Goal: Communication & Community: Answer question/provide support

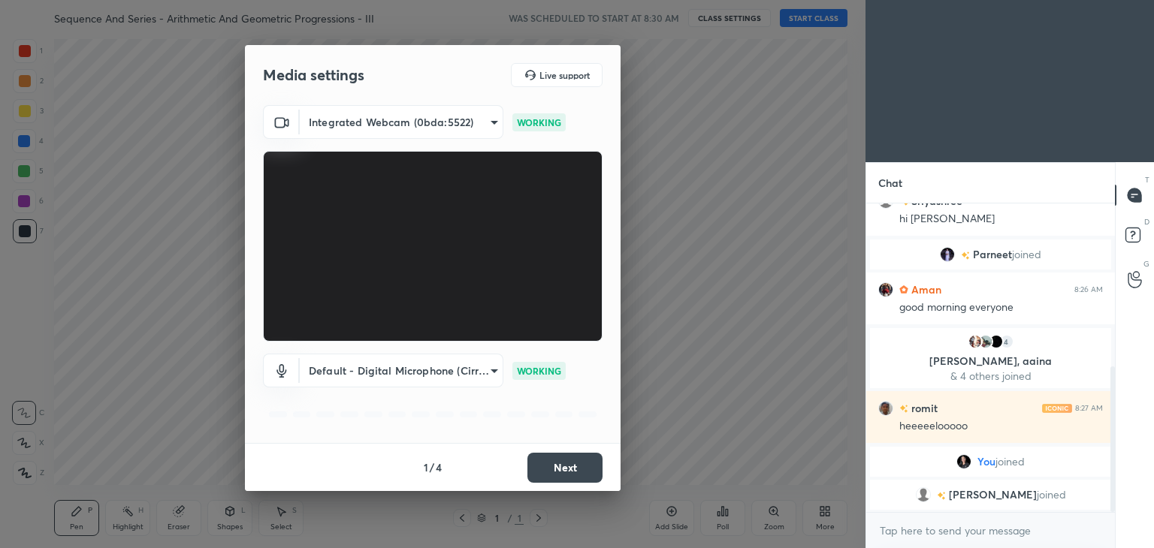
scroll to position [397, 0]
click at [555, 477] on button "Next" at bounding box center [564, 468] width 75 height 30
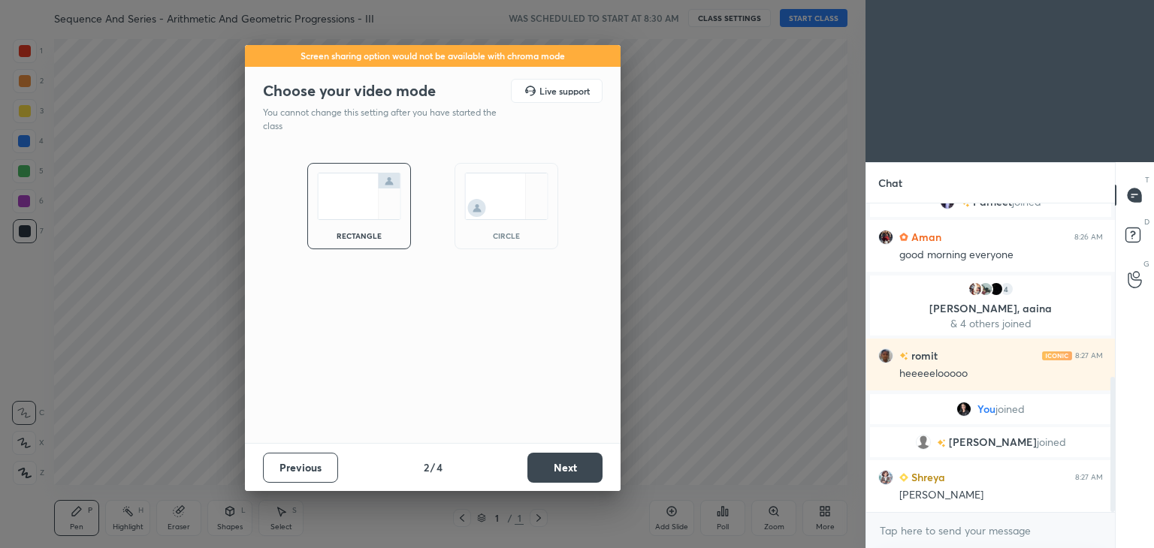
scroll to position [433, 0]
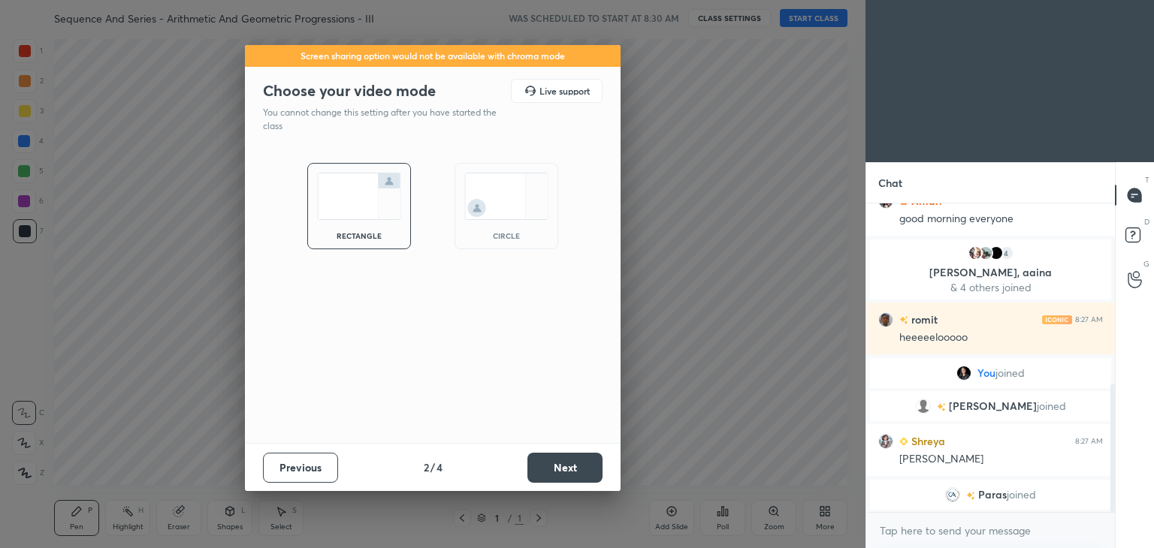
click at [555, 477] on button "Next" at bounding box center [564, 468] width 75 height 30
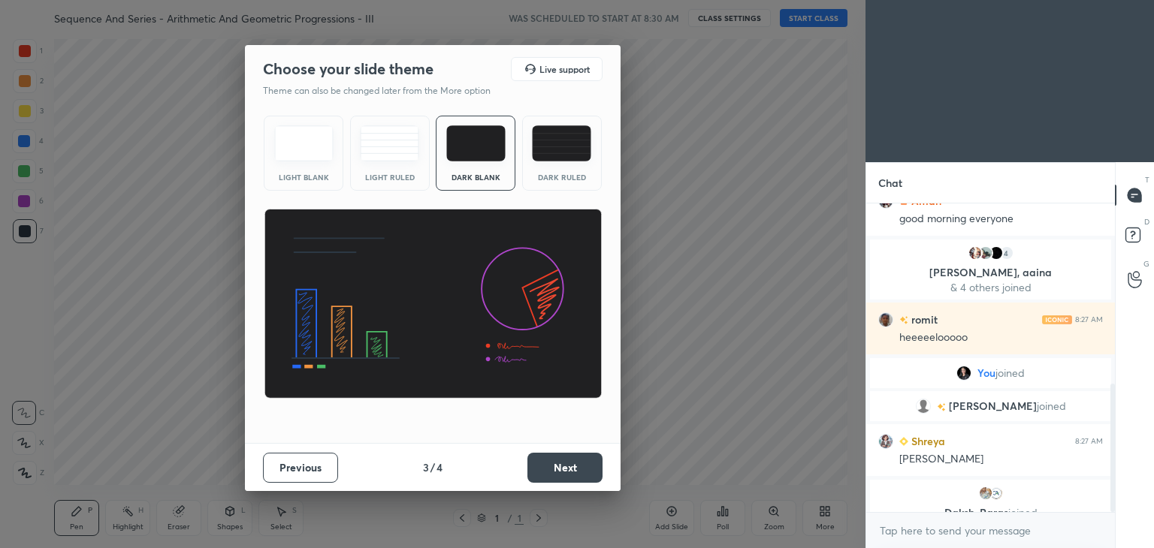
scroll to position [451, 0]
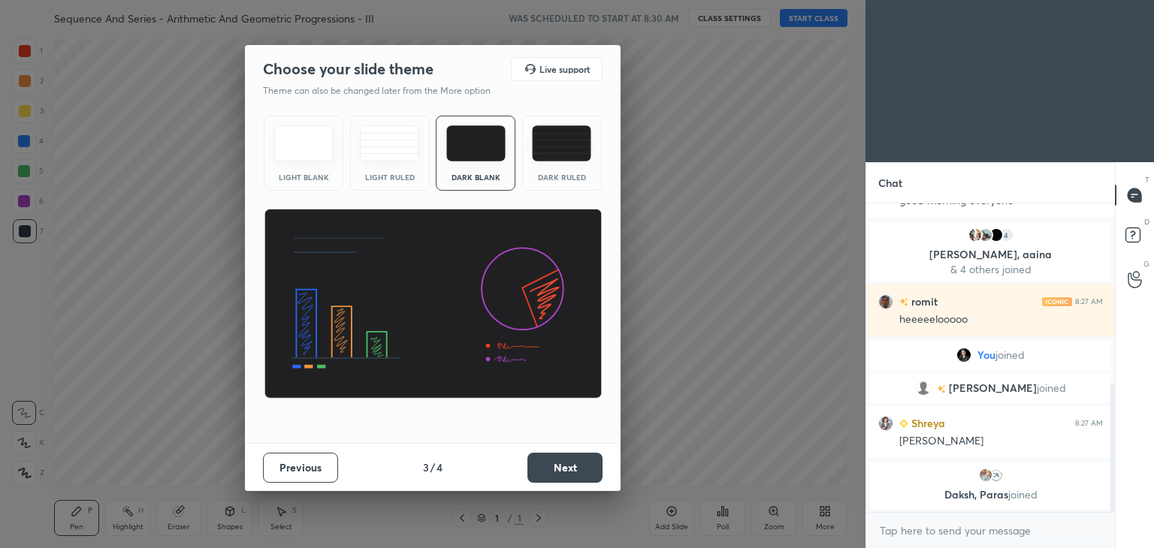
click at [555, 477] on button "Next" at bounding box center [564, 468] width 75 height 30
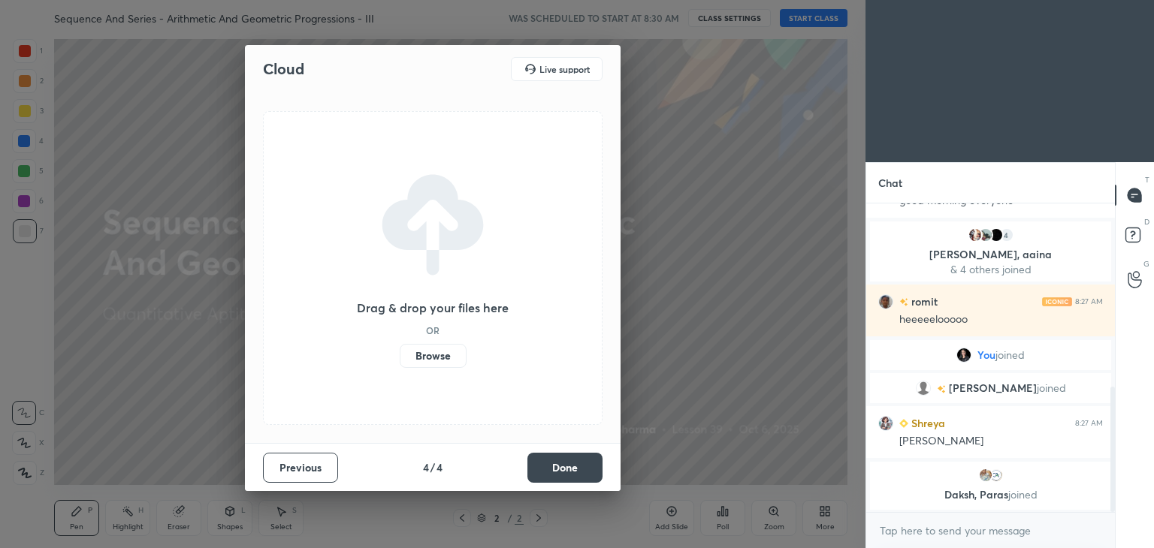
click at [555, 477] on button "Done" at bounding box center [564, 468] width 75 height 30
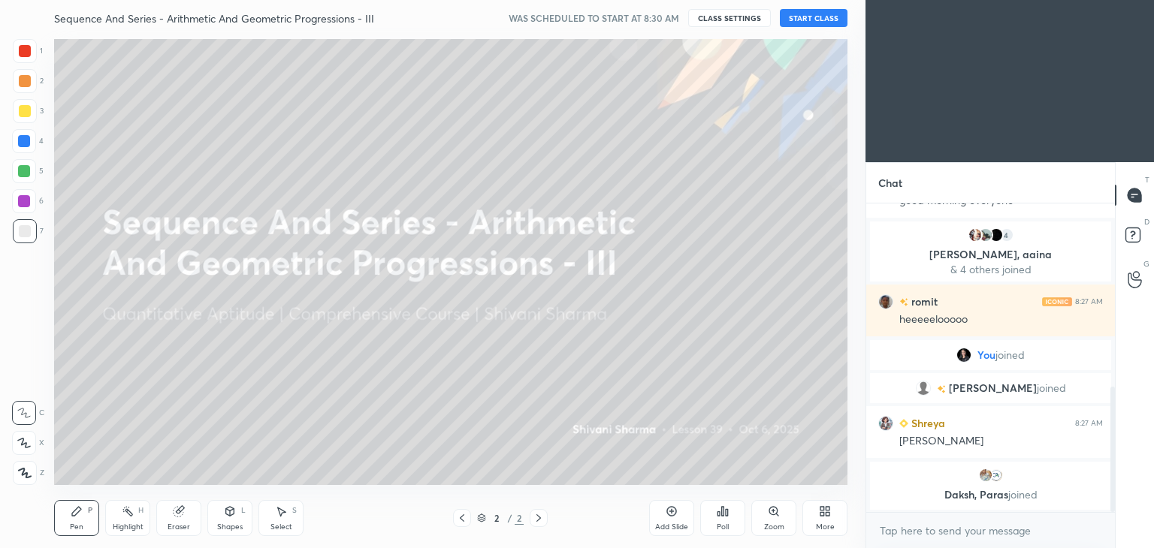
click at [820, 518] on icon at bounding box center [825, 512] width 12 height 12
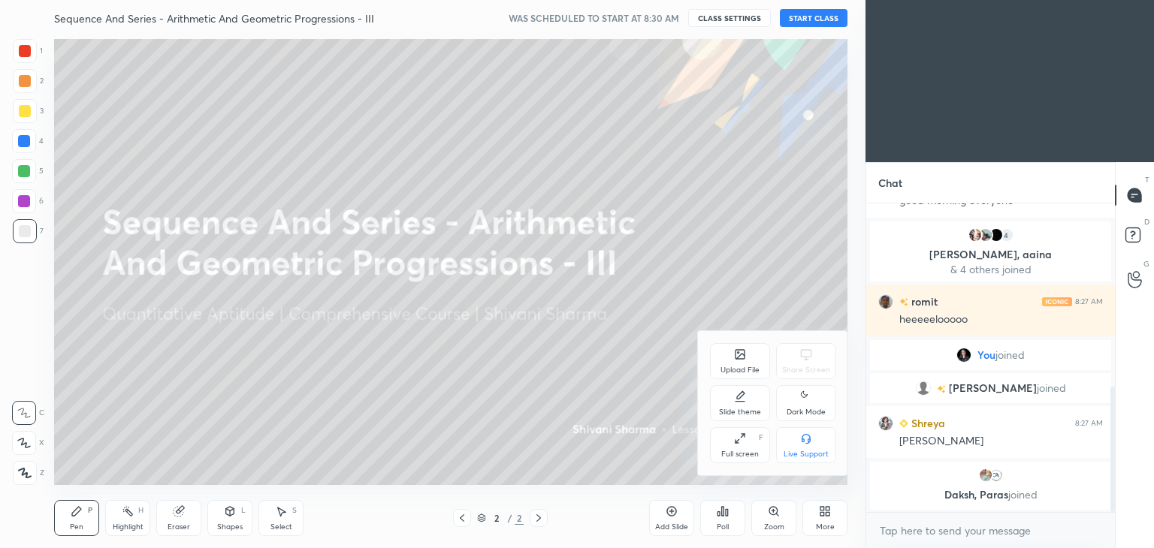
click at [802, 409] on div "Dark Mode" at bounding box center [806, 413] width 39 height 8
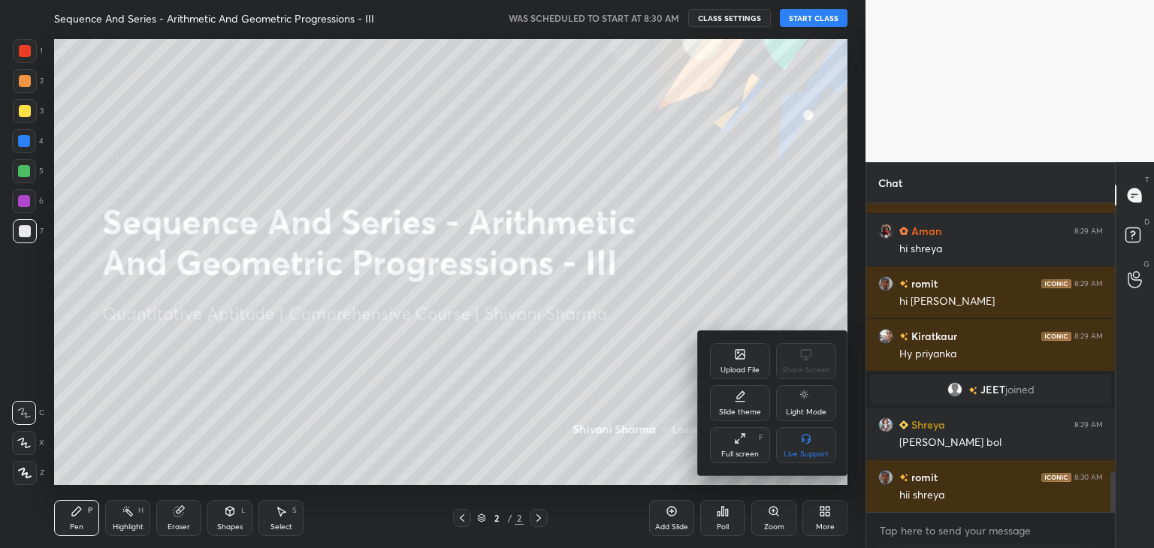
scroll to position [2105, 0]
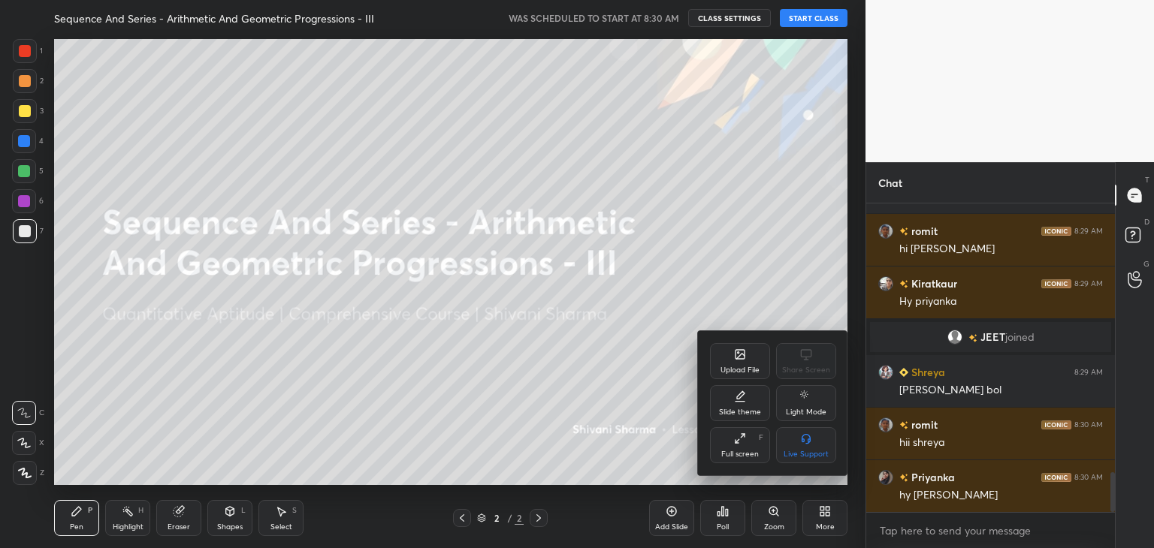
click at [796, 22] on div at bounding box center [577, 274] width 1154 height 548
click at [796, 22] on div "Upload File Share Screen Slide theme Light Mode Full screen F Live Support" at bounding box center [577, 274] width 1154 height 548
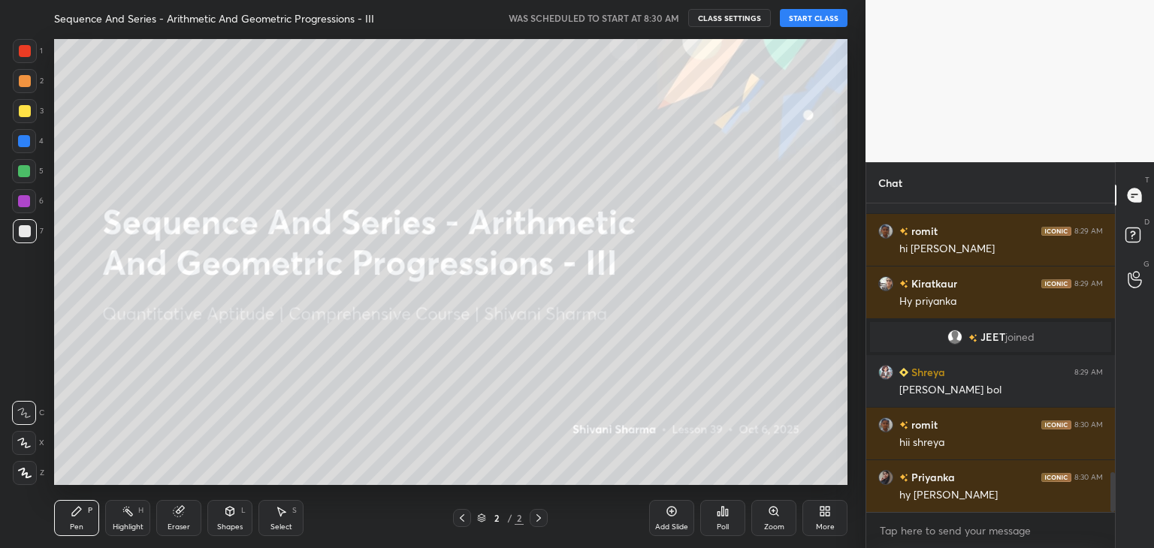
click at [805, 20] on button "START CLASS" at bounding box center [814, 18] width 68 height 18
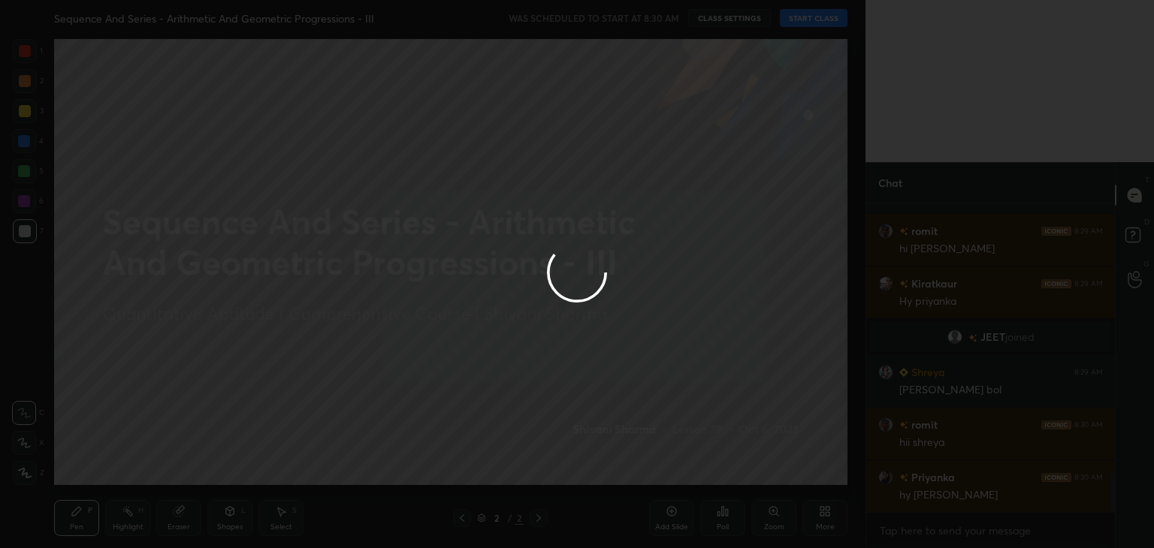
click at [805, 20] on div at bounding box center [577, 274] width 1154 height 548
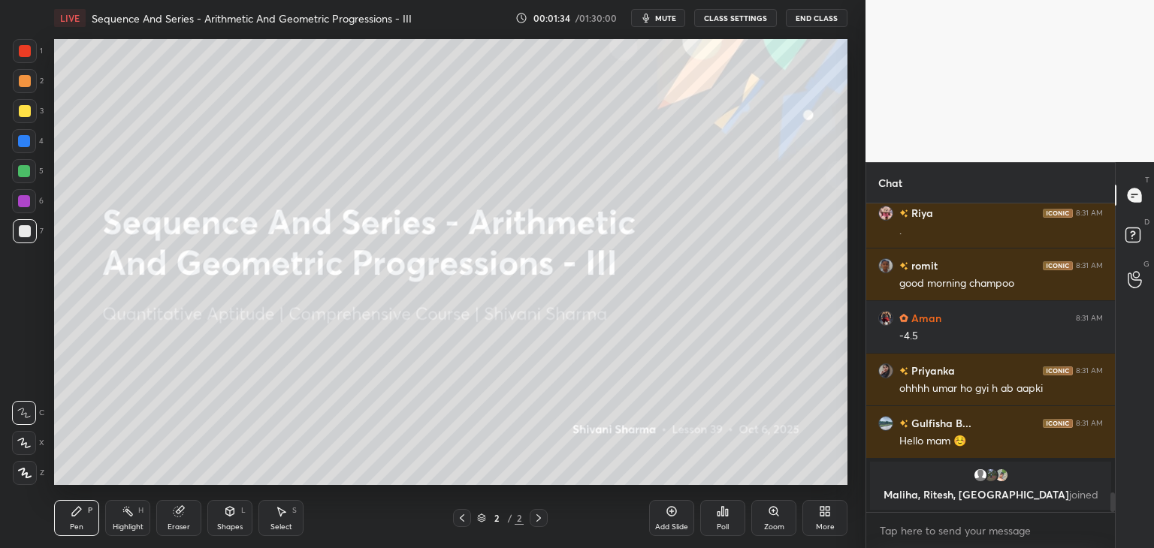
scroll to position [4483, 0]
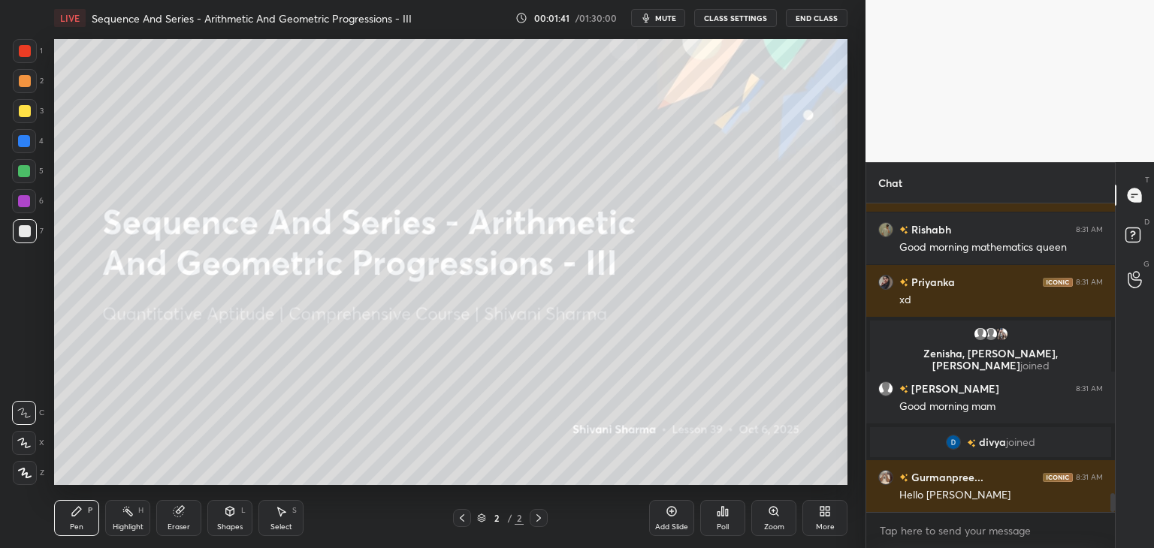
click at [823, 518] on div "More" at bounding box center [824, 518] width 45 height 36
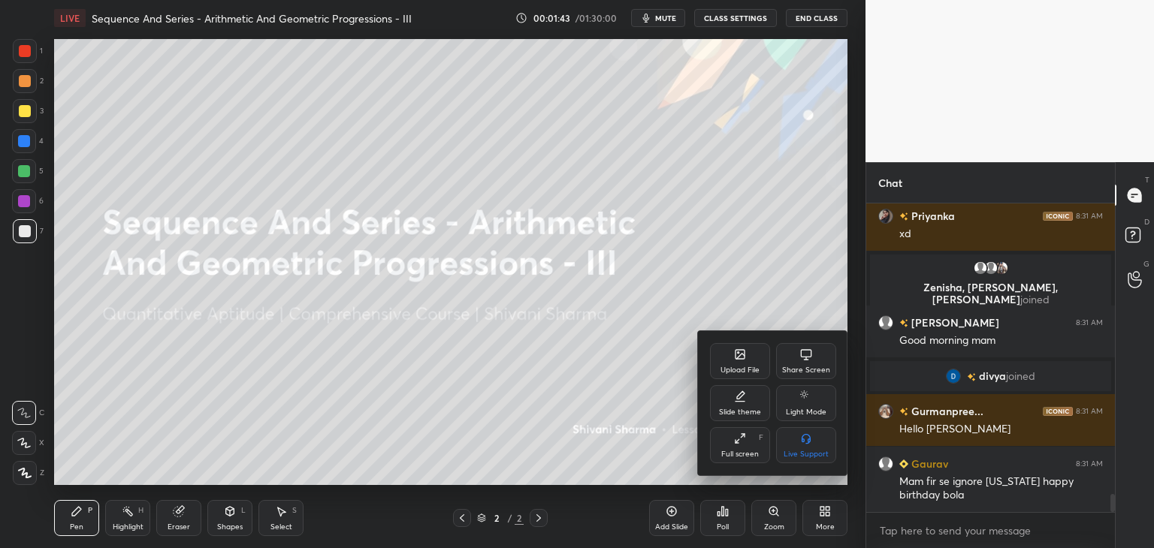
click at [741, 364] on div "Upload File" at bounding box center [740, 361] width 60 height 36
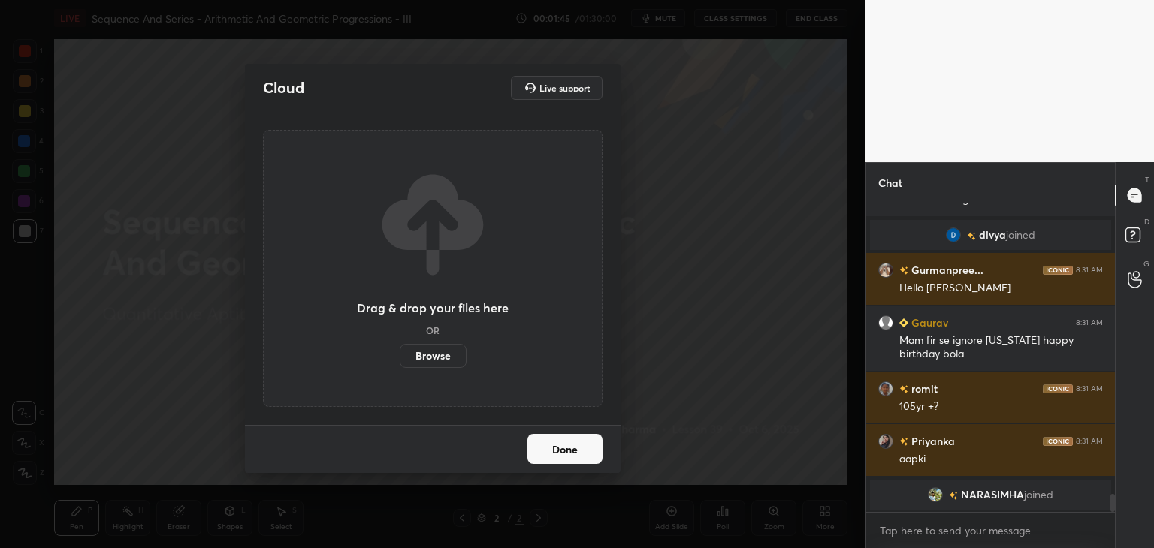
click at [436, 361] on label "Browse" at bounding box center [433, 356] width 67 height 24
click at [400, 361] on input "Browse" at bounding box center [400, 356] width 0 height 24
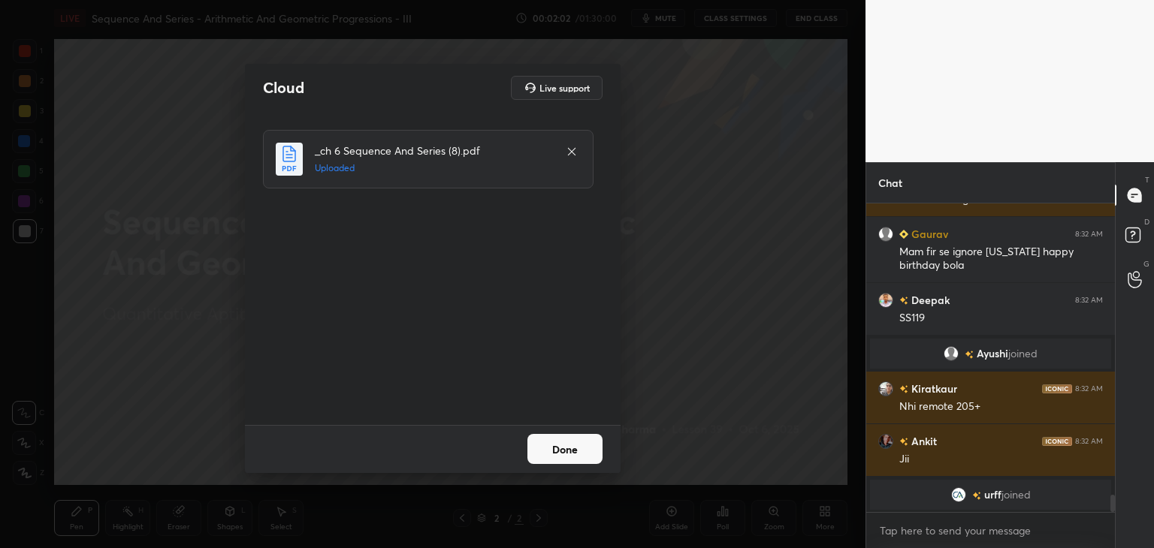
click at [577, 454] on button "Done" at bounding box center [564, 449] width 75 height 30
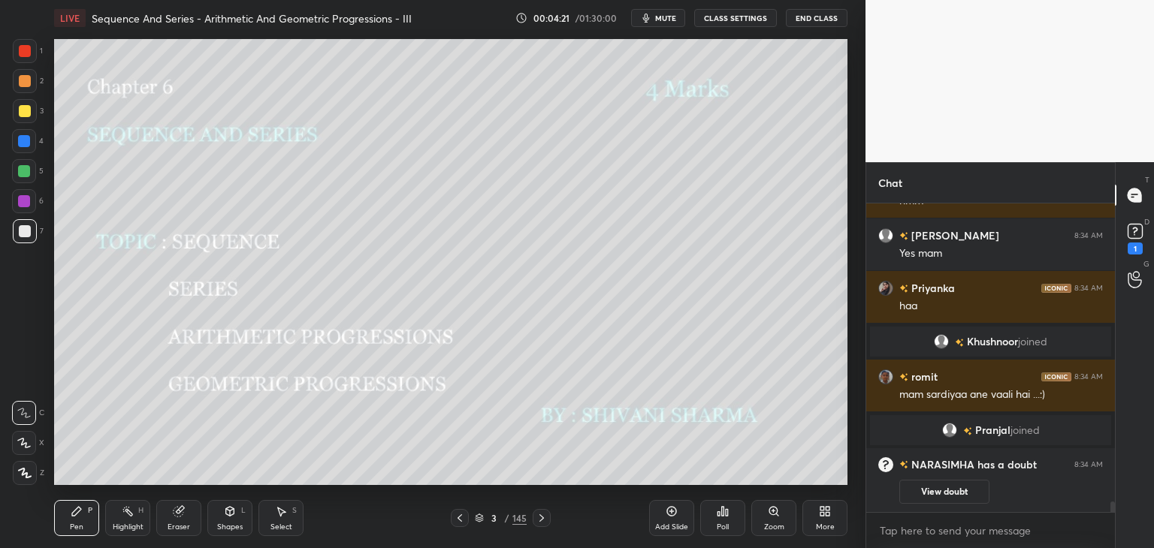
scroll to position [9105, 0]
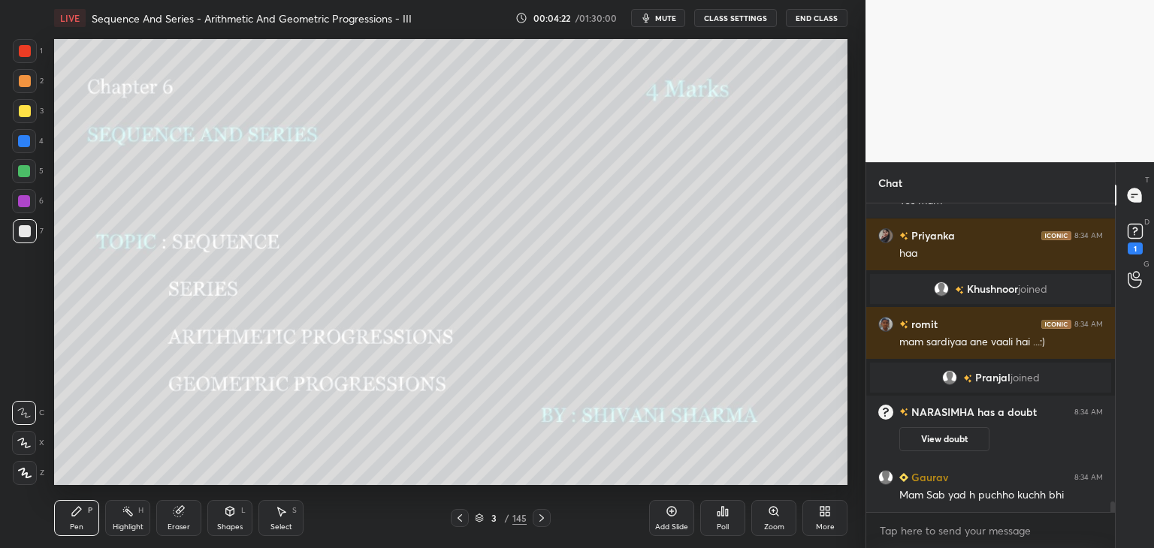
click at [28, 472] on icon at bounding box center [25, 473] width 14 height 11
click at [508, 516] on div "/" at bounding box center [507, 518] width 5 height 9
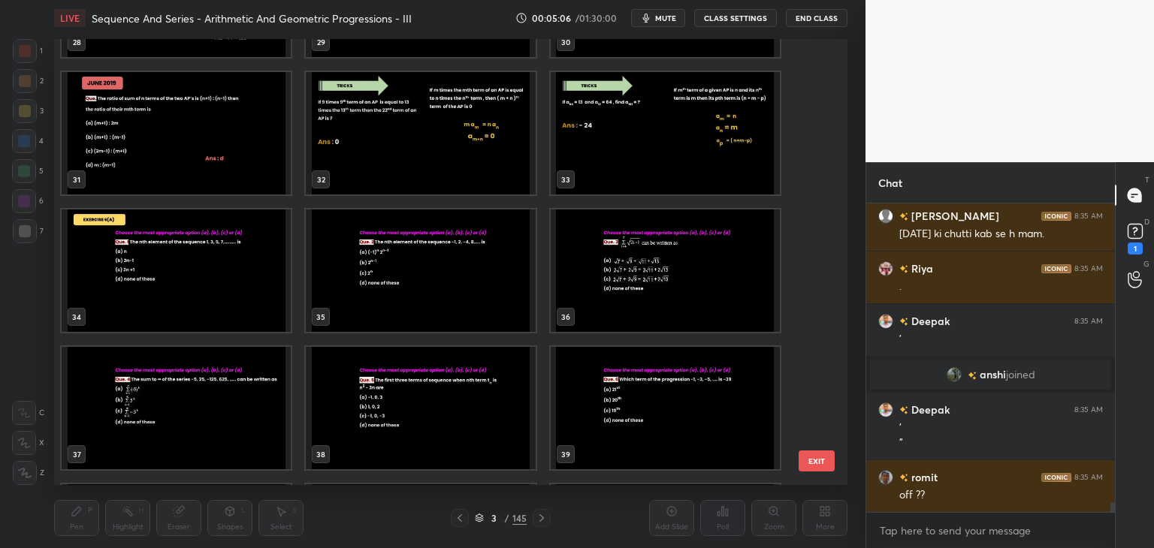
scroll to position [9576, 0]
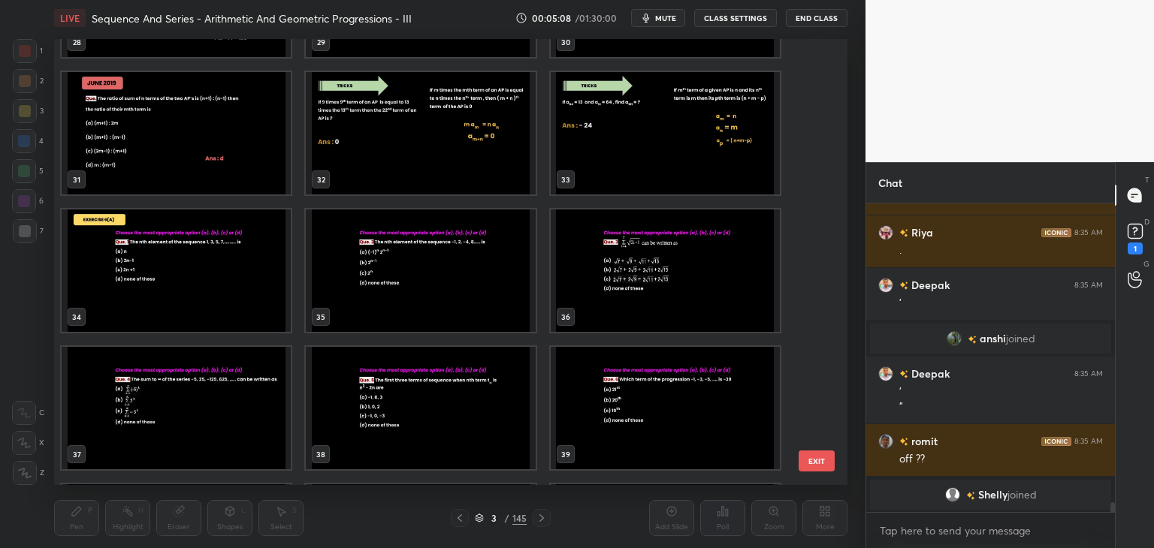
click at [162, 273] on img "grid" at bounding box center [176, 271] width 229 height 122
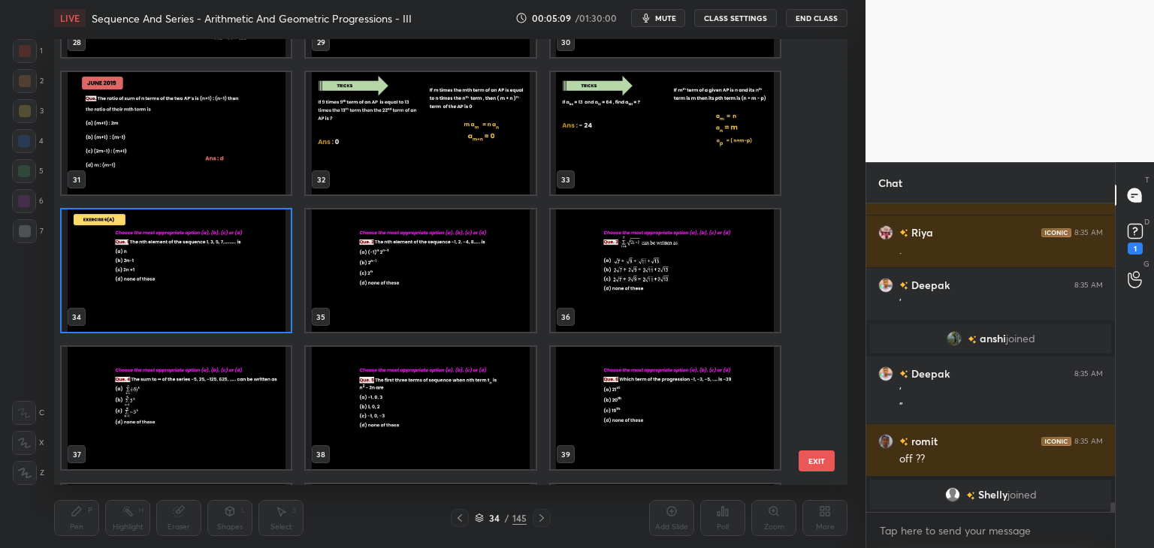
click at [162, 273] on img "grid" at bounding box center [176, 271] width 229 height 122
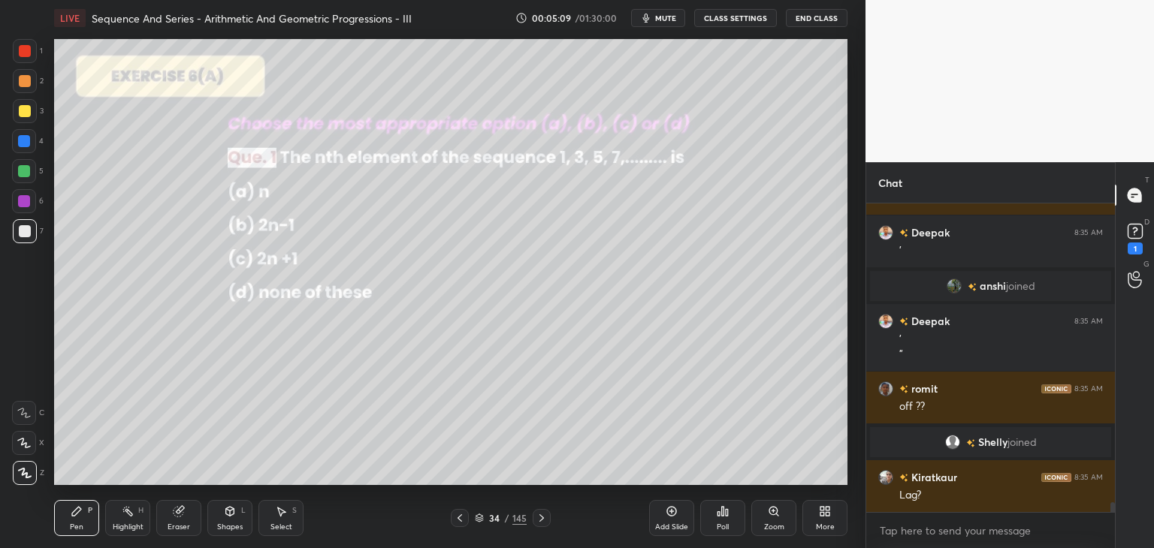
click at [162, 273] on img "grid" at bounding box center [176, 271] width 229 height 122
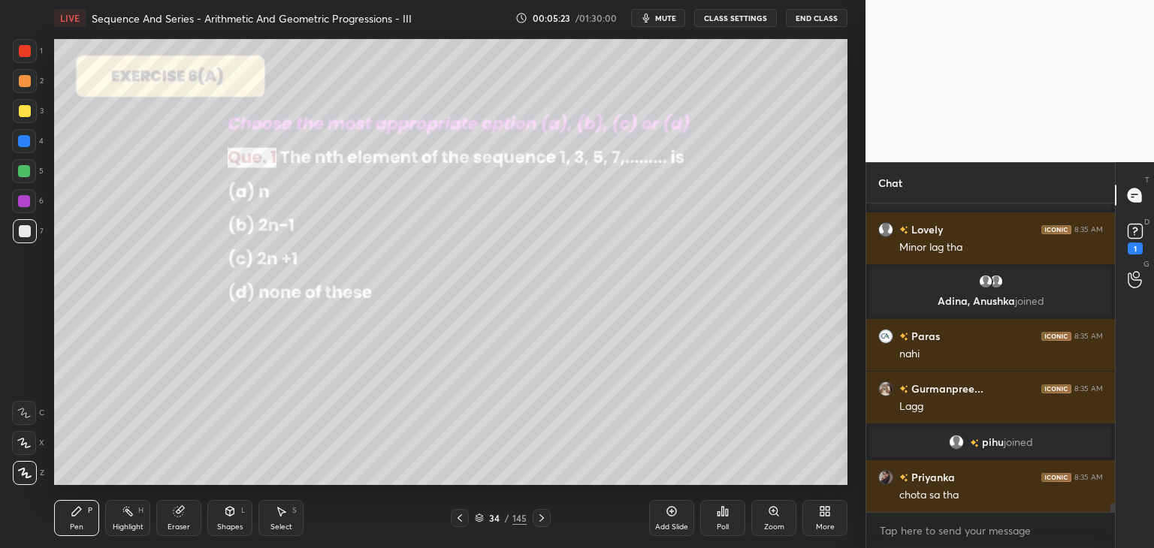
scroll to position [10005, 0]
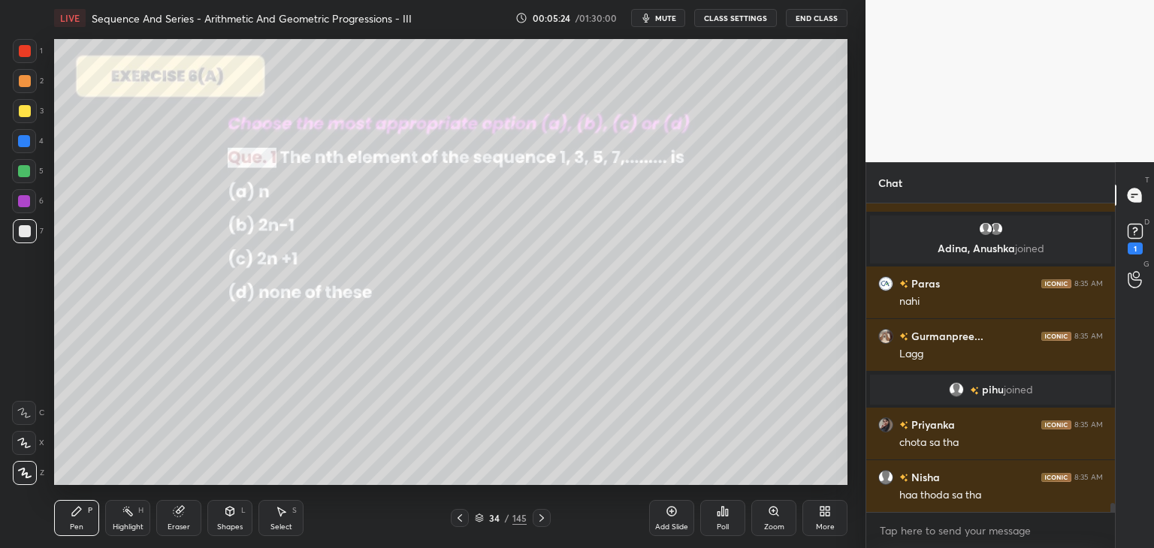
click at [726, 524] on div "Poll" at bounding box center [723, 528] width 12 height 8
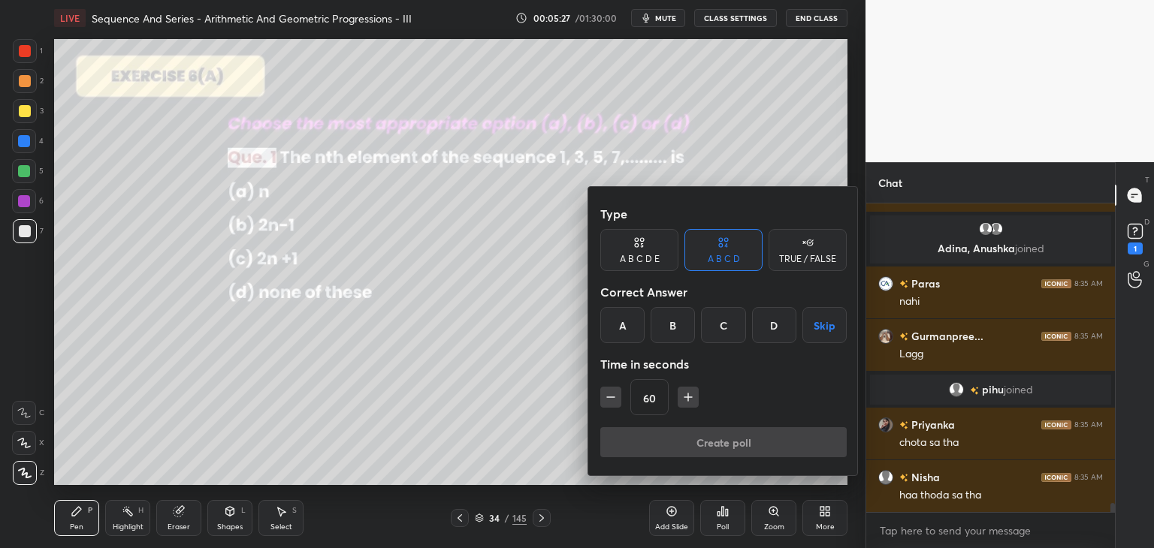
click at [674, 333] on div "B" at bounding box center [673, 325] width 44 height 36
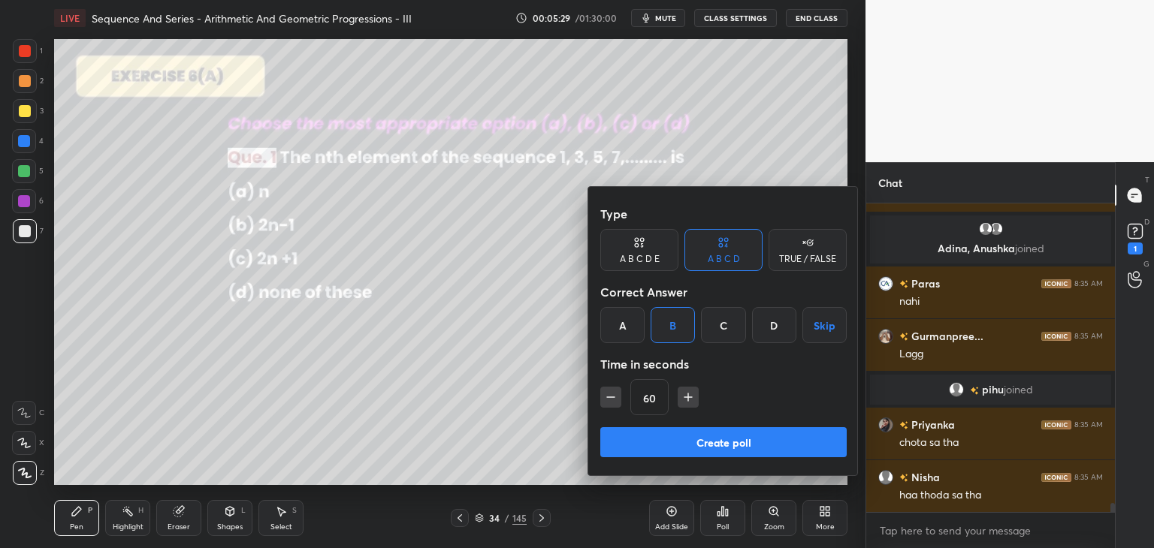
click at [654, 439] on button "Create poll" at bounding box center [723, 442] width 246 height 30
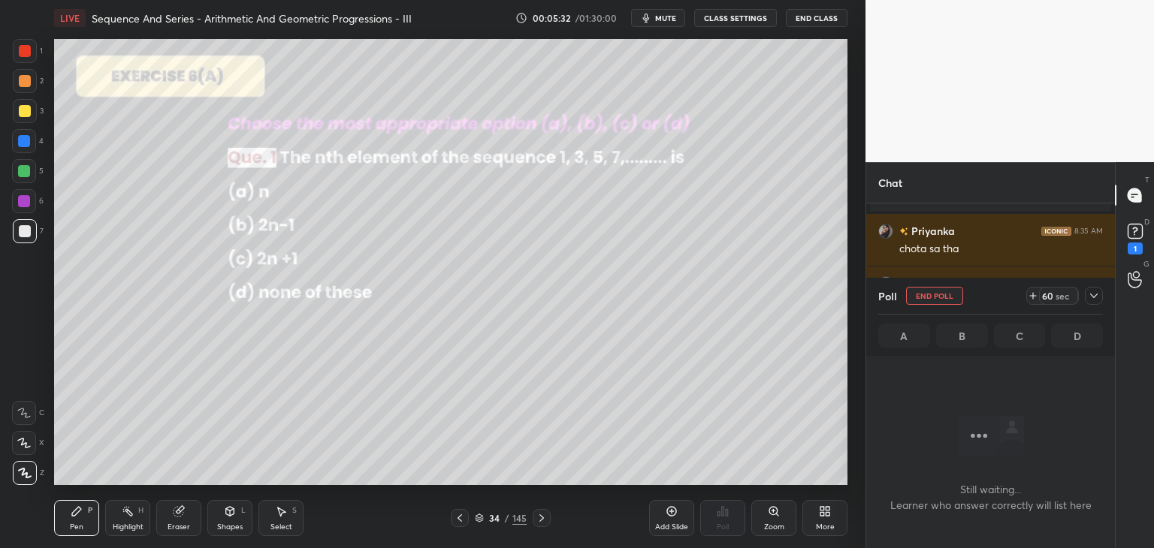
scroll to position [105, 244]
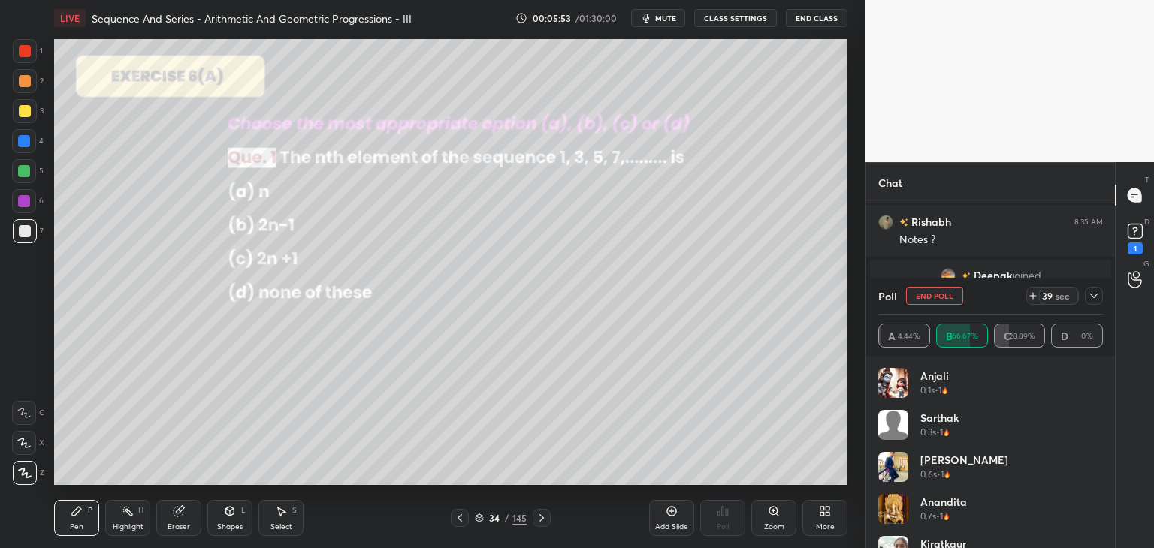
click at [1091, 293] on icon at bounding box center [1094, 296] width 12 height 12
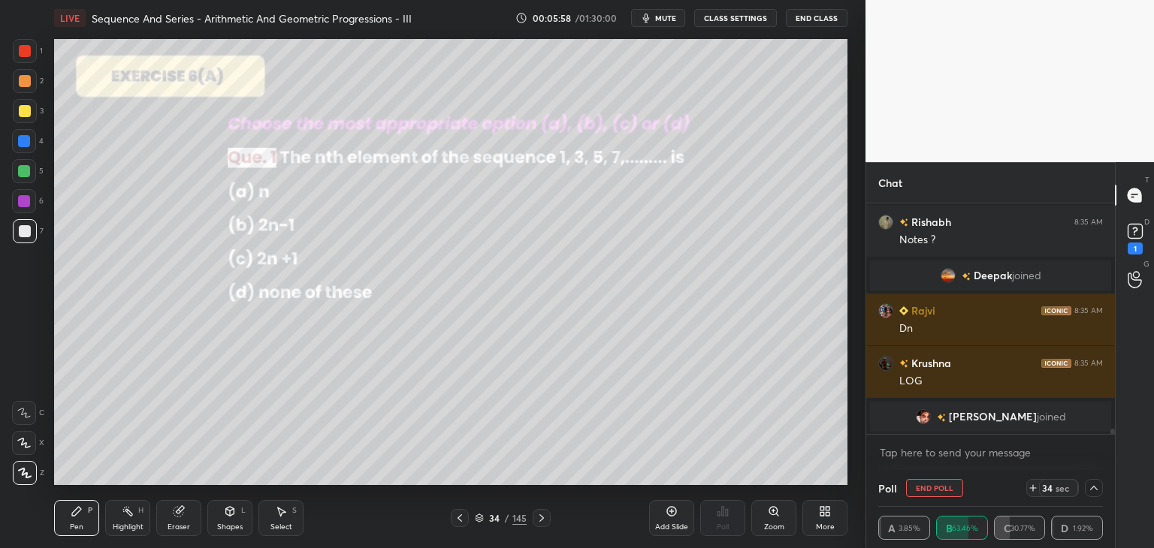
click at [1100, 488] on div at bounding box center [1094, 488] width 18 height 18
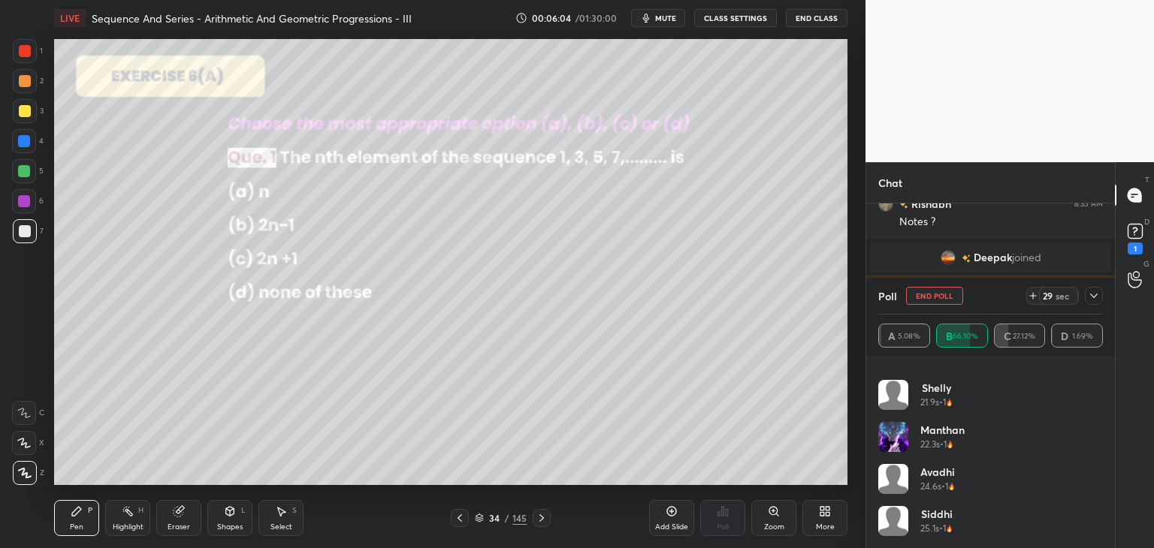
click at [1091, 293] on icon at bounding box center [1094, 296] width 12 height 12
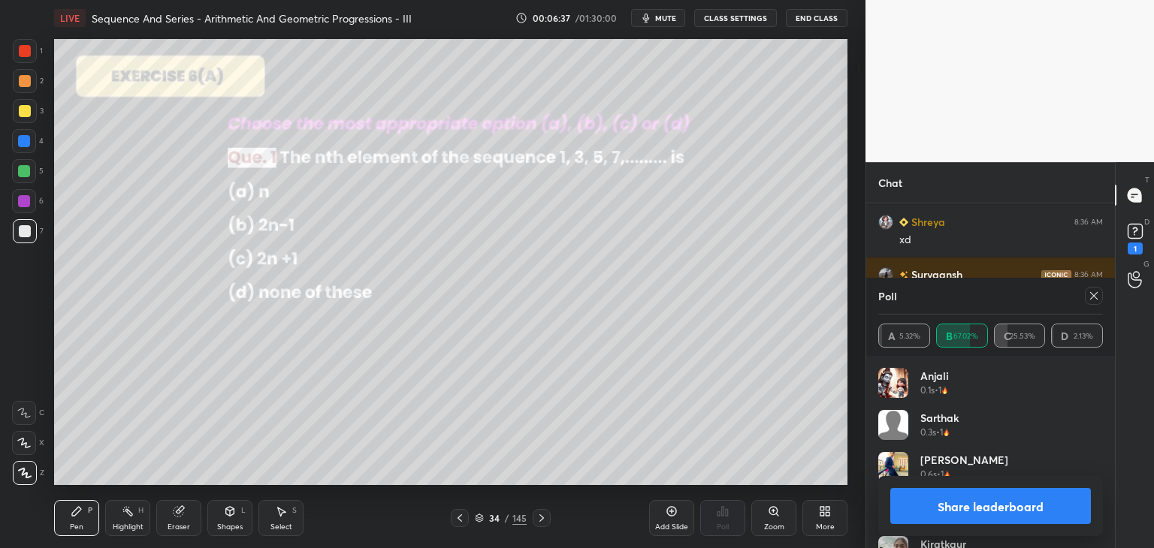
scroll to position [10739, 0]
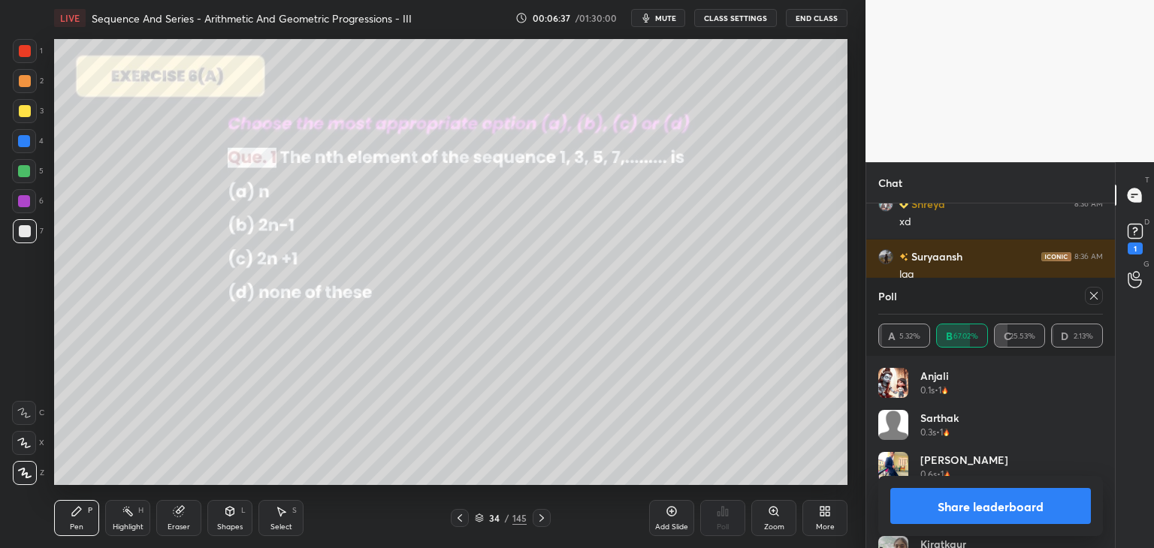
click at [1100, 293] on div at bounding box center [1094, 296] width 18 height 18
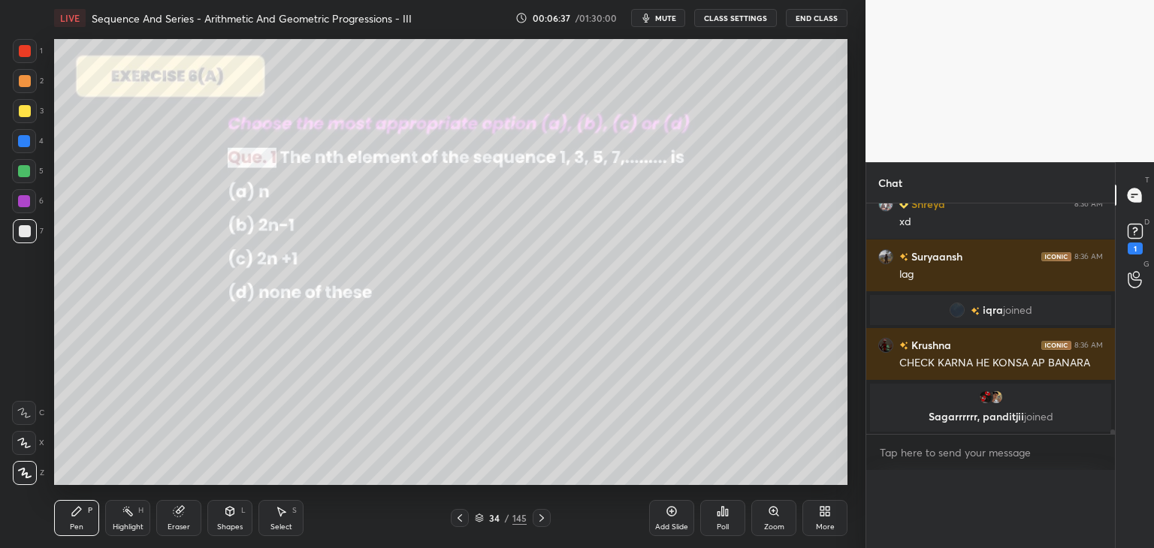
scroll to position [0, 5]
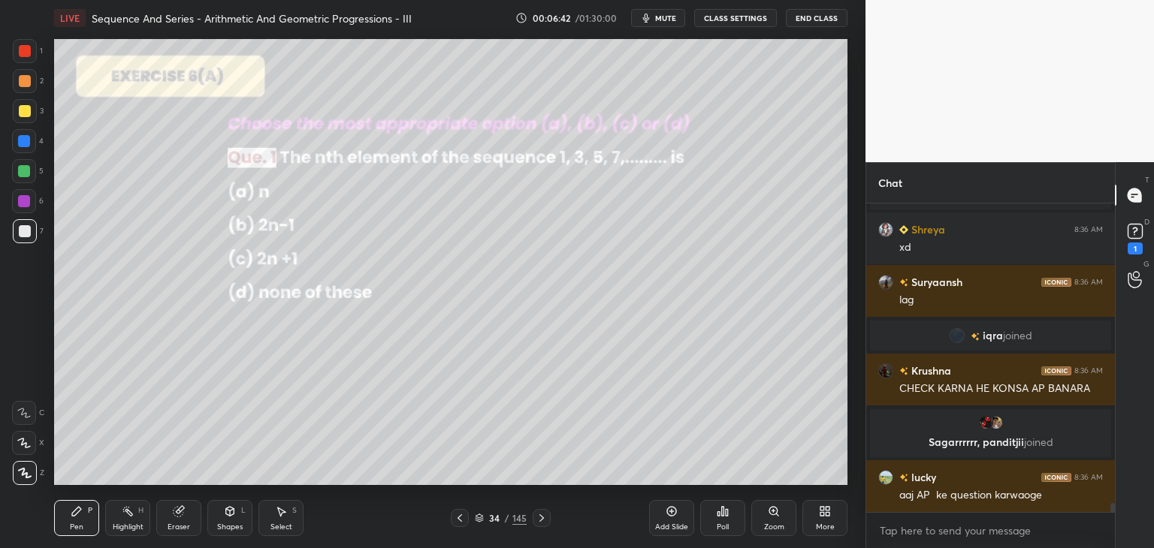
drag, startPoint x: 28, startPoint y: 110, endPoint x: 34, endPoint y: 121, distance: 12.1
click at [28, 111] on div at bounding box center [25, 111] width 12 height 12
click at [24, 472] on icon at bounding box center [25, 473] width 14 height 11
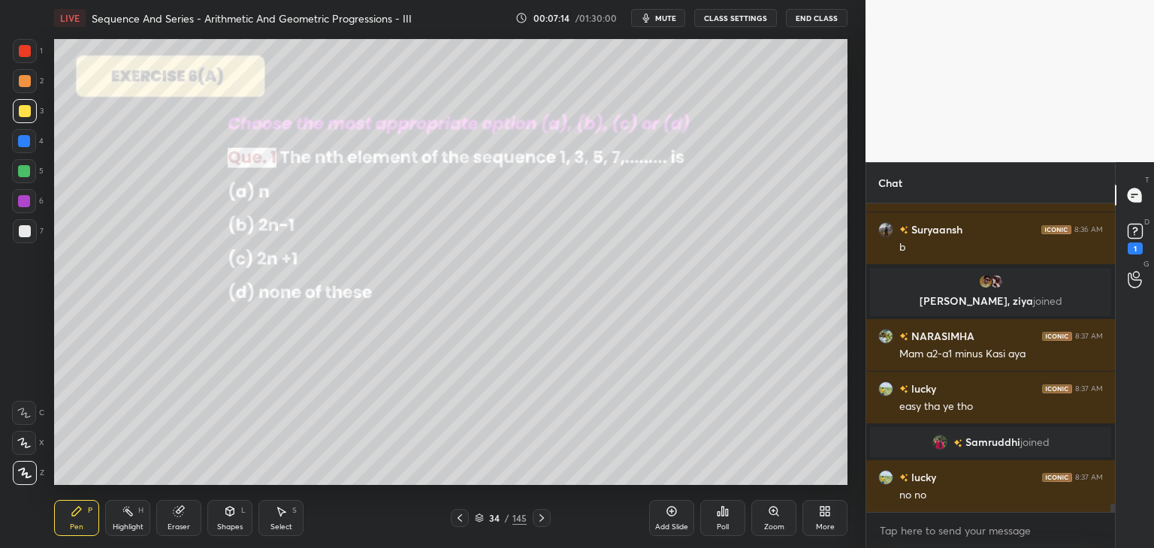
scroll to position [10993, 0]
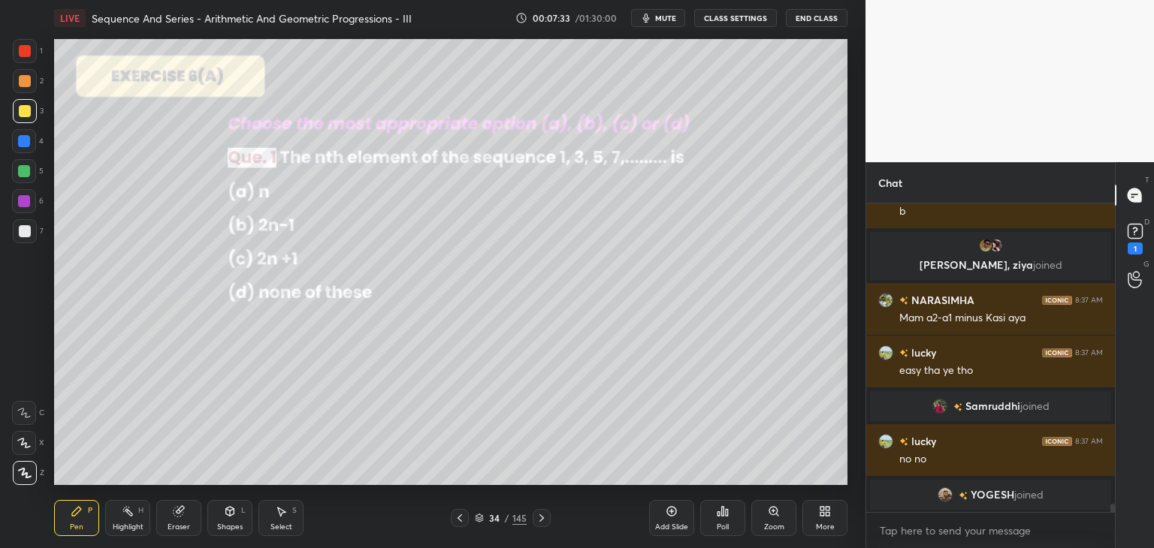
click at [180, 535] on div "Eraser" at bounding box center [178, 518] width 45 height 36
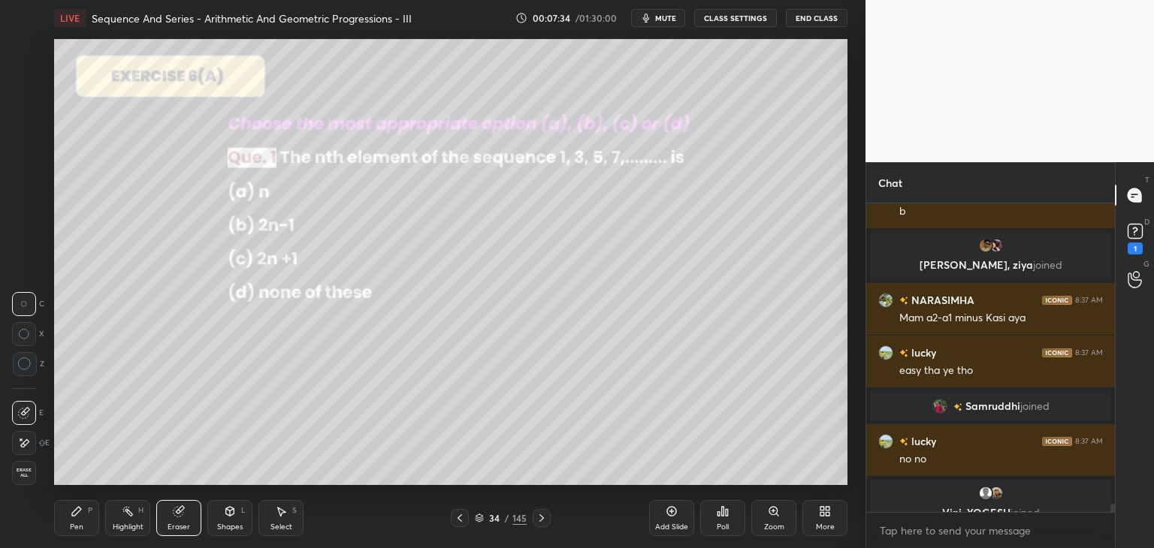
scroll to position [11011, 0]
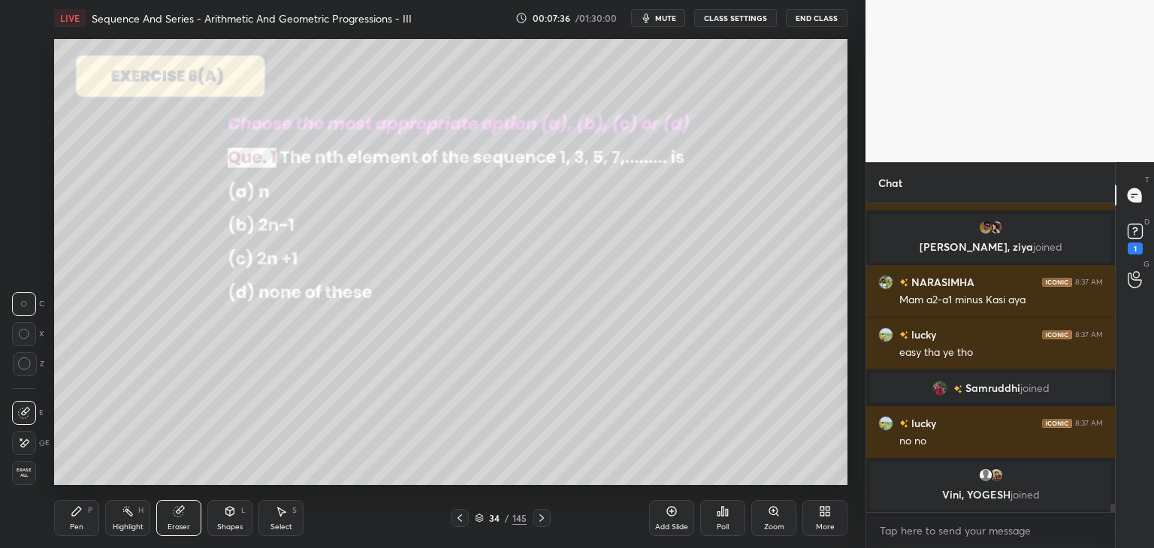
click at [84, 522] on div "Pen P" at bounding box center [76, 518] width 45 height 36
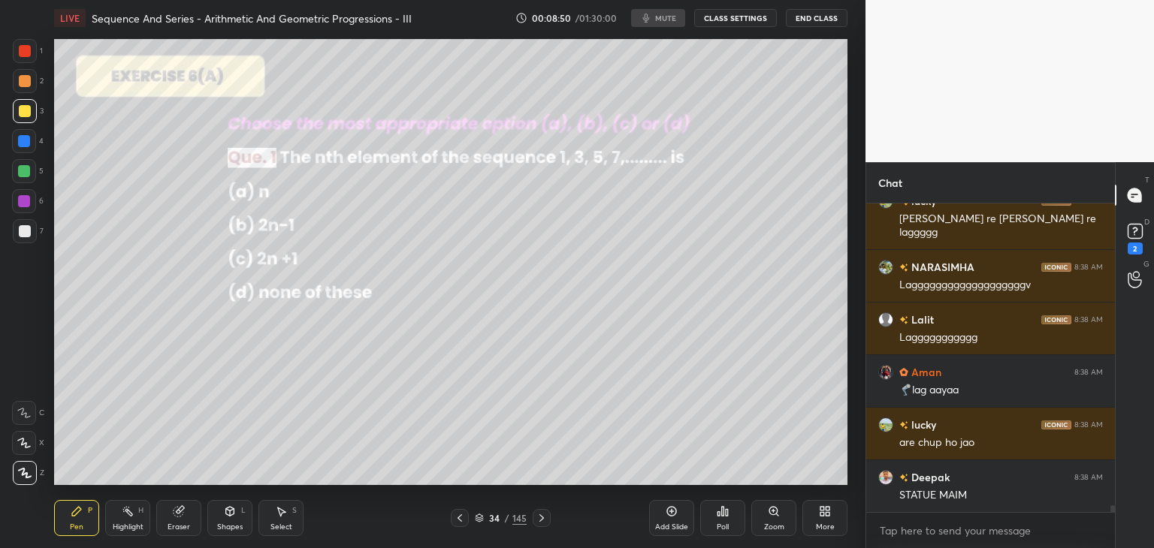
scroll to position [13188, 0]
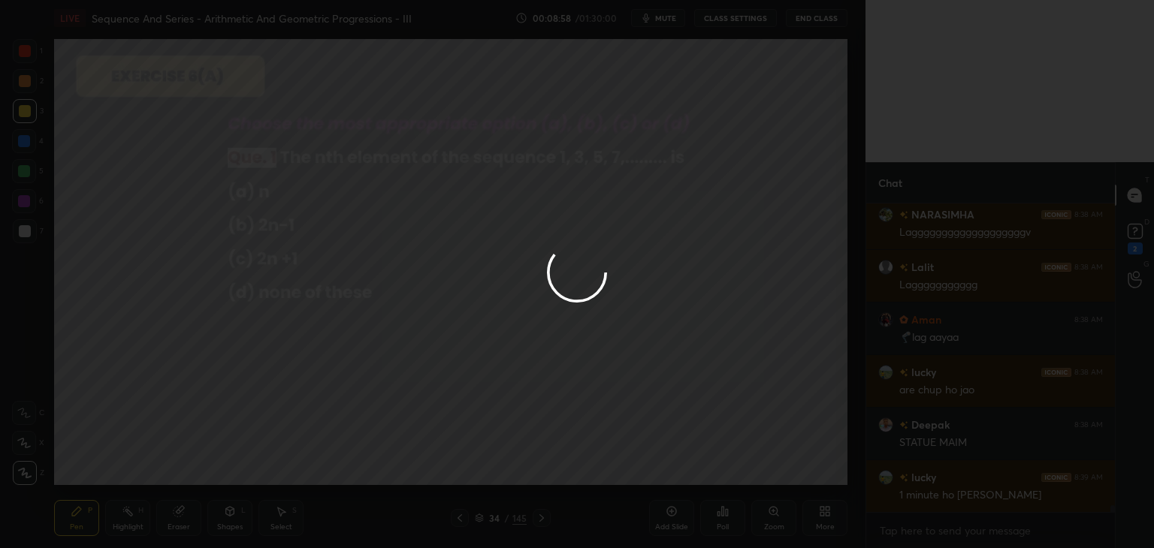
click at [775, 388] on div at bounding box center [577, 274] width 1154 height 548
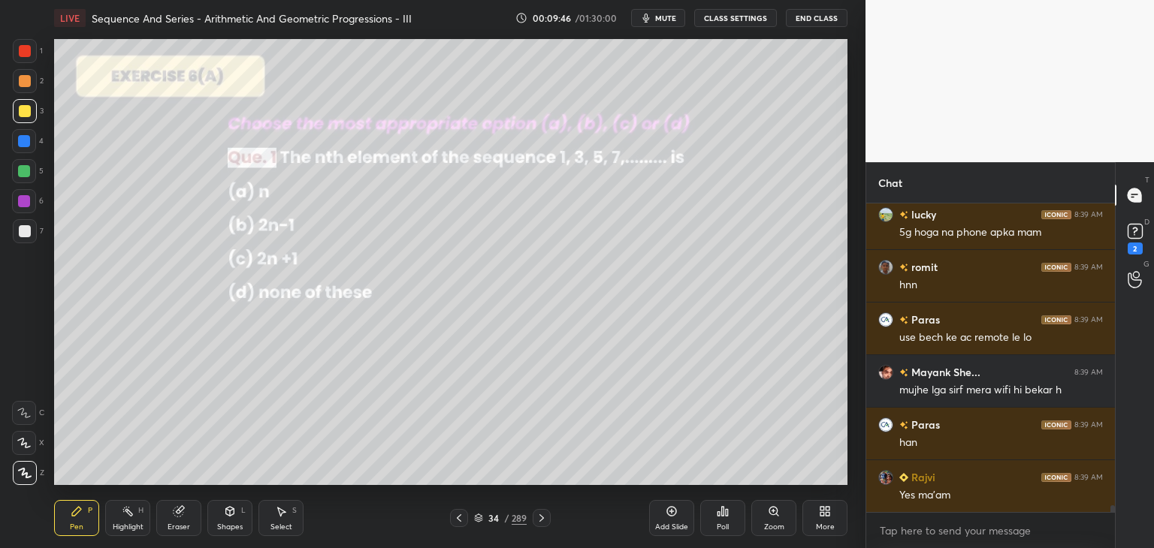
scroll to position [13983, 0]
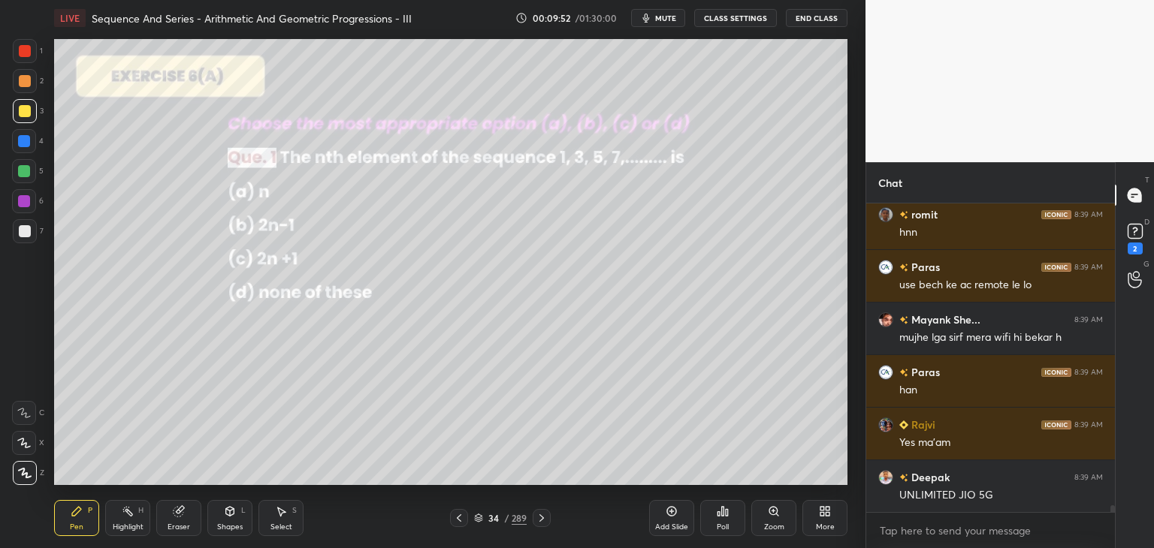
click at [537, 515] on icon at bounding box center [542, 518] width 12 height 12
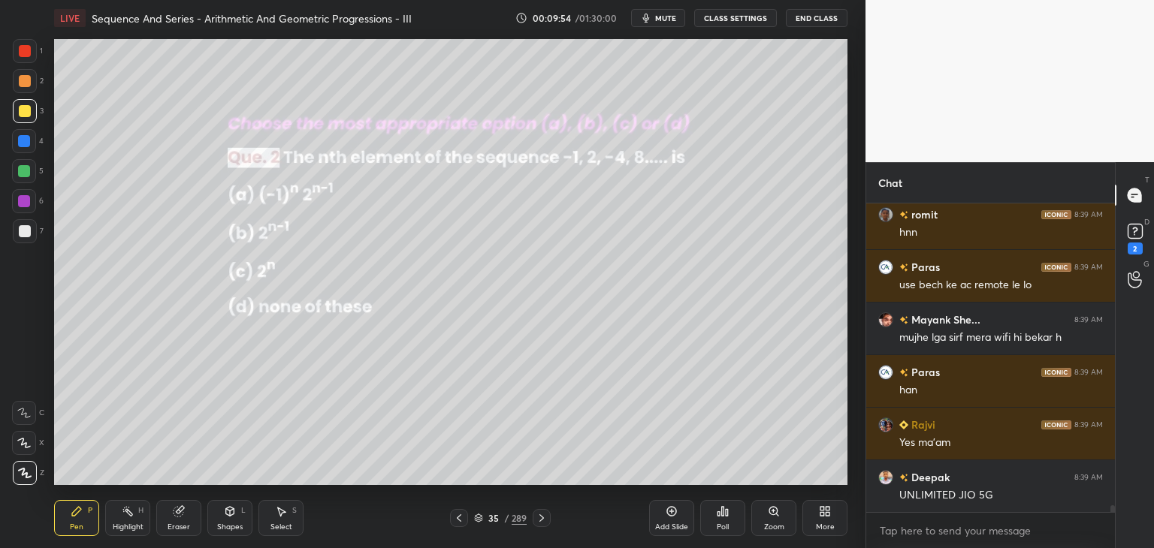
scroll to position [14019, 0]
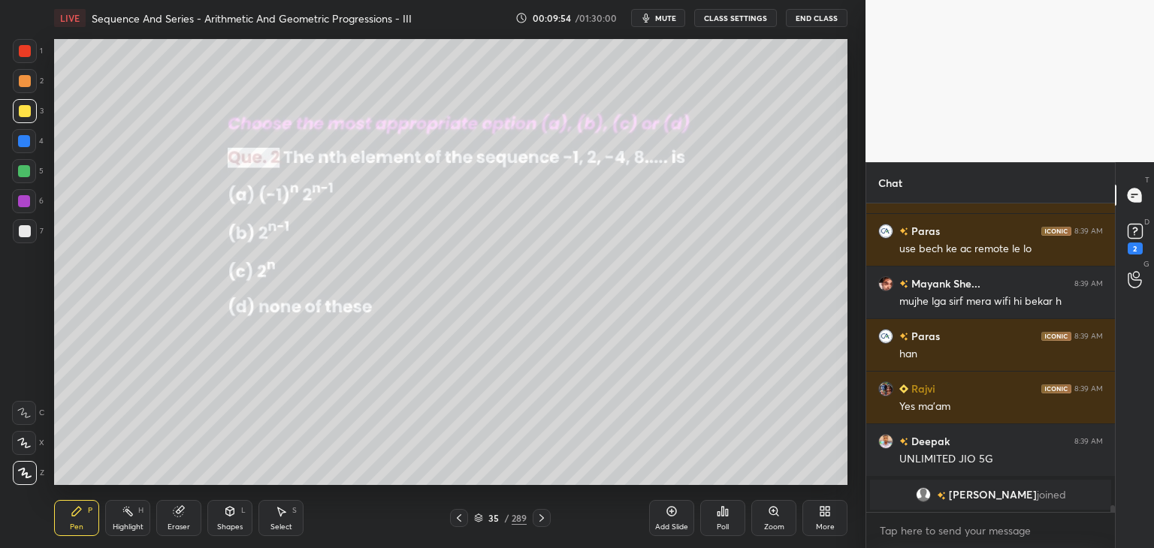
click at [721, 530] on div "Poll" at bounding box center [723, 528] width 12 height 8
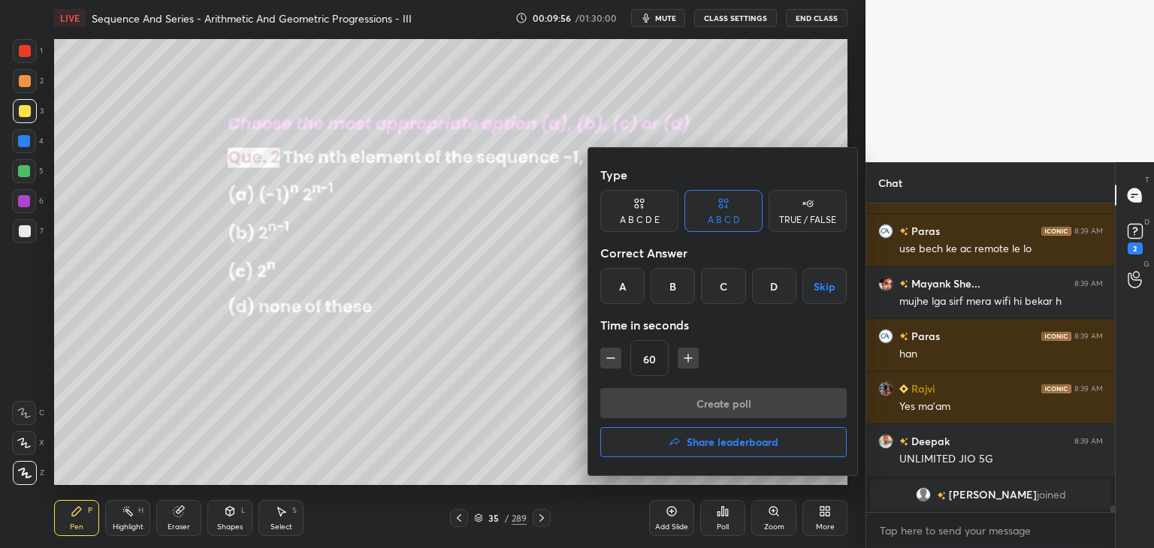
click at [632, 288] on div "A" at bounding box center [622, 286] width 44 height 36
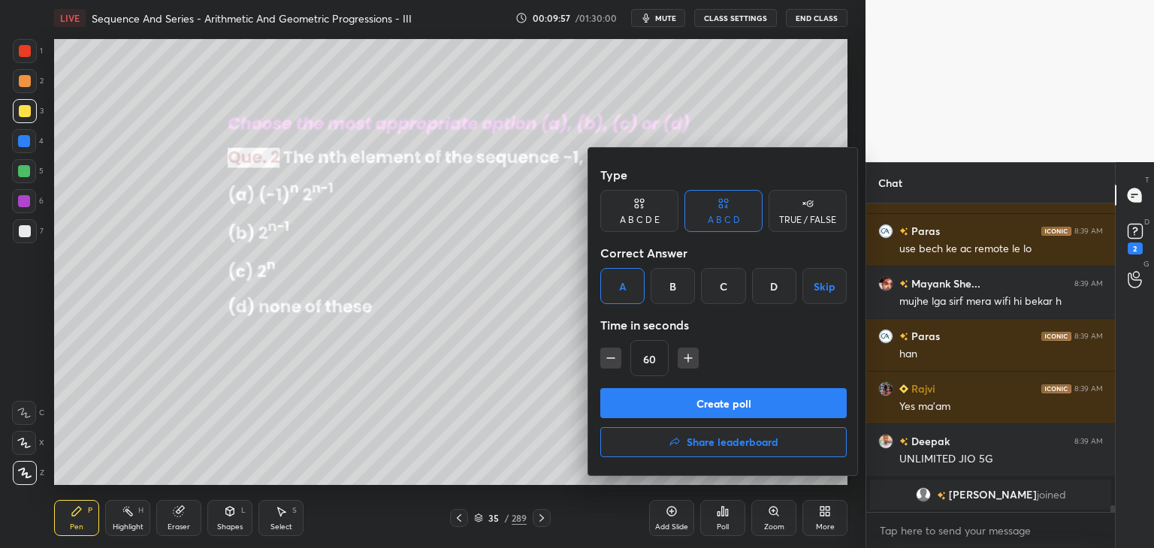
click at [679, 286] on div "B" at bounding box center [673, 286] width 44 height 36
click at [644, 399] on button "Create poll" at bounding box center [723, 403] width 246 height 30
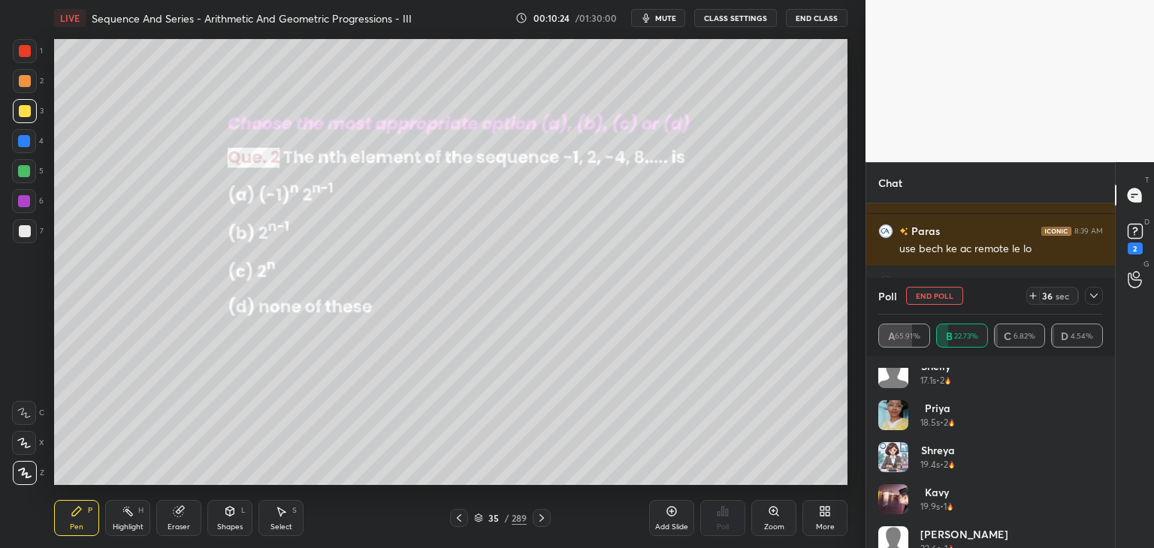
scroll to position [282, 0]
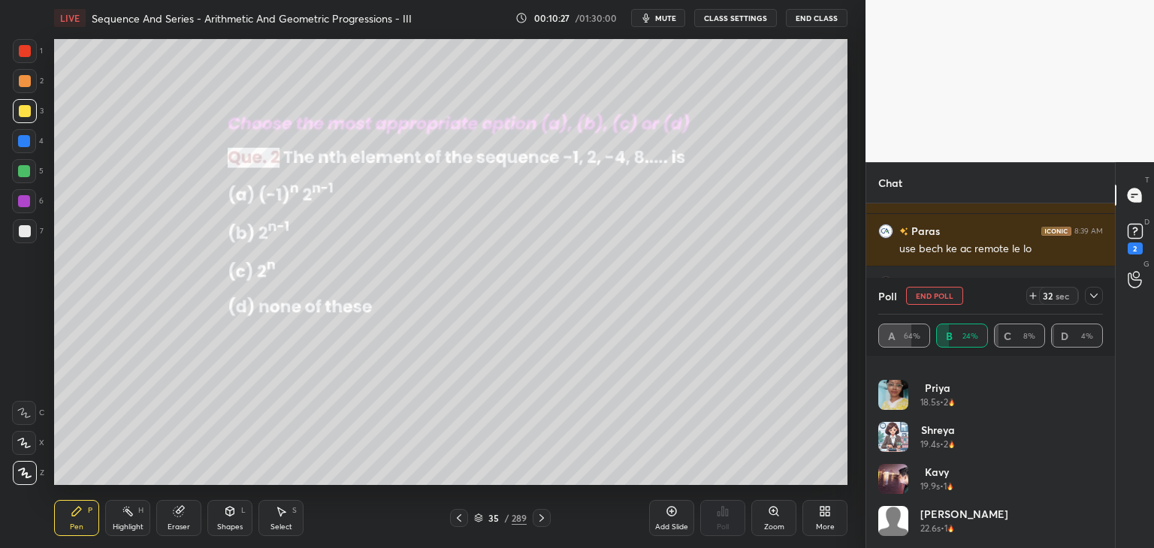
drag, startPoint x: 1098, startPoint y: 496, endPoint x: 1102, endPoint y: 549, distance: 53.5
click at [1102, 0] on html "1 2 3 4 5 6 7 C X Z C X Z E E Erase all H H LIVE Sequence And Series - Arithmet…" at bounding box center [577, 0] width 1154 height 0
drag, startPoint x: 1103, startPoint y: 516, endPoint x: 1102, endPoint y: 548, distance: 31.6
click at [1102, 548] on div "[PERSON_NAME] 16s • 2 [PERSON_NAME] 17.1s • 2 priya 18.5s • 2 Shreya 19.4s • 2 …" at bounding box center [990, 452] width 249 height 192
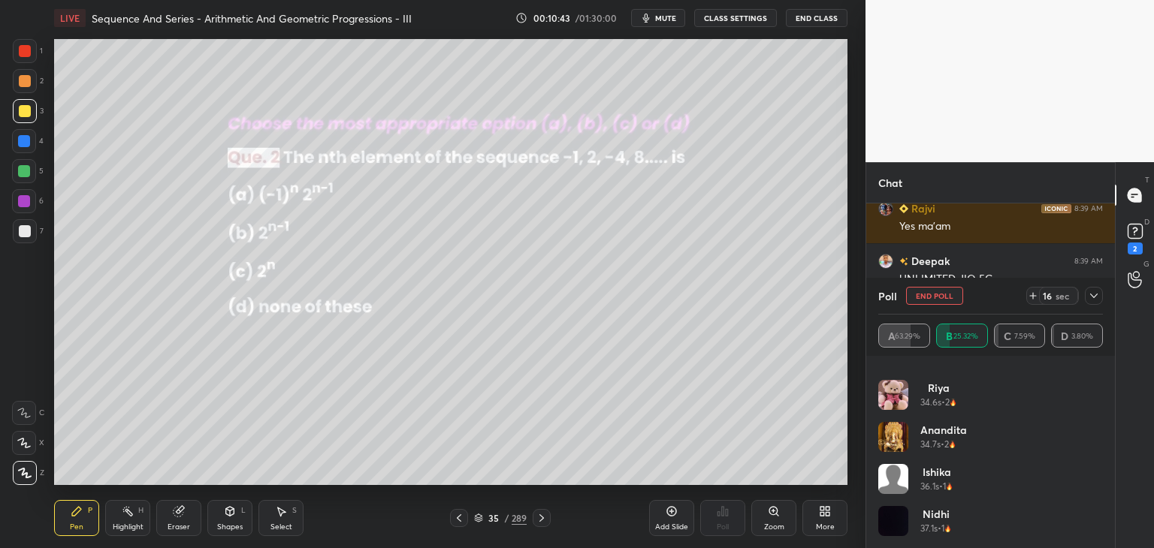
scroll to position [14069, 0]
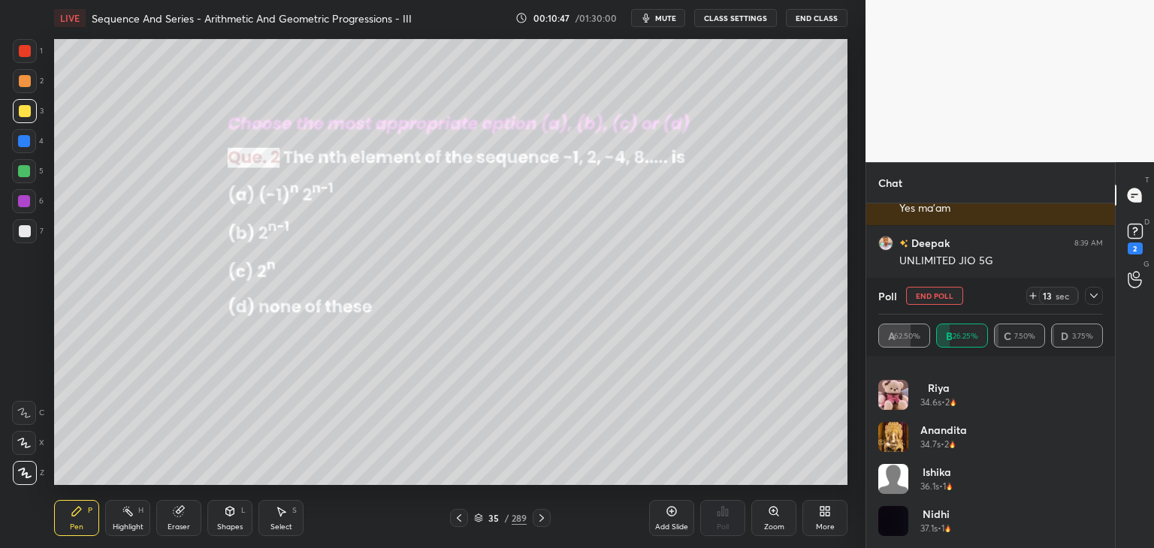
drag, startPoint x: 1098, startPoint y: 524, endPoint x: 1107, endPoint y: 559, distance: 36.4
click at [1107, 0] on html "1 2 3 4 5 6 7 C X Z C X Z E E Erase all H H LIVE Sequence And Series - Arithmet…" at bounding box center [577, 0] width 1154 height 0
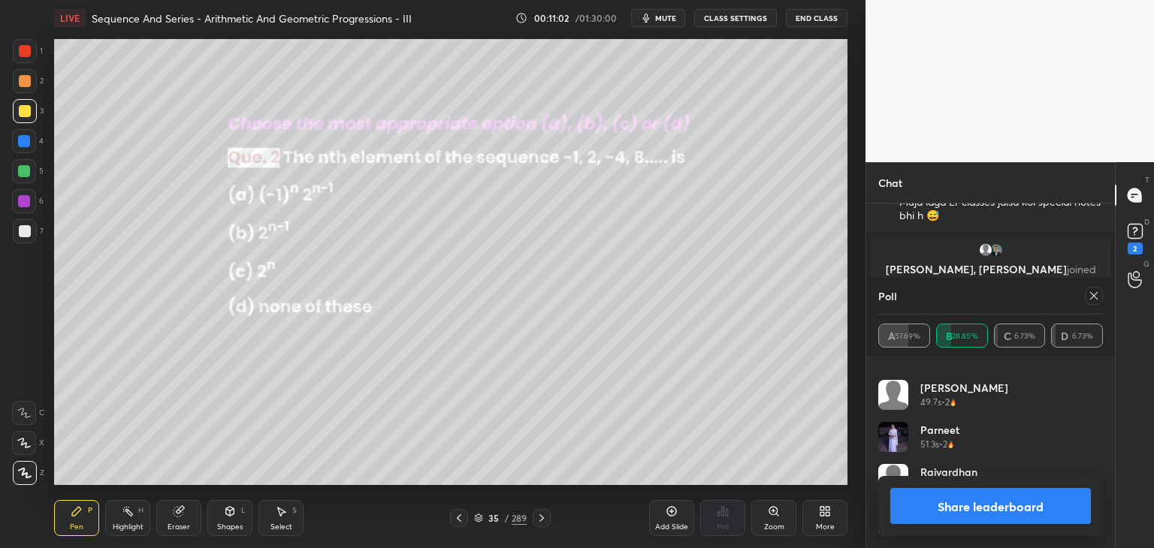
scroll to position [14222, 0]
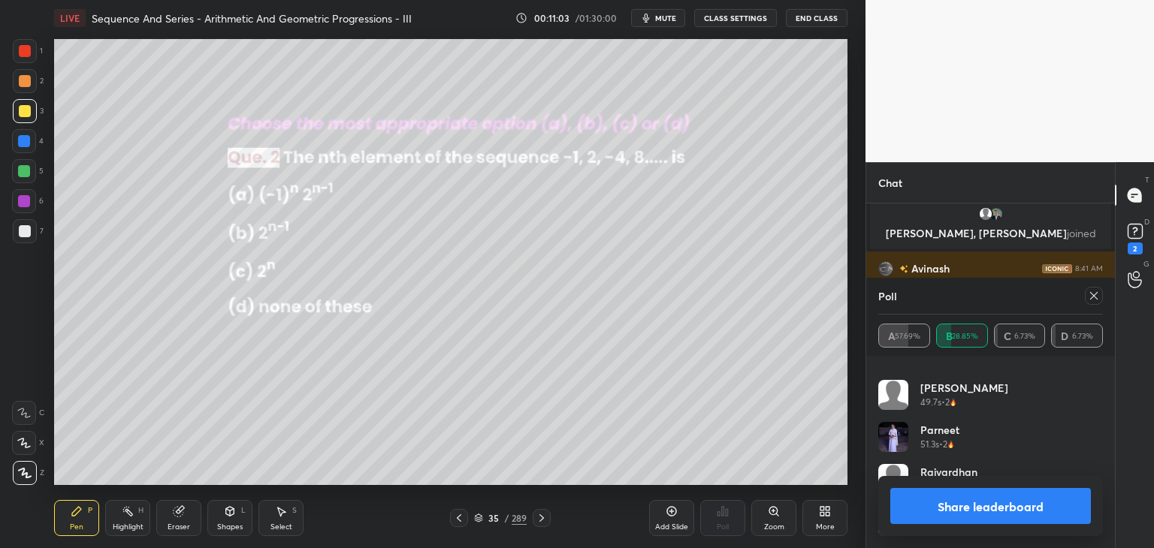
click at [1038, 509] on button "Share leaderboard" at bounding box center [990, 506] width 201 height 36
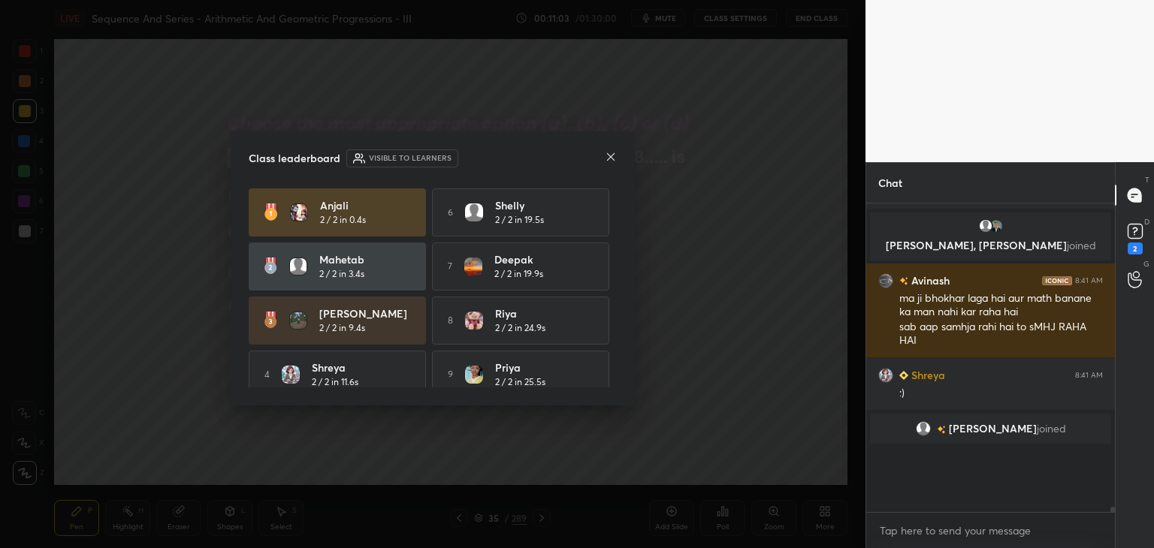
scroll to position [14156, 0]
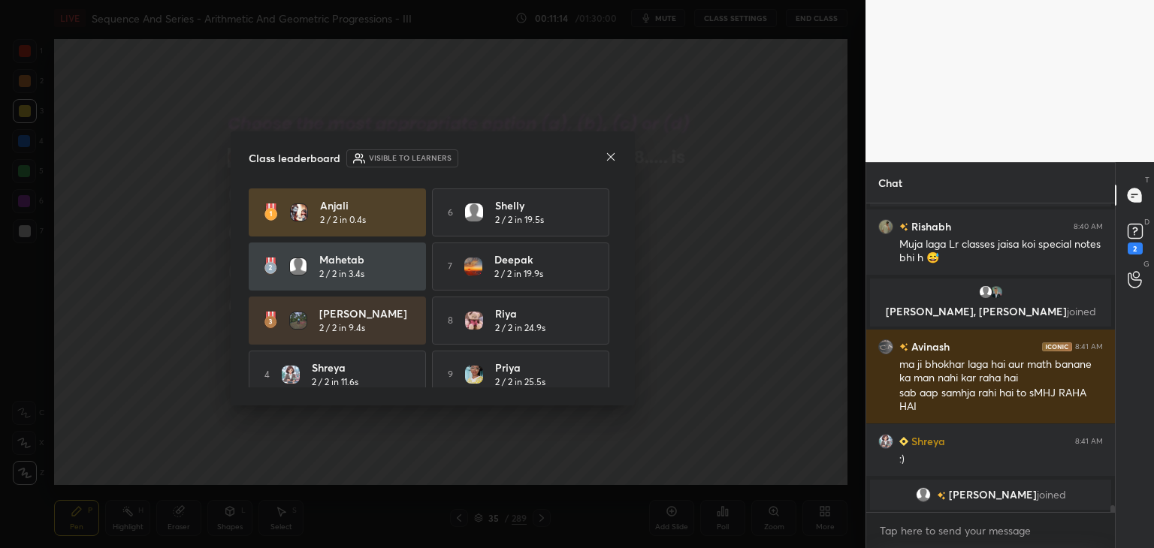
click at [607, 164] on div at bounding box center [611, 158] width 12 height 16
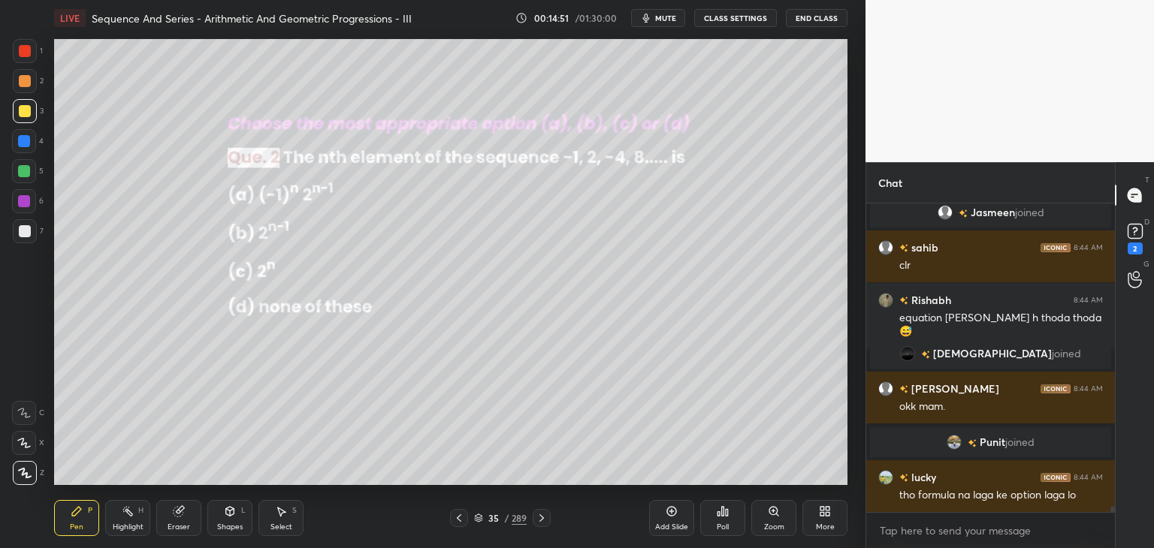
scroll to position [15452, 0]
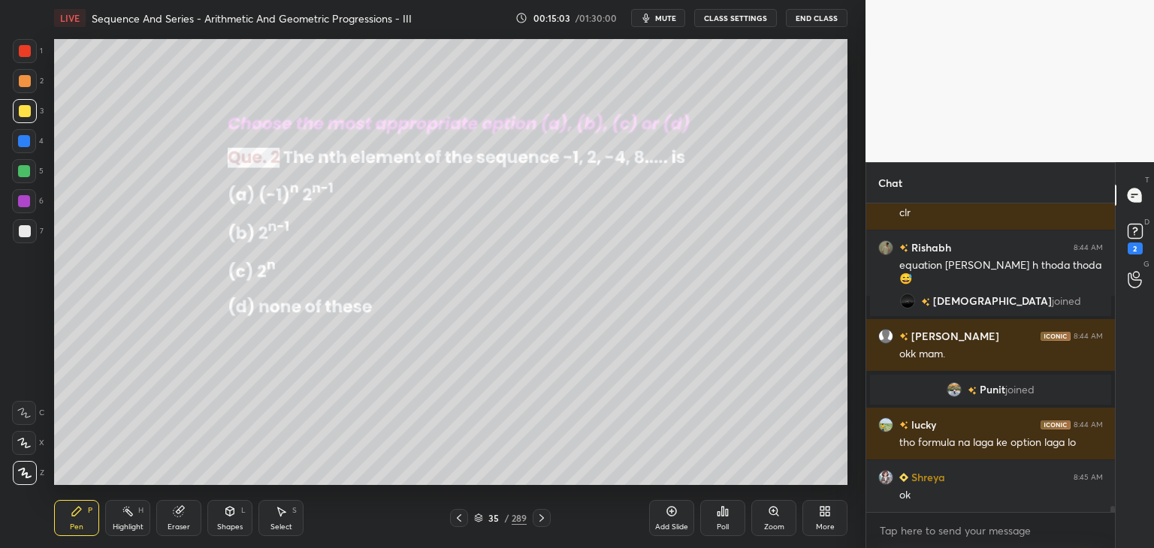
click at [541, 519] on icon at bounding box center [542, 518] width 12 height 12
click at [721, 527] on div "Poll" at bounding box center [723, 528] width 12 height 8
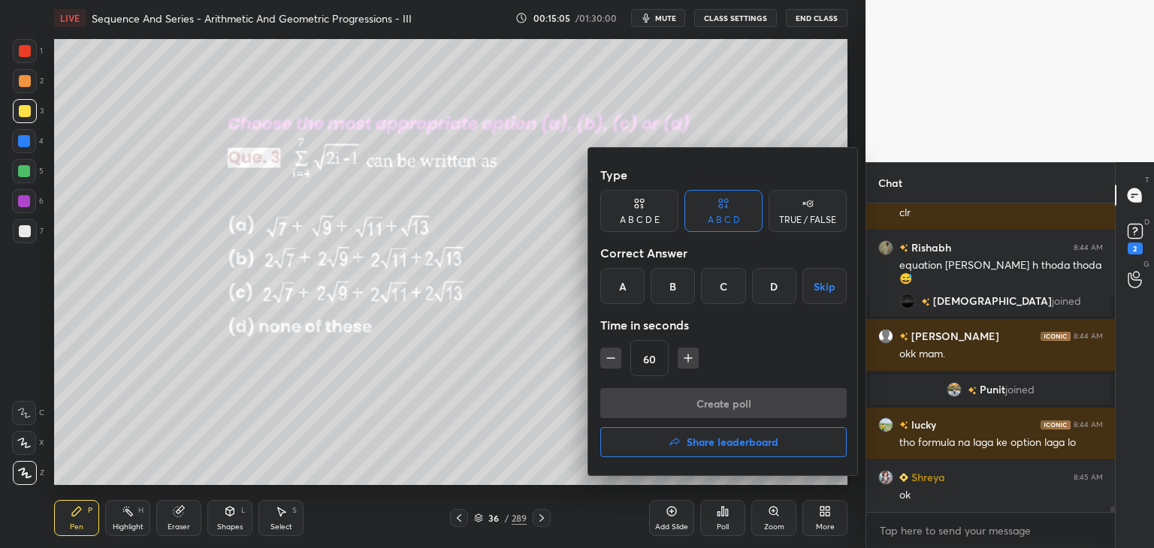
click at [677, 292] on div "B" at bounding box center [673, 286] width 44 height 36
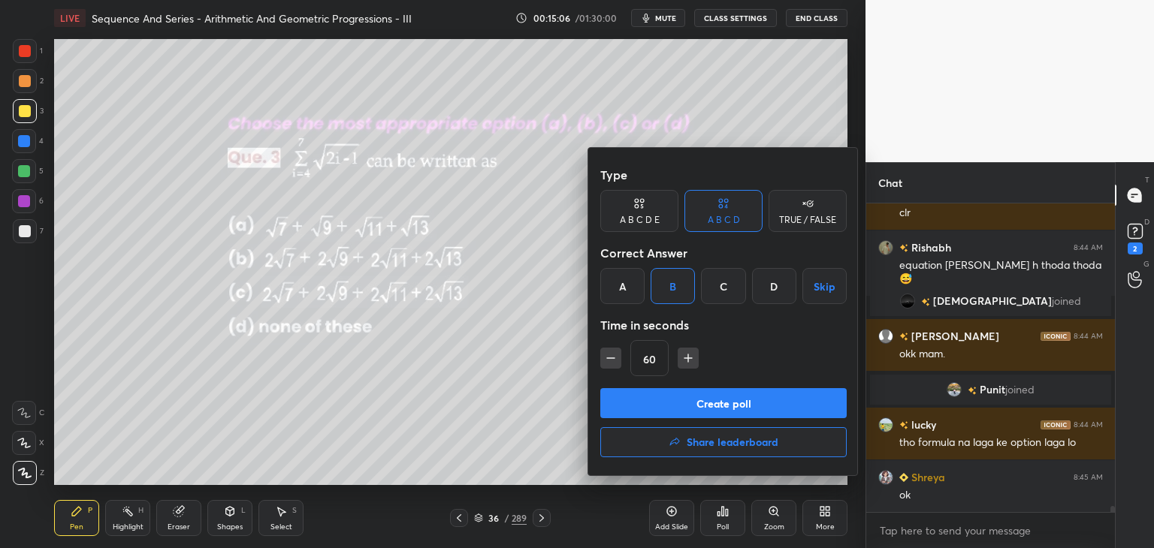
click at [652, 406] on button "Create poll" at bounding box center [723, 403] width 246 height 30
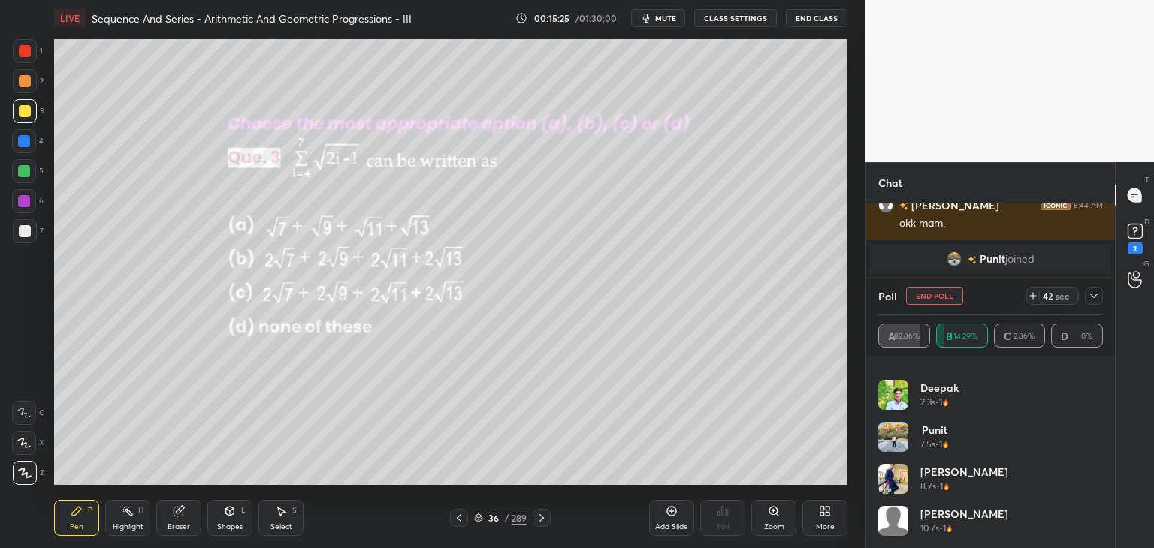
scroll to position [15636, 0]
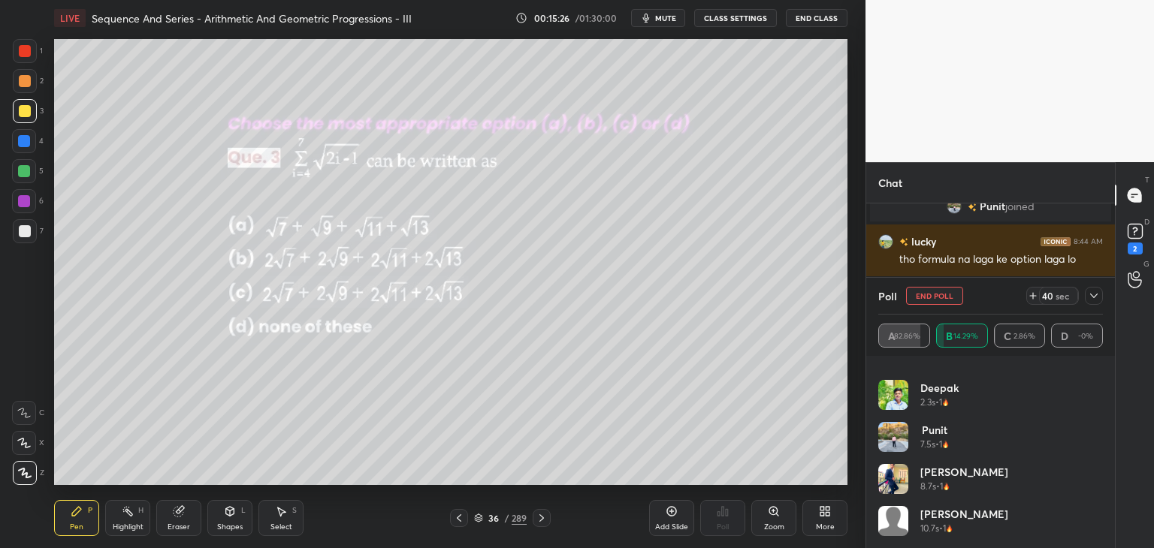
drag, startPoint x: 1088, startPoint y: 291, endPoint x: 1089, endPoint y: 306, distance: 15.1
click at [1088, 290] on icon at bounding box center [1094, 296] width 12 height 12
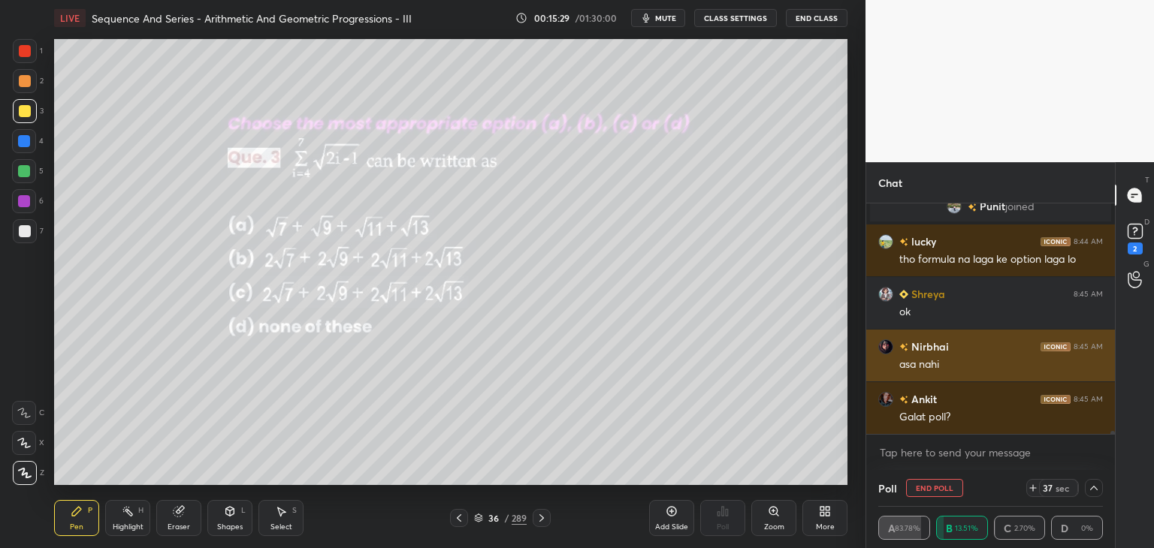
scroll to position [15688, 0]
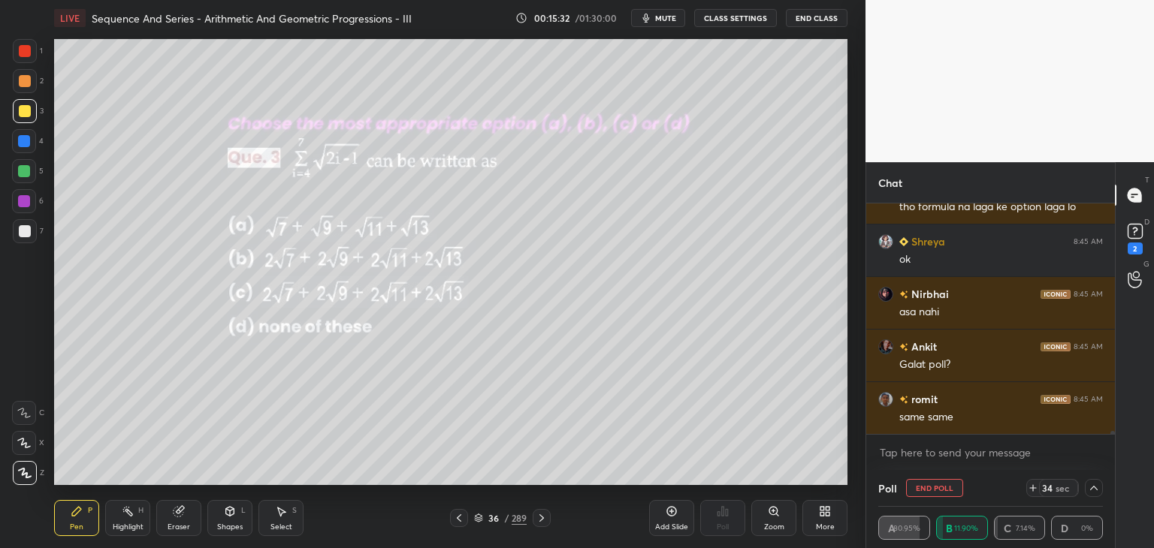
click at [1096, 483] on icon at bounding box center [1094, 488] width 12 height 12
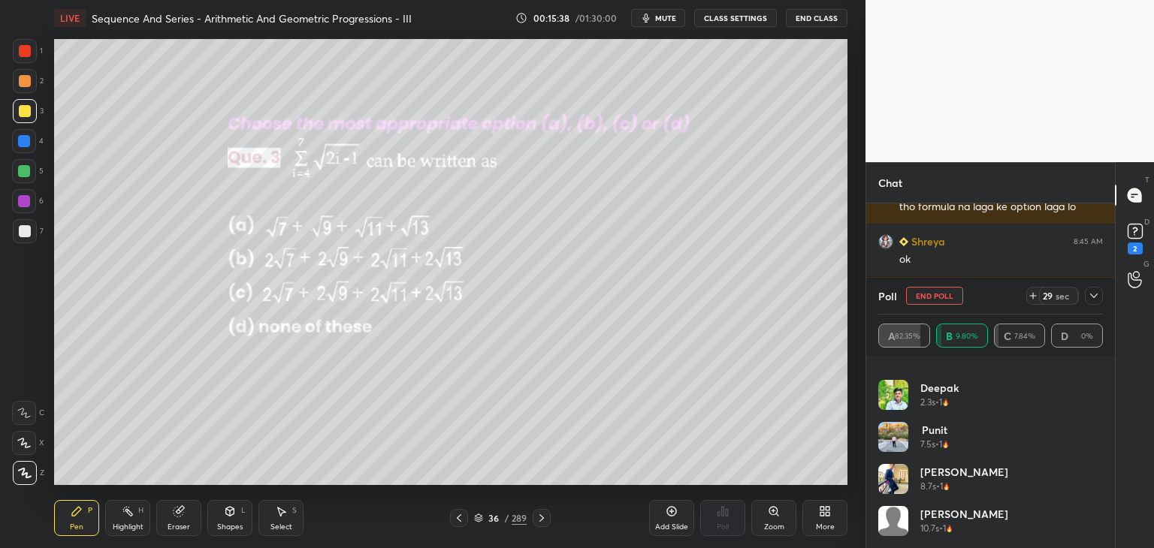
scroll to position [15741, 0]
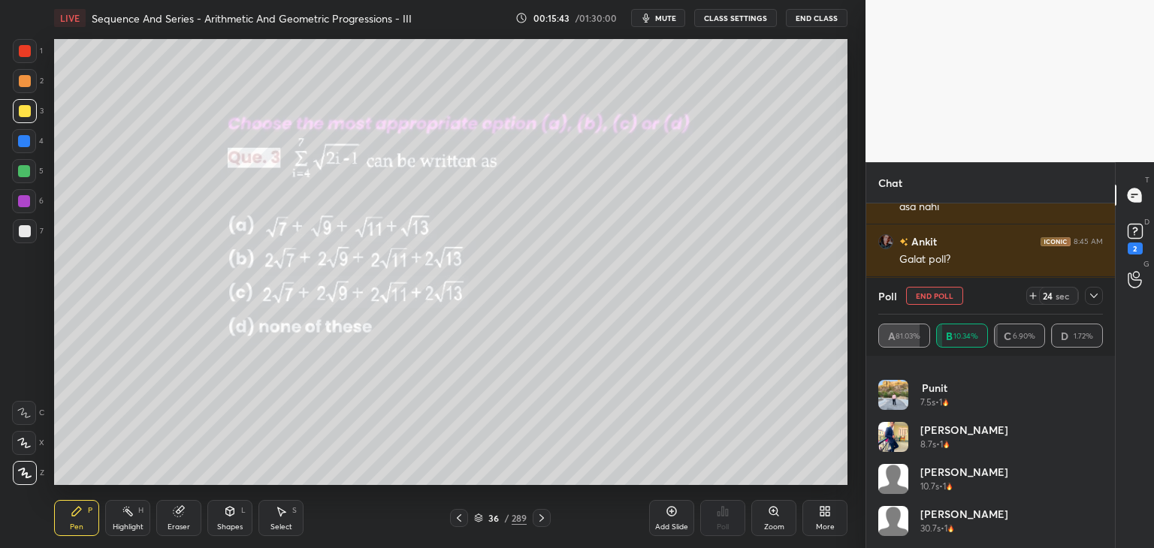
click at [1091, 298] on icon at bounding box center [1094, 296] width 12 height 12
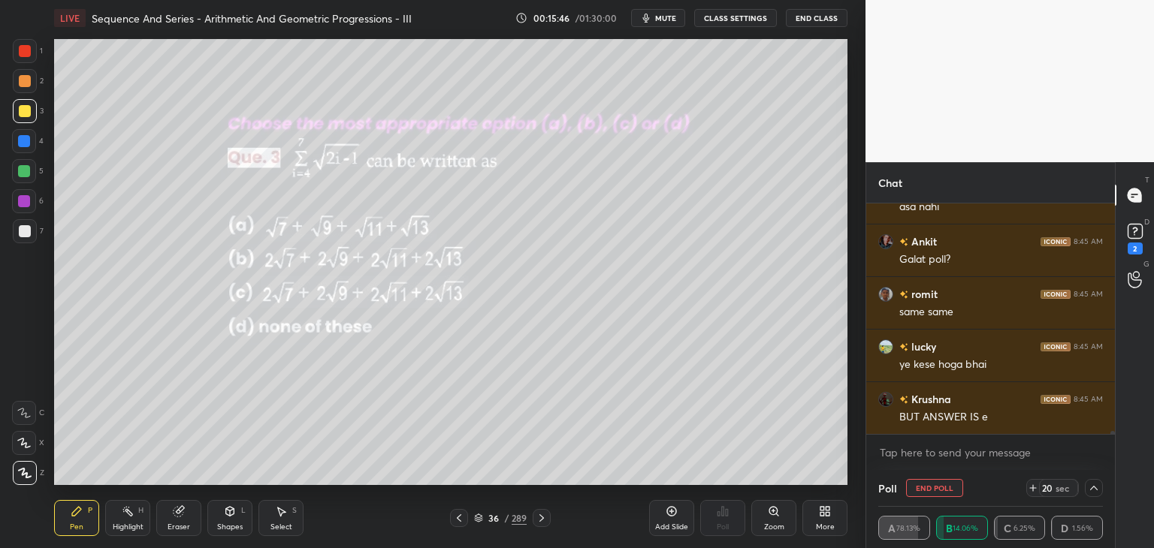
click at [1102, 475] on div "Poll End Poll 20 sec" at bounding box center [990, 488] width 225 height 36
click at [1094, 485] on icon at bounding box center [1094, 488] width 12 height 12
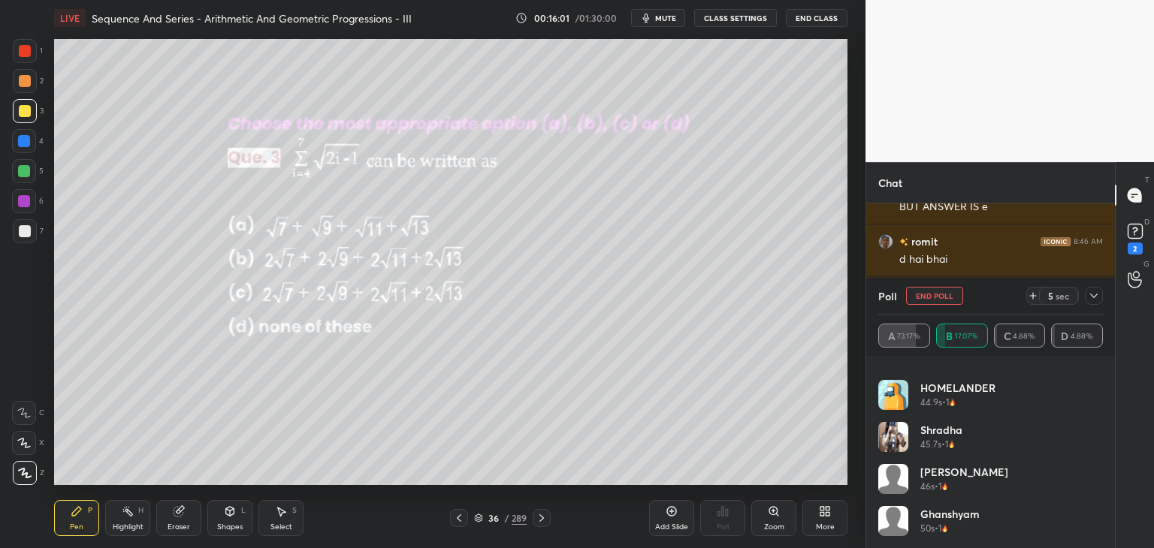
drag, startPoint x: 1098, startPoint y: 523, endPoint x: 1098, endPoint y: 532, distance: 9.0
click at [1098, 532] on div "[PERSON_NAME] 50s • 1" at bounding box center [990, 527] width 225 height 42
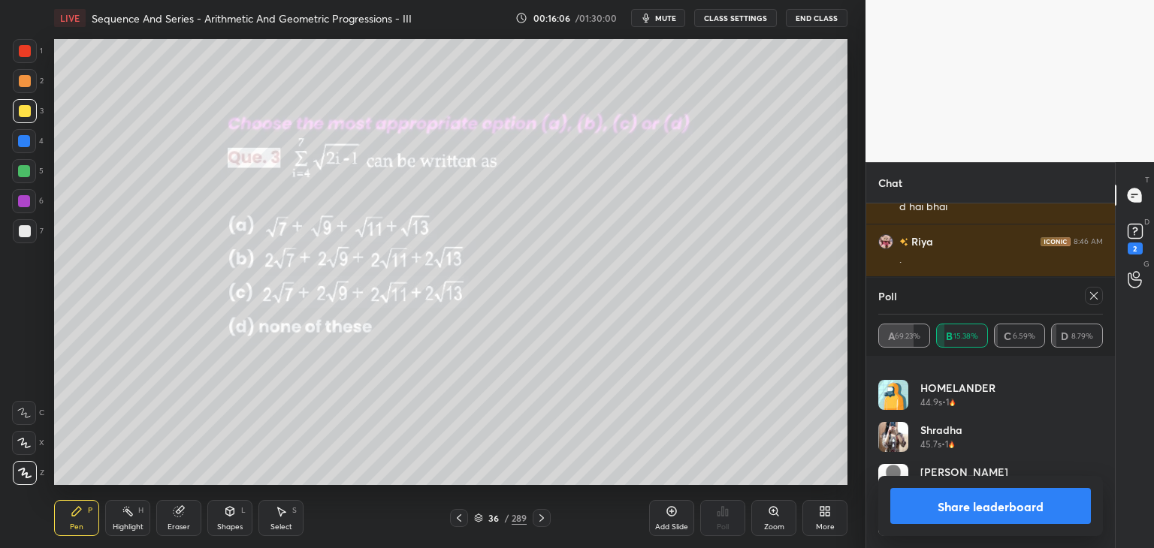
click at [1094, 294] on icon at bounding box center [1094, 296] width 12 height 12
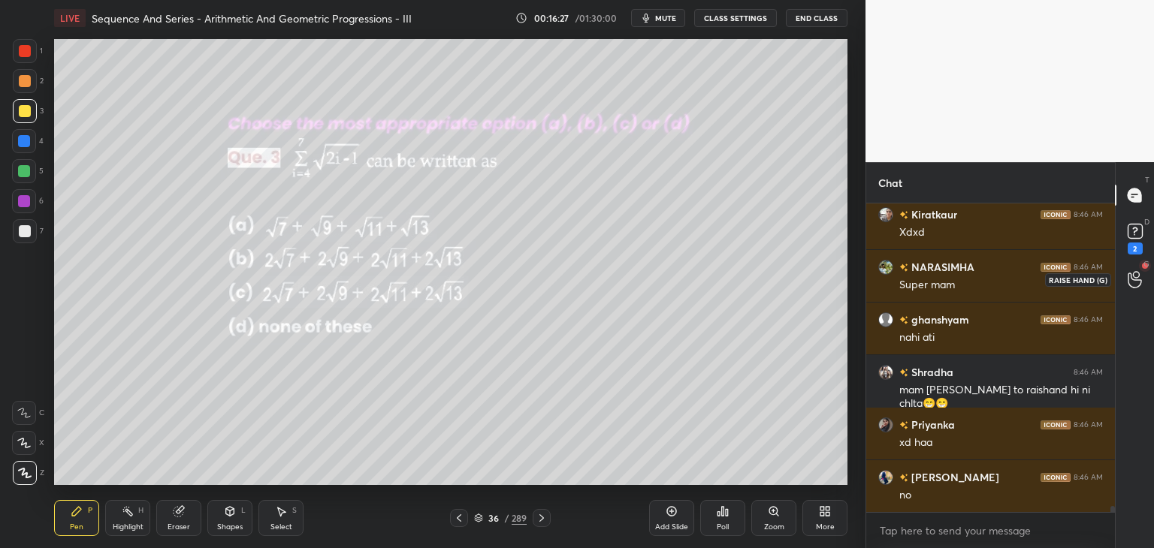
click at [1136, 276] on icon at bounding box center [1135, 279] width 14 height 17
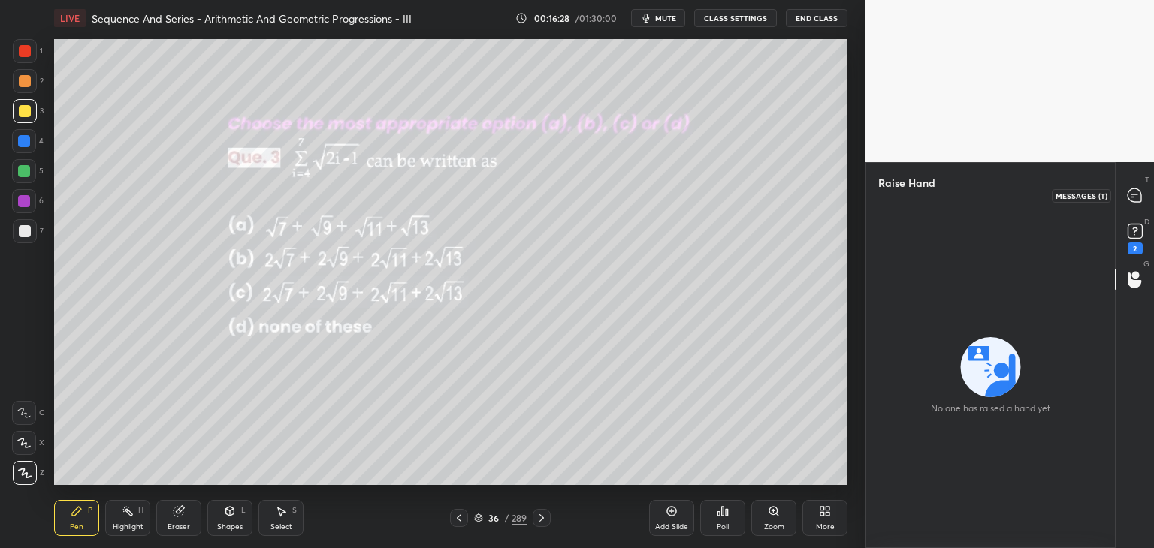
drag, startPoint x: 1139, startPoint y: 185, endPoint x: 1139, endPoint y: 210, distance: 25.5
click at [1137, 185] on div at bounding box center [1135, 195] width 30 height 27
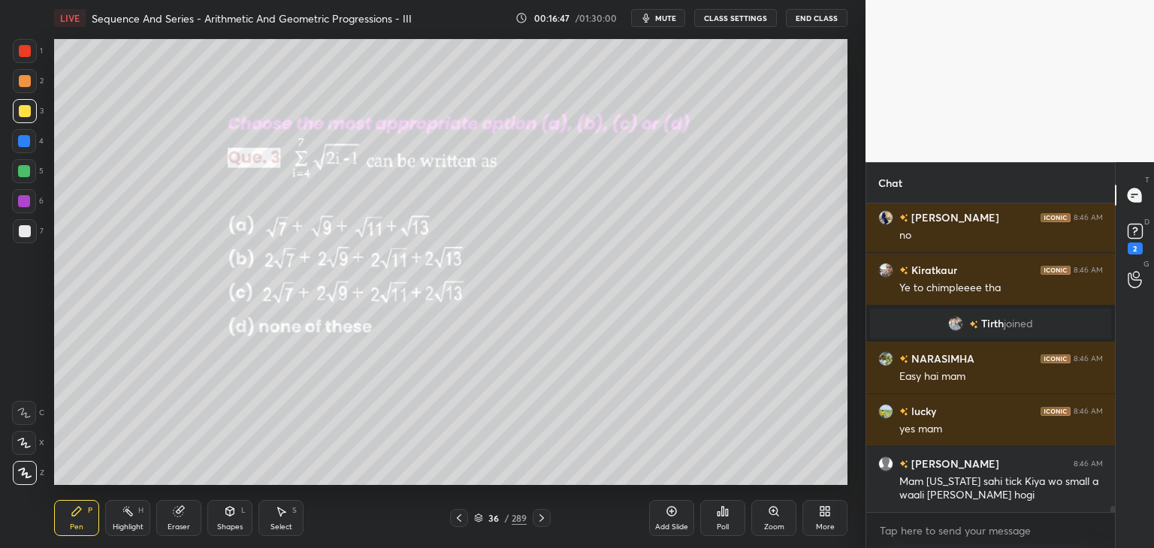
click at [277, 506] on icon at bounding box center [281, 512] width 12 height 12
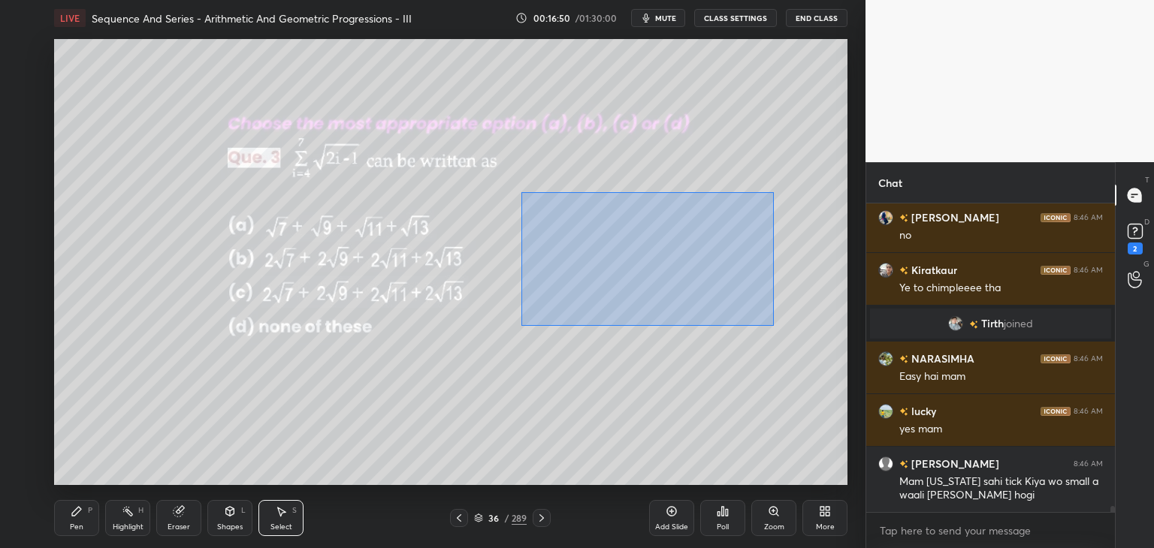
drag, startPoint x: 521, startPoint y: 192, endPoint x: 773, endPoint y: 326, distance: 285.6
click at [773, 326] on div "0 ° Undo Copy Duplicate Duplicate to new slide Delete" at bounding box center [450, 262] width 793 height 446
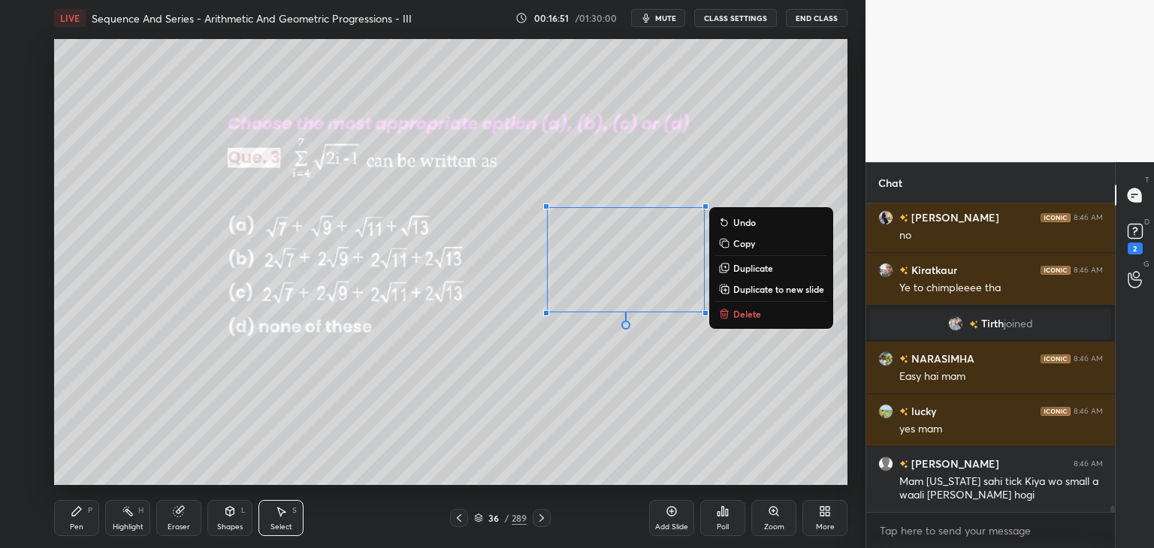
click at [753, 246] on p "Copy" at bounding box center [744, 243] width 22 height 12
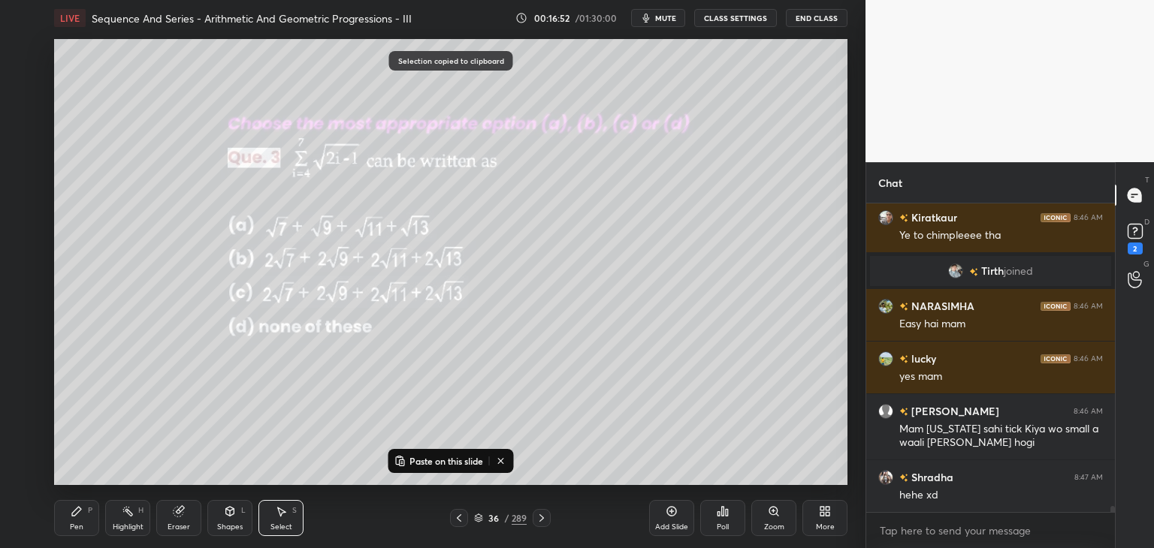
click at [669, 524] on div "Add Slide" at bounding box center [671, 528] width 33 height 8
click at [438, 457] on p "Paste on this slide" at bounding box center [446, 461] width 74 height 12
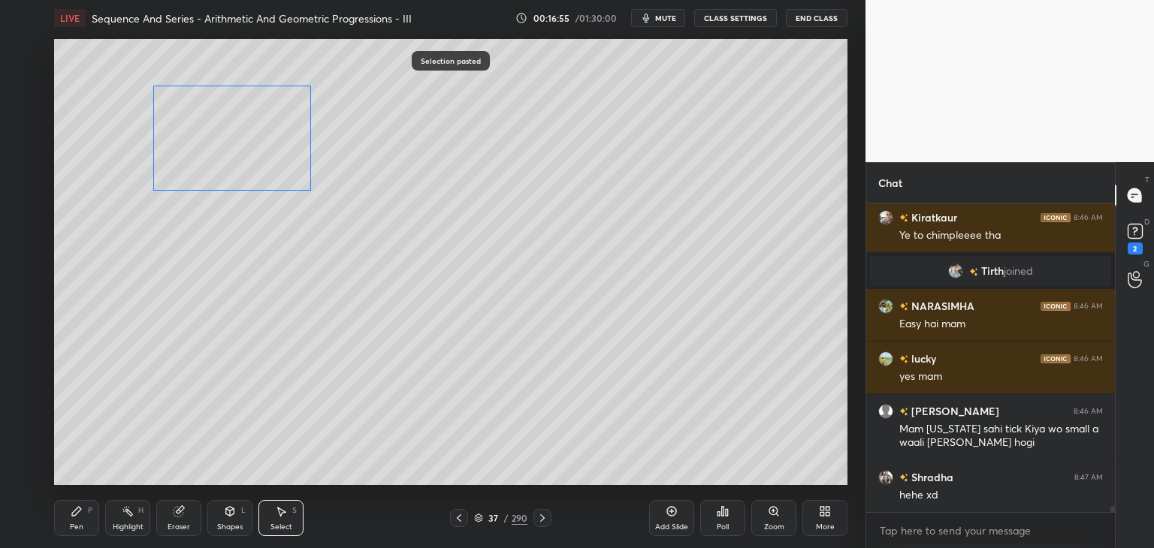
drag, startPoint x: 611, startPoint y: 257, endPoint x: 243, endPoint y: 224, distance: 368.8
click at [228, 139] on div "0 ° Undo Copy Paste here Duplicate Duplicate to new slide Delete" at bounding box center [450, 262] width 793 height 446
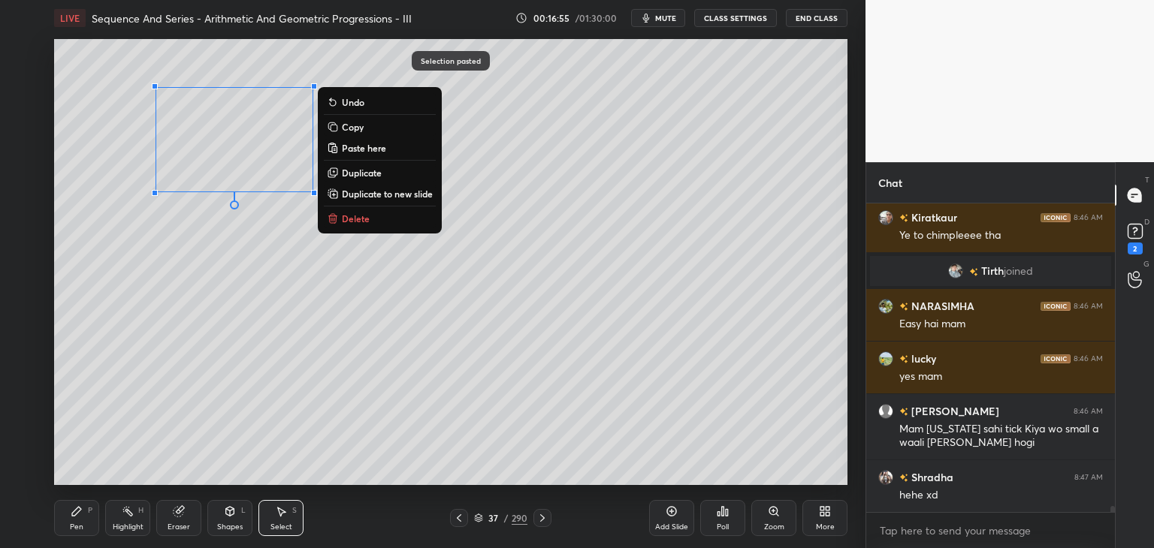
drag, startPoint x: 238, startPoint y: 364, endPoint x: 271, endPoint y: 384, distance: 38.4
click at [240, 365] on div "0 ° Undo Copy Paste here Duplicate Duplicate to new slide Delete" at bounding box center [450, 262] width 793 height 446
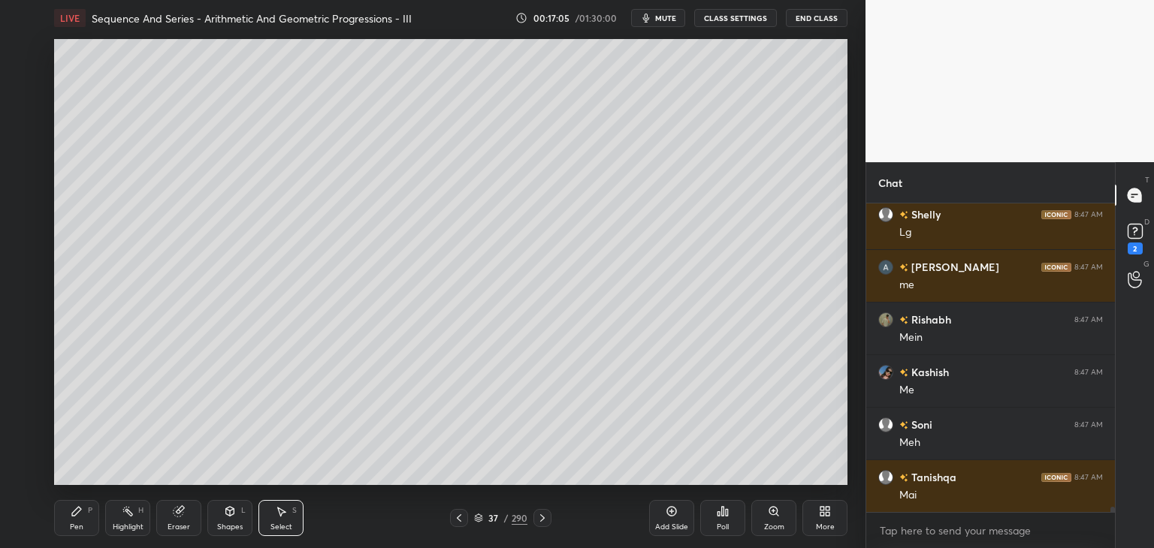
click at [80, 517] on icon at bounding box center [77, 512] width 12 height 12
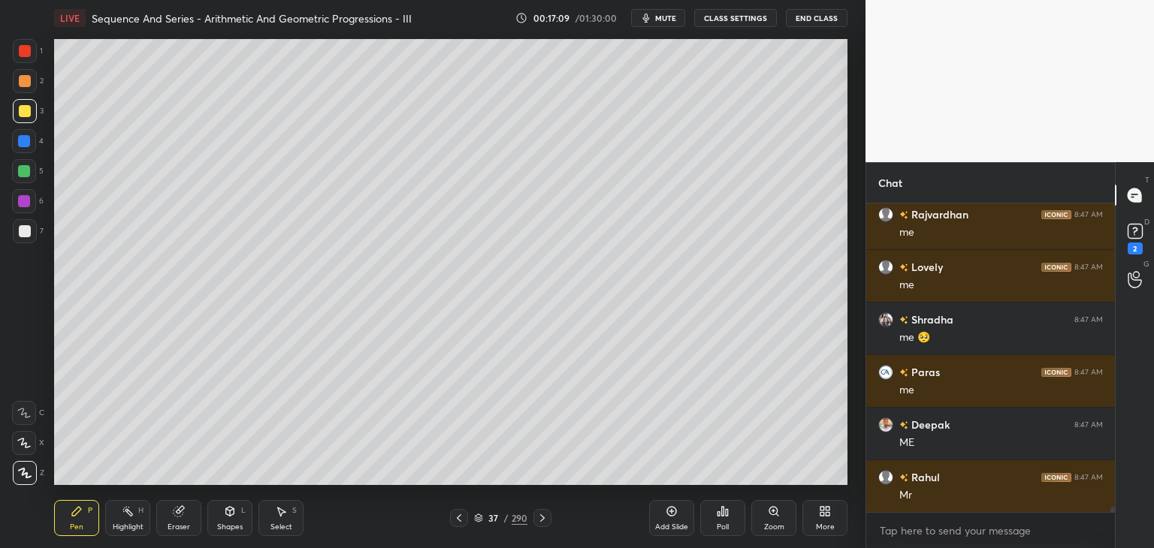
scroll to position [17234, 0]
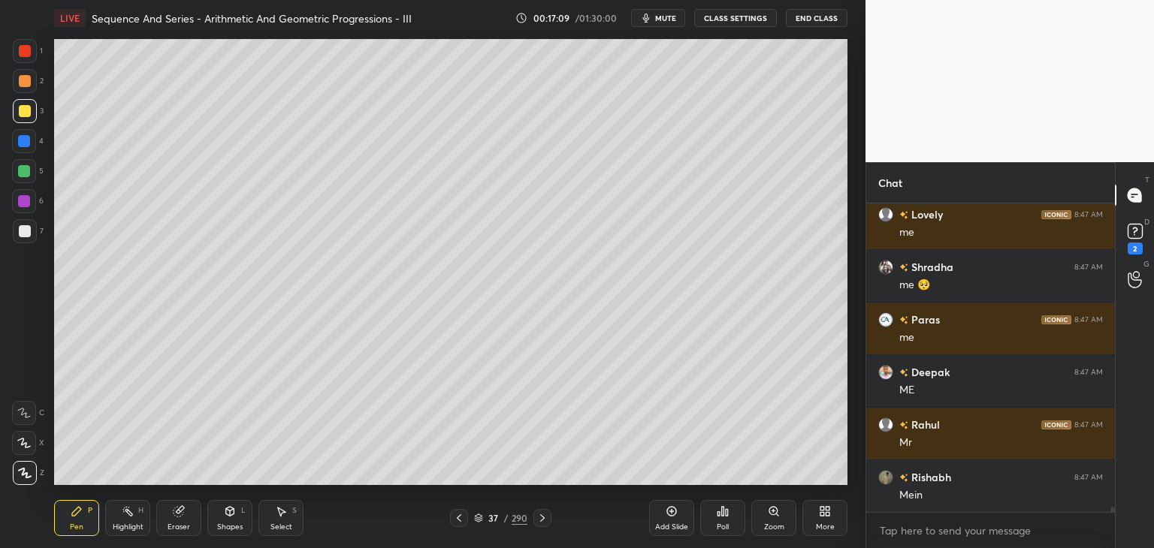
click at [26, 233] on div at bounding box center [25, 231] width 12 height 12
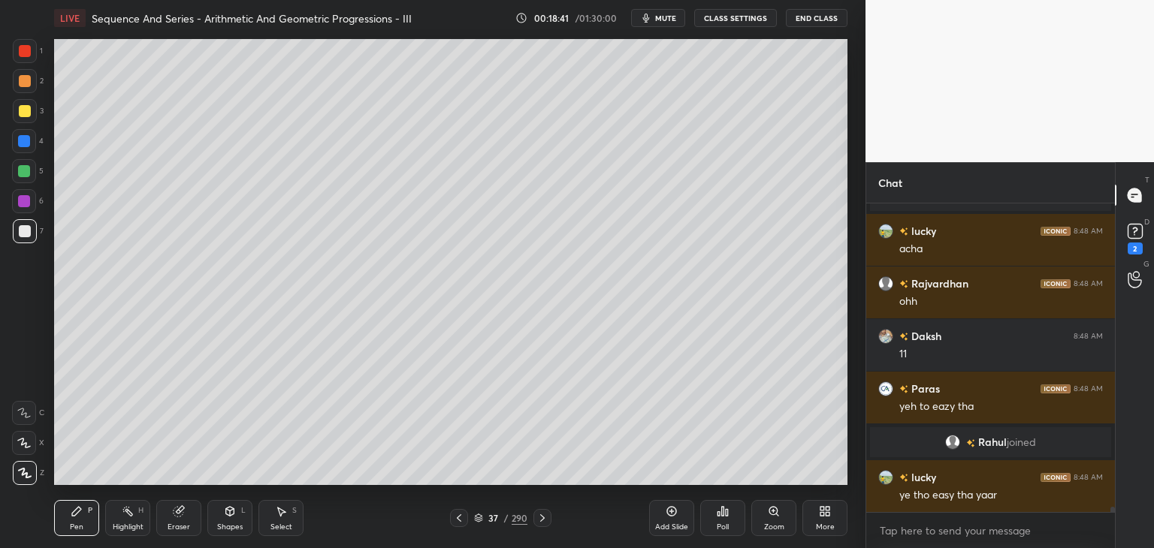
scroll to position [18481, 0]
click at [458, 518] on icon at bounding box center [459, 518] width 12 height 12
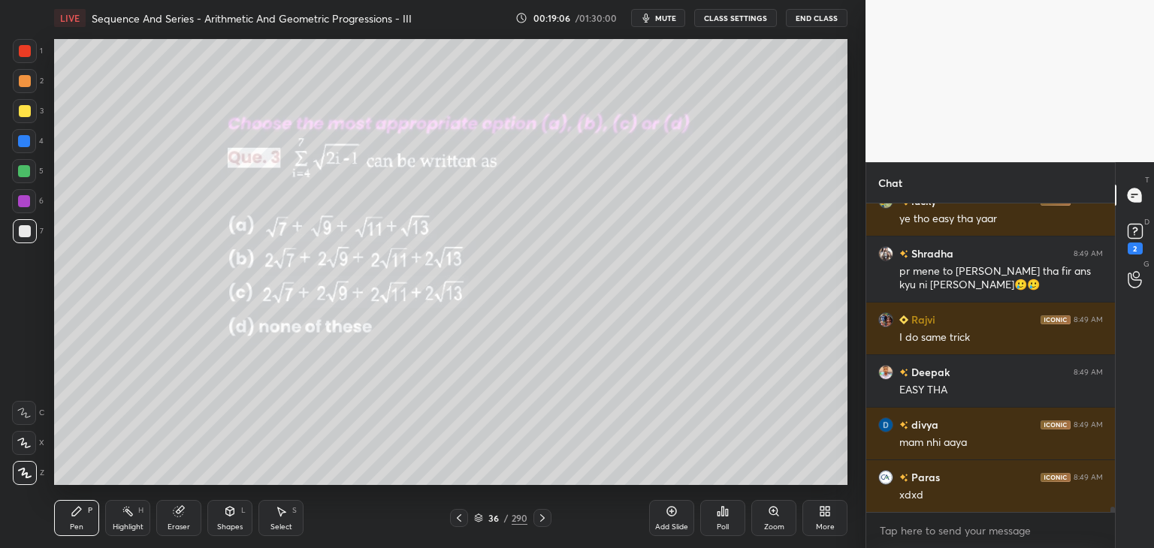
scroll to position [18810, 0]
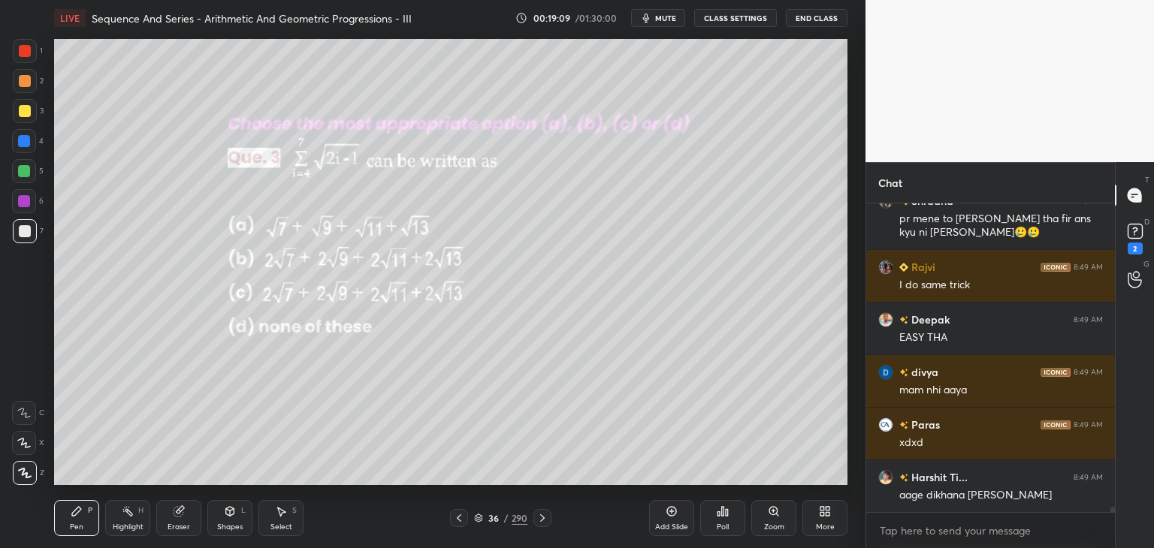
click at [540, 521] on icon at bounding box center [542, 519] width 5 height 8
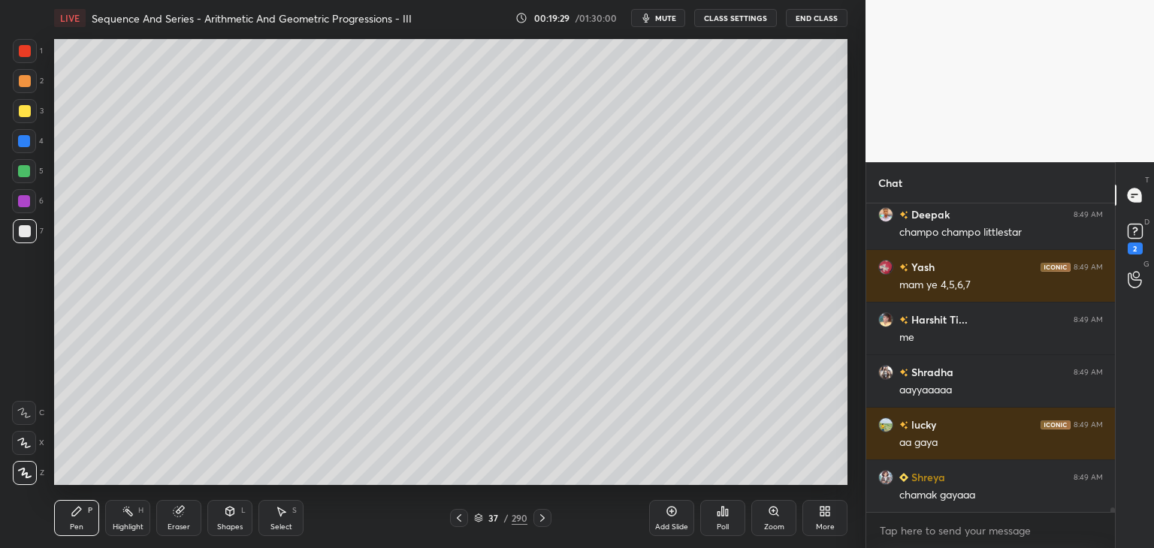
scroll to position [19336, 0]
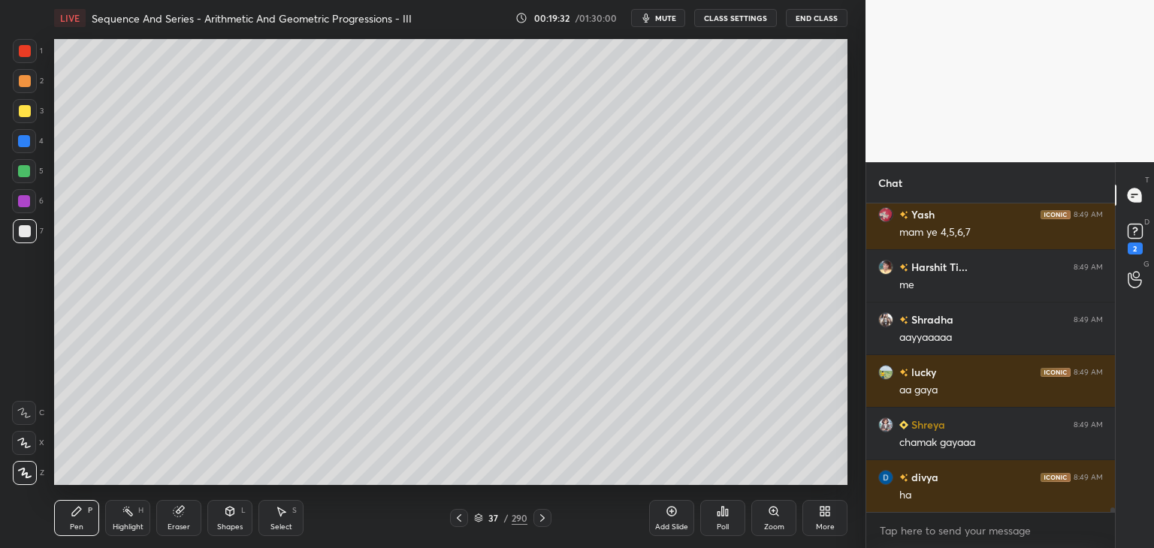
click at [29, 236] on div at bounding box center [25, 231] width 24 height 24
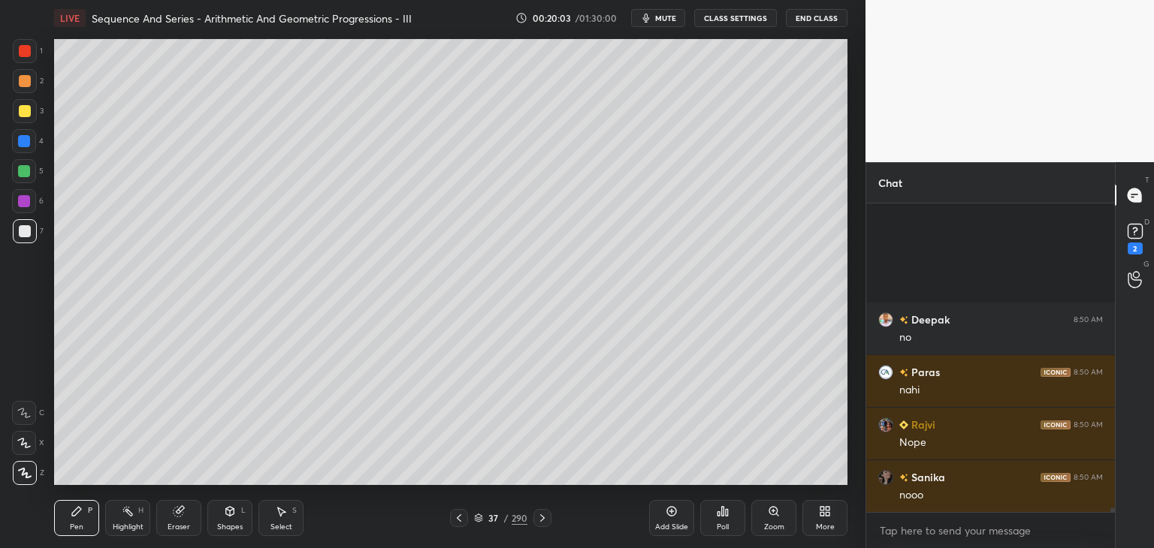
scroll to position [20159, 0]
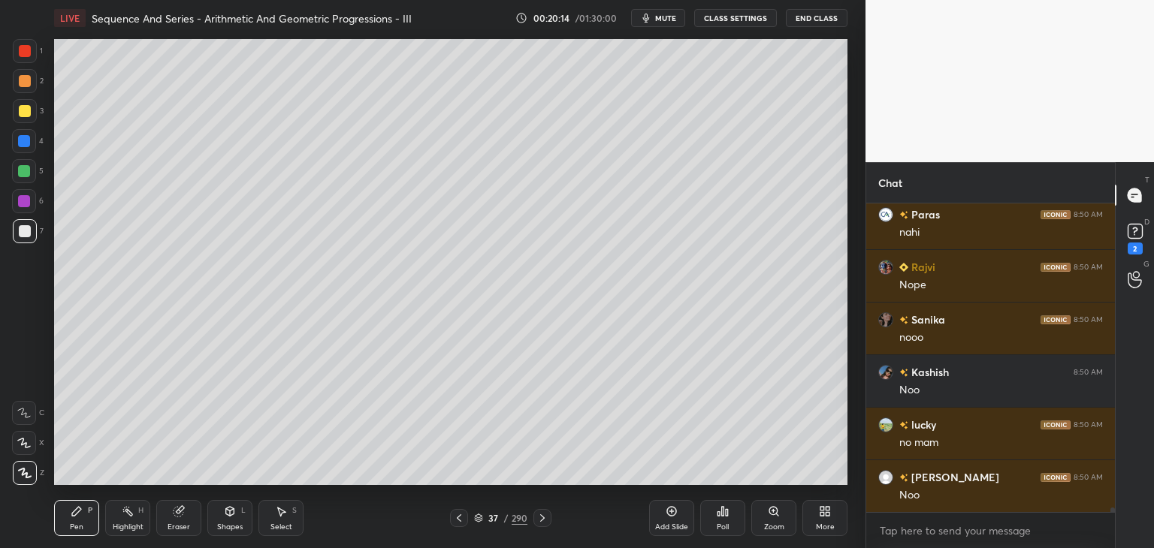
click at [457, 519] on icon at bounding box center [459, 518] width 12 height 12
click at [544, 518] on icon at bounding box center [542, 519] width 5 height 8
click at [538, 518] on icon at bounding box center [542, 518] width 12 height 12
click at [729, 526] on div "Poll" at bounding box center [723, 528] width 12 height 8
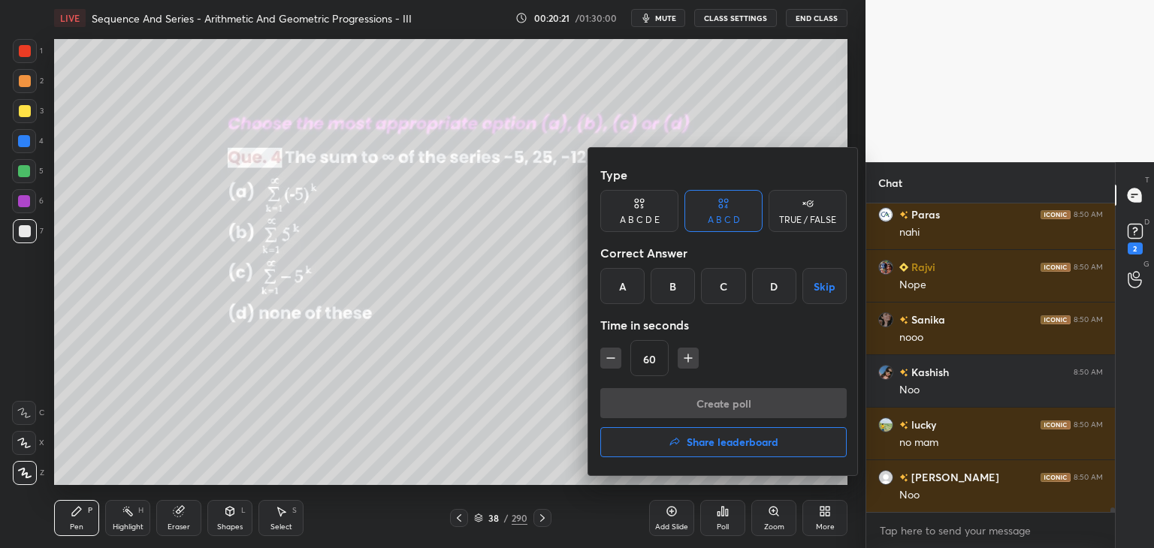
click at [631, 286] on div "A" at bounding box center [622, 286] width 44 height 36
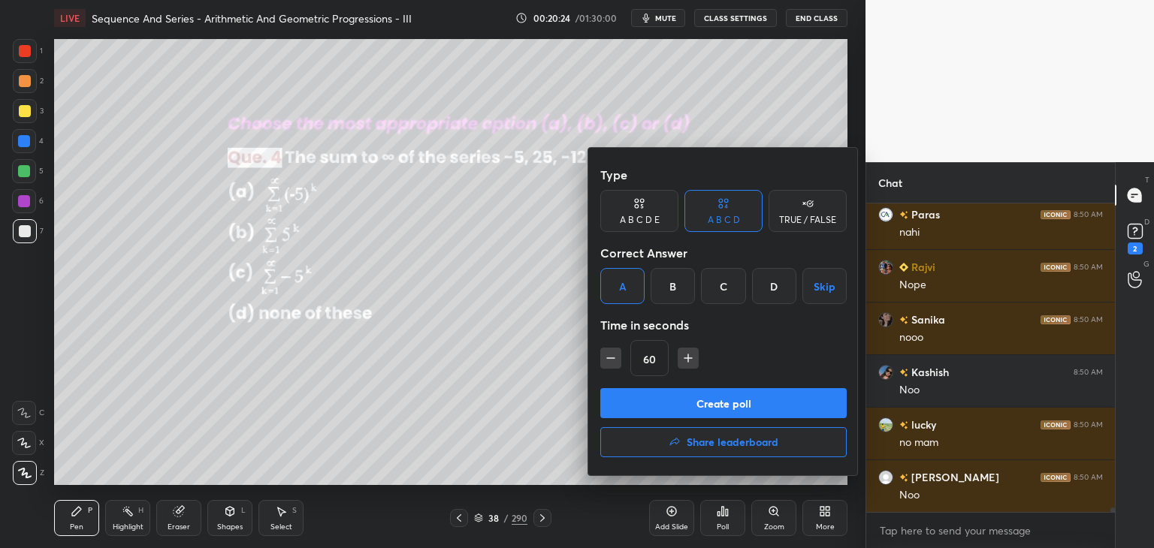
click at [724, 291] on div "C" at bounding box center [723, 286] width 44 height 36
click at [690, 400] on button "Create poll" at bounding box center [723, 403] width 246 height 30
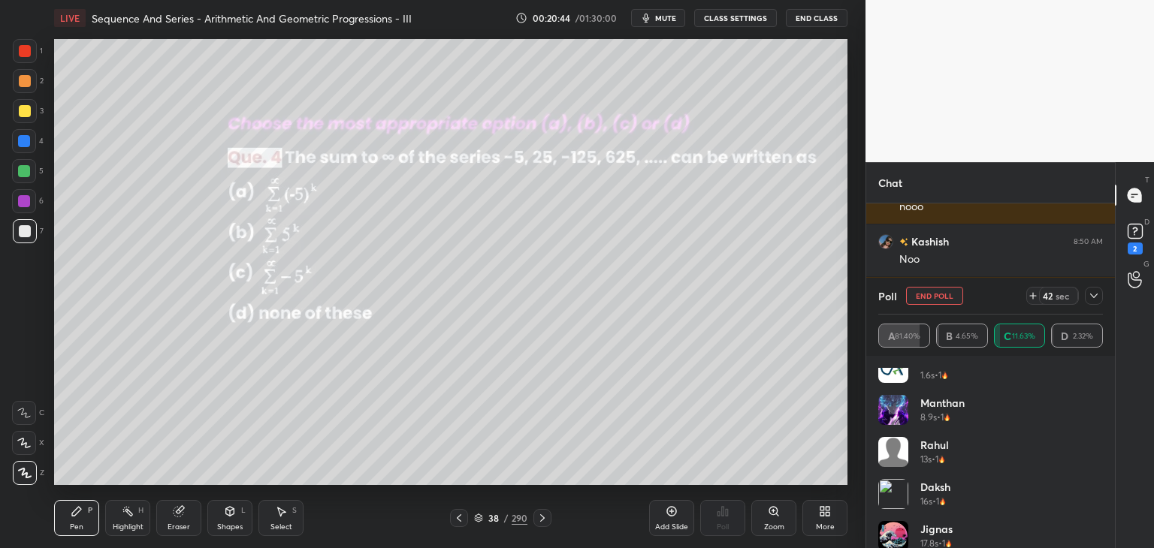
scroll to position [72, 0]
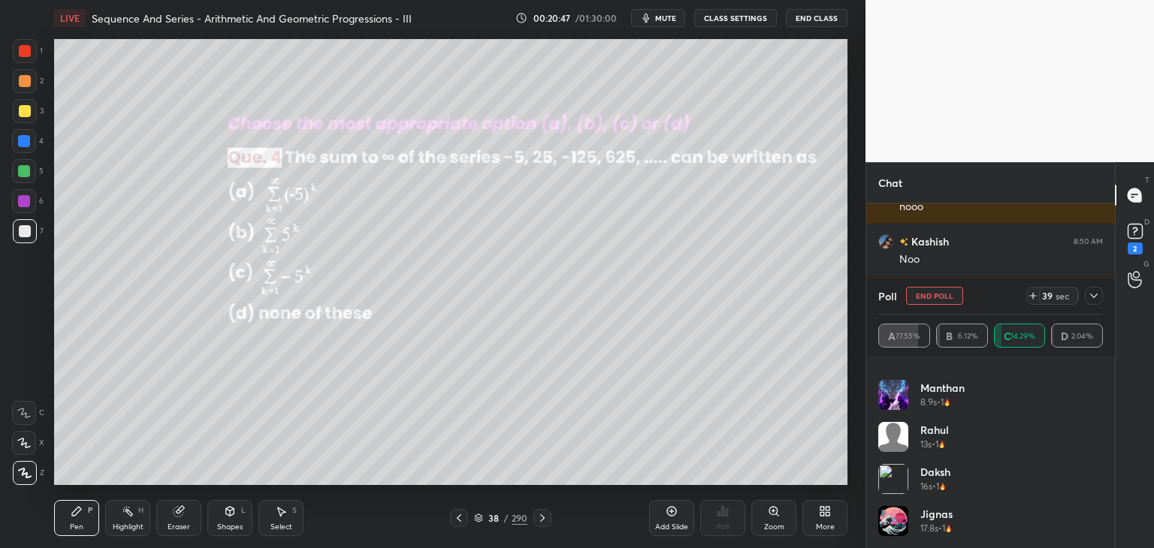
drag, startPoint x: 1095, startPoint y: 510, endPoint x: 1095, endPoint y: 518, distance: 7.5
click at [1095, 518] on div "Jignas 17.8s • 1" at bounding box center [990, 527] width 225 height 42
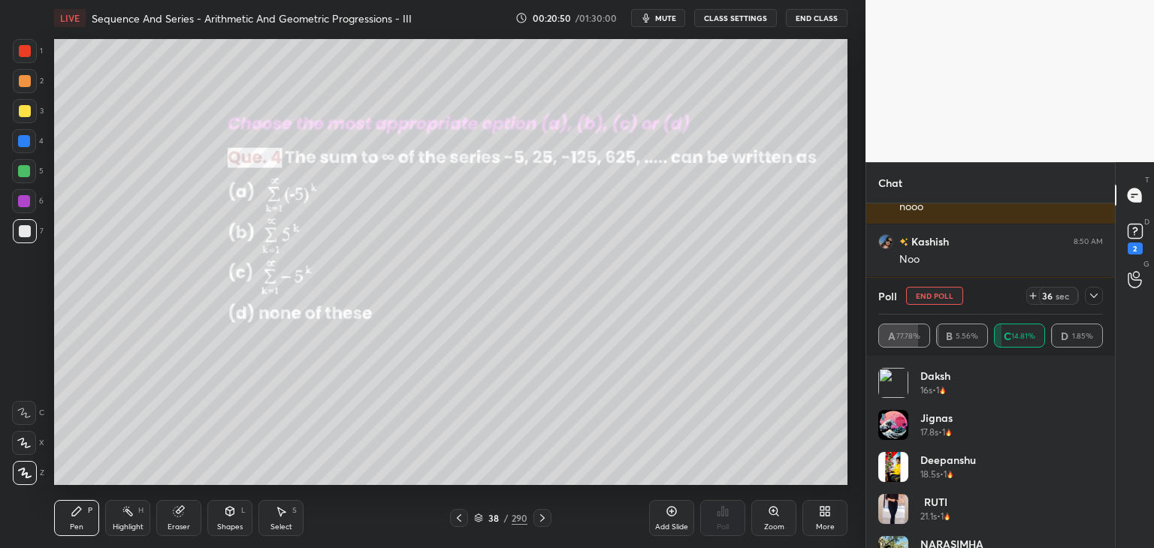
scroll to position [166, 0]
drag, startPoint x: 1097, startPoint y: 527, endPoint x: 1095, endPoint y: 541, distance: 14.4
click at [1095, 542] on div "[DATE] 0.2s • 1 urff 1.6s • 1 Manthan 8.9s • 1 Rahul 13s • 1 [PERSON_NAME] 16s …" at bounding box center [990, 391] width 225 height 379
drag, startPoint x: 1098, startPoint y: 523, endPoint x: 1094, endPoint y: 530, distance: 7.7
click at [1096, 540] on div "[DATE] 0.2s • 1 urff 1.6s • 1 Manthan 8.9s • 1 Rahul 13s • 1 [PERSON_NAME] 16s …" at bounding box center [990, 412] width 225 height 421
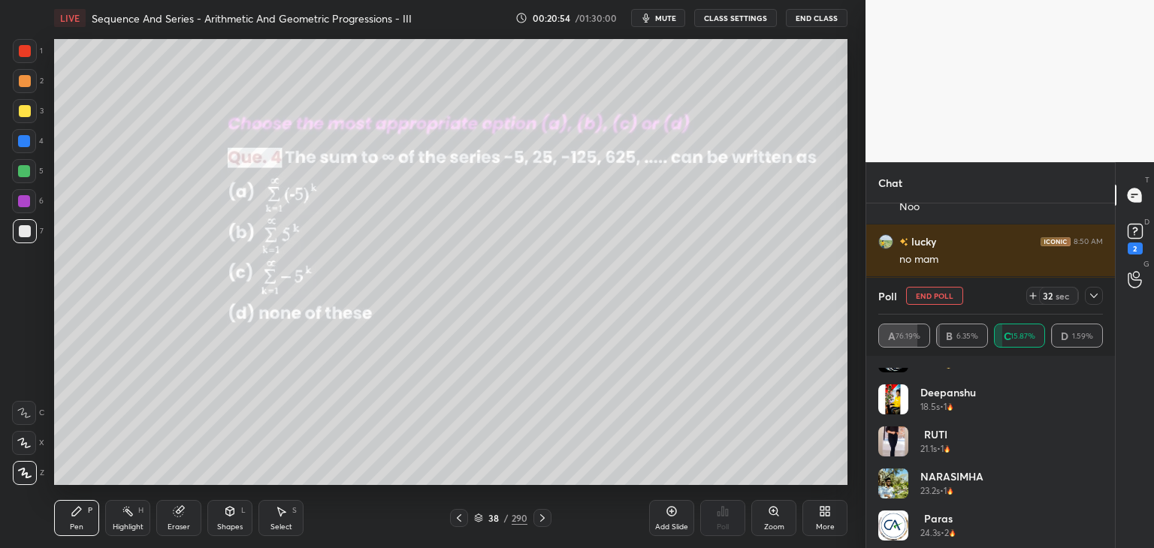
scroll to position [240, 0]
drag, startPoint x: 1096, startPoint y: 516, endPoint x: 1096, endPoint y: 527, distance: 11.3
click at [1096, 527] on div "Paras 24.3s • 2" at bounding box center [990, 527] width 225 height 42
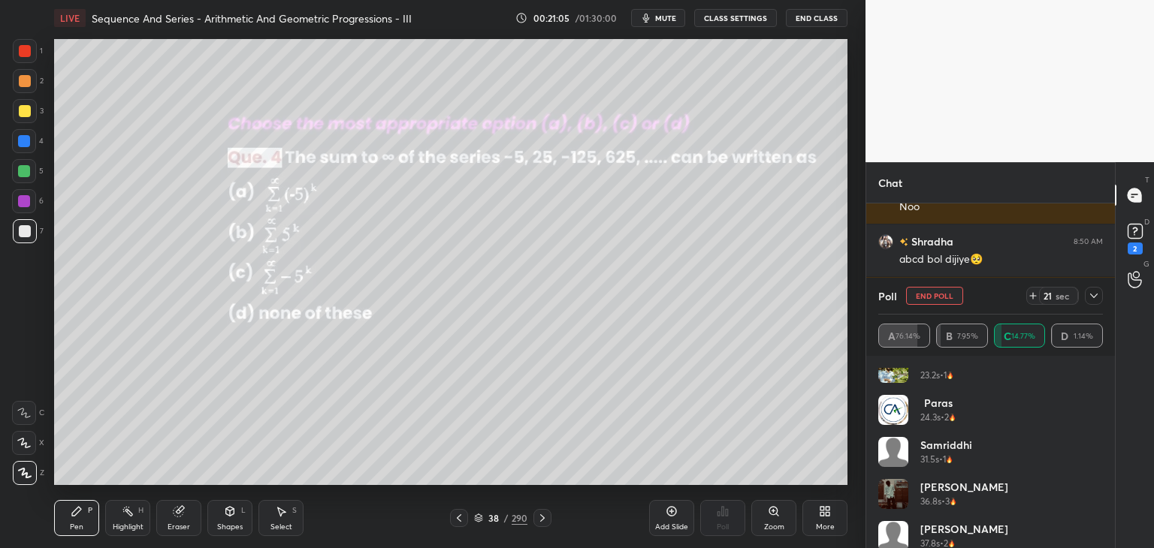
scroll to position [367, 0]
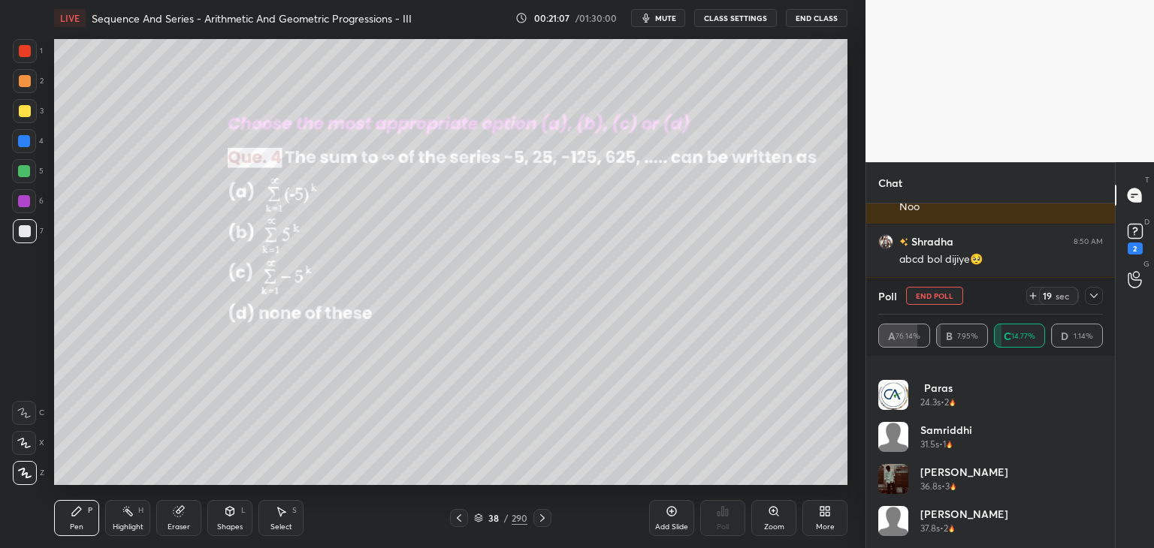
click at [1103, 539] on div "RUTI 21.1s • 1 NARASIMHA 23.2s • 1 Paras 24.3s • 2 Samriddhi 31.5s • 1 [PERSON_…" at bounding box center [990, 452] width 249 height 192
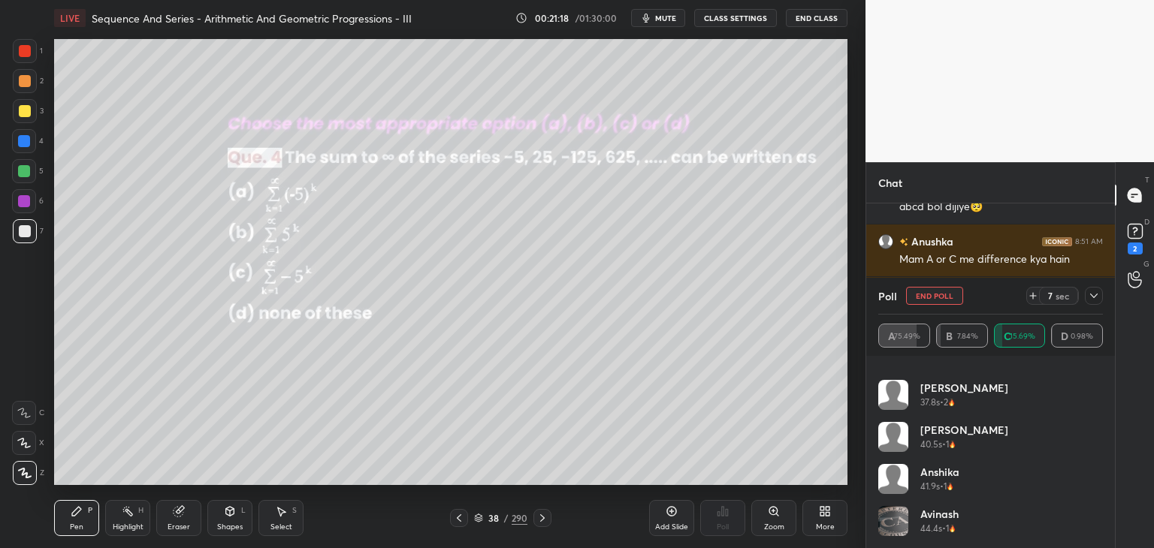
scroll to position [20553, 0]
click at [1093, 304] on div at bounding box center [1094, 296] width 18 height 18
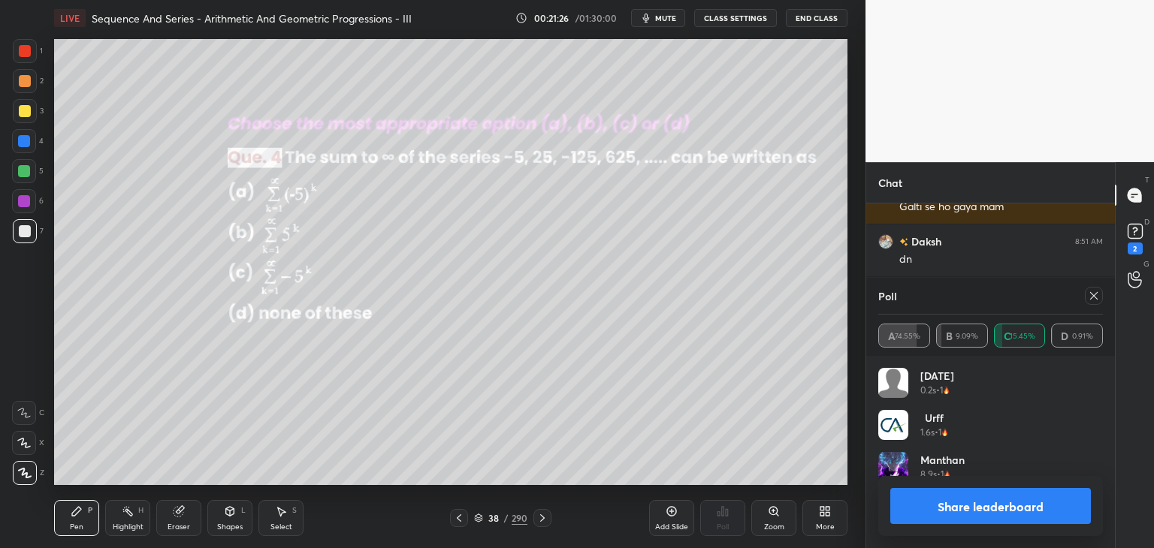
scroll to position [176, 220]
click at [937, 512] on button "Share leaderboard" at bounding box center [990, 506] width 201 height 36
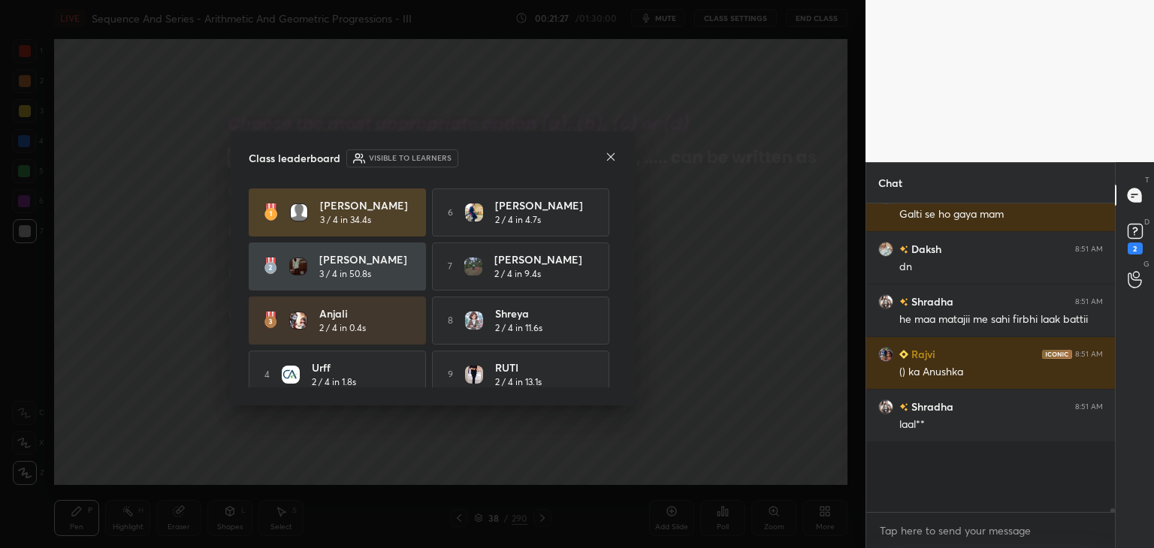
scroll to position [5, 5]
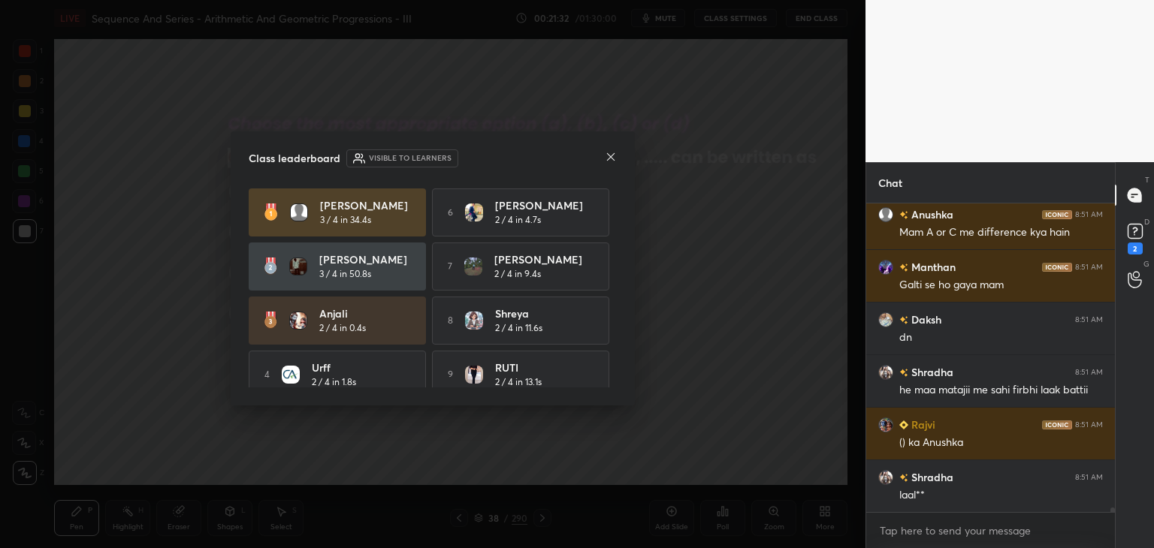
click at [605, 156] on icon at bounding box center [611, 157] width 12 height 12
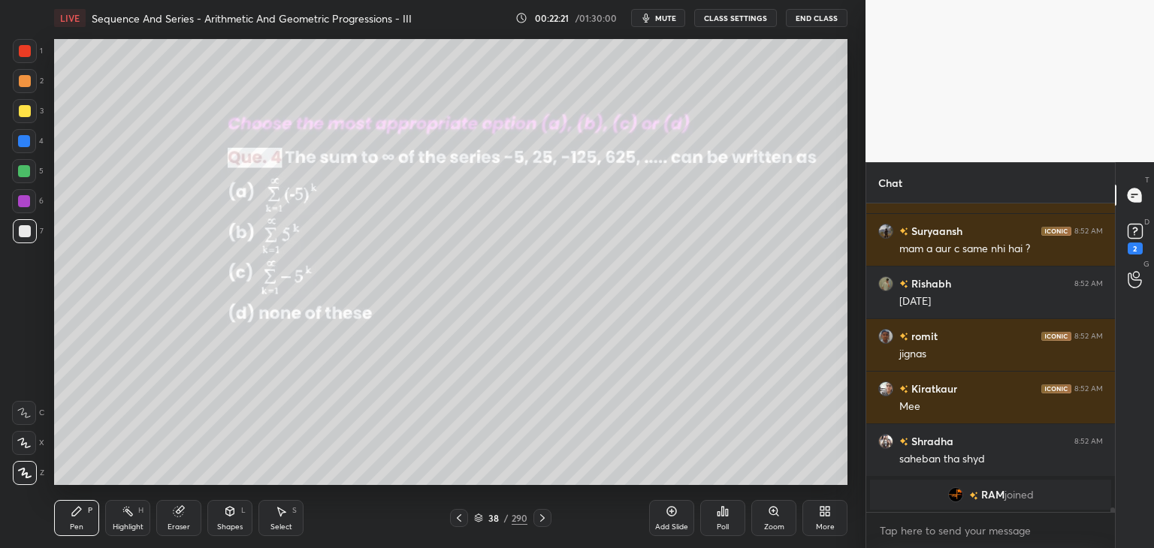
click at [174, 525] on div "Eraser" at bounding box center [179, 528] width 23 height 8
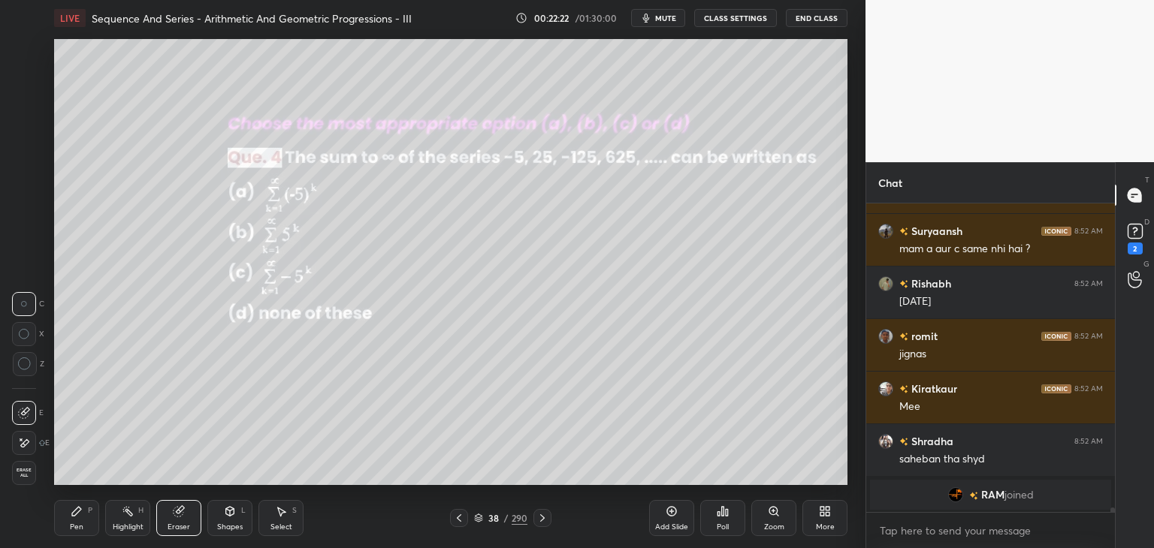
click at [24, 475] on span "Erase all" at bounding box center [24, 473] width 23 height 11
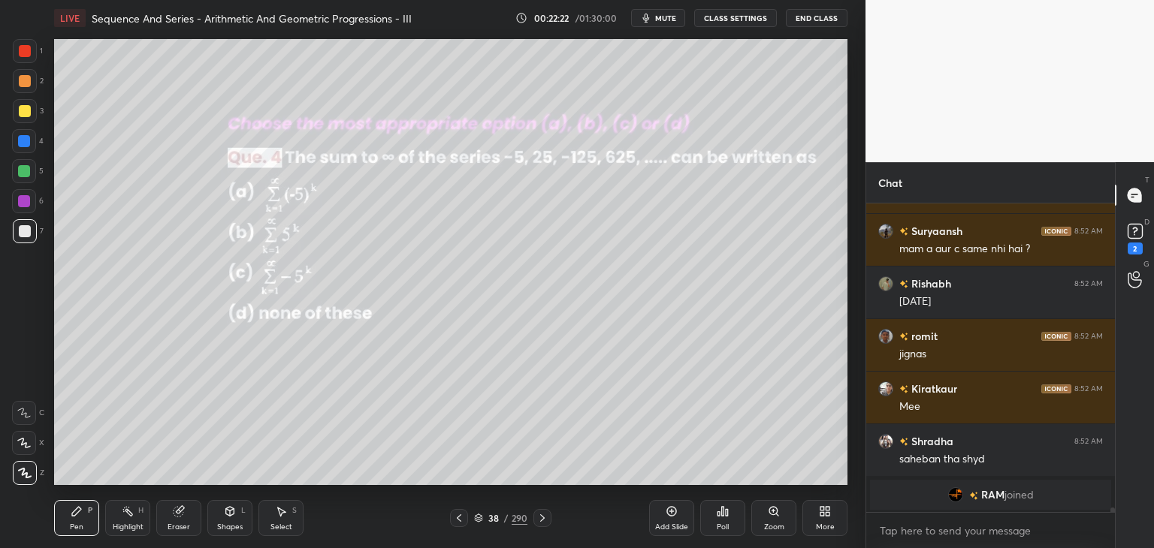
click at [86, 521] on div "Pen P" at bounding box center [76, 518] width 45 height 36
click at [25, 112] on div at bounding box center [25, 111] width 12 height 12
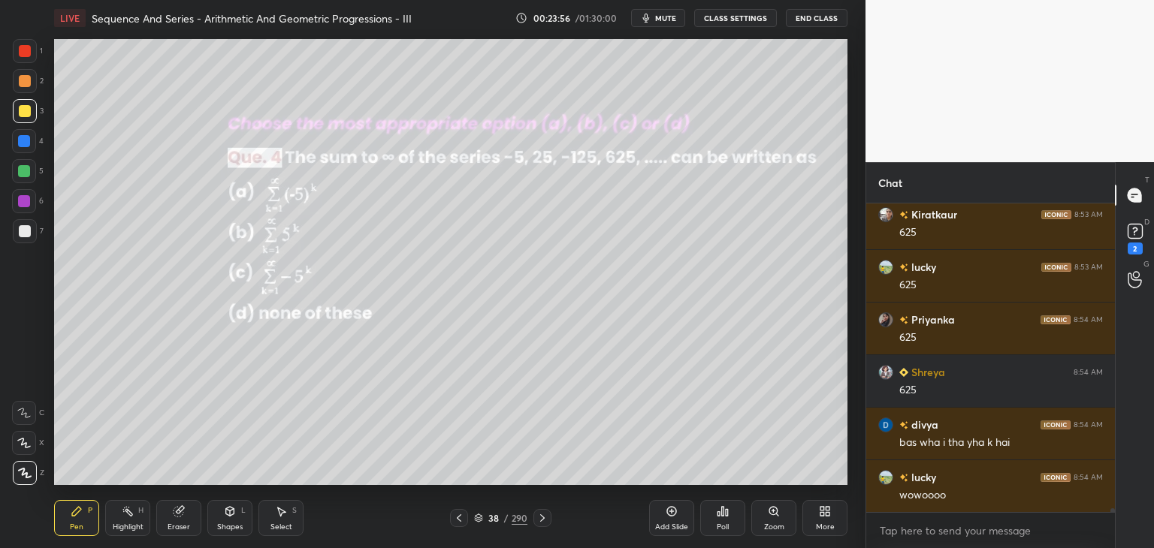
scroll to position [23310, 0]
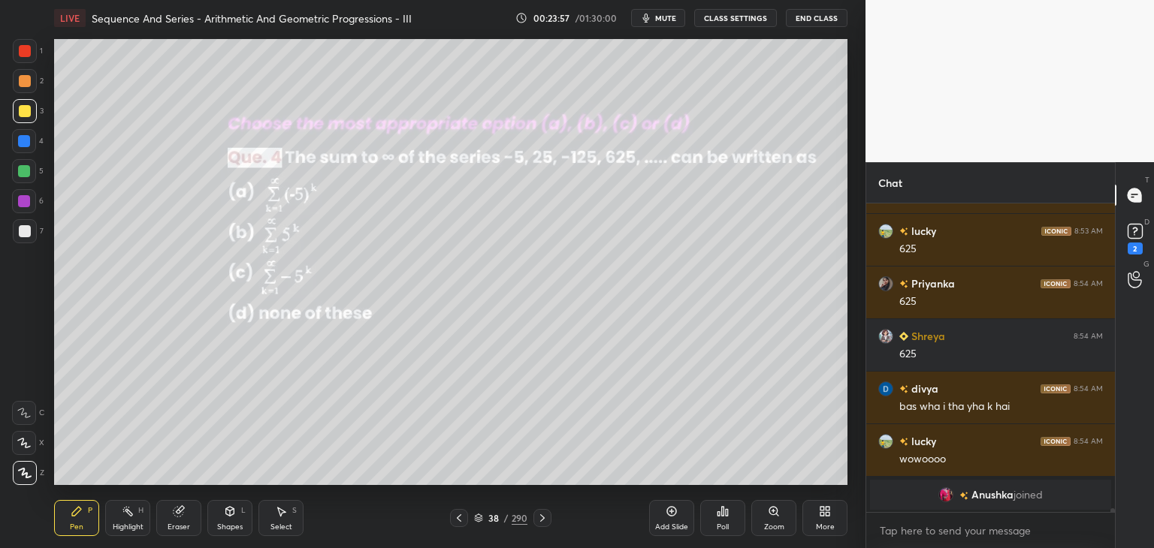
click at [232, 527] on div "Shapes" at bounding box center [230, 528] width 26 height 8
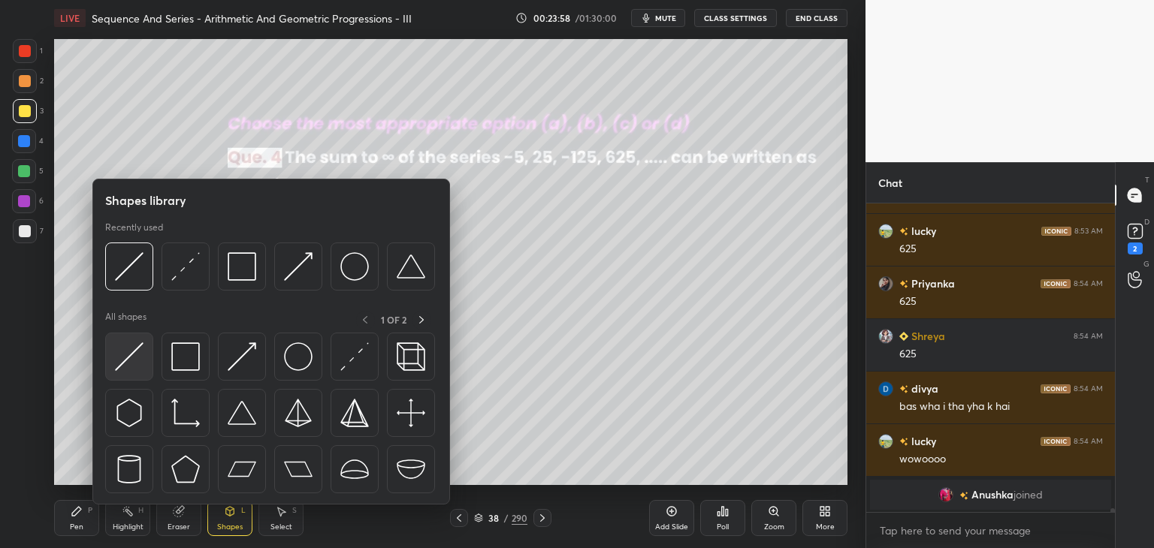
click at [135, 363] on img at bounding box center [129, 357] width 29 height 29
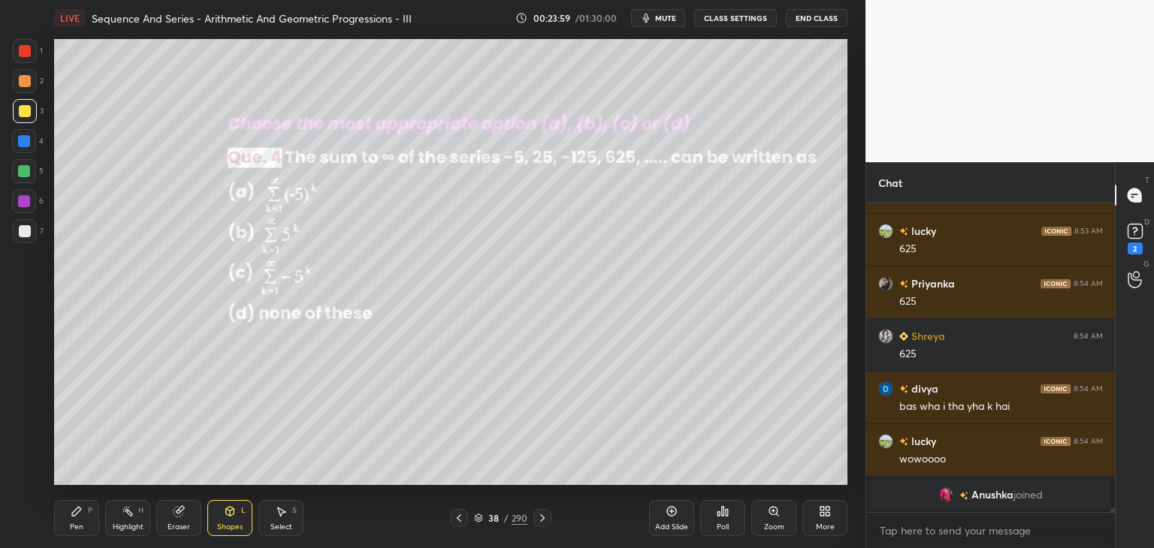
click at [21, 223] on div at bounding box center [25, 231] width 24 height 24
click at [82, 521] on div "Pen P" at bounding box center [76, 518] width 45 height 36
click at [25, 167] on div at bounding box center [24, 171] width 12 height 12
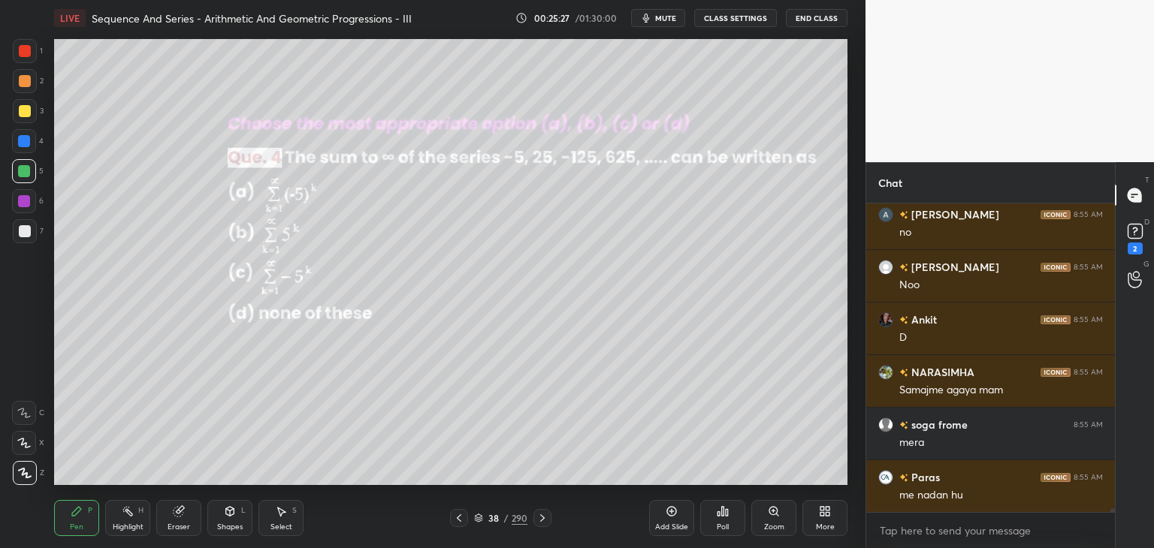
scroll to position [23665, 0]
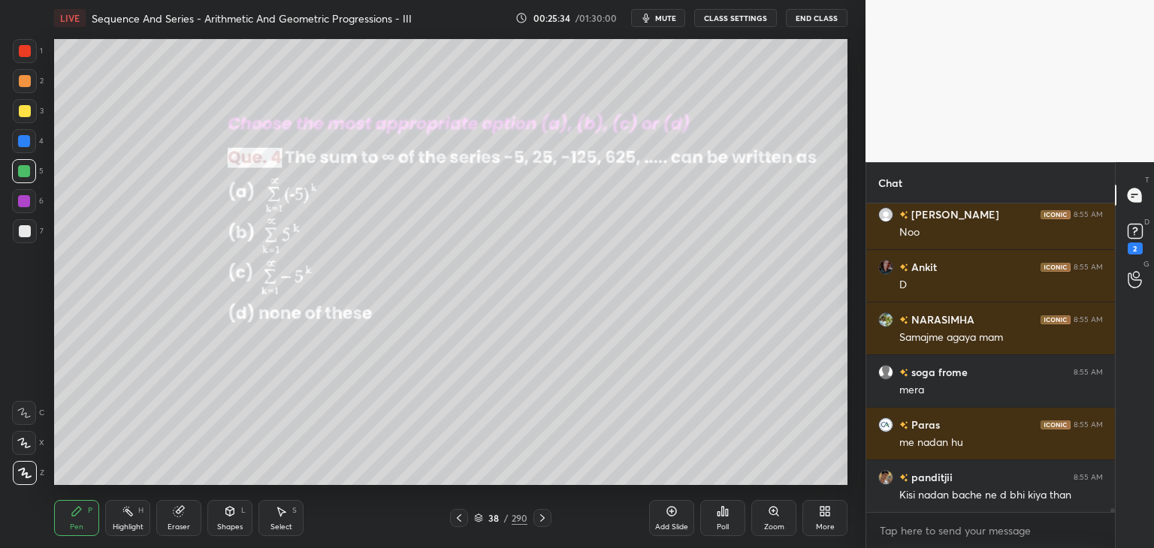
click at [541, 521] on icon at bounding box center [542, 519] width 5 height 8
click at [724, 529] on div "Poll" at bounding box center [723, 528] width 12 height 8
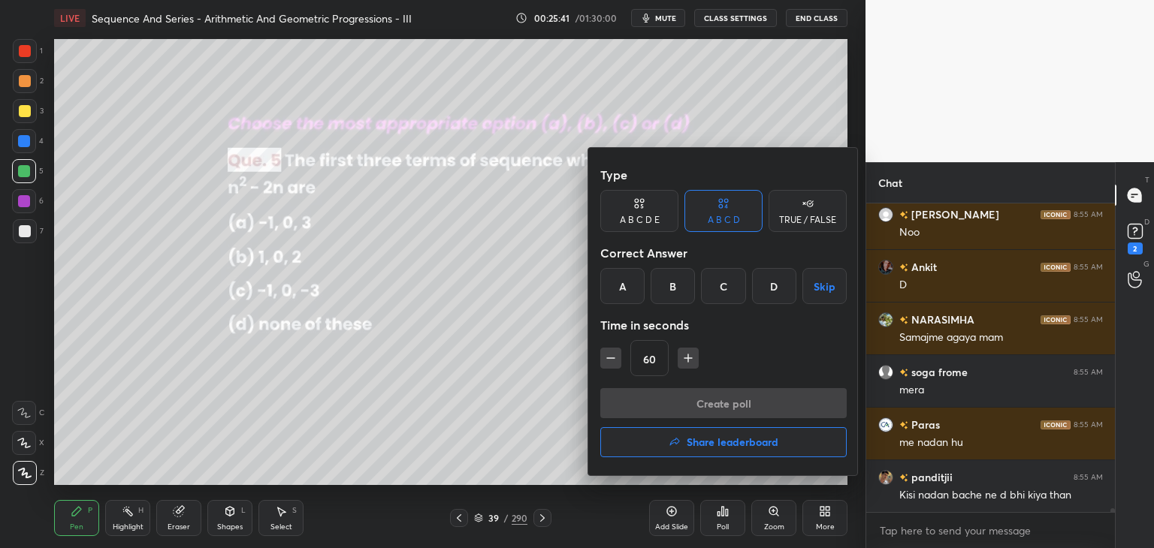
drag, startPoint x: 673, startPoint y: 289, endPoint x: 681, endPoint y: 299, distance: 12.8
click at [675, 288] on div "B" at bounding box center [673, 286] width 44 height 36
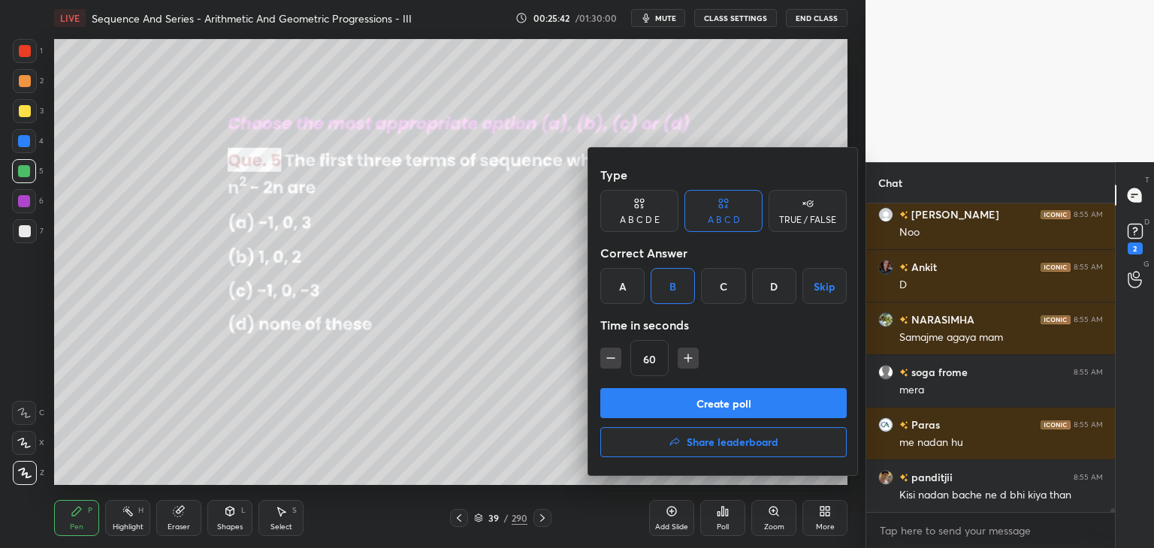
scroll to position [23717, 0]
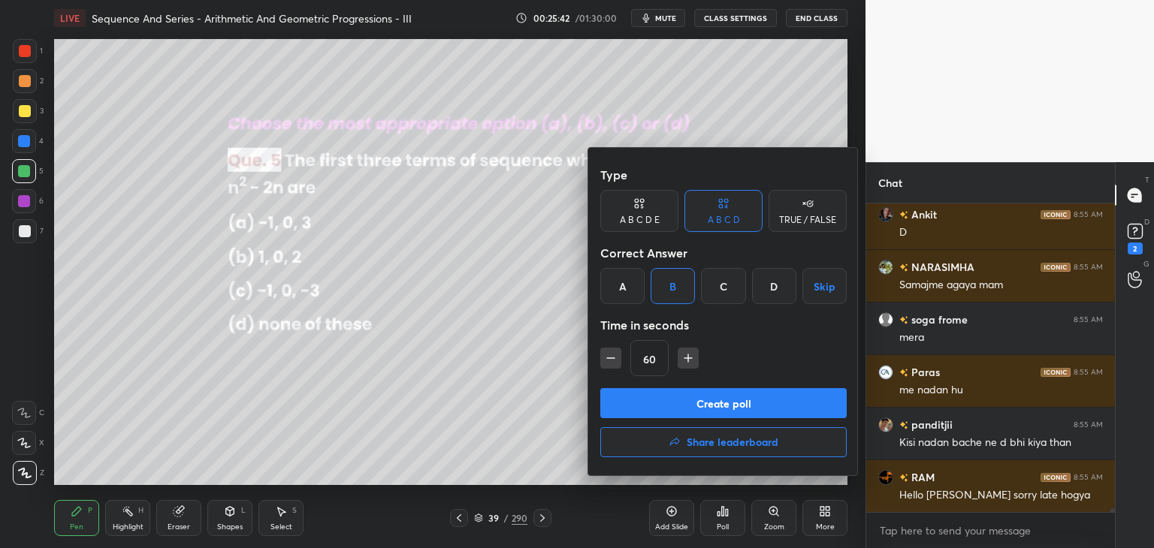
click at [732, 287] on div "C" at bounding box center [723, 286] width 44 height 36
click at [711, 392] on button "Create poll" at bounding box center [723, 403] width 246 height 30
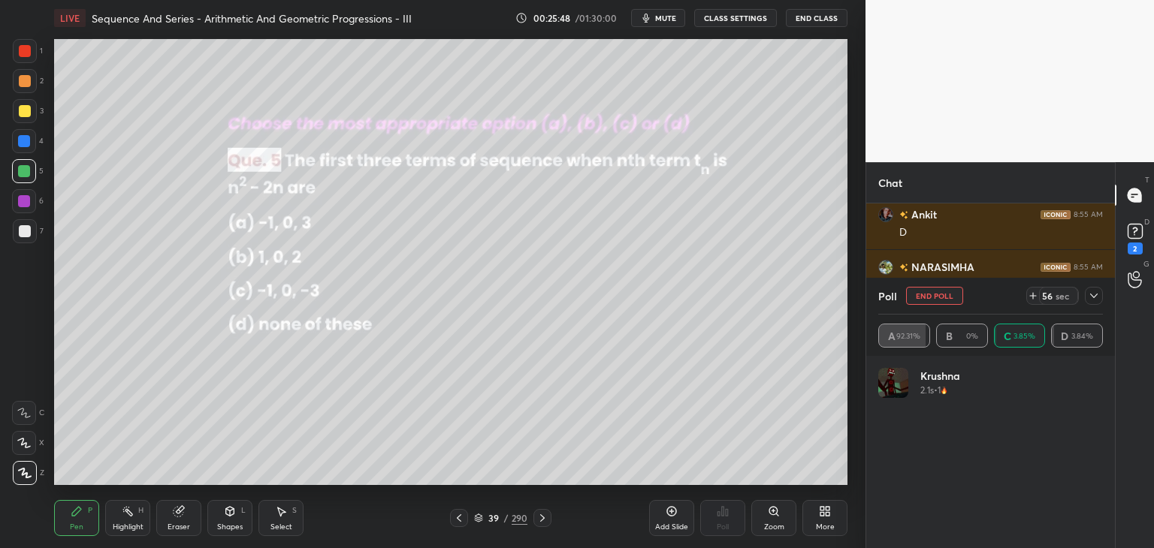
scroll to position [176, 220]
click at [1095, 294] on icon at bounding box center [1094, 296] width 12 height 12
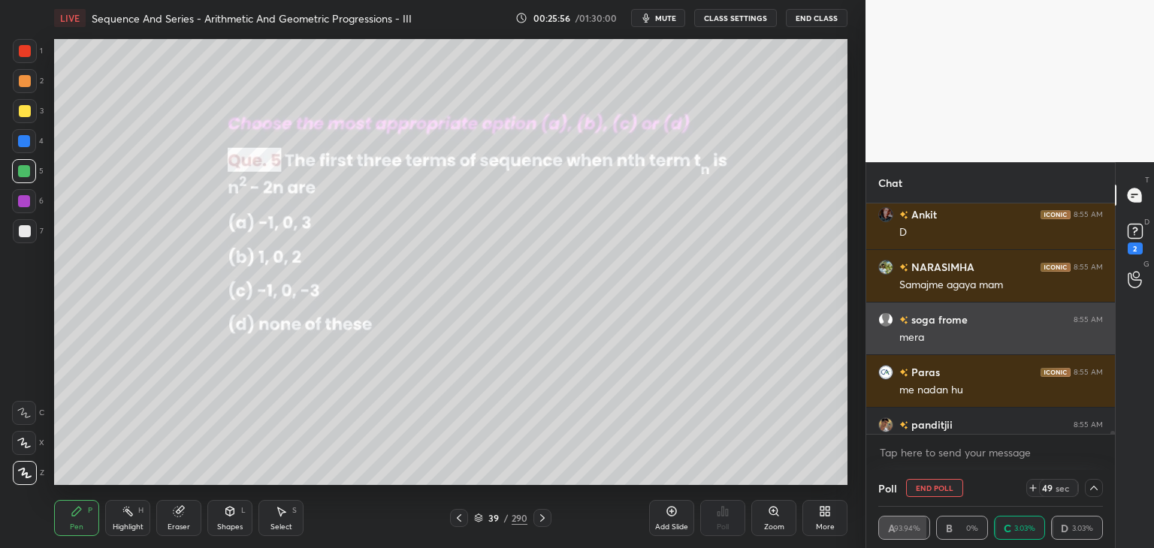
scroll to position [0, 5]
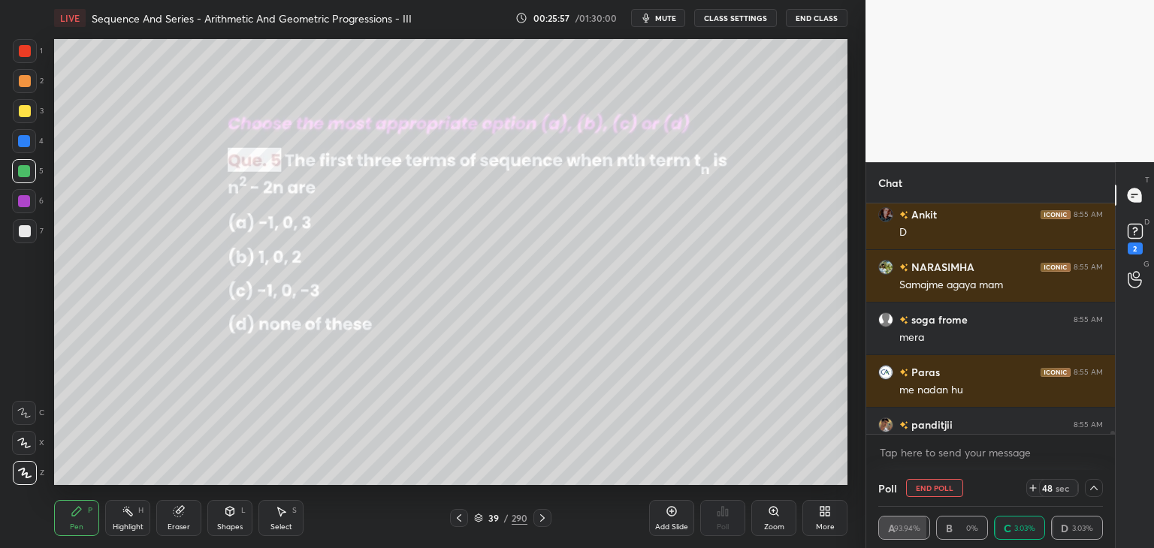
click at [1097, 482] on icon at bounding box center [1094, 488] width 12 height 12
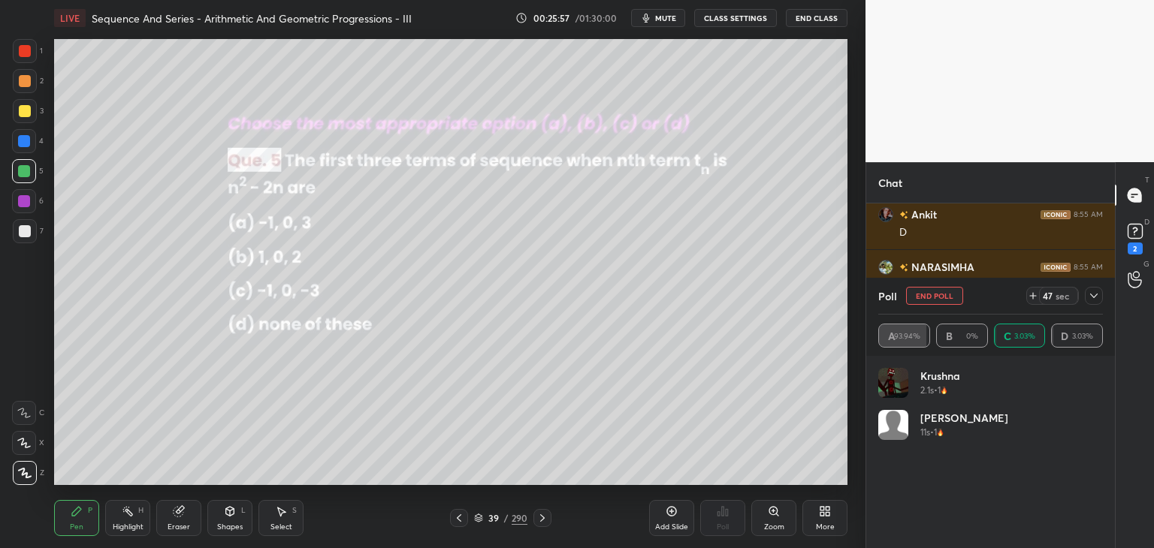
scroll to position [5, 5]
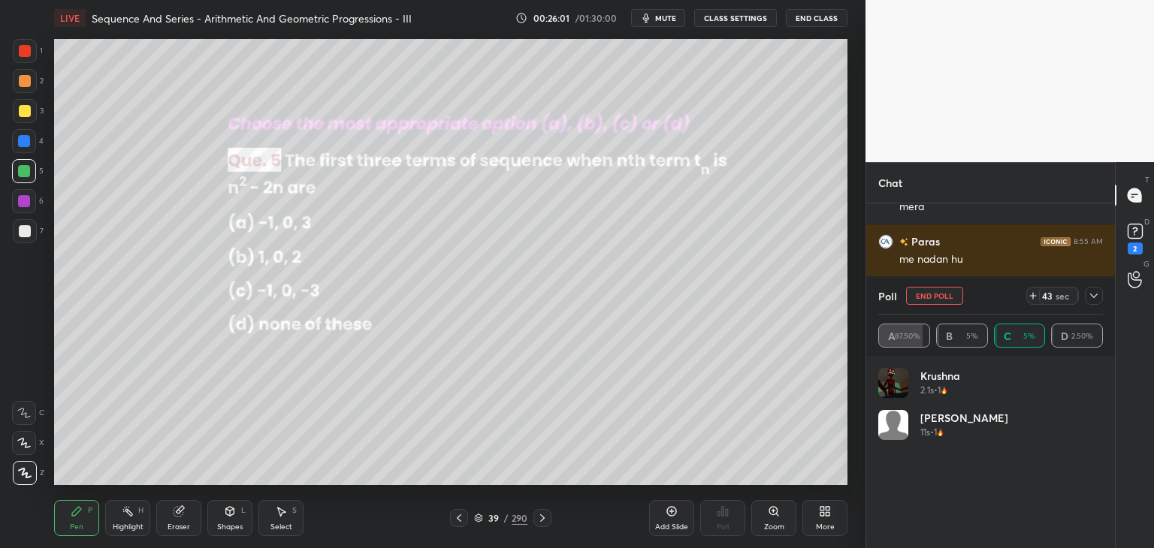
click at [1093, 294] on icon at bounding box center [1094, 296] width 12 height 12
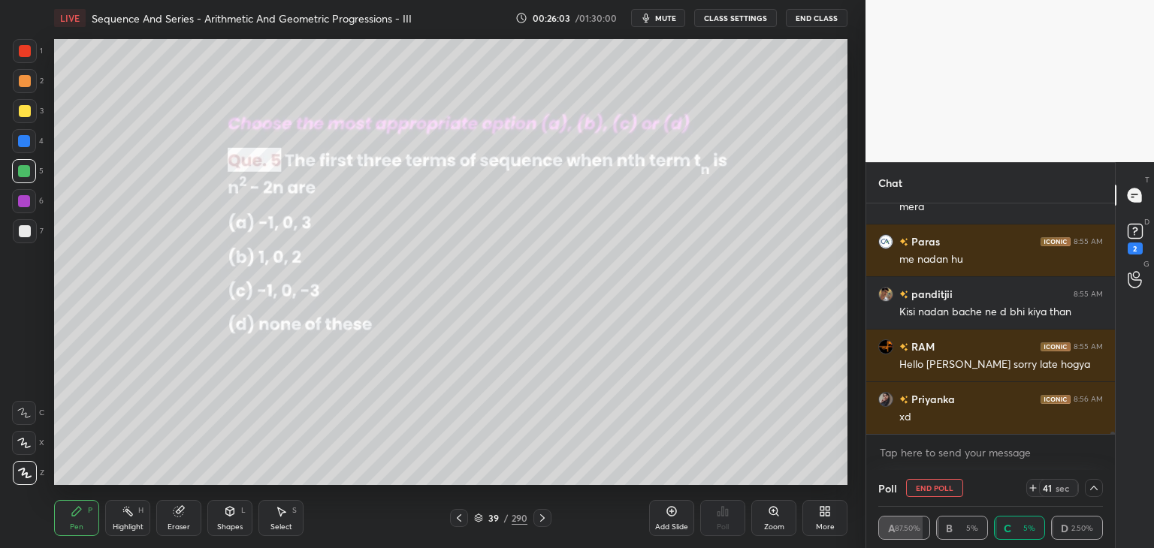
click at [1097, 482] on icon at bounding box center [1094, 488] width 12 height 12
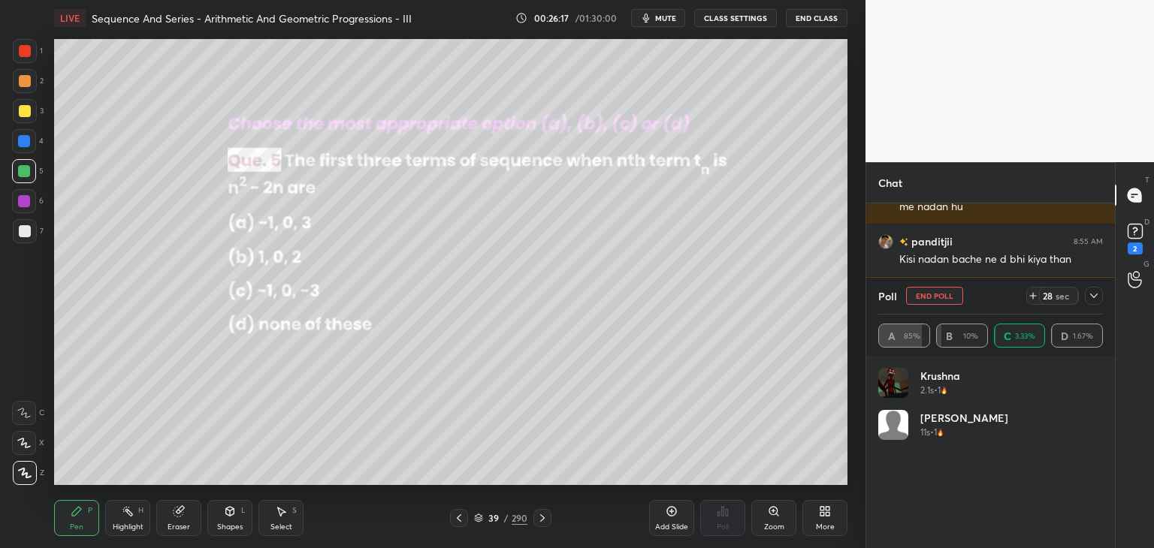
drag, startPoint x: 1093, startPoint y: 292, endPoint x: 1093, endPoint y: 301, distance: 9.0
click at [1093, 292] on icon at bounding box center [1094, 296] width 12 height 12
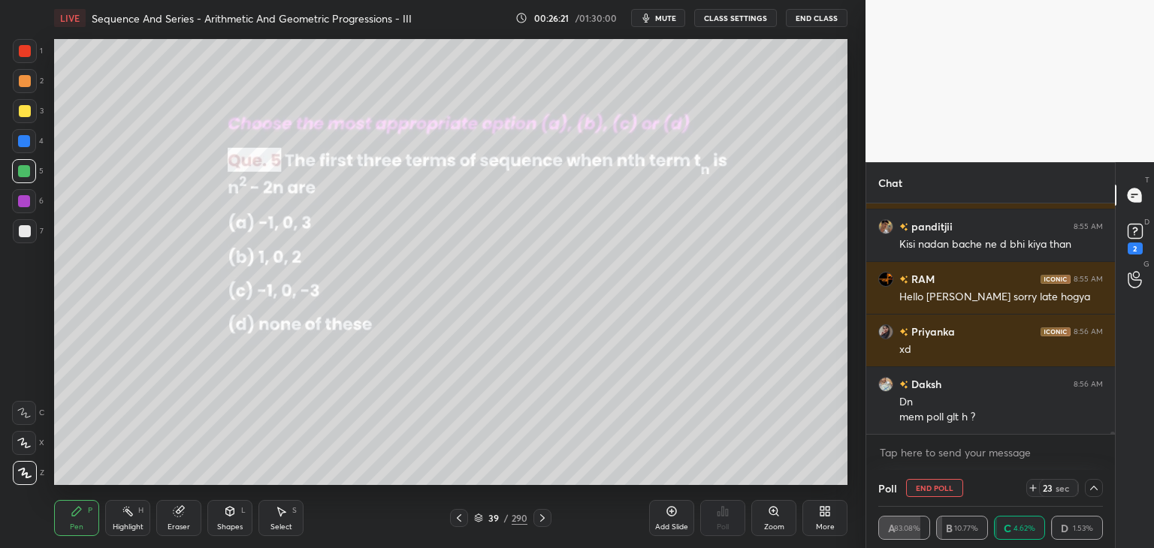
click at [1099, 482] on div at bounding box center [1094, 488] width 18 height 18
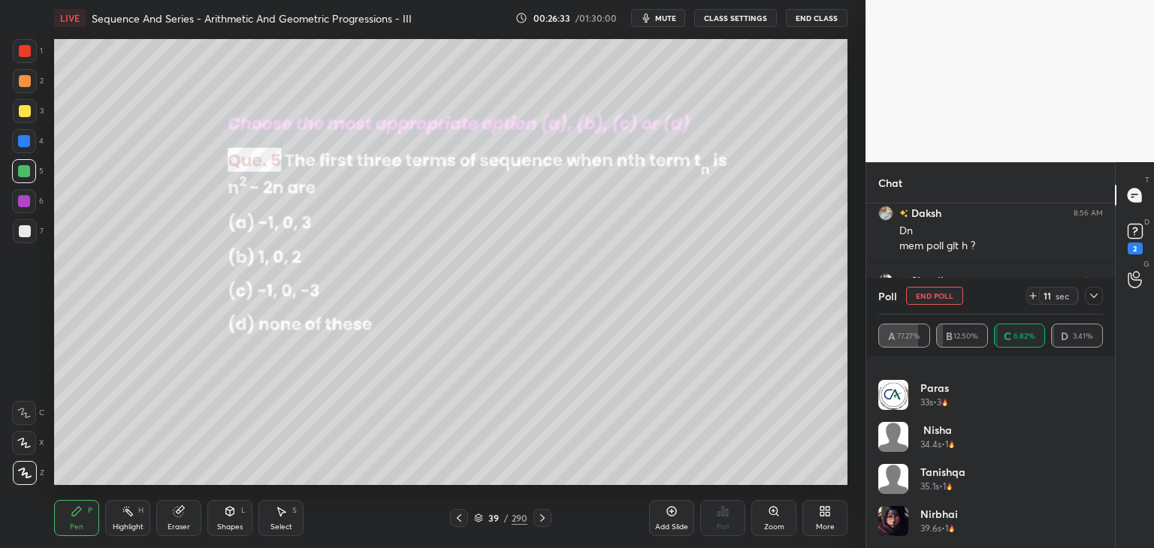
click at [1094, 295] on icon at bounding box center [1094, 296] width 12 height 12
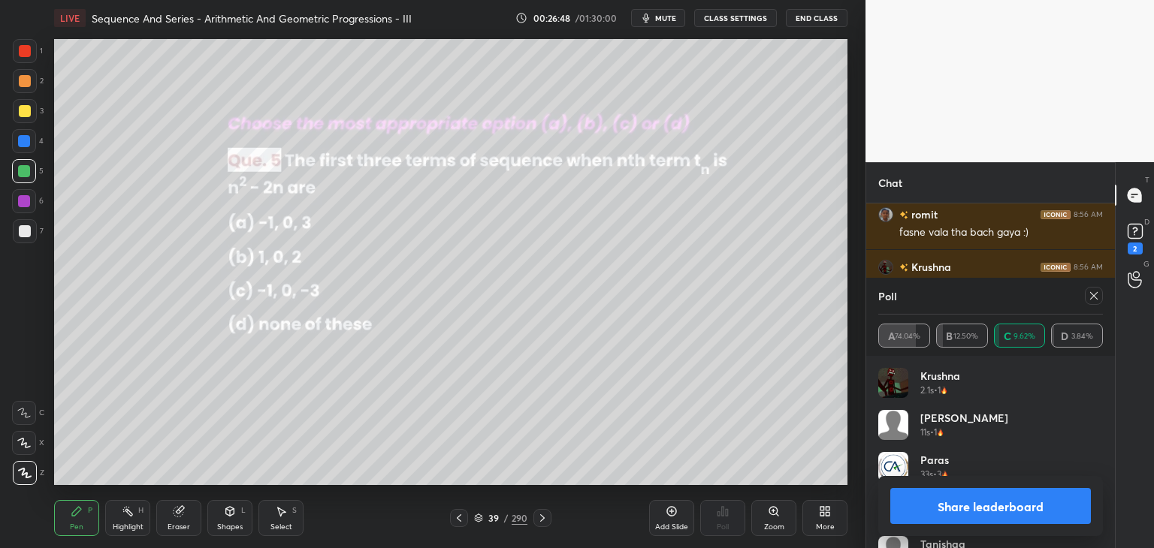
drag, startPoint x: 1098, startPoint y: 430, endPoint x: 1096, endPoint y: 454, distance: 24.1
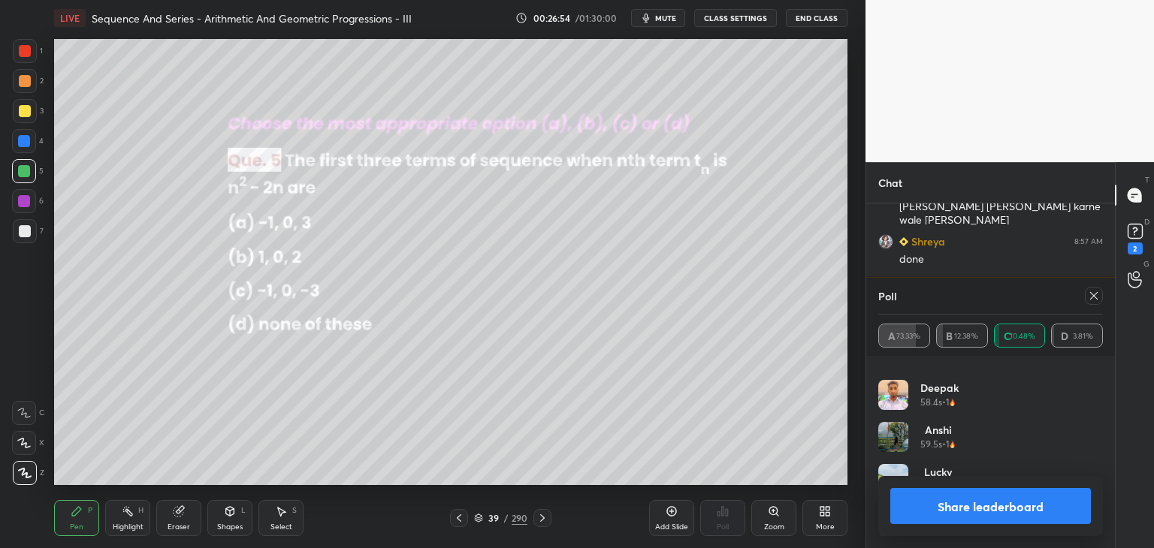
click at [1097, 295] on icon at bounding box center [1094, 296] width 12 height 12
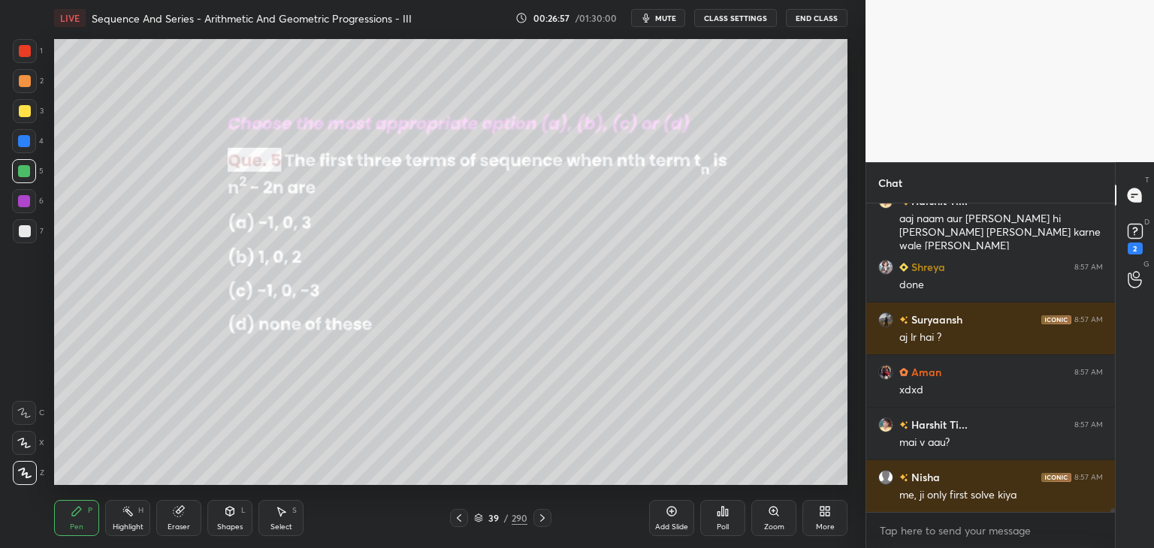
drag, startPoint x: 86, startPoint y: 520, endPoint x: 90, endPoint y: 512, distance: 9.4
click at [86, 521] on div "Pen P" at bounding box center [76, 518] width 45 height 36
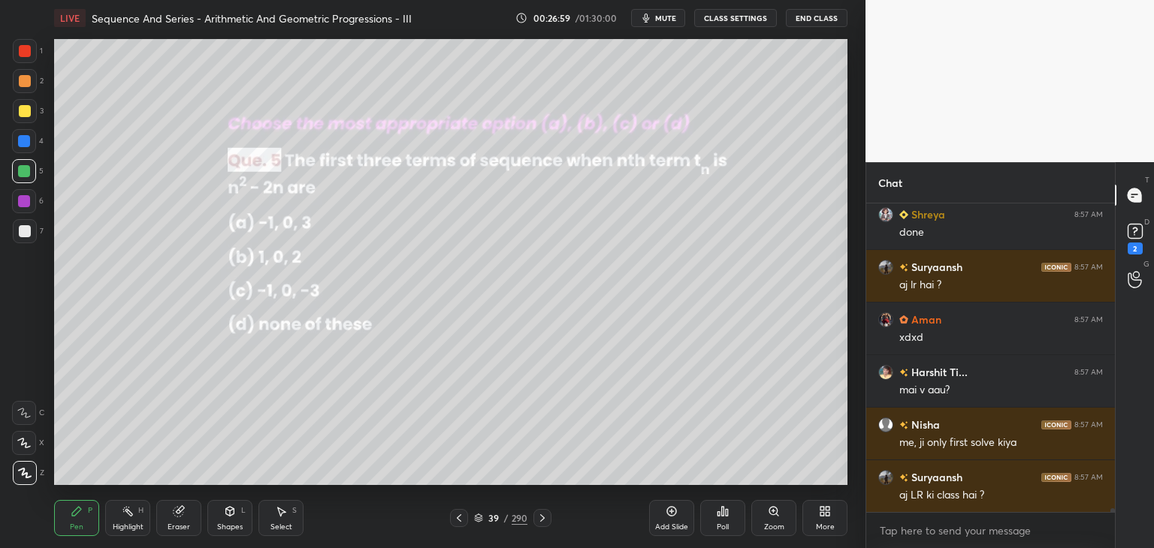
click at [23, 169] on div at bounding box center [24, 171] width 12 height 12
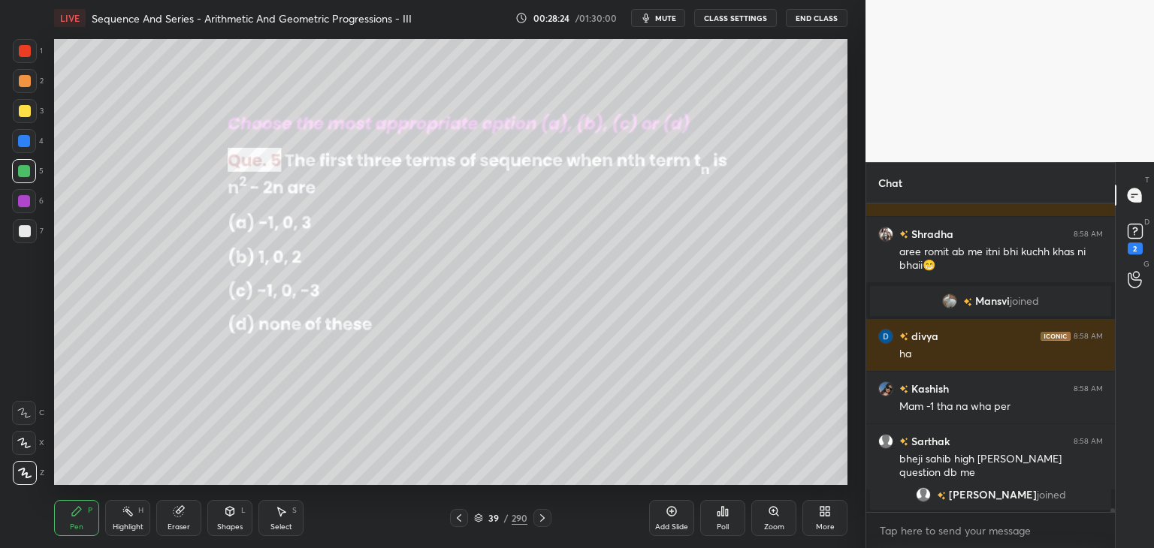
scroll to position [24661, 0]
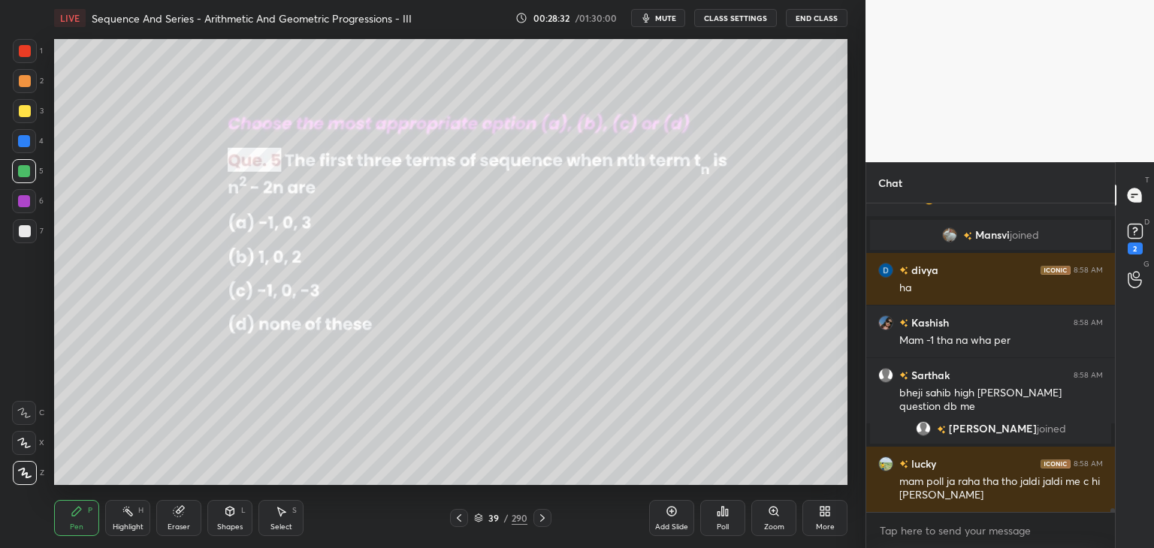
click at [545, 521] on icon at bounding box center [542, 518] width 12 height 12
click at [723, 525] on div "Poll" at bounding box center [723, 528] width 12 height 8
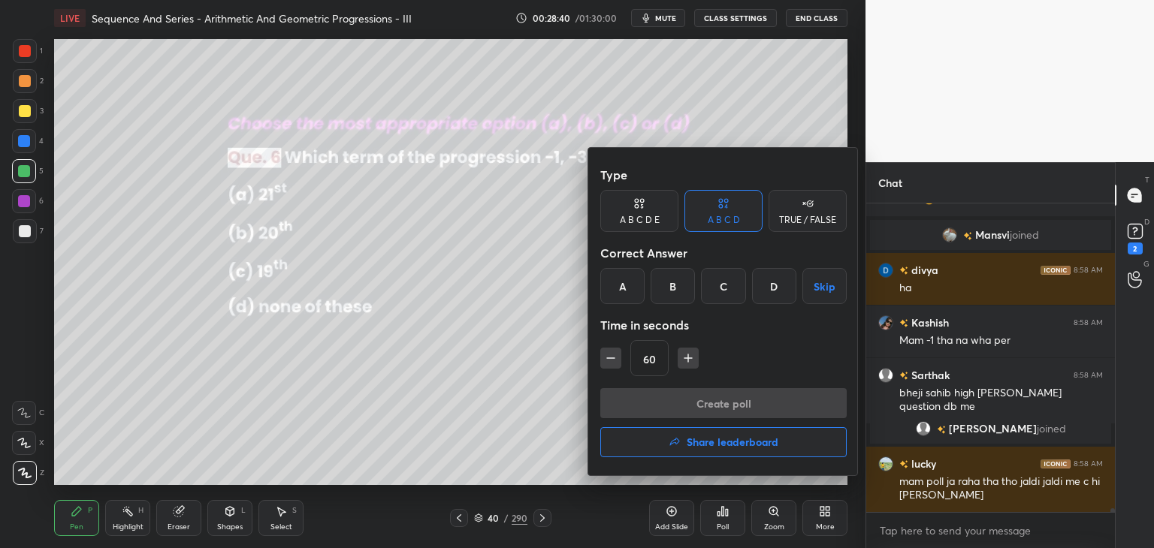
click at [671, 287] on div "B" at bounding box center [673, 286] width 44 height 36
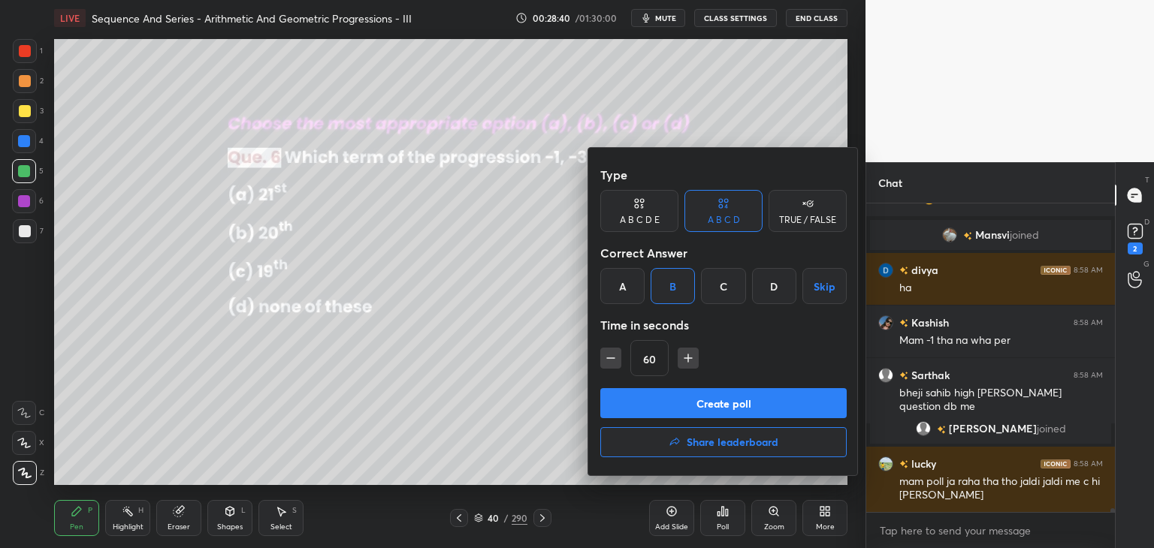
click at [718, 289] on div "C" at bounding box center [723, 286] width 44 height 36
click at [710, 397] on button "Create poll" at bounding box center [723, 403] width 246 height 30
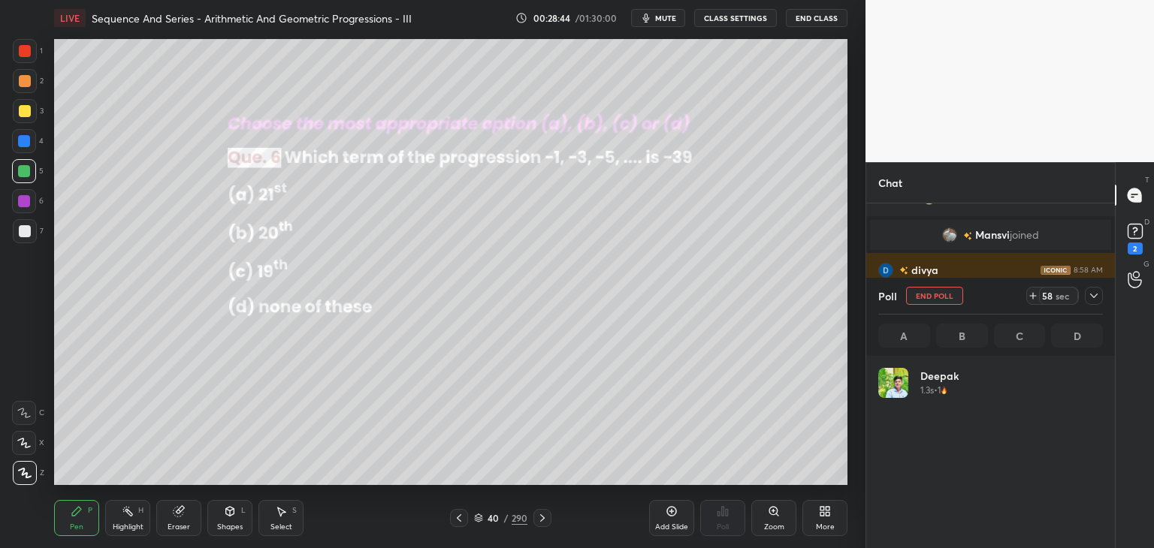
scroll to position [176, 220]
click at [1102, 291] on div "Poll End Poll 49 sec A 9.38% B 84.38% C 3.13% D 3.11%" at bounding box center [990, 317] width 249 height 78
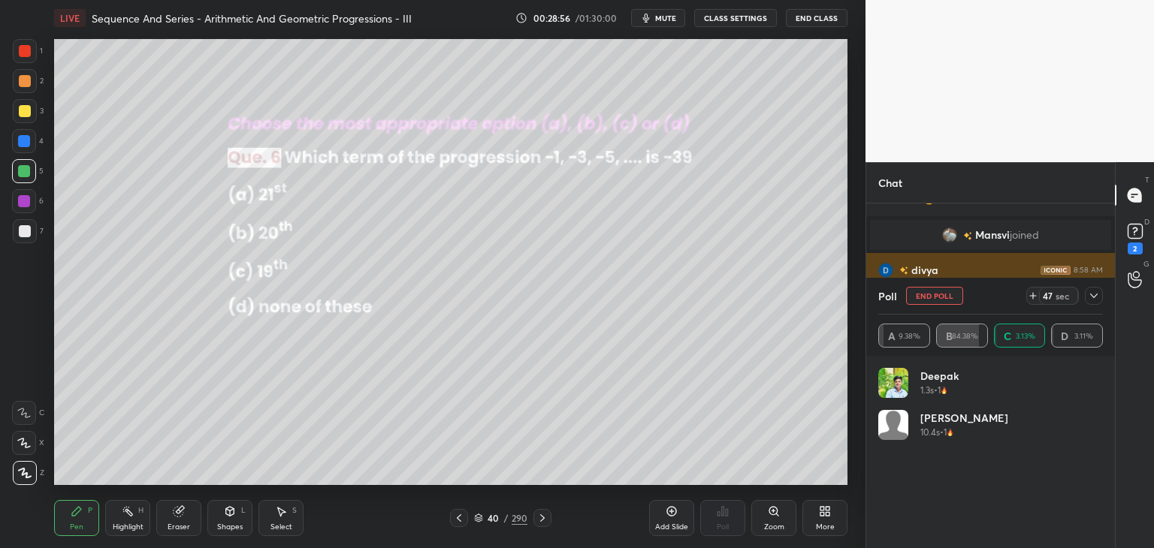
drag, startPoint x: 1098, startPoint y: 292, endPoint x: 1098, endPoint y: 301, distance: 9.0
click at [1098, 293] on icon at bounding box center [1094, 296] width 12 height 12
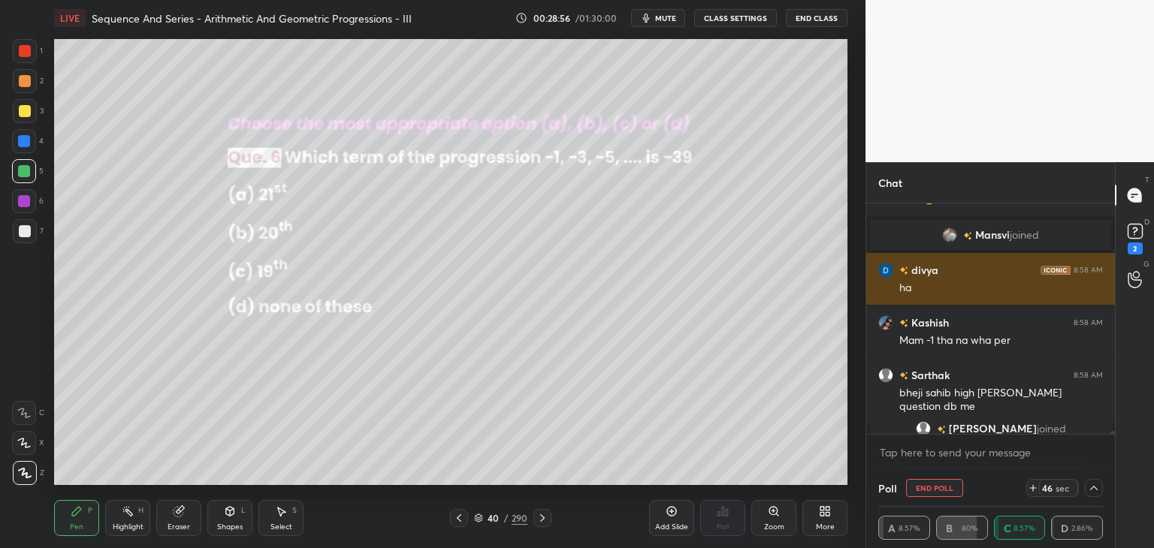
scroll to position [0, 0]
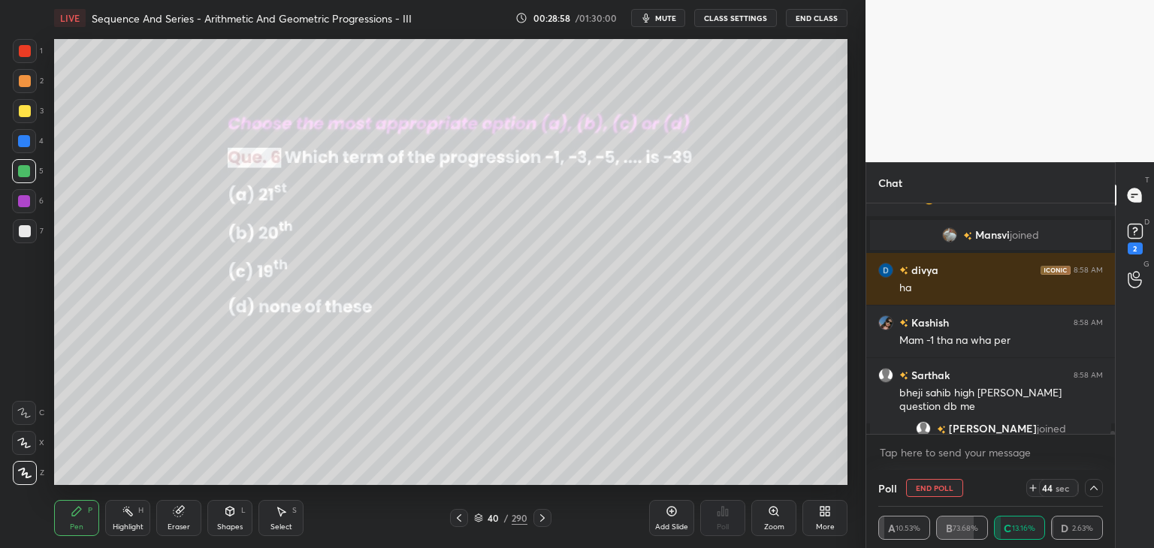
click at [1097, 485] on icon at bounding box center [1094, 488] width 12 height 12
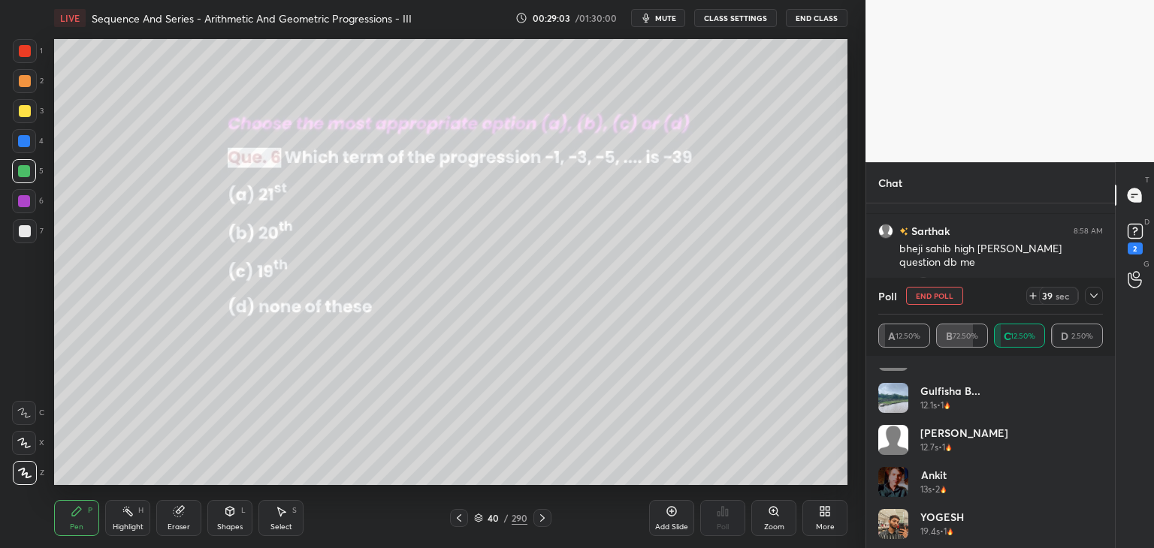
scroll to position [72, 0]
click at [1098, 540] on div "YOGESH 19.4s • 1" at bounding box center [990, 527] width 225 height 42
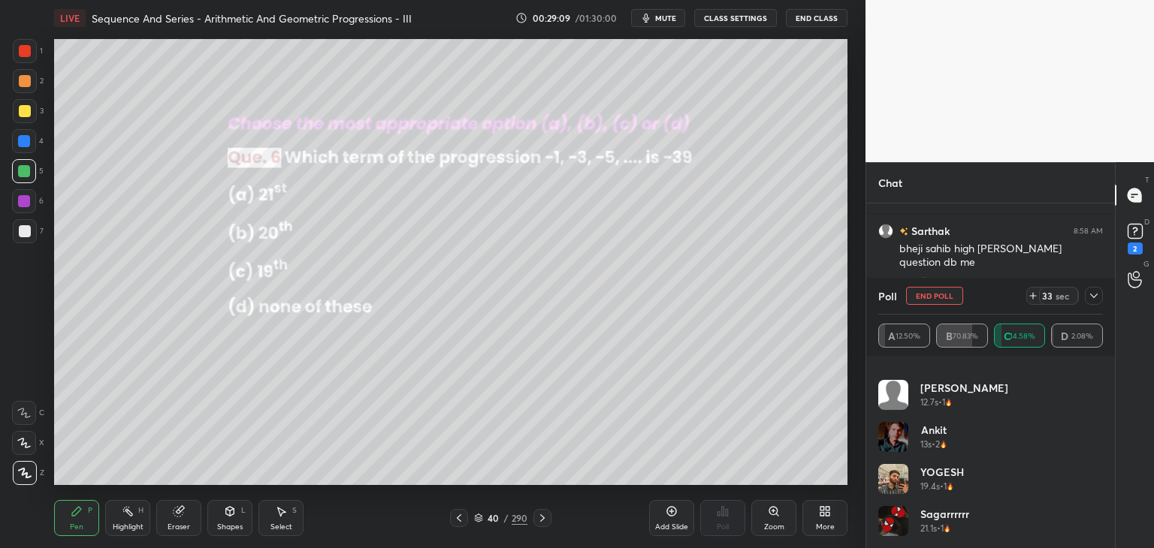
scroll to position [111, 0]
click at [1096, 295] on icon at bounding box center [1094, 296] width 8 height 5
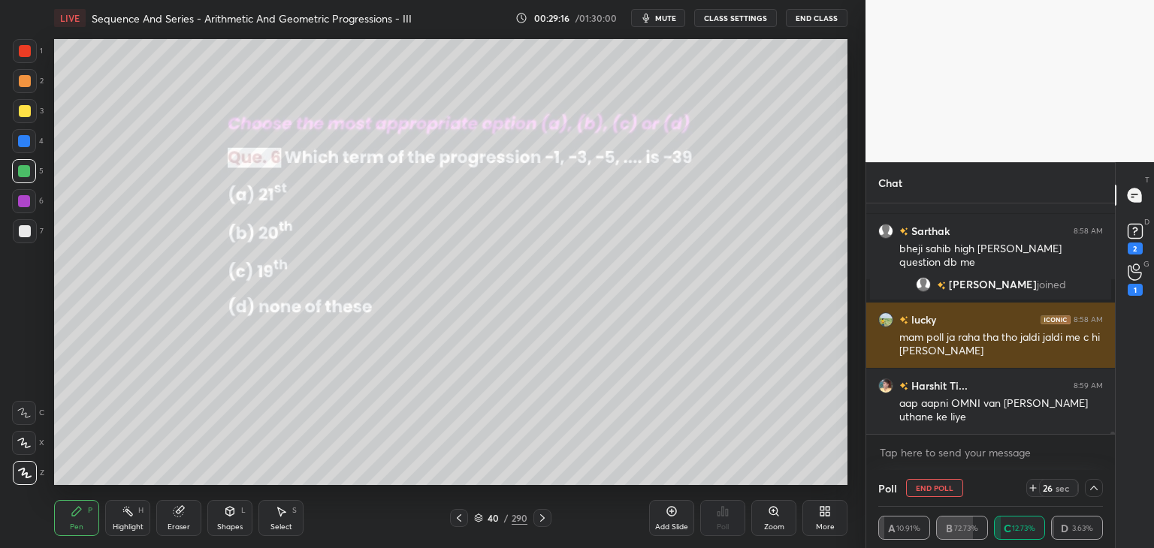
scroll to position [5, 5]
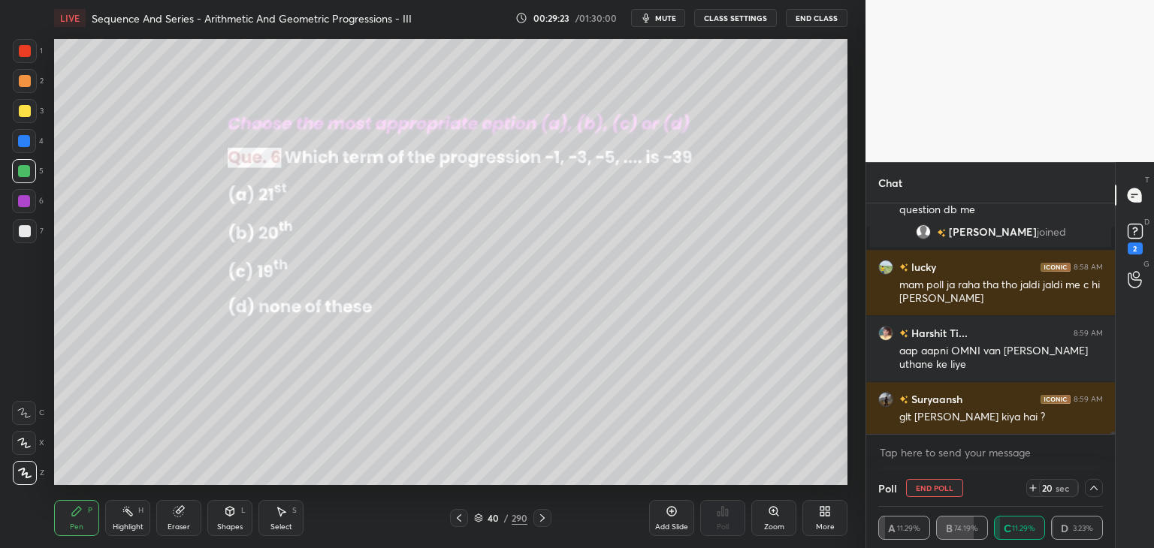
click at [1095, 485] on icon at bounding box center [1094, 488] width 12 height 12
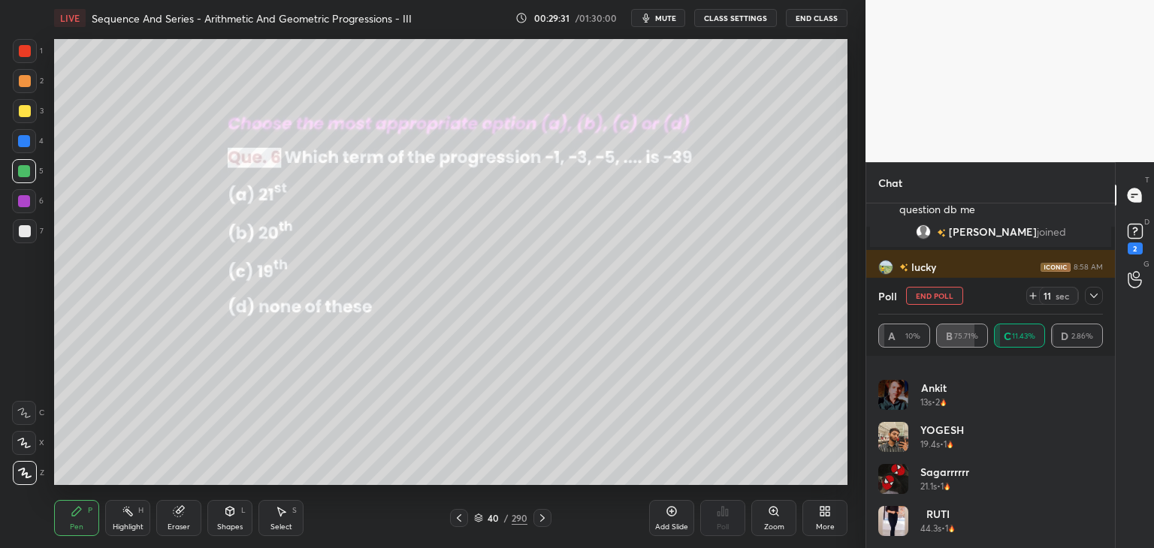
click at [1097, 535] on div "RUTI 44.3s • 1" at bounding box center [990, 527] width 225 height 42
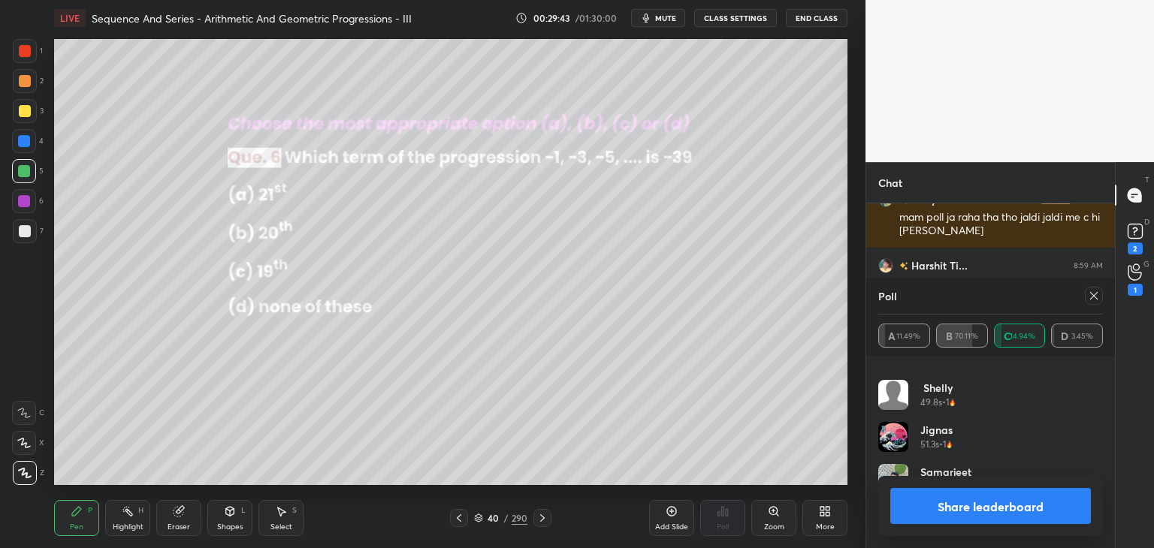
click at [1055, 507] on button "Share leaderboard" at bounding box center [990, 506] width 201 height 36
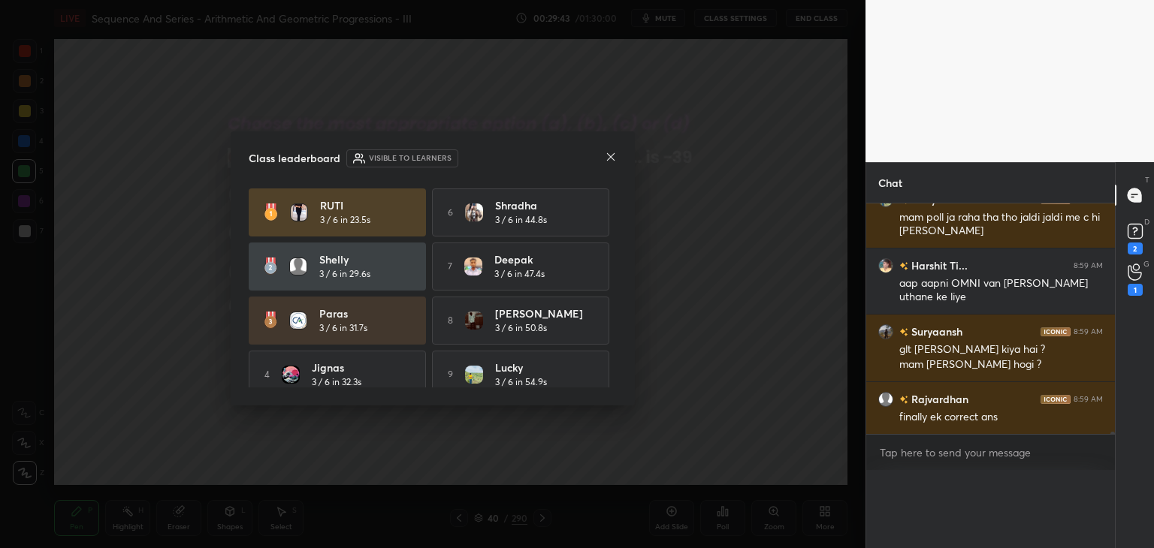
scroll to position [0, 0]
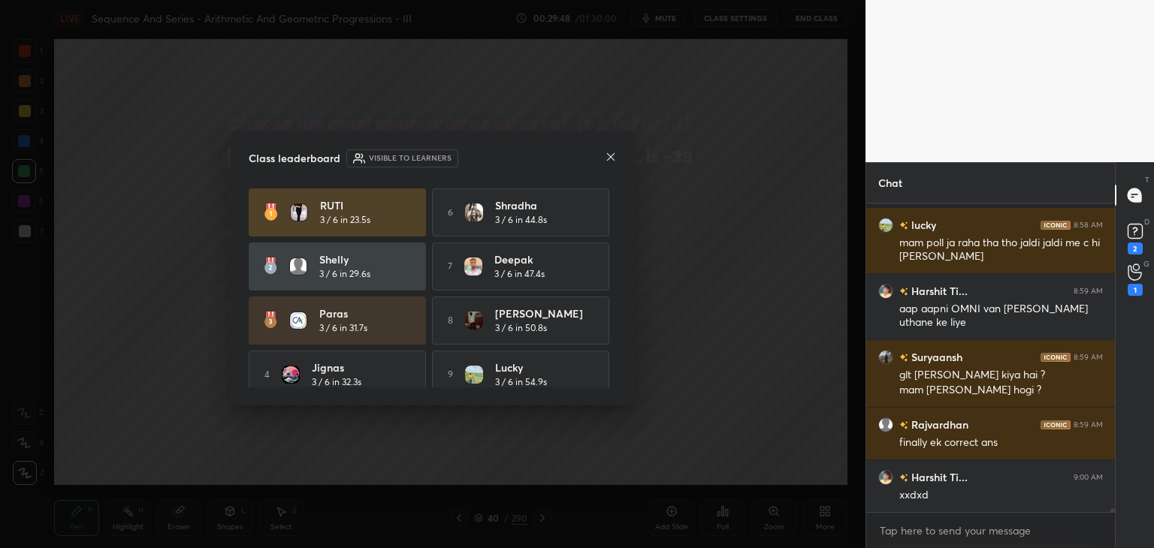
click at [609, 155] on icon at bounding box center [611, 157] width 8 height 8
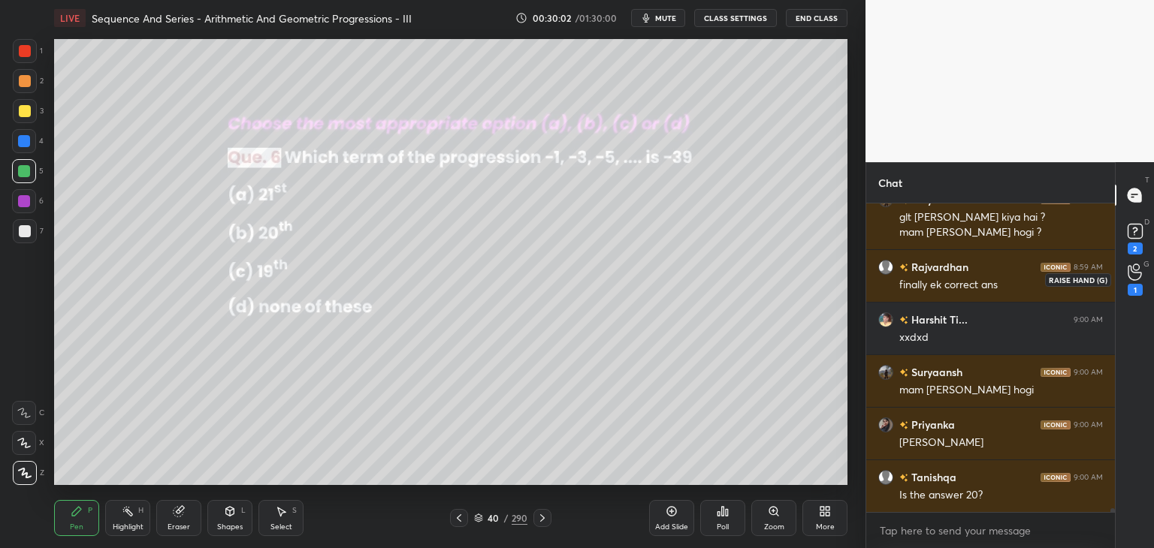
click at [1134, 278] on icon at bounding box center [1135, 272] width 14 height 17
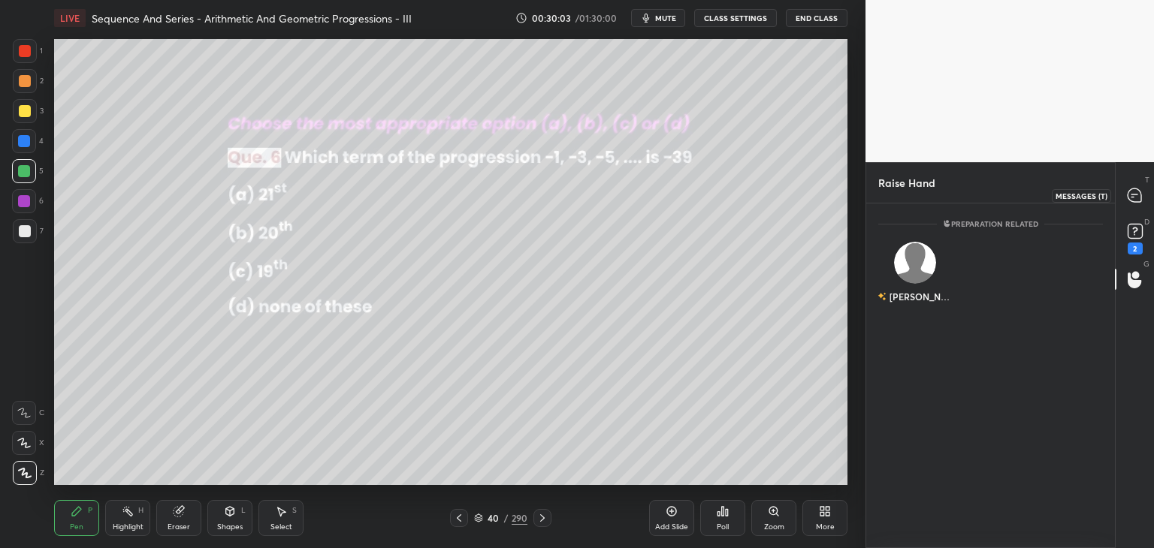
click at [1134, 195] on icon at bounding box center [1135, 196] width 14 height 14
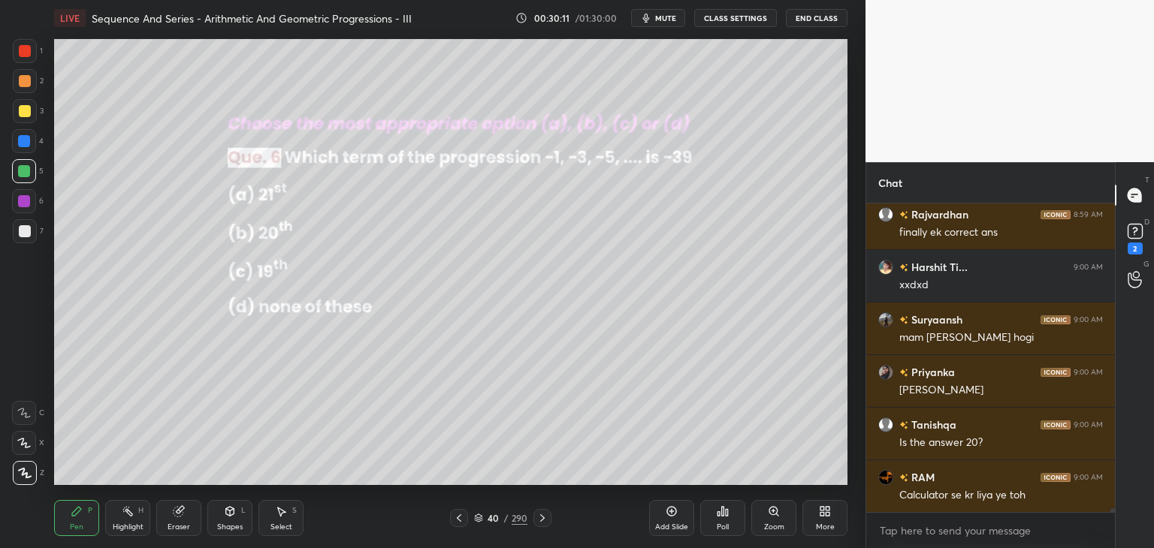
drag, startPoint x: 228, startPoint y: 521, endPoint x: 214, endPoint y: 508, distance: 18.6
click at [227, 521] on div "Shapes L" at bounding box center [229, 518] width 45 height 36
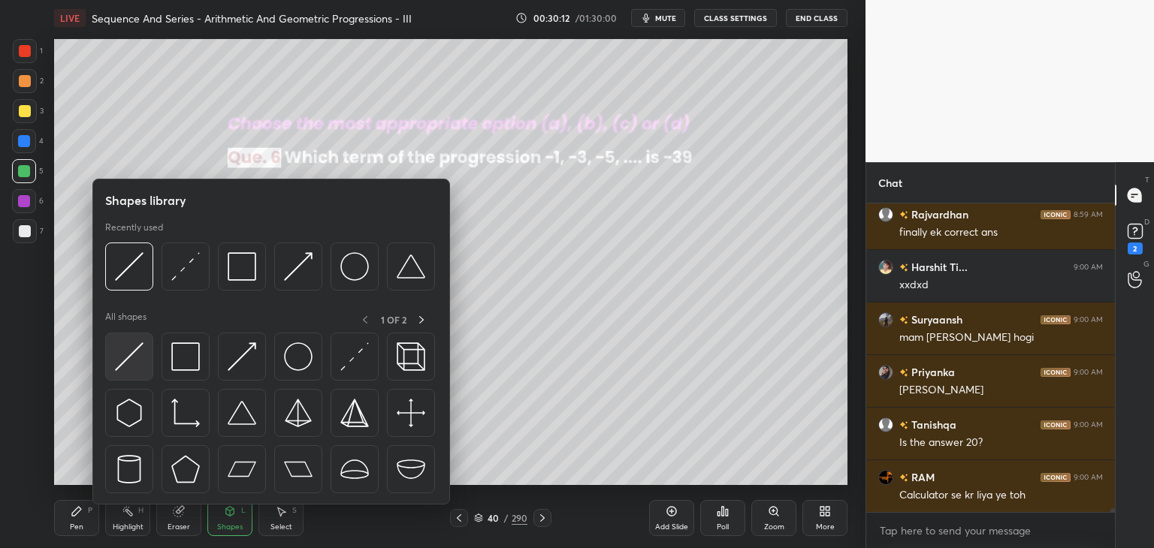
click at [132, 361] on img at bounding box center [129, 357] width 29 height 29
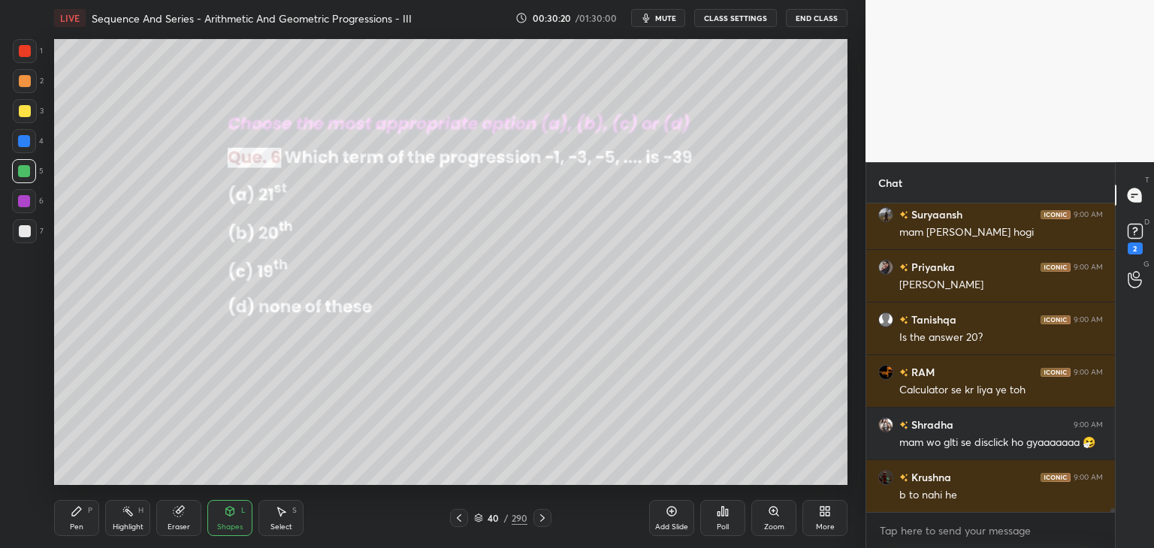
click at [78, 524] on div "Pen" at bounding box center [77, 528] width 14 height 8
click at [19, 168] on div at bounding box center [24, 171] width 12 height 12
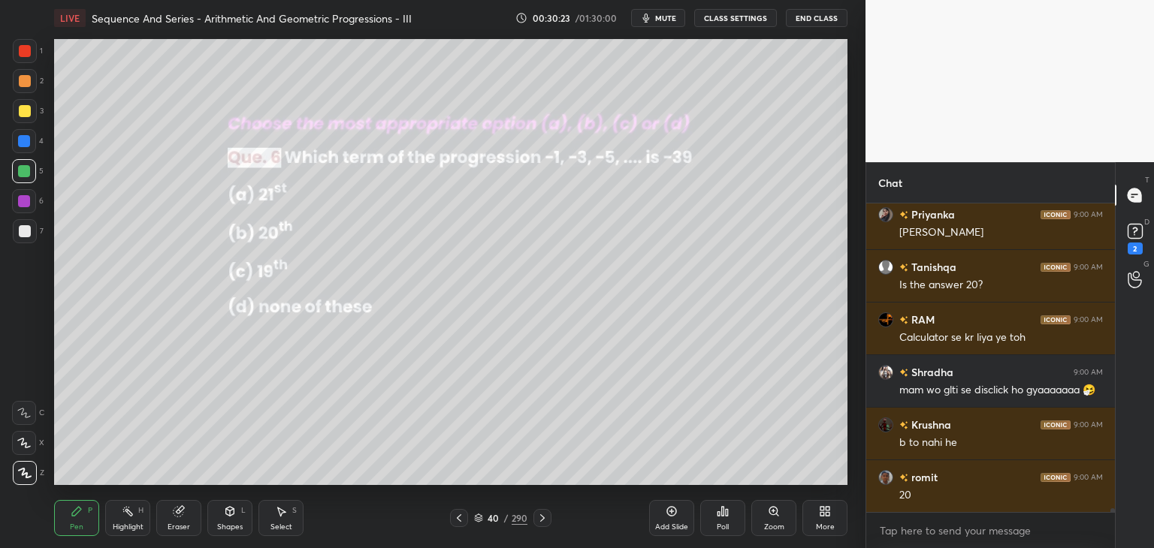
click at [25, 113] on div at bounding box center [25, 111] width 12 height 12
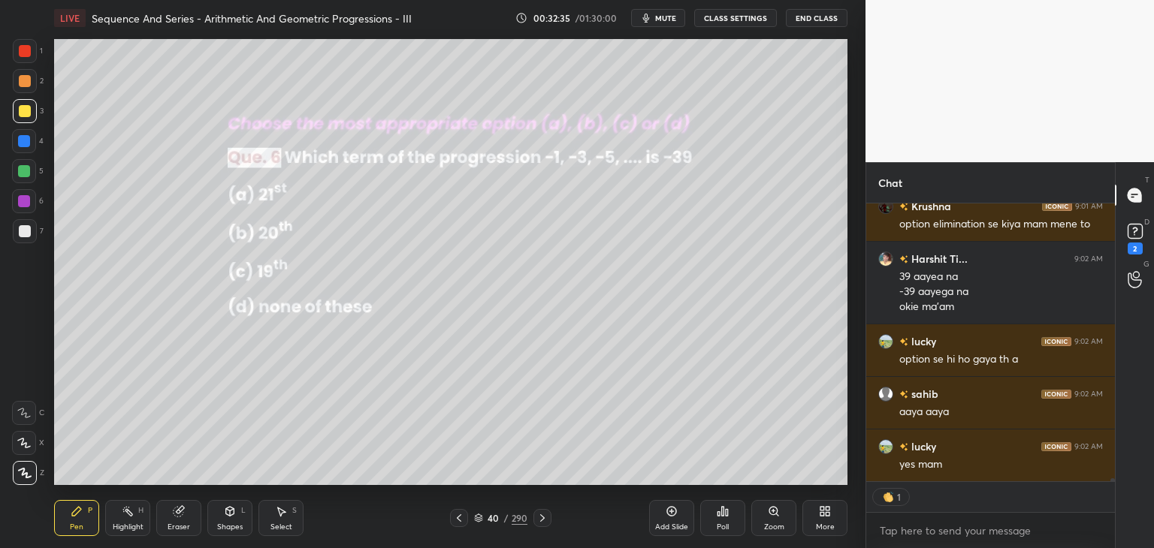
scroll to position [26935, 0]
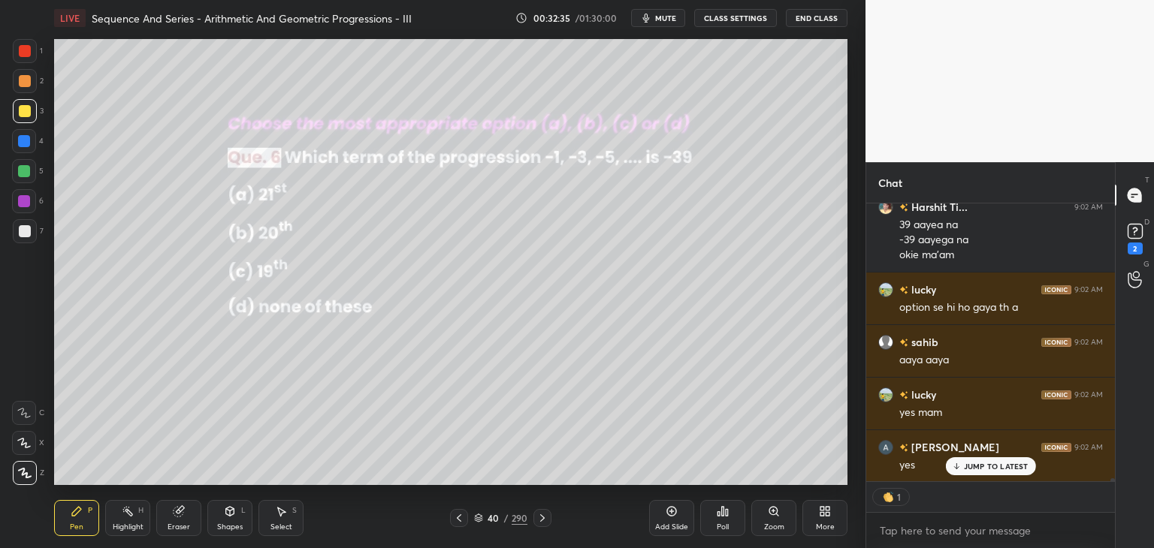
click at [544, 518] on icon at bounding box center [542, 518] width 12 height 12
click at [717, 524] on div "Poll" at bounding box center [723, 528] width 12 height 8
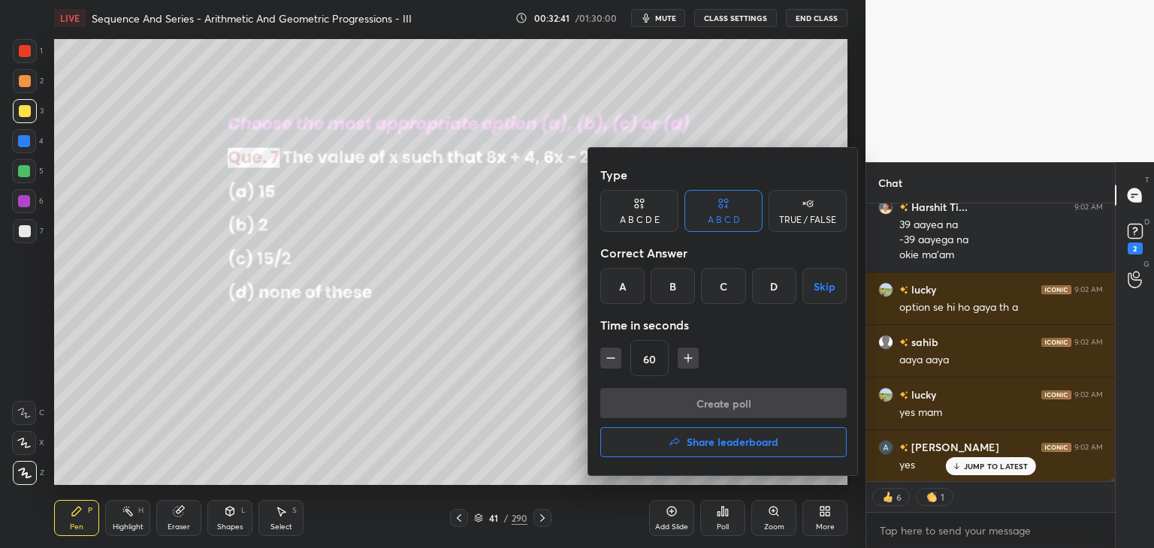
drag, startPoint x: 732, startPoint y: 290, endPoint x: 732, endPoint y: 337, distance: 47.3
click at [733, 290] on div "C" at bounding box center [723, 286] width 44 height 36
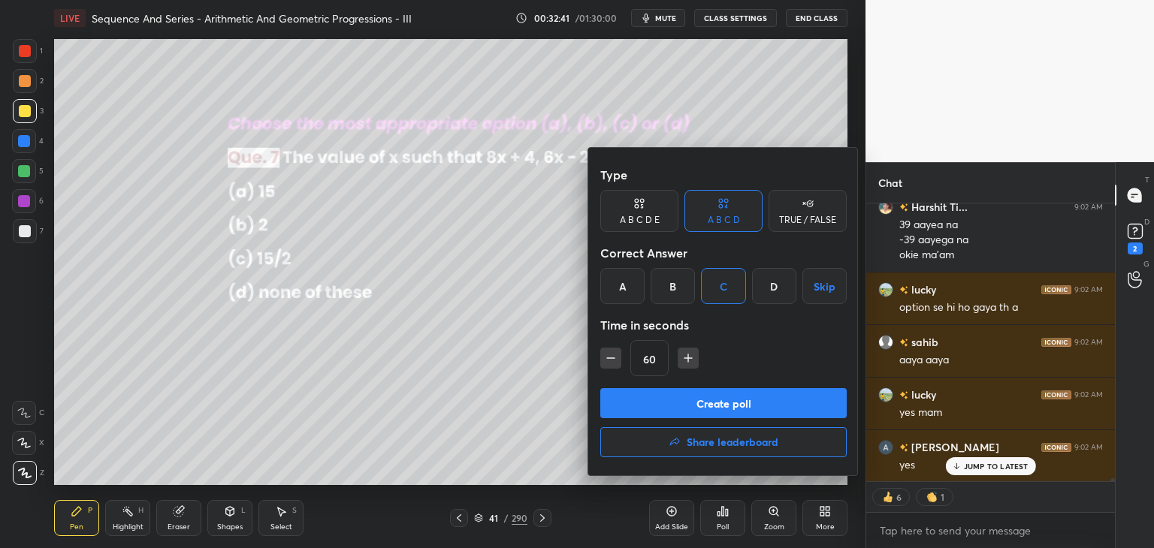
click at [698, 397] on button "Create poll" at bounding box center [723, 403] width 246 height 30
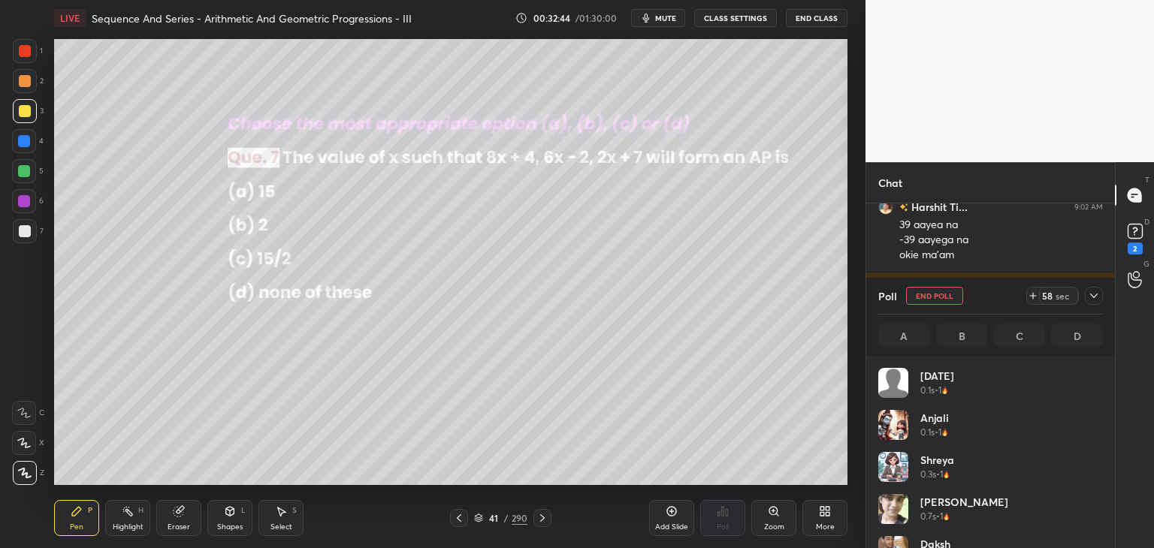
scroll to position [176, 220]
click at [1094, 292] on icon at bounding box center [1094, 296] width 12 height 12
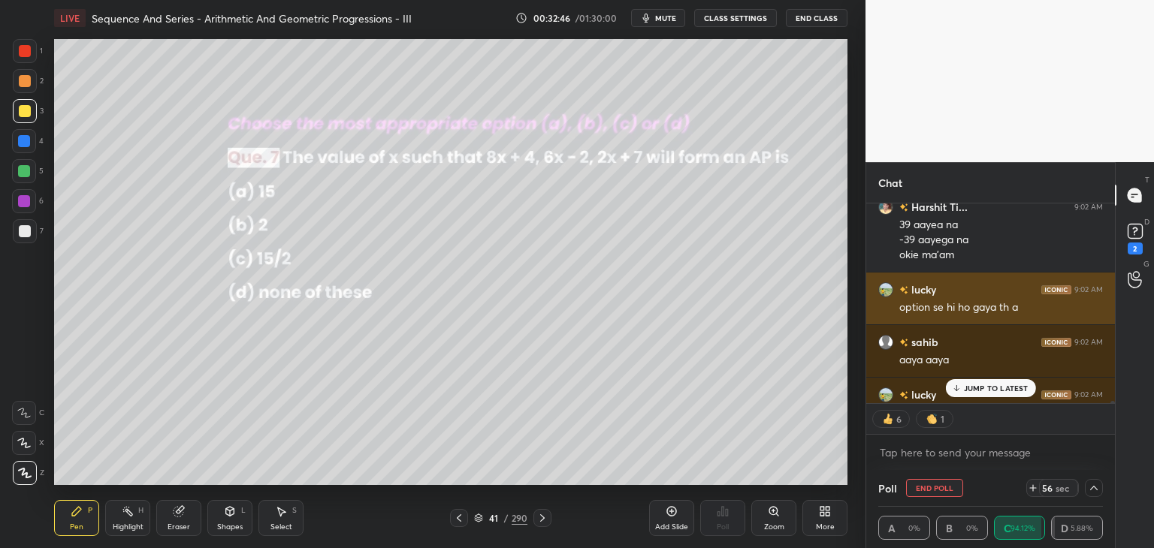
scroll to position [0, 0]
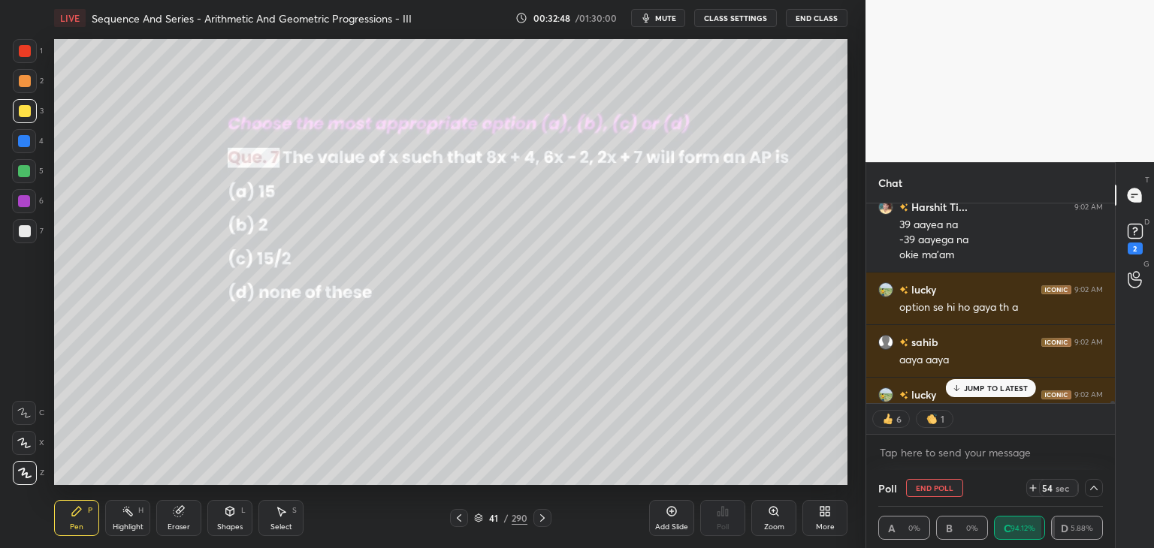
click at [1092, 482] on div at bounding box center [1094, 488] width 18 height 18
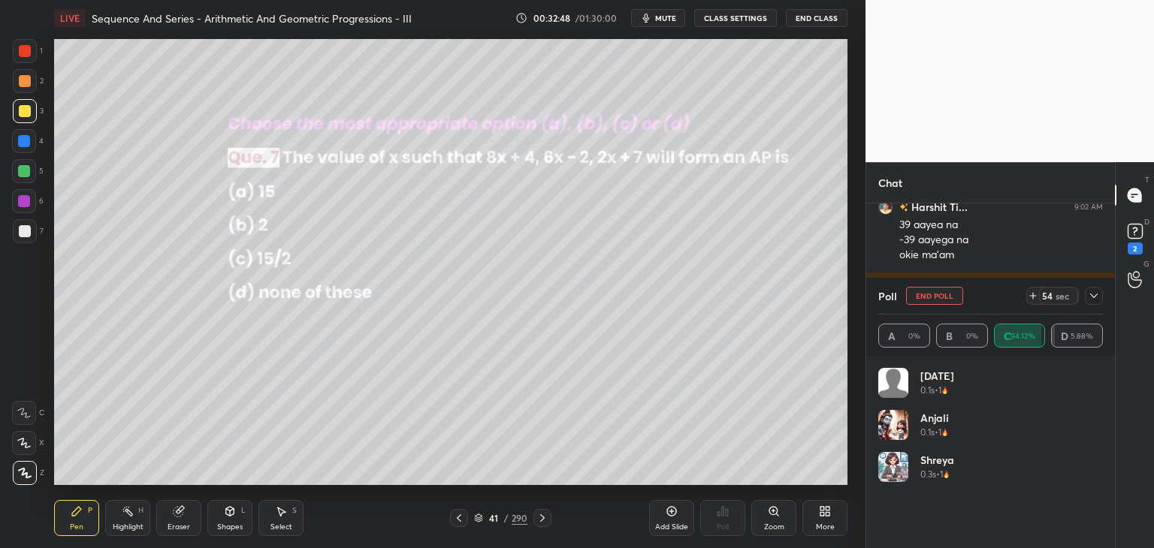
scroll to position [5, 5]
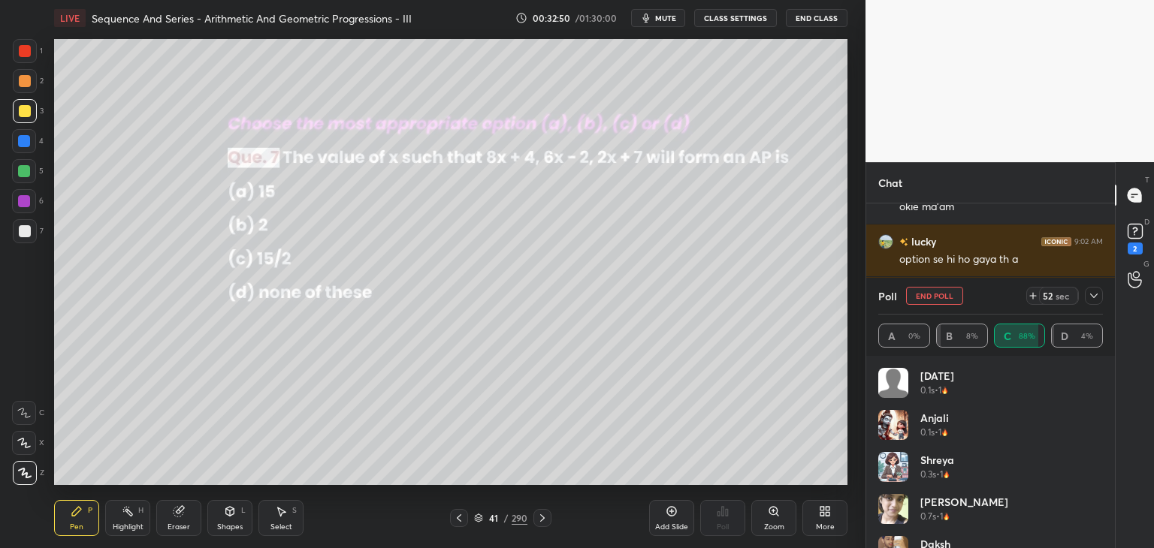
click at [1092, 294] on icon at bounding box center [1094, 296] width 12 height 12
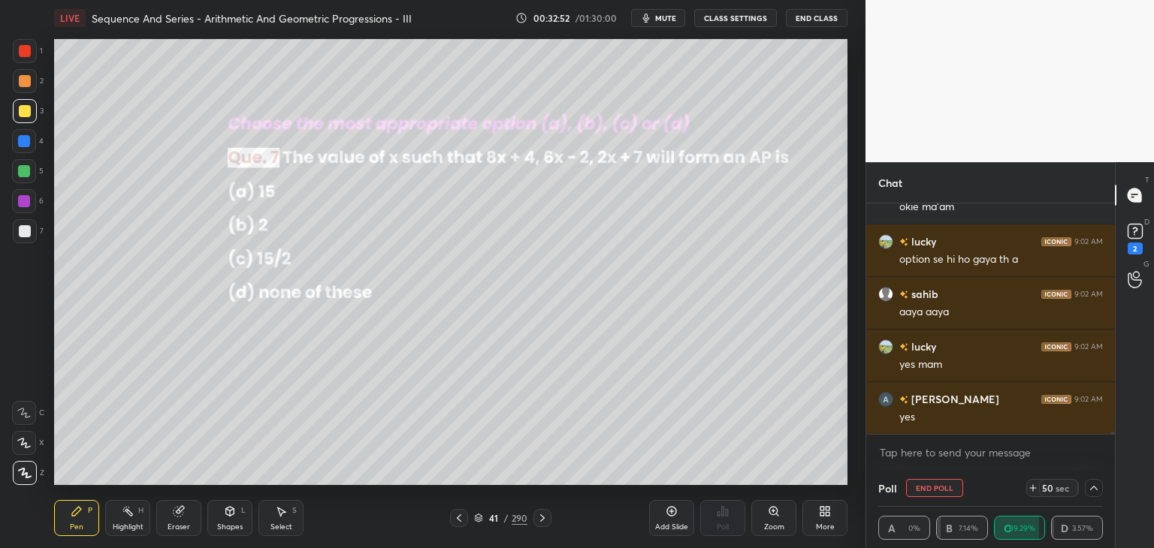
click at [1095, 488] on icon at bounding box center [1094, 488] width 8 height 5
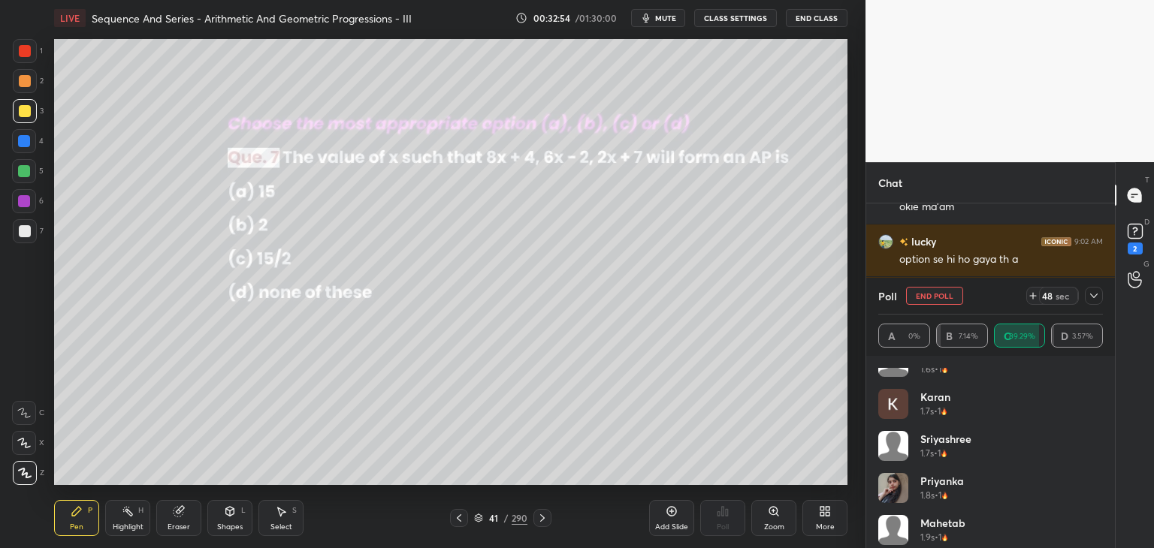
click at [1110, 508] on div "[PERSON_NAME] 1.5s • 1 [PERSON_NAME] 1.6s • 1 Karan 1.7s • 1 Sriyashree 1.7s • …" at bounding box center [990, 452] width 249 height 192
drag, startPoint x: 1093, startPoint y: 295, endPoint x: 1094, endPoint y: 307, distance: 12.0
click at [1093, 295] on icon at bounding box center [1094, 296] width 12 height 12
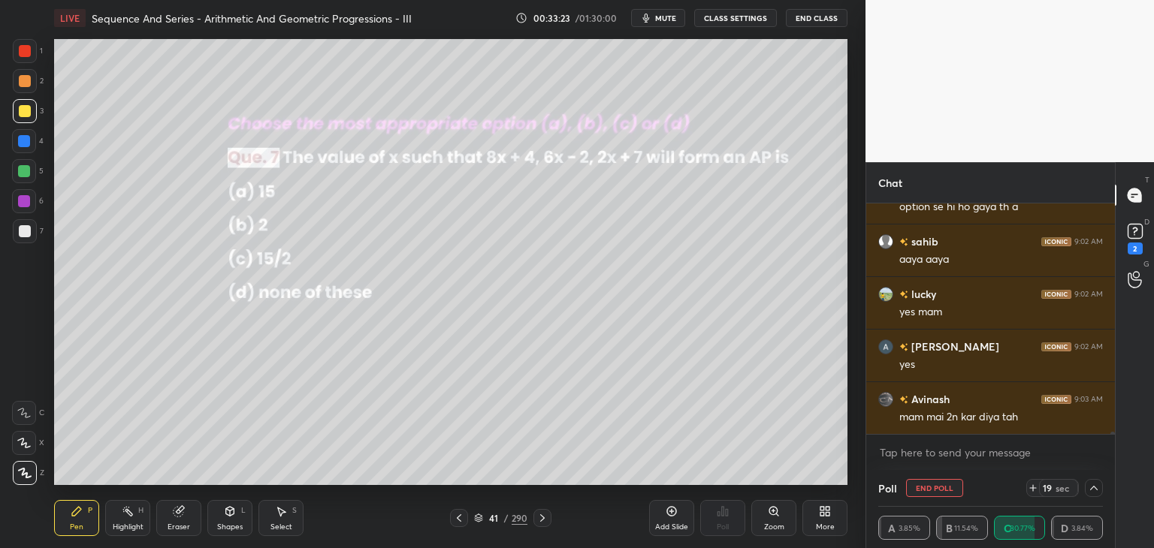
click at [1099, 485] on icon at bounding box center [1094, 488] width 12 height 12
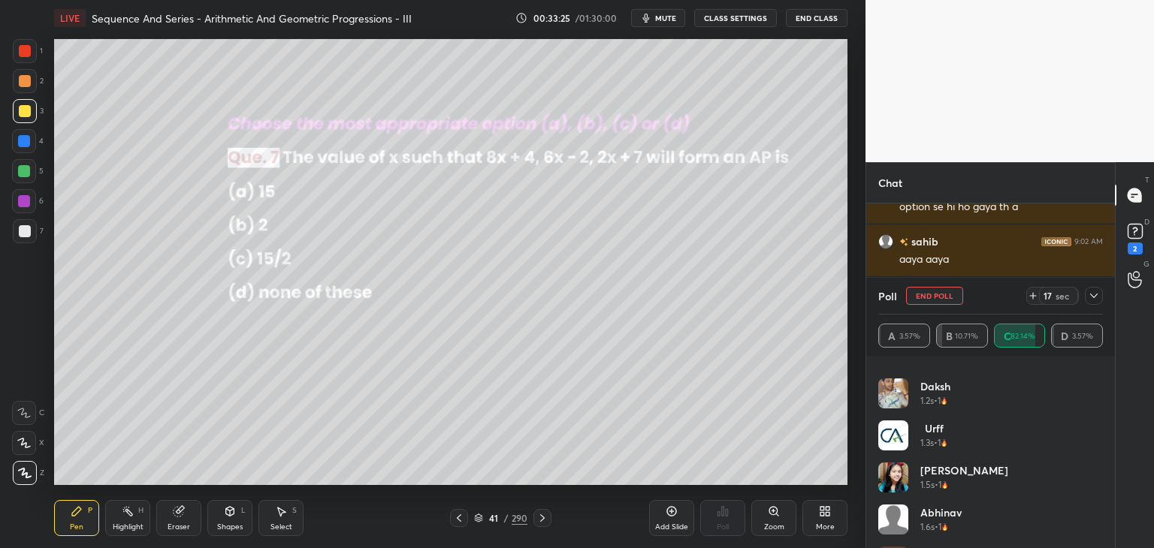
click at [1098, 491] on div "[PERSON_NAME] 1.5s • 1" at bounding box center [990, 484] width 225 height 42
click at [1092, 291] on icon at bounding box center [1094, 296] width 12 height 12
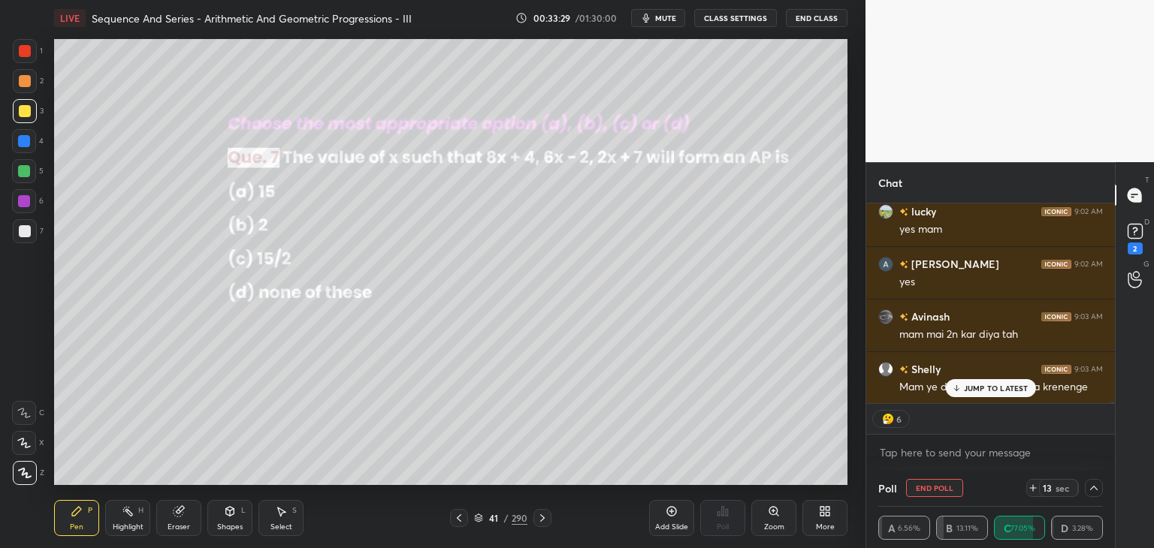
click at [992, 388] on p "JUMP TO LATEST" at bounding box center [996, 388] width 65 height 9
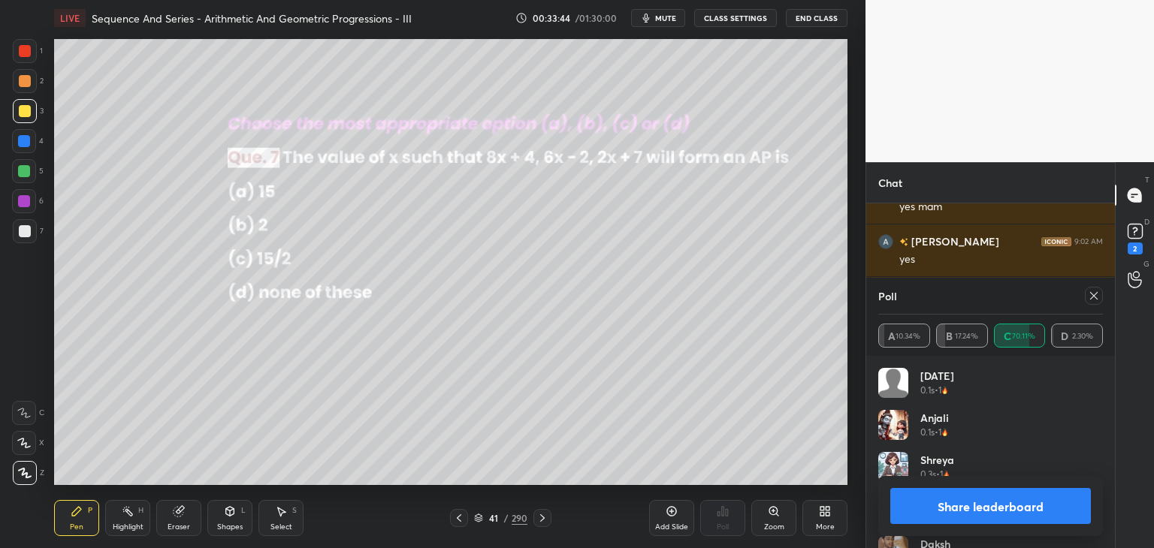
click at [939, 511] on button "Share leaderboard" at bounding box center [990, 506] width 201 height 36
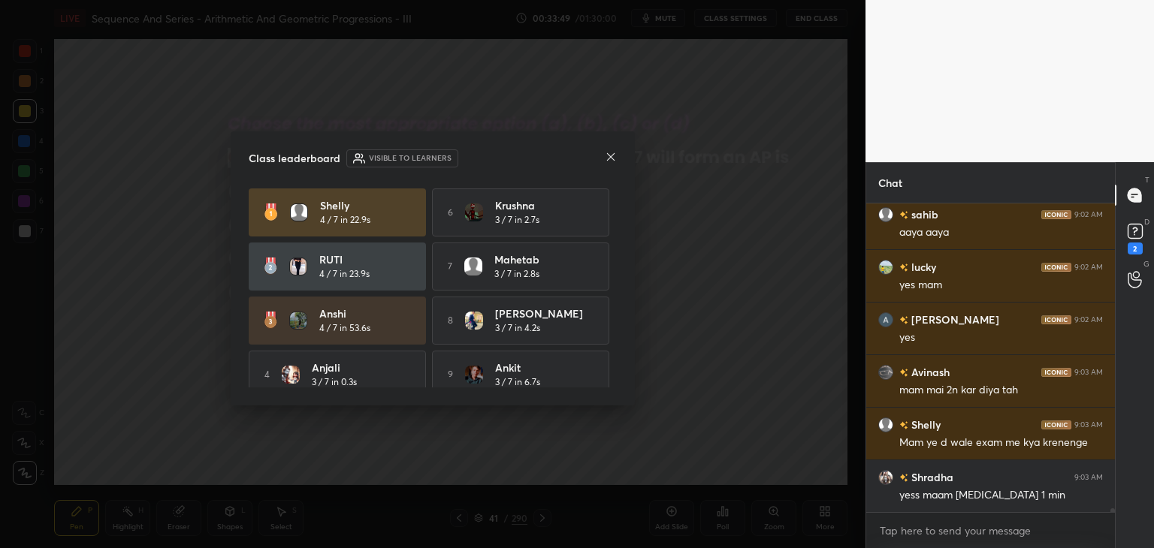
click at [610, 156] on icon at bounding box center [611, 157] width 8 height 8
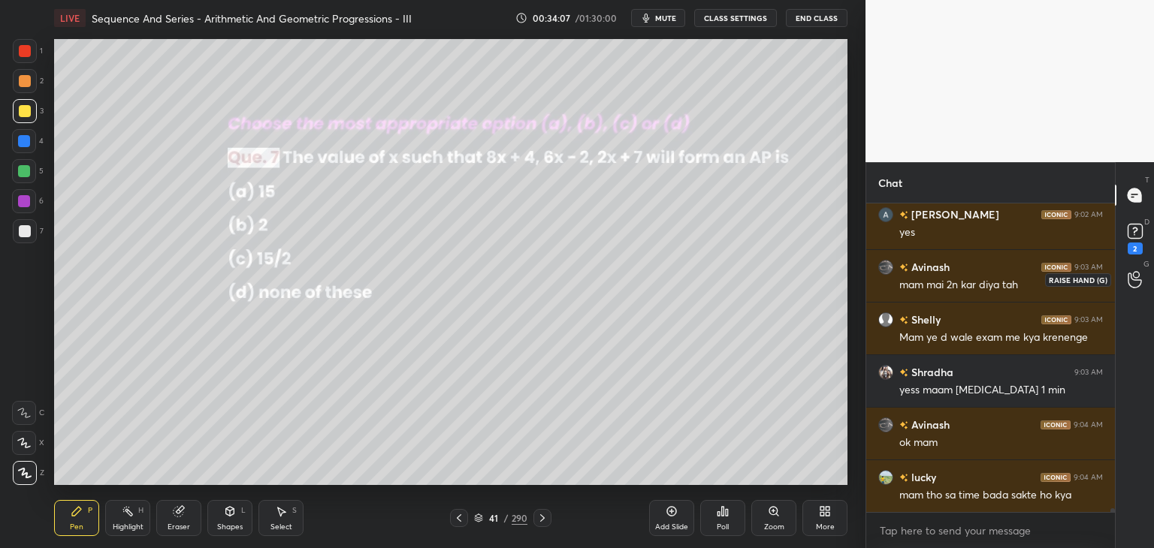
click at [1131, 285] on icon at bounding box center [1135, 279] width 14 height 17
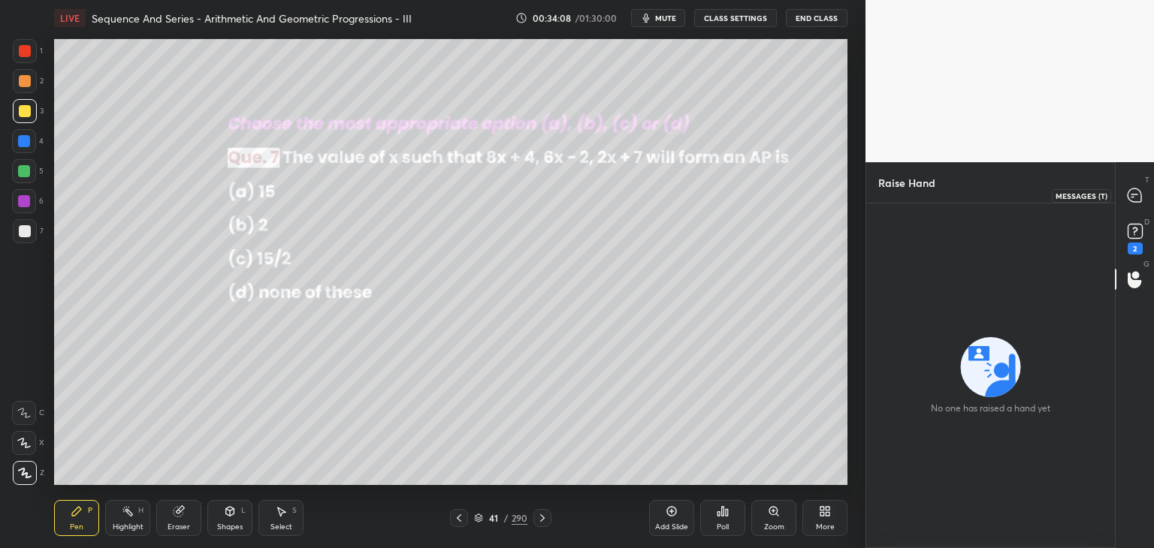
click at [1133, 202] on icon at bounding box center [1135, 196] width 14 height 14
type textarea "x"
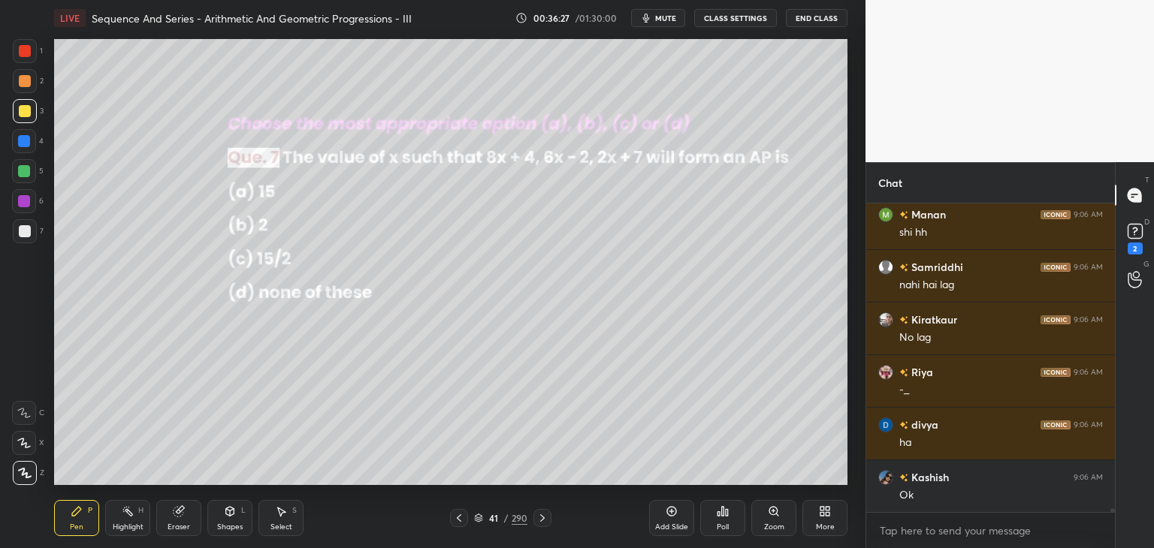
scroll to position [27635, 0]
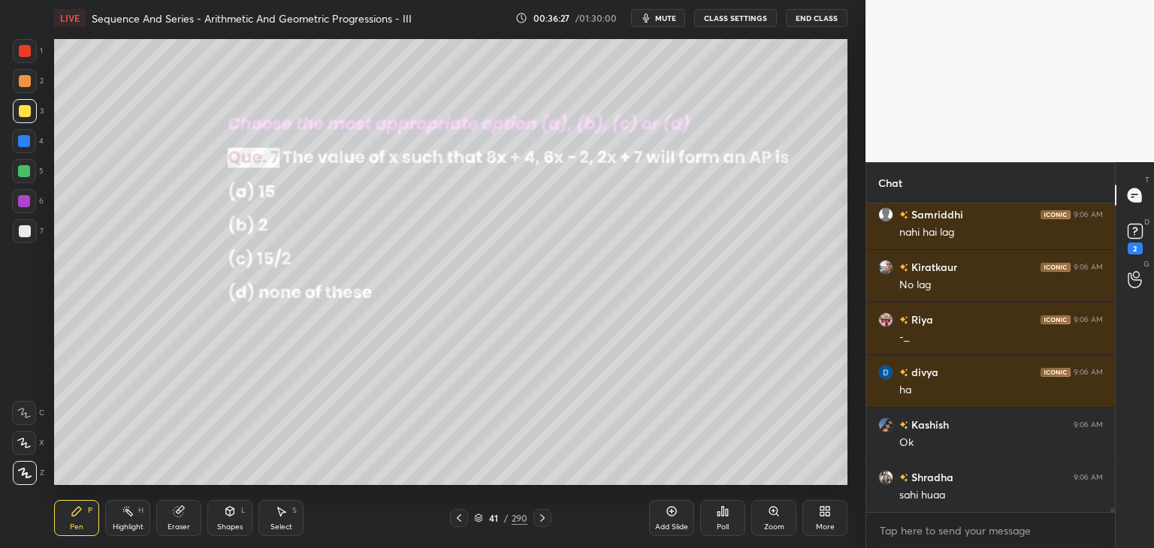
drag, startPoint x: 25, startPoint y: 168, endPoint x: 42, endPoint y: 174, distance: 18.3
click at [27, 168] on div at bounding box center [24, 171] width 12 height 12
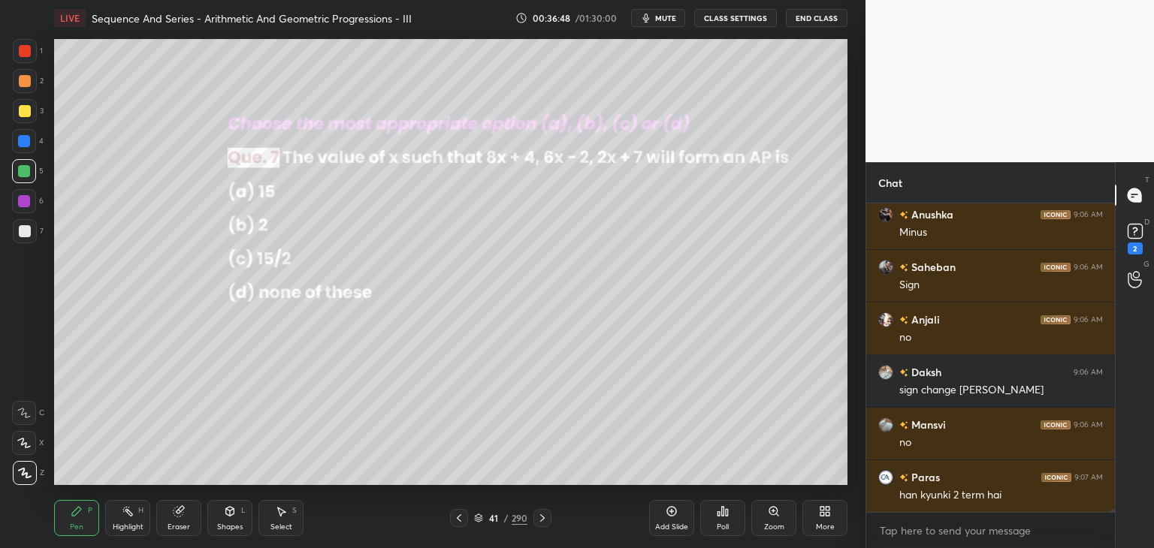
scroll to position [28635, 0]
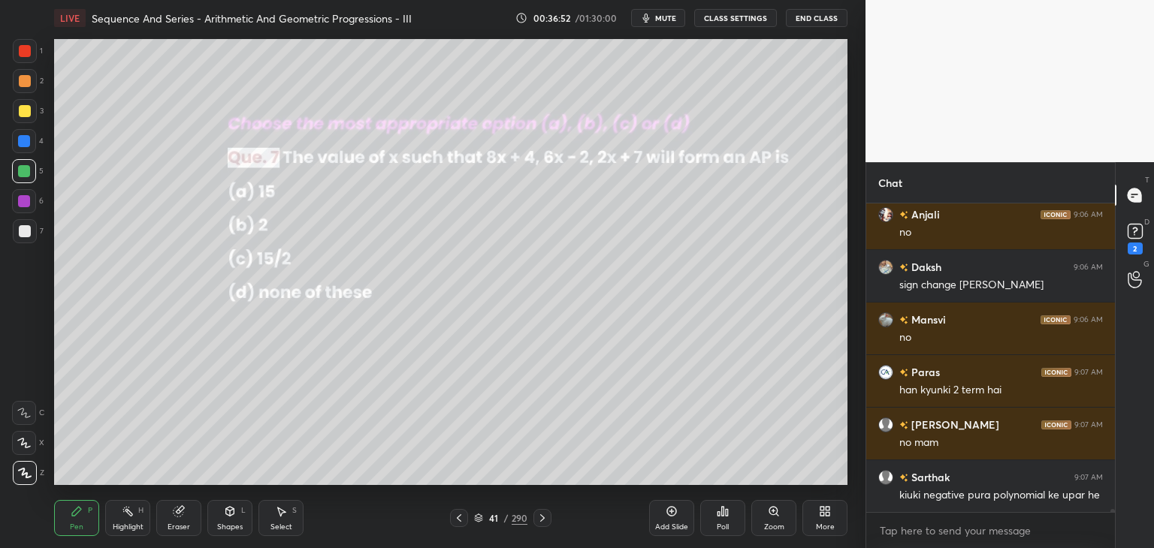
click at [540, 518] on icon at bounding box center [542, 518] width 12 height 12
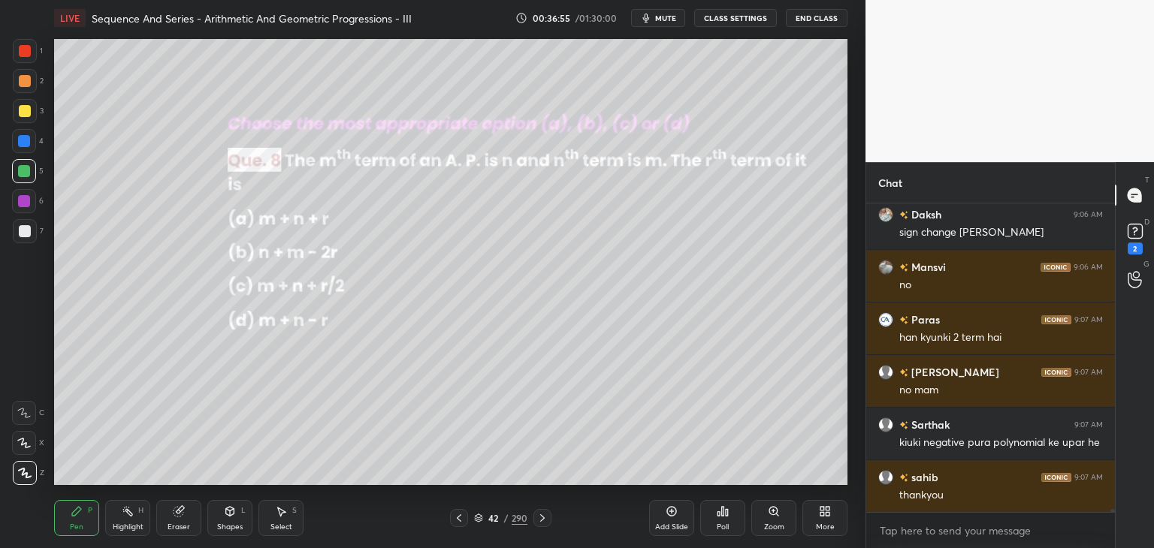
click at [728, 524] on div "Poll" at bounding box center [723, 528] width 12 height 8
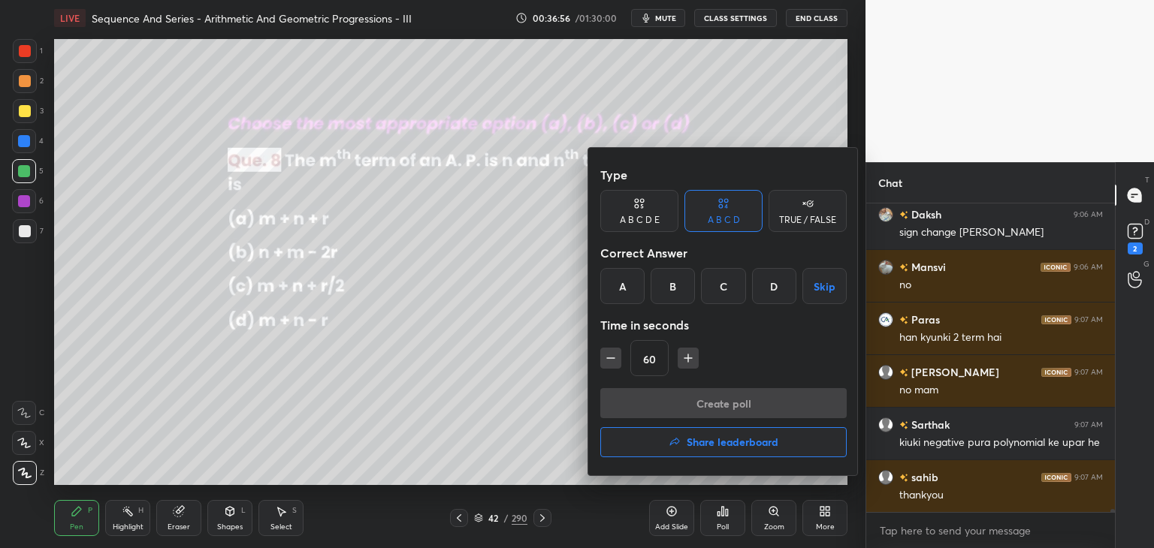
click at [612, 355] on icon "button" at bounding box center [610, 358] width 15 height 15
click at [611, 358] on icon "button" at bounding box center [610, 358] width 15 height 15
type input "30"
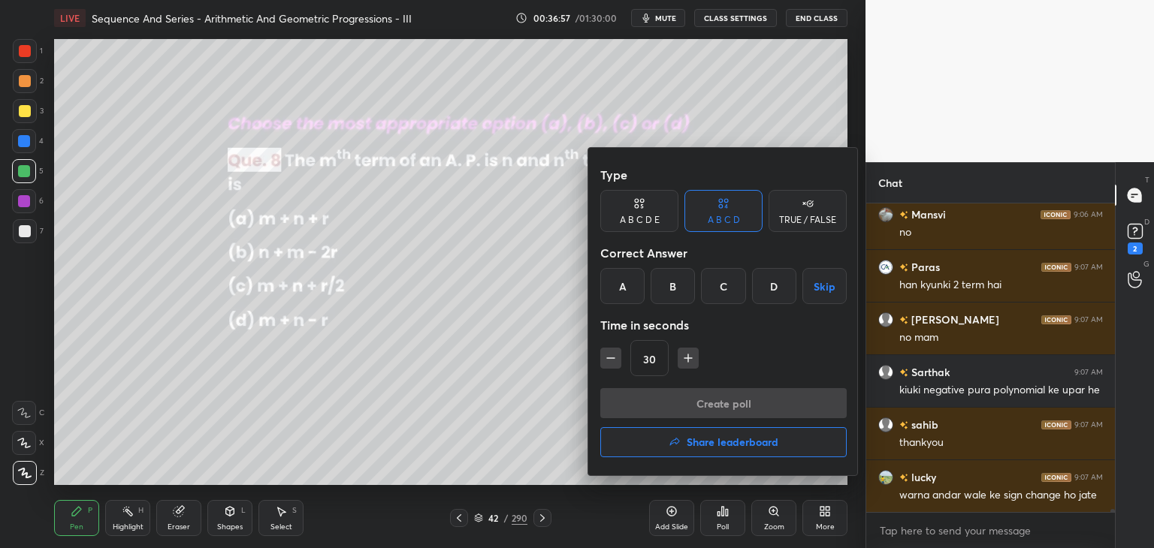
click at [778, 289] on div "D" at bounding box center [774, 286] width 44 height 36
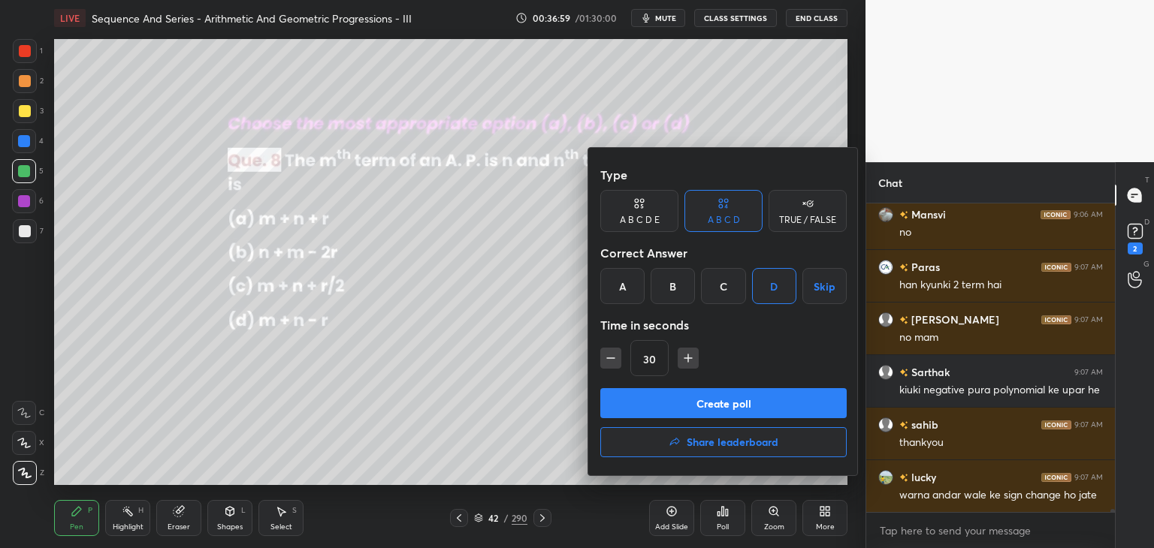
click at [727, 405] on button "Create poll" at bounding box center [723, 403] width 246 height 30
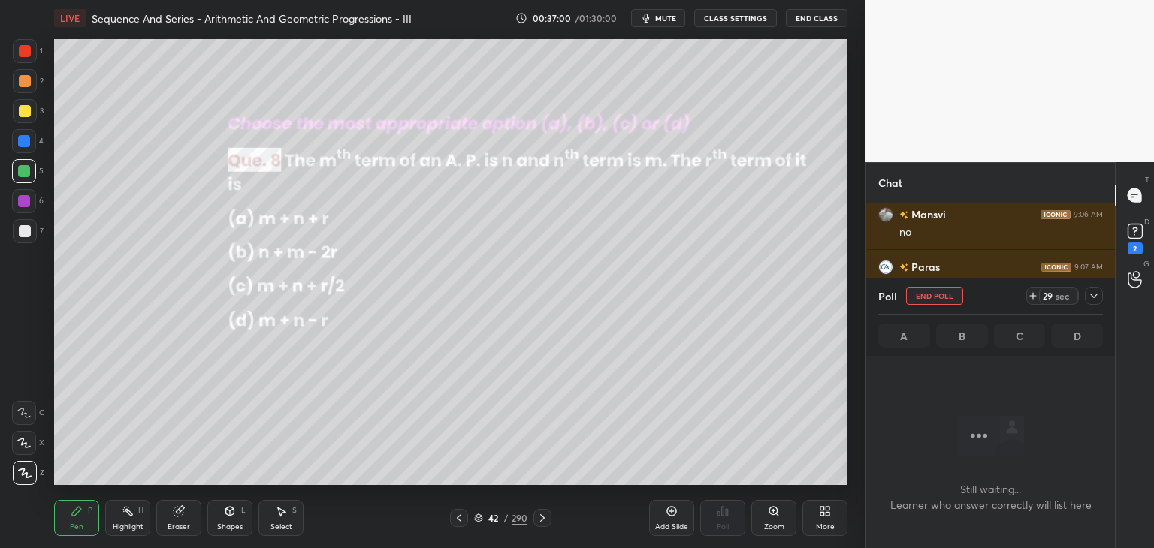
click at [1095, 297] on icon at bounding box center [1094, 296] width 8 height 5
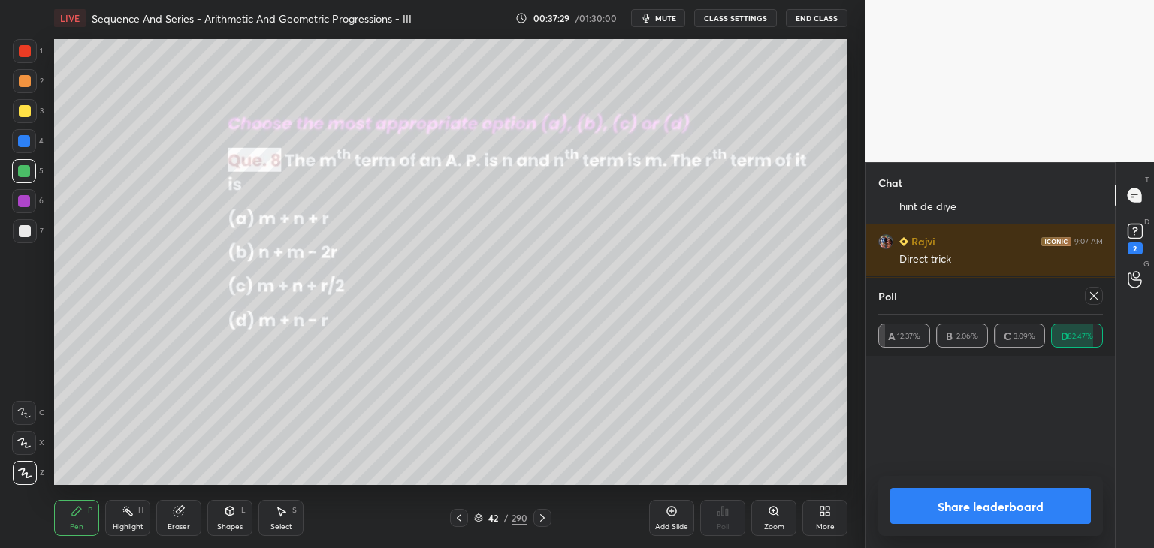
click at [1094, 485] on div "Poll A 12.37% B 2.06% C 3.09% D 82.47% Share leaderboard" at bounding box center [990, 413] width 249 height 270
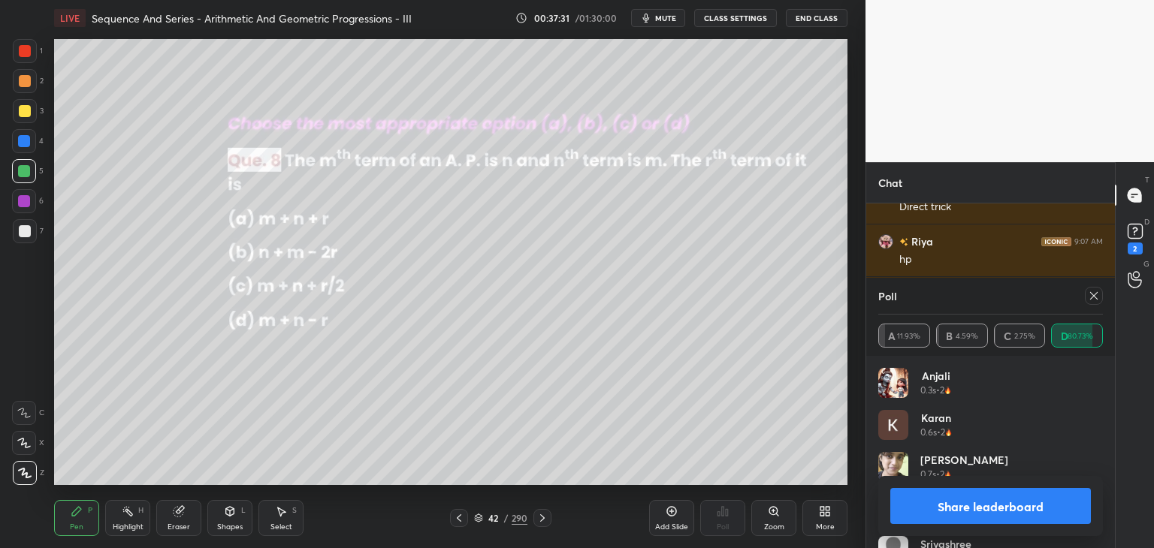
click at [986, 509] on button "Share leaderboard" at bounding box center [990, 506] width 201 height 36
type textarea "x"
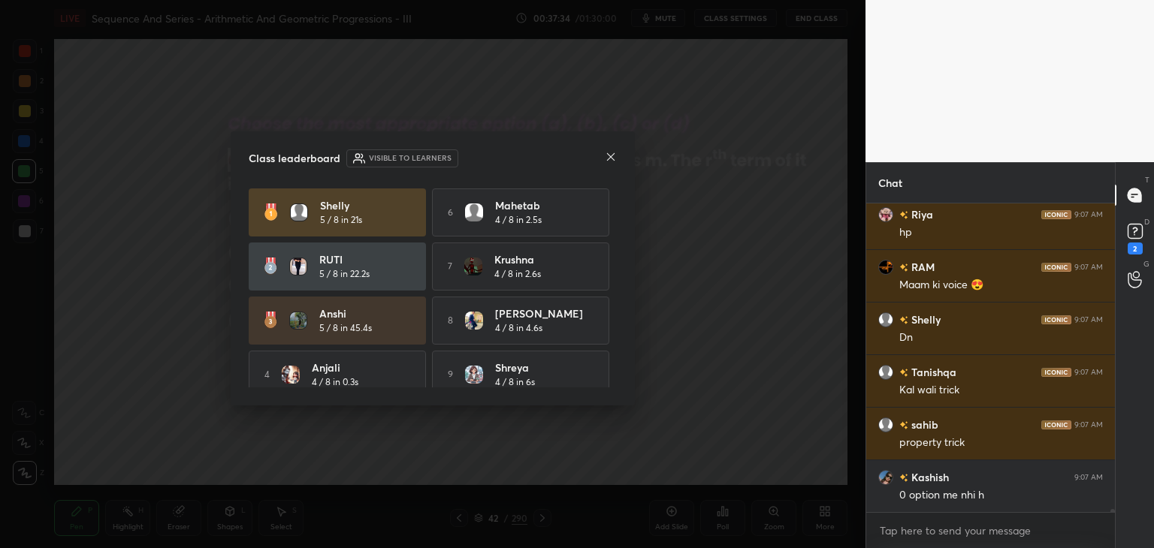
click at [612, 154] on icon at bounding box center [611, 157] width 12 height 12
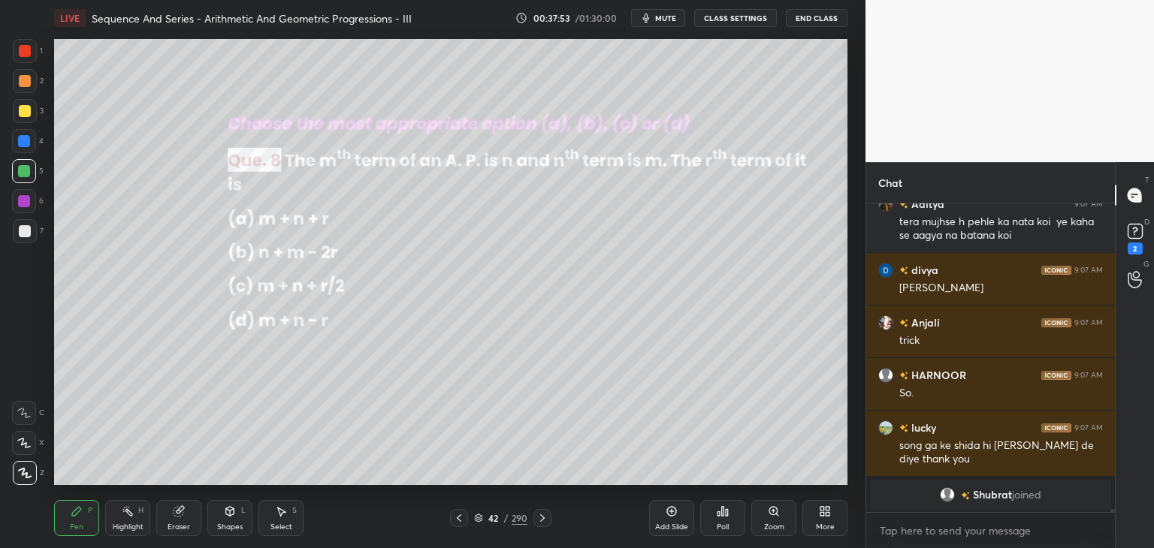
drag, startPoint x: 27, startPoint y: 226, endPoint x: 37, endPoint y: 227, distance: 9.8
click at [27, 227] on div at bounding box center [25, 231] width 12 height 12
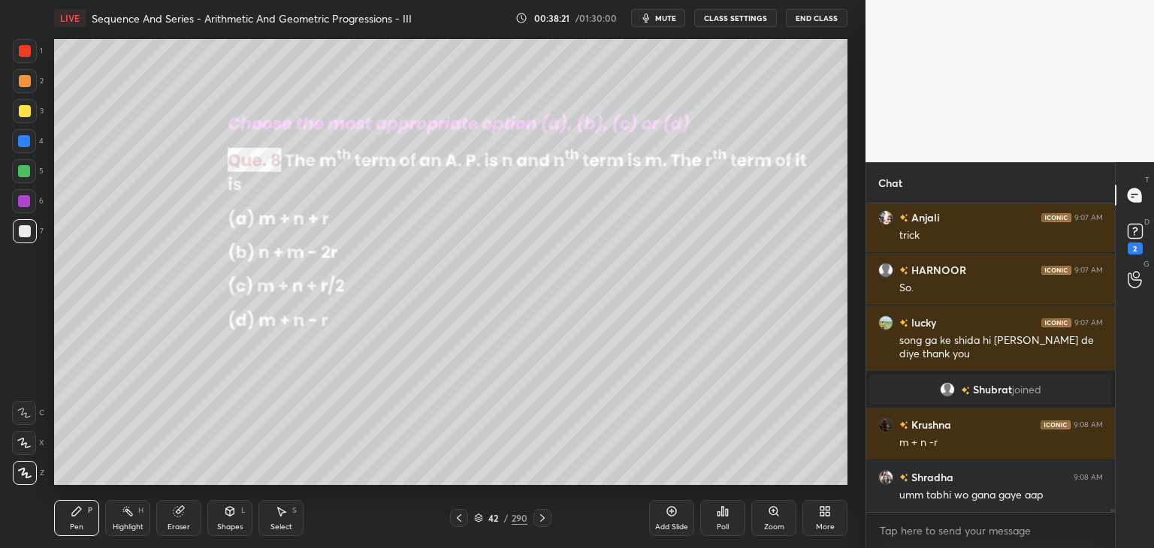
click at [542, 520] on icon at bounding box center [542, 519] width 5 height 8
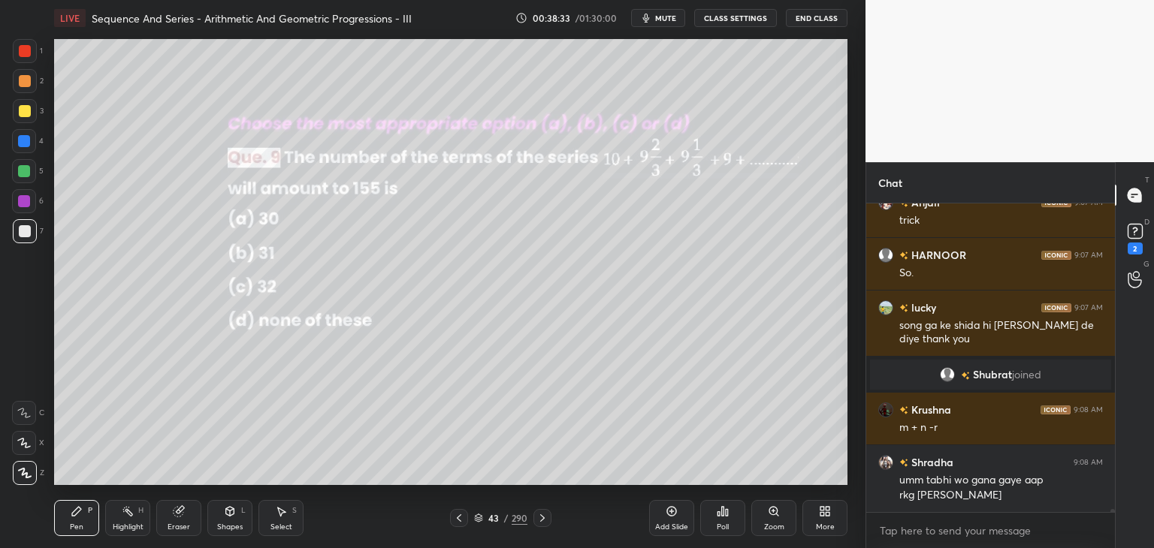
scroll to position [29162, 0]
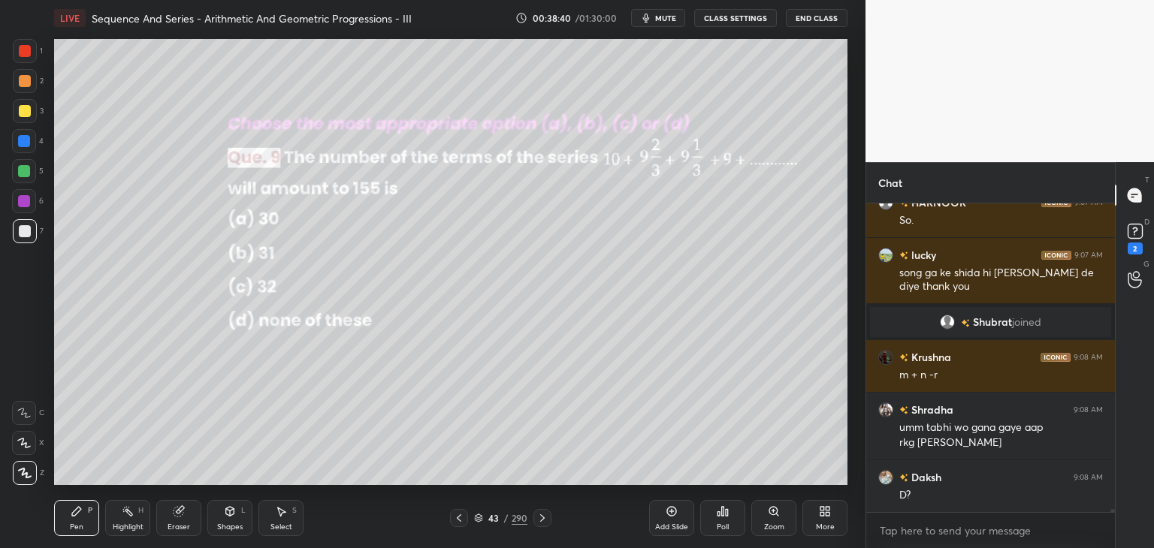
click at [538, 521] on icon at bounding box center [542, 518] width 12 height 12
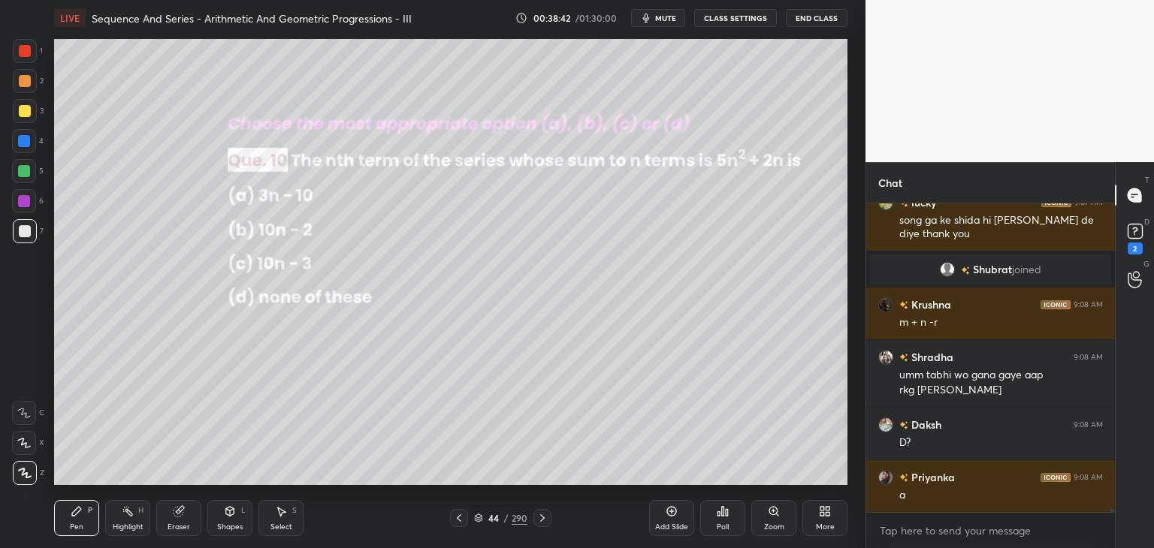
click at [726, 521] on div "Poll" at bounding box center [722, 518] width 45 height 36
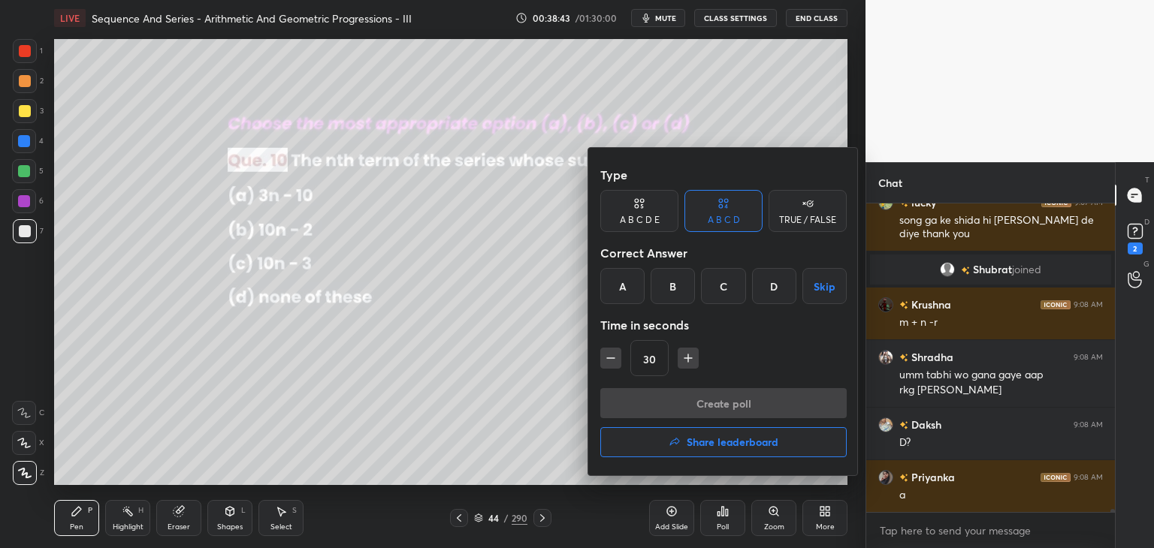
scroll to position [29267, 0]
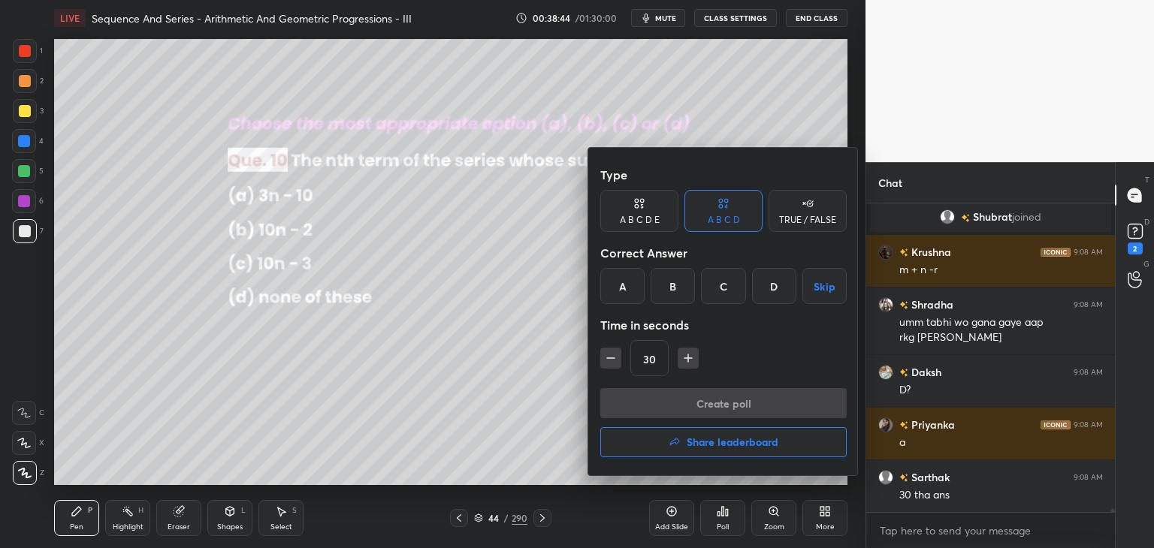
click at [734, 289] on div "C" at bounding box center [723, 286] width 44 height 36
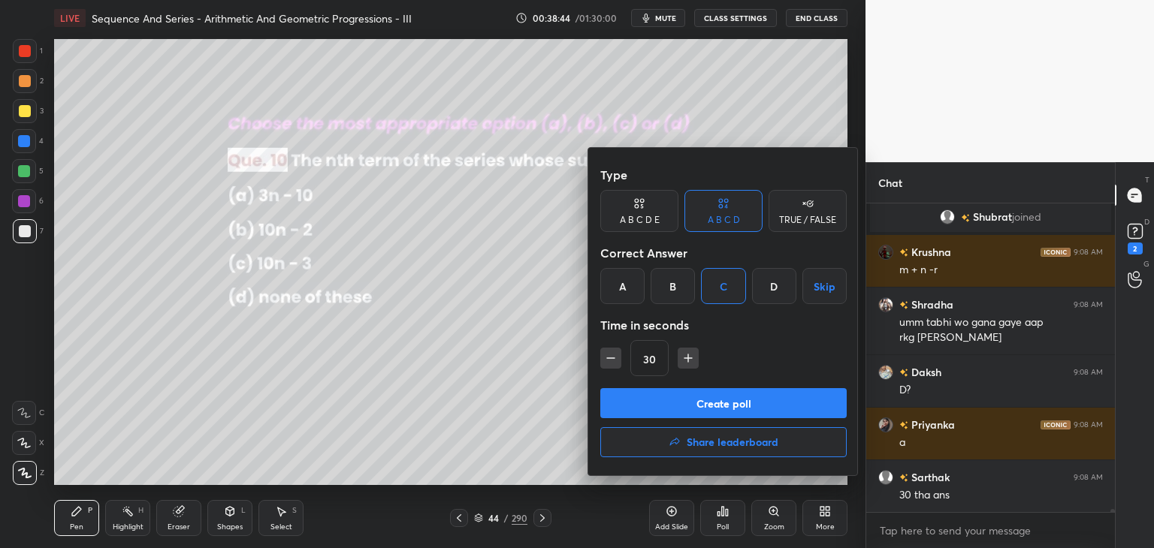
scroll to position [29320, 0]
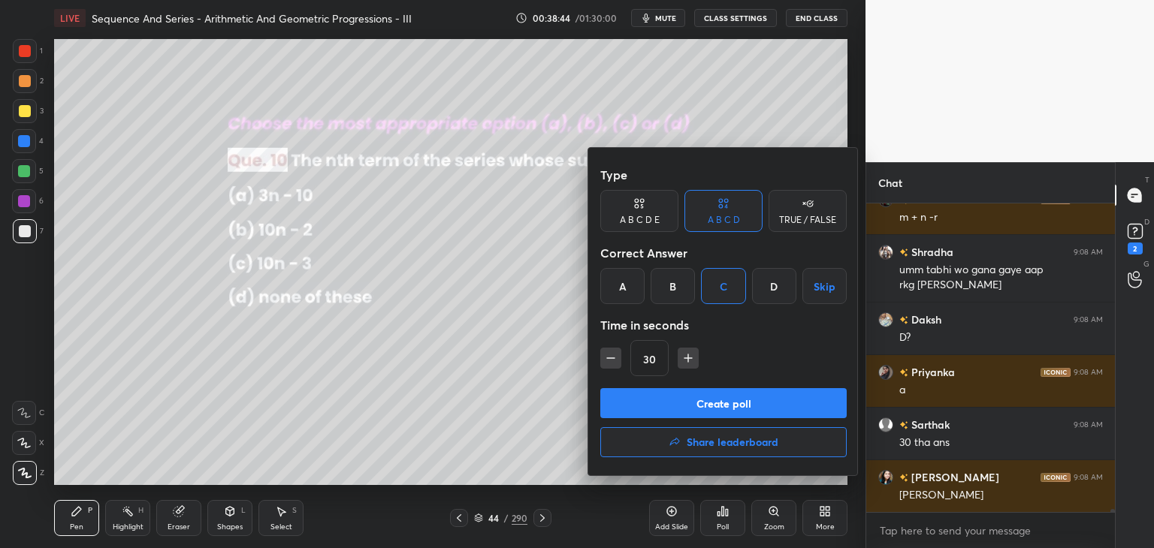
click at [691, 350] on button "button" at bounding box center [688, 358] width 21 height 21
click at [691, 355] on icon "button" at bounding box center [688, 358] width 15 height 15
click at [693, 355] on icon "button" at bounding box center [688, 358] width 15 height 15
type input "75"
click at [702, 395] on button "Create poll" at bounding box center [723, 403] width 246 height 30
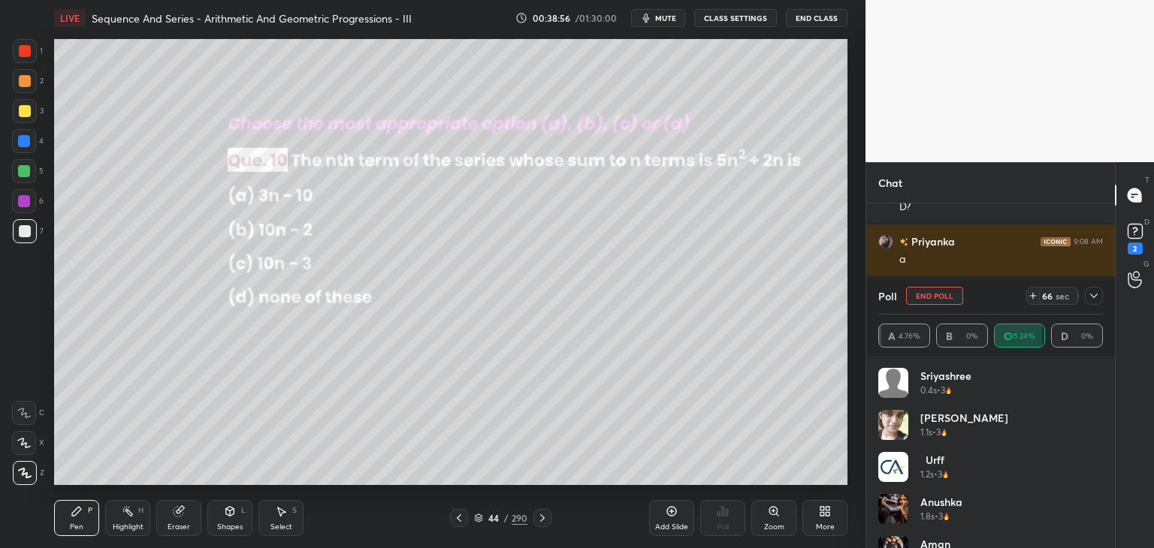
scroll to position [29503, 0]
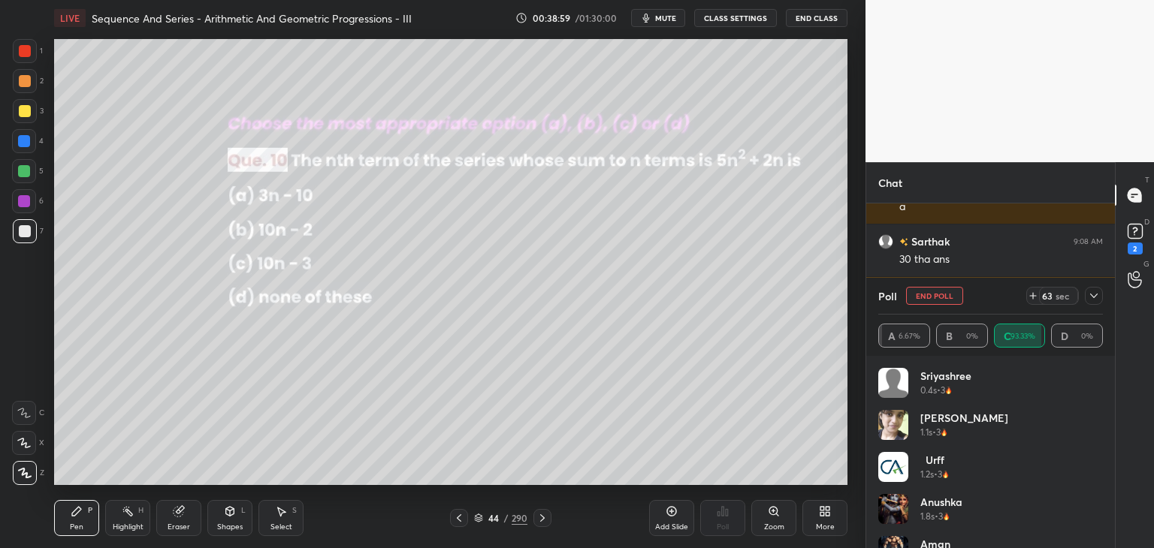
click at [1095, 292] on icon at bounding box center [1094, 296] width 12 height 12
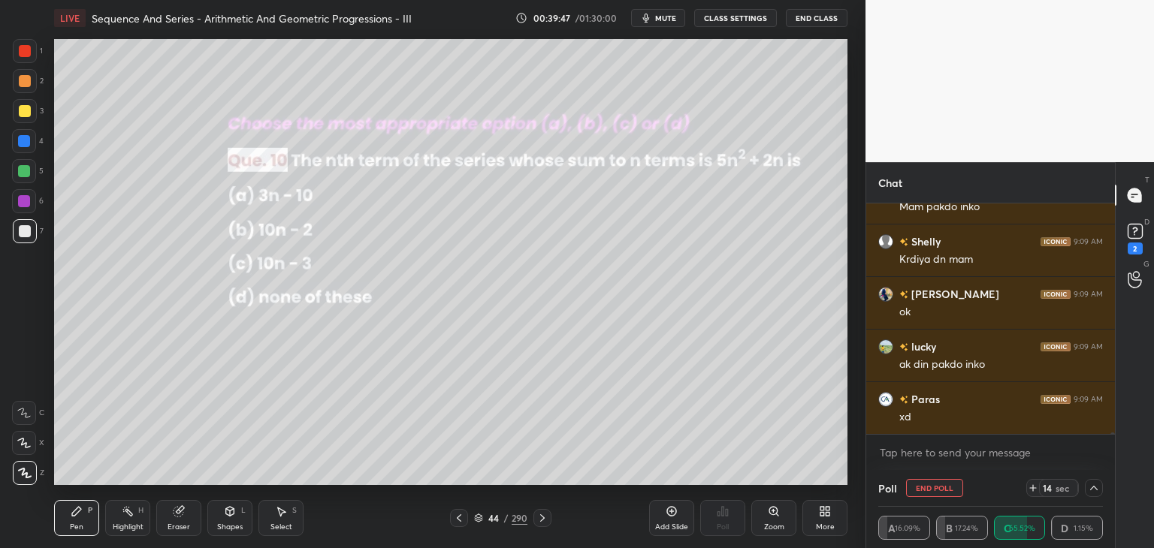
scroll to position [29925, 0]
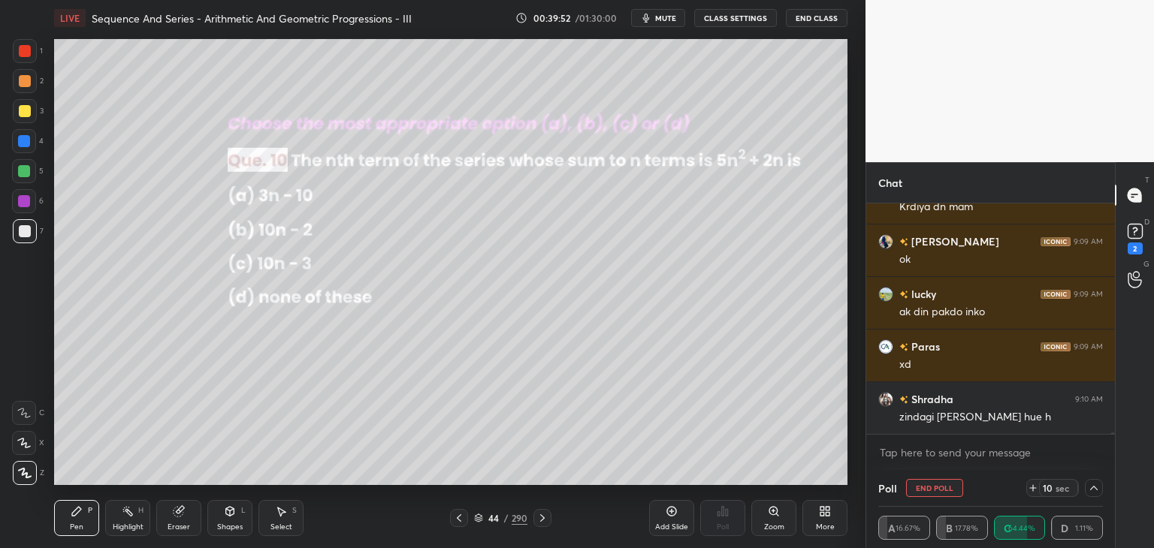
click at [1098, 485] on icon at bounding box center [1094, 488] width 12 height 12
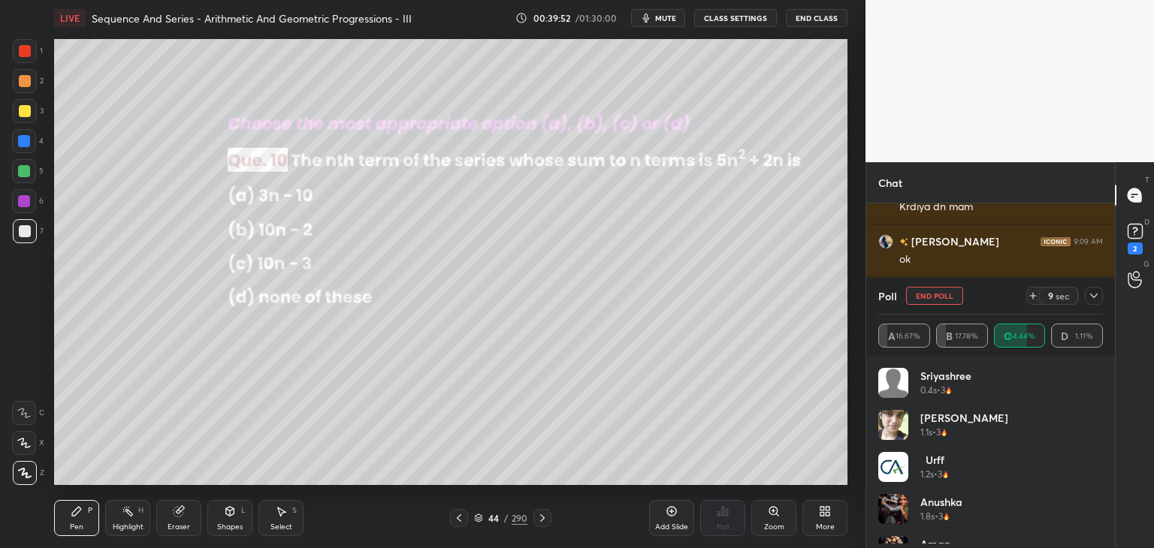
scroll to position [176, 220]
click at [1095, 293] on icon at bounding box center [1094, 296] width 12 height 12
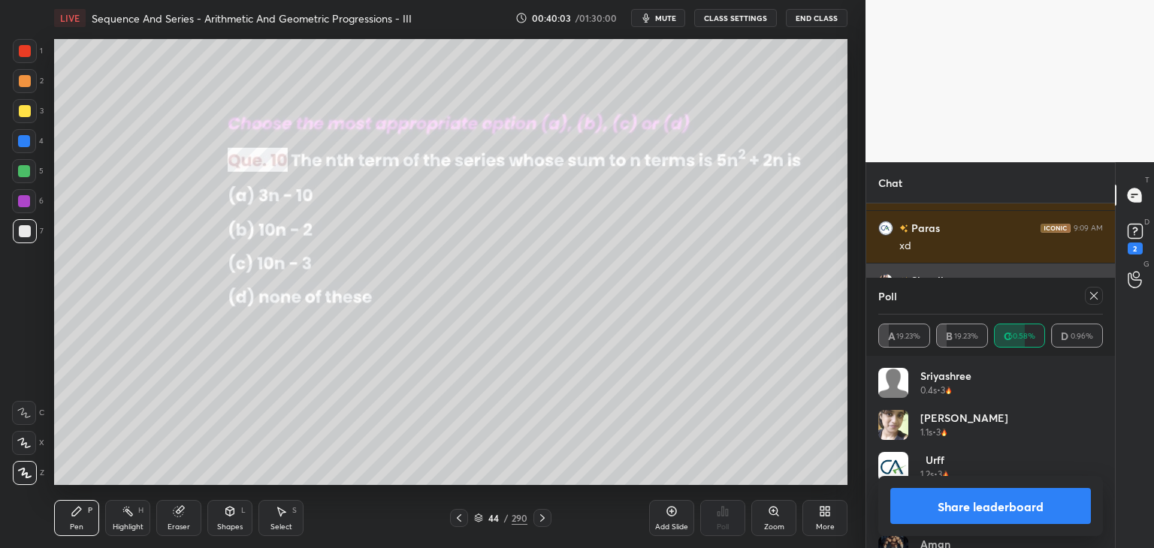
click at [1094, 293] on icon at bounding box center [1094, 296] width 12 height 12
type textarea "x"
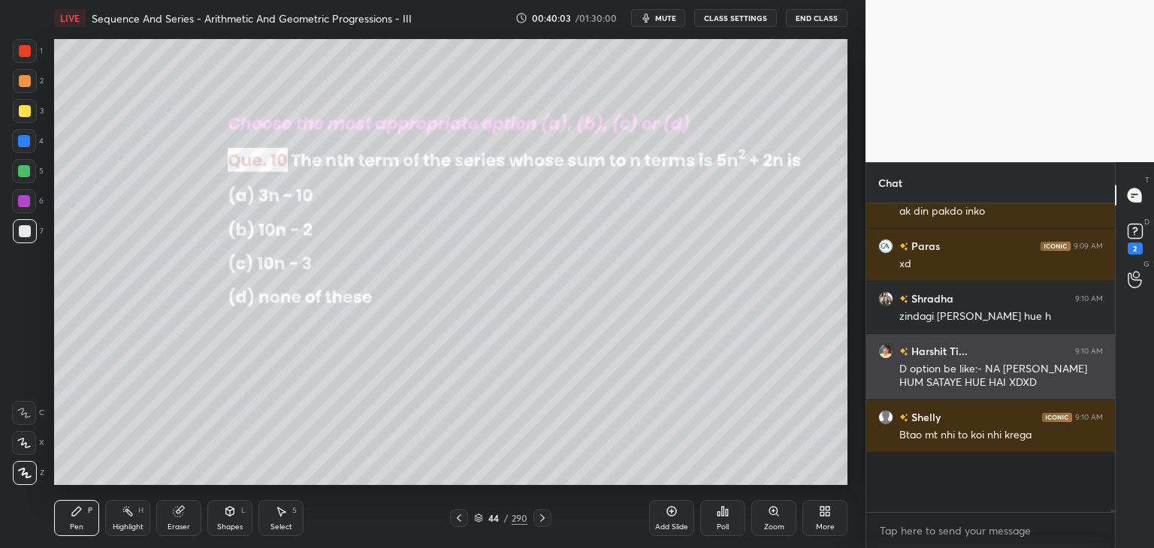
scroll to position [303, 244]
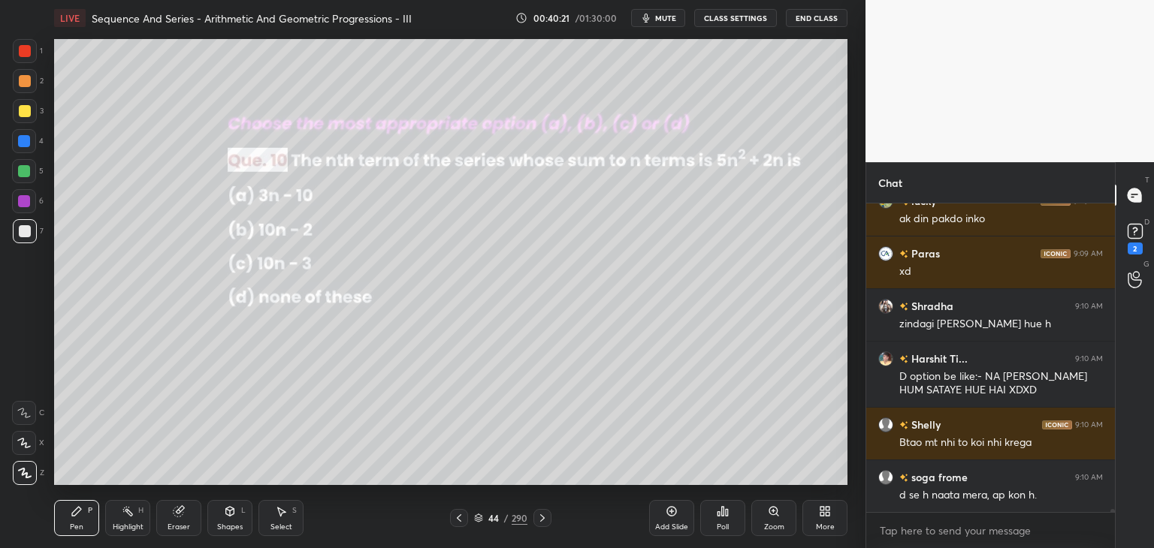
click at [30, 108] on div at bounding box center [25, 111] width 12 height 12
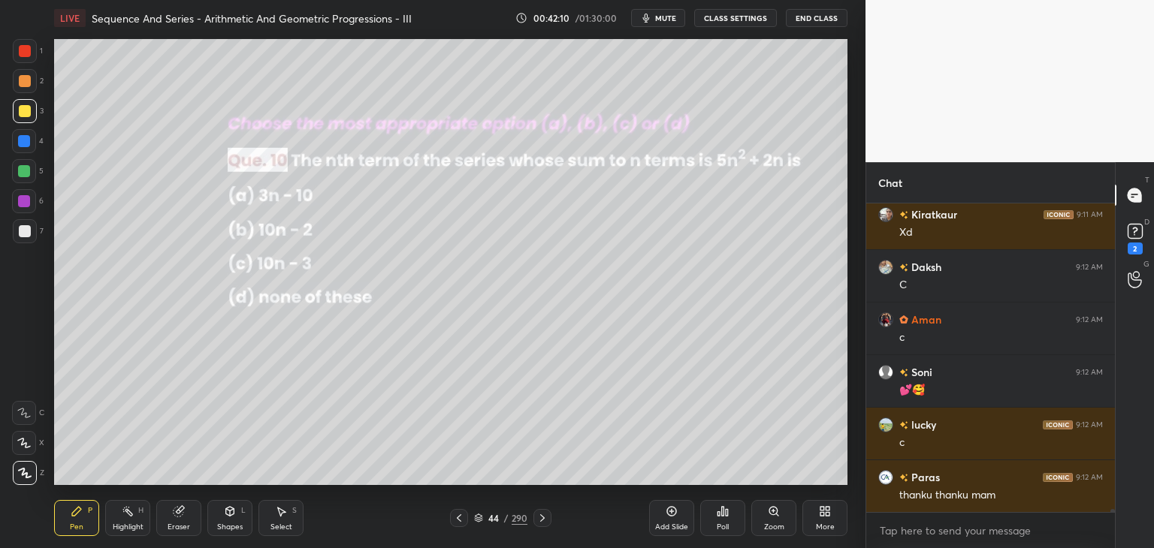
scroll to position [31917, 0]
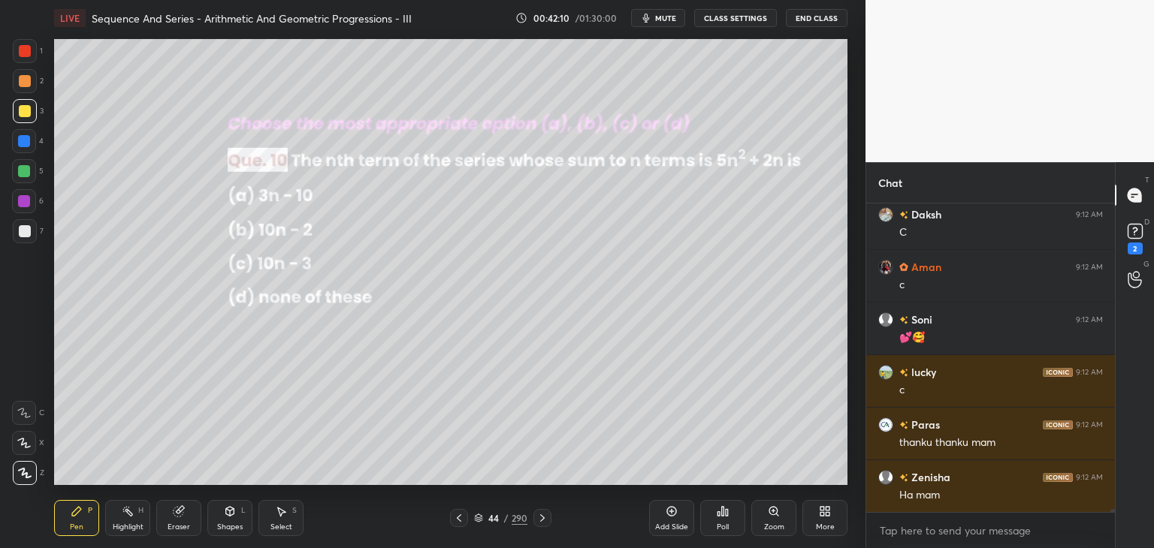
click at [538, 521] on icon at bounding box center [542, 518] width 12 height 12
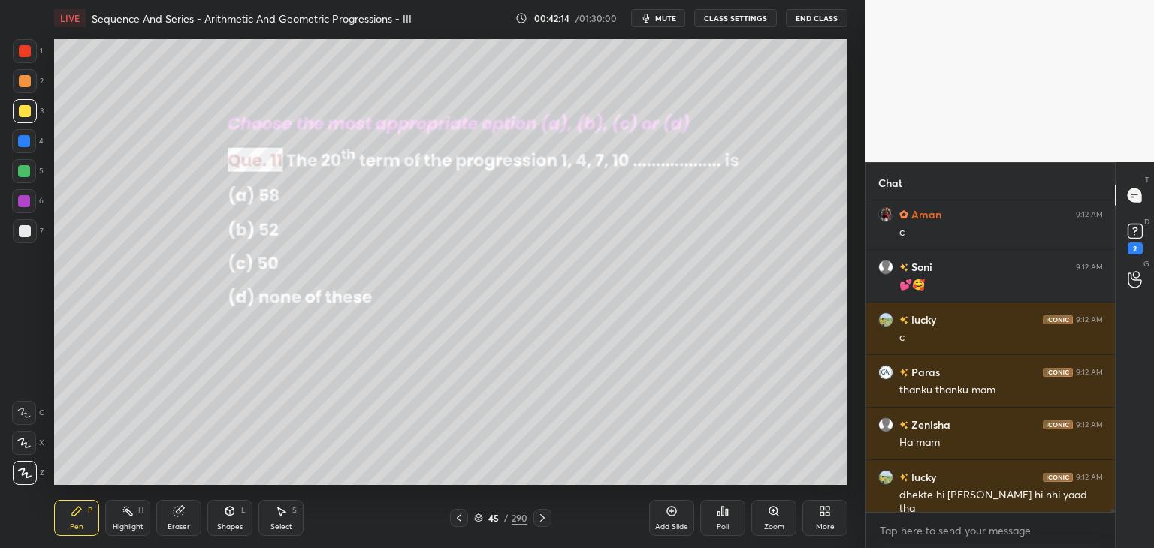
click at [726, 527] on div "Poll" at bounding box center [723, 528] width 12 height 8
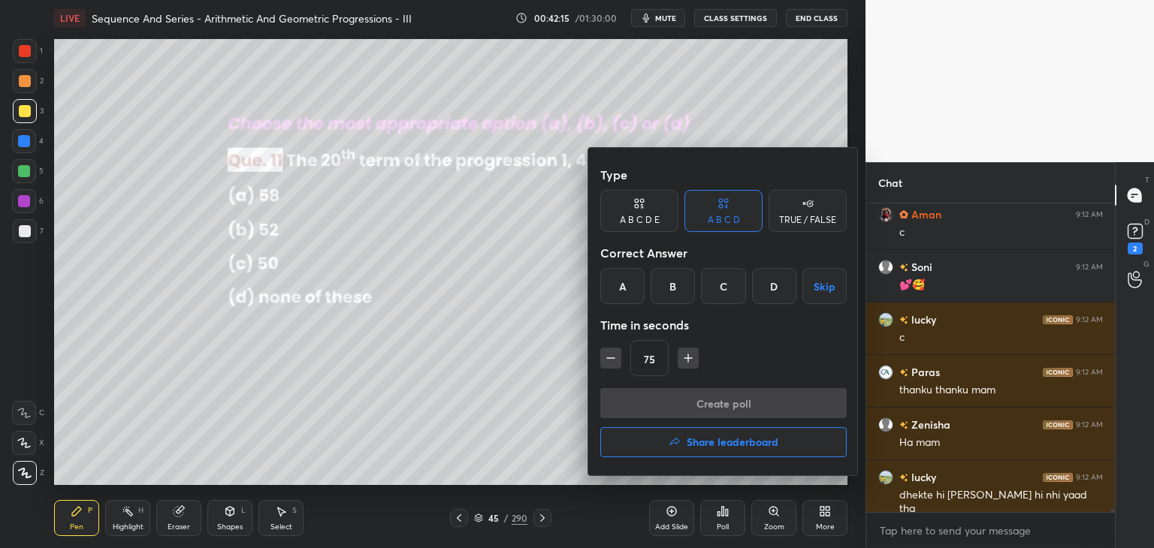
drag, startPoint x: 622, startPoint y: 288, endPoint x: 628, endPoint y: 316, distance: 28.4
click at [622, 289] on div "A" at bounding box center [622, 286] width 44 height 36
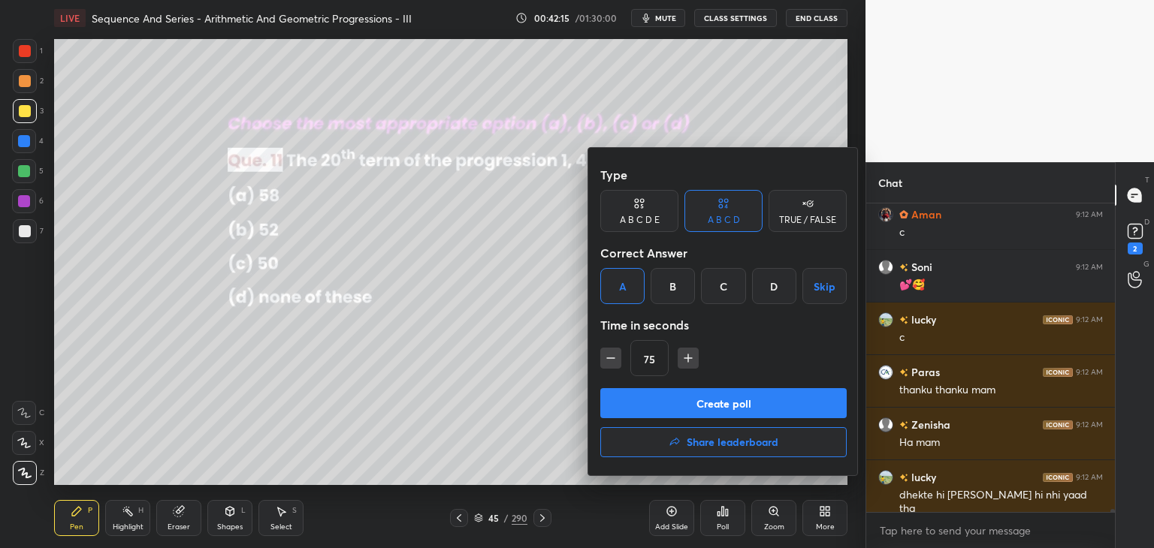
click at [614, 365] on icon "button" at bounding box center [610, 358] width 15 height 15
type input "60"
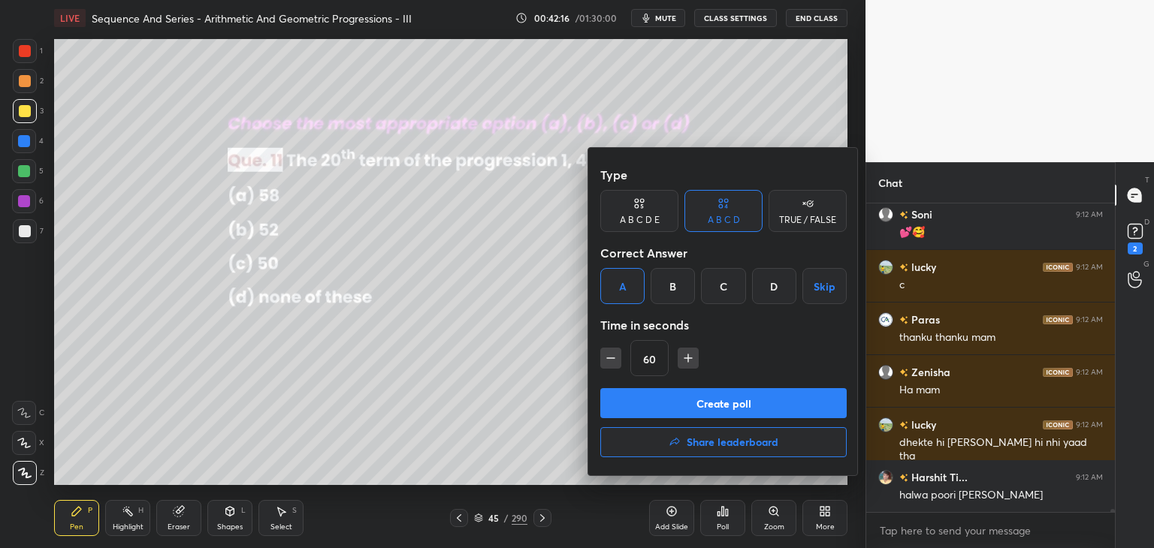
click at [636, 394] on button "Create poll" at bounding box center [723, 403] width 246 height 30
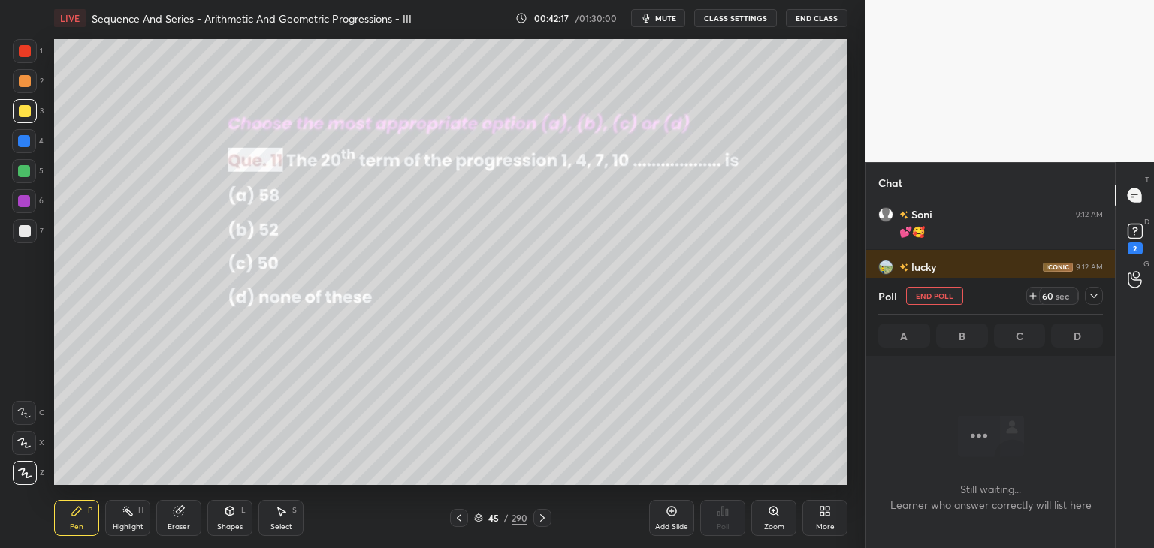
scroll to position [5, 5]
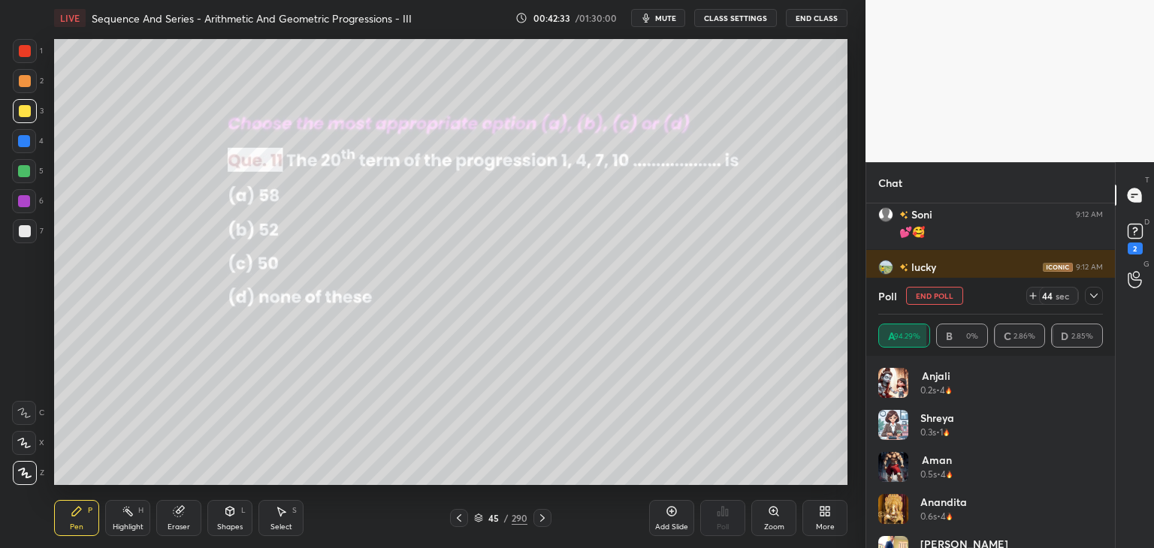
click at [1101, 291] on div at bounding box center [1094, 296] width 18 height 18
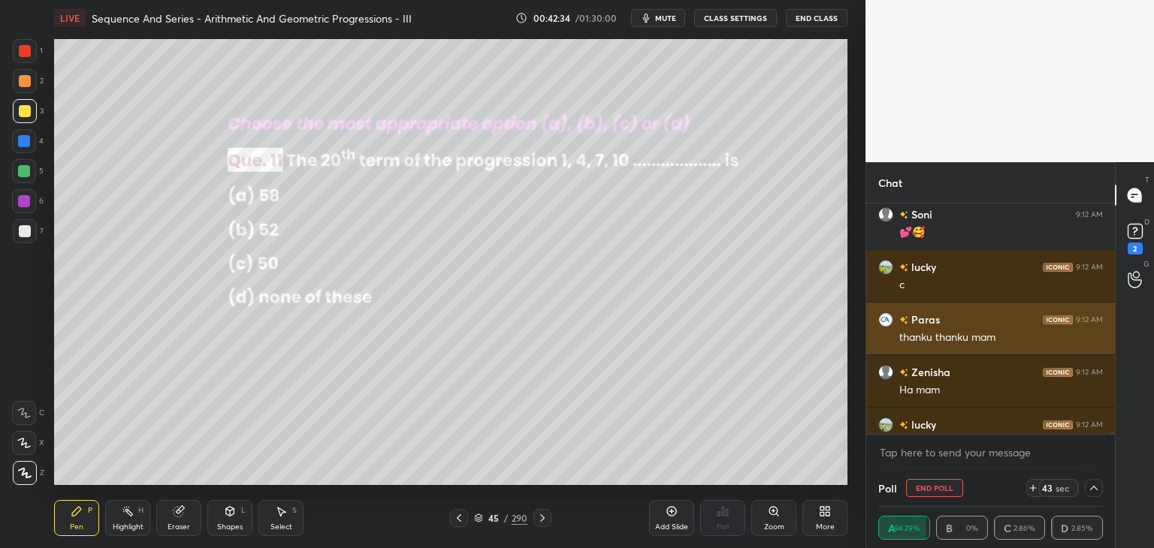
scroll to position [0, 0]
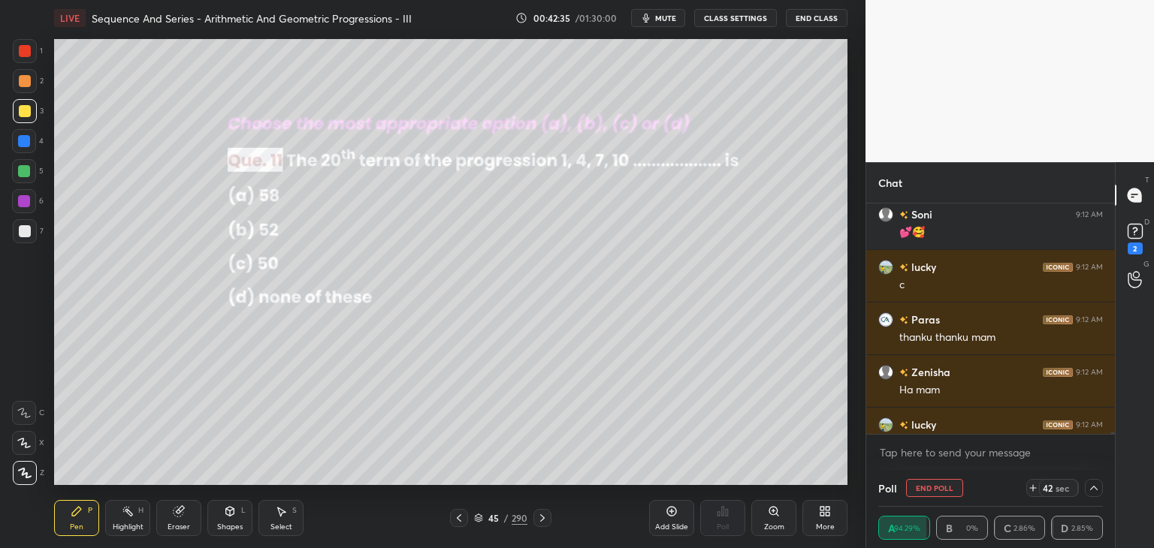
click at [1094, 486] on icon at bounding box center [1094, 488] width 12 height 12
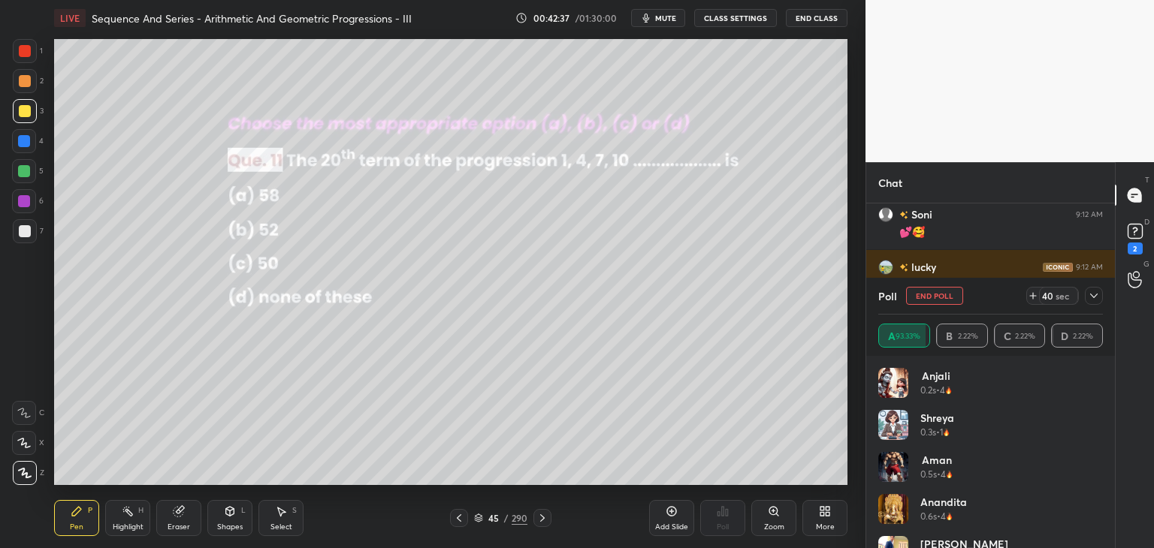
click at [1097, 294] on icon at bounding box center [1094, 296] width 8 height 5
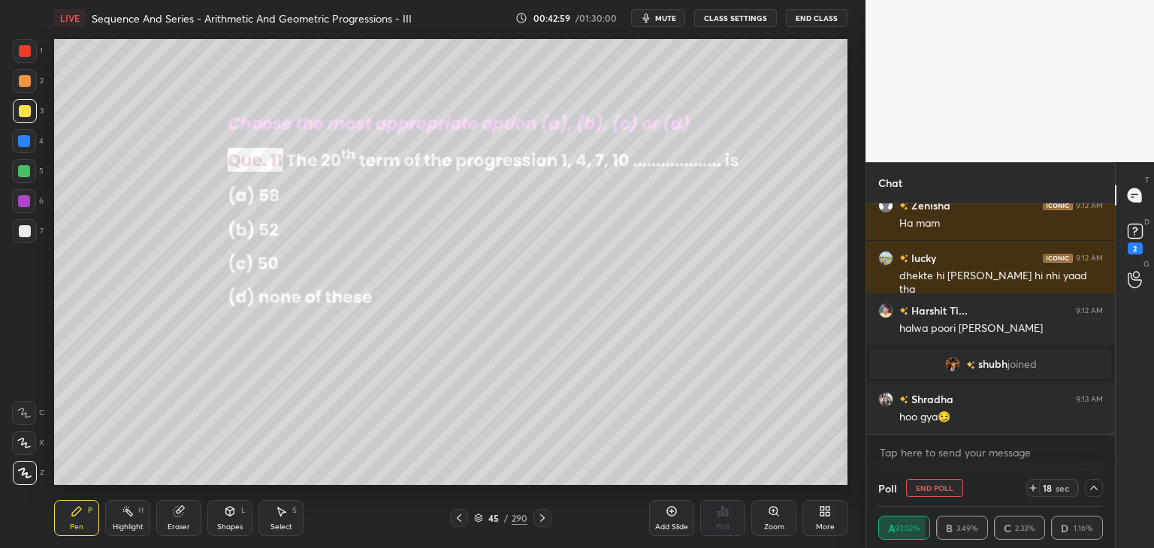
click at [1095, 485] on icon at bounding box center [1094, 488] width 12 height 12
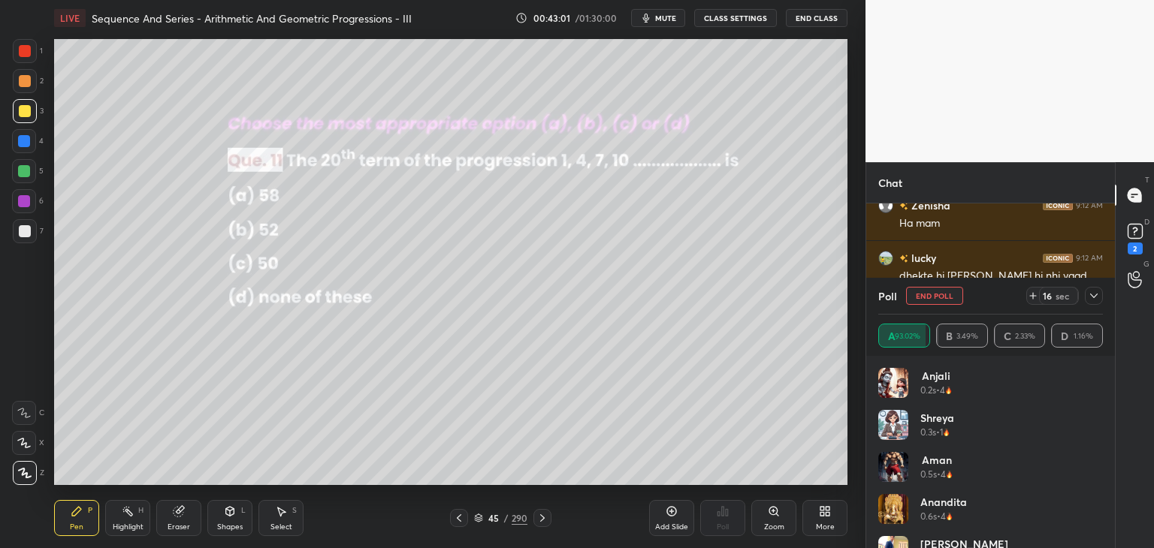
click at [1095, 290] on icon at bounding box center [1094, 296] width 12 height 12
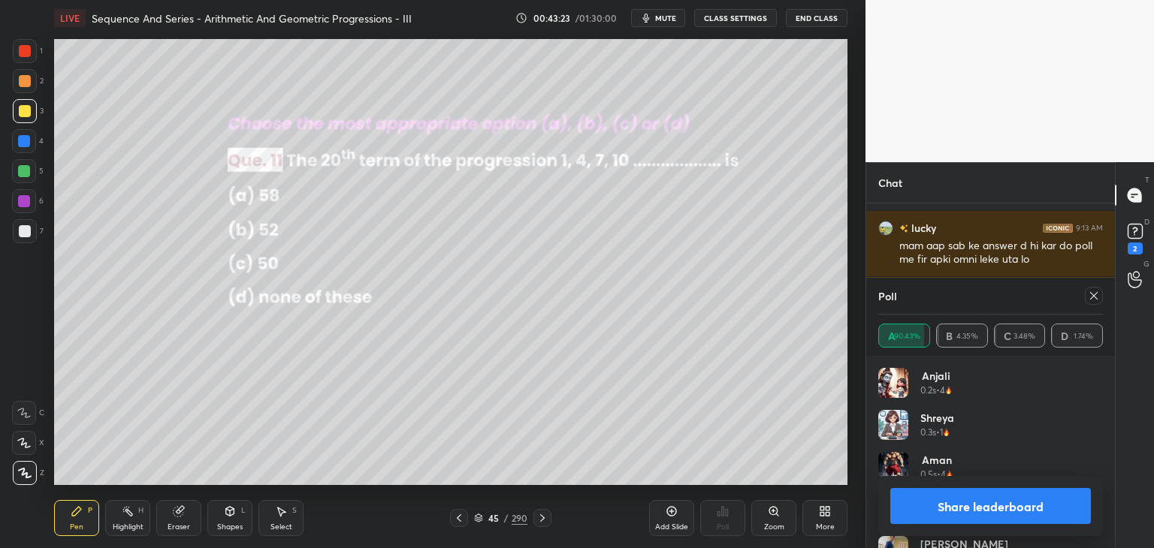
click at [1096, 295] on icon at bounding box center [1094, 296] width 12 height 12
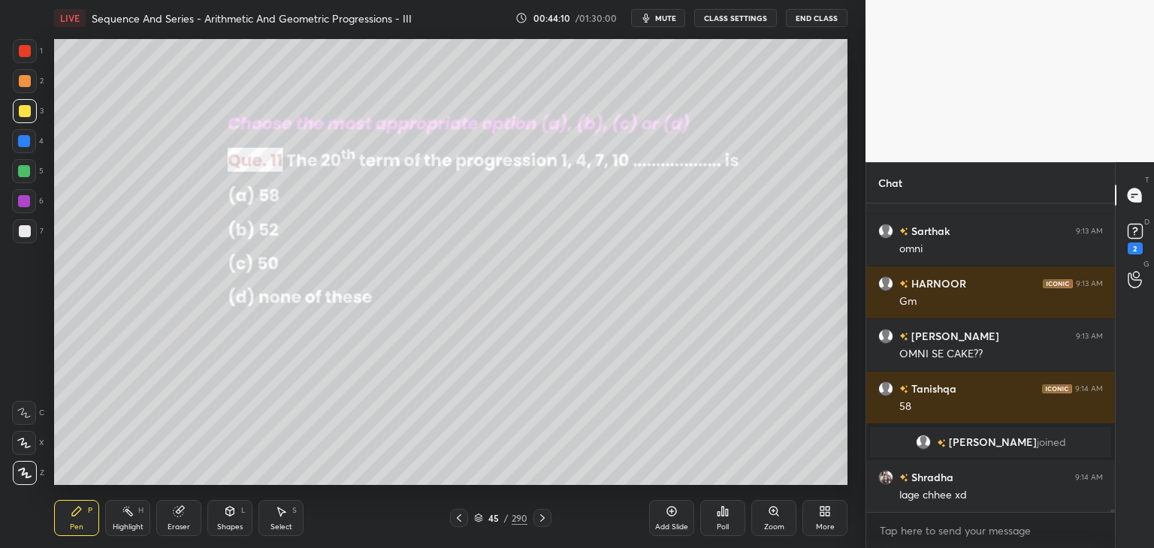
click at [544, 518] on icon at bounding box center [542, 518] width 12 height 12
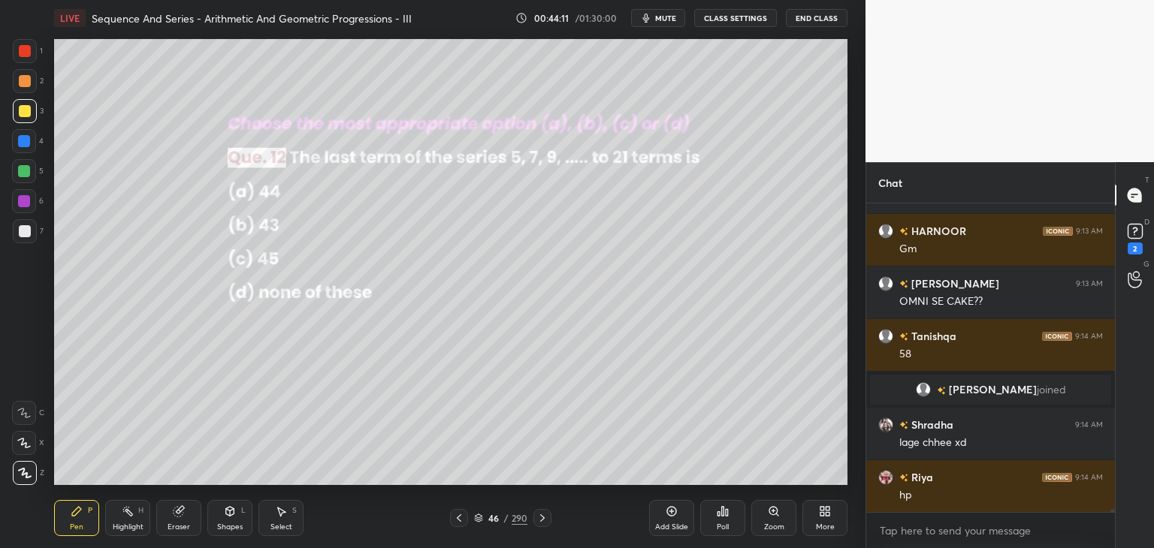
click at [726, 527] on div "Poll" at bounding box center [723, 528] width 12 height 8
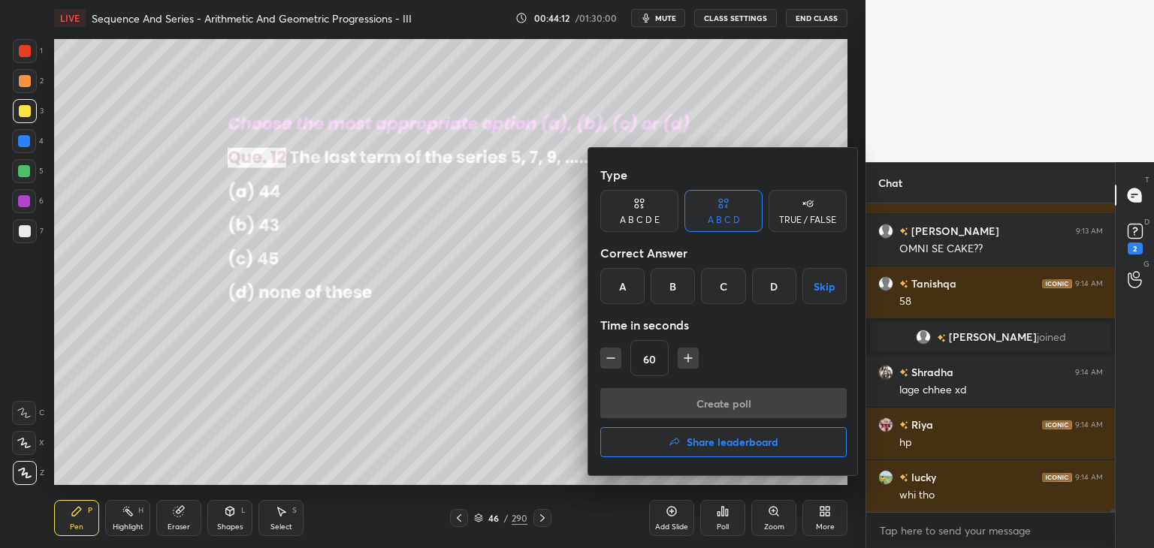
click at [823, 288] on button "Skip" at bounding box center [824, 286] width 44 height 36
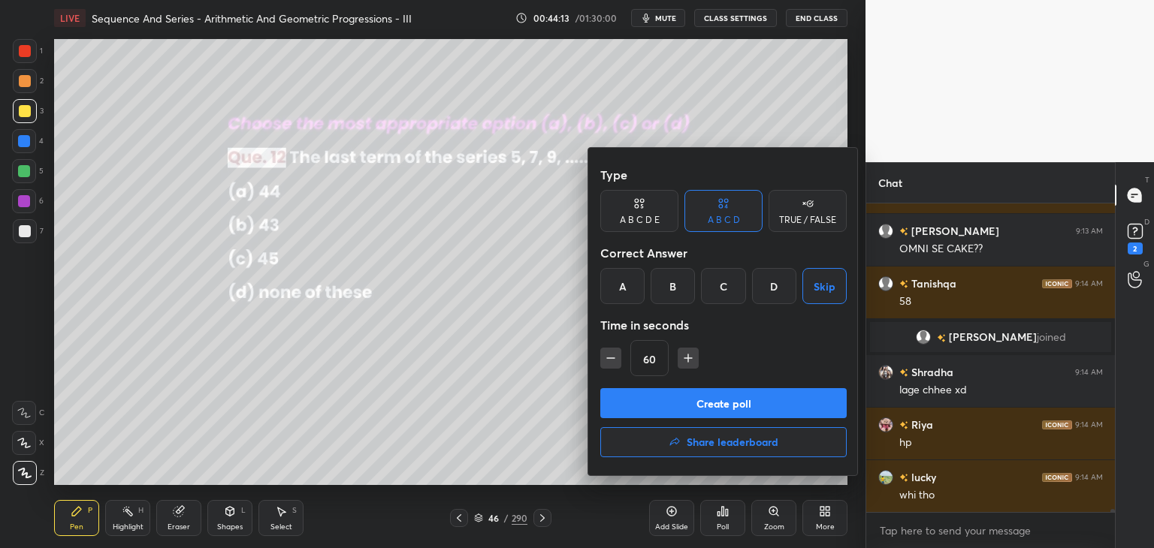
drag, startPoint x: 777, startPoint y: 293, endPoint x: 766, endPoint y: 342, distance: 49.9
click at [777, 294] on div "D" at bounding box center [774, 286] width 44 height 36
click at [748, 399] on button "Create poll" at bounding box center [723, 403] width 246 height 30
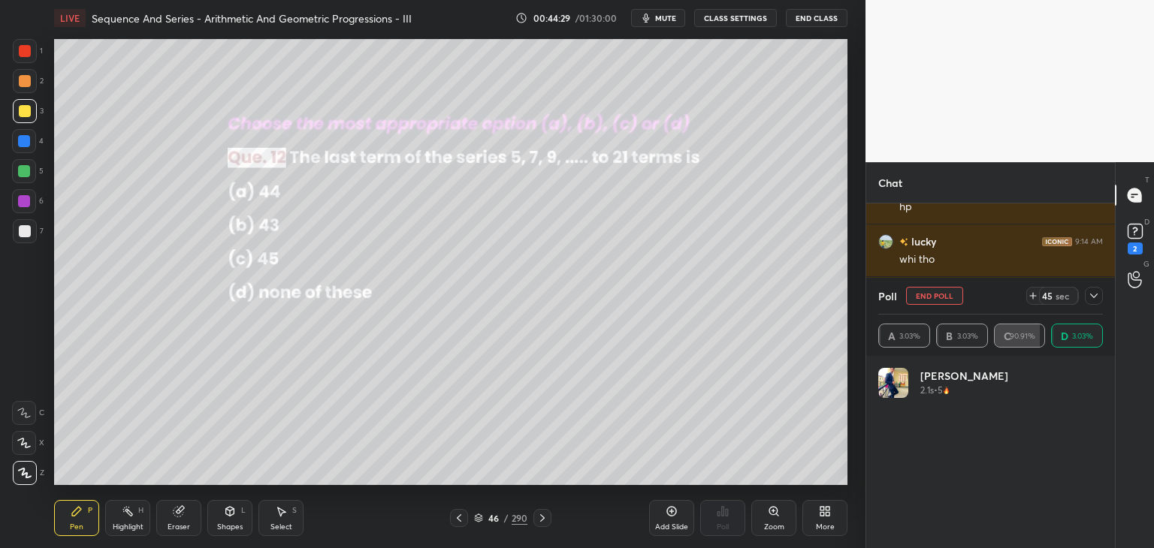
scroll to position [32433, 0]
click at [1089, 299] on icon at bounding box center [1094, 296] width 12 height 12
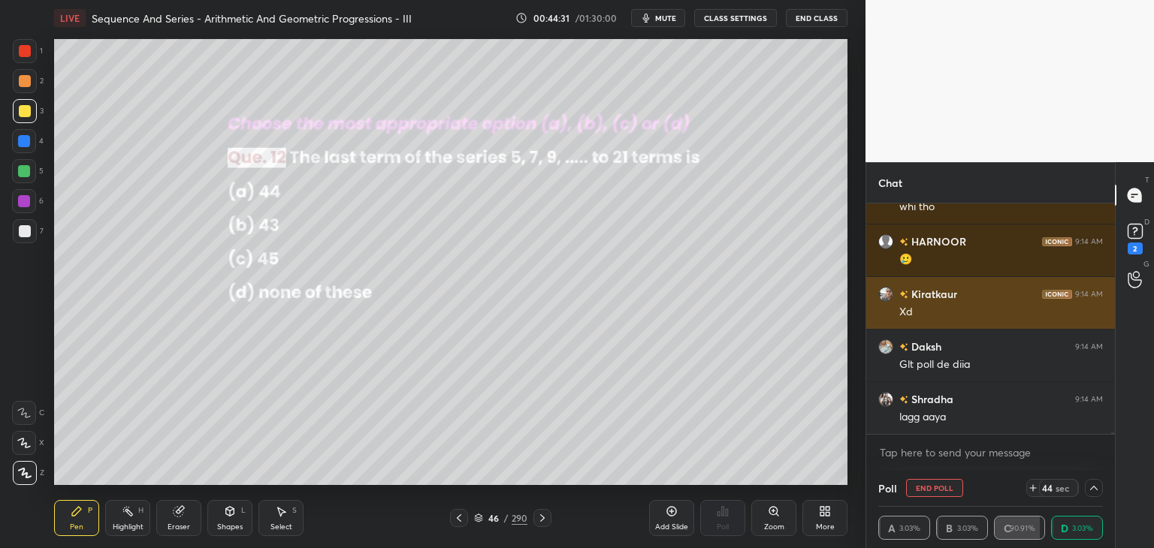
scroll to position [0, 0]
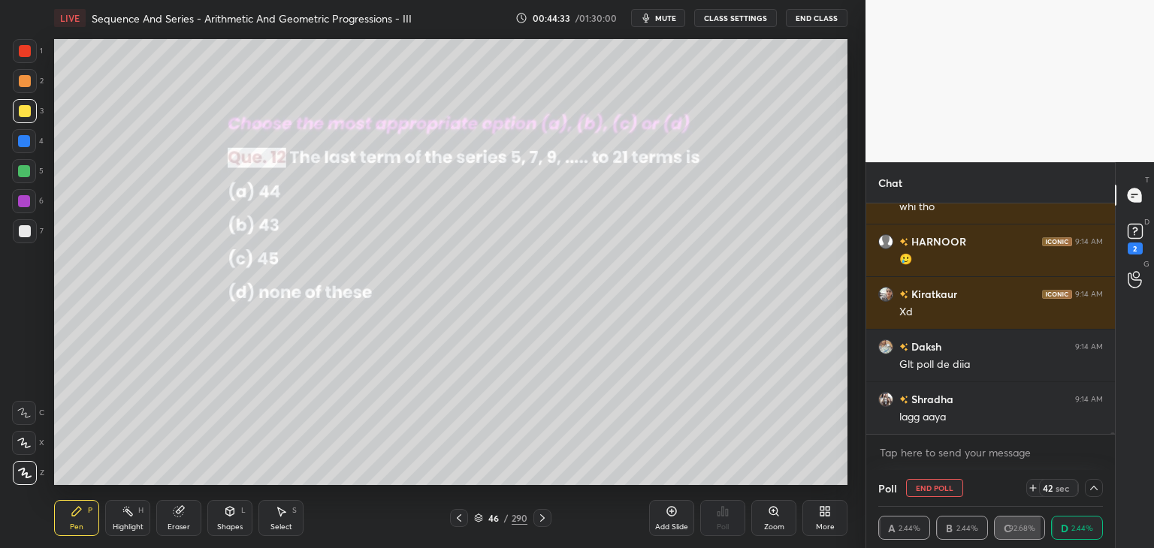
drag, startPoint x: 1091, startPoint y: 484, endPoint x: 1076, endPoint y: 429, distance: 56.9
click at [1091, 484] on icon at bounding box center [1094, 488] width 12 height 12
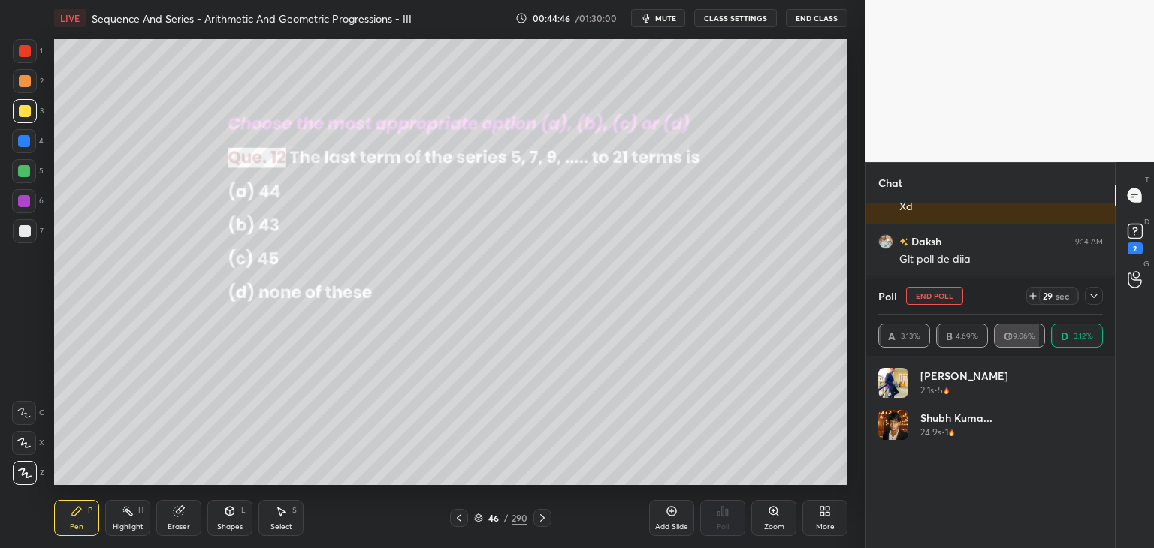
click at [1092, 292] on icon at bounding box center [1094, 296] width 12 height 12
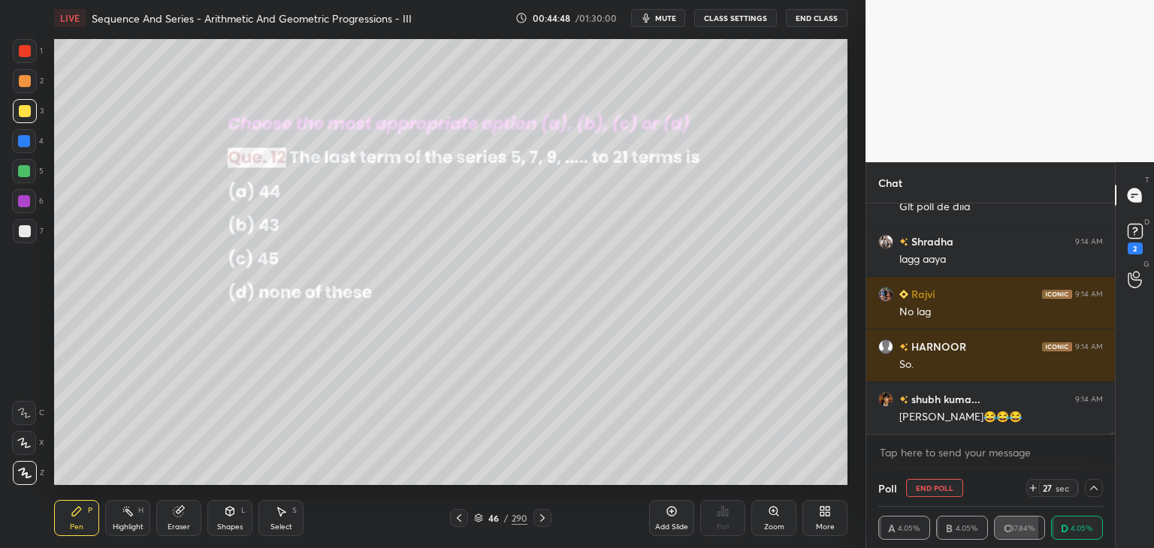
click at [1092, 485] on icon at bounding box center [1094, 488] width 12 height 12
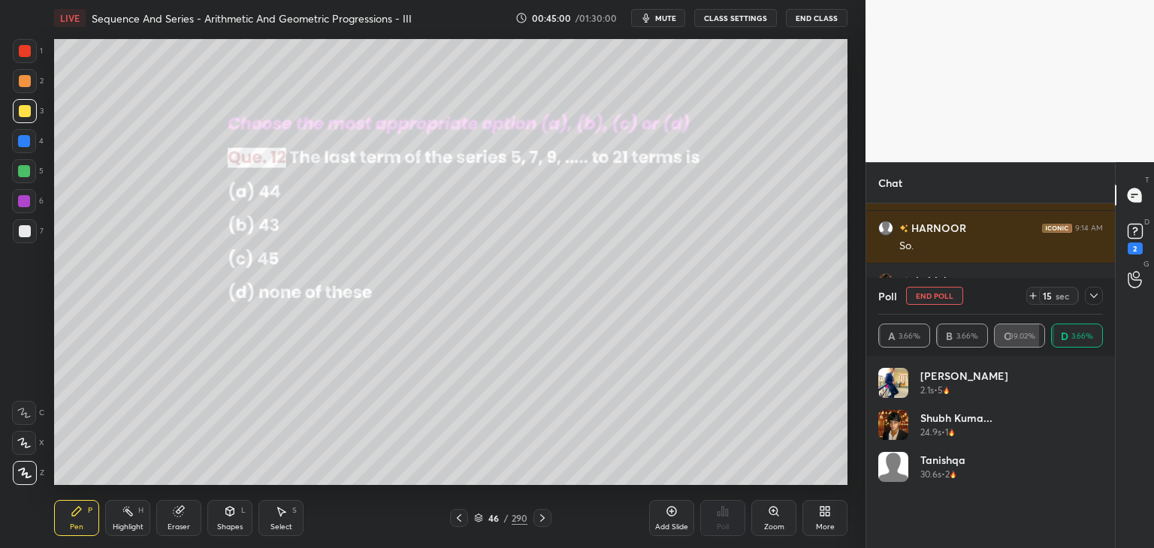
click at [1091, 292] on icon at bounding box center [1094, 296] width 12 height 12
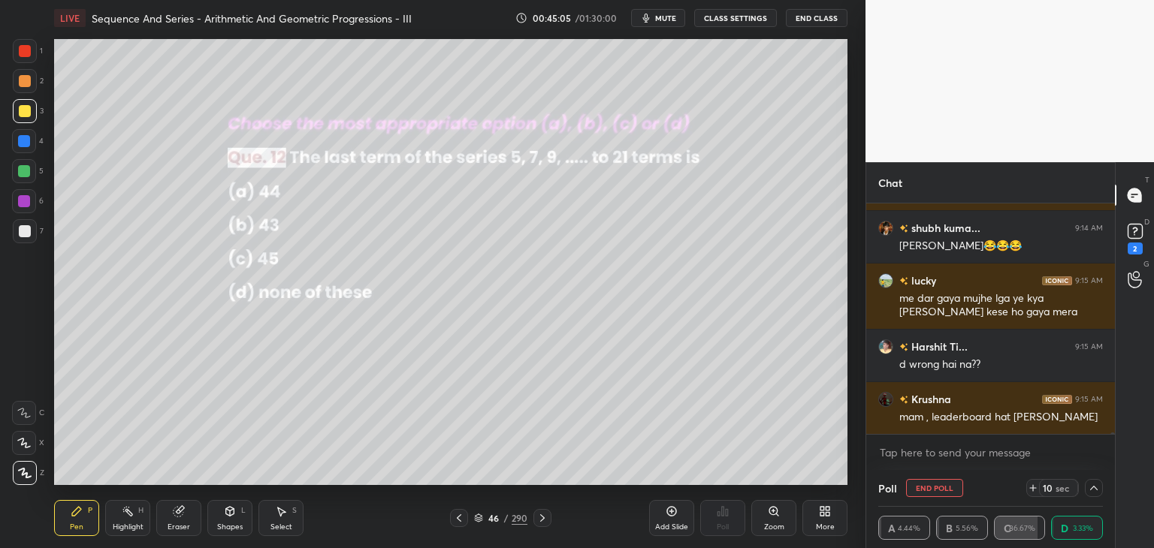
click at [1095, 487] on icon at bounding box center [1094, 488] width 12 height 12
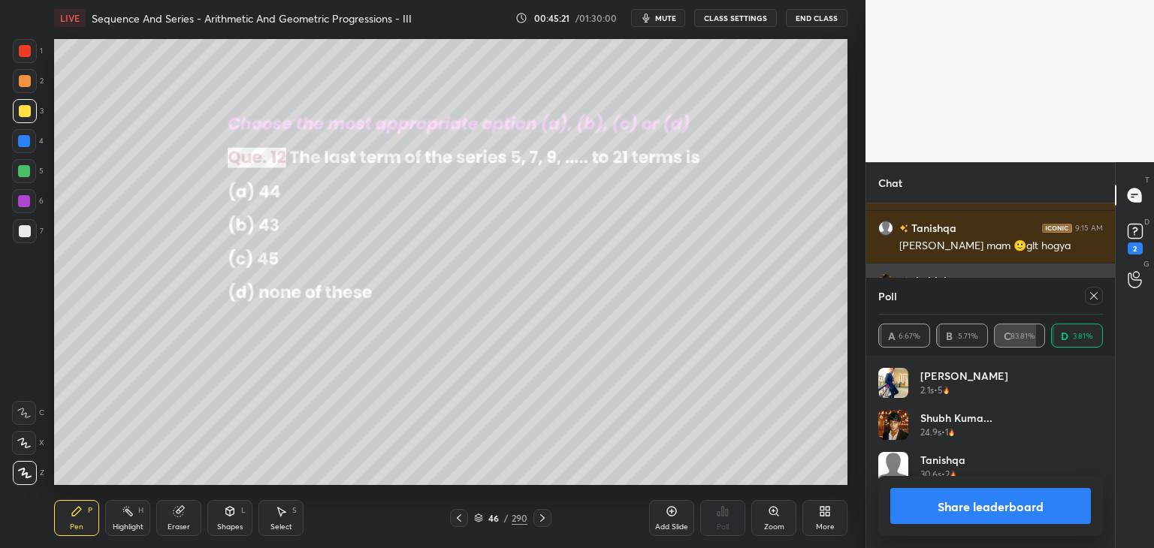
click at [1095, 296] on icon at bounding box center [1094, 296] width 12 height 12
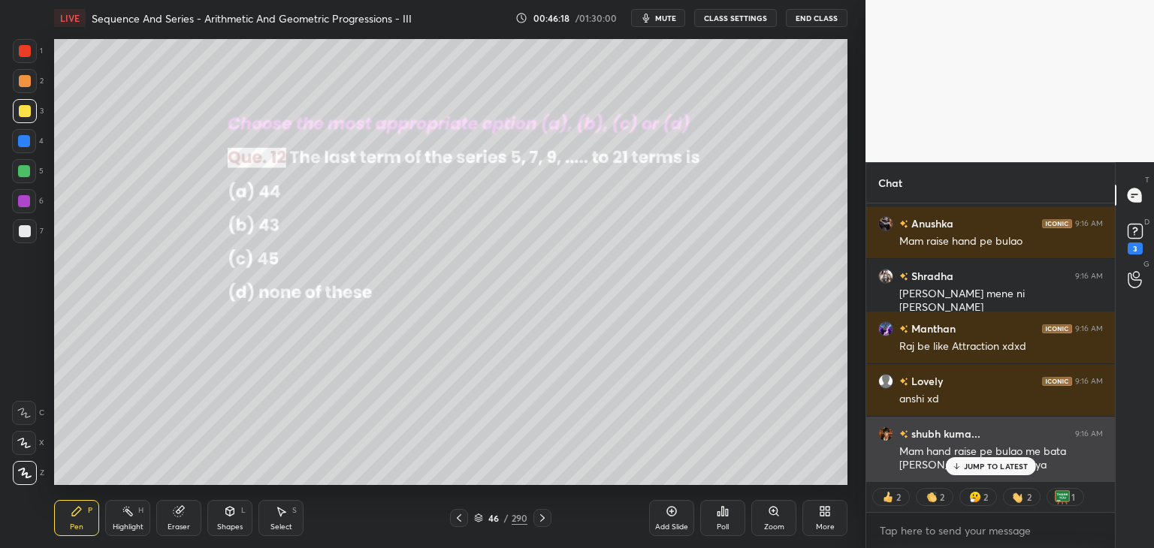
drag, startPoint x: 986, startPoint y: 461, endPoint x: 975, endPoint y: 463, distance: 10.8
click at [986, 462] on p "JUMP TO LATEST" at bounding box center [996, 466] width 65 height 9
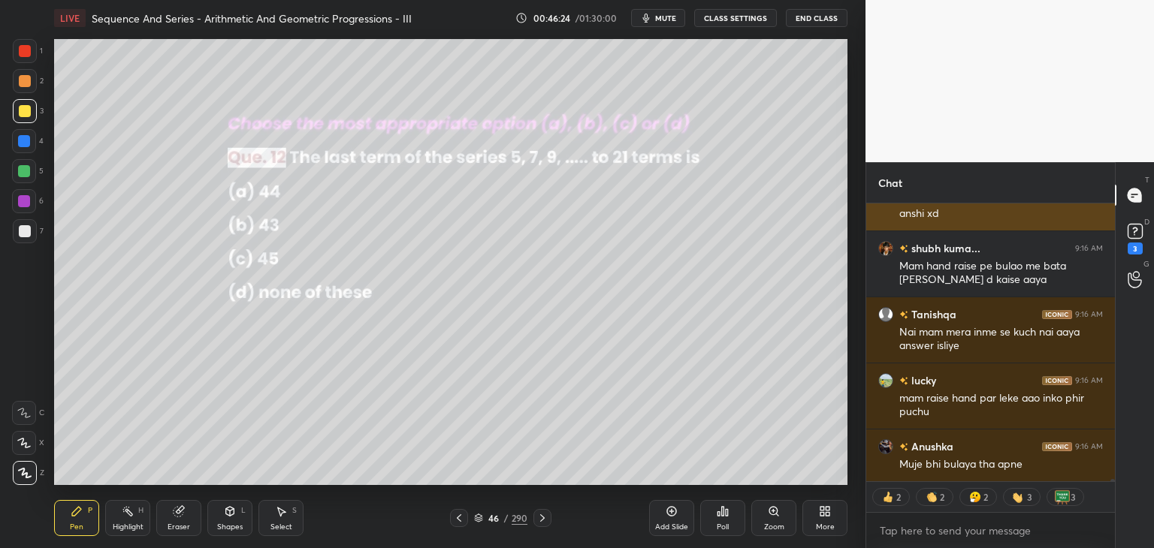
scroll to position [34363, 0]
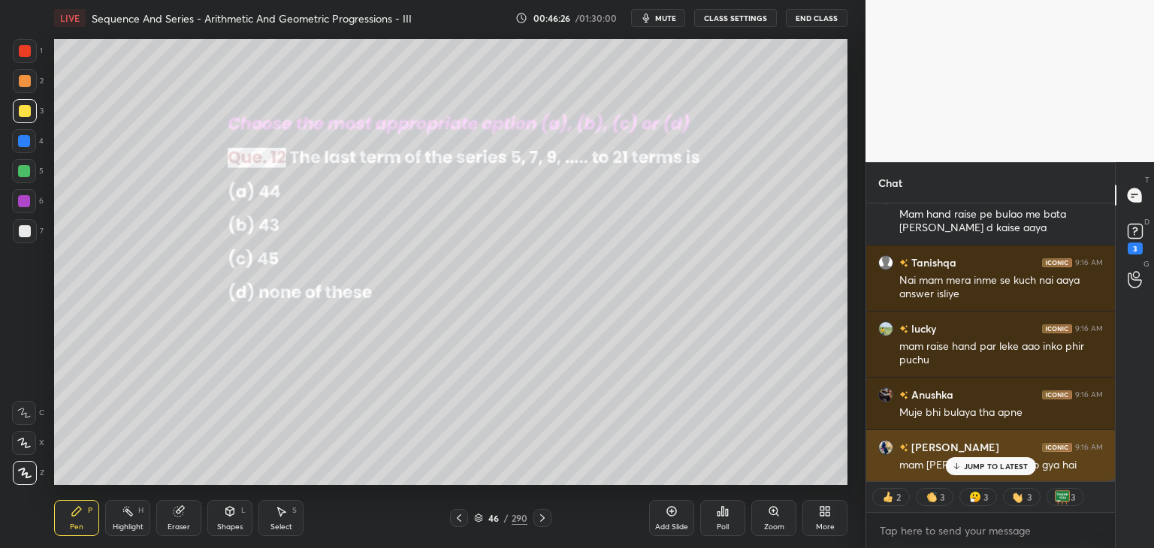
drag, startPoint x: 995, startPoint y: 467, endPoint x: 998, endPoint y: 474, distance: 7.7
click at [995, 470] on p "JUMP TO LATEST" at bounding box center [996, 466] width 65 height 9
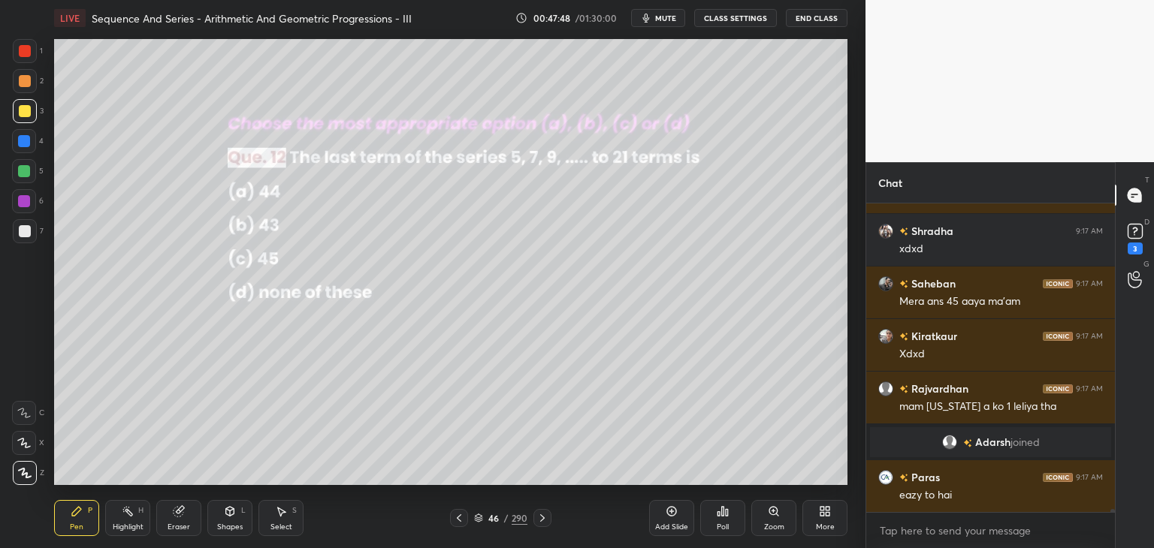
scroll to position [35084, 0]
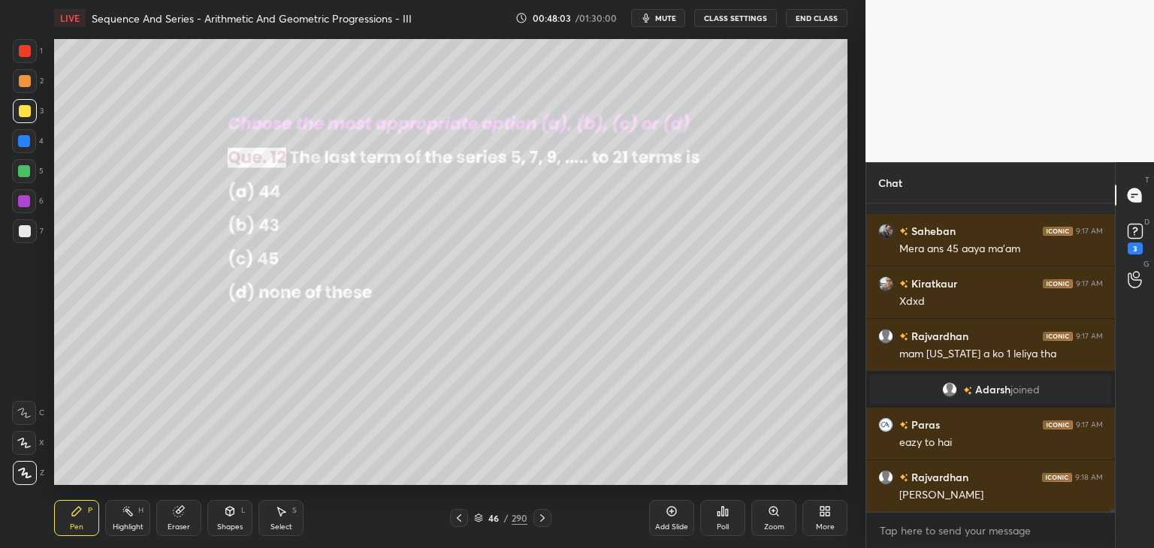
click at [542, 518] on icon at bounding box center [542, 518] width 12 height 12
click at [724, 524] on div "Poll" at bounding box center [723, 528] width 12 height 8
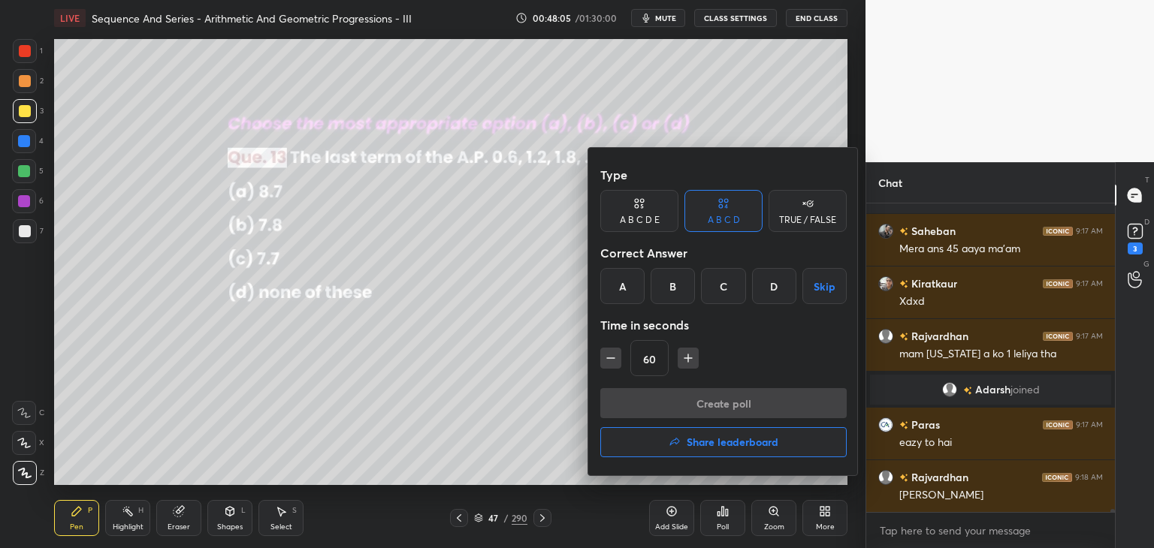
scroll to position [35137, 0]
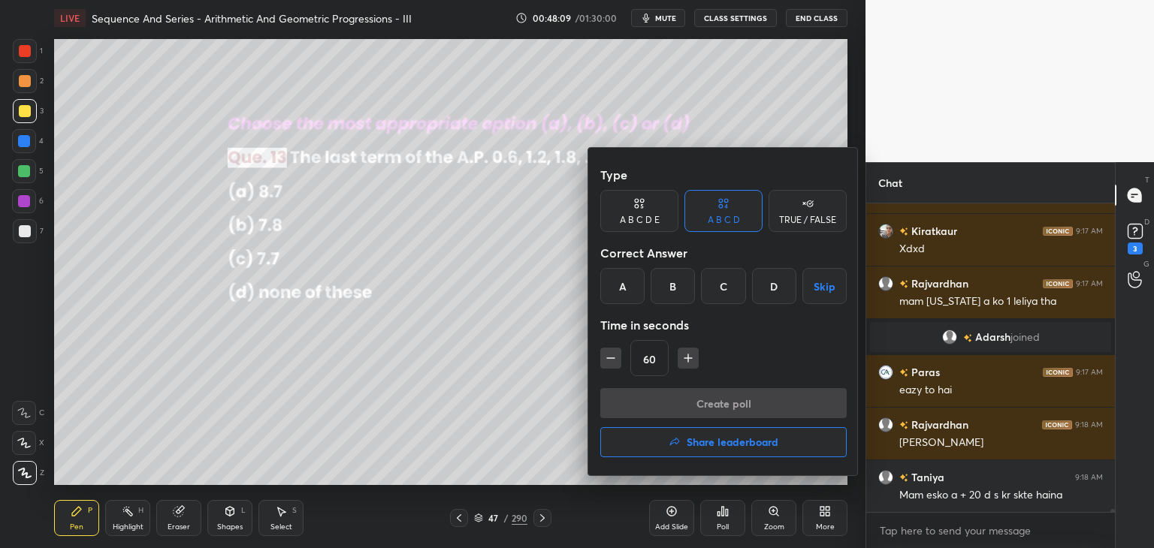
click at [776, 289] on div "D" at bounding box center [774, 286] width 44 height 36
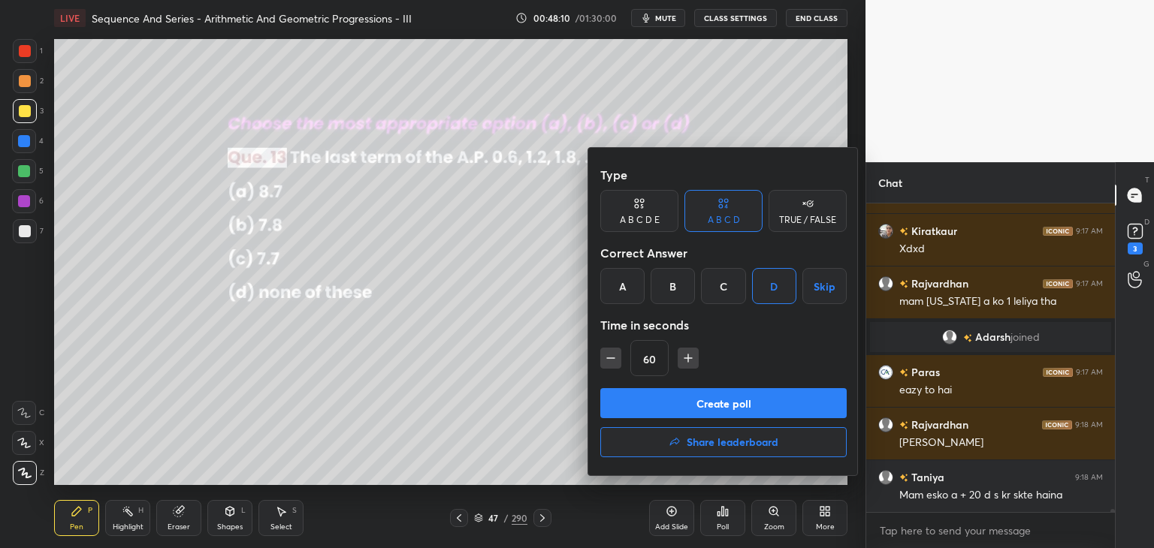
click at [730, 401] on button "Create poll" at bounding box center [723, 403] width 246 height 30
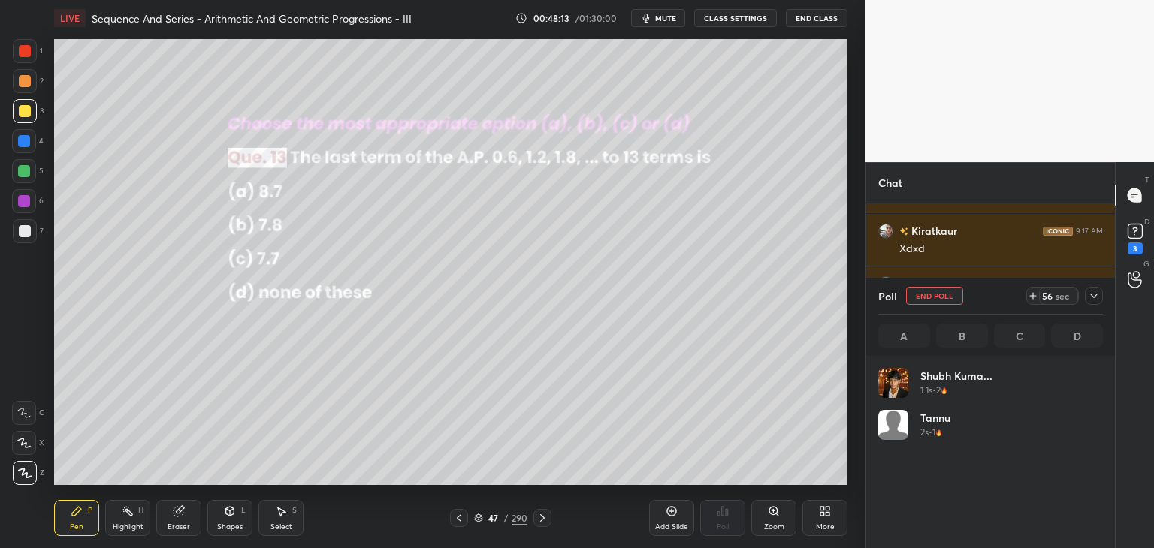
scroll to position [35268, 0]
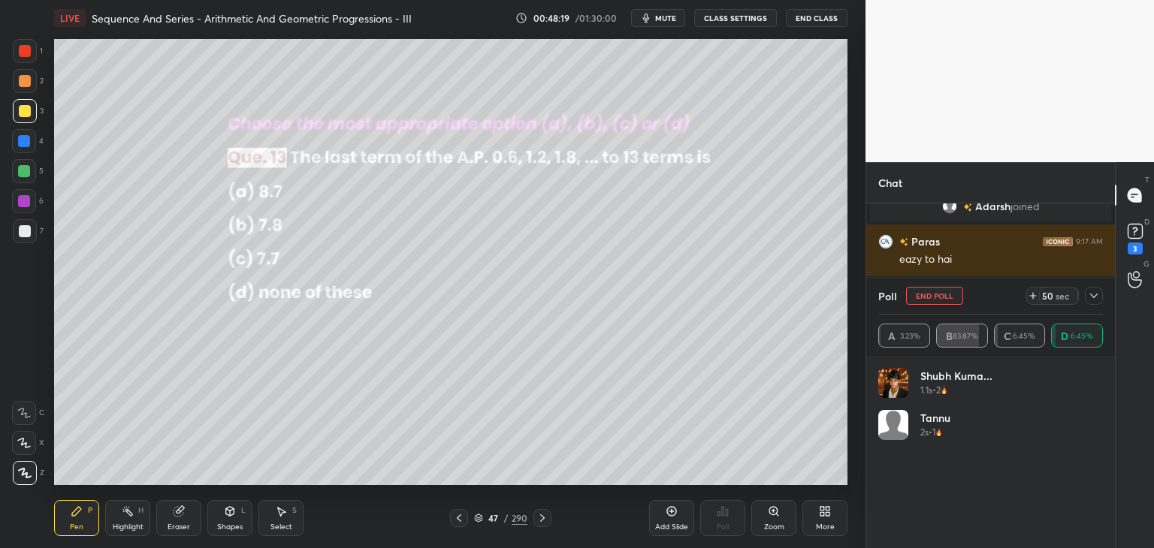
click at [1094, 291] on icon at bounding box center [1094, 296] width 12 height 12
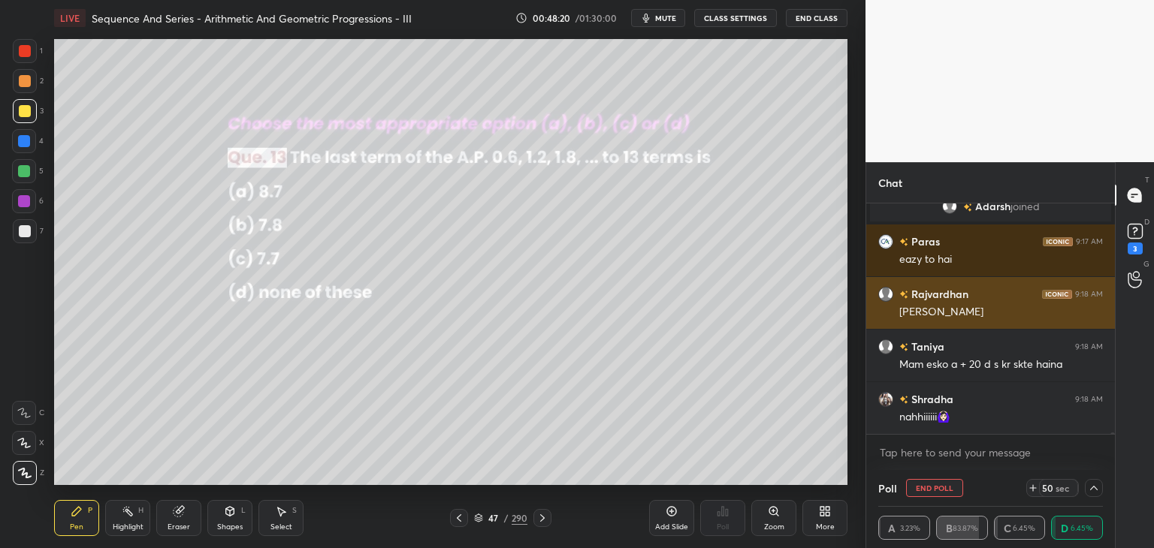
scroll to position [0, 0]
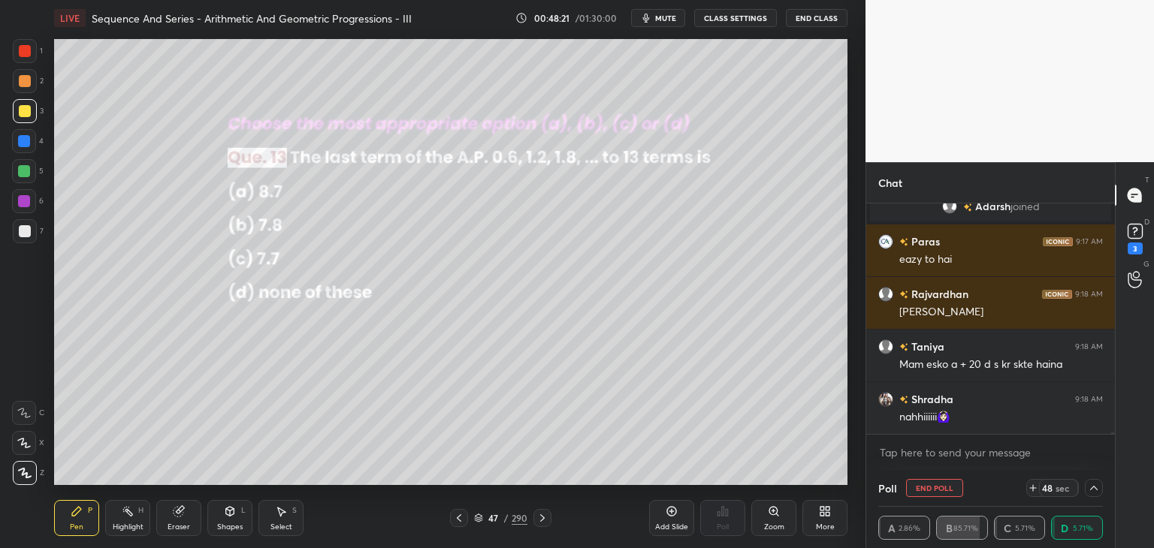
click at [1098, 485] on icon at bounding box center [1094, 488] width 12 height 12
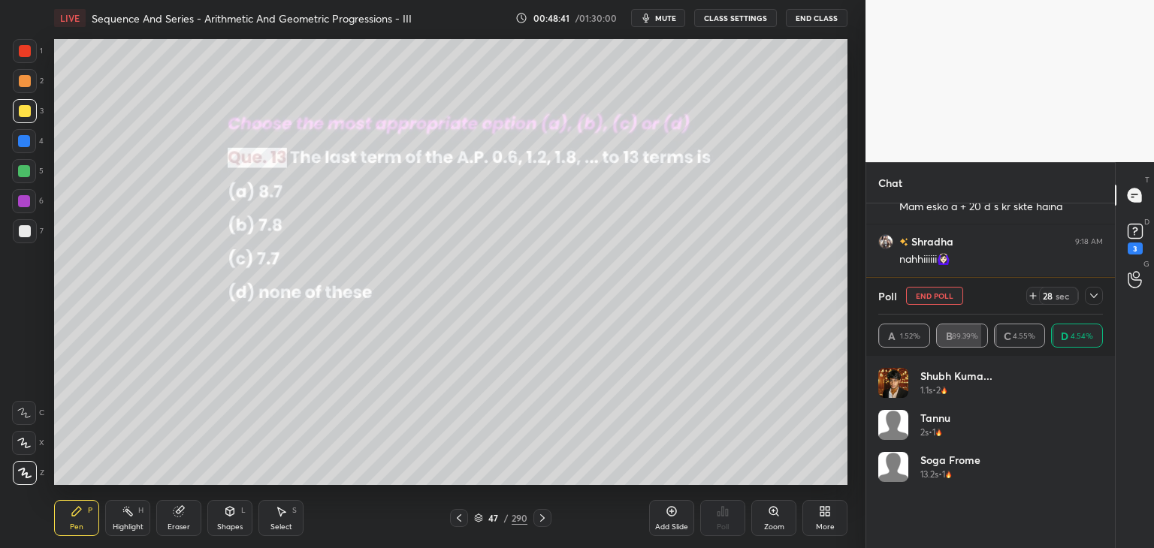
scroll to position [35478, 0]
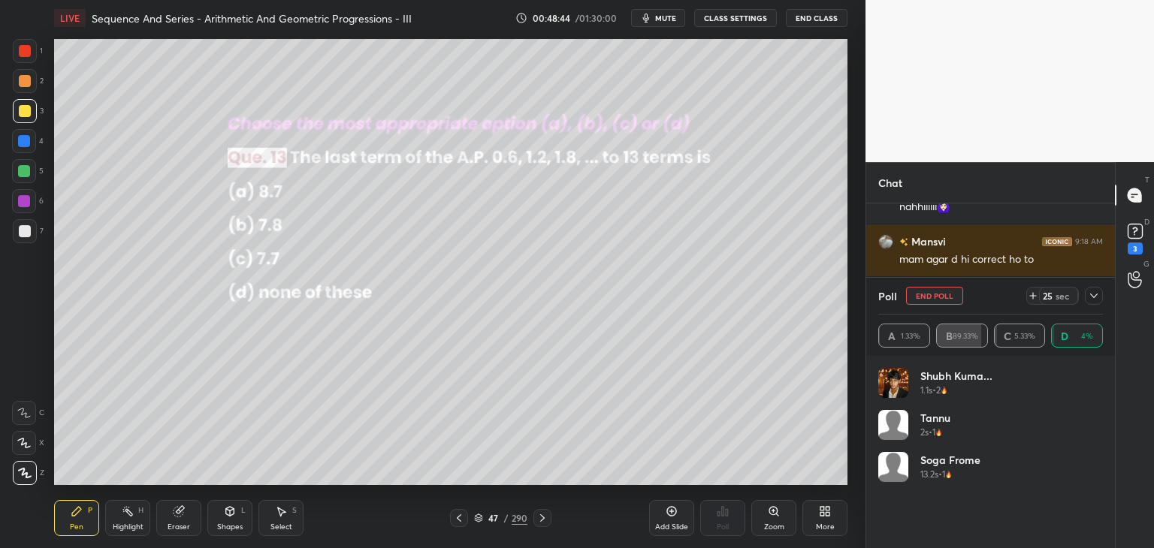
click at [1093, 290] on icon at bounding box center [1094, 296] width 12 height 12
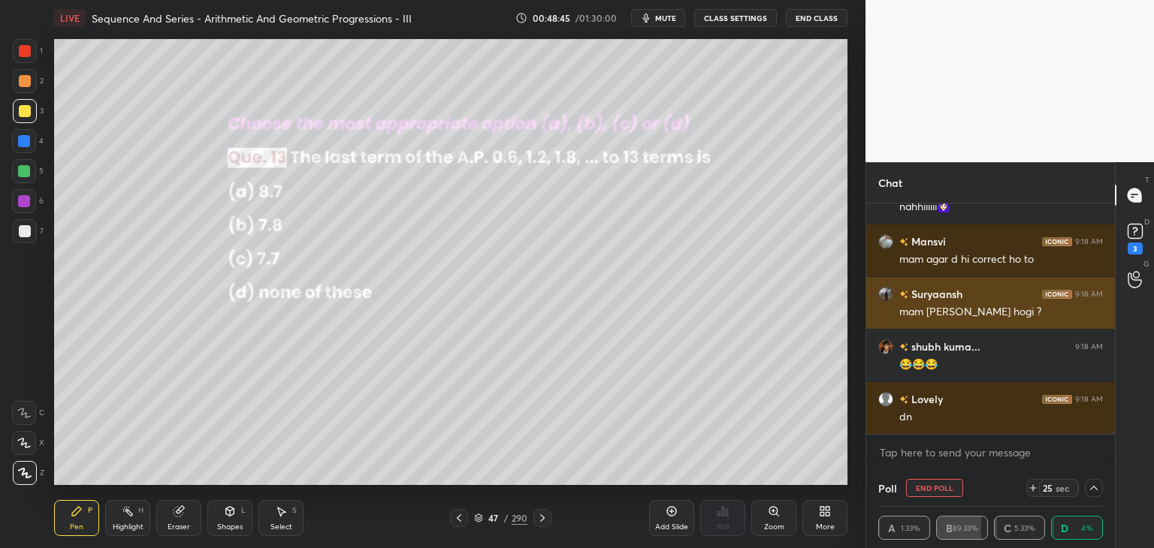
scroll to position [5, 5]
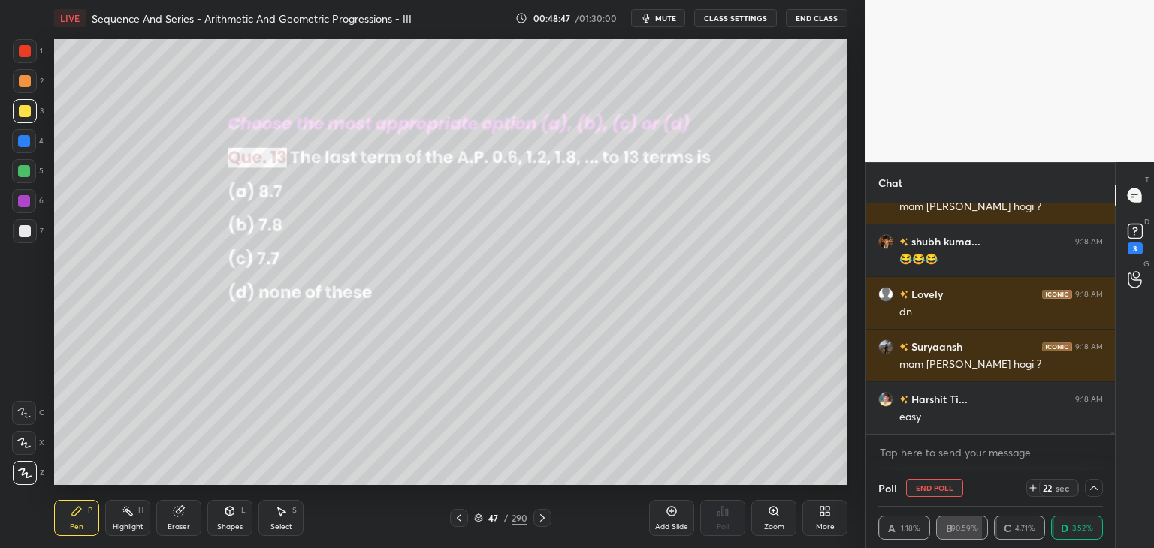
click at [1092, 485] on icon at bounding box center [1094, 488] width 12 height 12
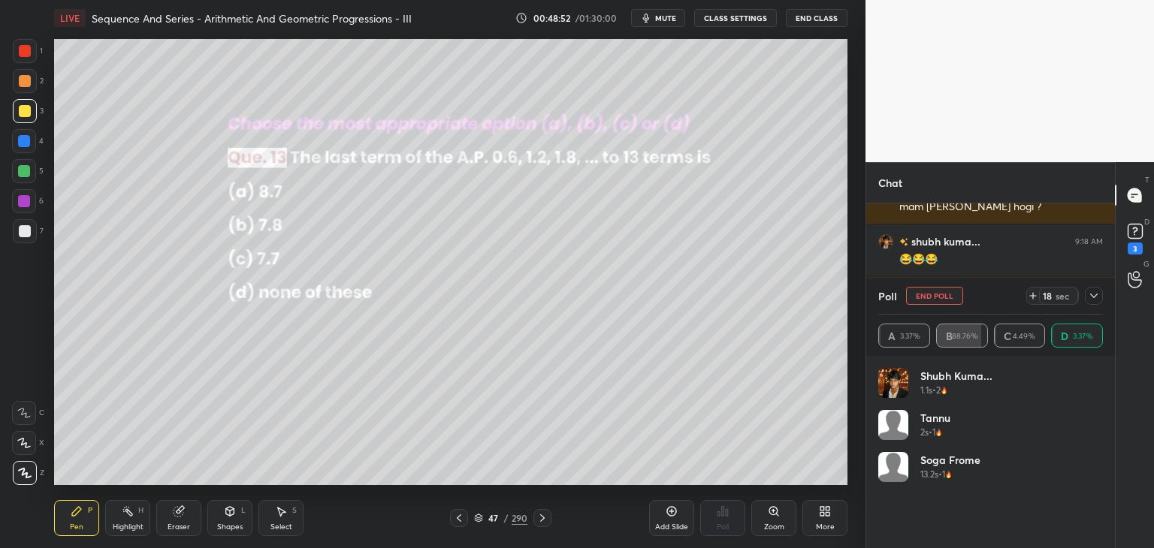
click at [1097, 292] on icon at bounding box center [1094, 296] width 12 height 12
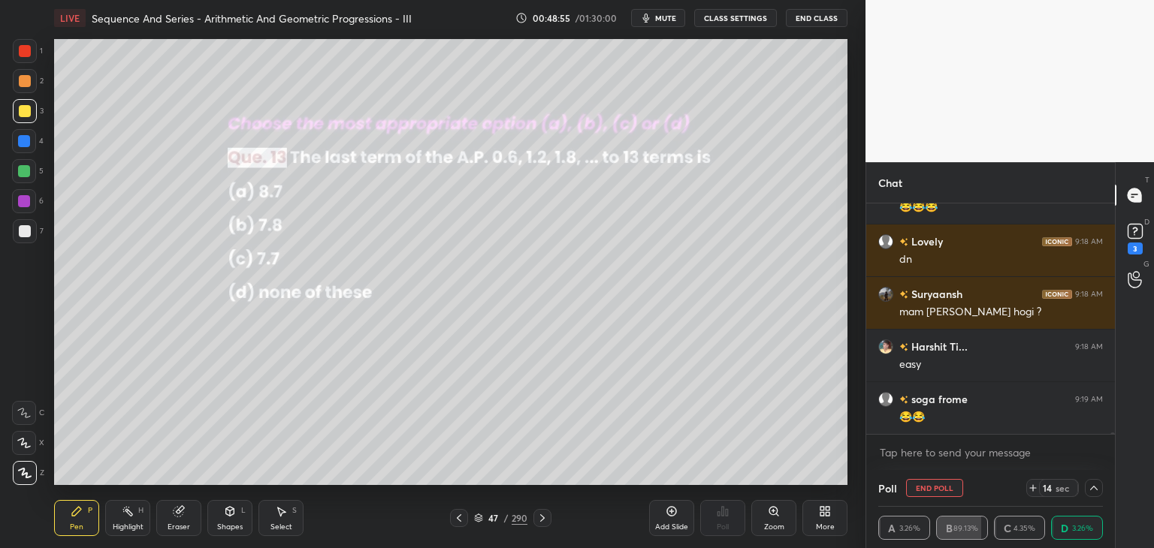
click at [1089, 485] on icon at bounding box center [1094, 488] width 12 height 12
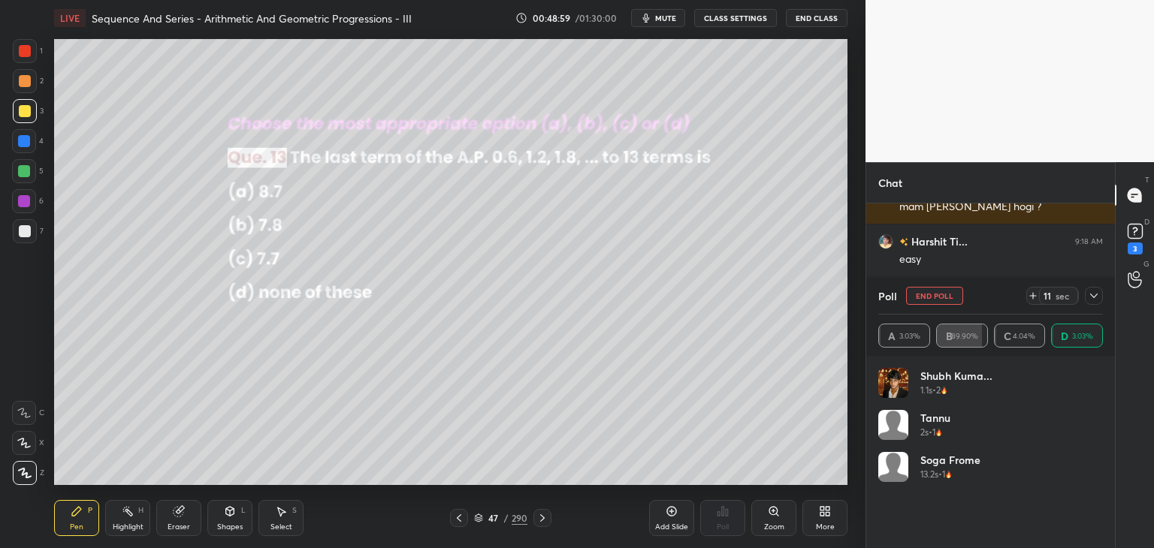
click at [1094, 295] on icon at bounding box center [1094, 296] width 12 height 12
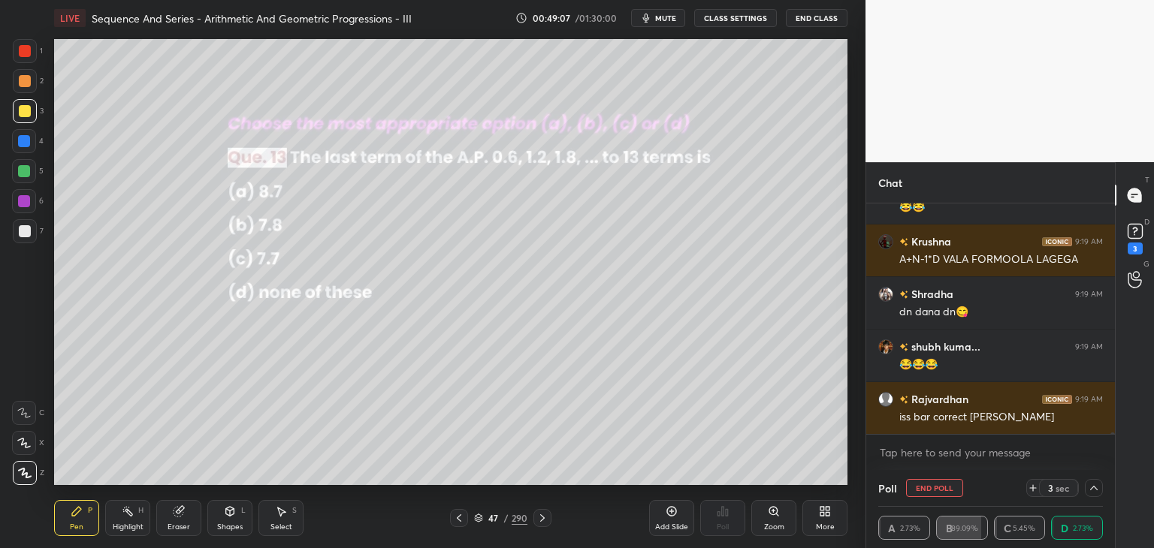
click at [1093, 482] on icon at bounding box center [1094, 488] width 12 height 12
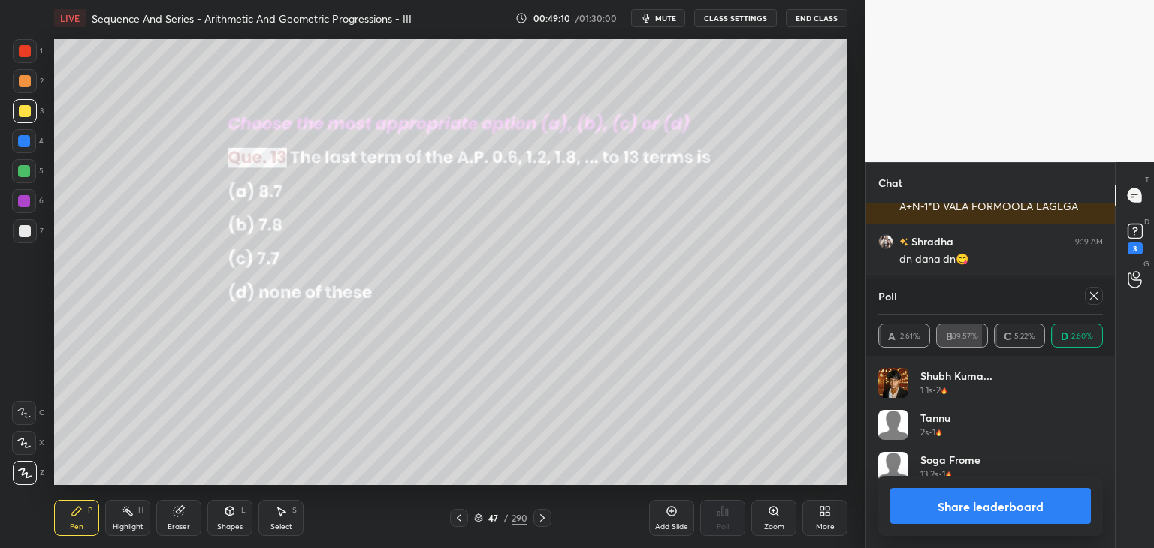
click at [1047, 515] on button "Share leaderboard" at bounding box center [990, 506] width 201 height 36
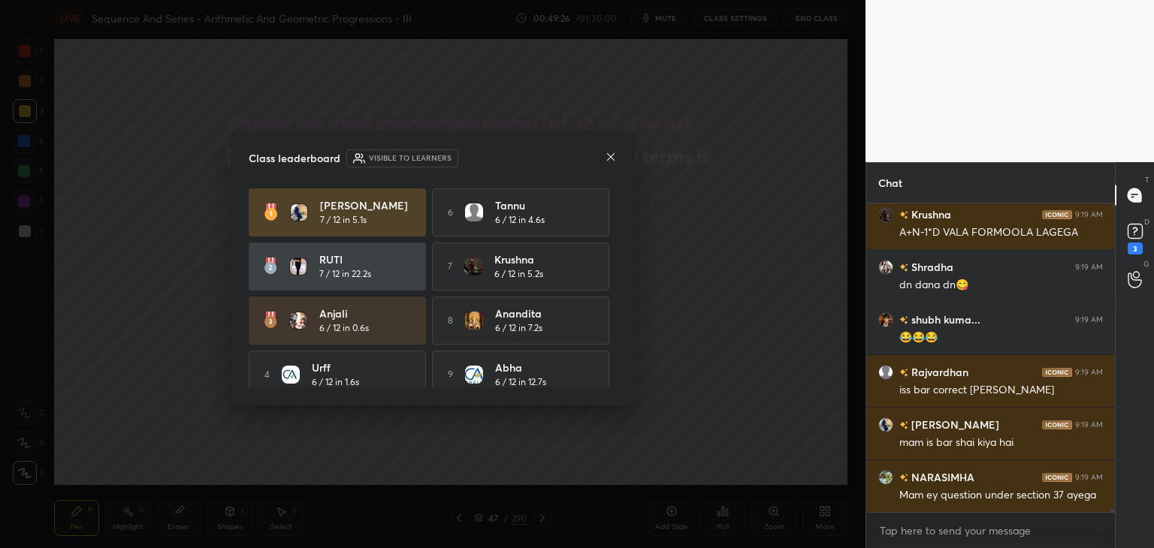
click at [606, 157] on icon at bounding box center [611, 157] width 12 height 12
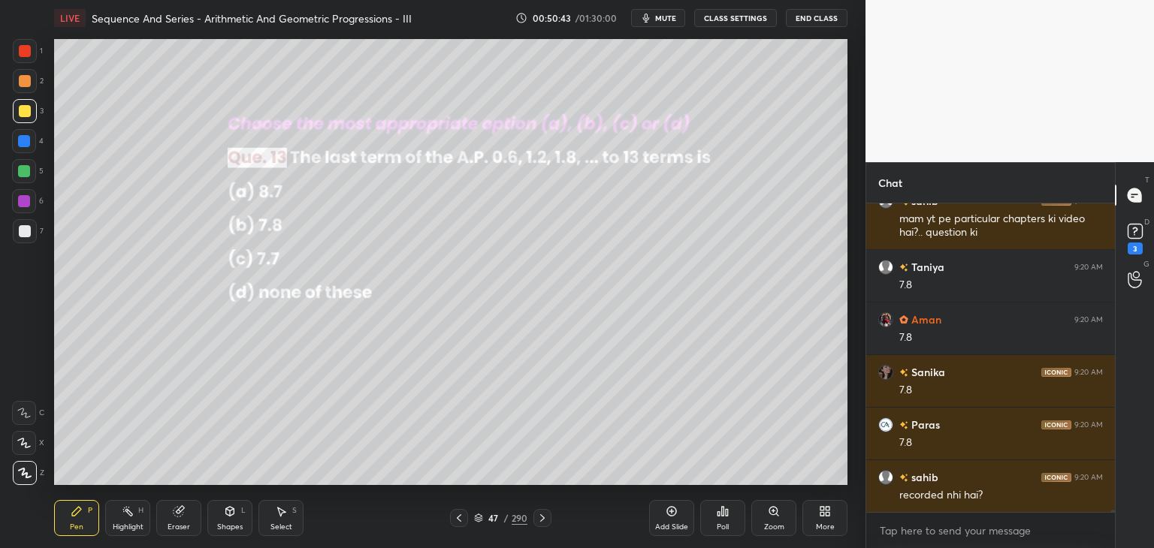
scroll to position [36713, 0]
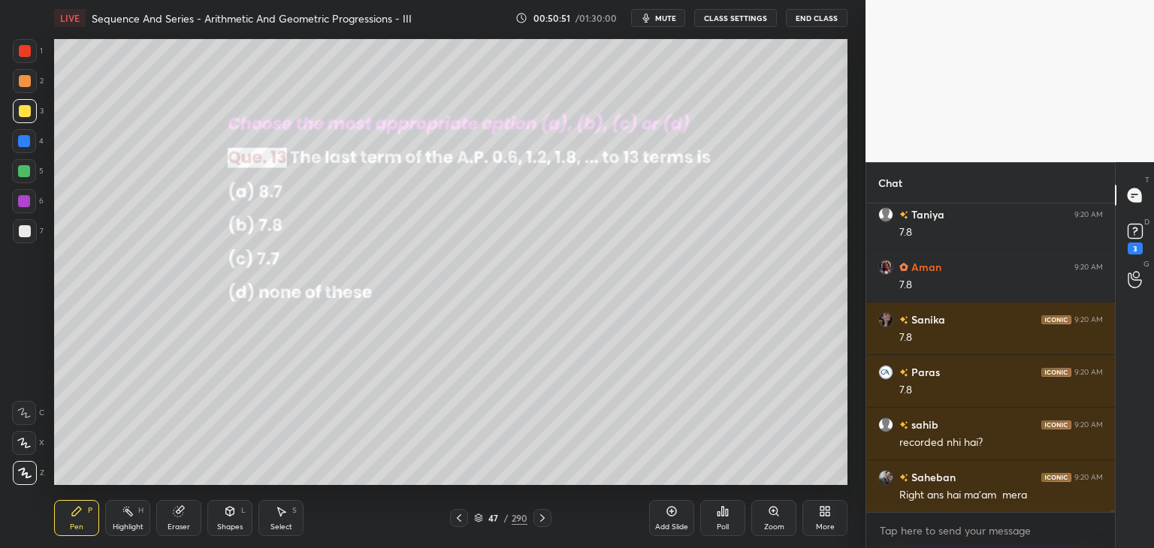
click at [541, 518] on icon at bounding box center [542, 518] width 12 height 12
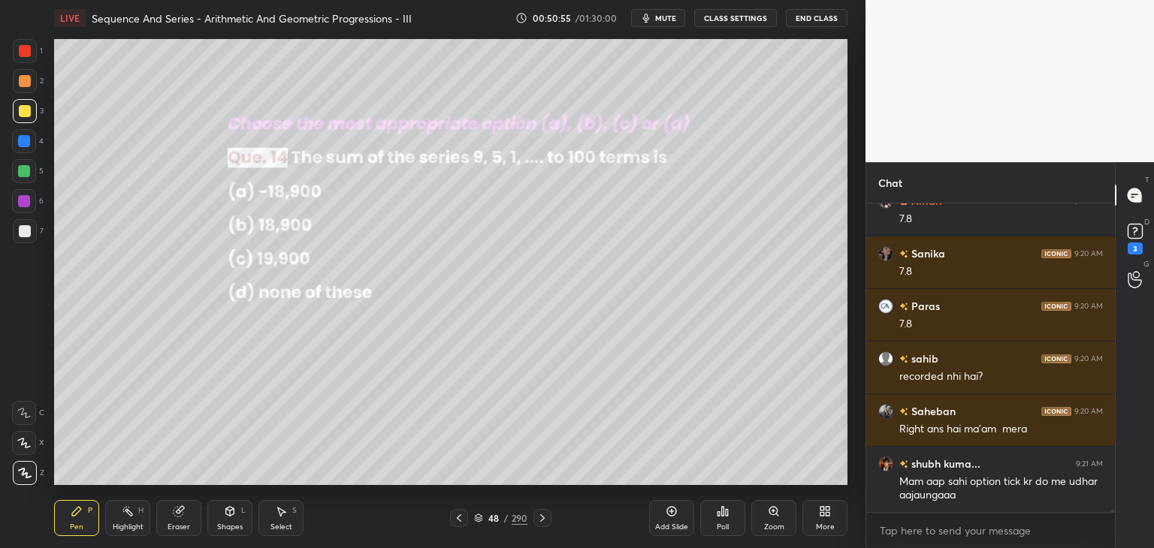
click at [720, 524] on div "Poll" at bounding box center [723, 528] width 12 height 8
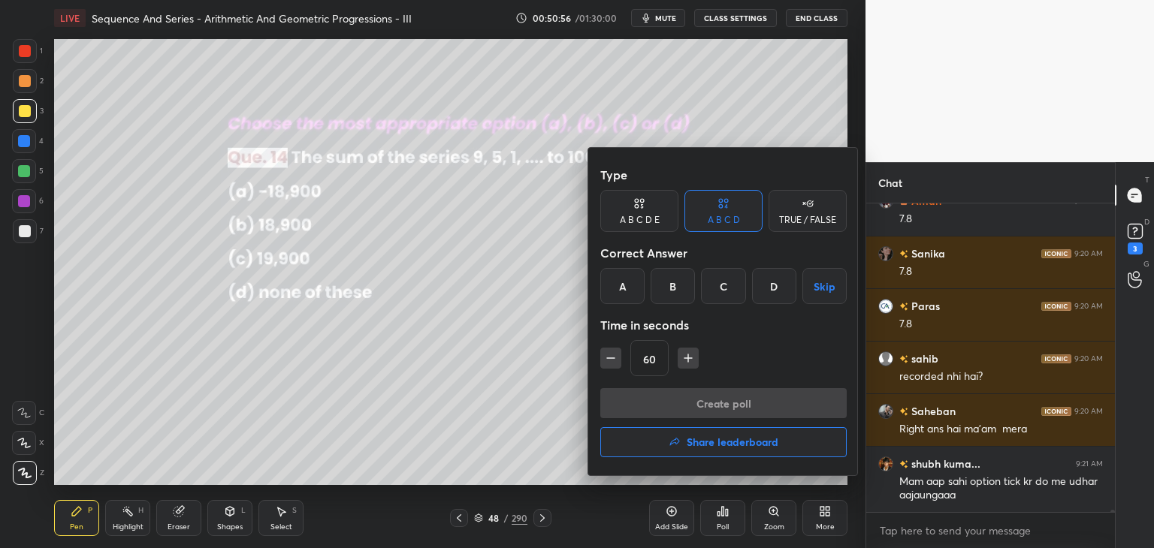
scroll to position [36832, 0]
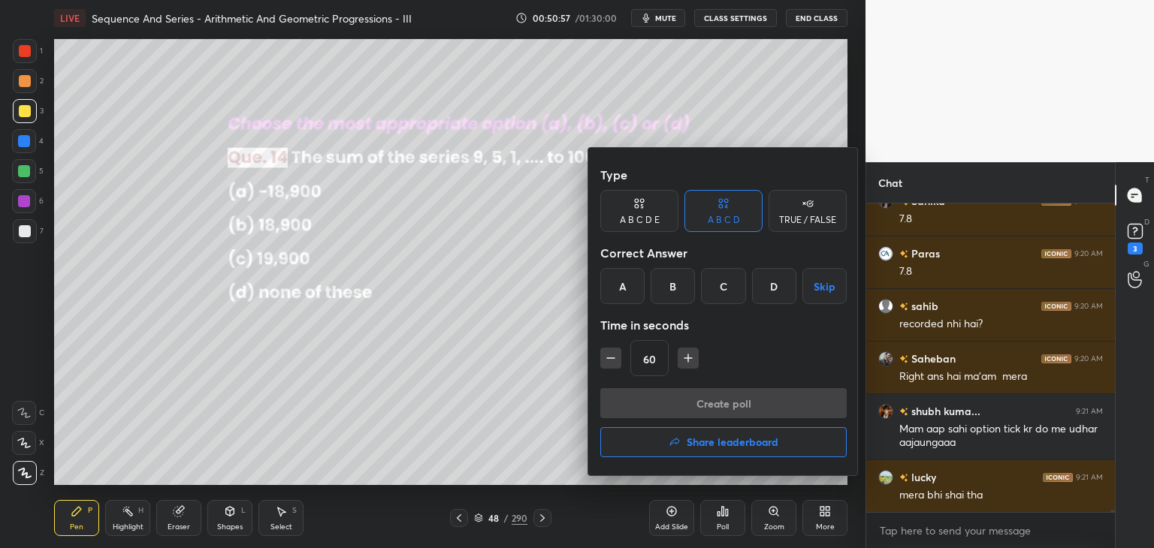
click at [767, 288] on div "D" at bounding box center [774, 286] width 44 height 36
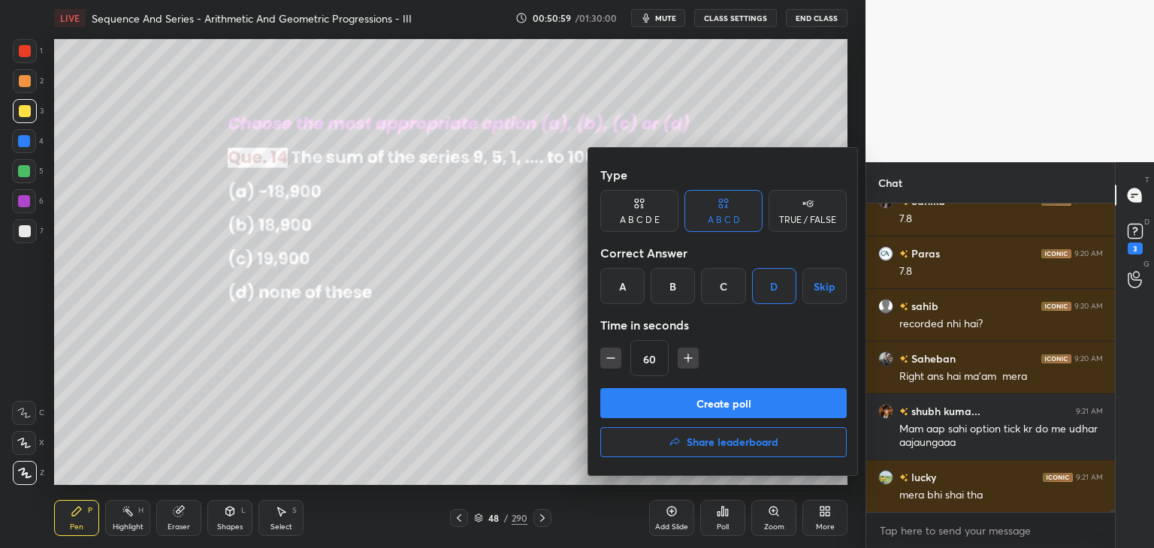
scroll to position [36868, 0]
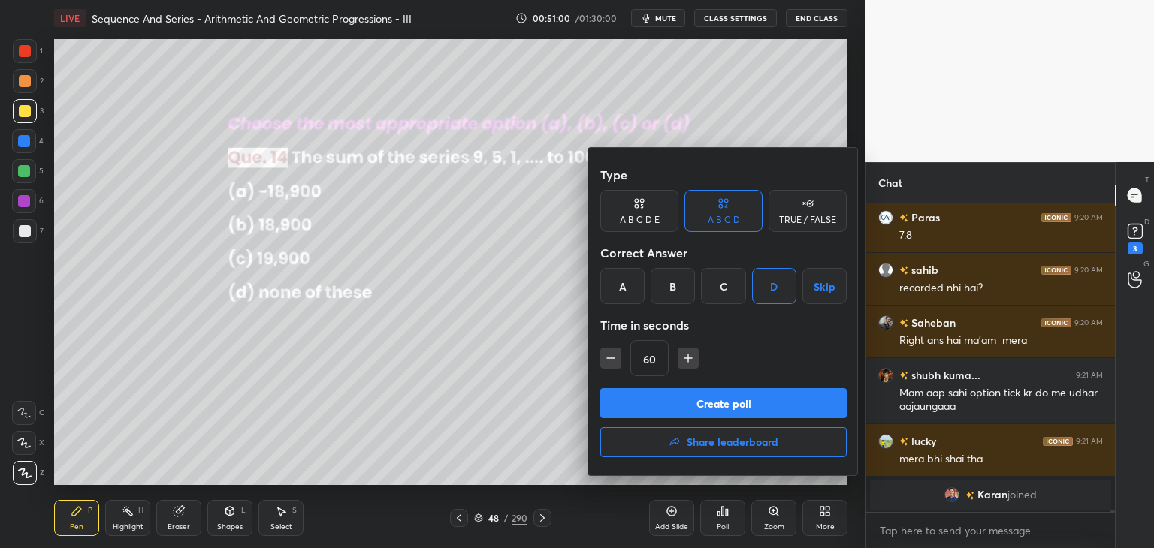
click at [714, 402] on button "Create poll" at bounding box center [723, 403] width 246 height 30
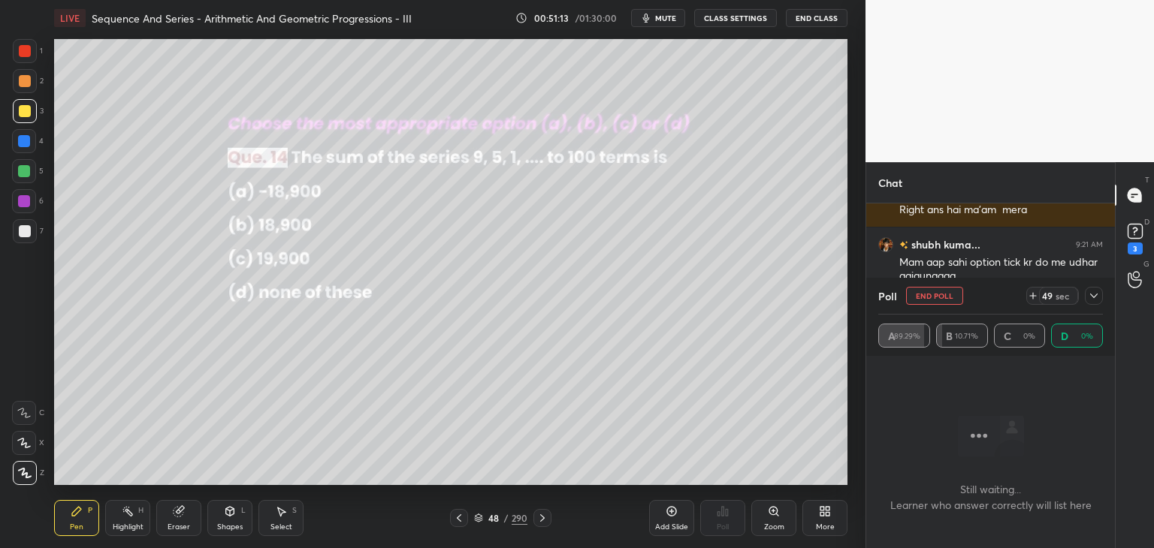
scroll to position [36842, 0]
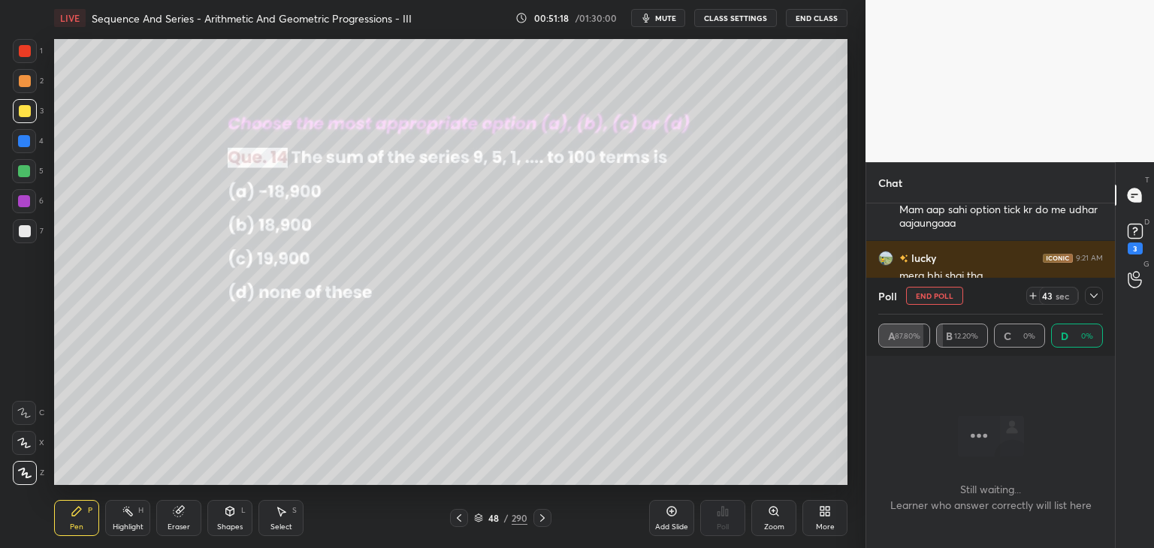
click at [1095, 292] on icon at bounding box center [1094, 296] width 12 height 12
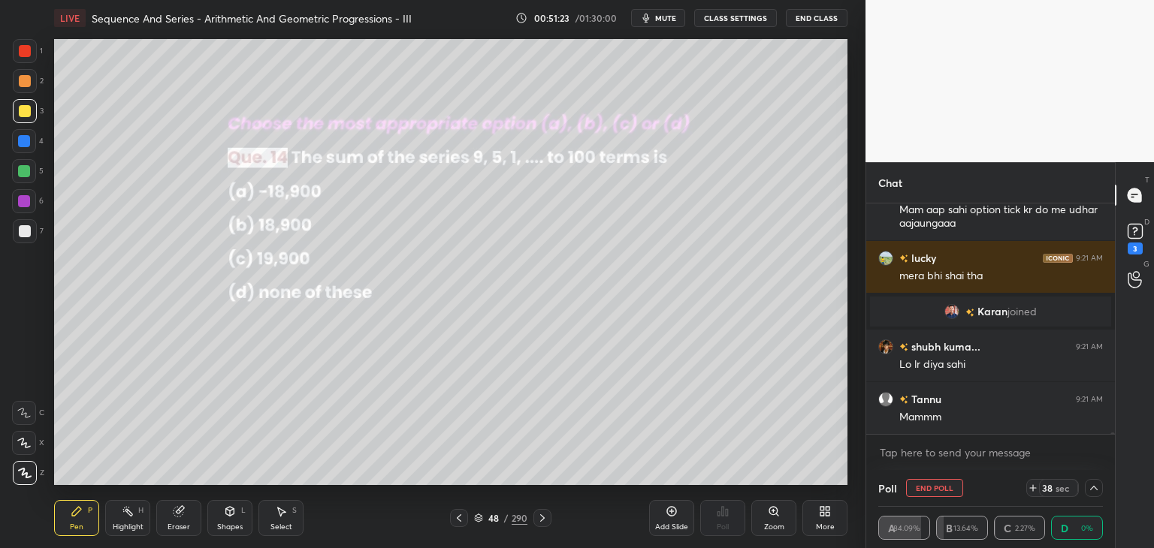
click at [1095, 483] on icon at bounding box center [1094, 488] width 12 height 12
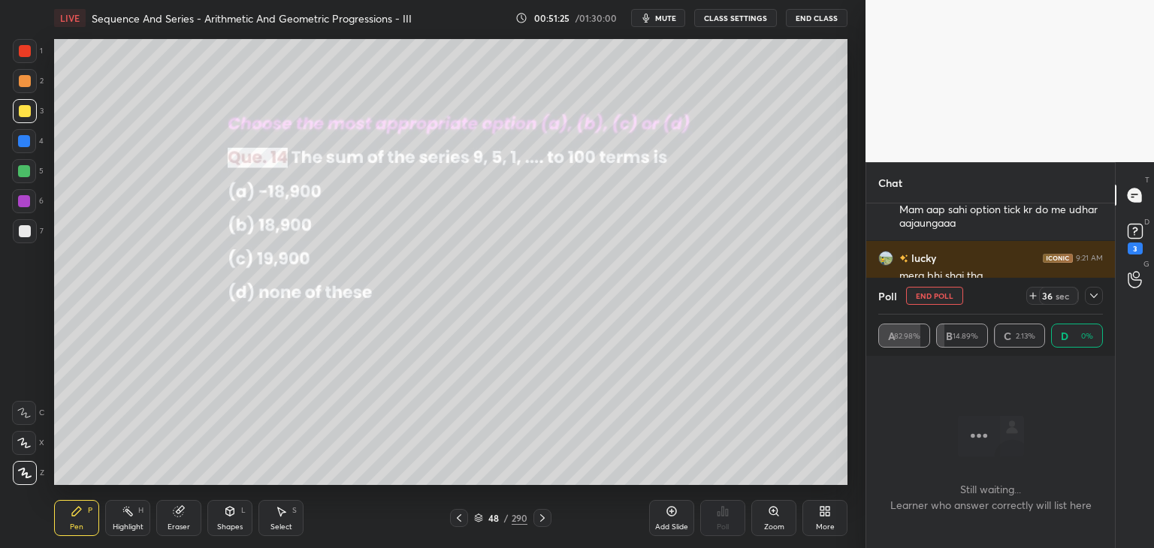
click at [1094, 295] on icon at bounding box center [1094, 296] width 12 height 12
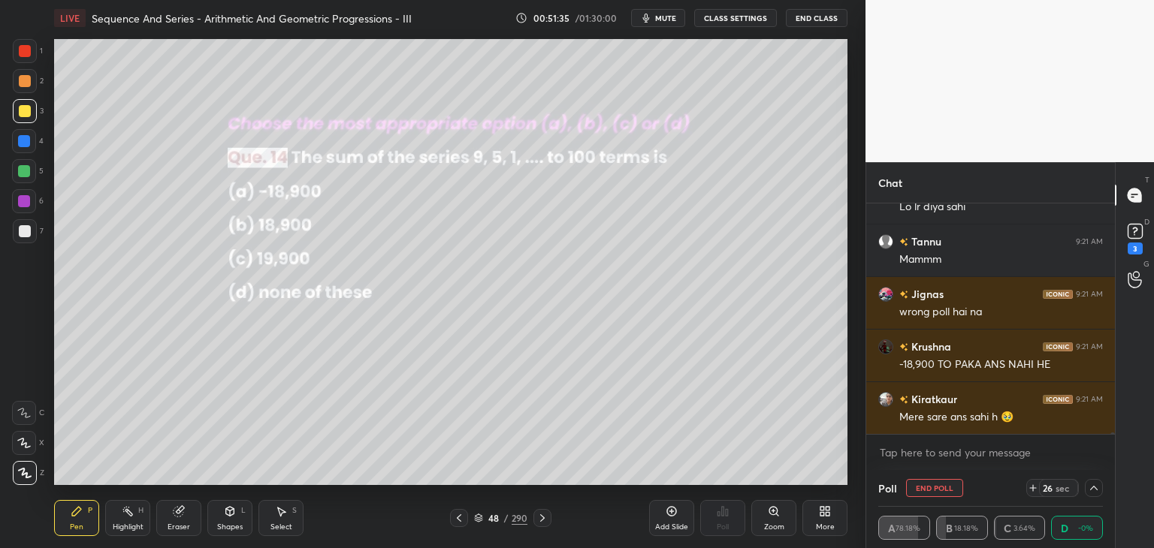
scroll to position [0, 5]
click at [1091, 482] on icon at bounding box center [1094, 488] width 12 height 12
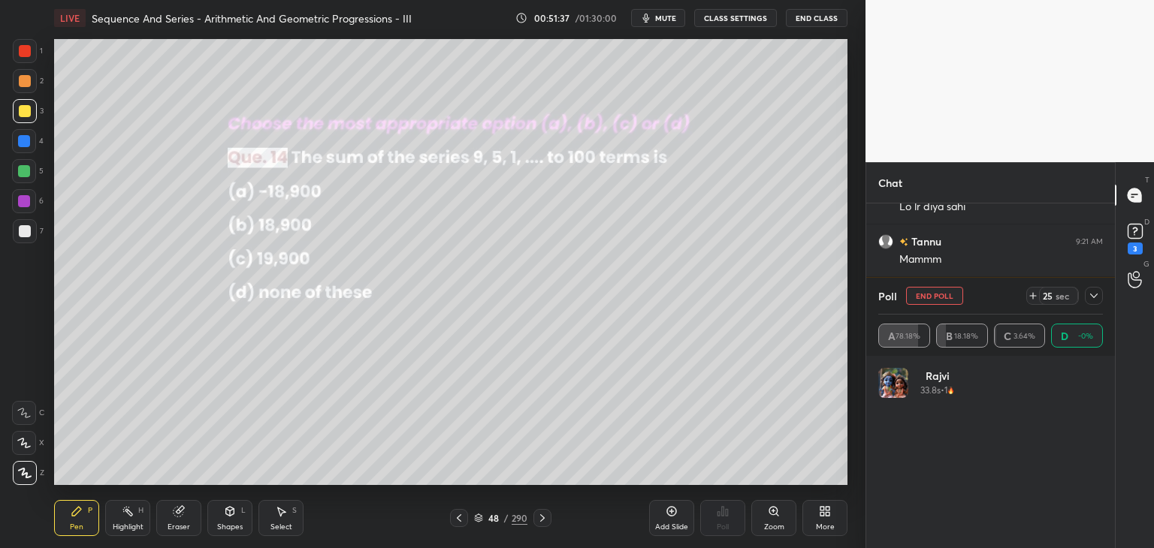
scroll to position [176, 220]
click at [1093, 293] on icon at bounding box center [1094, 296] width 12 height 12
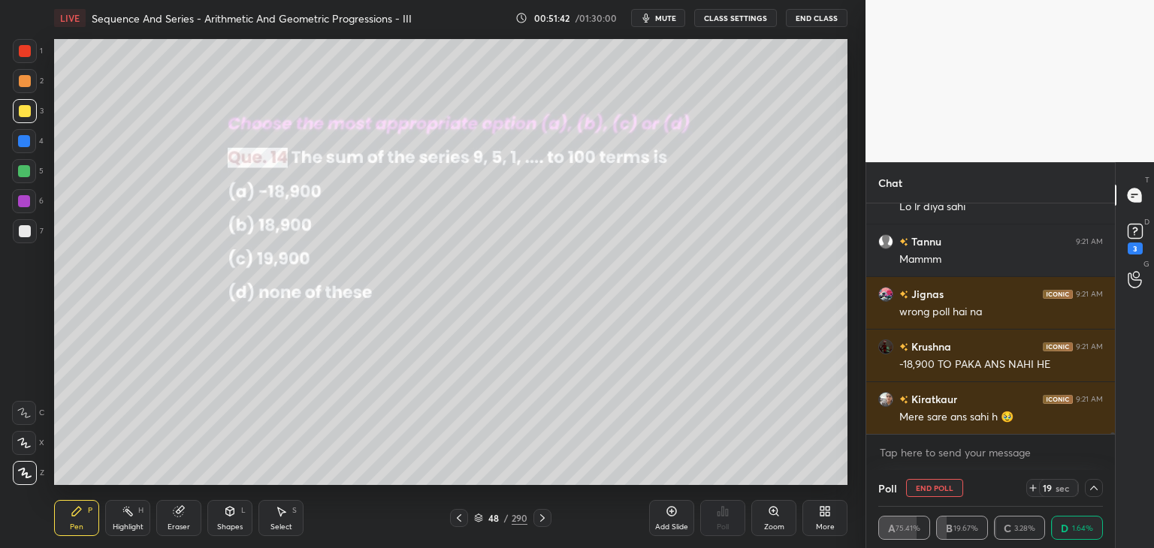
scroll to position [37053, 0]
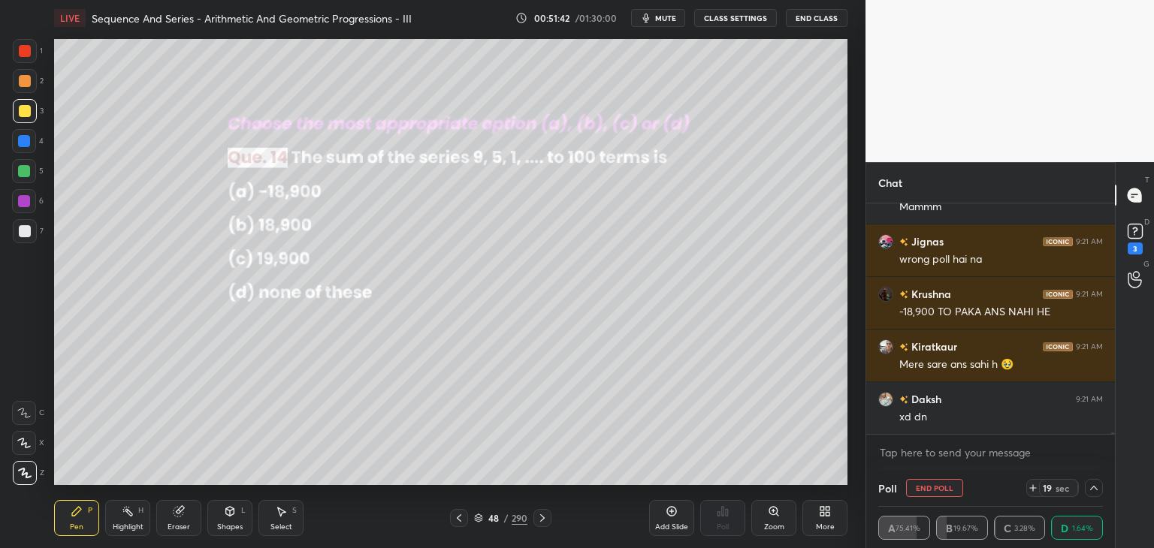
click at [1094, 488] on icon at bounding box center [1094, 488] width 12 height 12
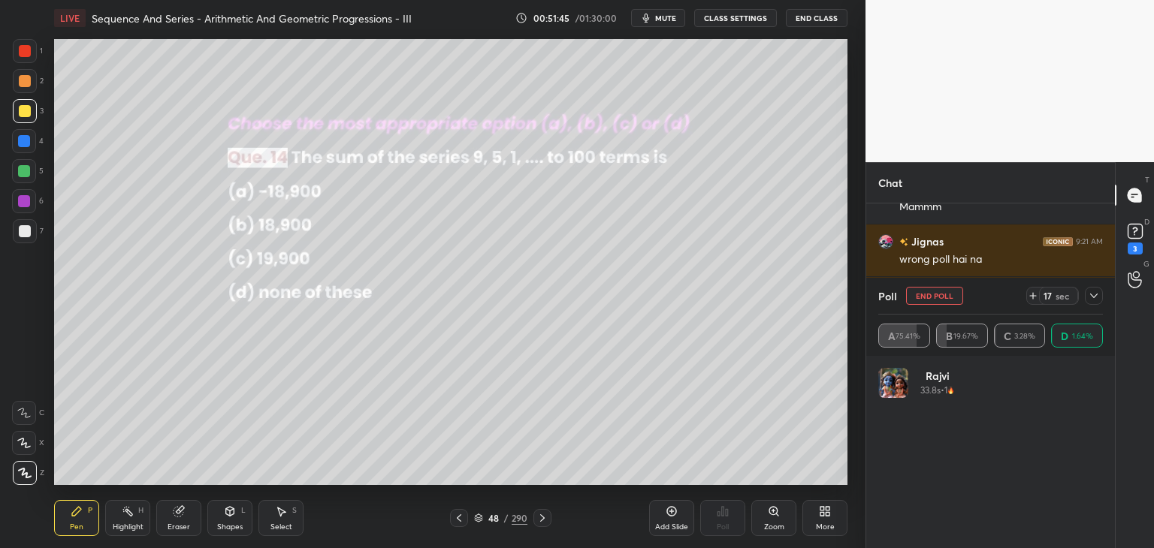
click at [1089, 293] on icon at bounding box center [1094, 296] width 12 height 12
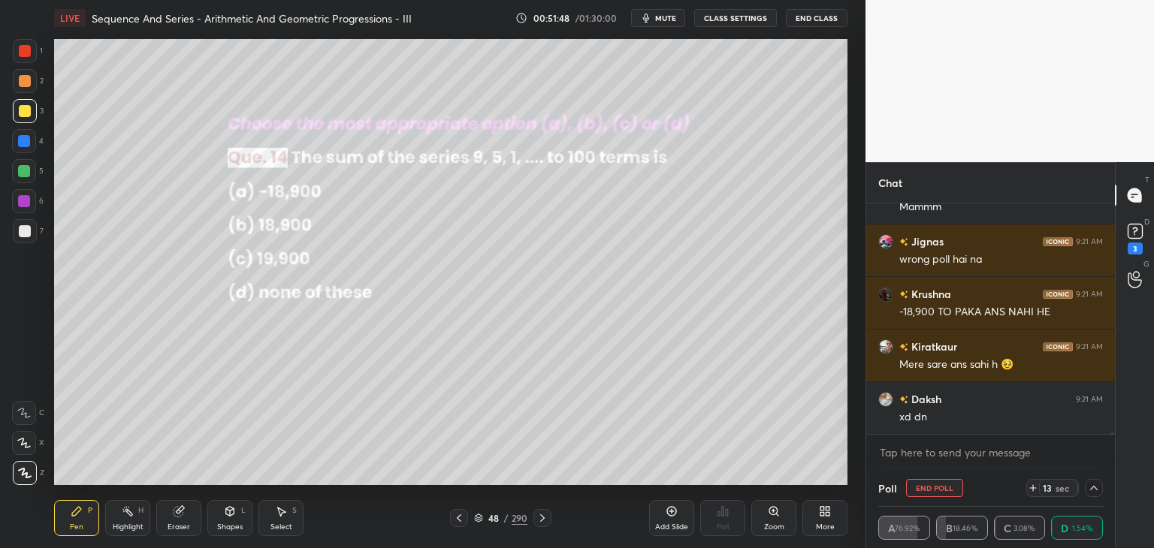
click at [1092, 484] on icon at bounding box center [1094, 488] width 12 height 12
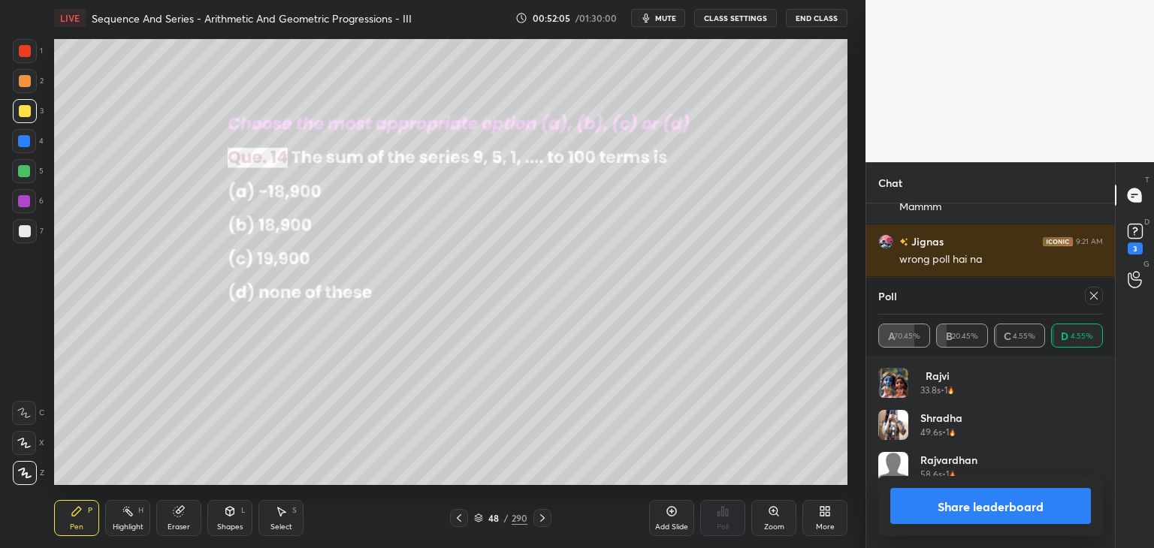
click at [1089, 296] on icon at bounding box center [1094, 296] width 12 height 12
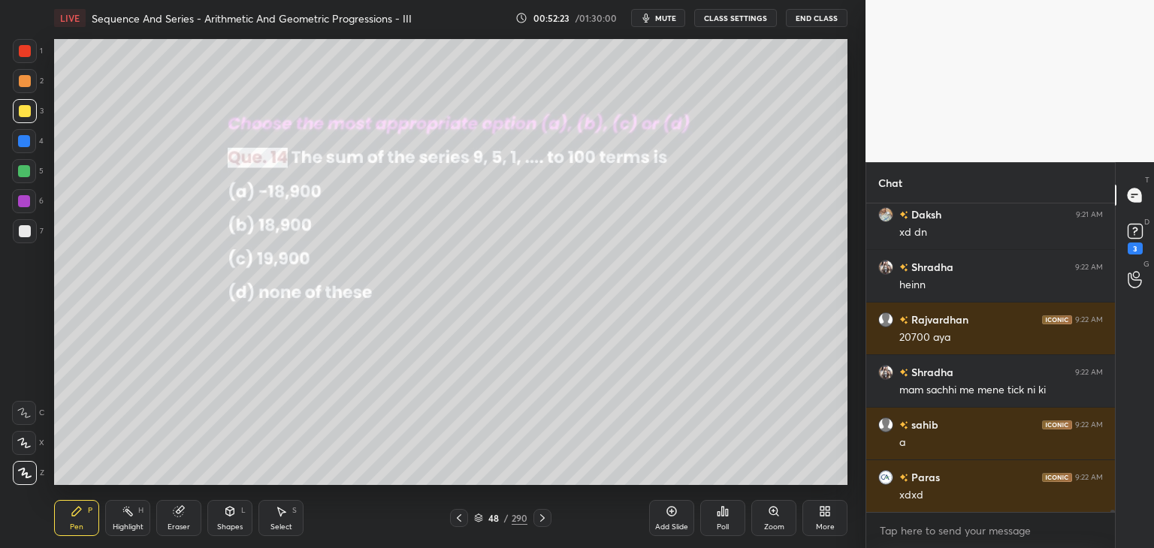
click at [24, 228] on div at bounding box center [25, 231] width 12 height 12
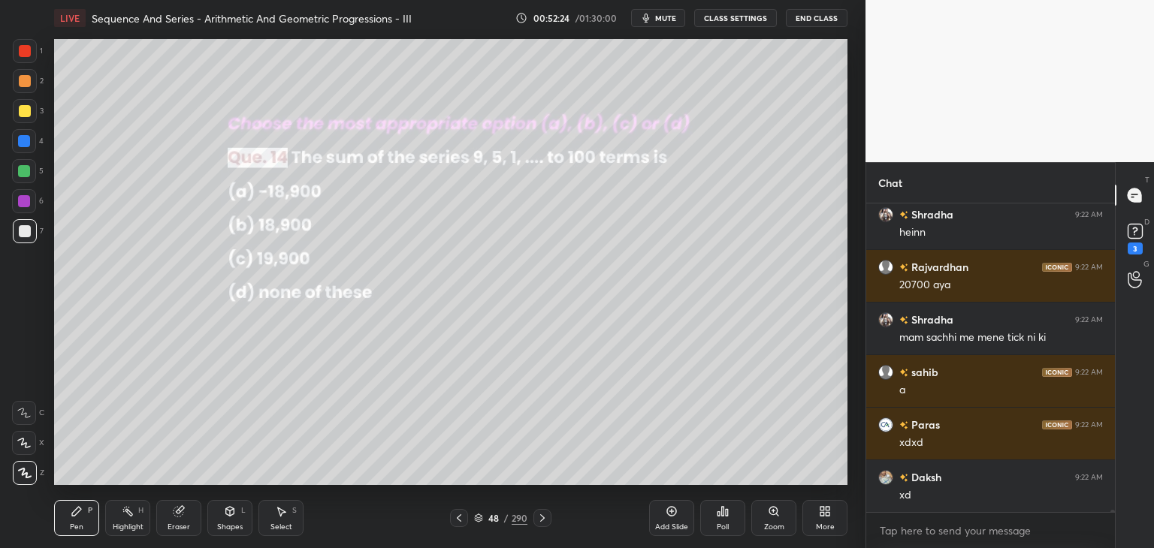
click at [24, 110] on div at bounding box center [25, 111] width 12 height 12
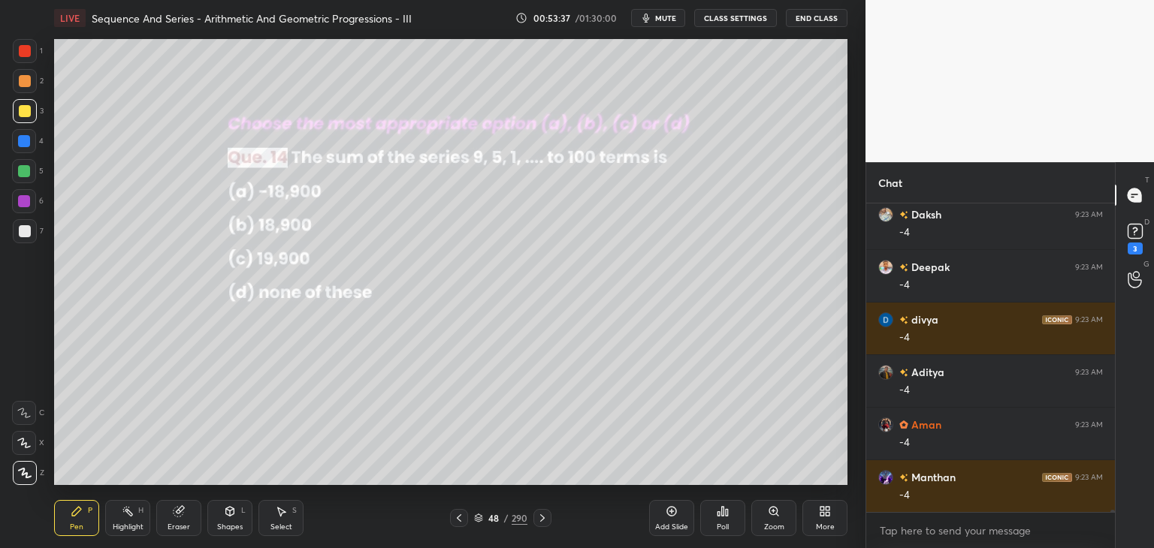
scroll to position [39405, 0]
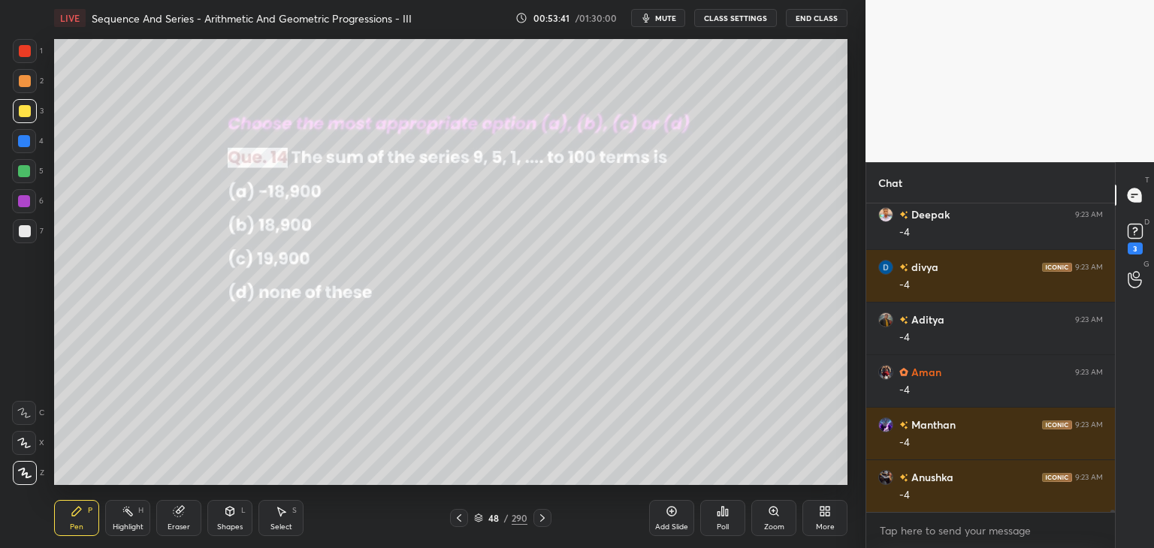
drag, startPoint x: 284, startPoint y: 518, endPoint x: 288, endPoint y: 499, distance: 19.3
click at [283, 518] on icon at bounding box center [281, 512] width 12 height 12
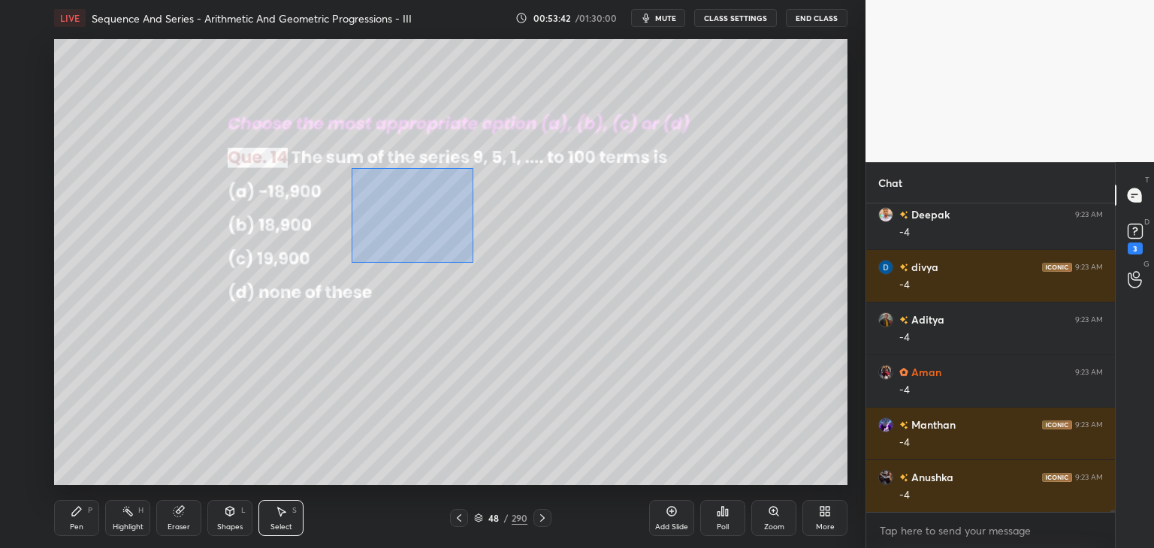
drag, startPoint x: 352, startPoint y: 168, endPoint x: 470, endPoint y: 263, distance: 151.8
click at [472, 264] on div "0 ° Undo Copy Paste here Duplicate Duplicate to new slide Delete" at bounding box center [450, 262] width 793 height 446
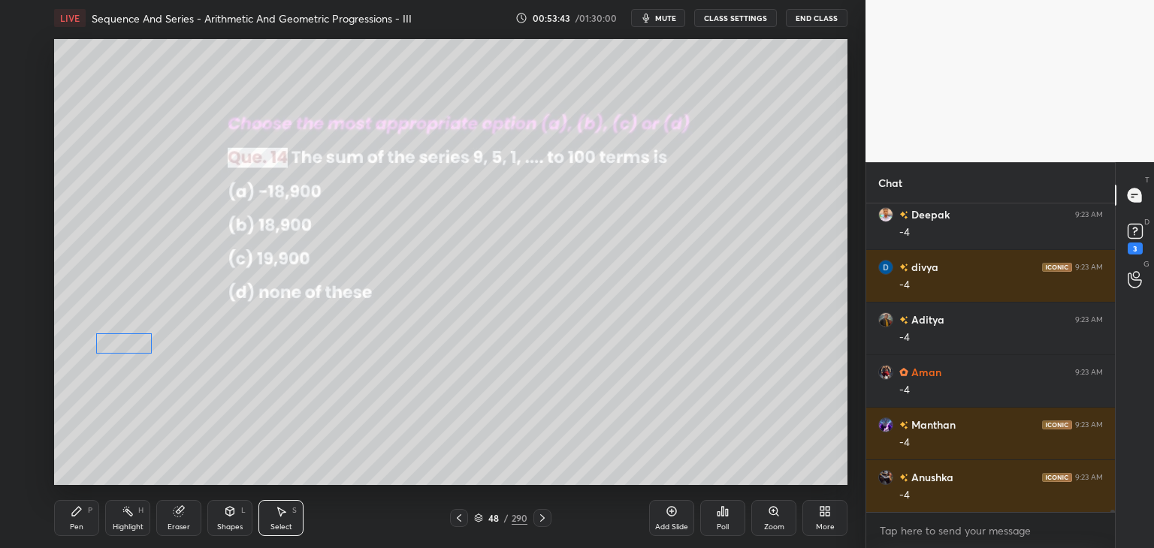
drag, startPoint x: 386, startPoint y: 199, endPoint x: 119, endPoint y: 341, distance: 302.1
click at [117, 338] on div "0 ° Undo Copy Paste here Duplicate Duplicate to new slide Delete" at bounding box center [450, 262] width 793 height 446
drag, startPoint x: 140, startPoint y: 421, endPoint x: 111, endPoint y: 476, distance: 62.2
click at [137, 421] on div "0 ° Undo Copy Paste here Duplicate Duplicate to new slide Delete" at bounding box center [450, 262] width 793 height 446
click at [71, 524] on div "Pen" at bounding box center [77, 528] width 14 height 8
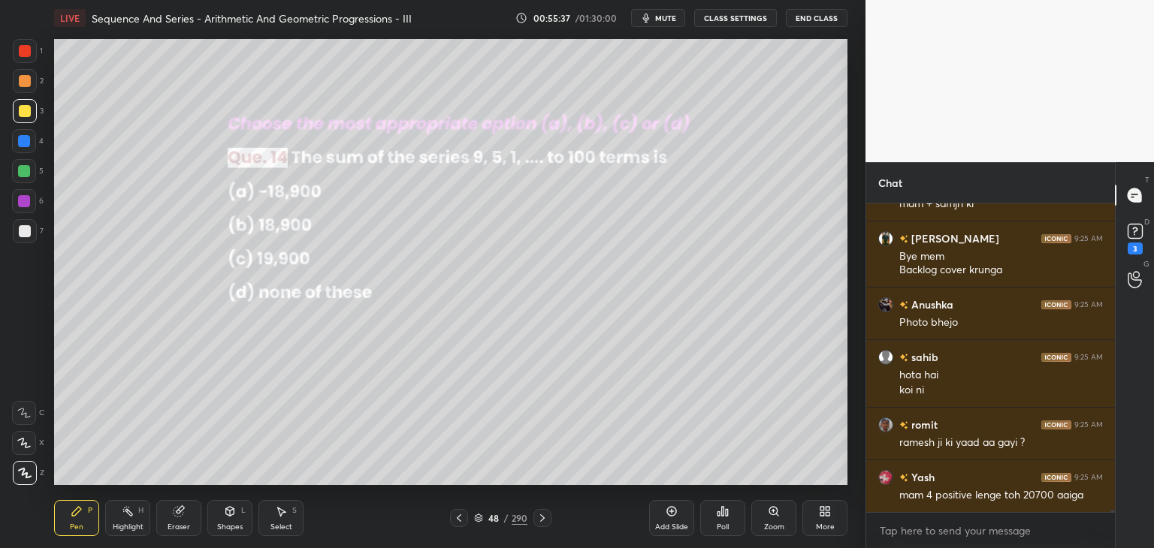
scroll to position [41157, 0]
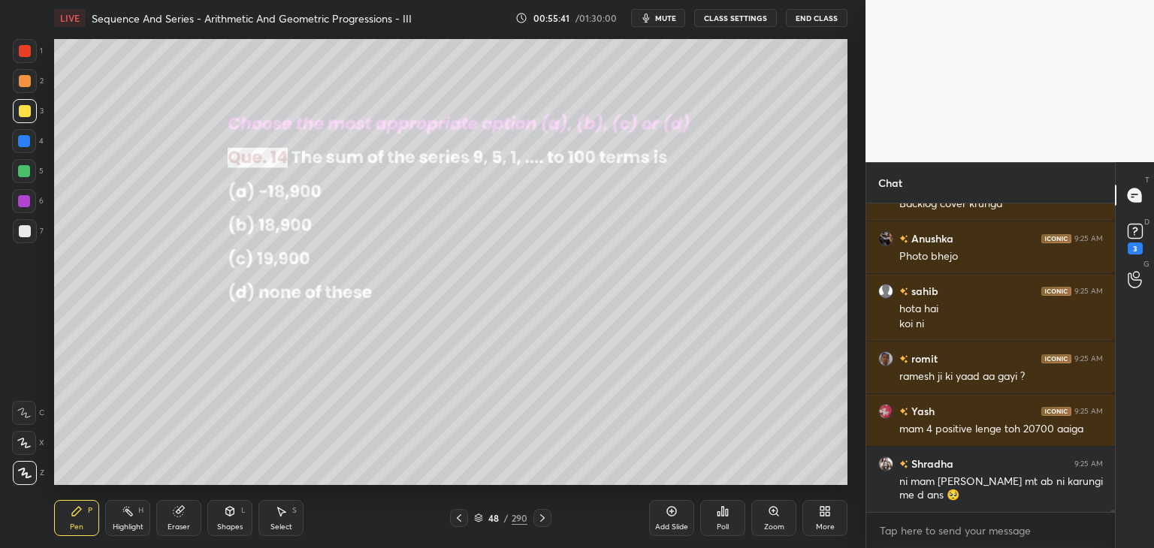
click at [542, 516] on icon at bounding box center [542, 518] width 12 height 12
click at [715, 521] on div "Poll" at bounding box center [722, 518] width 45 height 36
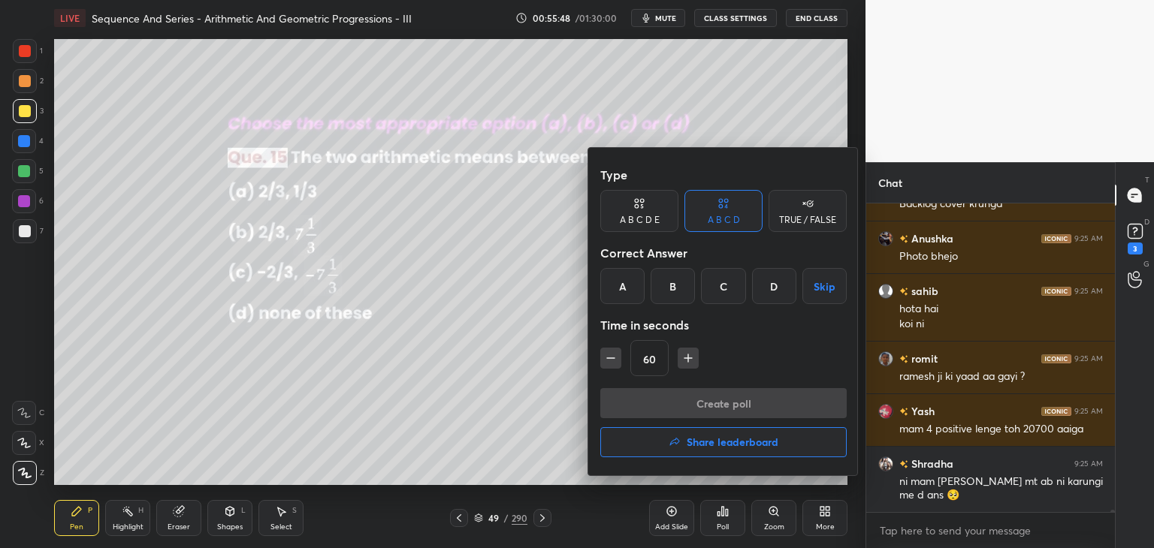
scroll to position [41210, 0]
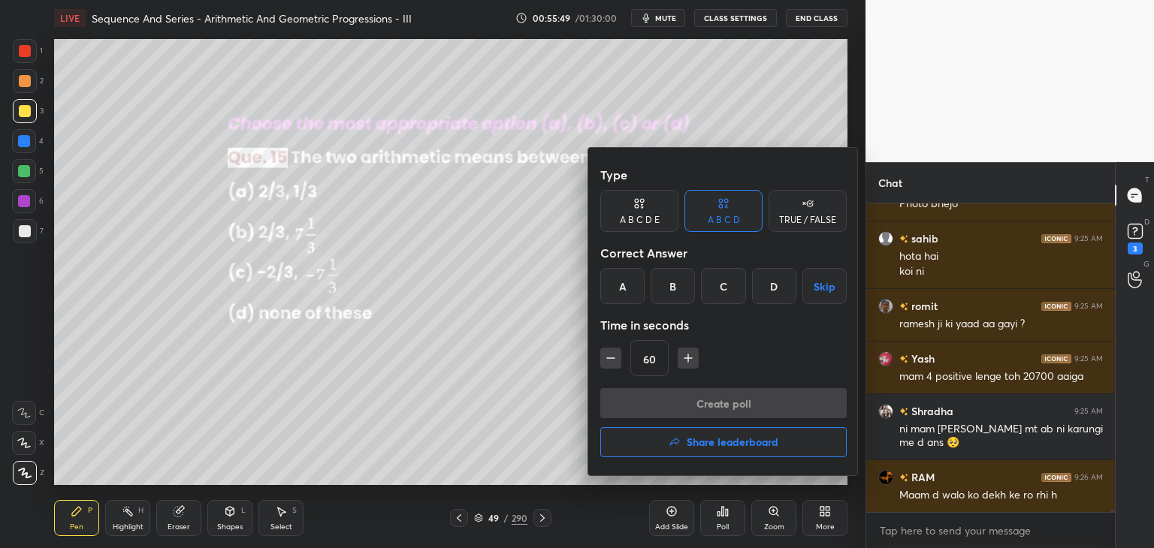
click at [776, 285] on div "D" at bounding box center [774, 286] width 44 height 36
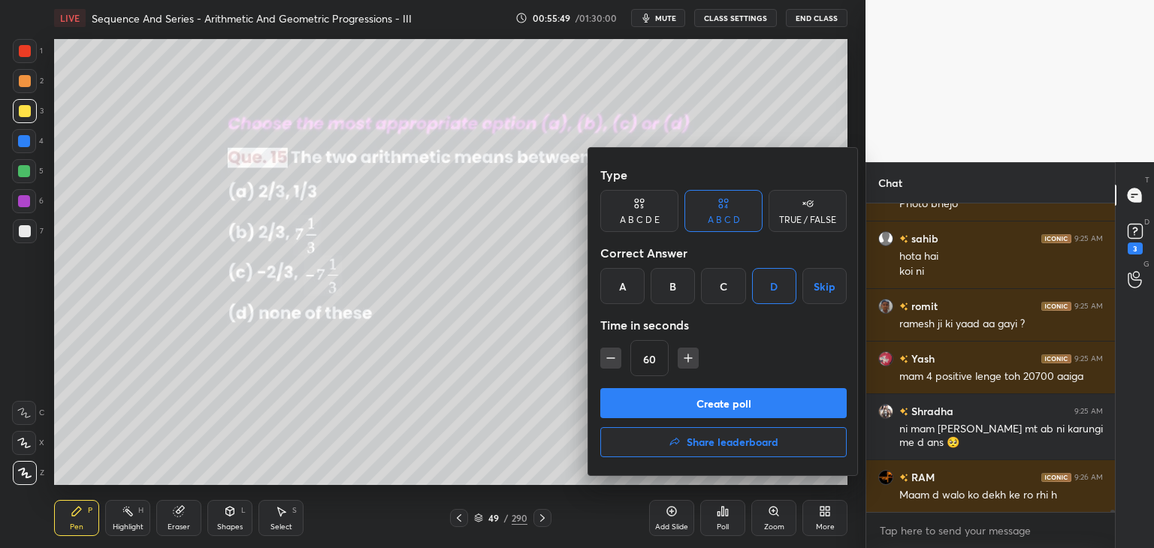
scroll to position [41262, 0]
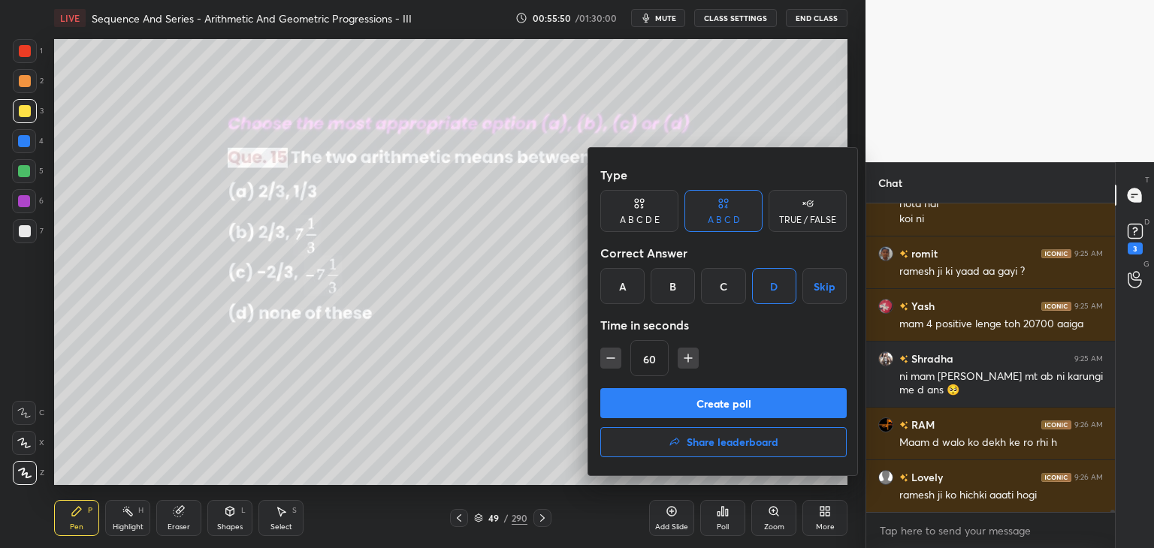
click at [673, 412] on button "Create poll" at bounding box center [723, 403] width 246 height 30
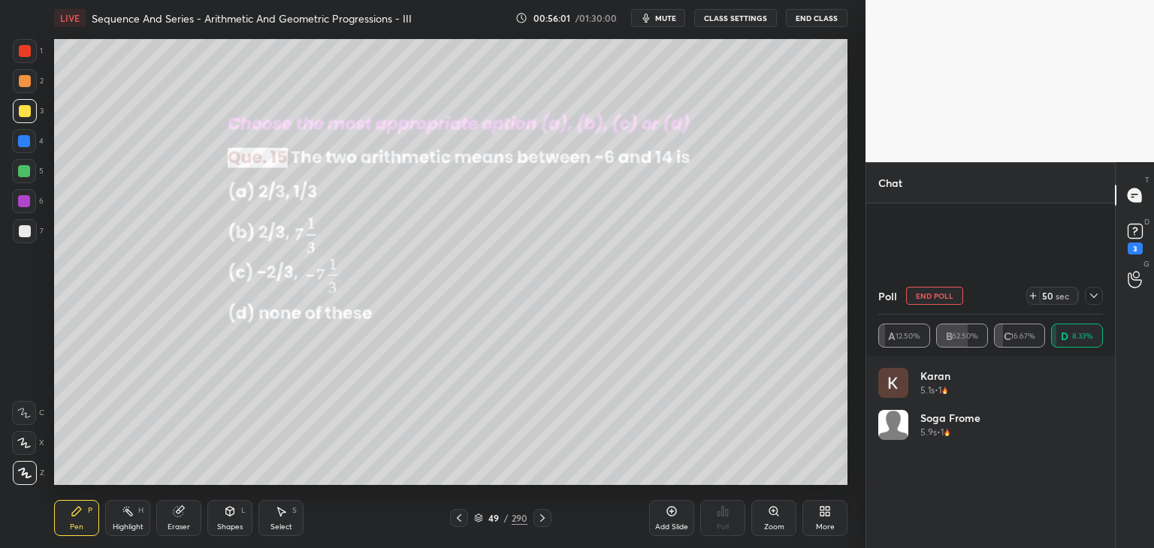
scroll to position [41407, 0]
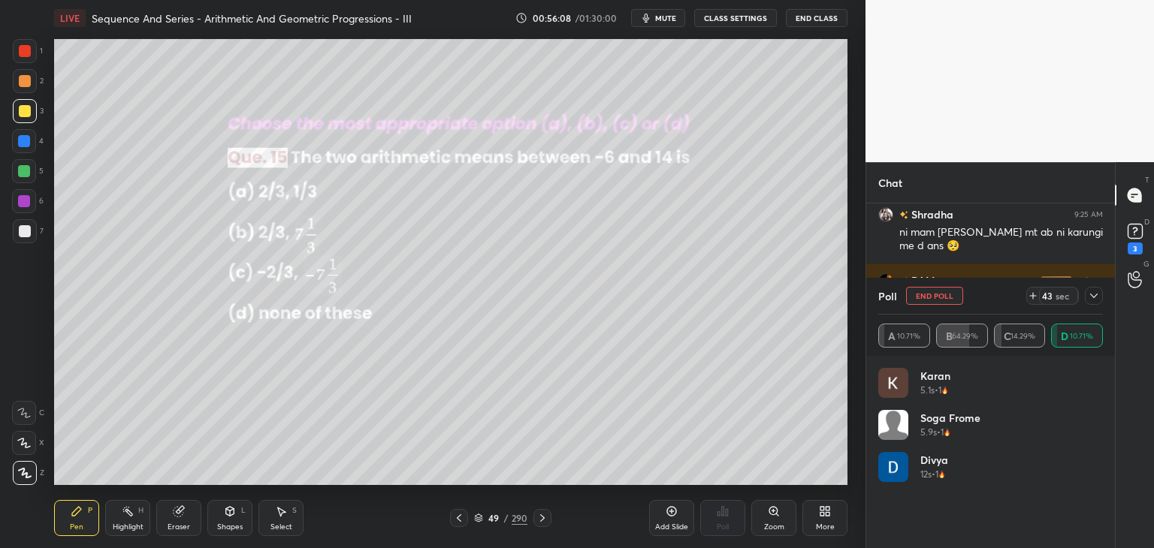
click at [1091, 301] on icon at bounding box center [1094, 296] width 12 height 12
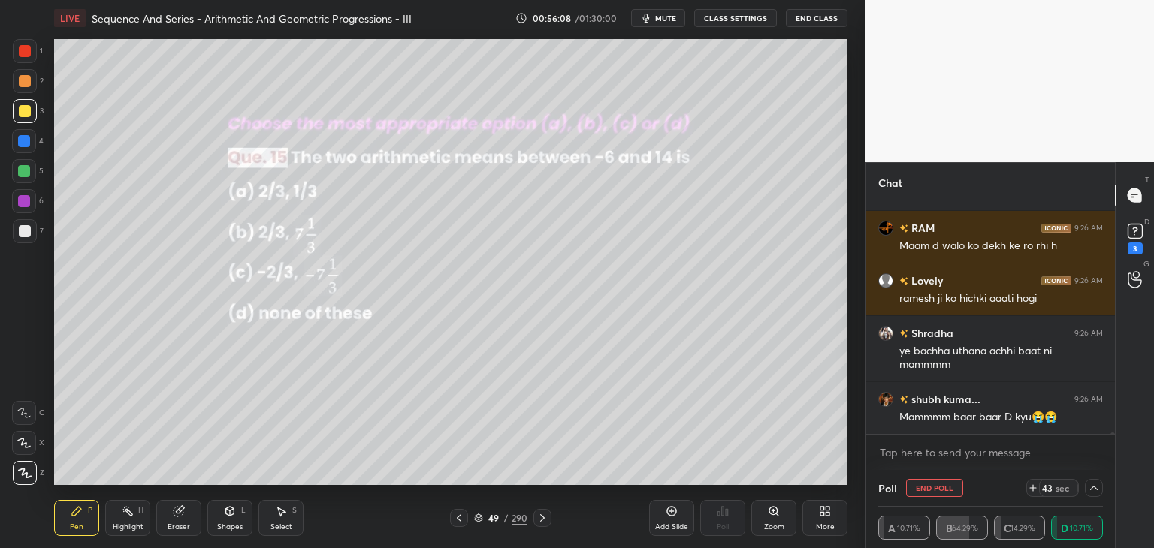
scroll to position [0, 5]
click at [1096, 488] on icon at bounding box center [1094, 488] width 12 height 12
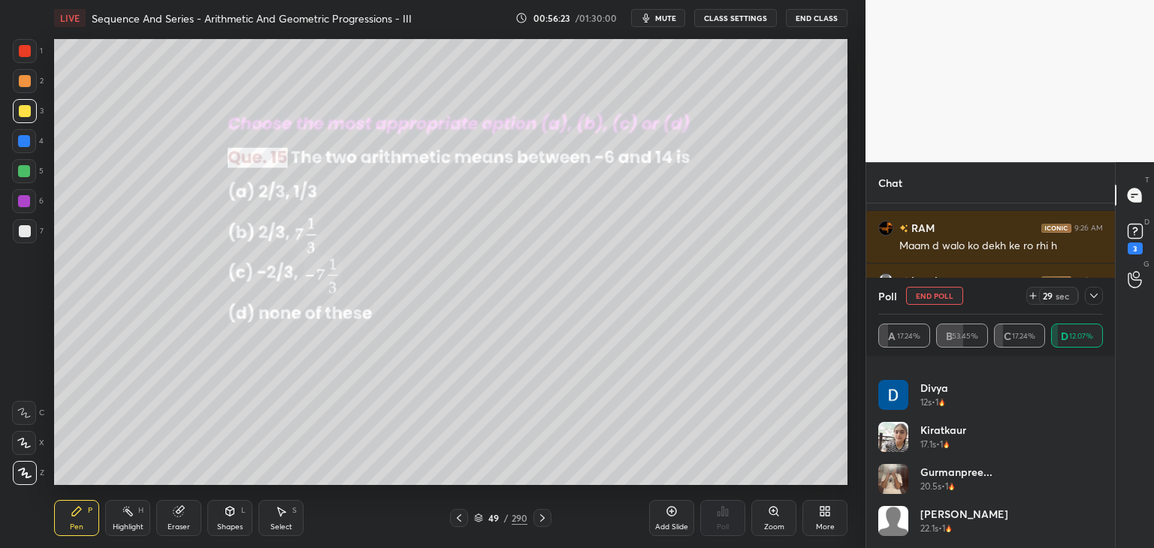
scroll to position [114, 0]
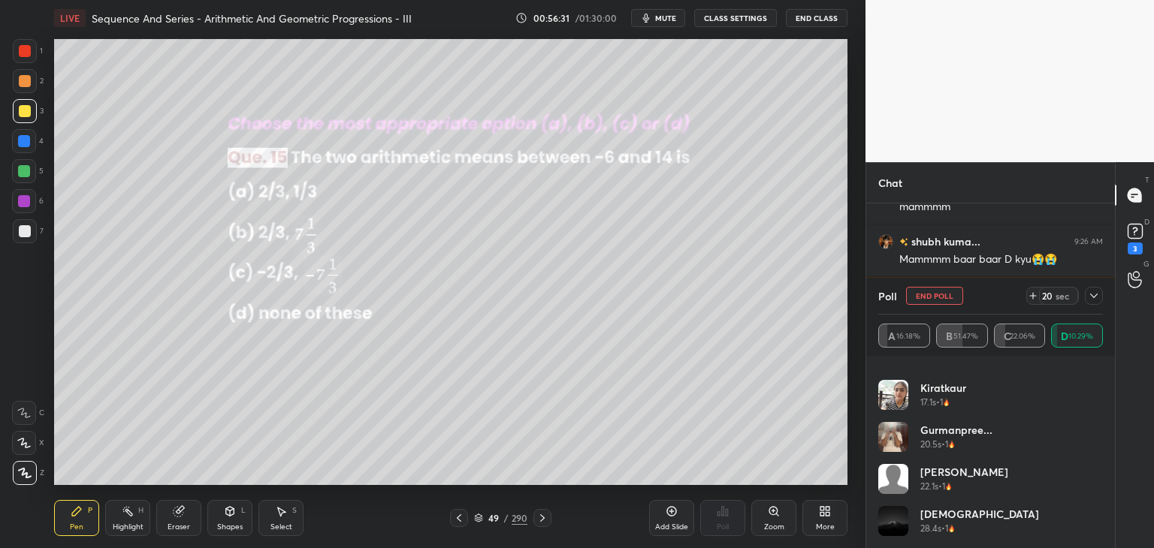
click at [1094, 297] on icon at bounding box center [1094, 296] width 8 height 5
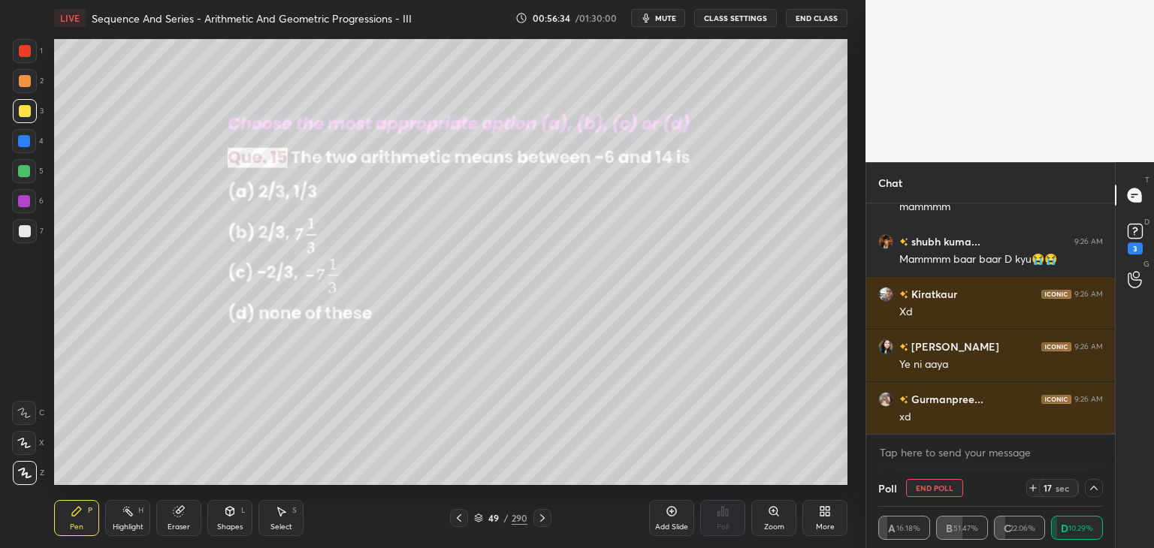
click at [1093, 482] on div at bounding box center [1094, 488] width 18 height 18
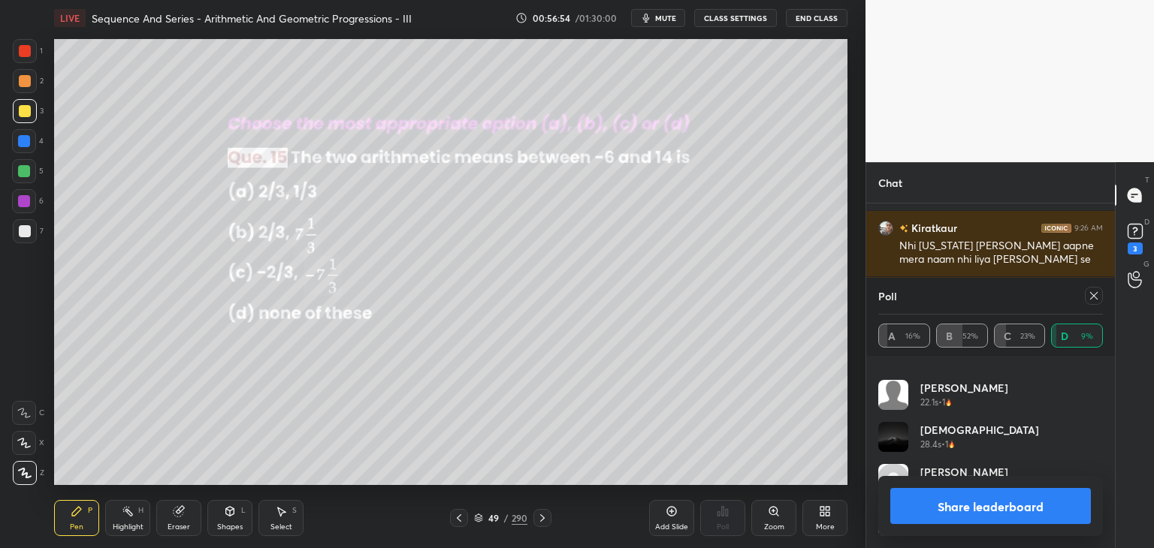
click at [1092, 297] on icon at bounding box center [1094, 296] width 8 height 8
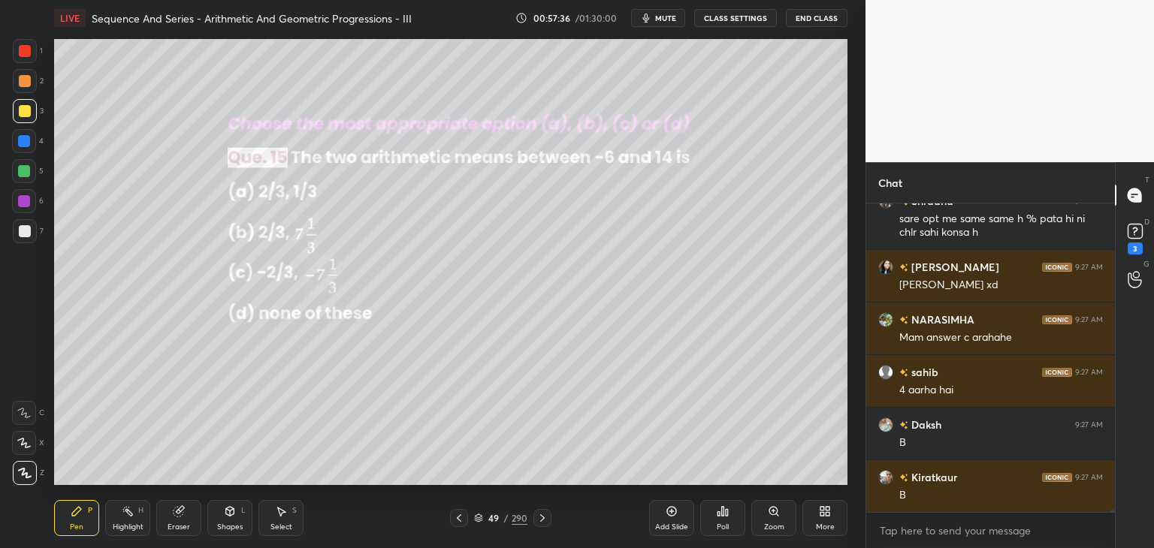
drag, startPoint x: 276, startPoint y: 520, endPoint x: 312, endPoint y: 488, distance: 47.9
click at [276, 521] on div "Select S" at bounding box center [280, 518] width 45 height 36
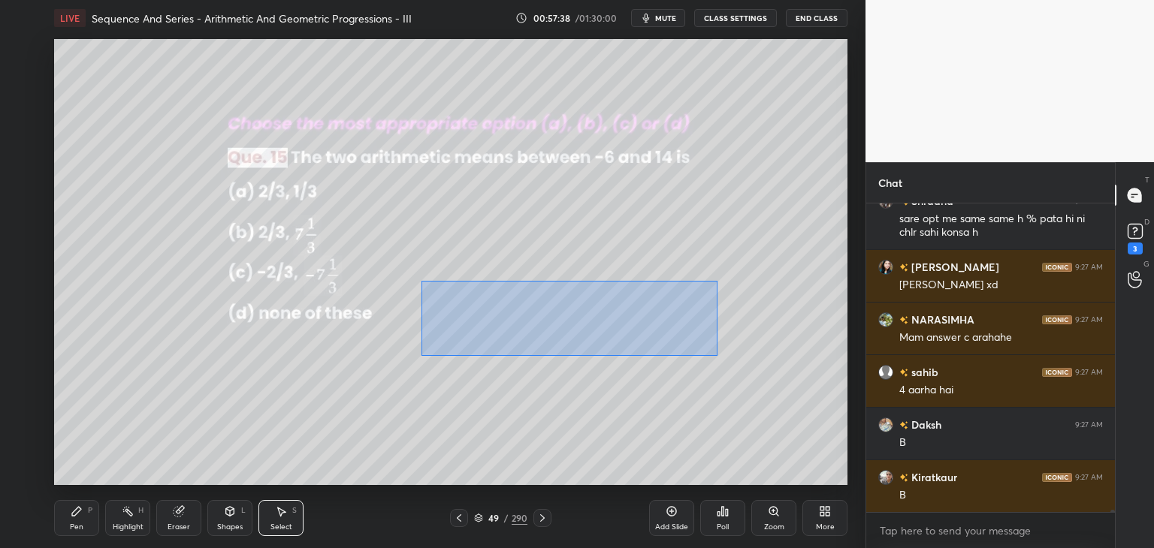
drag, startPoint x: 421, startPoint y: 281, endPoint x: 714, endPoint y: 361, distance: 304.5
click at [716, 358] on div "0 ° Undo Copy Paste here Duplicate Duplicate to new slide Delete" at bounding box center [450, 262] width 793 height 446
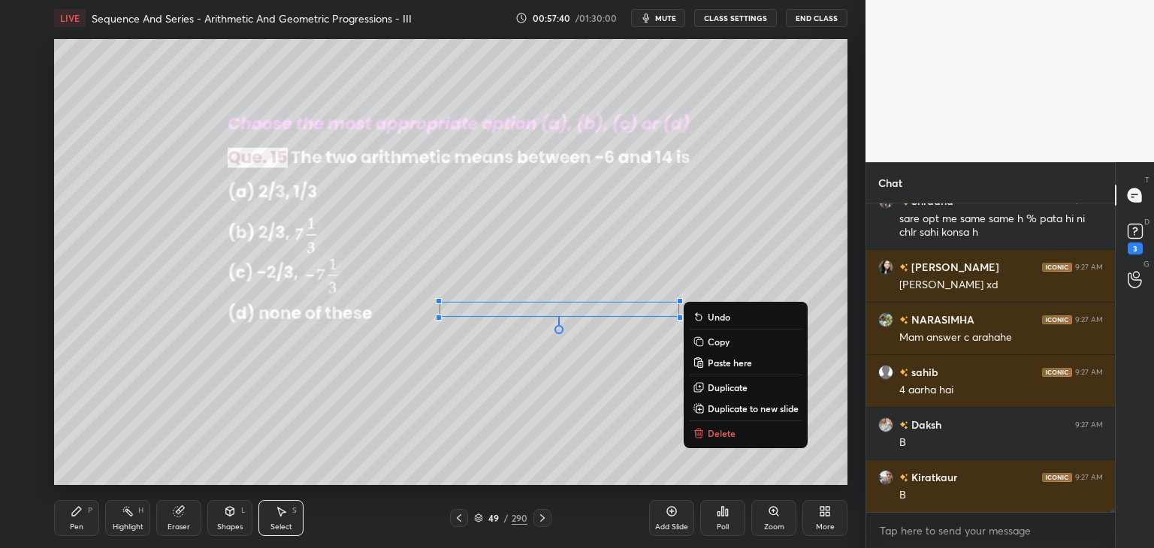
click at [705, 434] on button "Delete" at bounding box center [746, 433] width 112 height 18
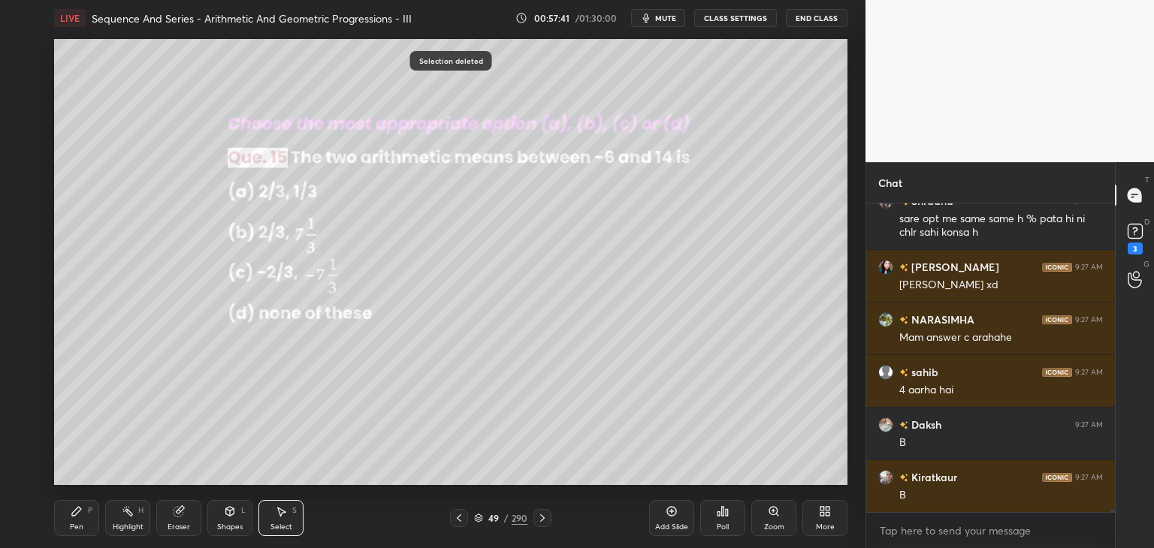
click at [70, 530] on div "Pen" at bounding box center [77, 528] width 14 height 8
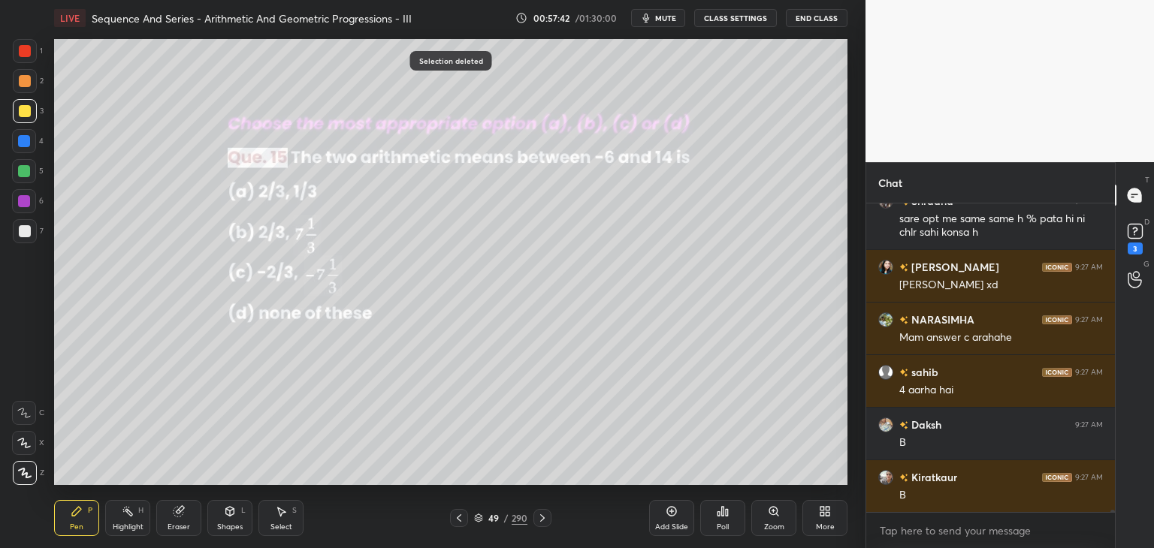
drag, startPoint x: 23, startPoint y: 162, endPoint x: 52, endPoint y: 179, distance: 33.4
click at [23, 162] on div at bounding box center [24, 171] width 24 height 24
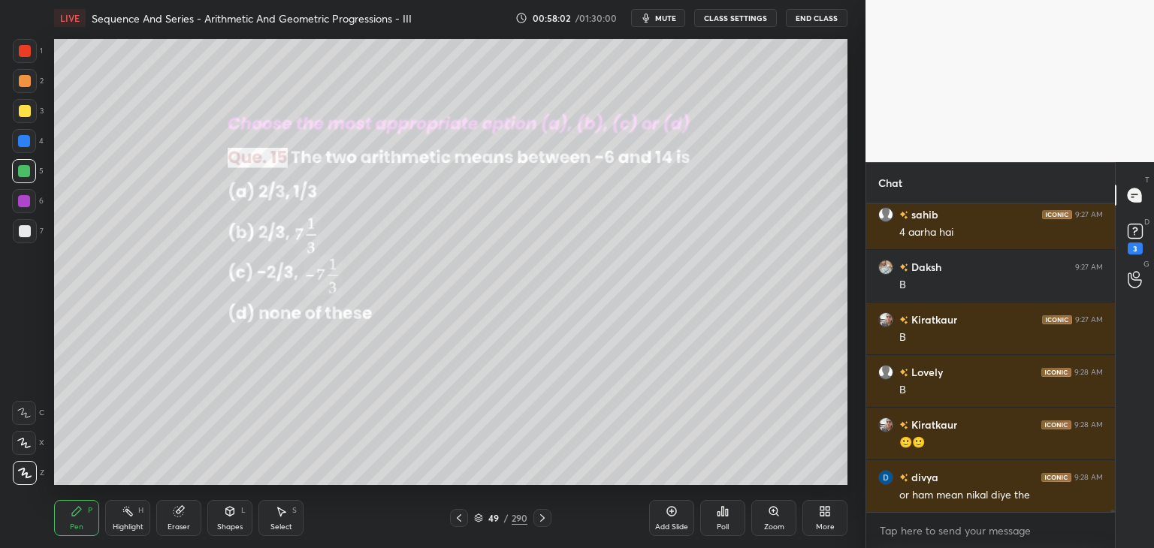
scroll to position [42509, 0]
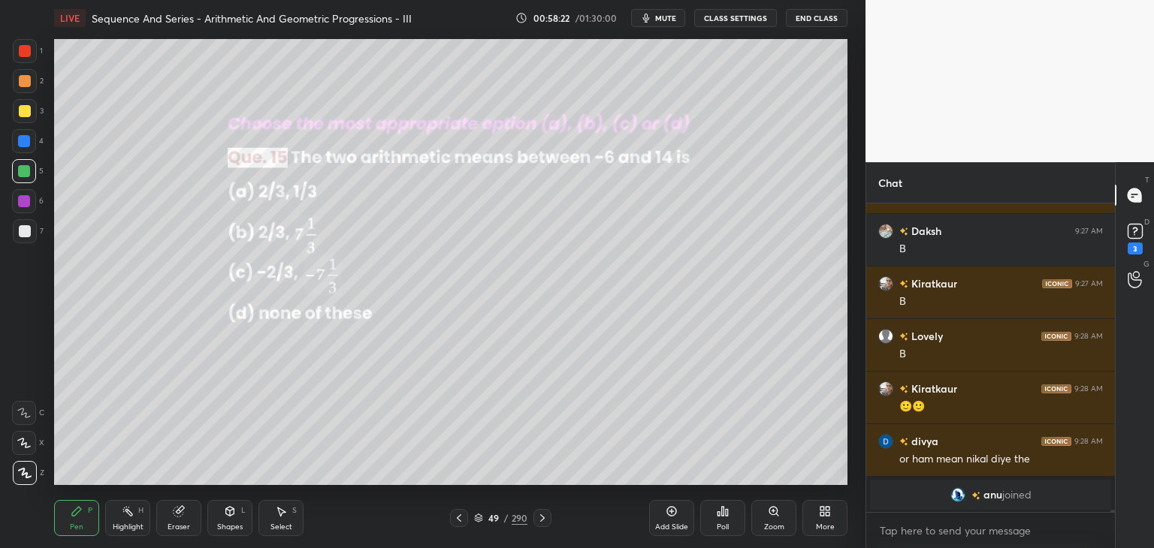
drag, startPoint x: 22, startPoint y: 113, endPoint x: 41, endPoint y: 150, distance: 42.3
click at [22, 113] on div at bounding box center [25, 111] width 12 height 12
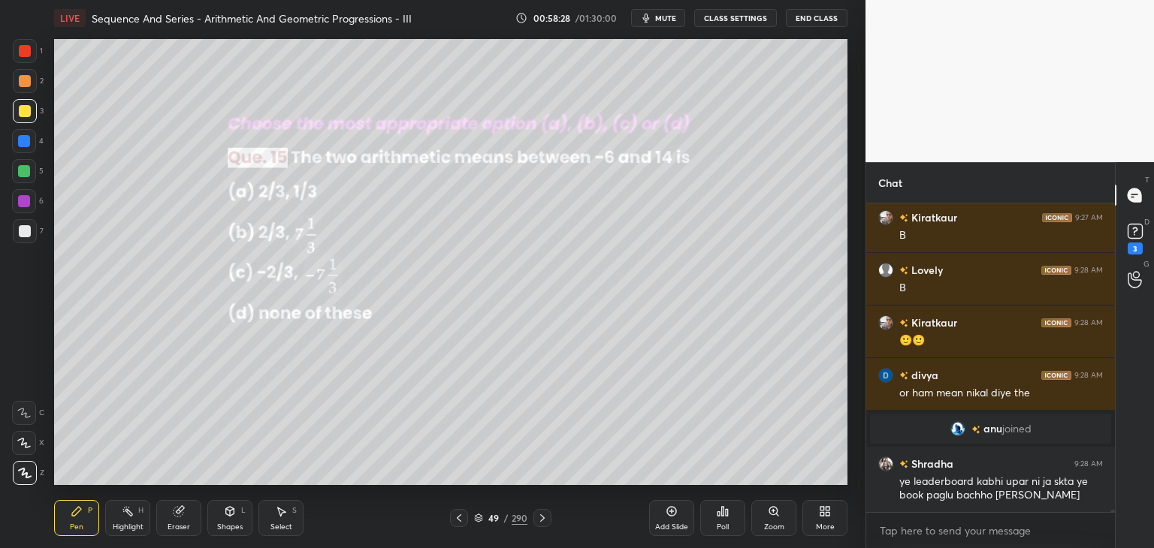
scroll to position [41044, 0]
drag, startPoint x: 21, startPoint y: 228, endPoint x: 47, endPoint y: 245, distance: 31.5
click at [23, 228] on div at bounding box center [25, 231] width 12 height 12
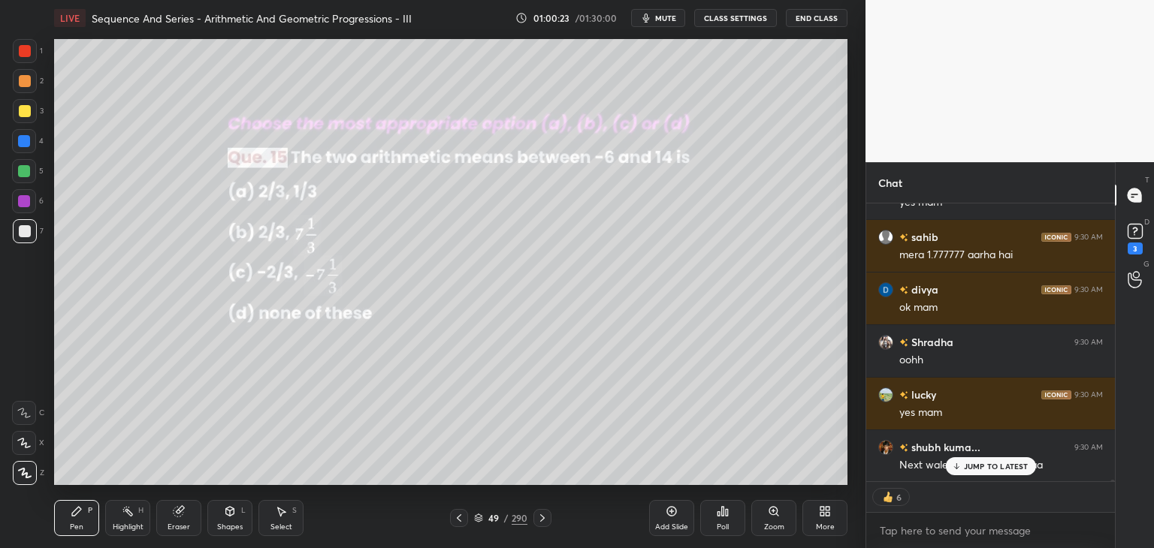
scroll to position [42298, 0]
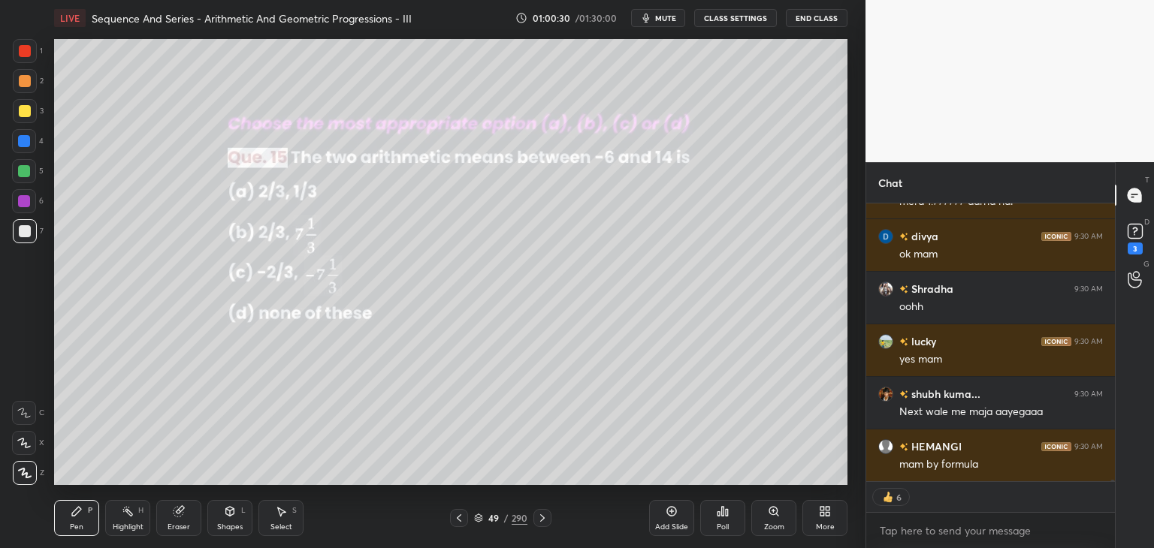
click at [541, 518] on icon at bounding box center [542, 518] width 12 height 12
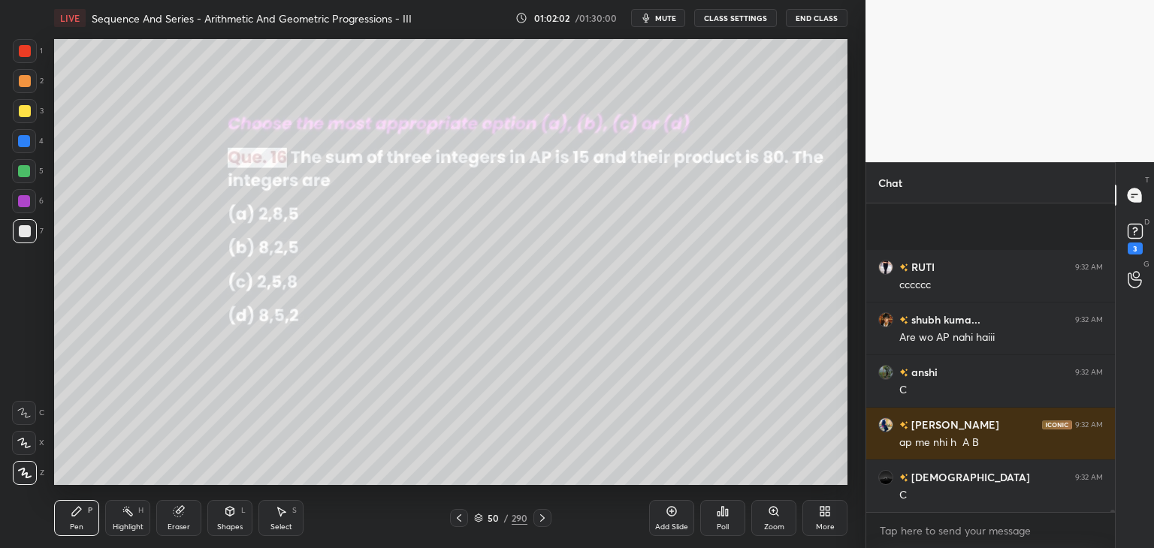
scroll to position [46363, 0]
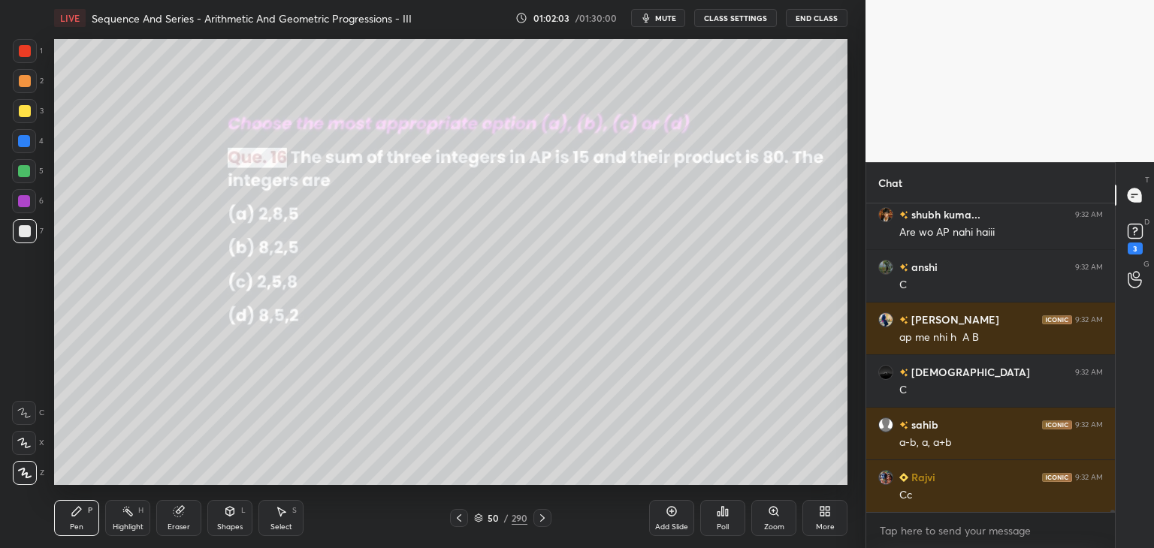
click at [279, 527] on div "Select" at bounding box center [281, 528] width 22 height 8
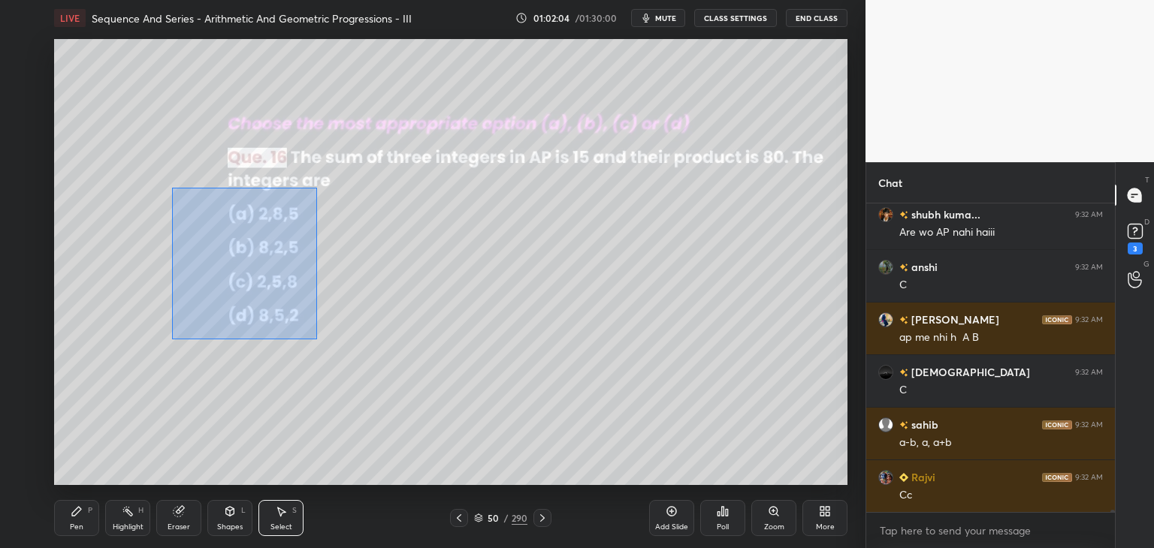
drag, startPoint x: 171, startPoint y: 187, endPoint x: 391, endPoint y: 381, distance: 293.3
click at [392, 381] on div "0 ° Undo Copy Paste here Duplicate Duplicate to new slide Delete" at bounding box center [450, 262] width 793 height 446
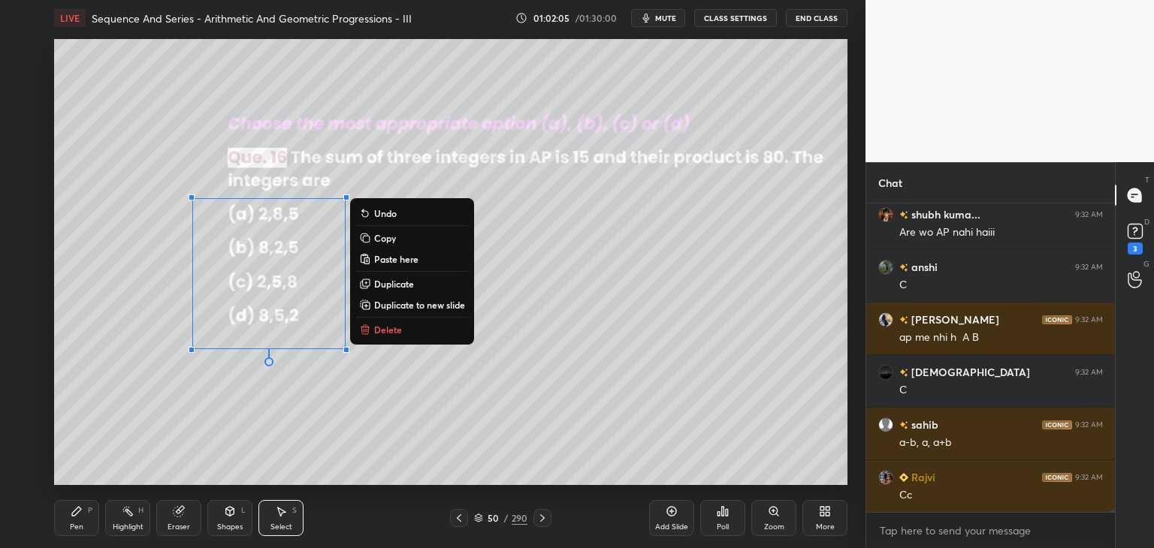
click at [415, 323] on button "Delete" at bounding box center [412, 330] width 112 height 18
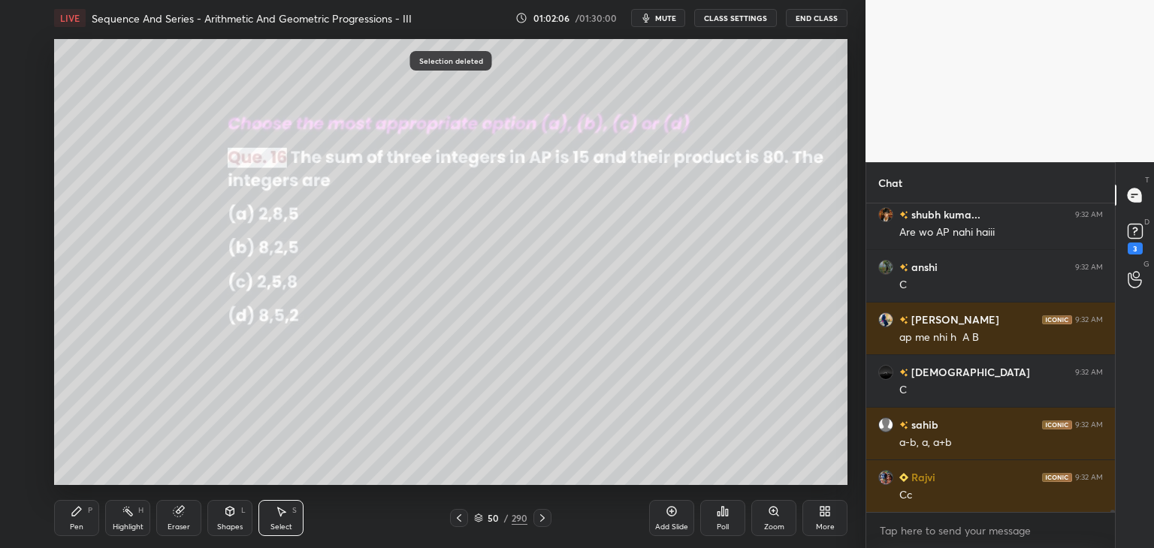
click at [77, 521] on div "Pen P" at bounding box center [76, 518] width 45 height 36
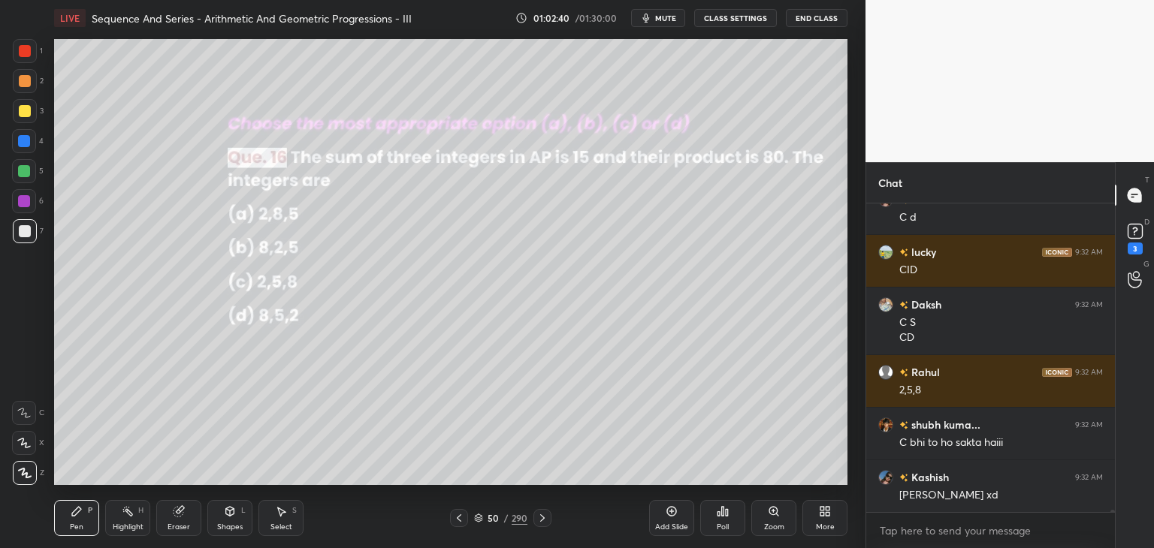
scroll to position [47009, 0]
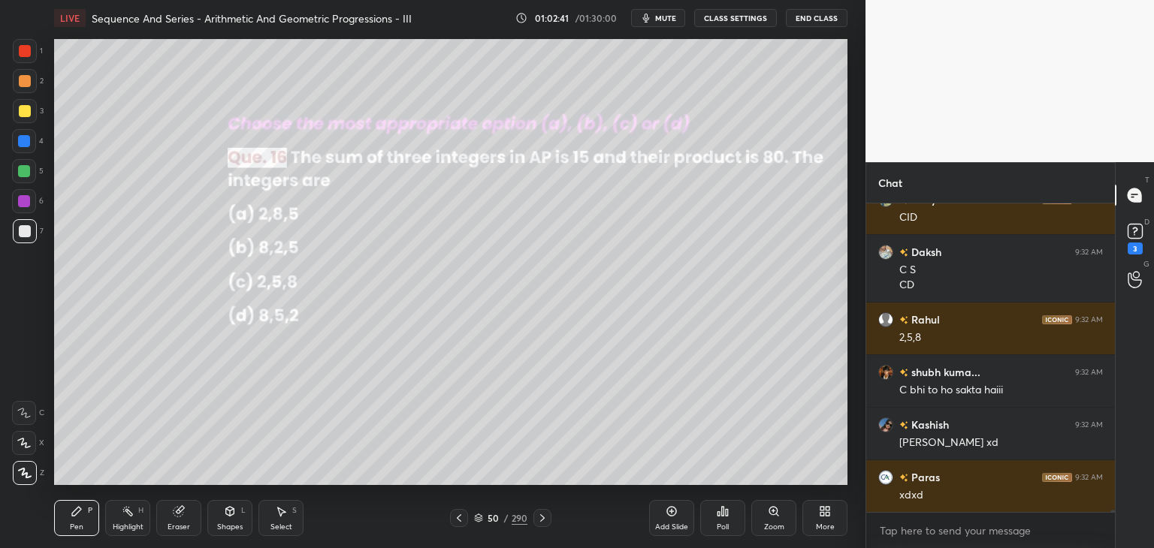
drag, startPoint x: 21, startPoint y: 110, endPoint x: 30, endPoint y: 116, distance: 11.3
click at [21, 110] on div at bounding box center [25, 111] width 12 height 12
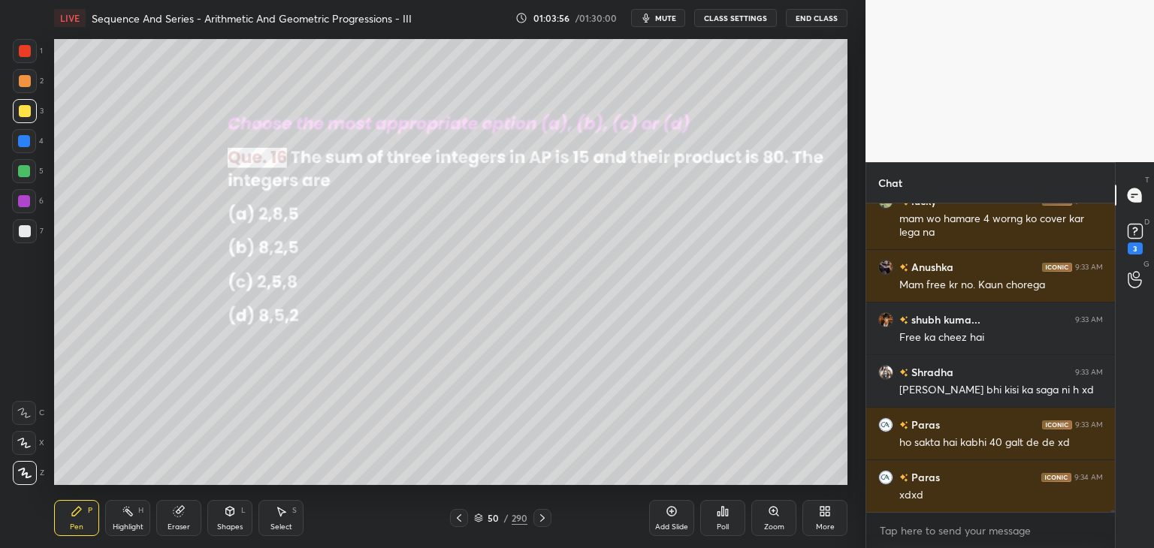
scroll to position [48522, 0]
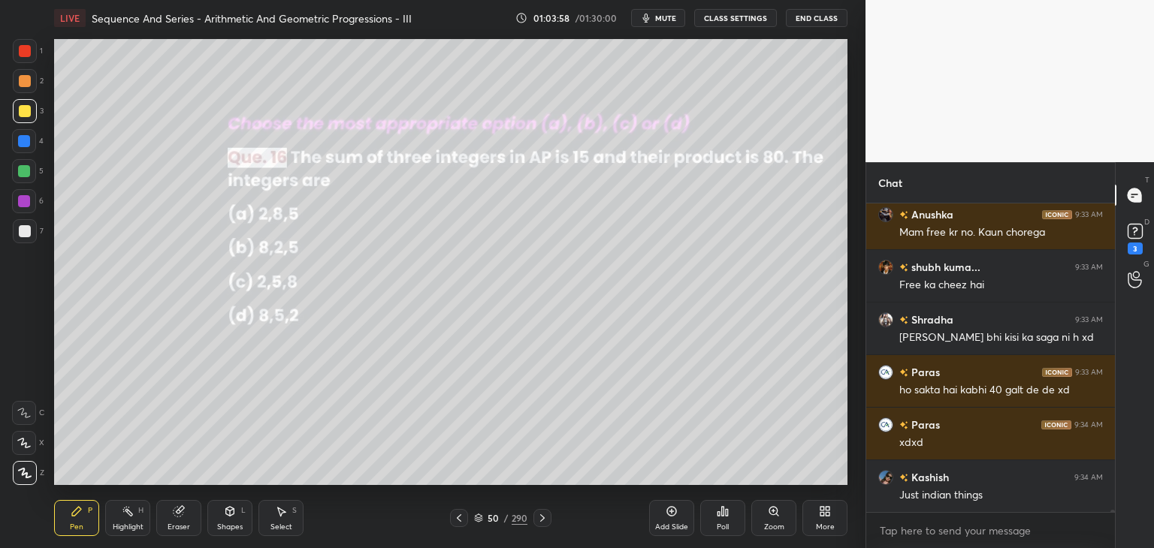
click at [534, 514] on div at bounding box center [542, 518] width 18 height 18
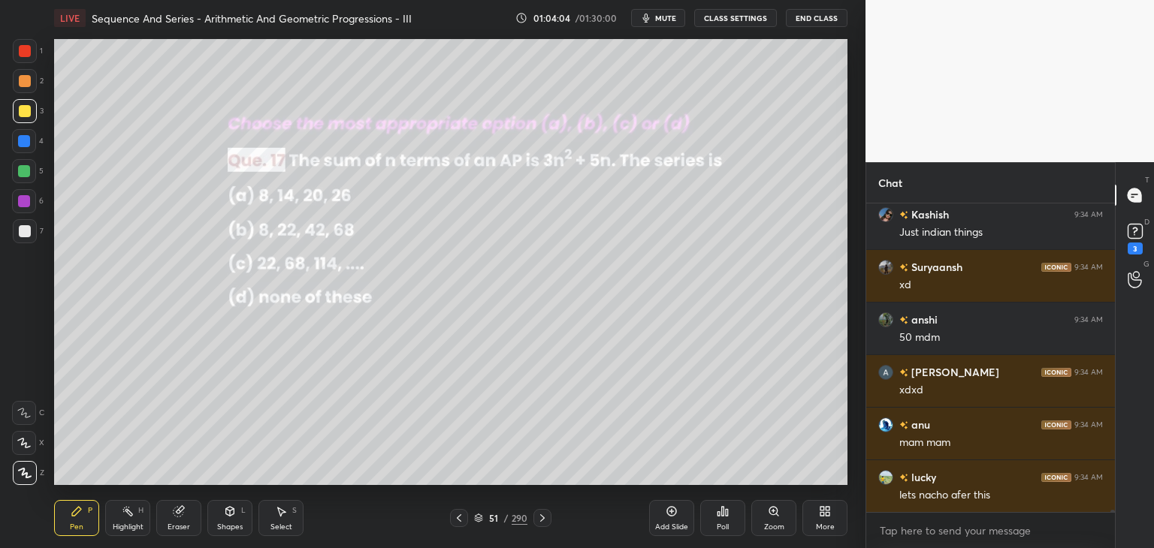
scroll to position [48904, 0]
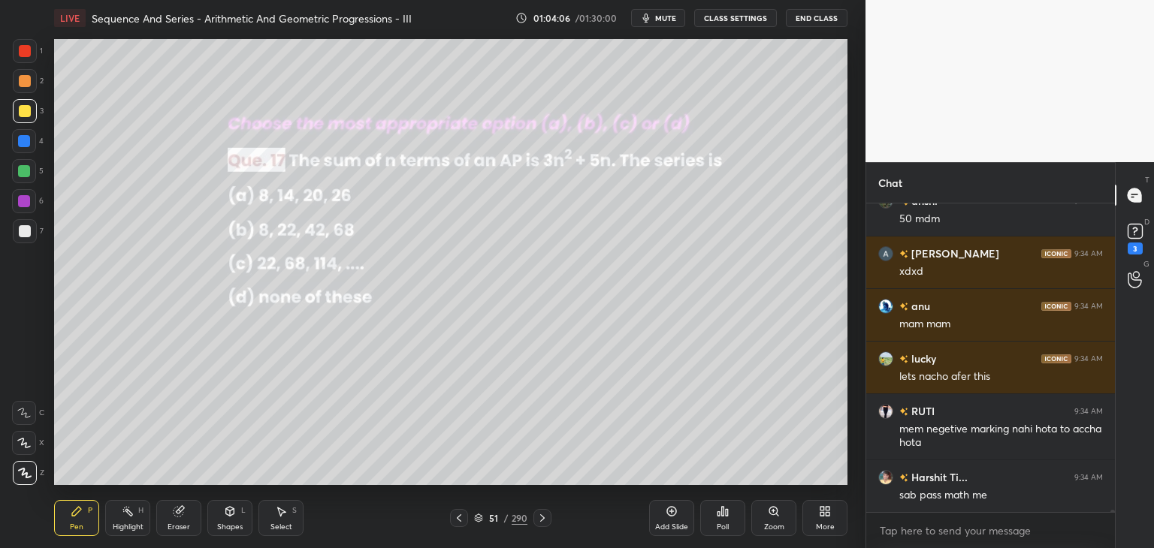
click at [721, 524] on div "Poll" at bounding box center [723, 528] width 12 height 8
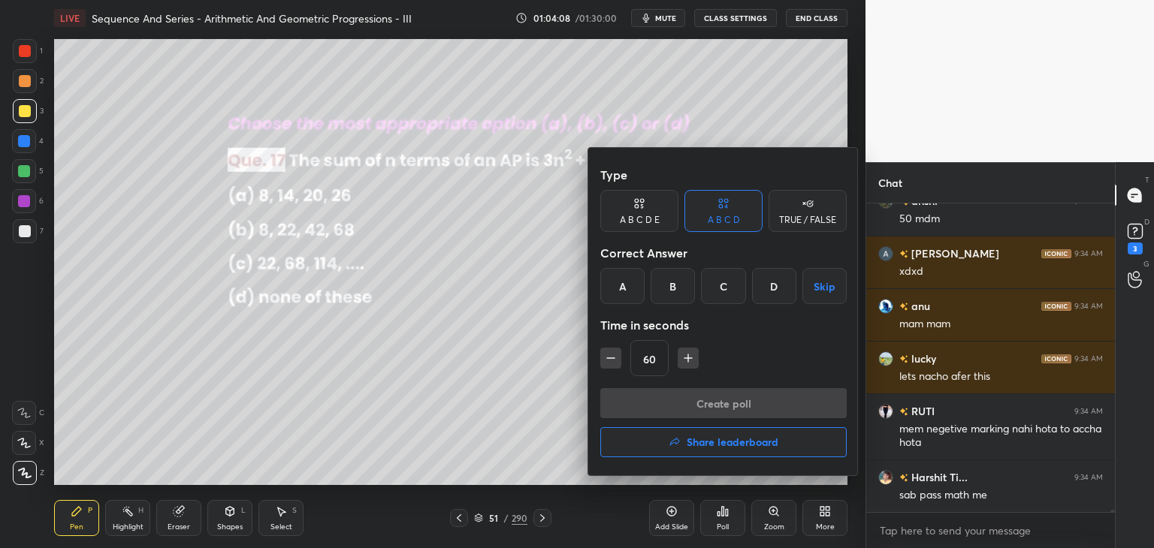
click at [613, 284] on div "A" at bounding box center [622, 286] width 44 height 36
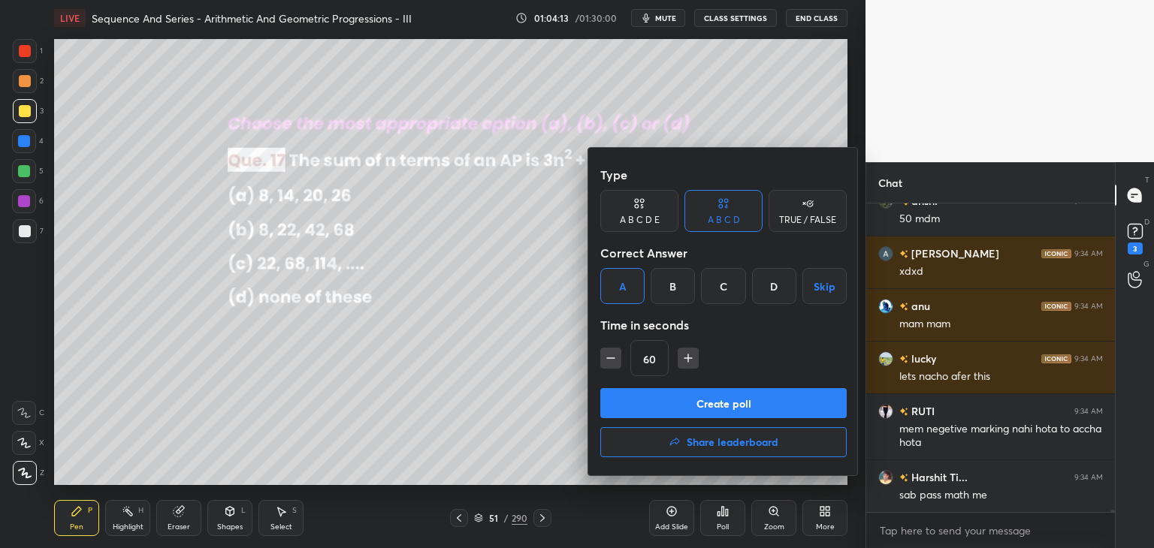
click at [678, 288] on div "B" at bounding box center [673, 286] width 44 height 36
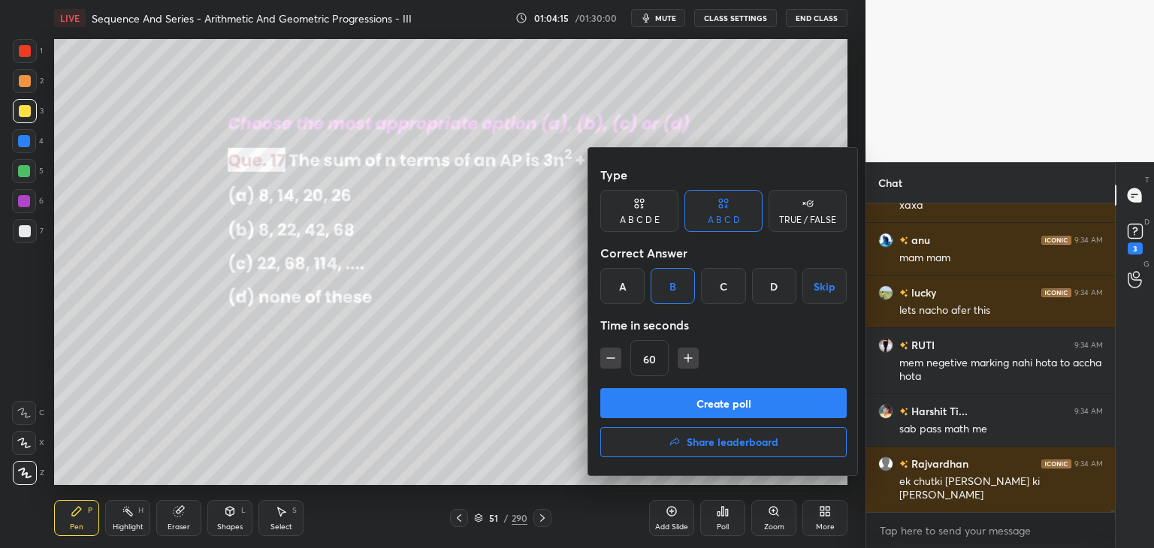
scroll to position [49022, 0]
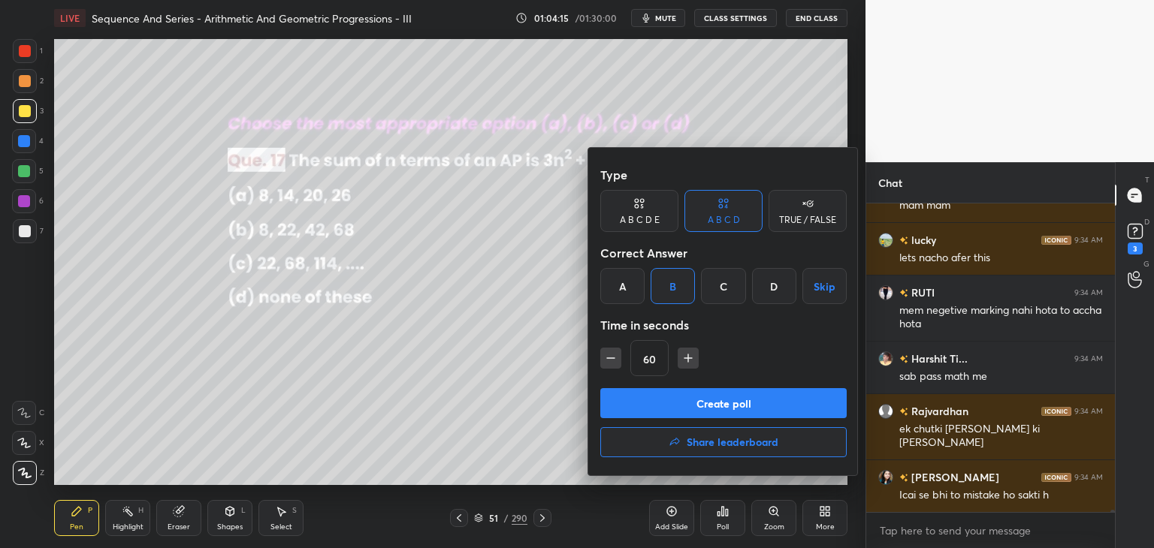
click at [666, 400] on button "Create poll" at bounding box center [723, 403] width 246 height 30
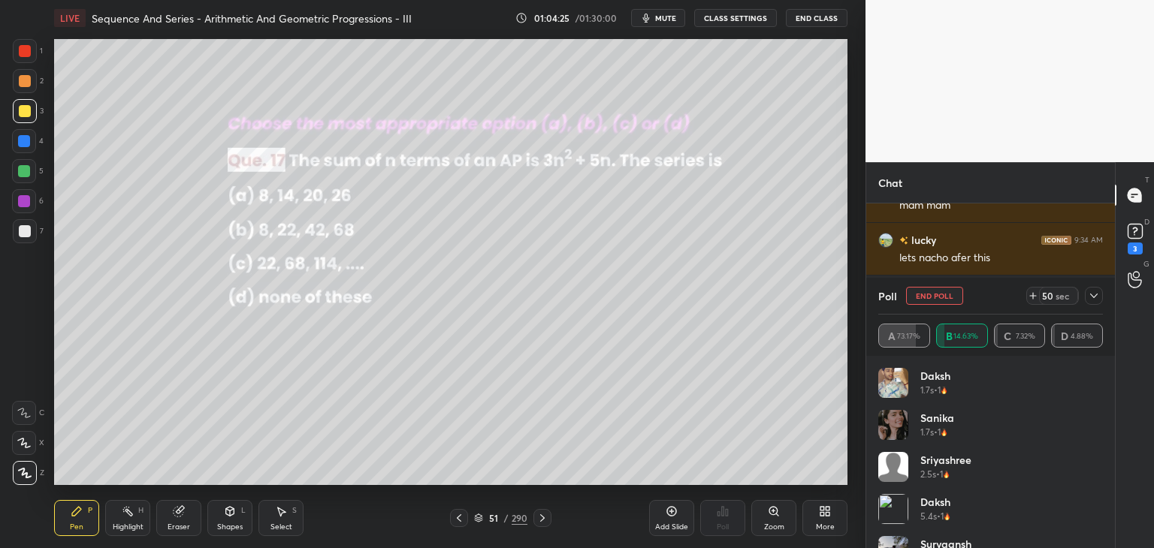
scroll to position [49167, 0]
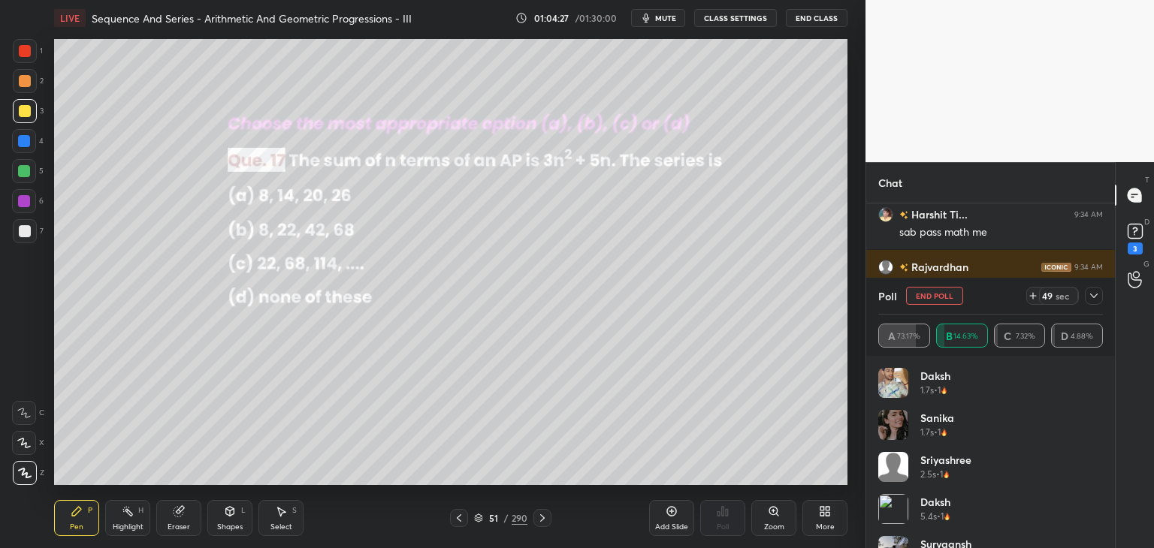
click at [1103, 451] on div "[PERSON_NAME] 1.7s • 1 [PERSON_NAME] 1.7s • 1 Sriyashree 2.5s • 1 [PERSON_NAME]…" at bounding box center [990, 452] width 249 height 192
drag, startPoint x: 1103, startPoint y: 451, endPoint x: 1099, endPoint y: 474, distance: 23.6
click at [1099, 474] on div "[PERSON_NAME] 1.7s • 1 [PERSON_NAME] 1.7s • 1 Sriyashree 2.5s • 1 [PERSON_NAME]…" at bounding box center [990, 452] width 249 height 192
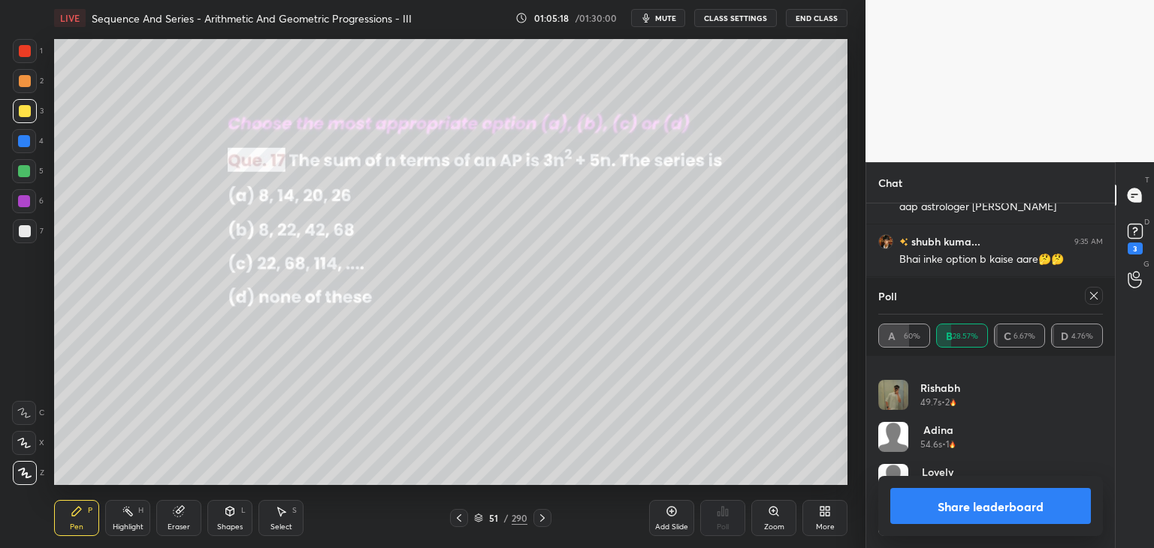
scroll to position [49864, 0]
click at [1095, 298] on icon at bounding box center [1094, 296] width 12 height 12
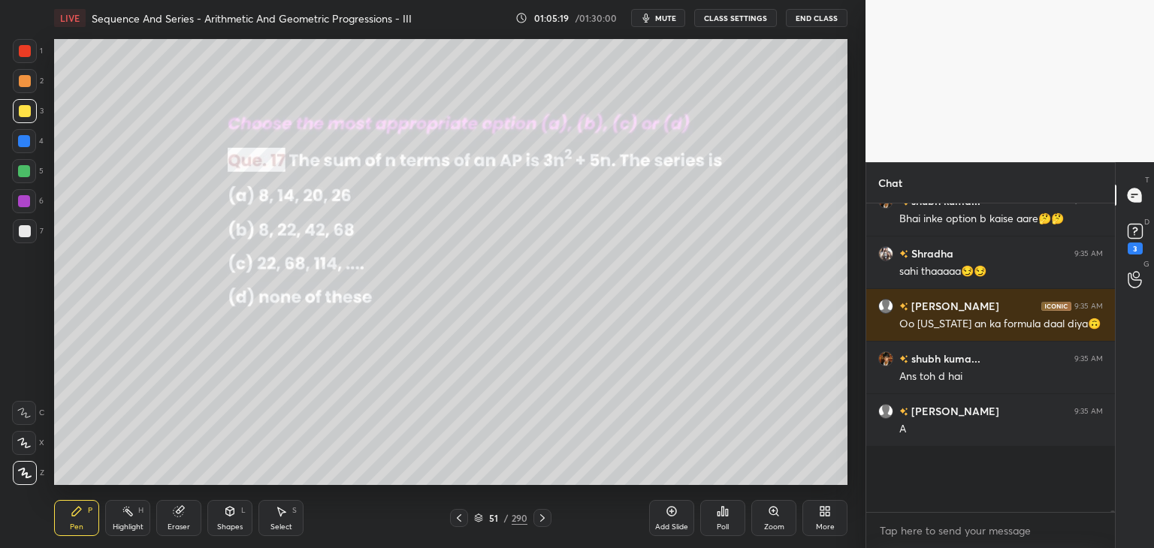
scroll to position [126, 244]
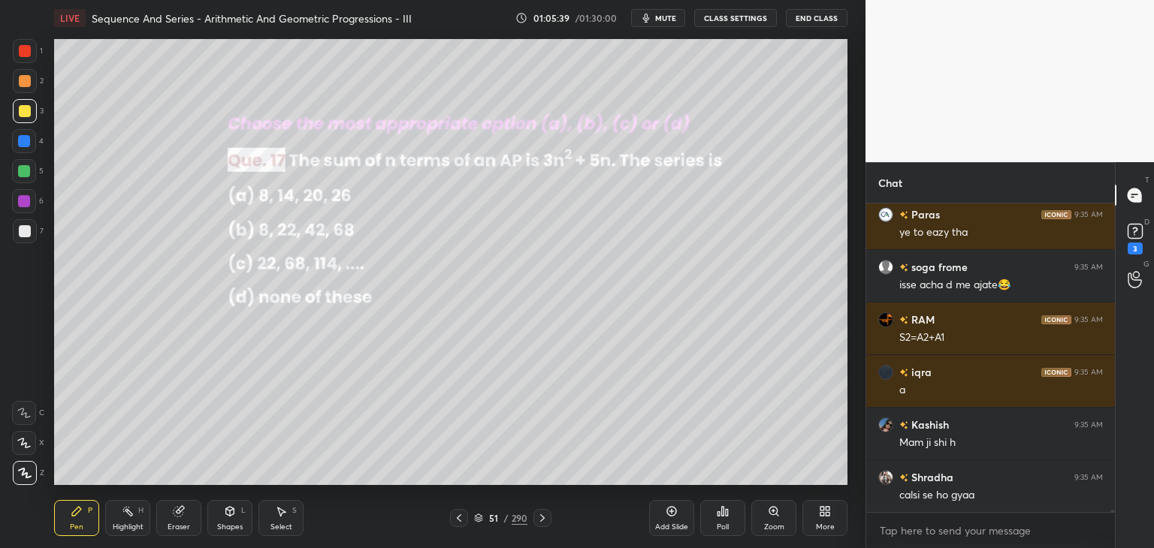
click at [33, 110] on div at bounding box center [25, 111] width 24 height 24
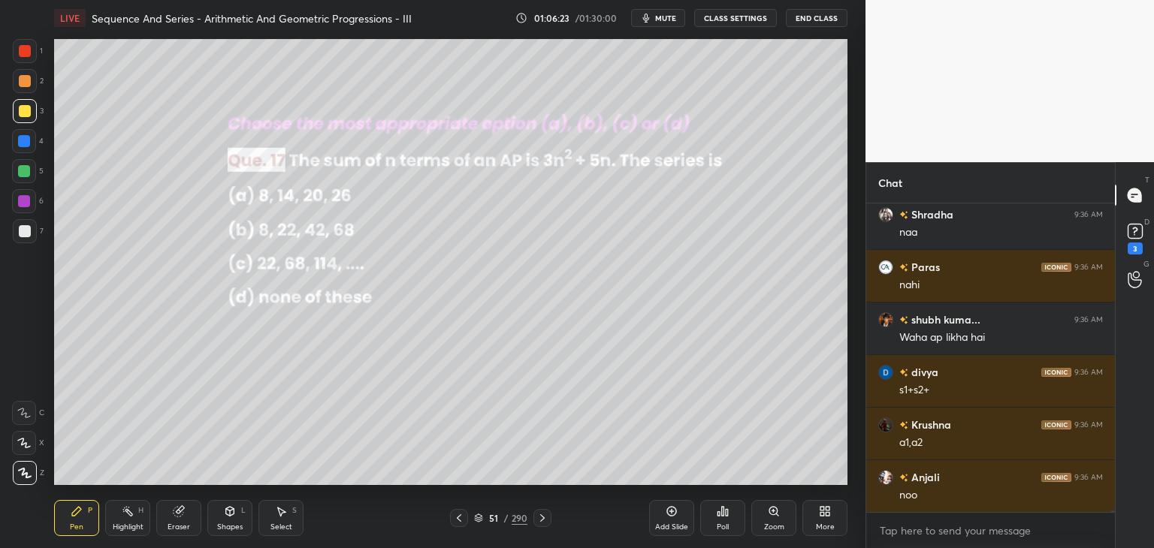
scroll to position [50995, 0]
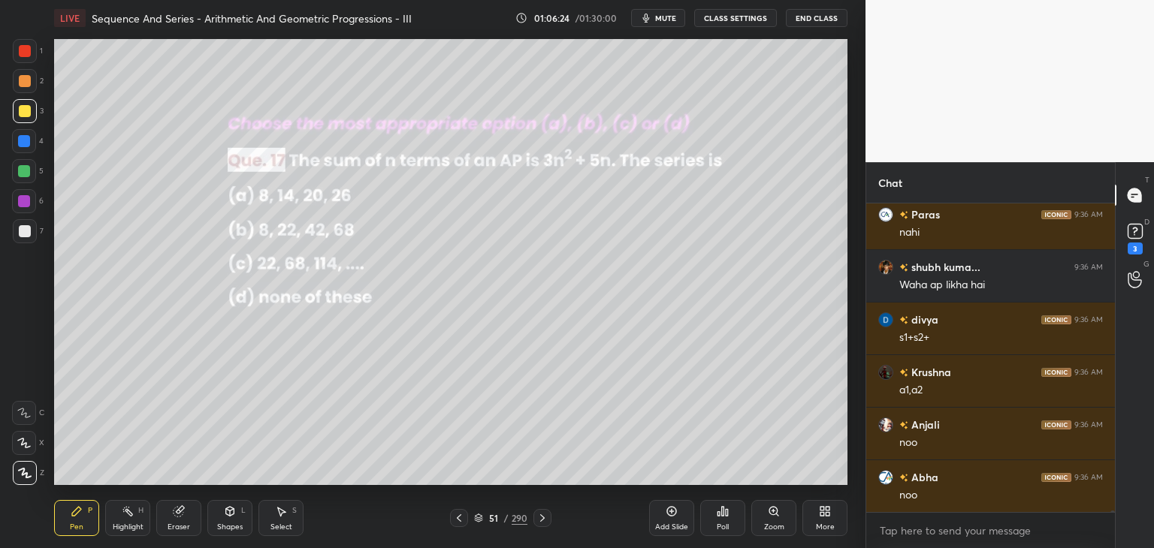
click at [237, 529] on div "Shapes" at bounding box center [230, 528] width 26 height 8
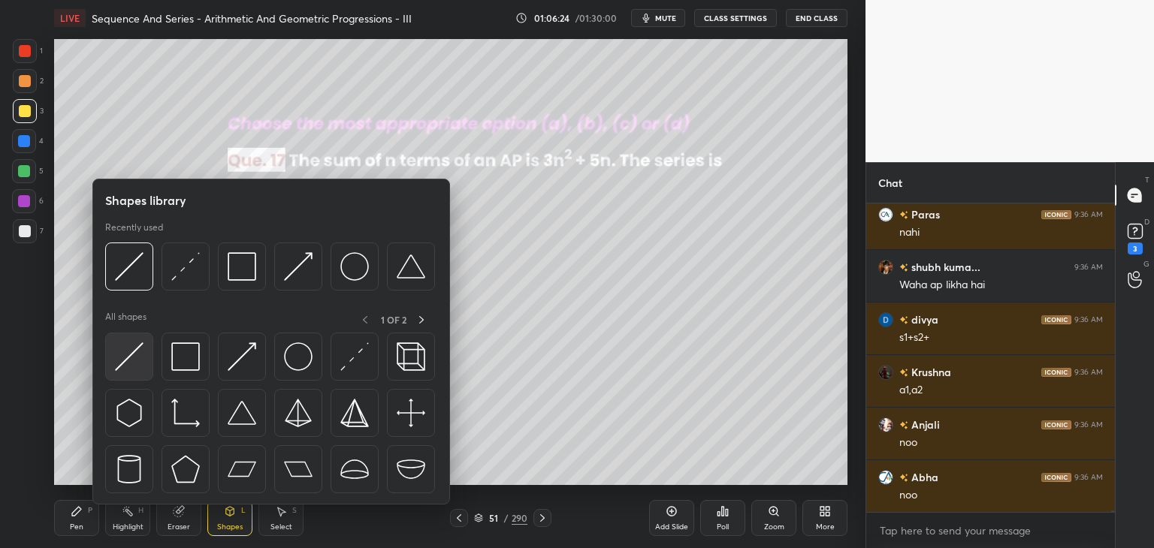
click at [124, 361] on img at bounding box center [129, 357] width 29 height 29
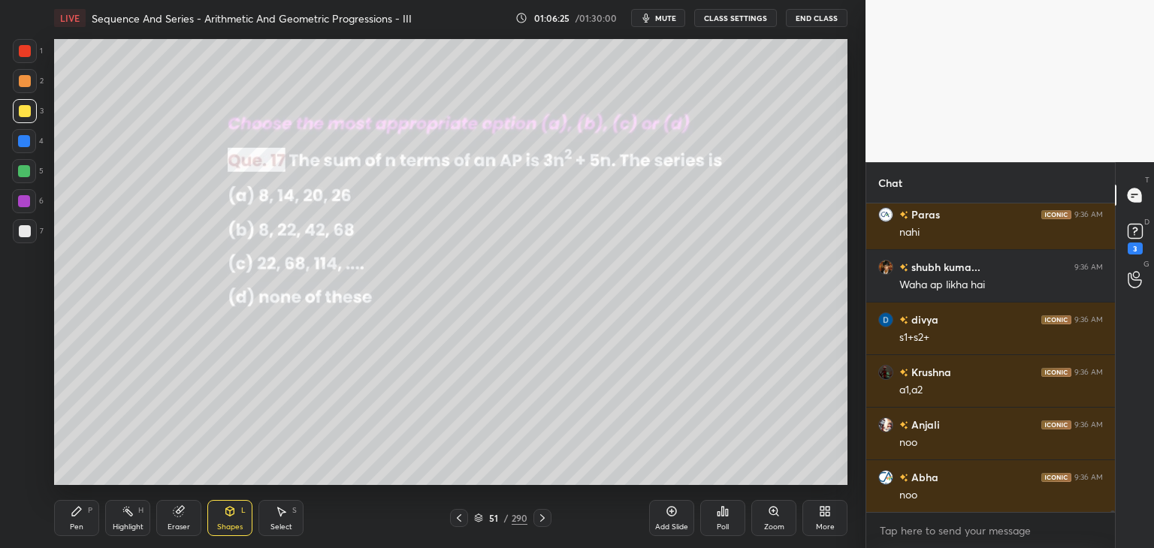
scroll to position [51048, 0]
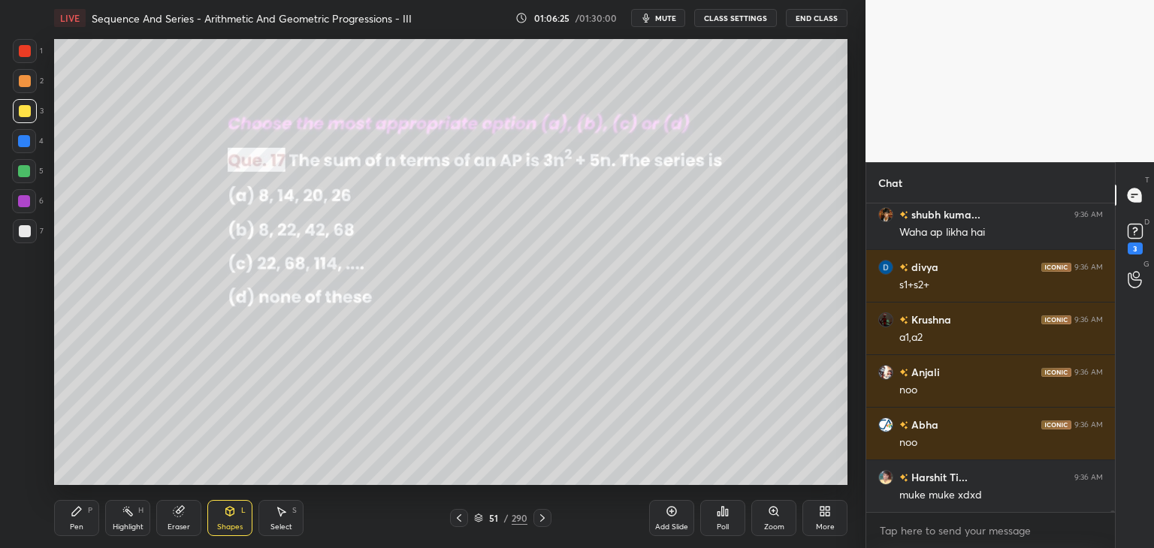
click at [24, 45] on div at bounding box center [25, 51] width 12 height 12
click at [76, 524] on div "Pen" at bounding box center [77, 528] width 14 height 8
click at [24, 234] on div at bounding box center [25, 231] width 12 height 12
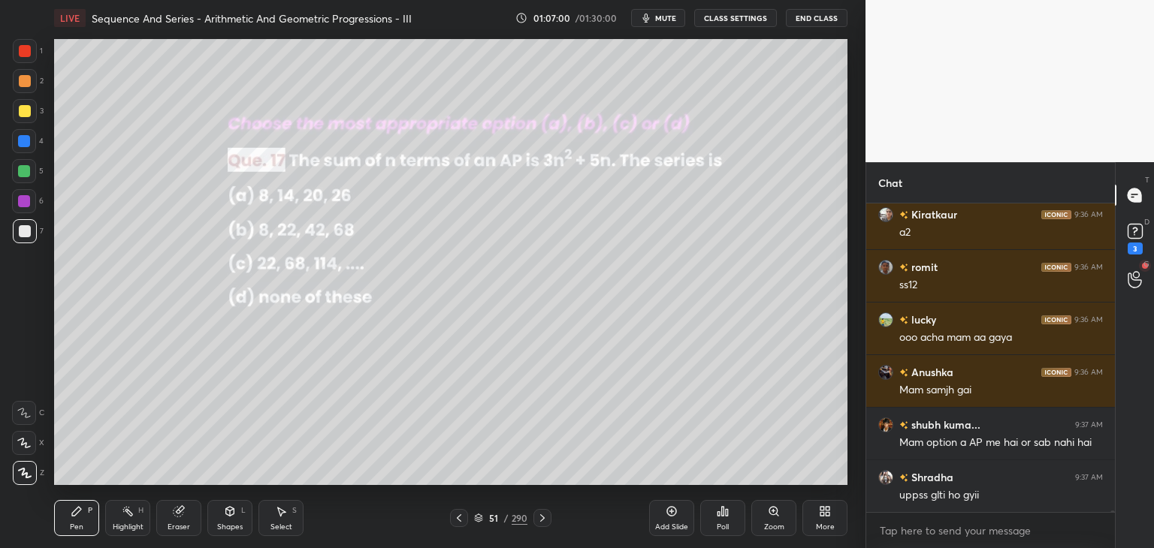
scroll to position [51731, 0]
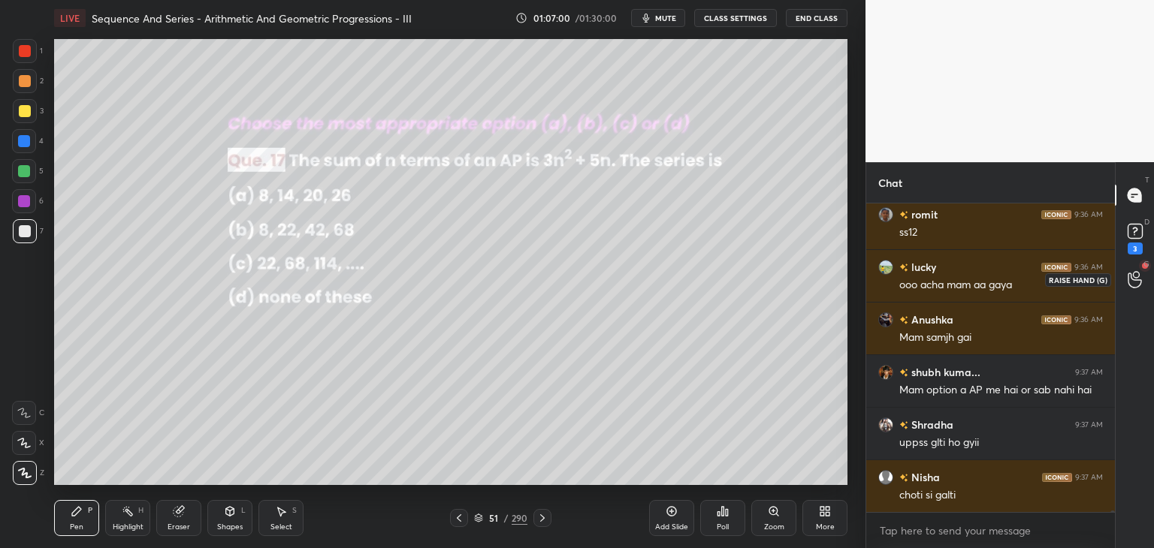
drag, startPoint x: 1128, startPoint y: 277, endPoint x: 1142, endPoint y: 277, distance: 13.5
click at [1131, 277] on icon at bounding box center [1135, 280] width 14 height 15
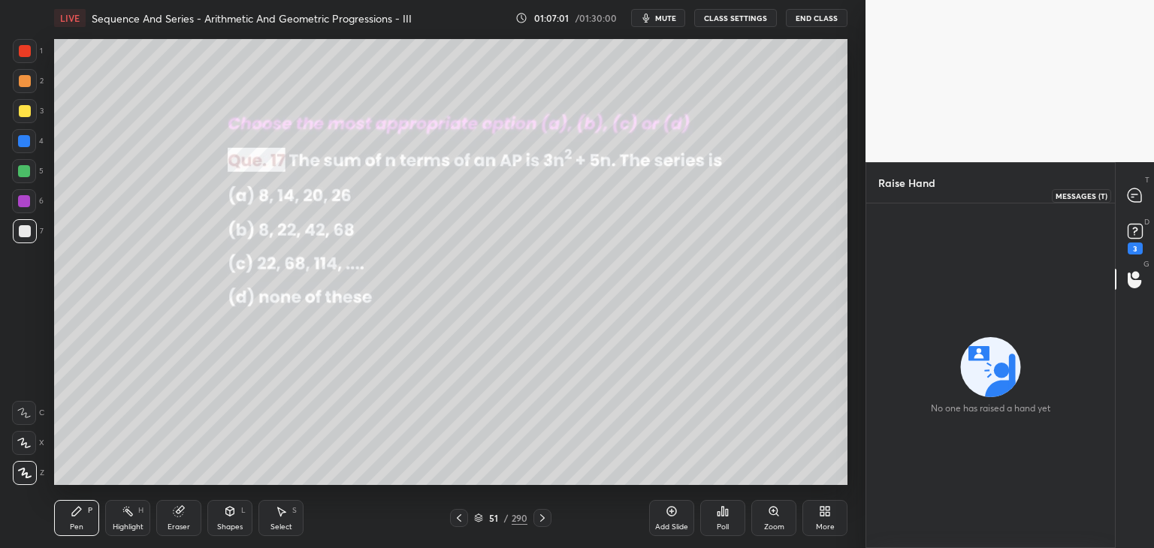
drag, startPoint x: 1134, startPoint y: 197, endPoint x: 1129, endPoint y: 205, distance: 9.8
click at [1134, 198] on icon at bounding box center [1135, 196] width 14 height 14
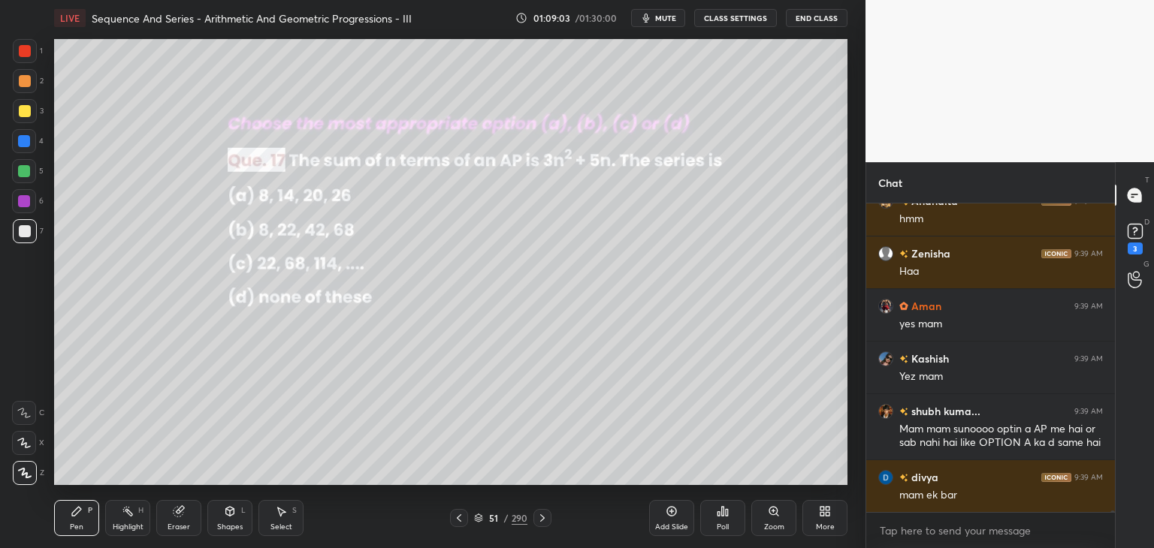
scroll to position [53683, 0]
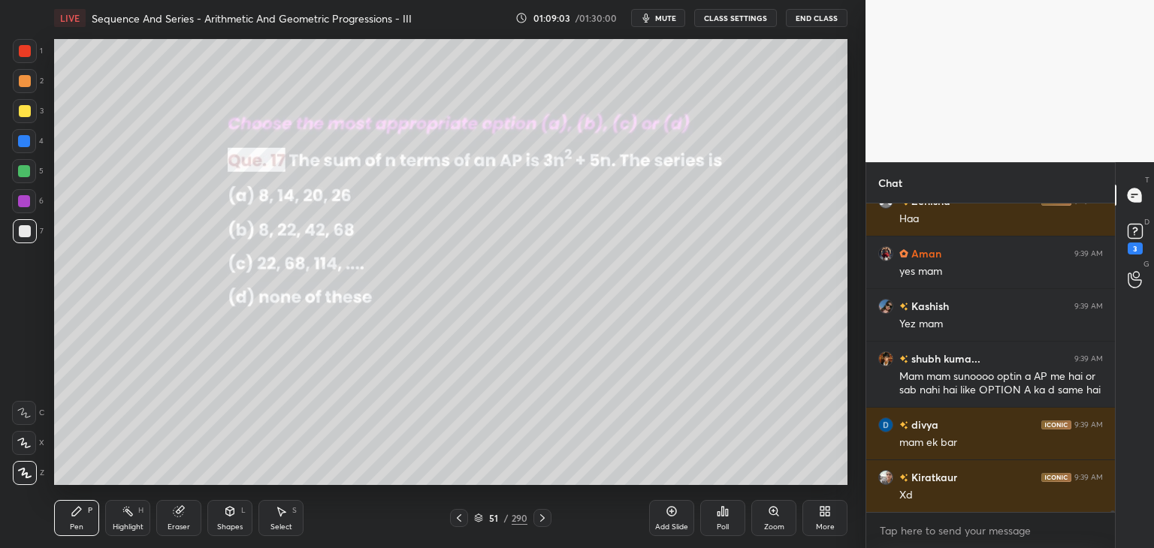
click at [92, 524] on div "Pen P" at bounding box center [76, 518] width 45 height 36
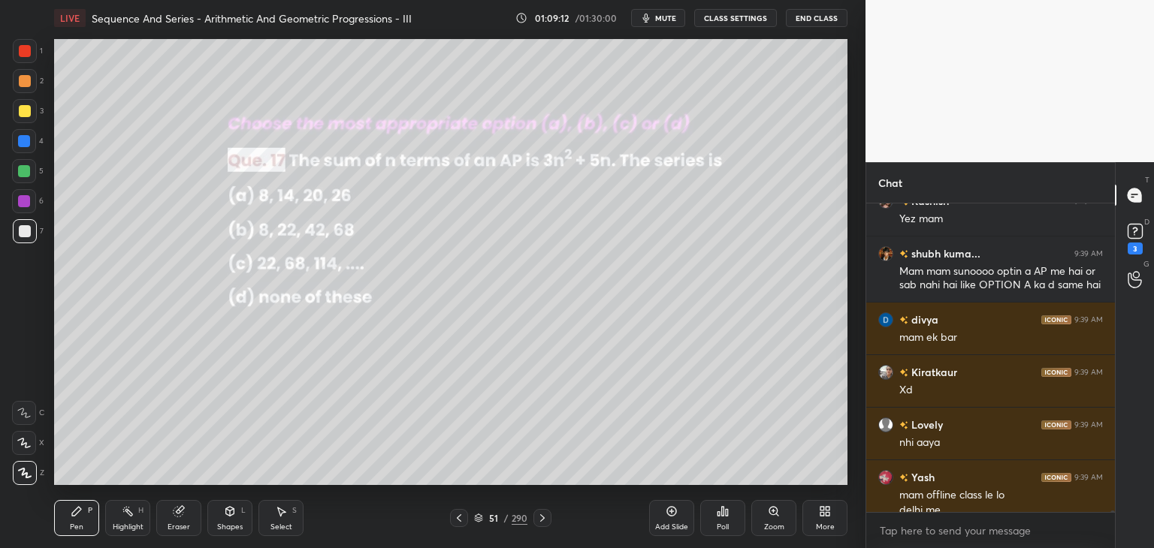
scroll to position [53803, 0]
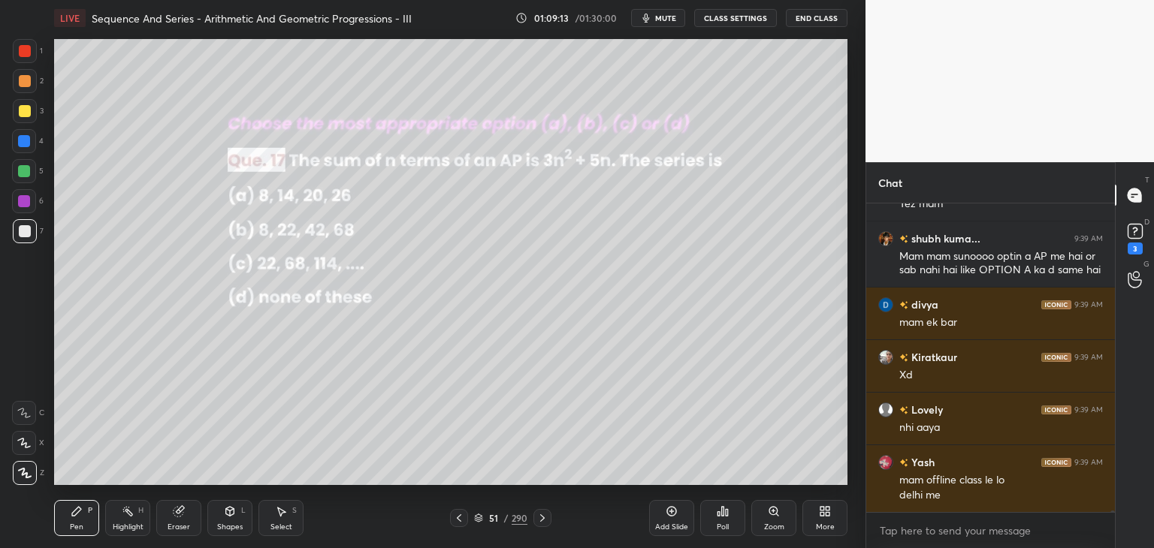
drag, startPoint x: 186, startPoint y: 524, endPoint x: 173, endPoint y: 491, distance: 34.7
click at [185, 524] on div "Eraser" at bounding box center [179, 528] width 23 height 8
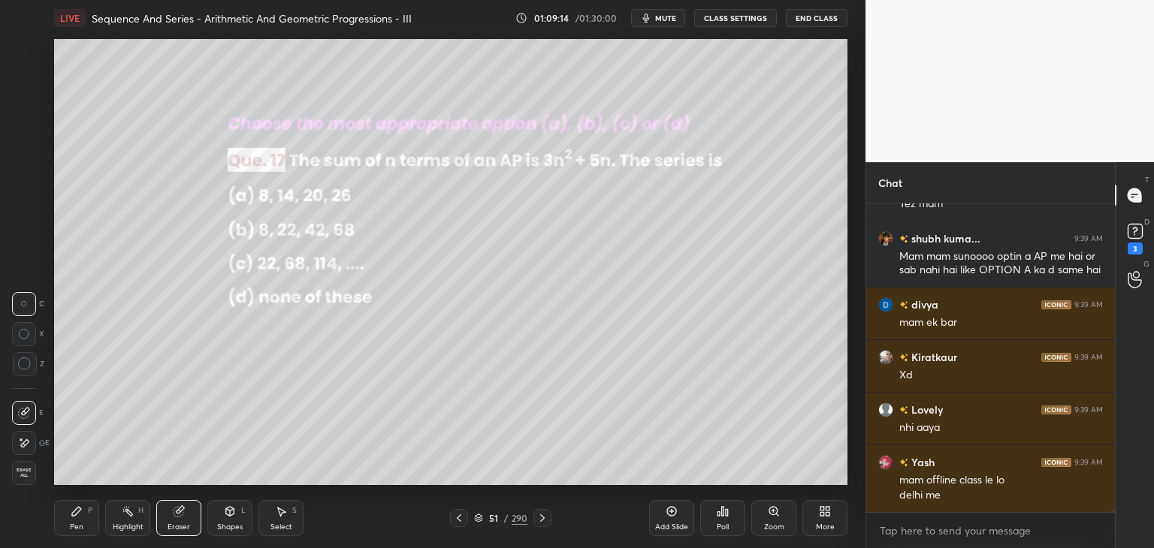
click at [21, 470] on span "Erase all" at bounding box center [24, 473] width 23 height 11
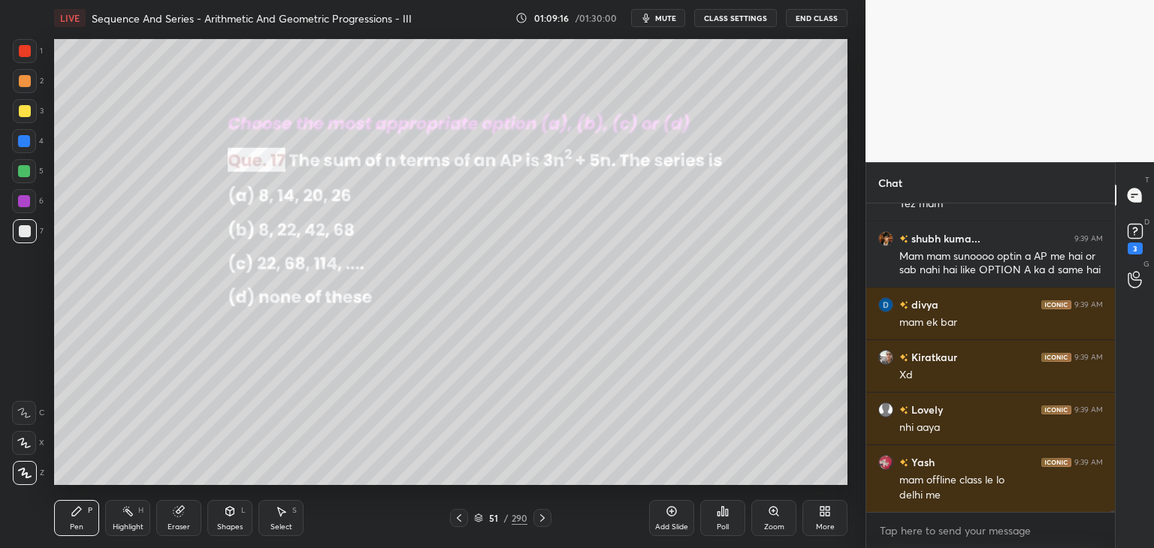
click at [24, 109] on div at bounding box center [25, 111] width 12 height 12
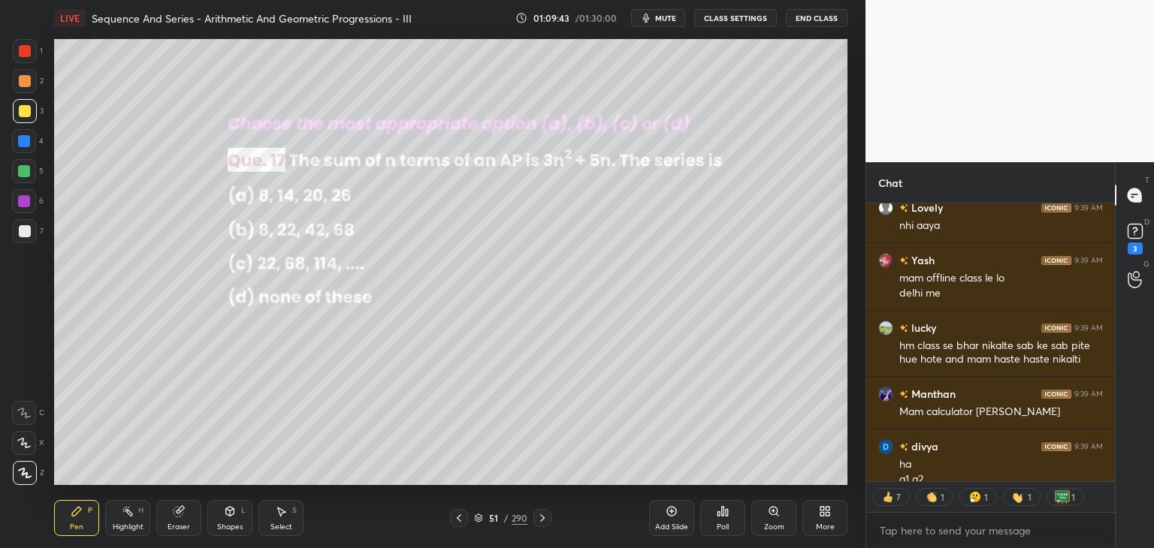
scroll to position [54020, 0]
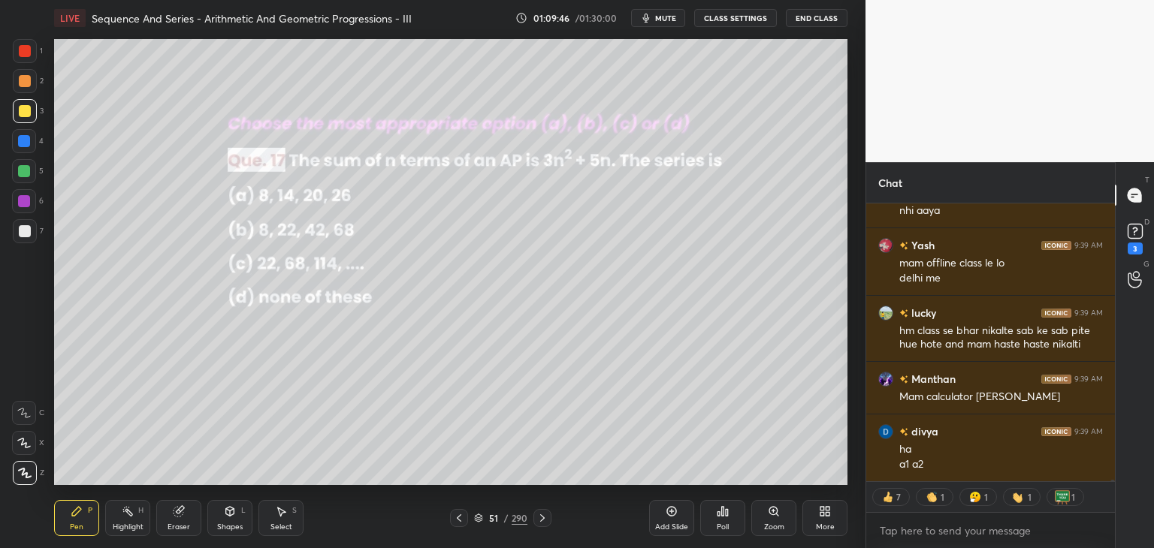
drag, startPoint x: 32, startPoint y: 227, endPoint x: 48, endPoint y: 235, distance: 18.5
click at [32, 229] on div at bounding box center [25, 231] width 24 height 24
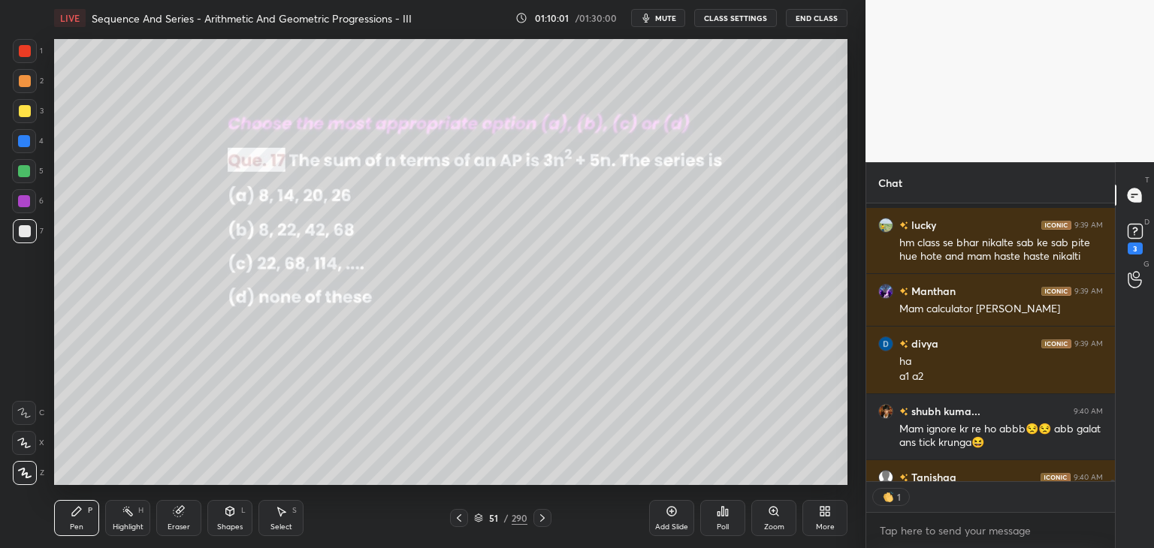
scroll to position [54191, 0]
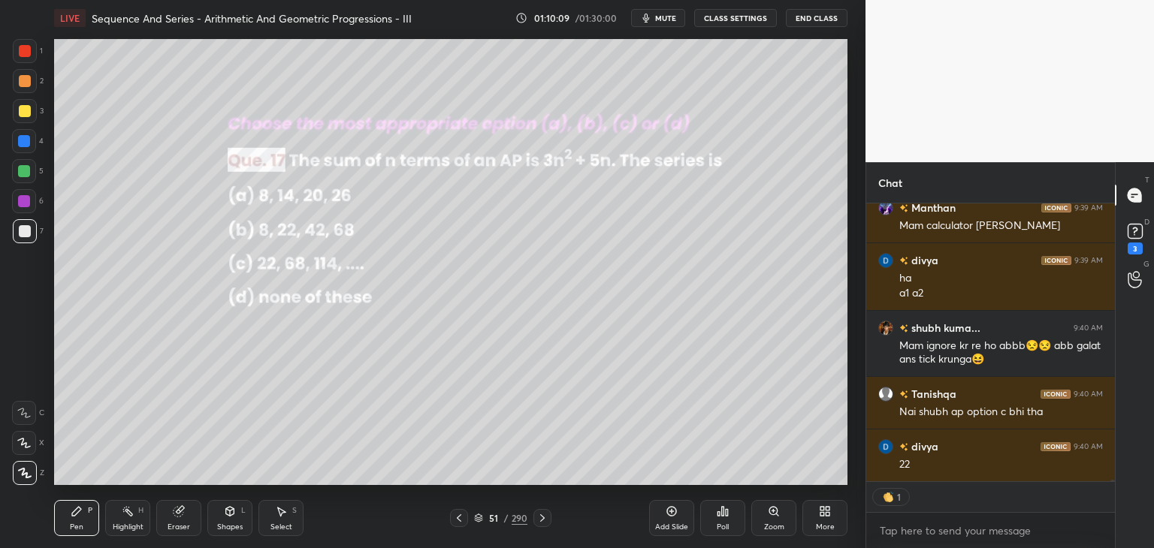
type textarea "x"
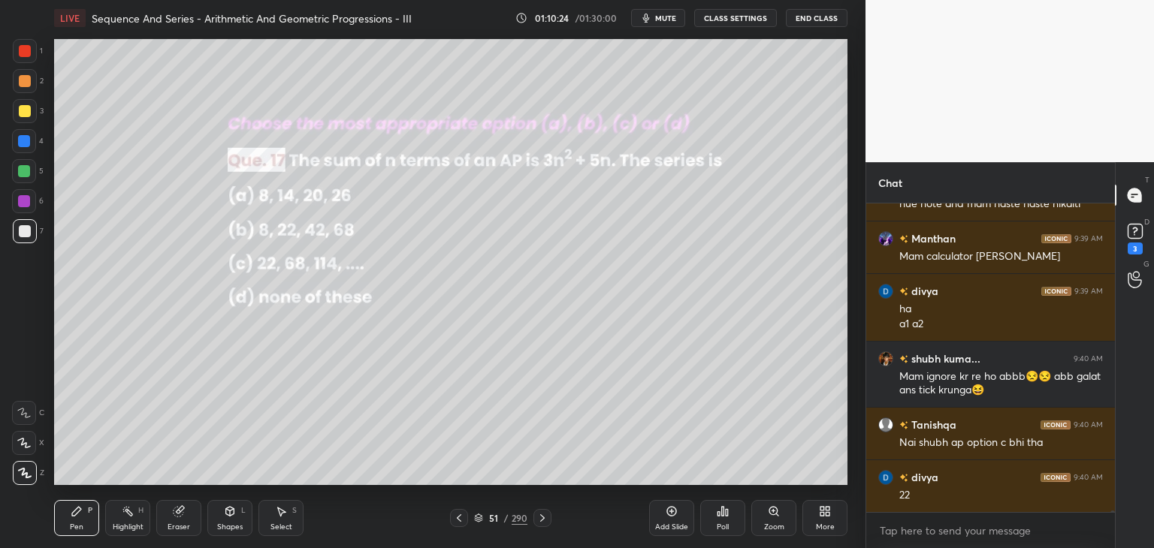
scroll to position [54213, 0]
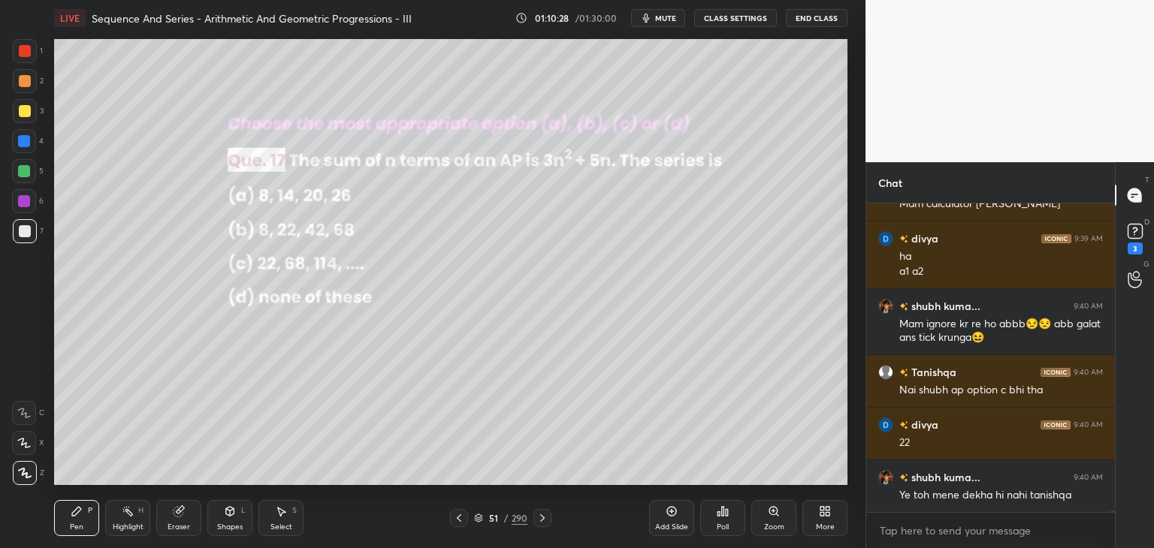
click at [75, 512] on icon at bounding box center [76, 511] width 9 height 9
click at [24, 168] on div at bounding box center [24, 171] width 12 height 12
click at [180, 524] on div "Eraser" at bounding box center [179, 528] width 23 height 8
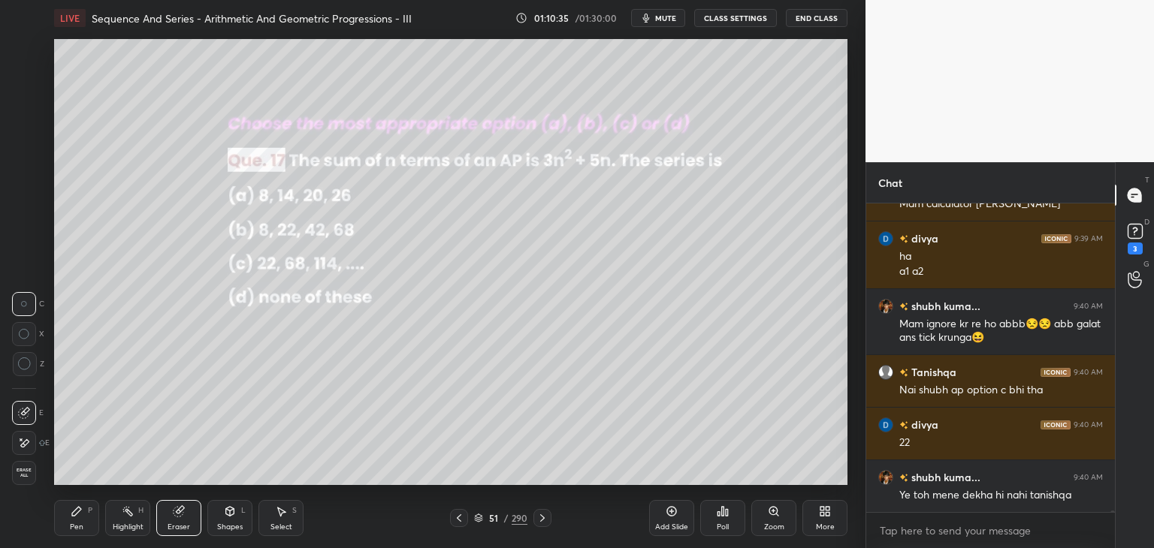
click at [74, 524] on div "Pen" at bounding box center [77, 528] width 14 height 8
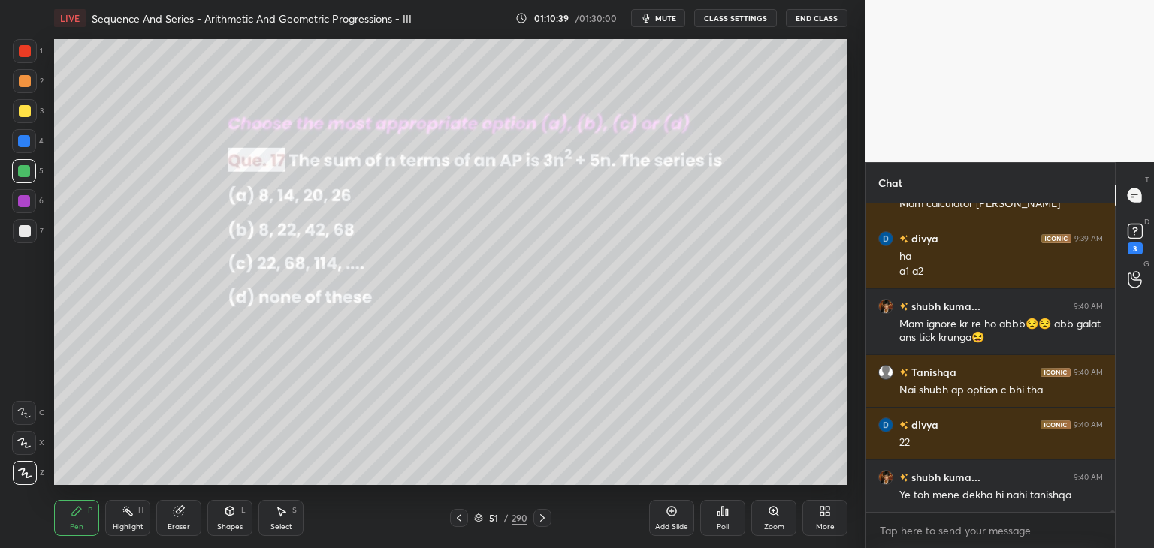
scroll to position [54266, 0]
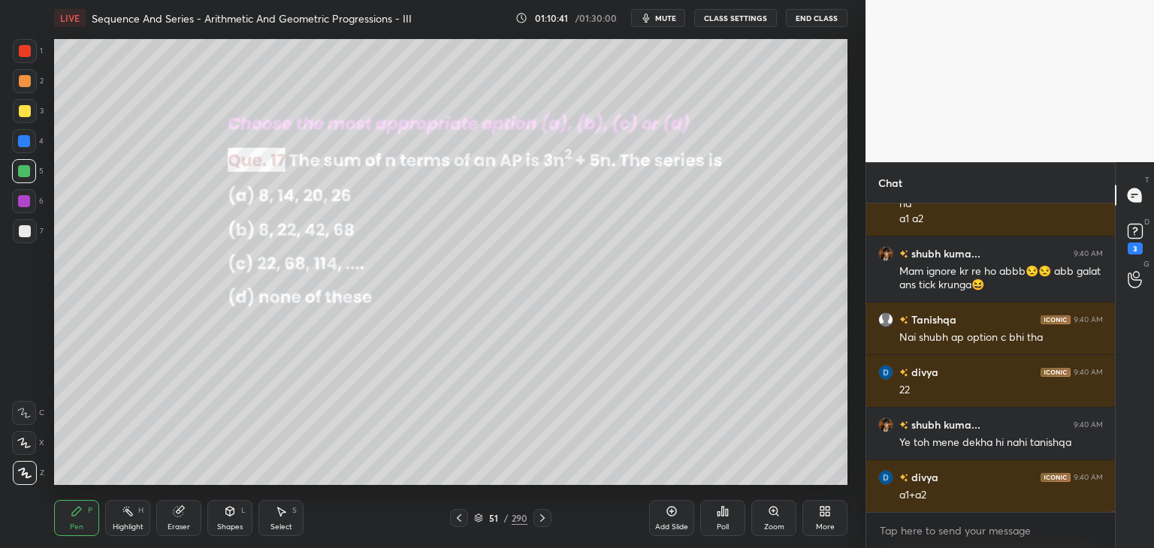
click at [291, 515] on div "Select S" at bounding box center [280, 518] width 45 height 36
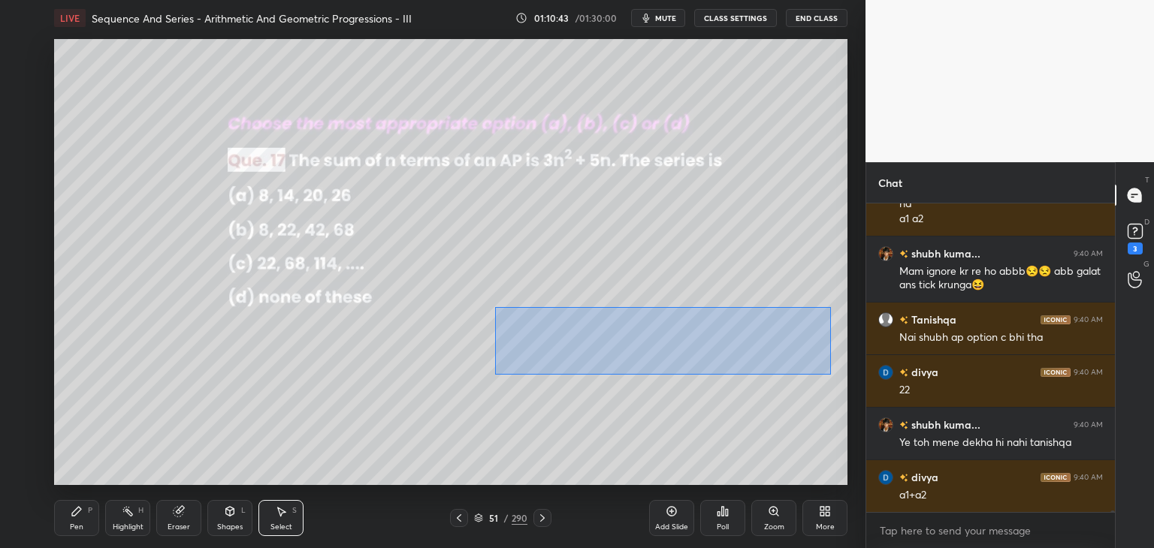
drag, startPoint x: 495, startPoint y: 307, endPoint x: 828, endPoint y: 374, distance: 339.4
click at [829, 376] on div "0 ° Undo Copy Paste here Duplicate Duplicate to new slide Delete" at bounding box center [450, 262] width 793 height 446
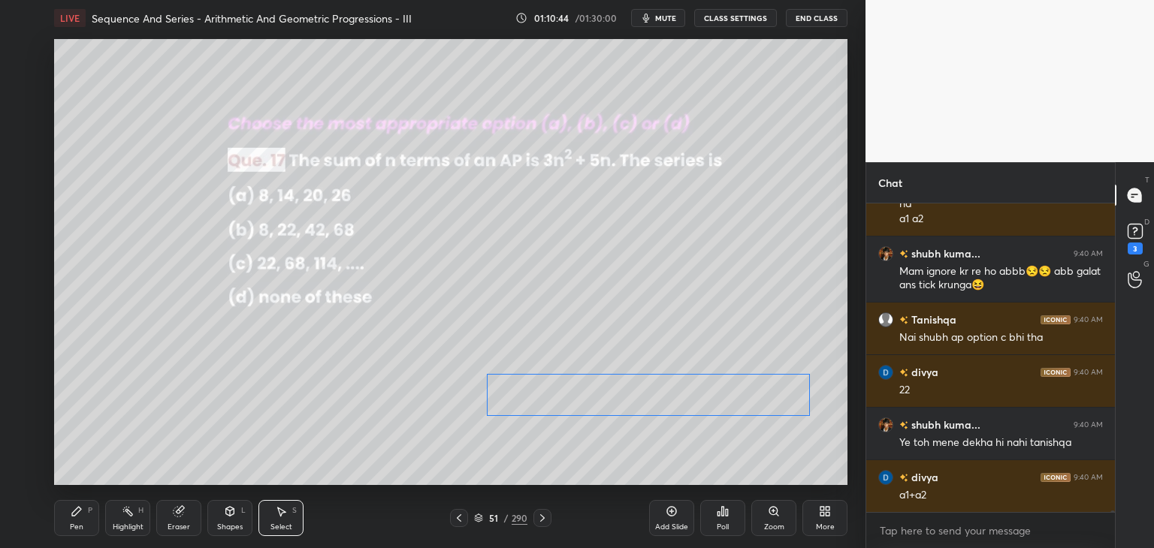
drag, startPoint x: 616, startPoint y: 354, endPoint x: 596, endPoint y: 399, distance: 49.1
click at [608, 407] on div "0 ° Undo Copy Paste here Duplicate Duplicate to new slide Delete" at bounding box center [450, 262] width 793 height 446
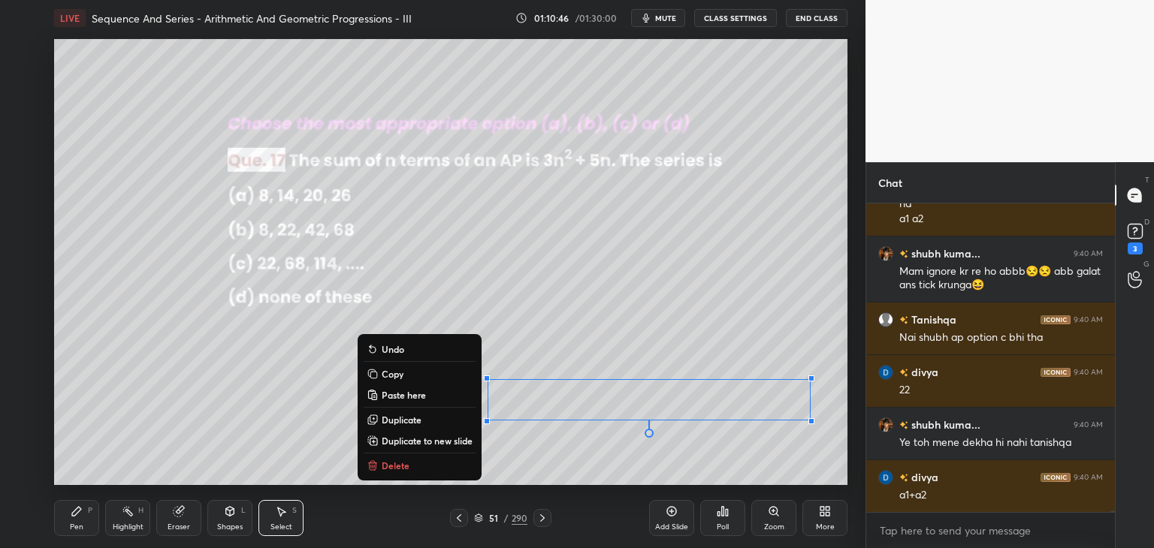
click at [82, 531] on div "Pen" at bounding box center [77, 528] width 14 height 8
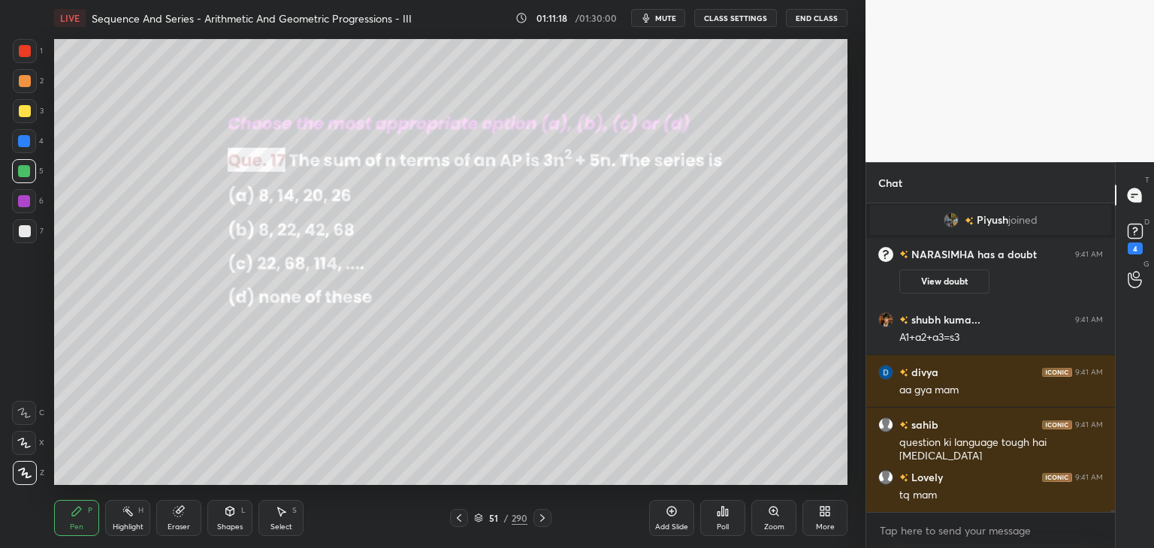
scroll to position [50463, 0]
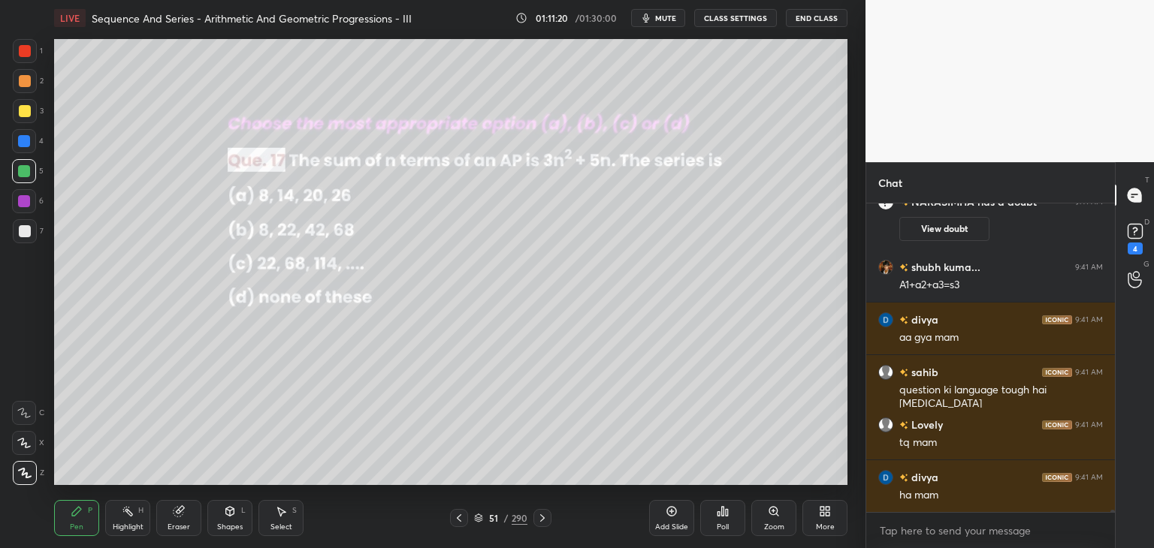
click at [541, 518] on icon at bounding box center [542, 518] width 12 height 12
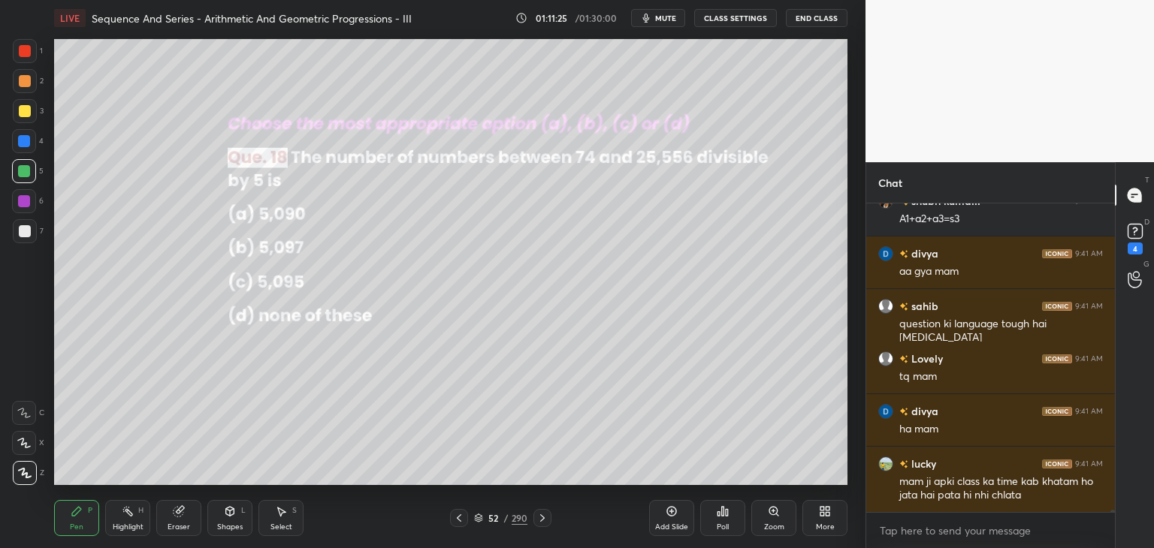
click at [726, 527] on div "Poll" at bounding box center [723, 528] width 12 height 8
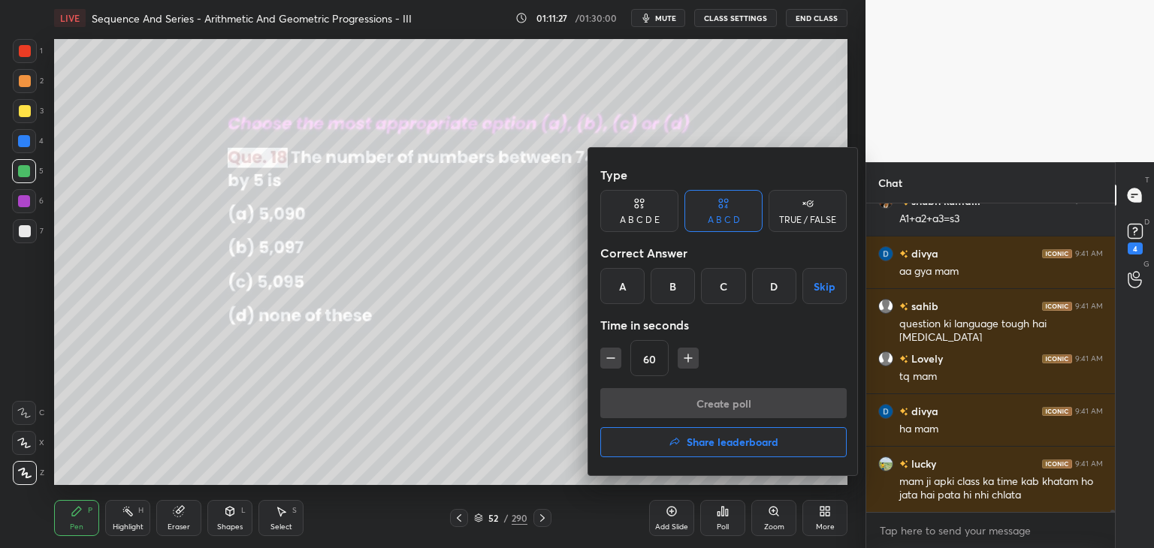
drag, startPoint x: 771, startPoint y: 288, endPoint x: 753, endPoint y: 312, distance: 29.5
click at [771, 289] on div "D" at bounding box center [774, 286] width 44 height 36
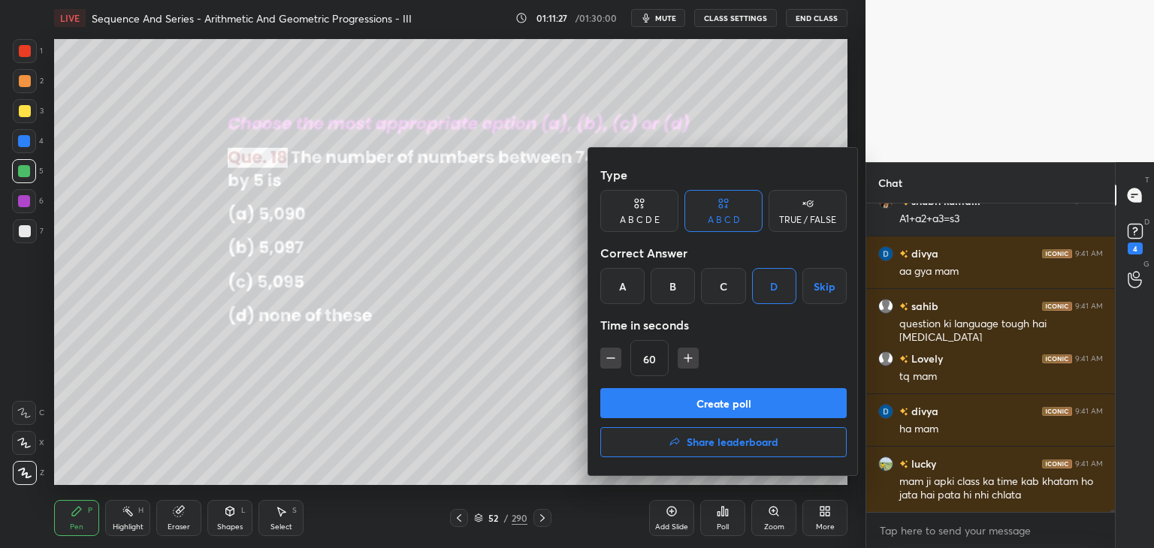
click at [611, 358] on icon "button" at bounding box center [610, 358] width 15 height 15
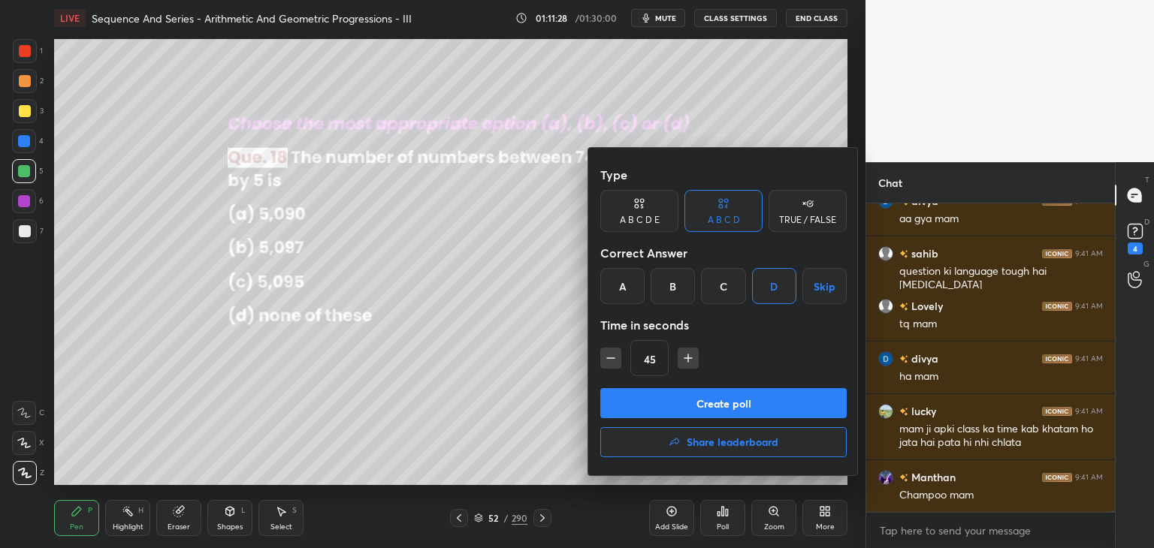
click at [614, 357] on icon "button" at bounding box center [610, 358] width 15 height 15
type input "30"
click at [652, 405] on button "Create poll" at bounding box center [723, 403] width 246 height 30
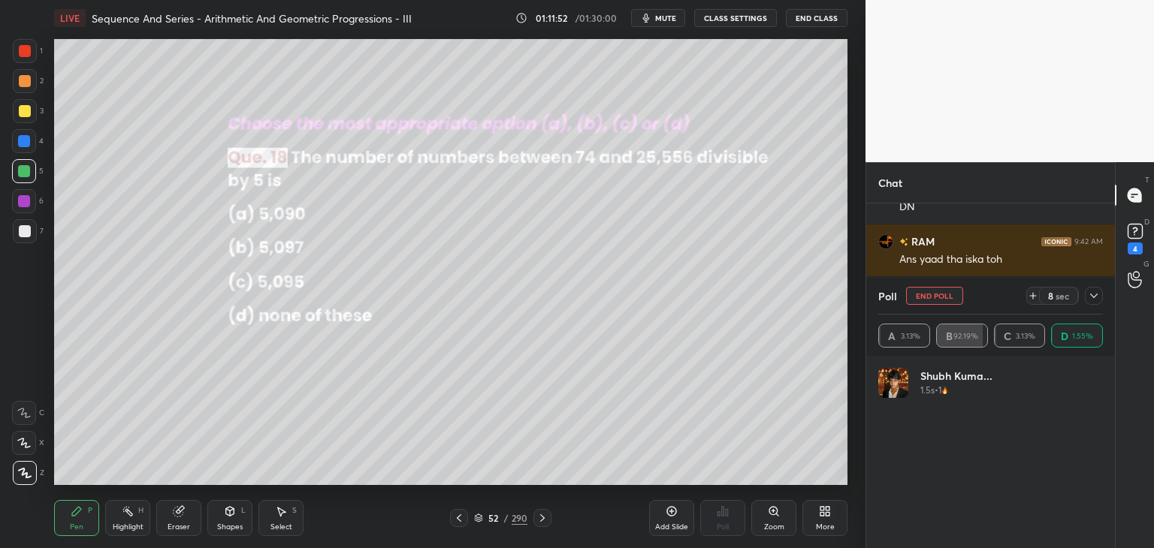
scroll to position [50975, 0]
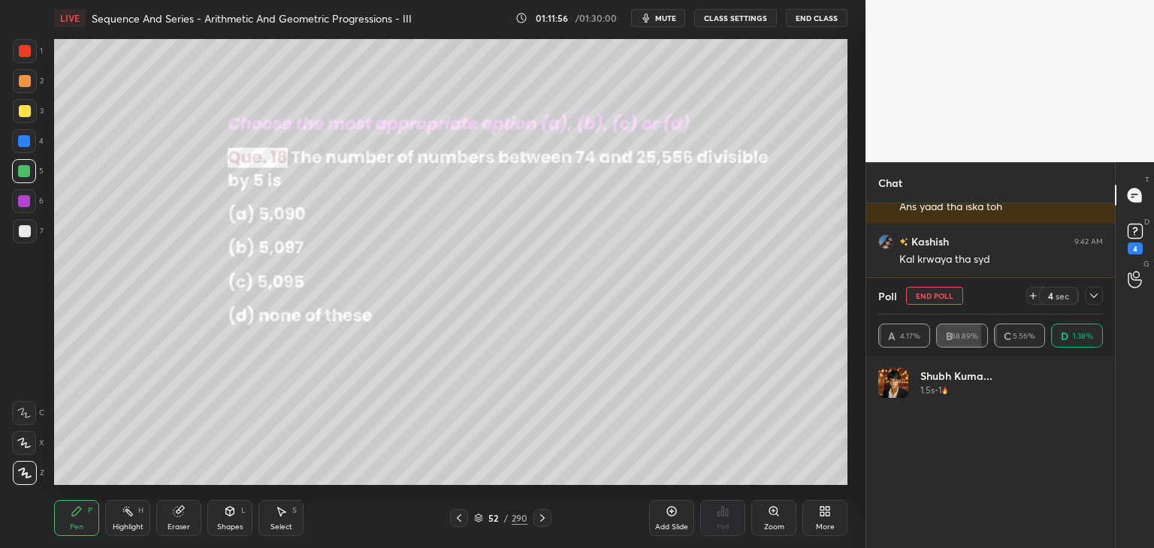
click at [1093, 300] on icon at bounding box center [1094, 296] width 12 height 12
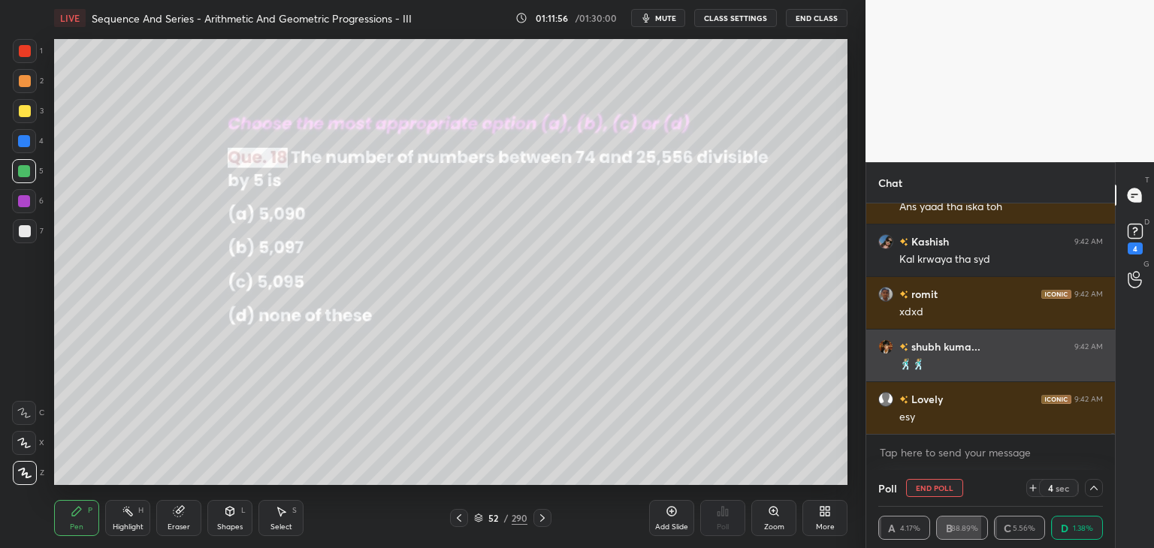
scroll to position [0, 0]
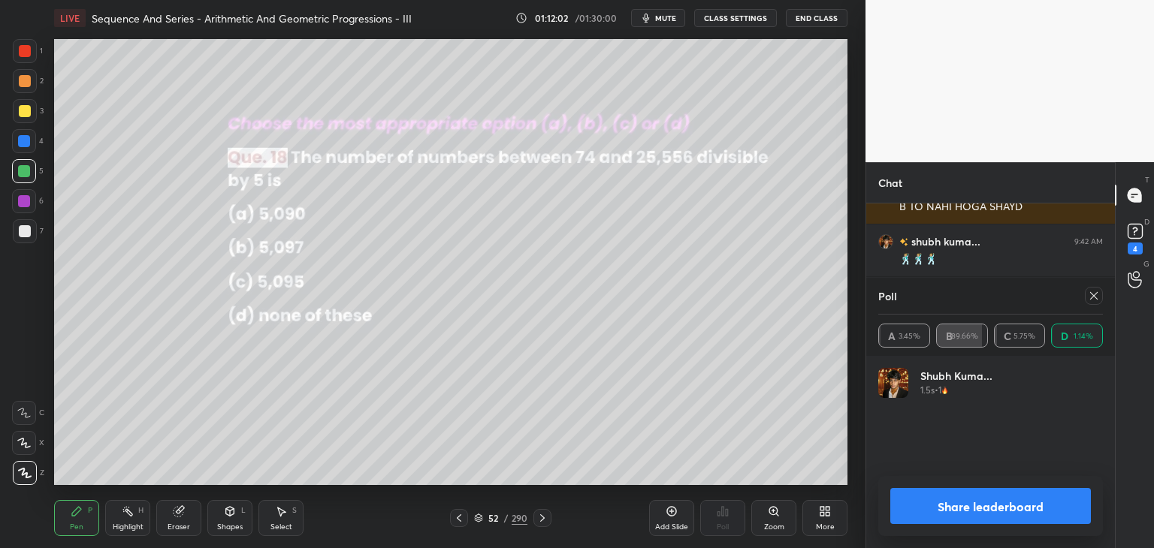
click at [1094, 294] on icon at bounding box center [1094, 296] width 12 height 12
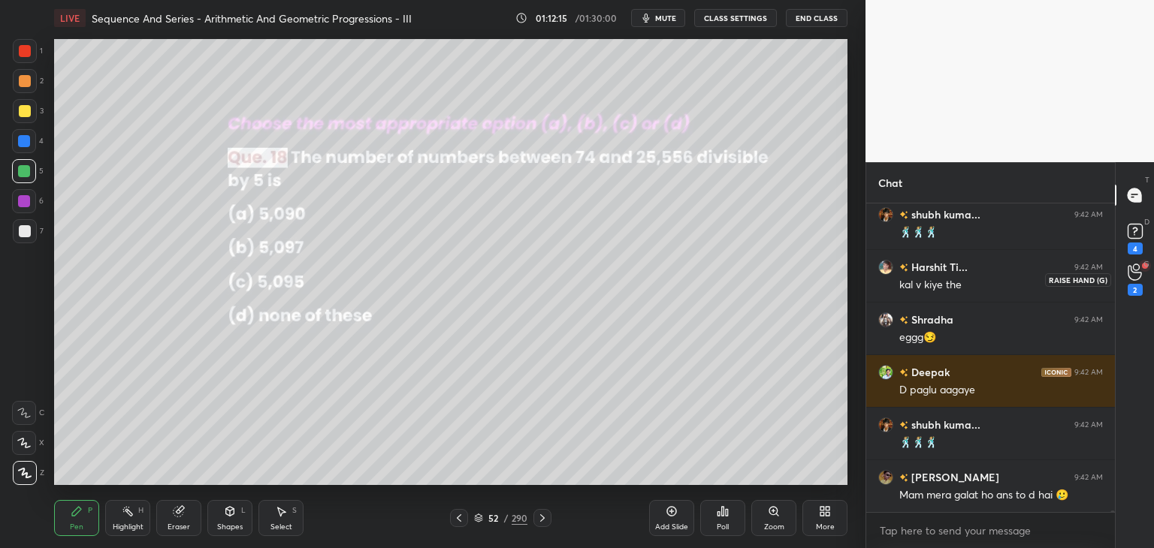
click at [1133, 289] on div "2" at bounding box center [1135, 290] width 15 height 12
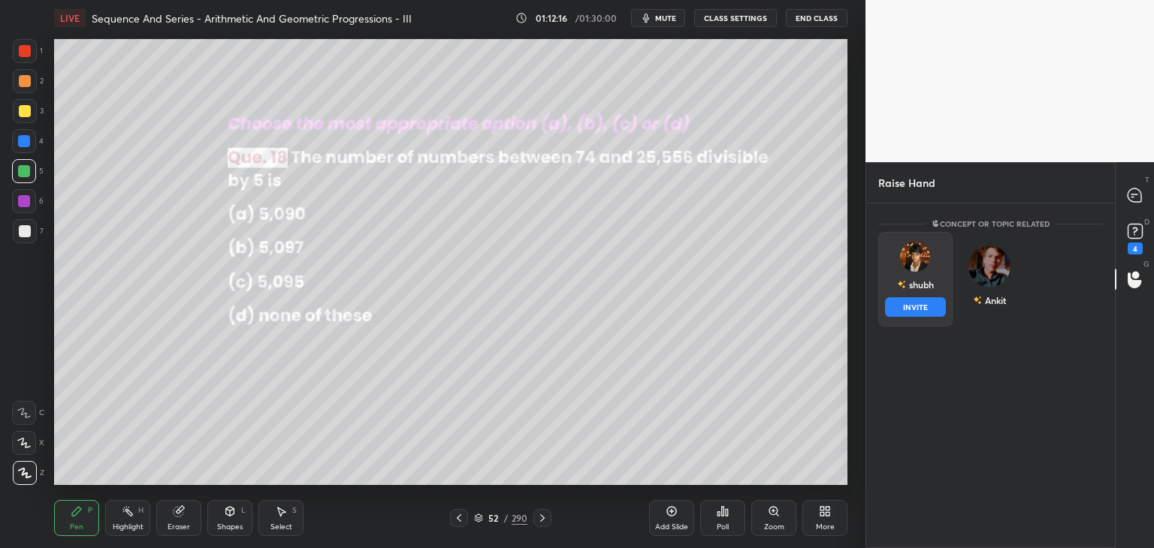
click at [925, 289] on div "shubh" at bounding box center [921, 285] width 25 height 14
click at [935, 304] on button "INVITE" at bounding box center [915, 307] width 61 height 20
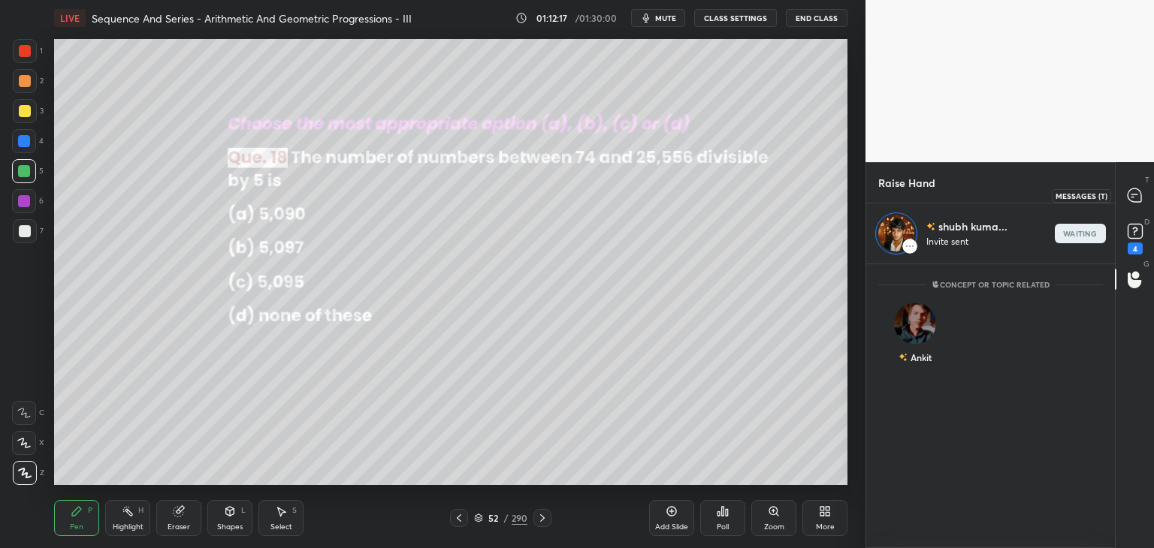
drag, startPoint x: 1140, startPoint y: 200, endPoint x: 1133, endPoint y: 221, distance: 22.1
click at [1139, 201] on icon at bounding box center [1135, 196] width 14 height 14
type textarea "x"
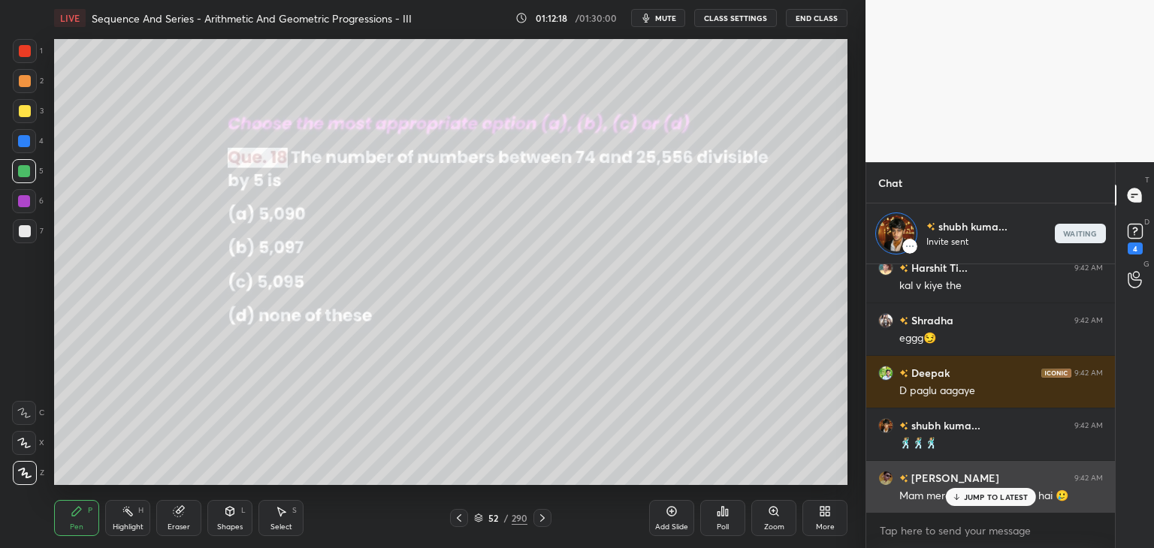
click at [982, 494] on p "JUMP TO LATEST" at bounding box center [996, 497] width 65 height 9
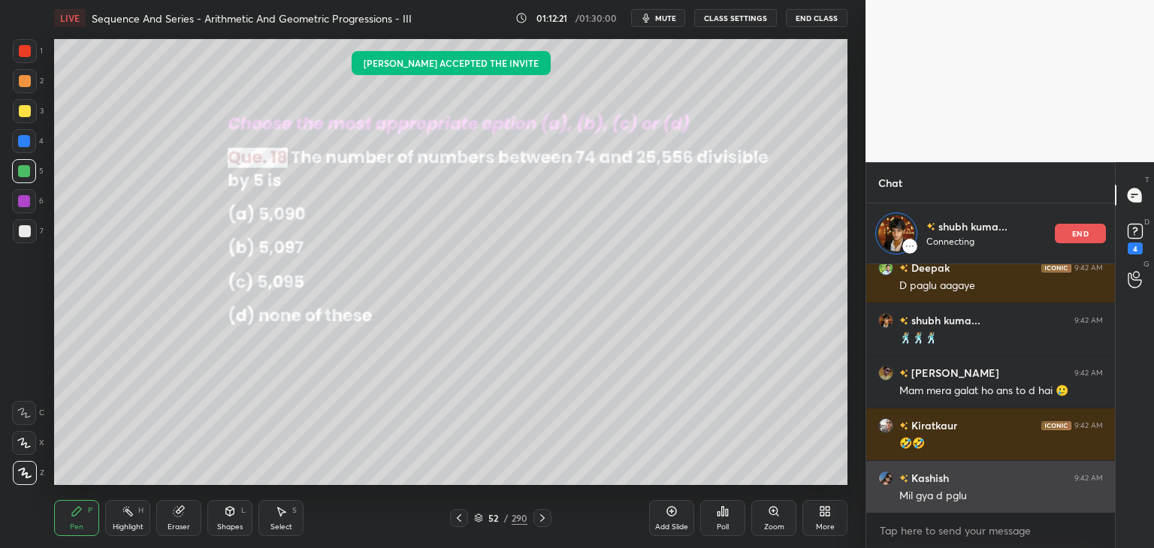
click at [997, 497] on div "Mil gya d pglu" at bounding box center [1001, 496] width 204 height 15
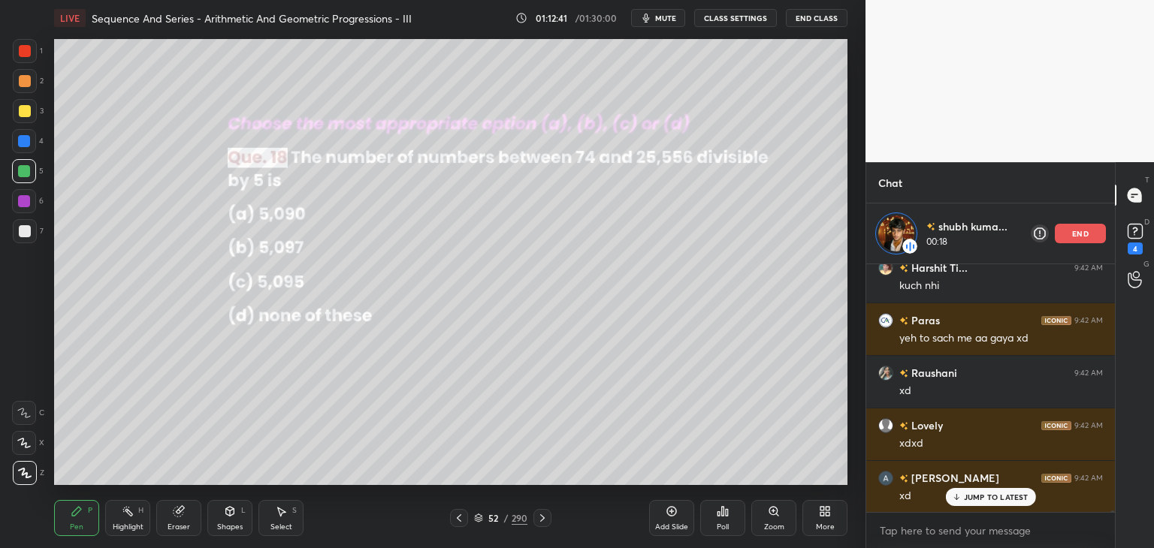
click at [1079, 234] on p "end" at bounding box center [1080, 234] width 17 height 8
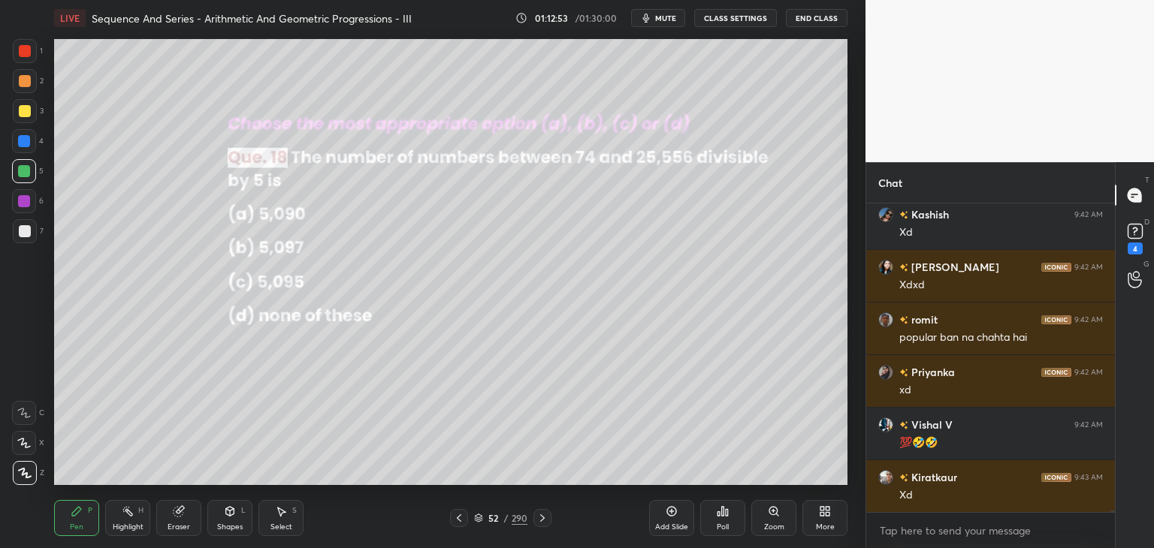
click at [26, 114] on div at bounding box center [25, 111] width 12 height 12
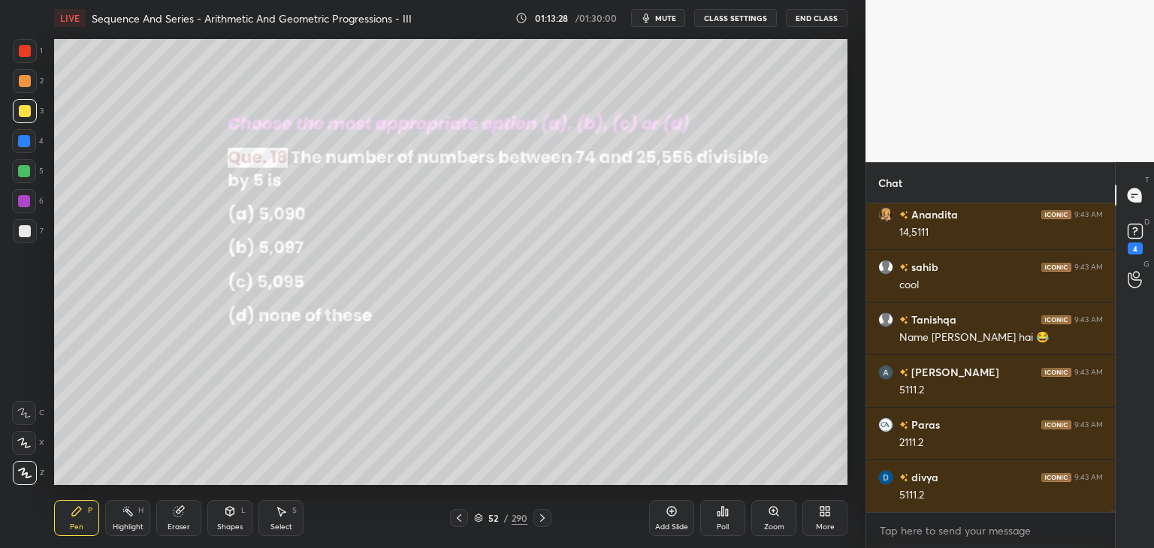
scroll to position [53500, 0]
click at [547, 518] on icon at bounding box center [542, 518] width 12 height 12
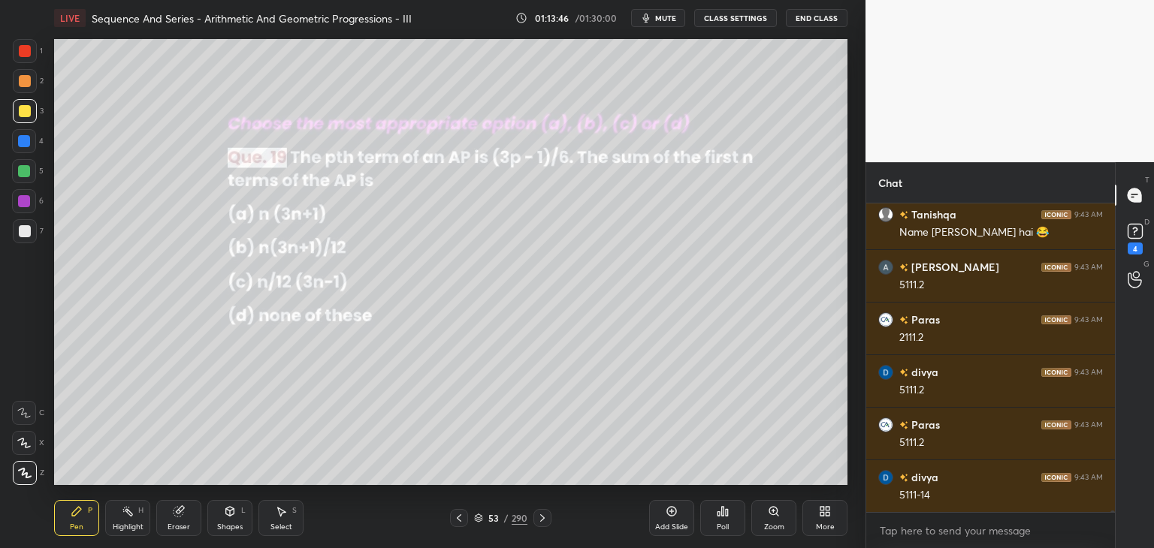
scroll to position [53605, 0]
click at [539, 518] on icon at bounding box center [542, 518] width 12 height 12
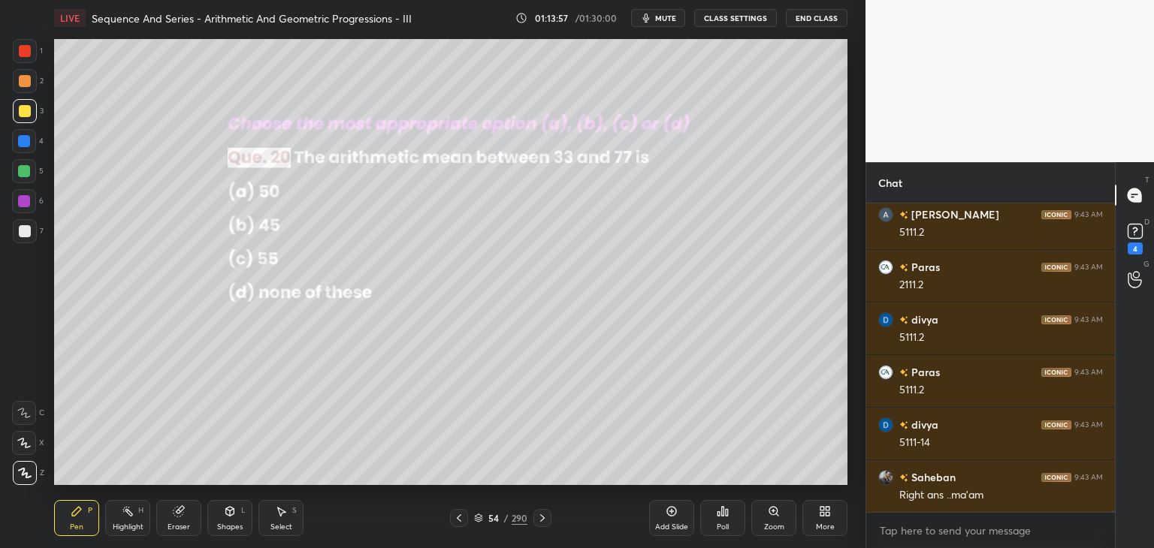
click at [727, 525] on div "Poll" at bounding box center [723, 528] width 12 height 8
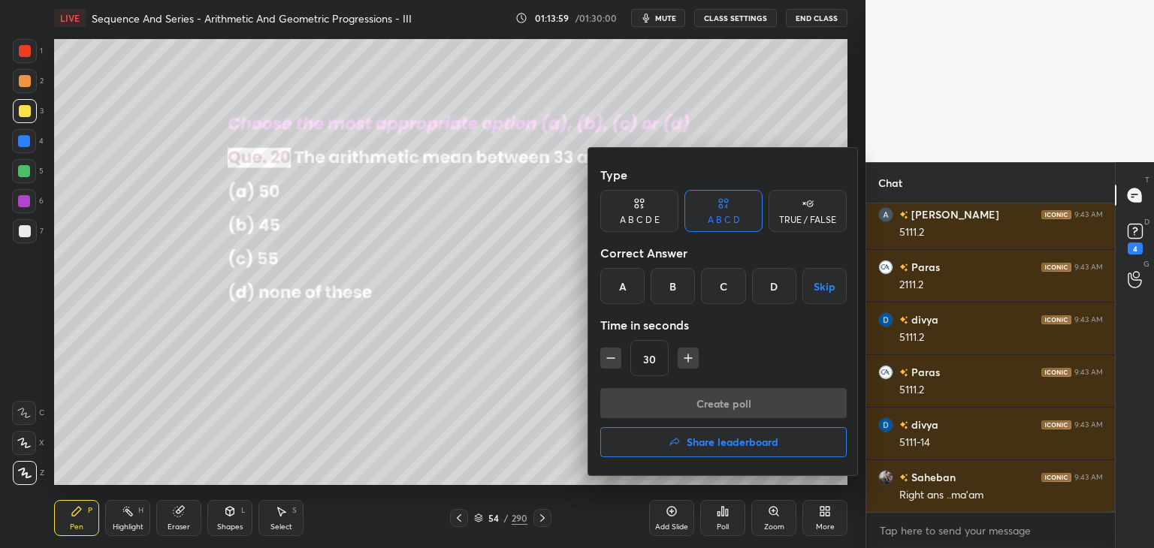
click at [769, 287] on div "D" at bounding box center [774, 286] width 44 height 36
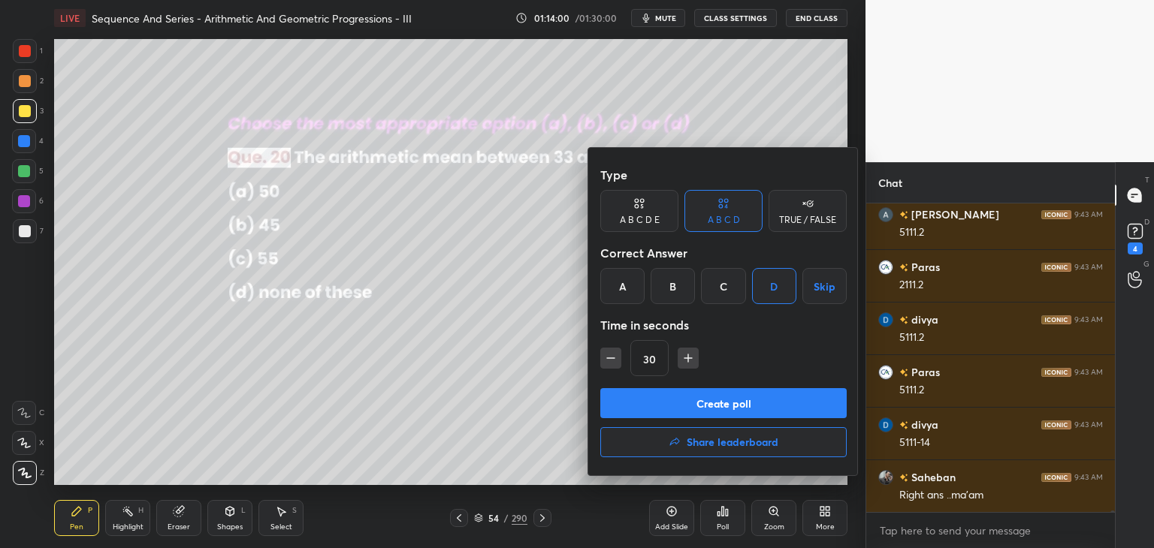
drag, startPoint x: 686, startPoint y: 361, endPoint x: 685, endPoint y: 400, distance: 39.1
click at [687, 361] on icon "button" at bounding box center [688, 358] width 15 height 15
type input "45"
click at [681, 406] on button "Create poll" at bounding box center [723, 403] width 246 height 30
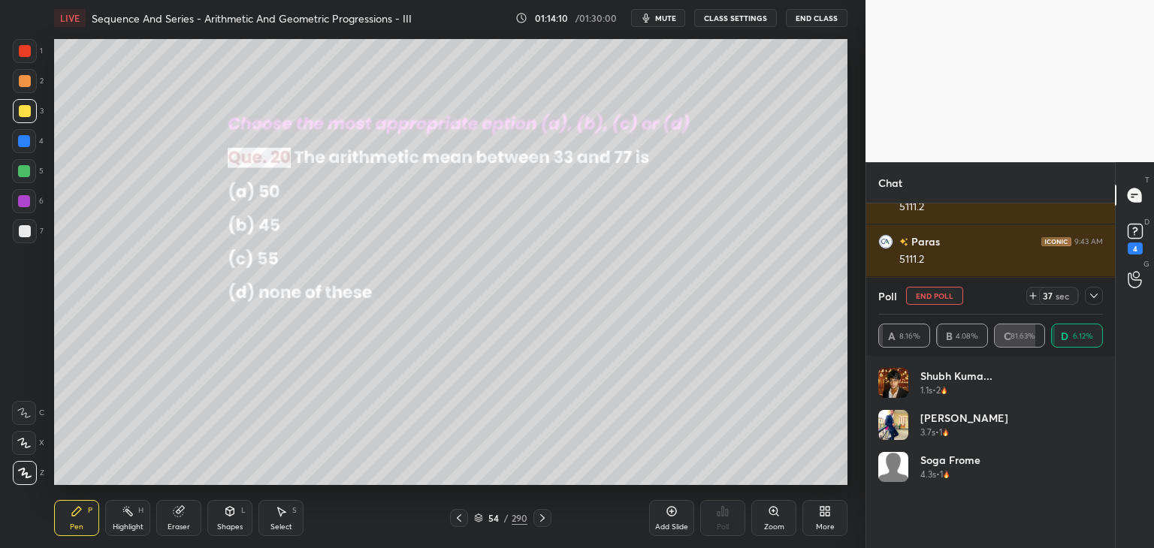
scroll to position [53788, 0]
click at [1098, 295] on icon at bounding box center [1094, 296] width 12 height 12
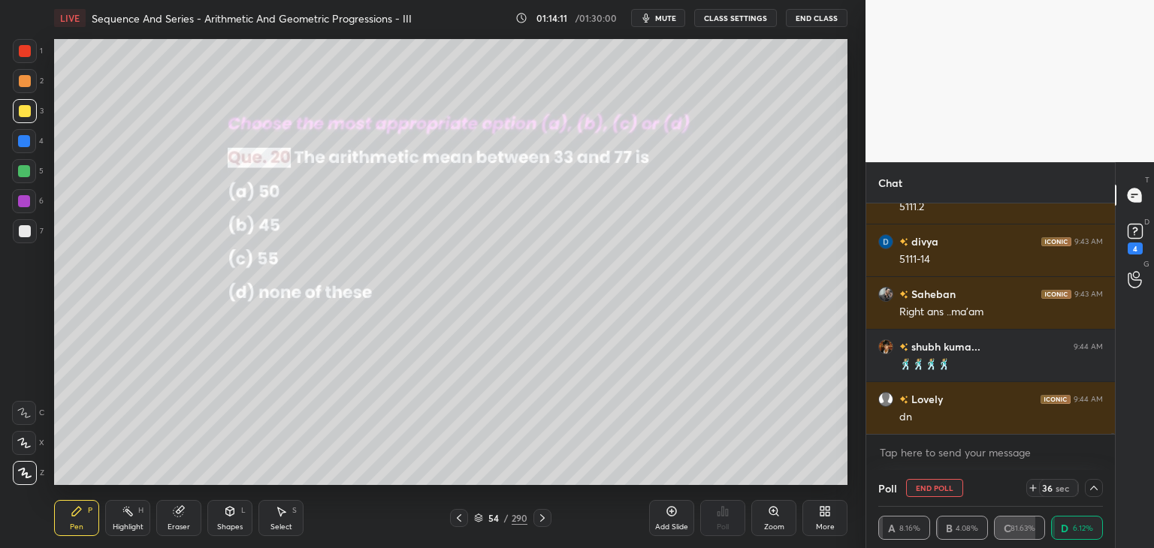
scroll to position [0, 5]
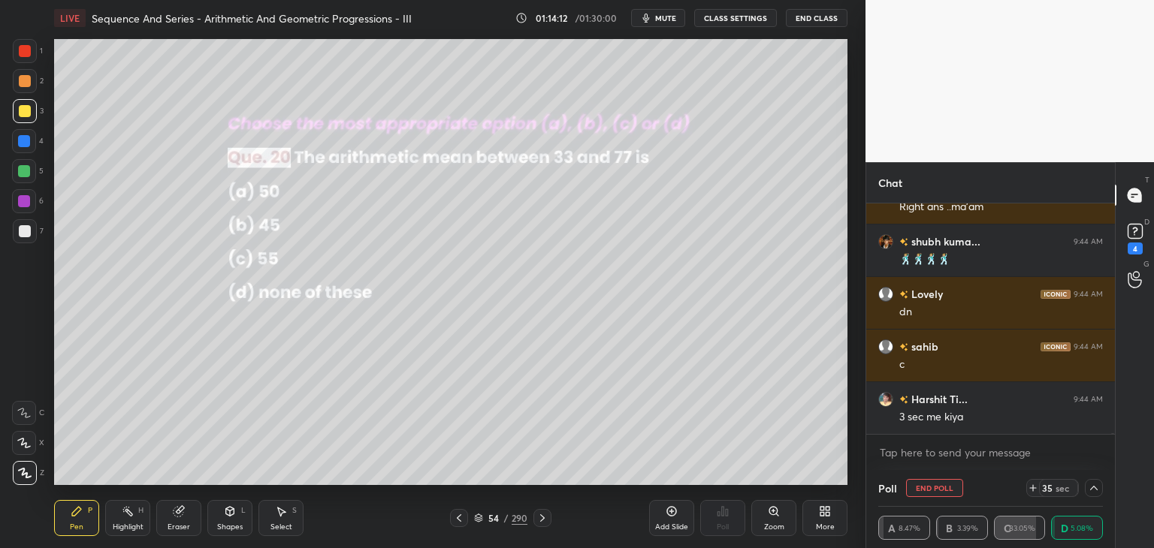
click at [1092, 487] on icon at bounding box center [1094, 488] width 12 height 12
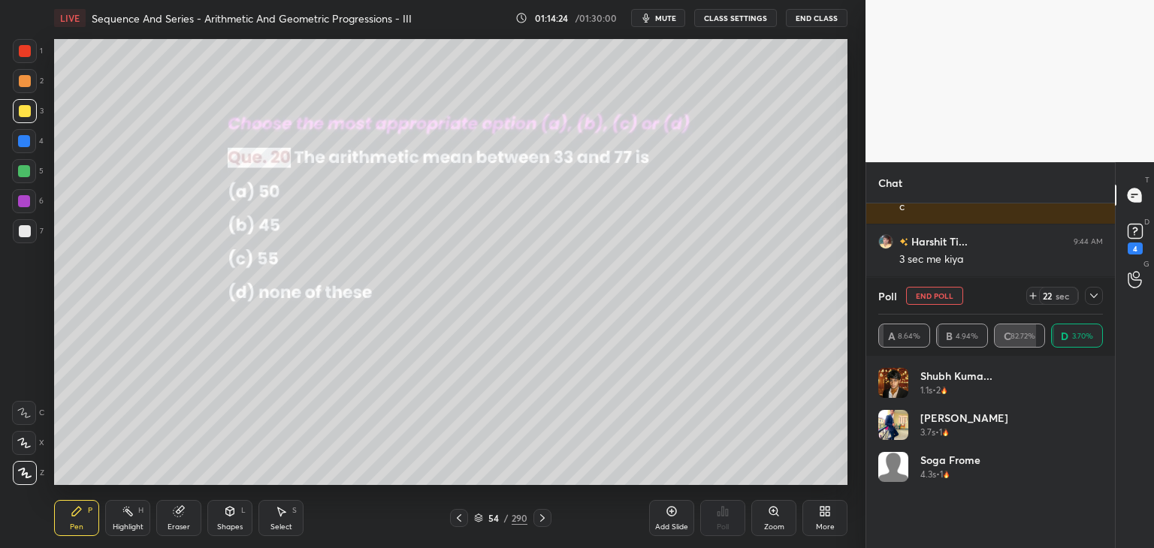
scroll to position [54103, 0]
click at [1095, 297] on icon at bounding box center [1094, 296] width 12 height 12
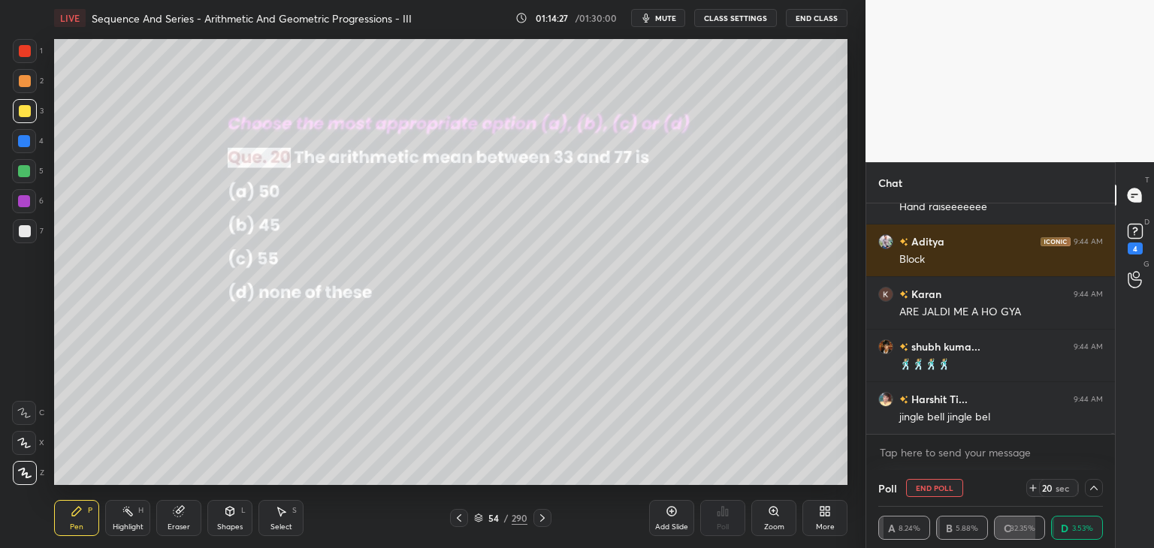
click at [1094, 487] on icon at bounding box center [1094, 488] width 8 height 5
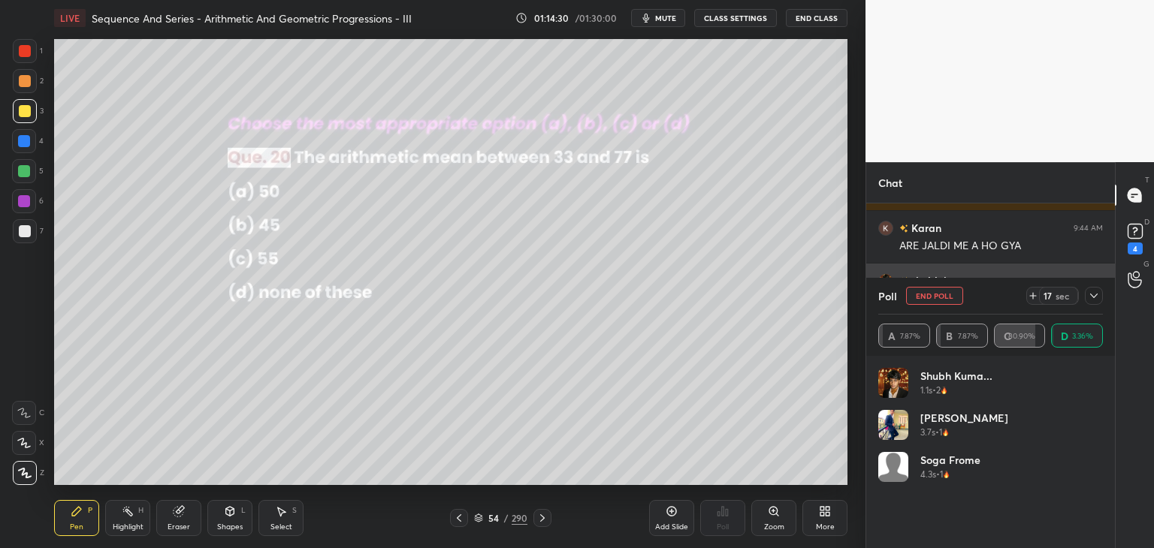
drag, startPoint x: 1095, startPoint y: 297, endPoint x: 1100, endPoint y: 303, distance: 8.6
click at [1096, 297] on icon at bounding box center [1094, 296] width 12 height 12
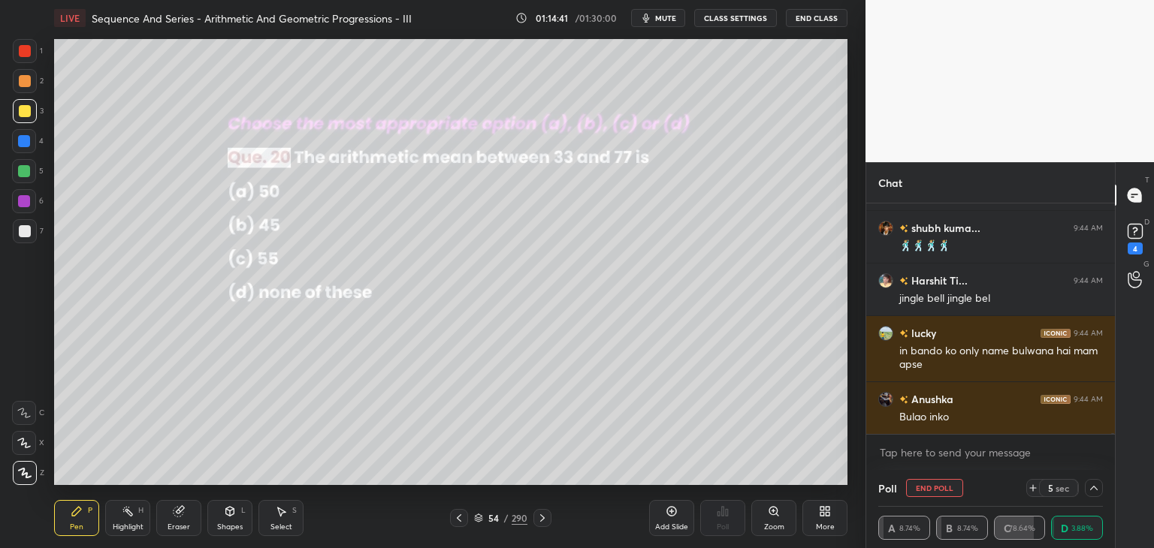
click at [1098, 485] on icon at bounding box center [1094, 488] width 12 height 12
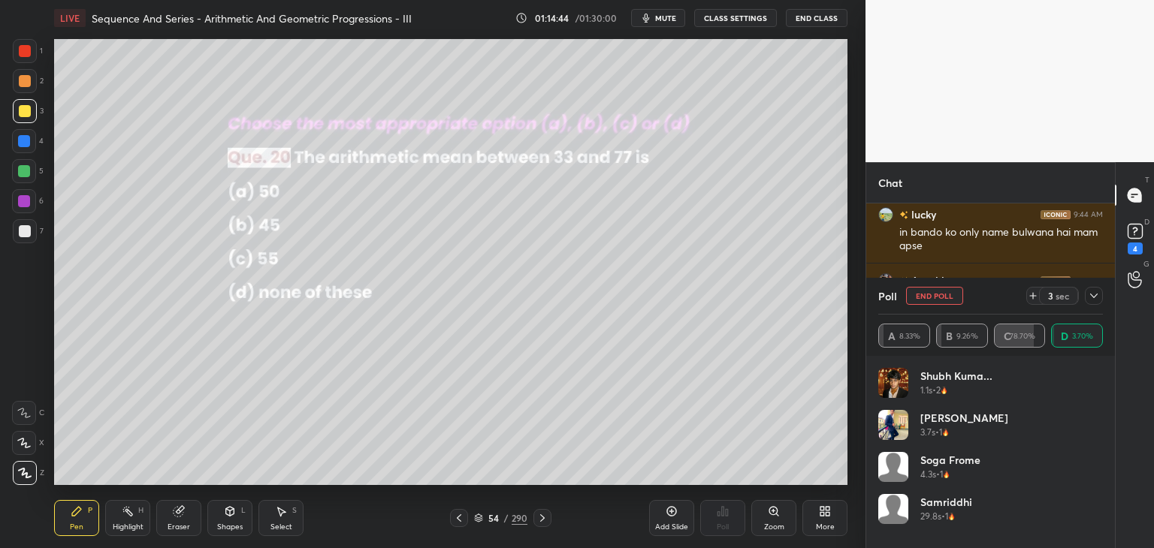
click at [1091, 296] on icon at bounding box center [1094, 296] width 12 height 12
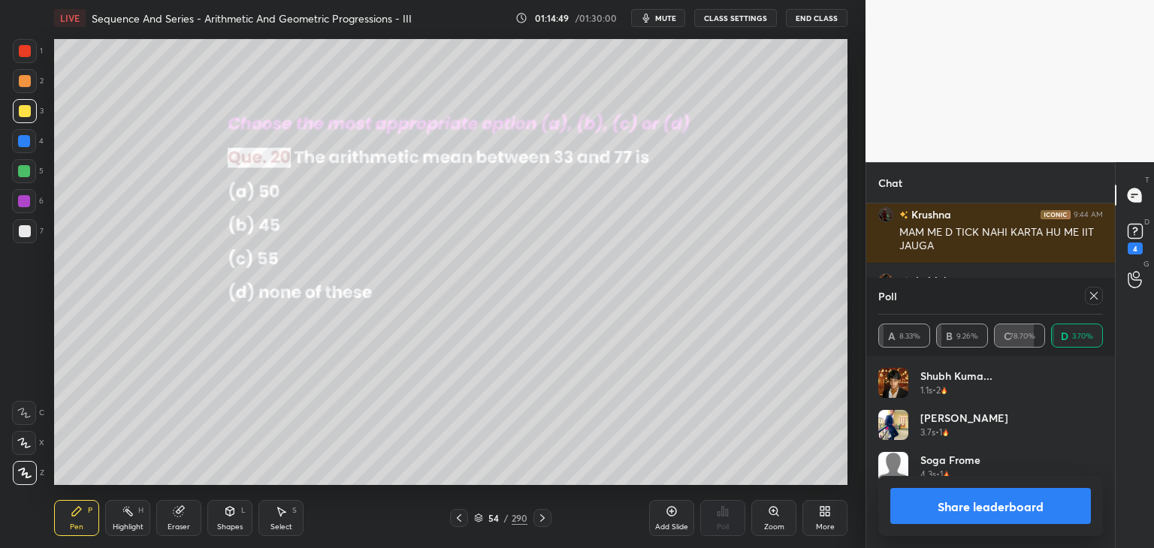
click at [951, 512] on button "Share leaderboard" at bounding box center [990, 506] width 201 height 36
type textarea "x"
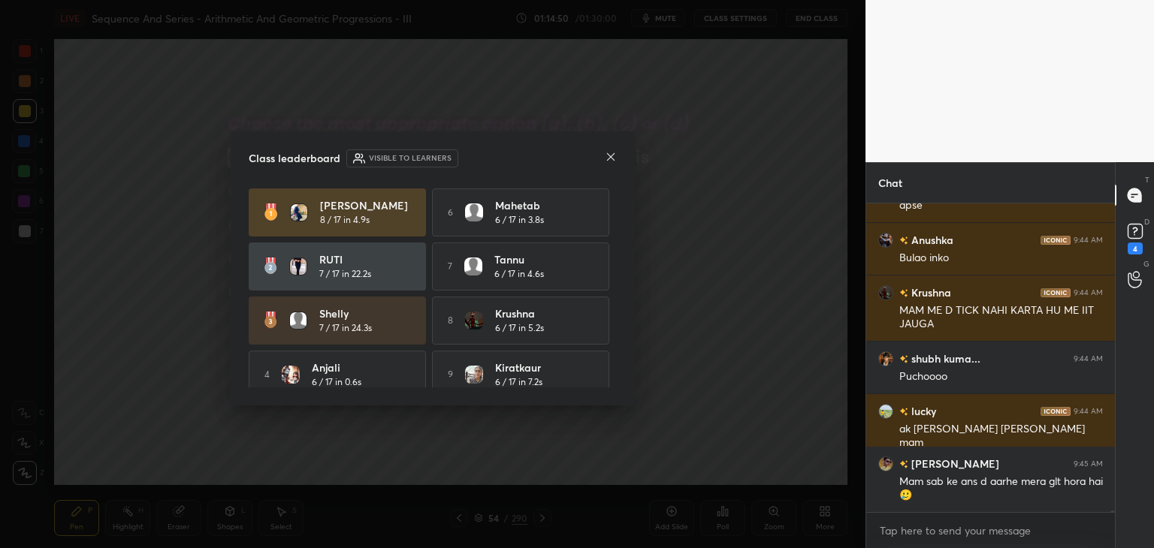
click at [605, 157] on icon at bounding box center [611, 157] width 12 height 12
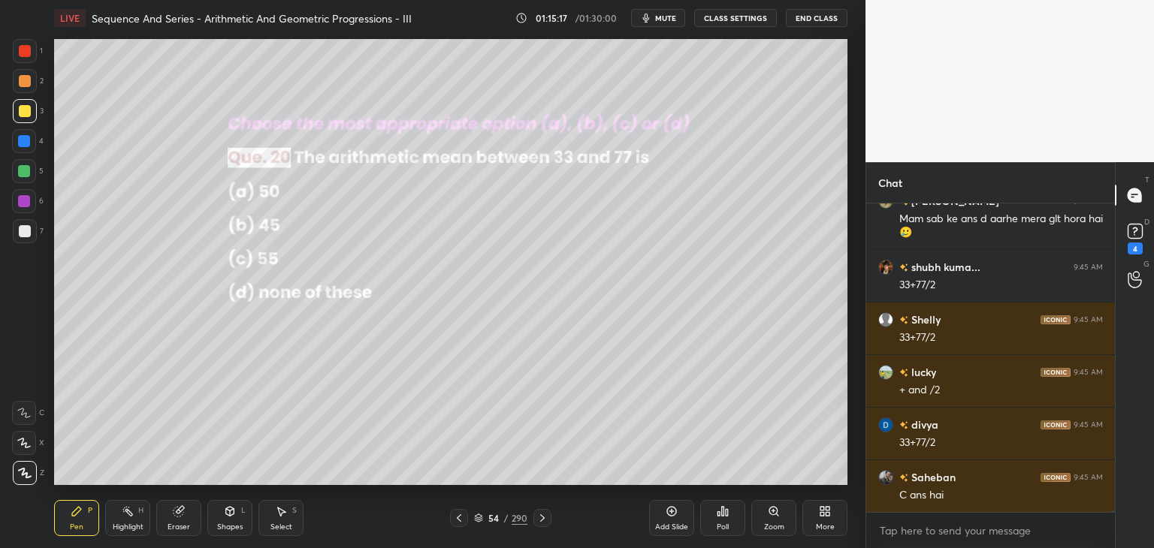
click at [542, 517] on icon at bounding box center [542, 518] width 12 height 12
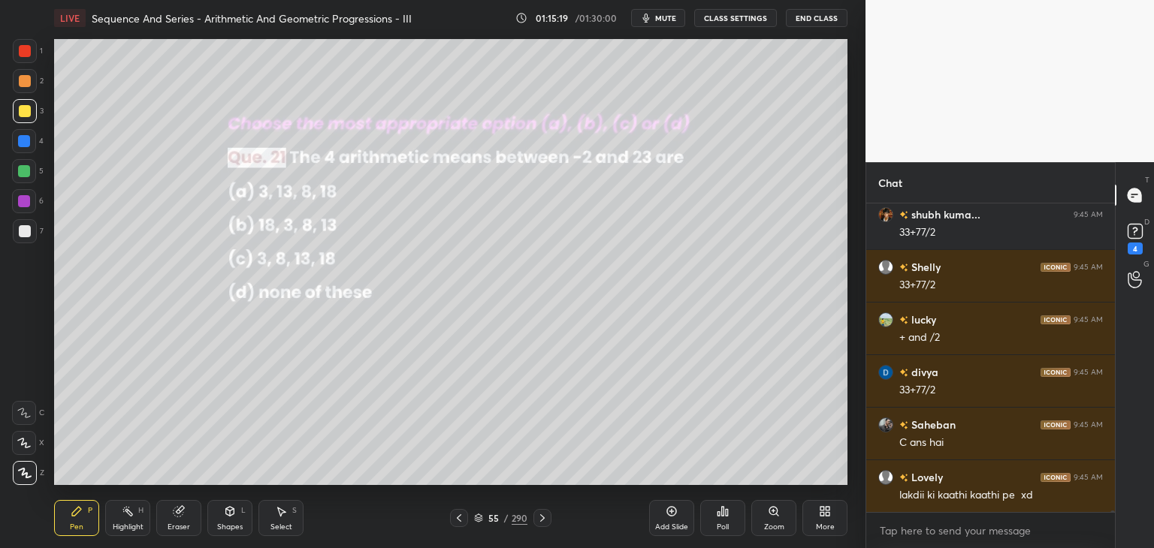
click at [720, 514] on icon at bounding box center [723, 512] width 12 height 12
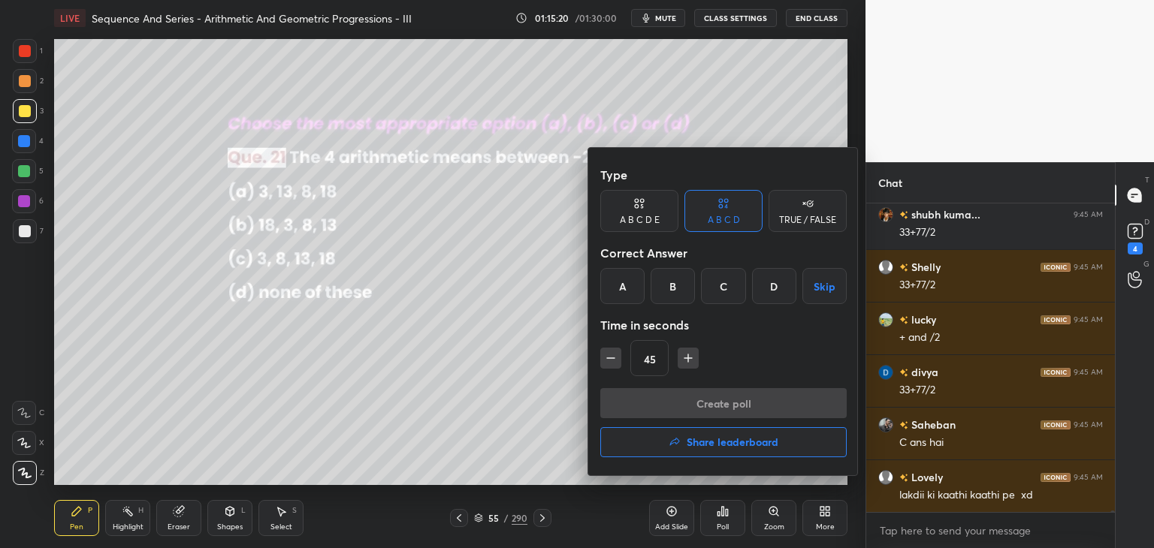
click at [730, 286] on div "C" at bounding box center [723, 286] width 44 height 36
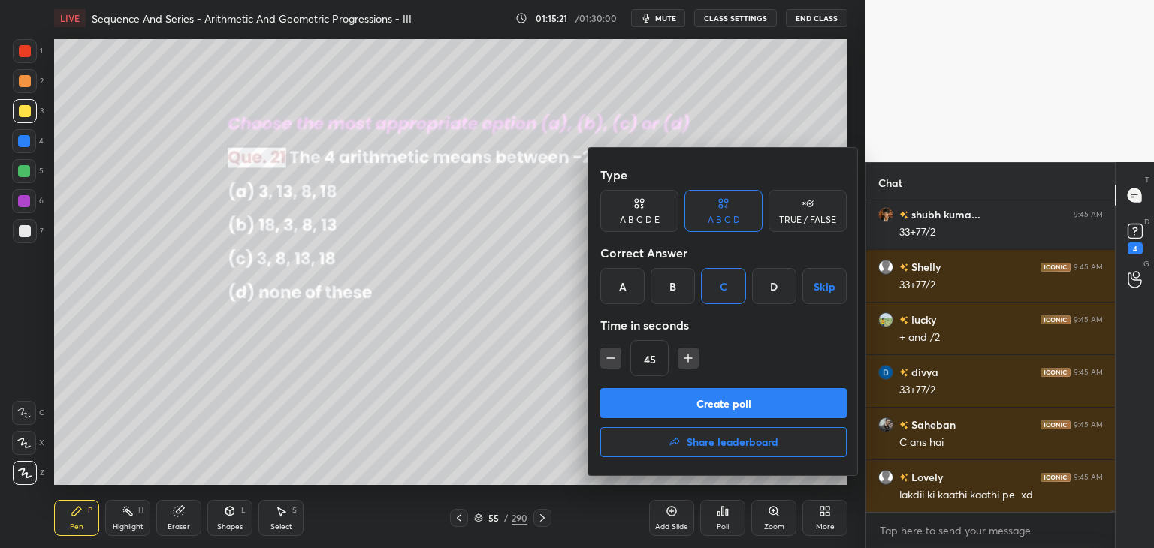
click at [690, 357] on icon "button" at bounding box center [688, 358] width 15 height 15
click at [689, 359] on icon "button" at bounding box center [688, 358] width 15 height 15
type input "75"
click at [688, 399] on button "Create poll" at bounding box center [723, 403] width 246 height 30
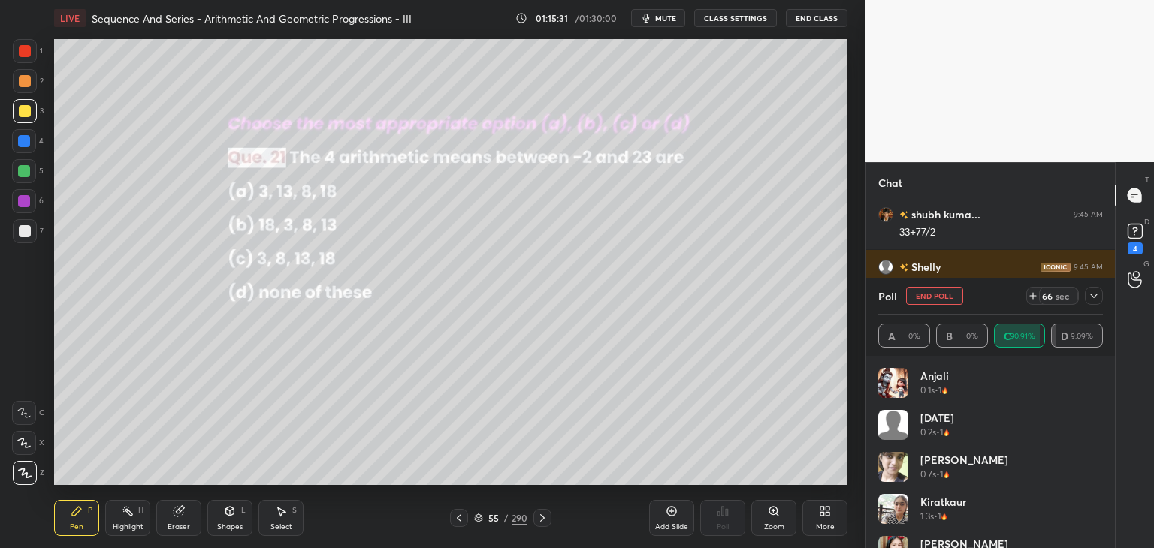
drag, startPoint x: 1103, startPoint y: 392, endPoint x: 1103, endPoint y: 412, distance: 20.3
click at [1103, 412] on div "Anjali 0.1s • 1 [DATE] 0.2s • 1 [PERSON_NAME] 0.7s • 1 Kiratkaur 1.3s • 1 [PERS…" at bounding box center [990, 452] width 249 height 192
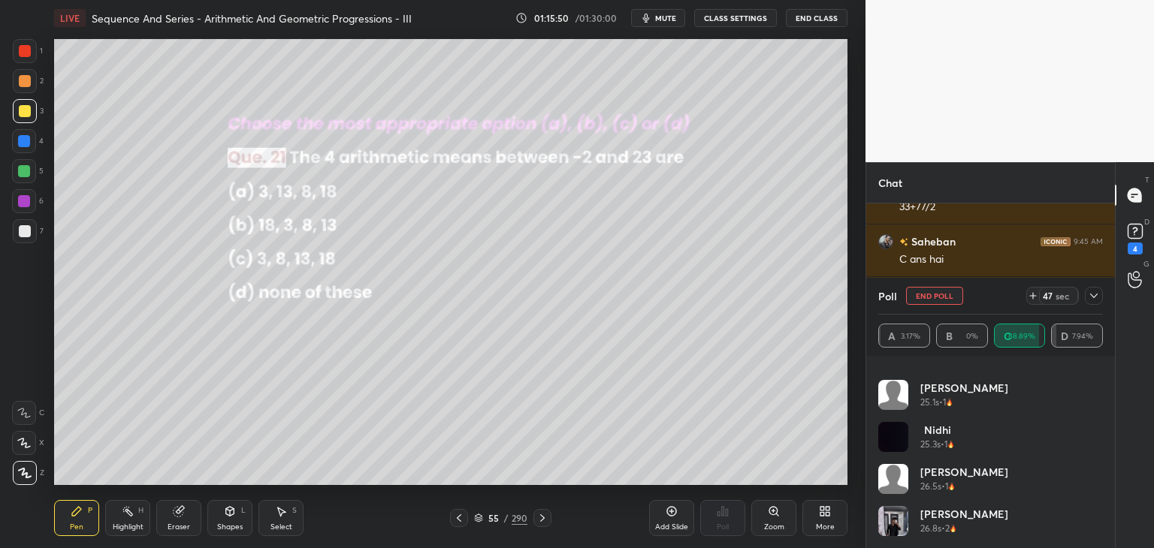
scroll to position [54985, 0]
click at [1089, 294] on icon at bounding box center [1094, 296] width 12 height 12
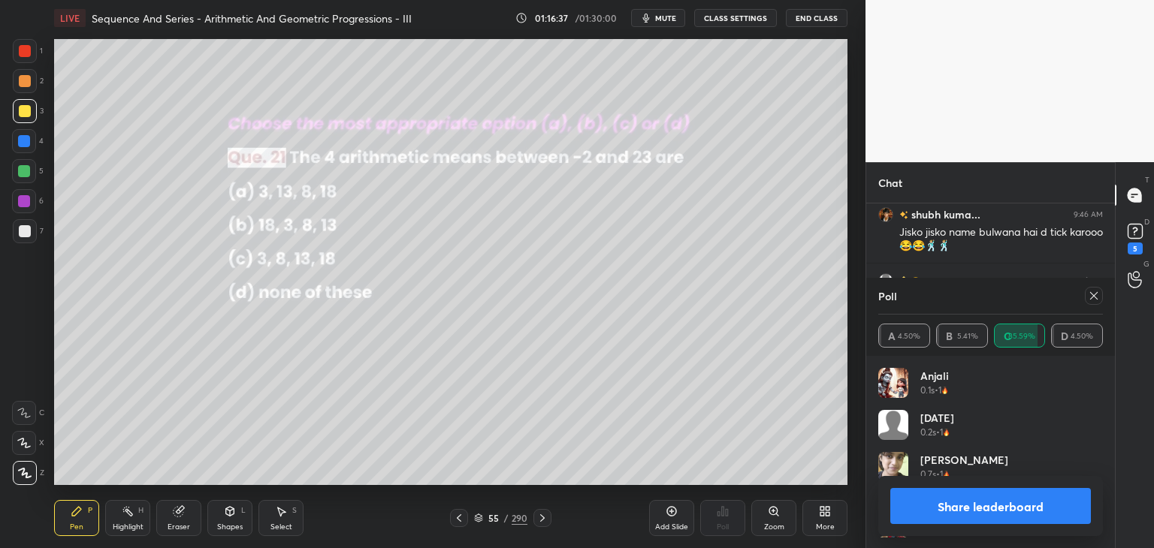
scroll to position [176, 220]
click at [1097, 291] on icon at bounding box center [1094, 296] width 12 height 12
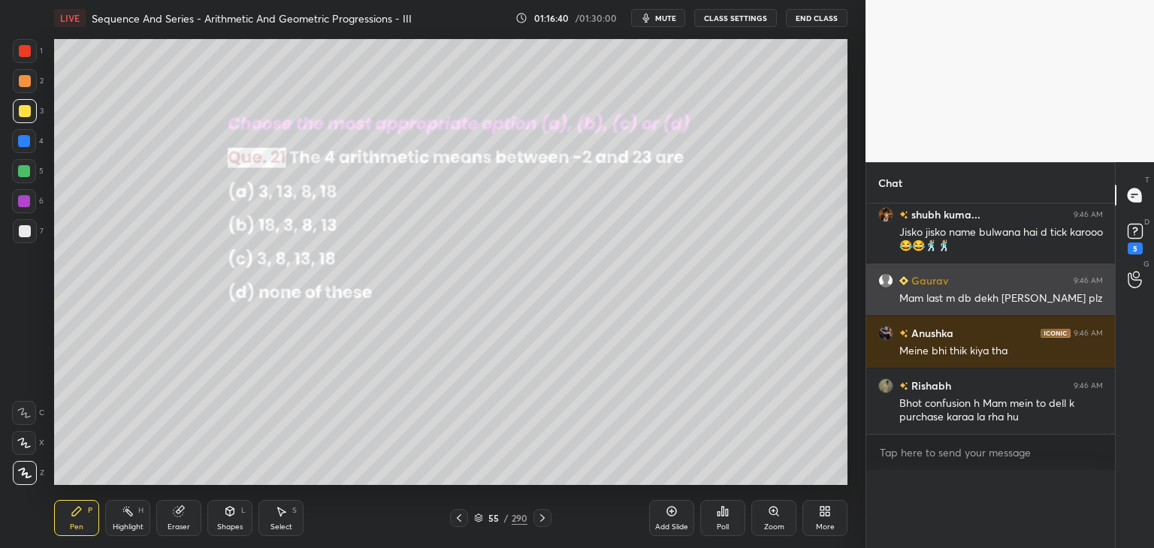
scroll to position [0, 5]
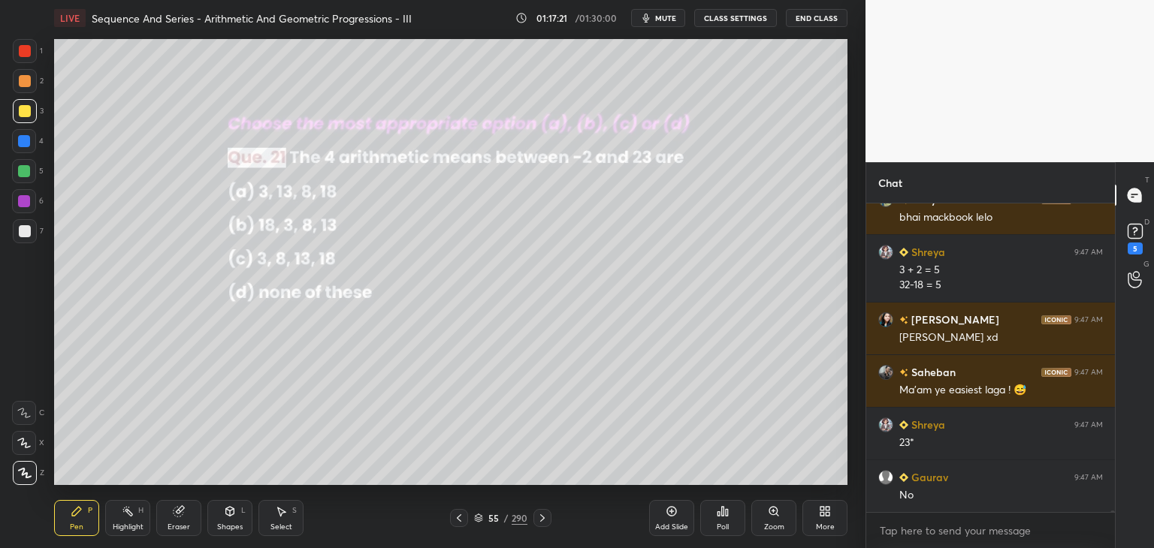
click at [26, 232] on div at bounding box center [25, 231] width 12 height 12
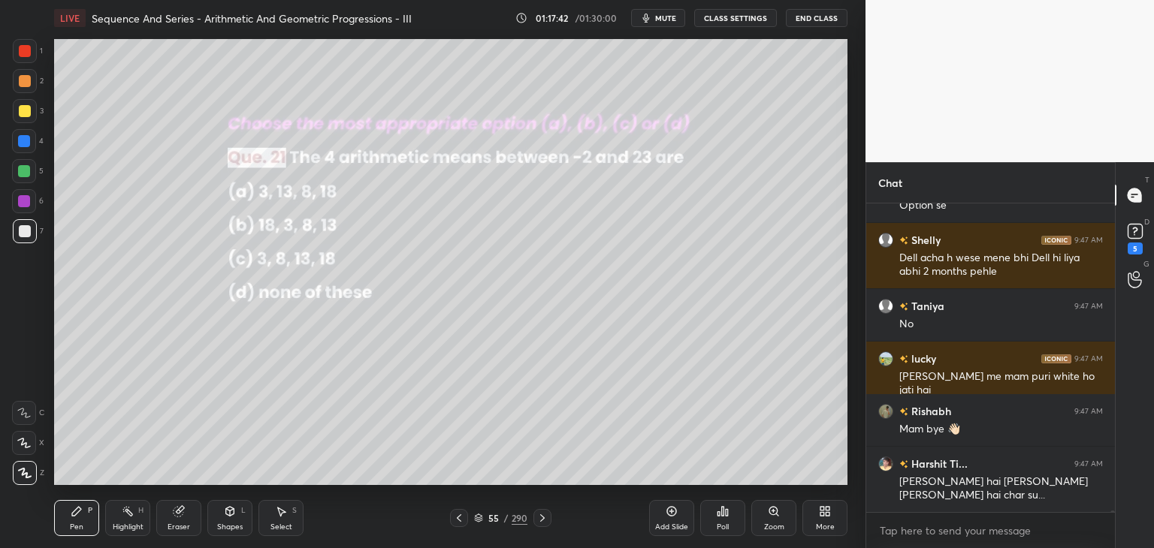
click at [27, 109] on div at bounding box center [25, 111] width 12 height 12
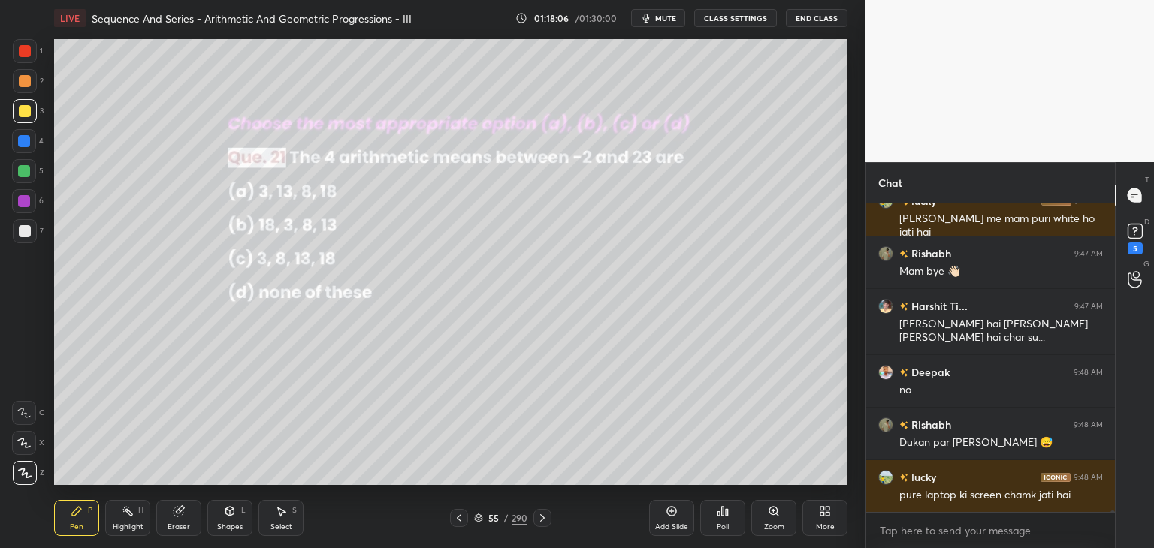
scroll to position [55103, 0]
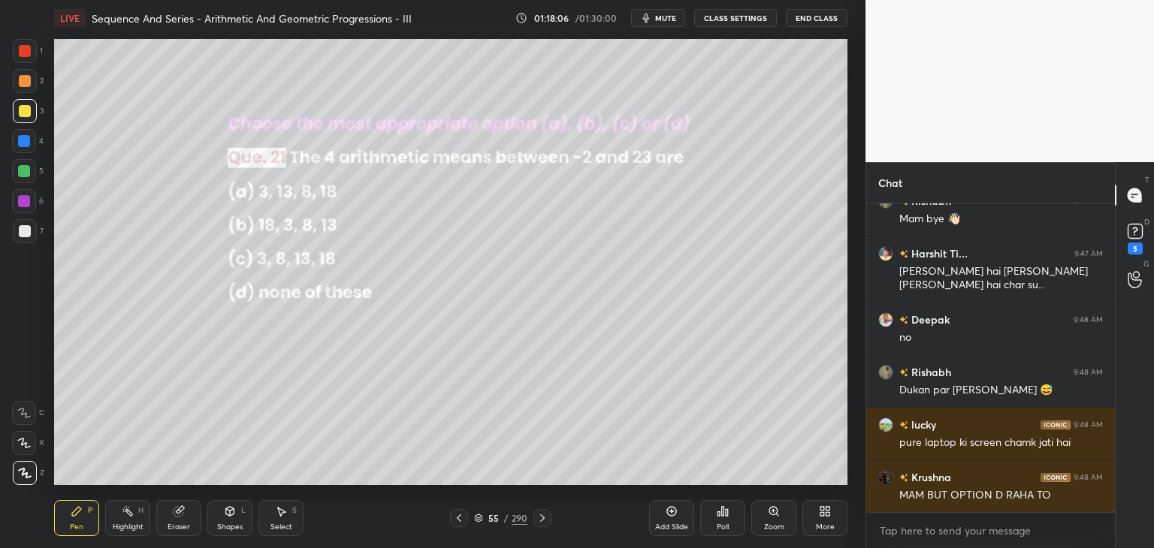
click at [22, 172] on div at bounding box center [24, 171] width 12 height 12
click at [180, 528] on div "Eraser" at bounding box center [179, 528] width 23 height 8
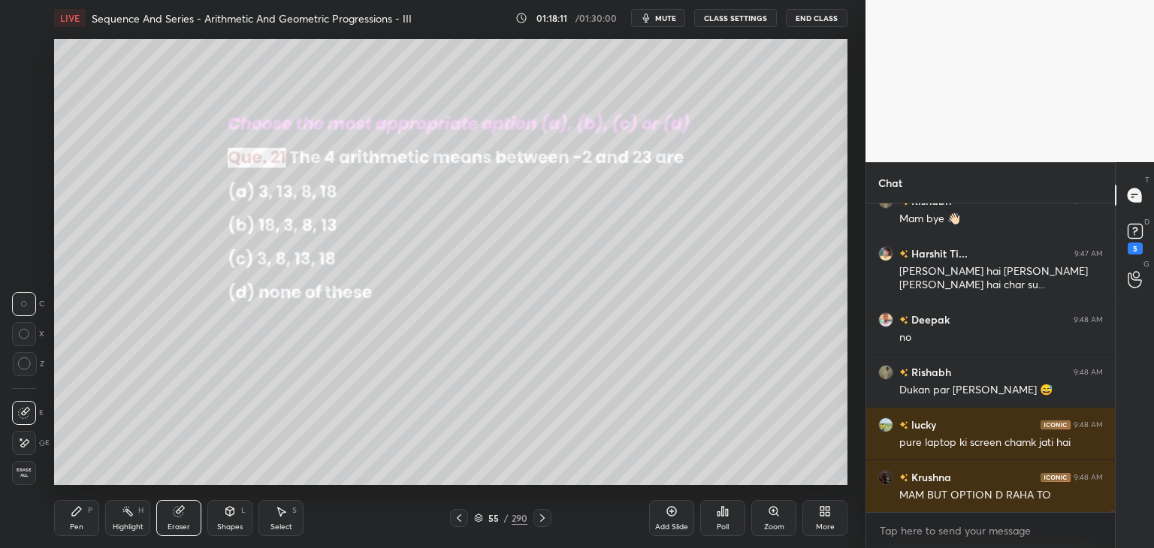
click at [76, 520] on div "Pen P" at bounding box center [76, 518] width 45 height 36
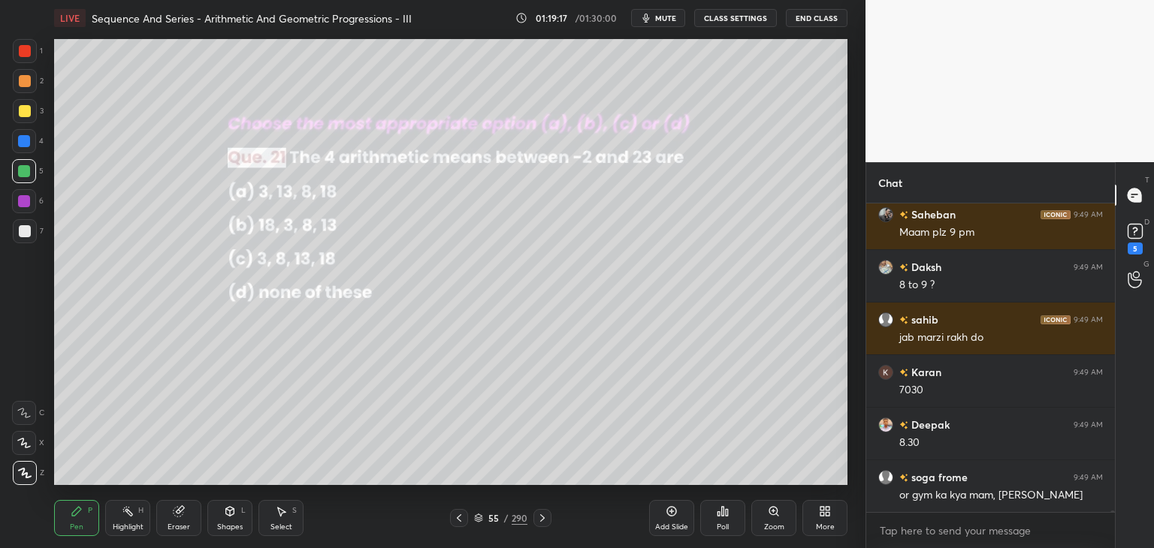
scroll to position [56498, 0]
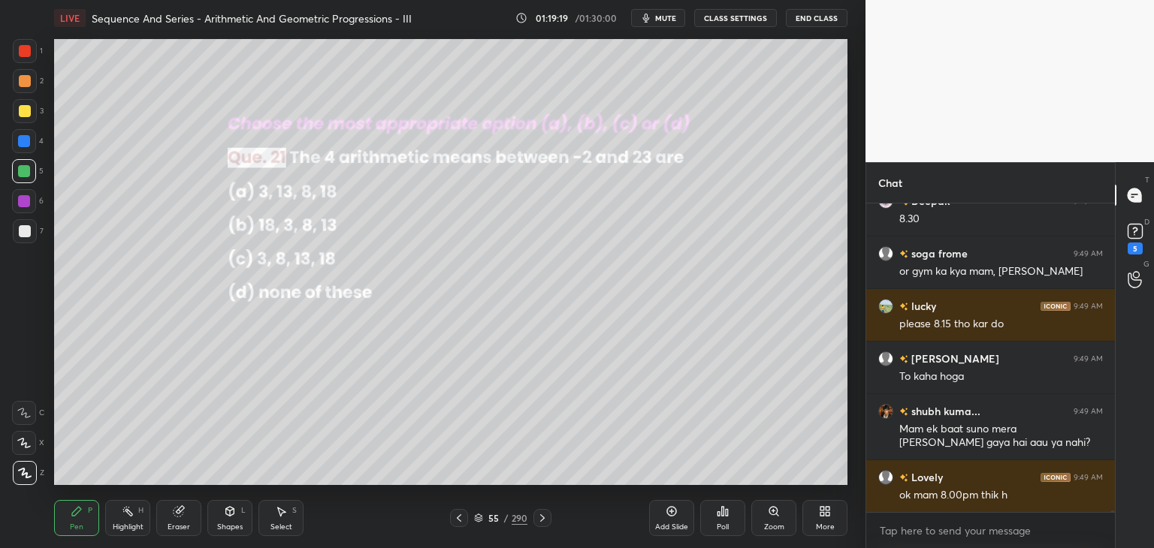
click at [540, 518] on icon at bounding box center [542, 518] width 12 height 12
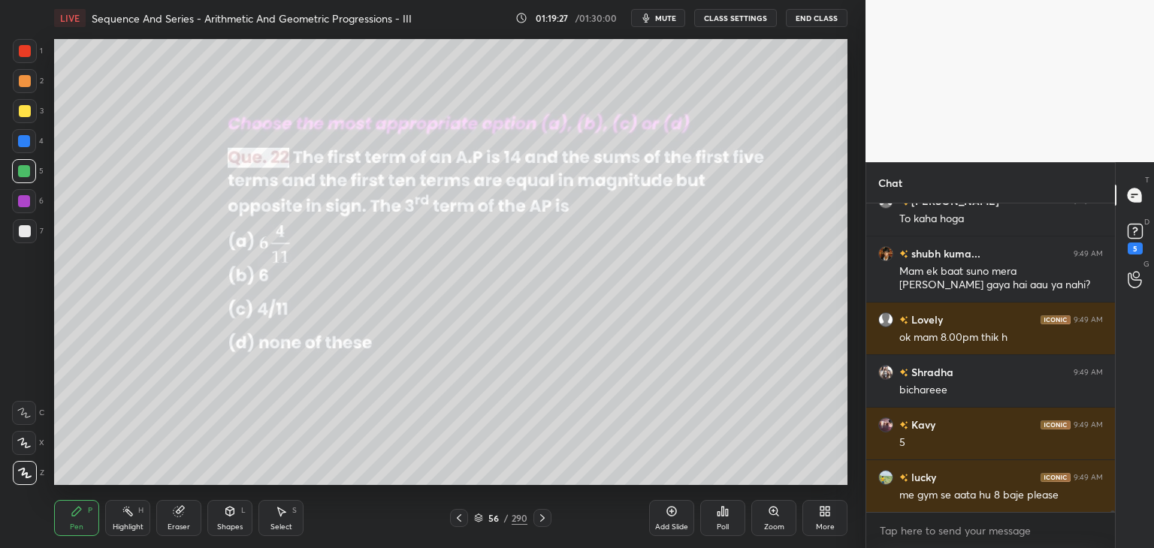
scroll to position [56880, 0]
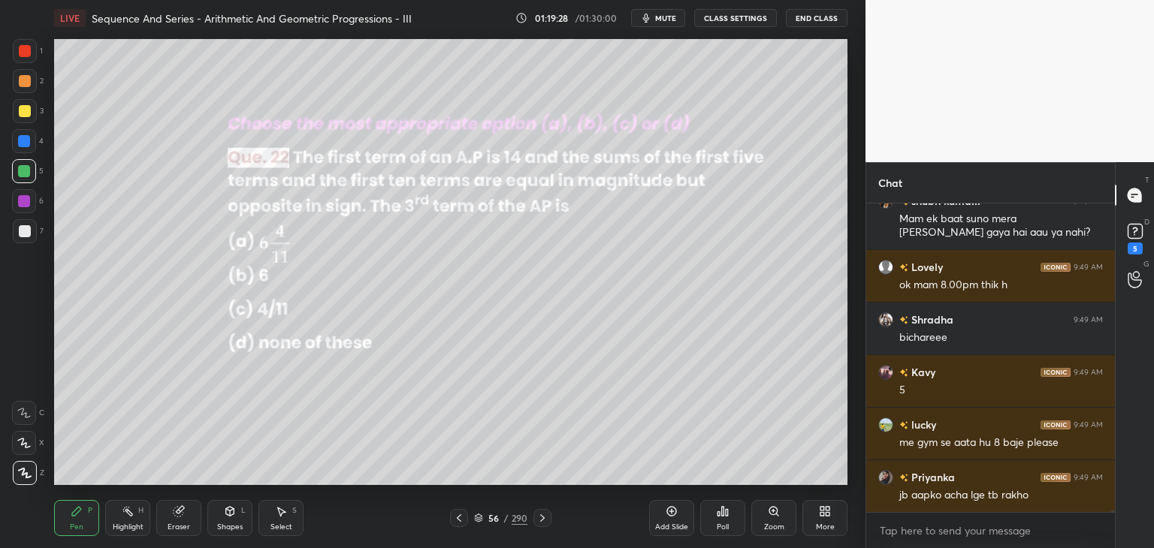
click at [533, 521] on div at bounding box center [542, 518] width 18 height 18
click at [725, 527] on div "Poll" at bounding box center [723, 528] width 12 height 8
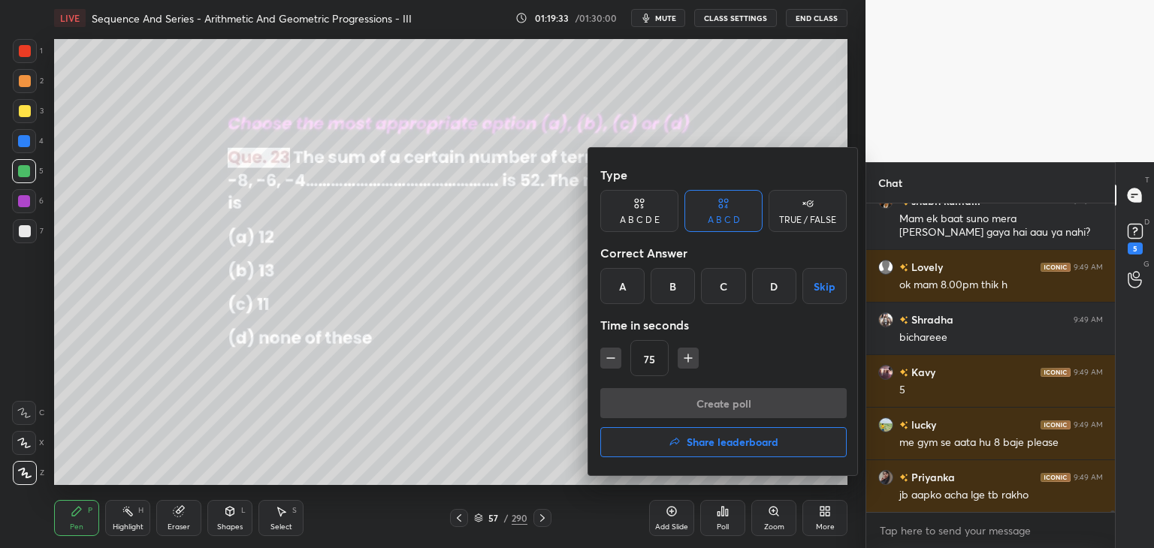
click at [693, 304] on div "Type A B C D E A B C D TRUE / FALSE Correct Answer A B C D Skip Time in seconds…" at bounding box center [723, 274] width 246 height 228
click at [778, 292] on div "D" at bounding box center [774, 286] width 44 height 36
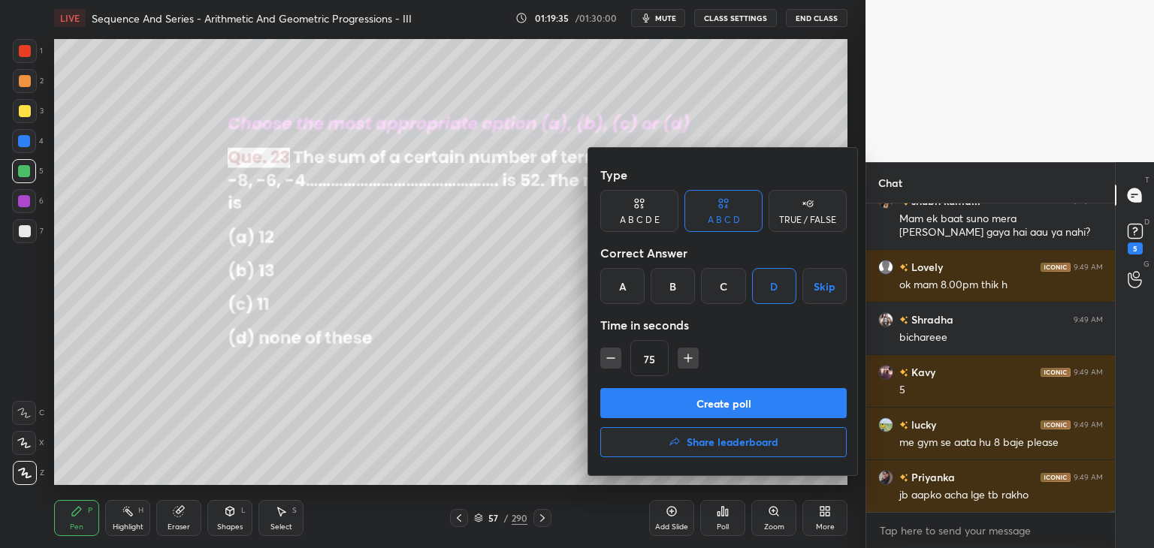
click at [675, 408] on button "Create poll" at bounding box center [723, 403] width 246 height 30
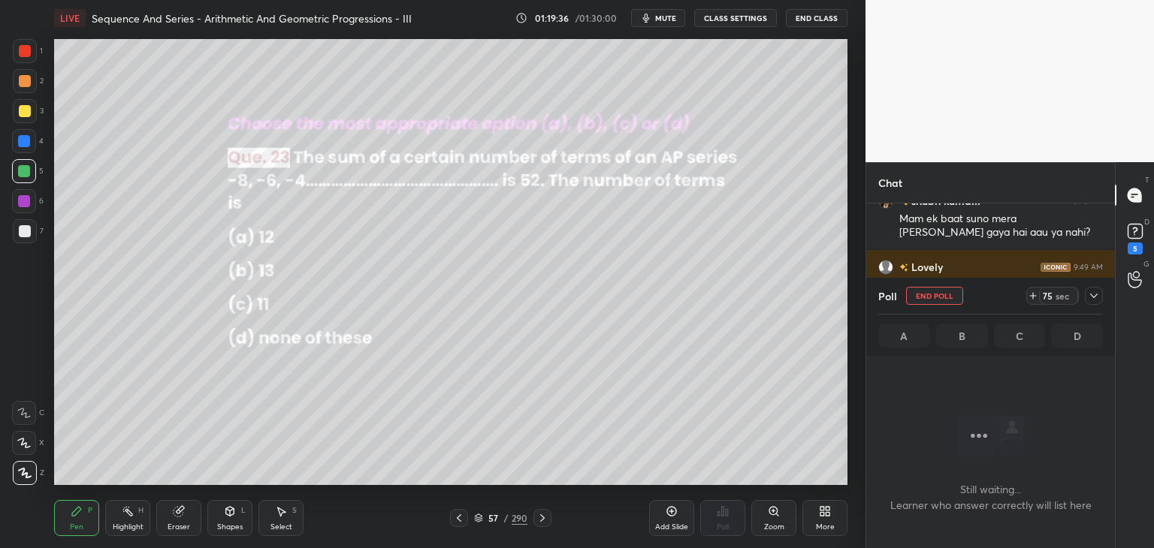
scroll to position [226, 244]
click at [1095, 293] on icon at bounding box center [1094, 296] width 12 height 12
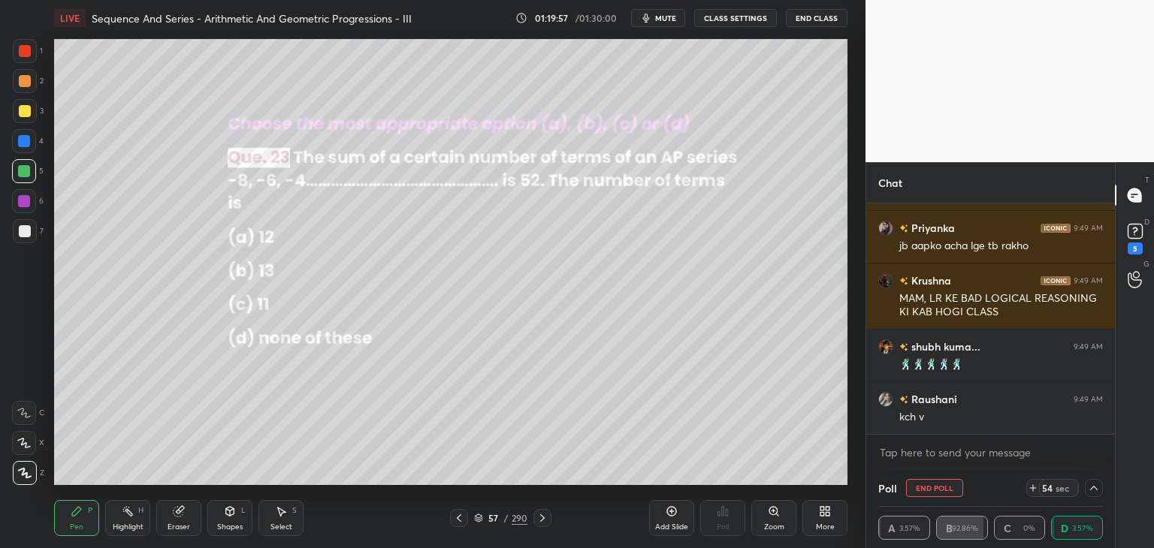
click at [1102, 494] on div at bounding box center [1094, 488] width 18 height 18
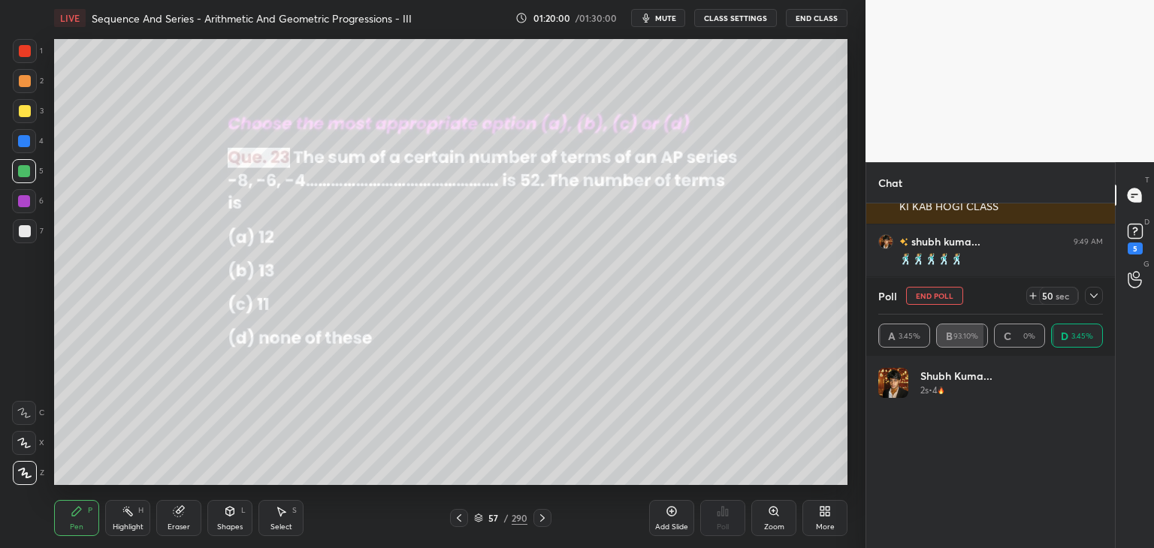
click at [1094, 300] on icon at bounding box center [1094, 296] width 12 height 12
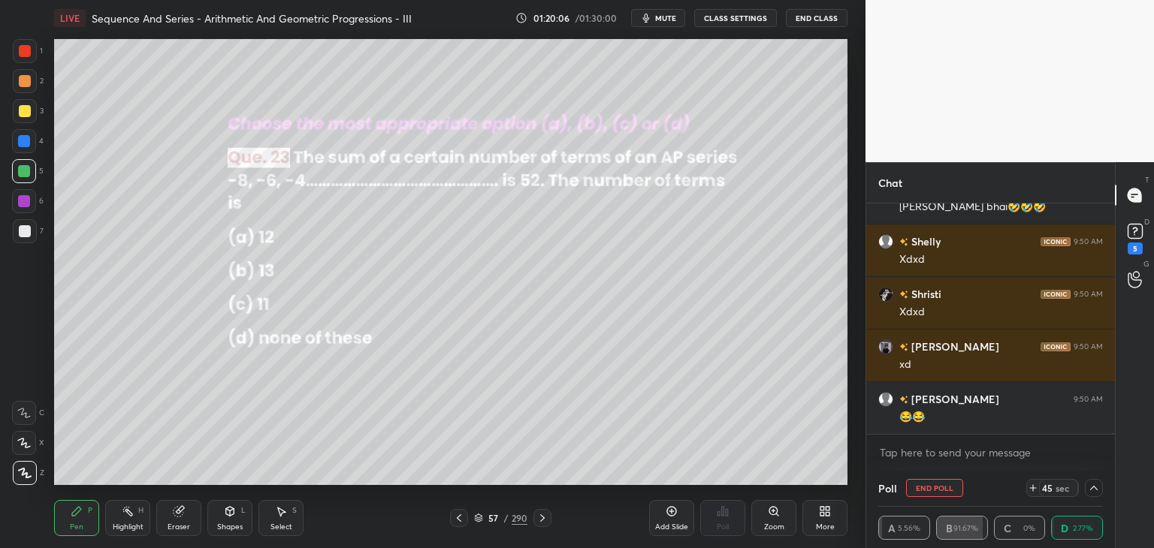
click at [1092, 487] on icon at bounding box center [1094, 488] width 12 height 12
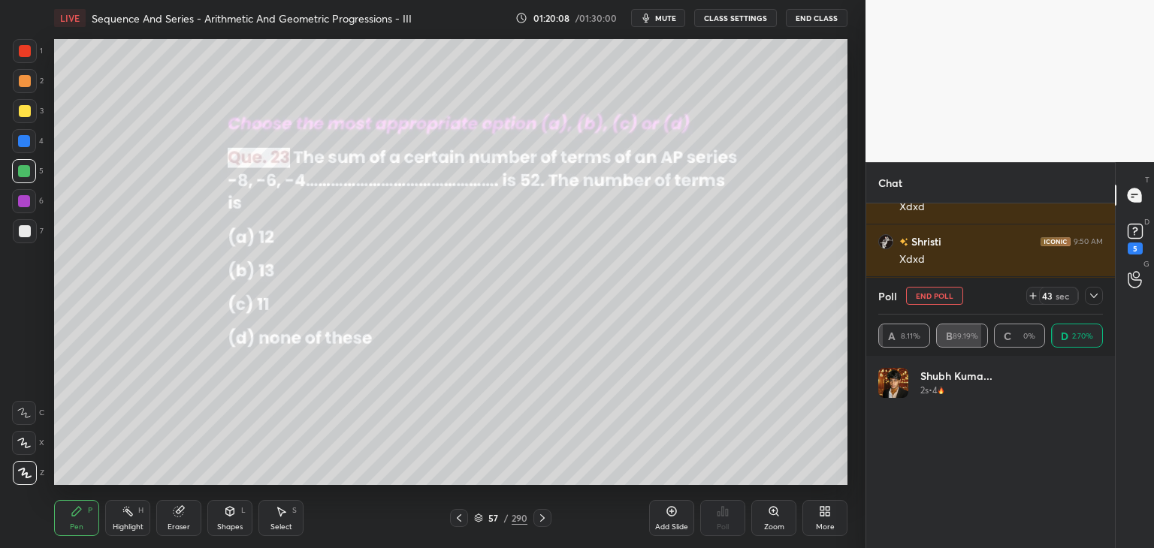
click at [1097, 297] on icon at bounding box center [1094, 296] width 12 height 12
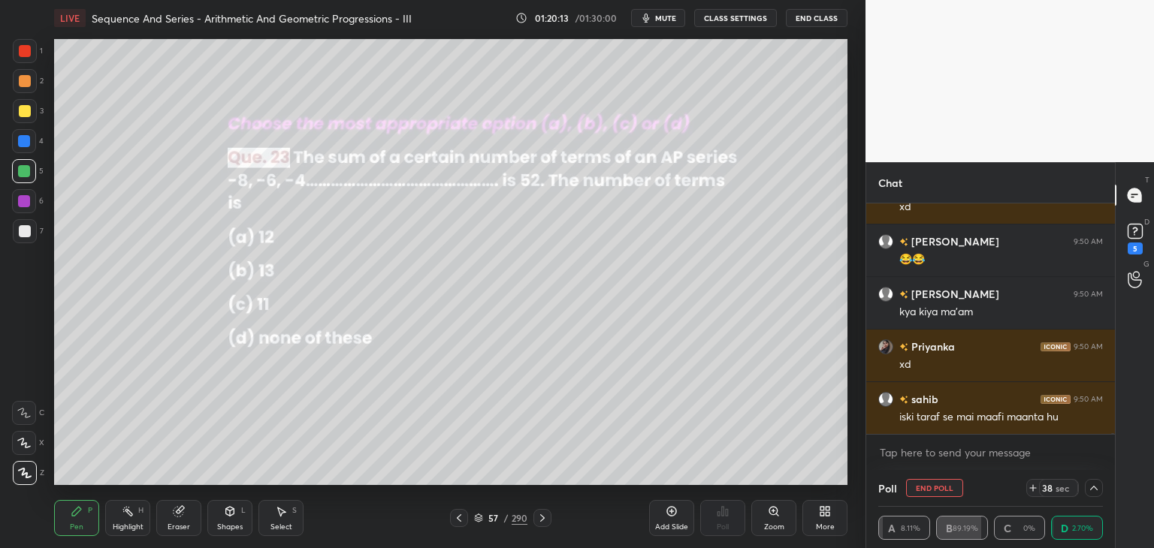
click at [1096, 492] on icon at bounding box center [1094, 488] width 12 height 12
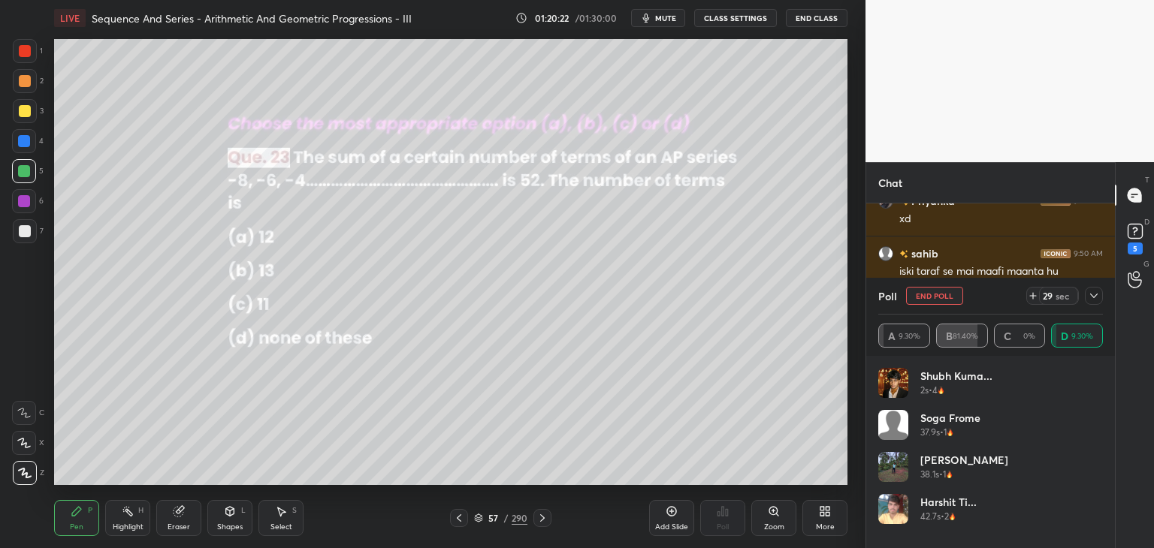
click at [1089, 297] on icon at bounding box center [1094, 296] width 12 height 12
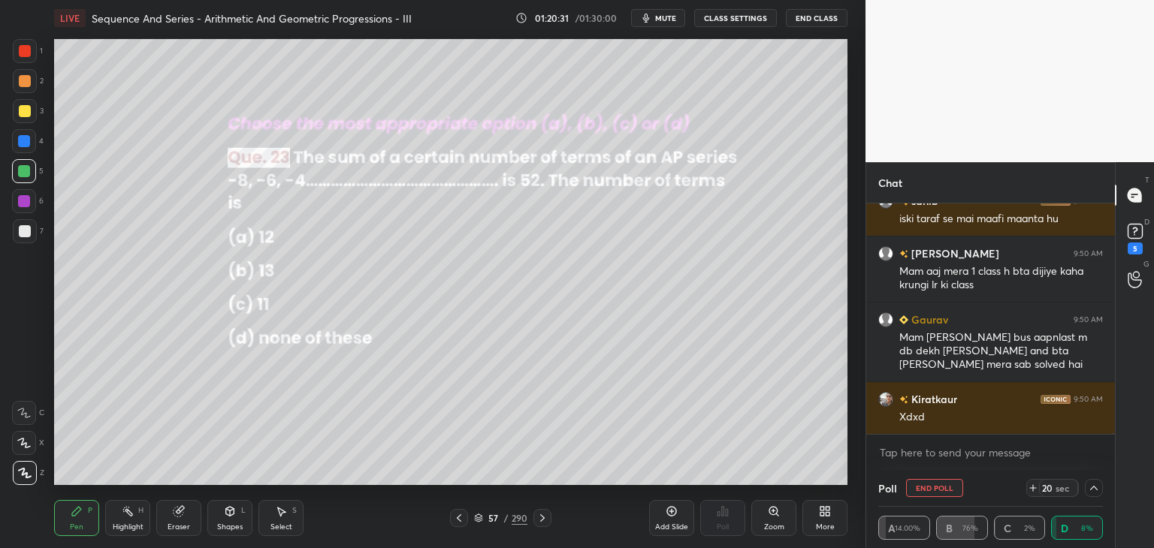
click at [1094, 482] on icon at bounding box center [1094, 488] width 12 height 12
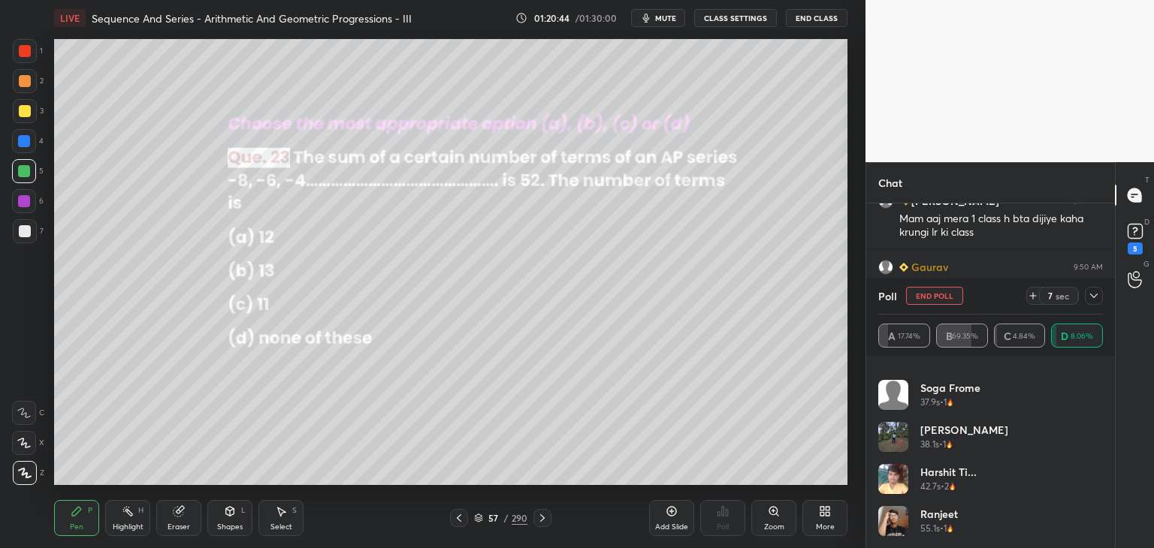
click at [1086, 299] on div at bounding box center [1094, 296] width 18 height 18
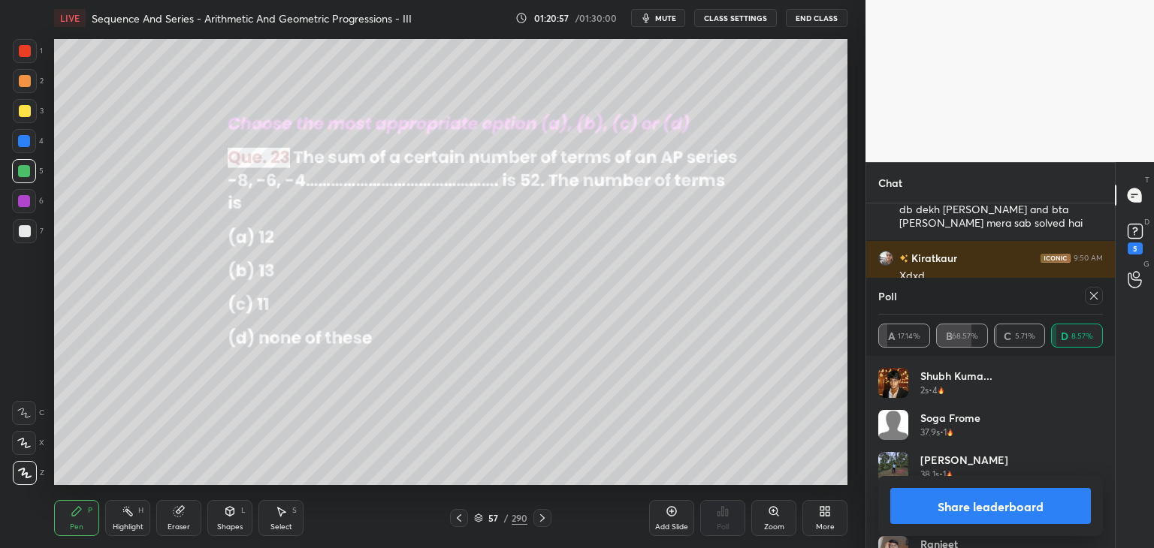
click at [1030, 499] on button "Share leaderboard" at bounding box center [990, 506] width 201 height 36
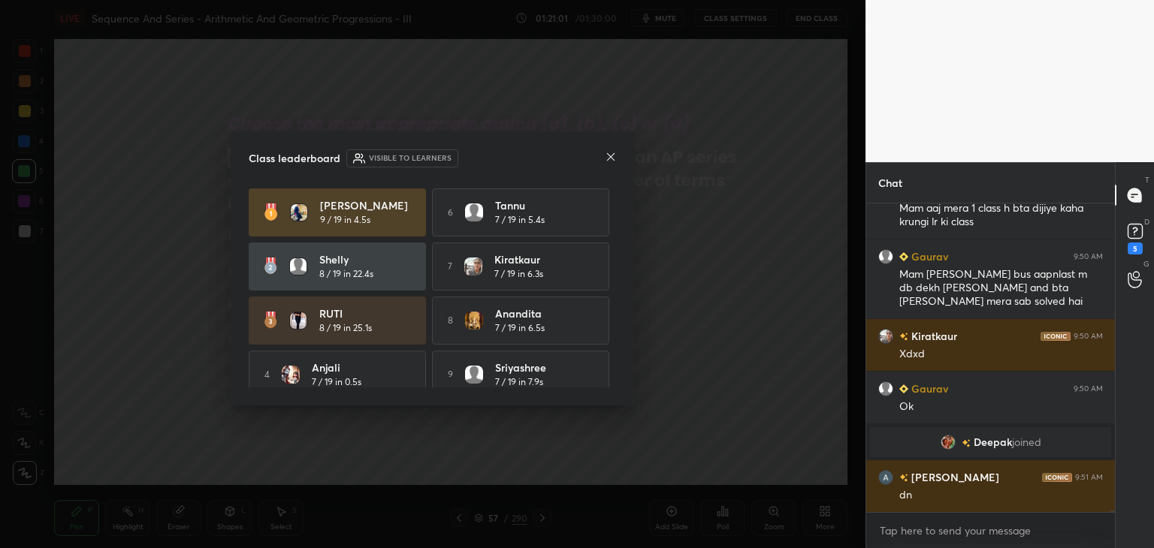
click at [613, 160] on icon at bounding box center [611, 157] width 8 height 8
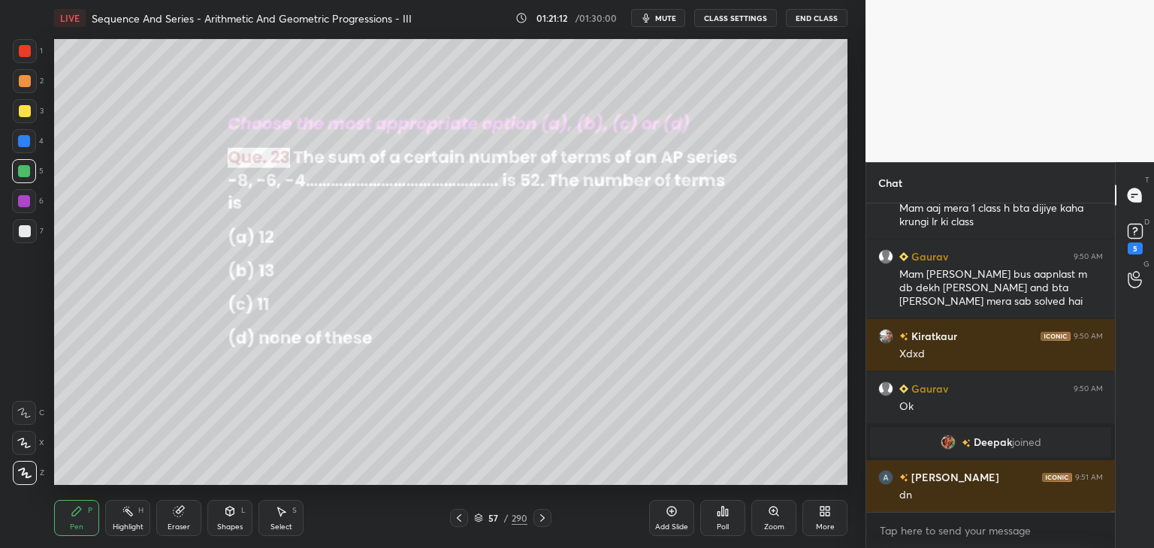
click at [91, 527] on div "Pen P" at bounding box center [76, 518] width 45 height 36
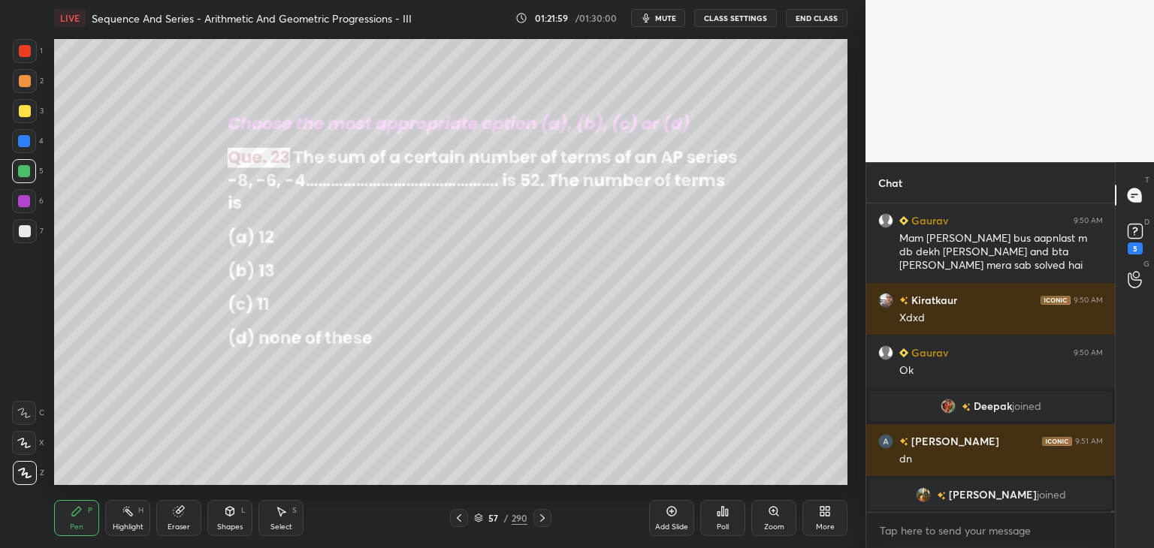
click at [180, 519] on div "Eraser" at bounding box center [178, 518] width 45 height 36
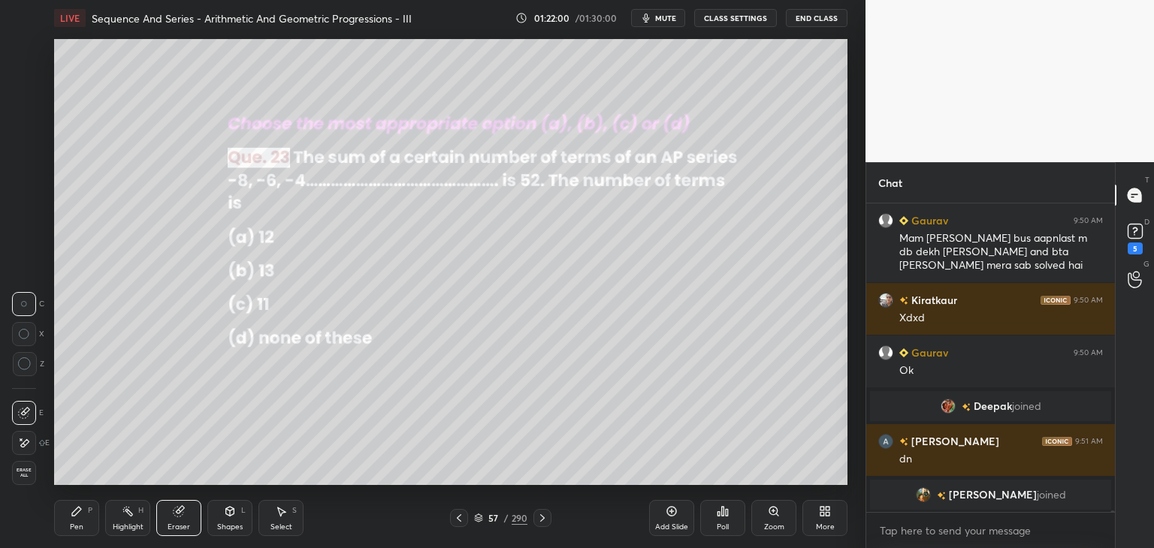
click at [89, 519] on div "Pen P" at bounding box center [76, 518] width 45 height 36
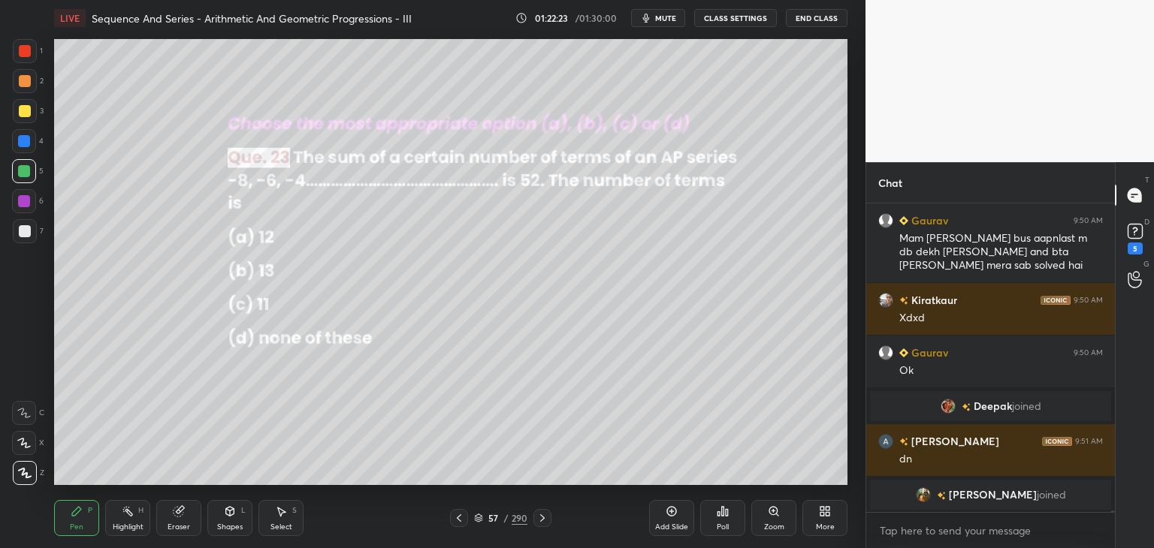
drag, startPoint x: 285, startPoint y: 518, endPoint x: 285, endPoint y: 485, distance: 32.3
click at [285, 518] on div "Select S" at bounding box center [280, 518] width 45 height 36
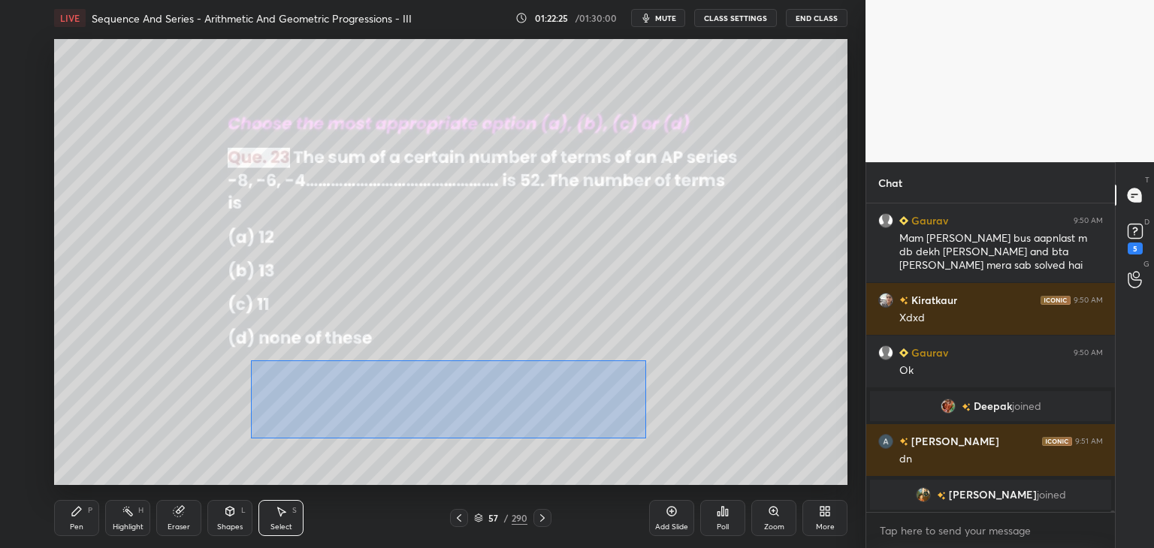
drag, startPoint x: 258, startPoint y: 367, endPoint x: 634, endPoint y: 421, distance: 379.4
click at [645, 439] on div "0 ° Undo Copy Paste here Duplicate Duplicate to new slide Delete" at bounding box center [450, 262] width 793 height 446
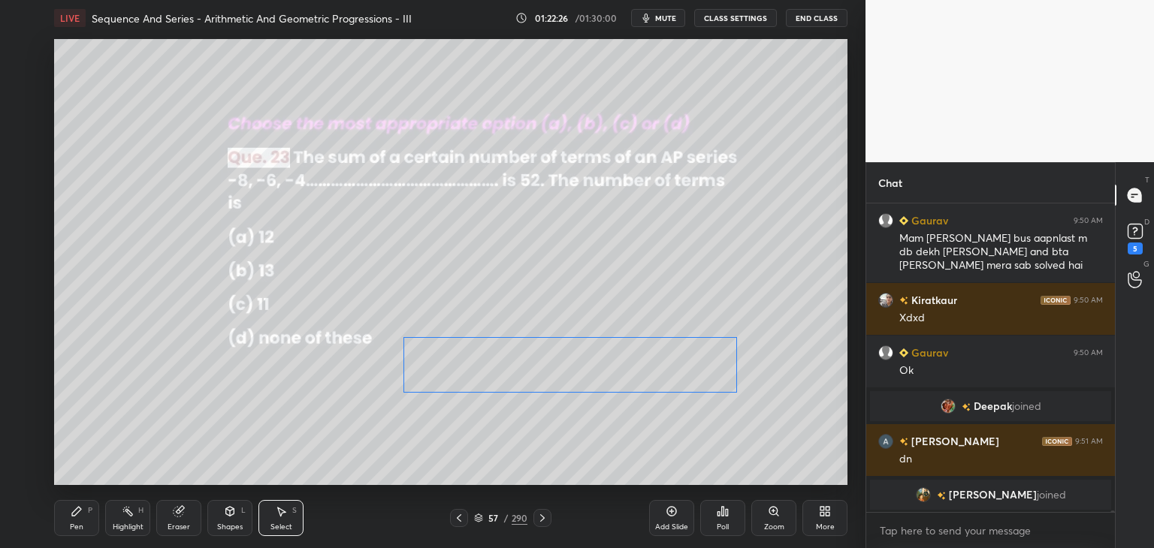
drag, startPoint x: 416, startPoint y: 398, endPoint x: 547, endPoint y: 374, distance: 132.9
click at [551, 370] on div "0 ° Undo Copy Paste here Duplicate Duplicate to new slide Delete" at bounding box center [450, 262] width 793 height 446
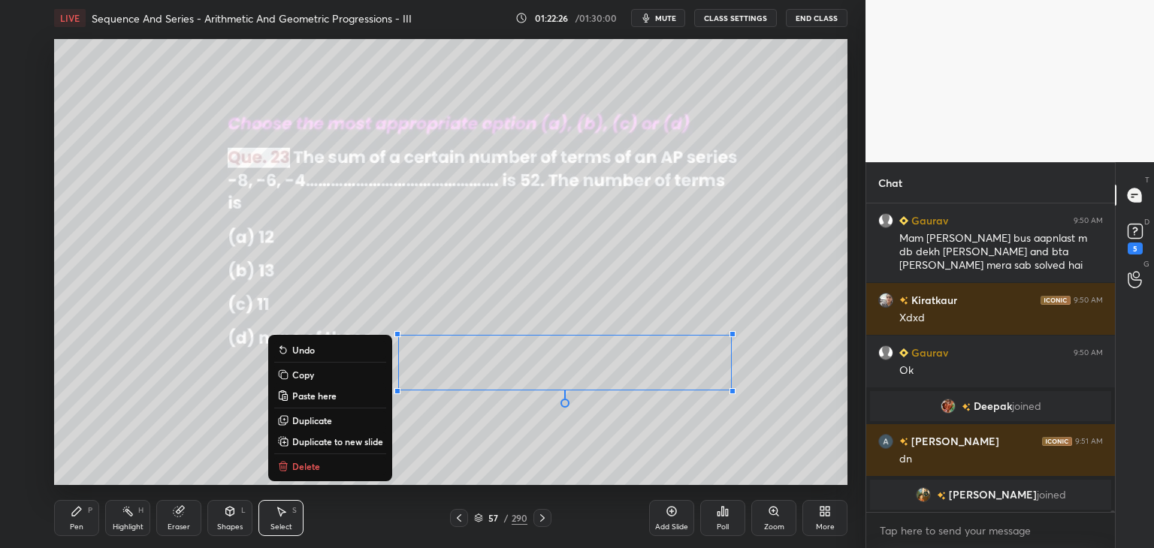
click at [397, 455] on div "0 ° Undo Copy Paste here Duplicate Duplicate to new slide Delete" at bounding box center [450, 262] width 793 height 446
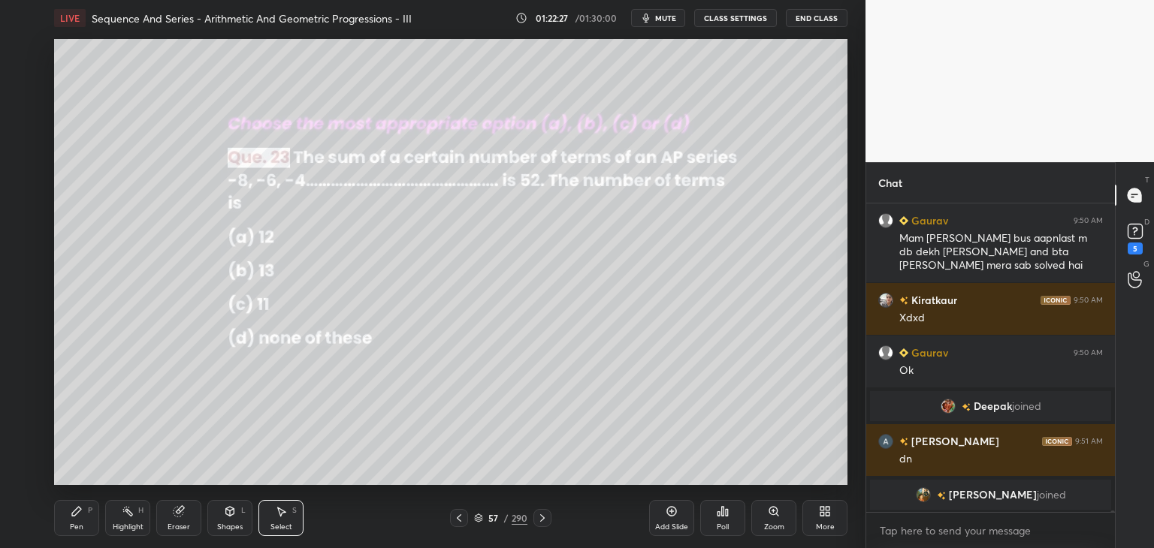
click at [73, 523] on div "Pen P" at bounding box center [76, 518] width 45 height 36
click at [25, 231] on div at bounding box center [25, 231] width 12 height 12
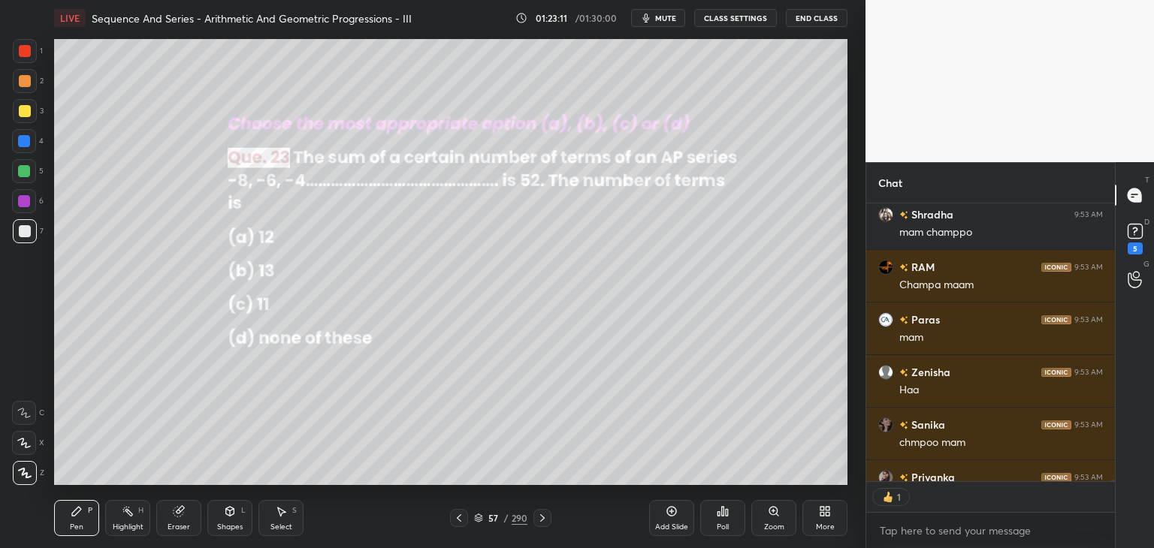
scroll to position [5, 5]
click at [543, 517] on icon at bounding box center [542, 518] width 12 height 12
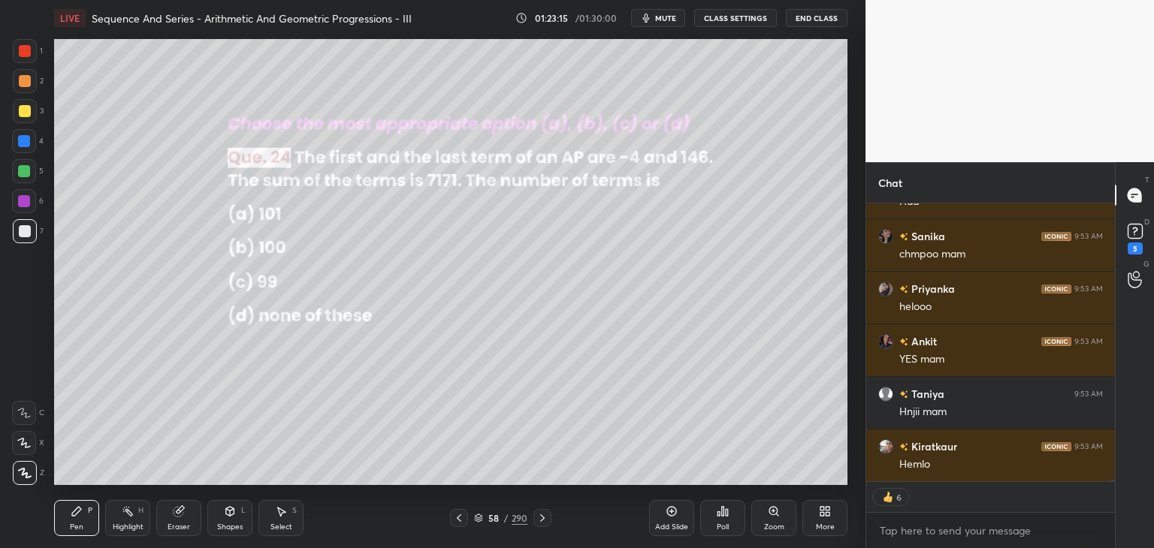
click at [722, 521] on div "Poll" at bounding box center [722, 518] width 45 height 36
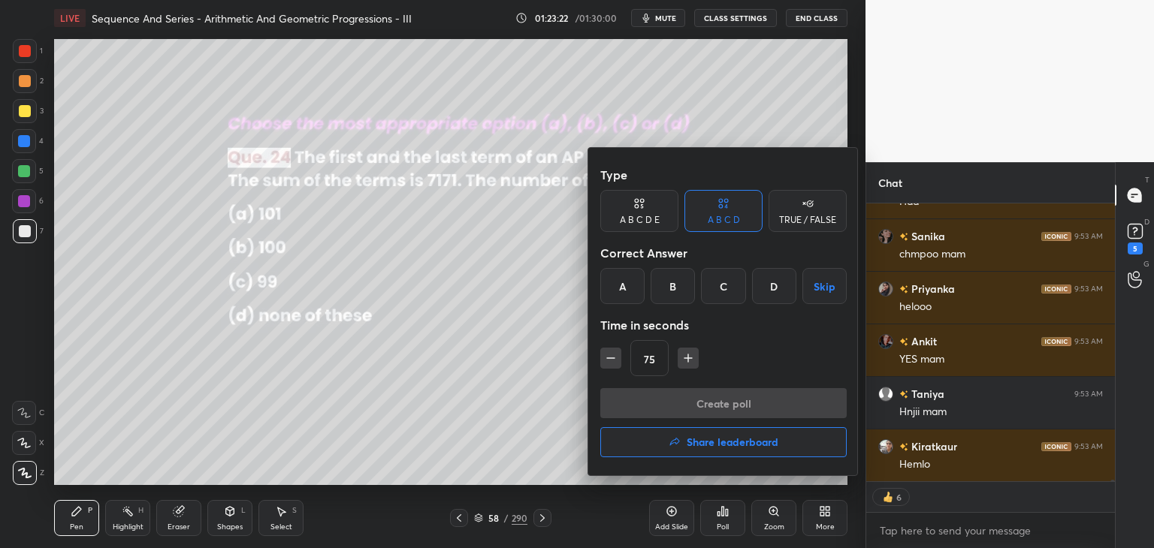
type textarea "x"
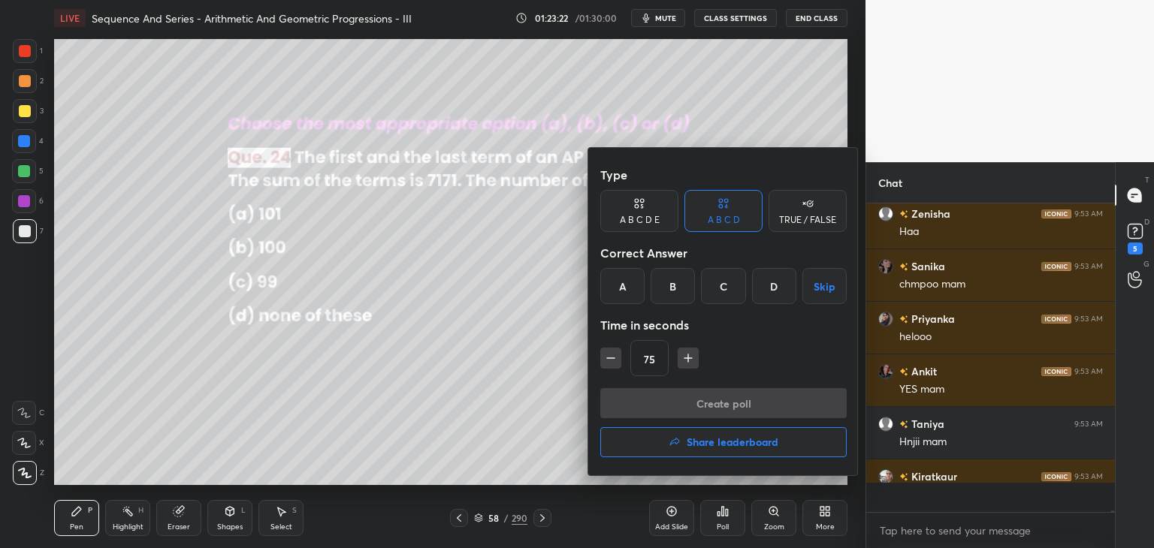
scroll to position [57180, 0]
click at [610, 365] on icon "button" at bounding box center [610, 358] width 15 height 15
type input "60"
click at [626, 291] on div "A" at bounding box center [622, 286] width 44 height 36
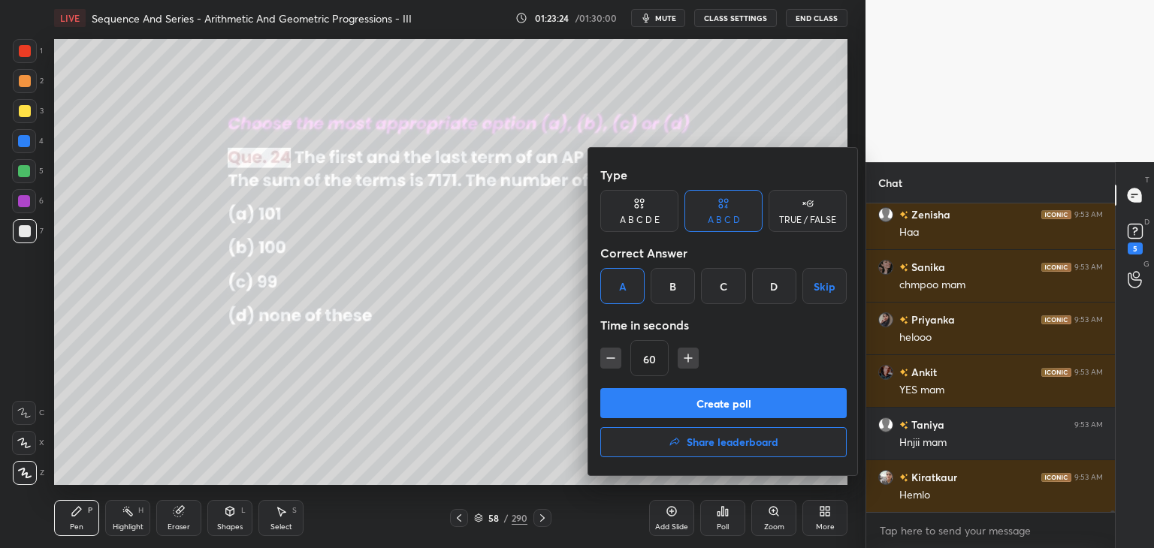
click at [778, 287] on div "D" at bounding box center [774, 286] width 44 height 36
click at [721, 405] on button "Create poll" at bounding box center [723, 403] width 246 height 30
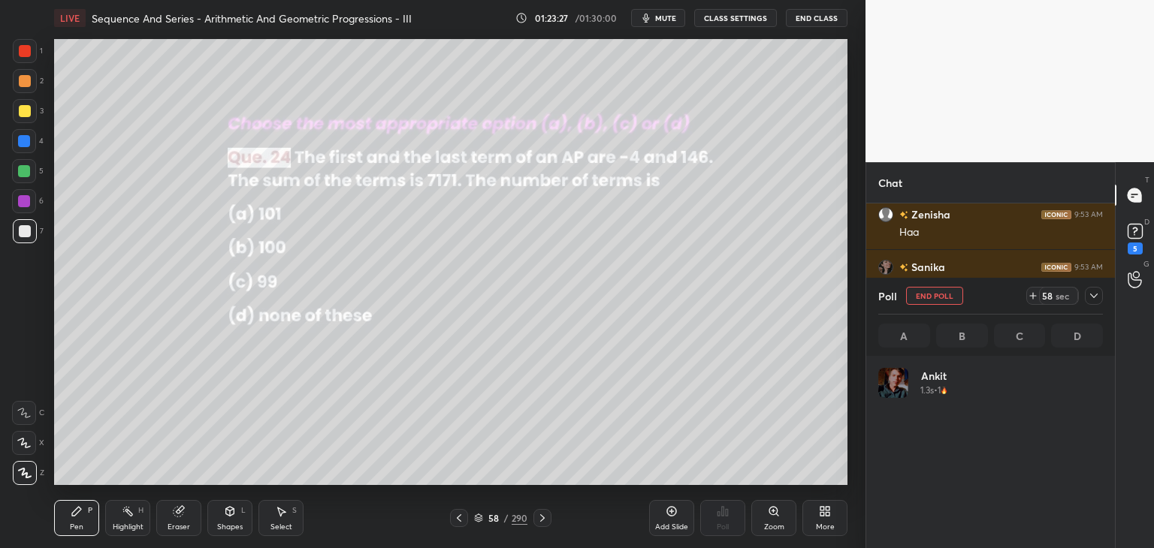
scroll to position [176, 220]
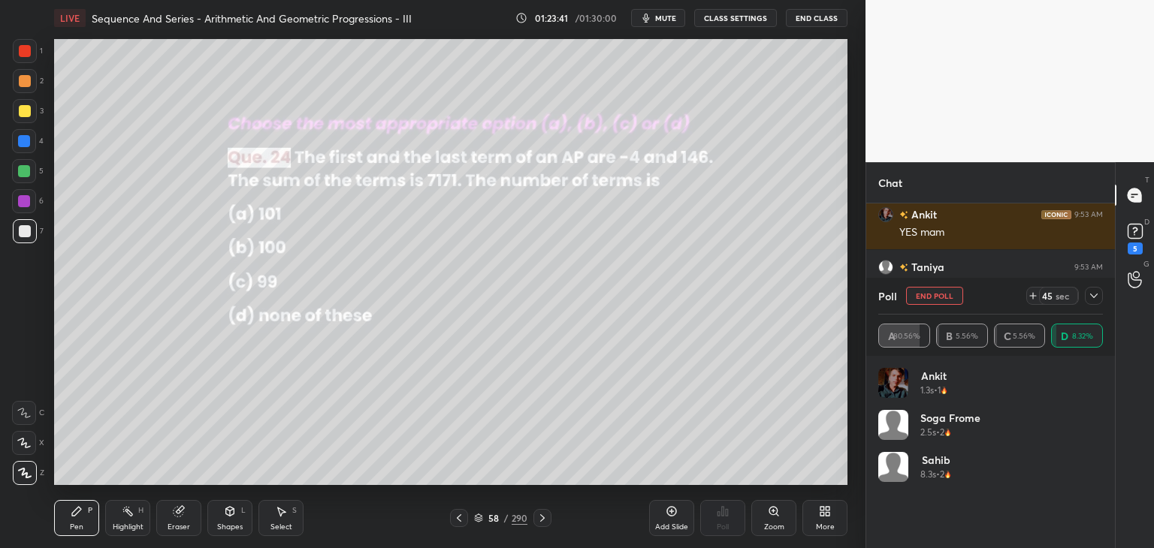
click at [1092, 295] on icon at bounding box center [1094, 296] width 12 height 12
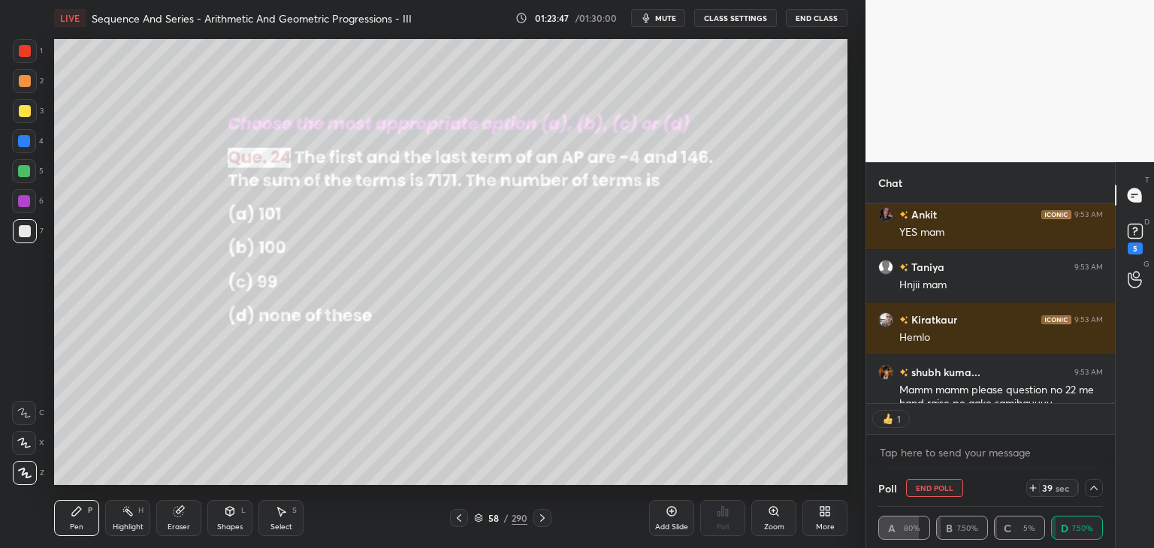
click at [1091, 482] on icon at bounding box center [1094, 488] width 12 height 12
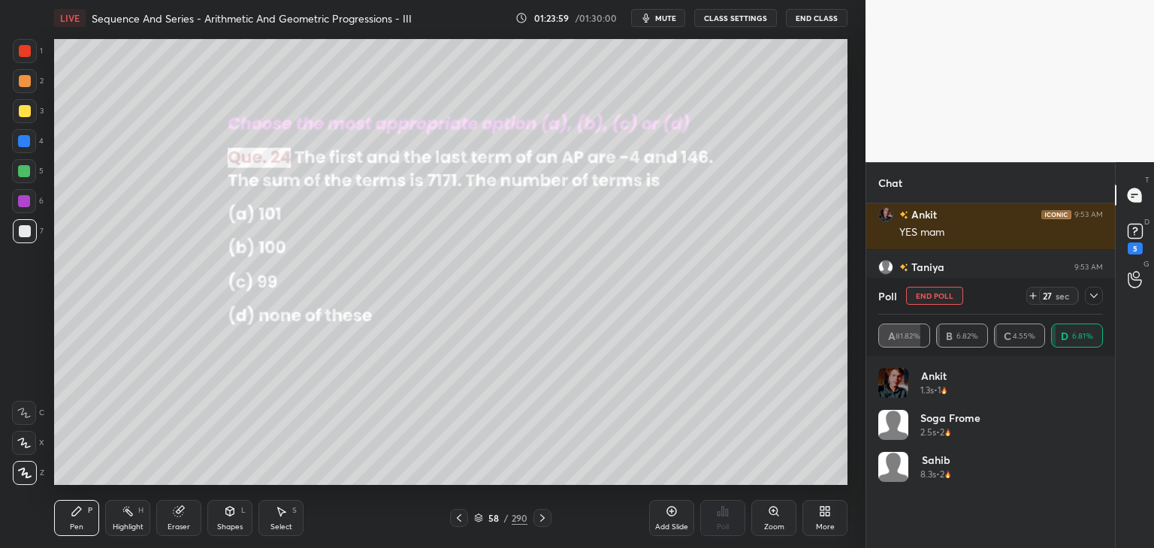
click at [1095, 299] on icon at bounding box center [1094, 296] width 12 height 12
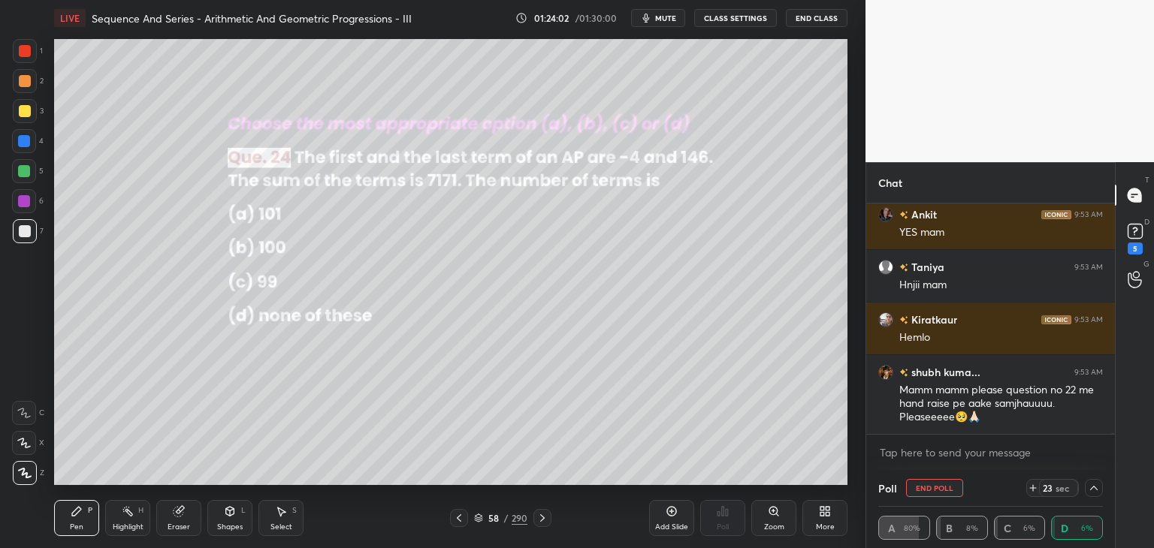
click at [1092, 489] on icon at bounding box center [1094, 488] width 12 height 12
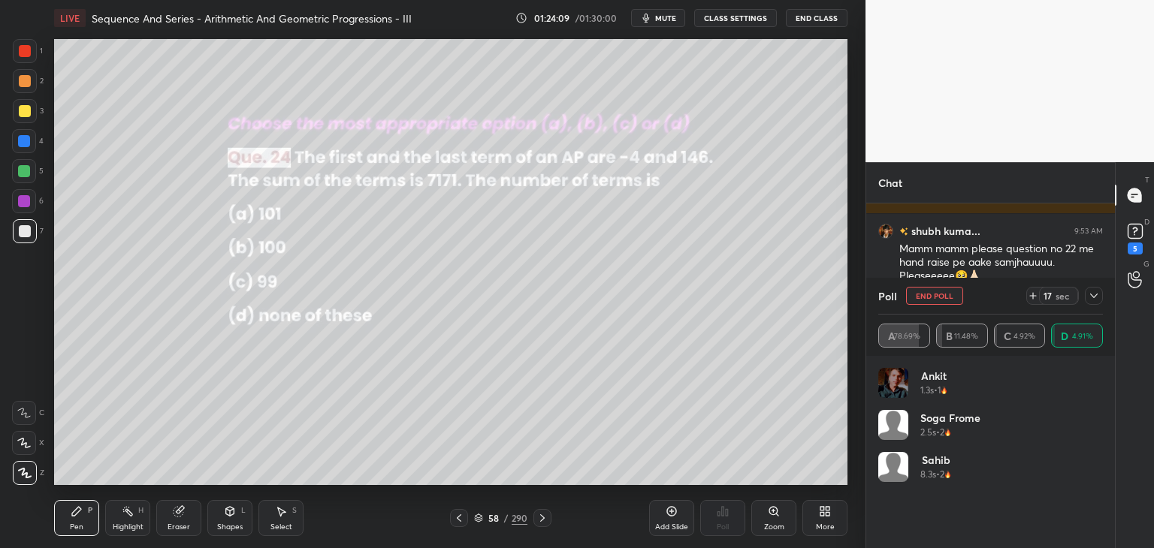
click at [1092, 296] on icon at bounding box center [1094, 296] width 8 height 5
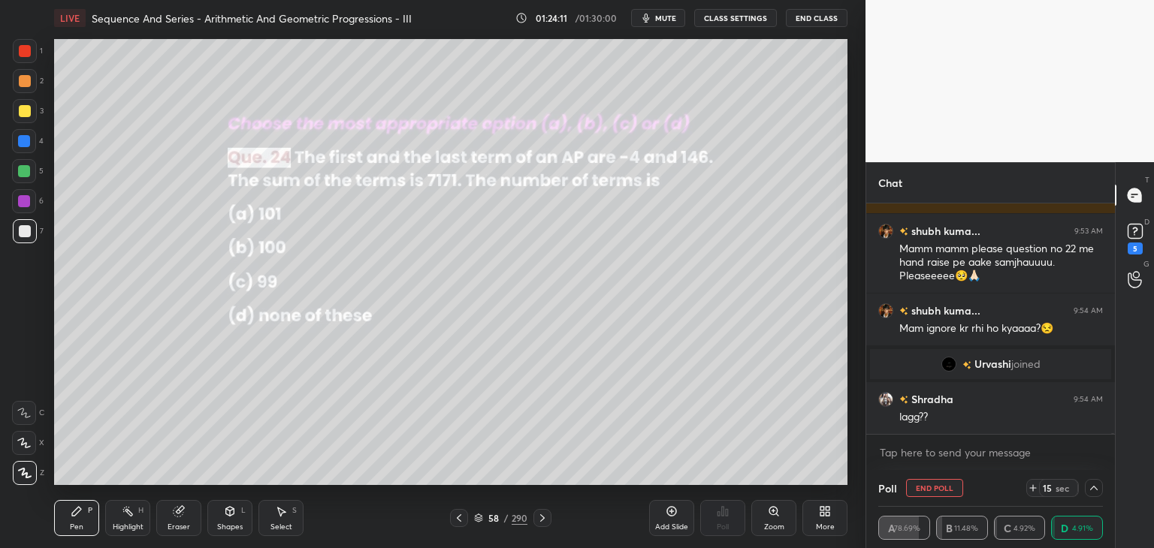
click at [1089, 491] on icon at bounding box center [1094, 488] width 12 height 12
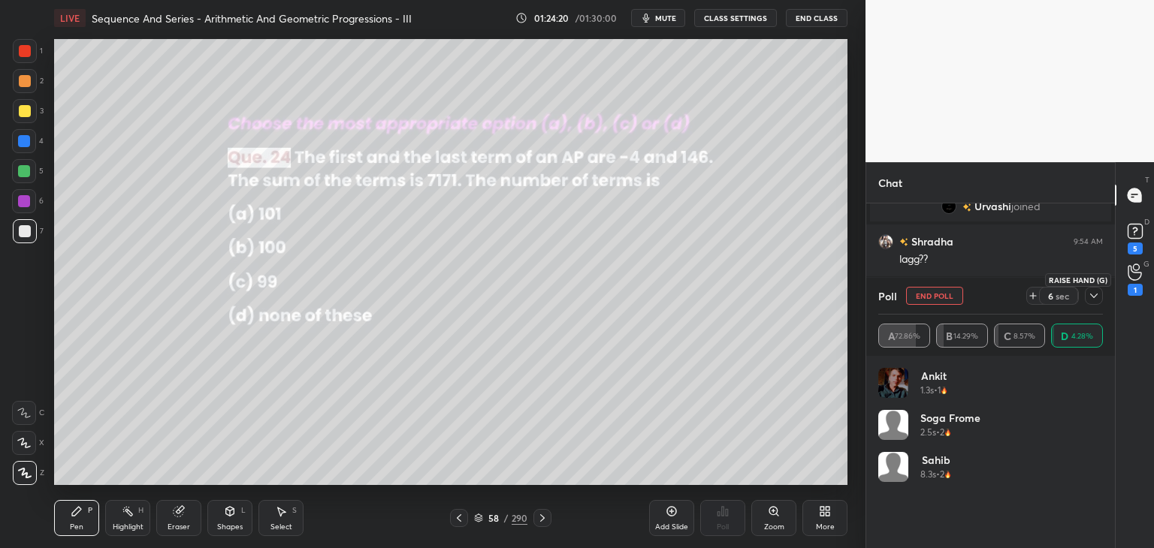
click at [1133, 276] on icon at bounding box center [1135, 272] width 14 height 17
drag, startPoint x: 1138, startPoint y: 192, endPoint x: 1136, endPoint y: 208, distance: 16.7
click at [1138, 192] on icon at bounding box center [1135, 196] width 14 height 14
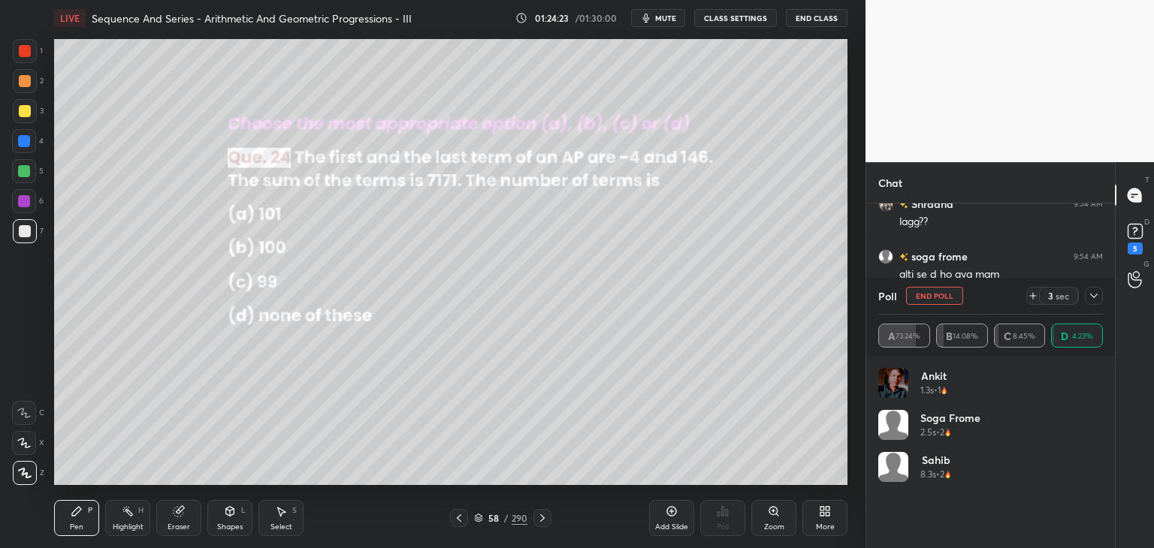
click at [1094, 292] on icon at bounding box center [1094, 296] width 12 height 12
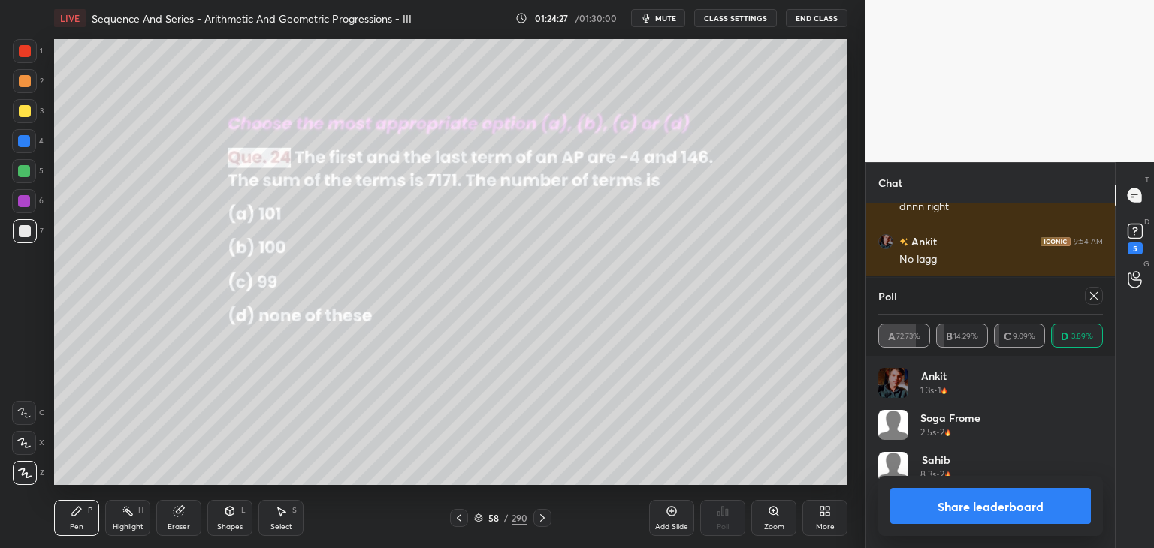
click at [1011, 502] on button "Share leaderboard" at bounding box center [990, 506] width 201 height 36
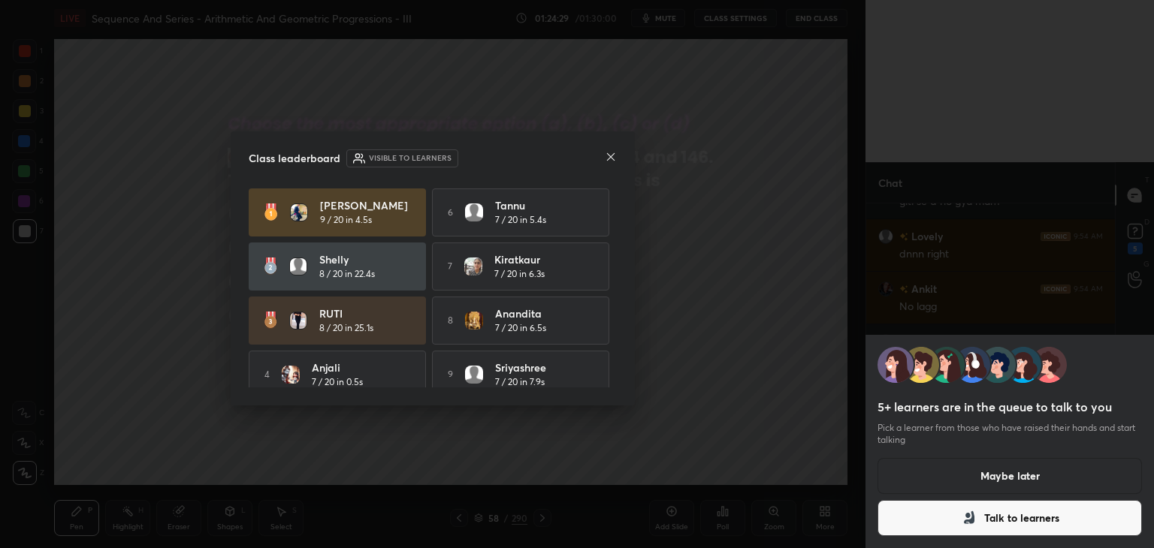
click at [1018, 478] on button "Maybe later" at bounding box center [1009, 476] width 264 height 36
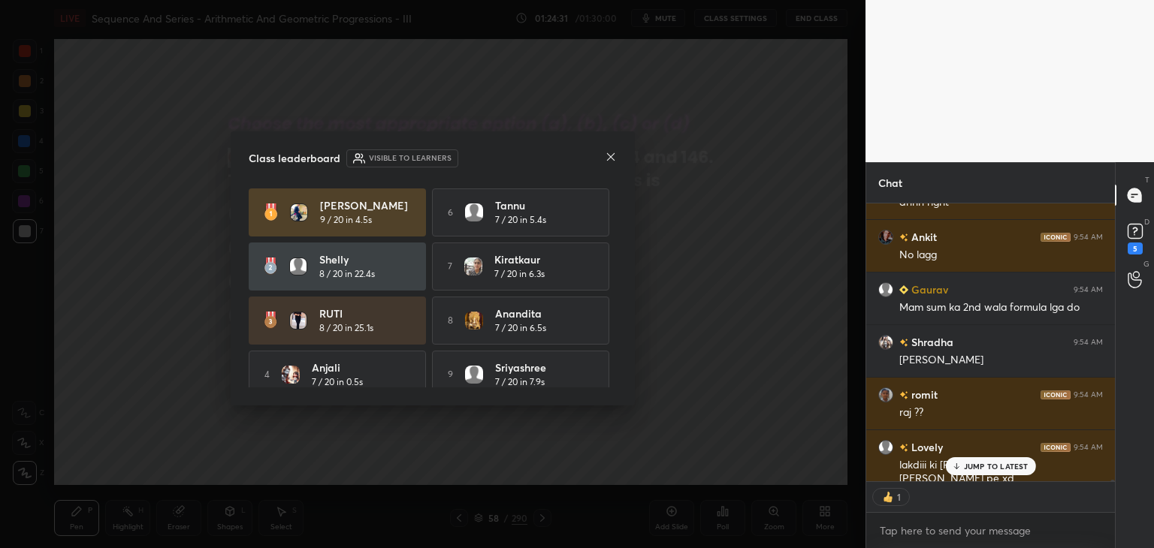
click at [611, 156] on icon at bounding box center [611, 157] width 12 height 12
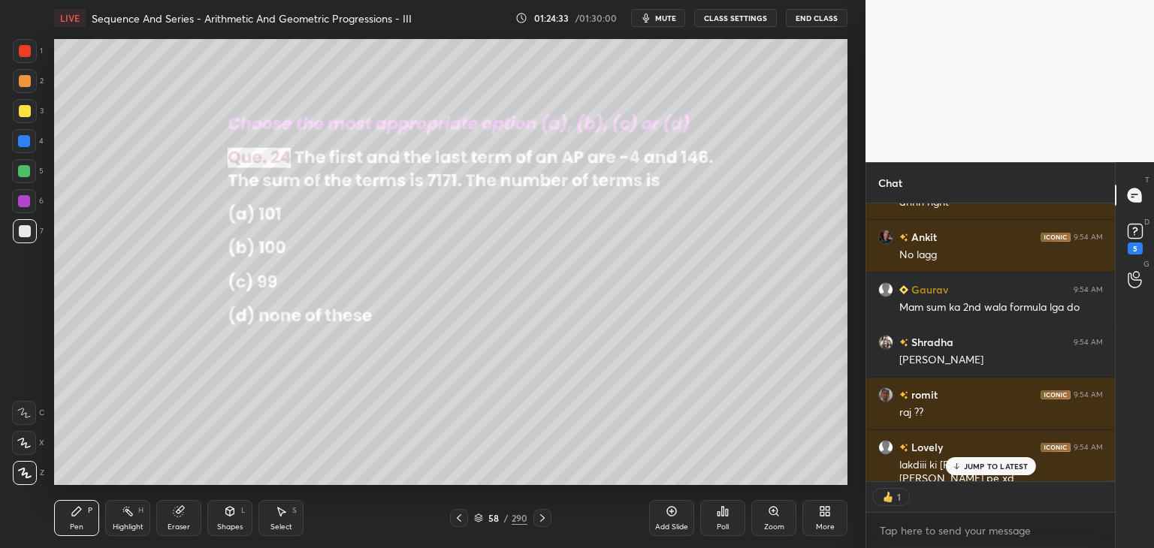
click at [984, 462] on p "JUMP TO LATEST" at bounding box center [996, 466] width 65 height 9
click at [1128, 279] on icon at bounding box center [1135, 279] width 14 height 17
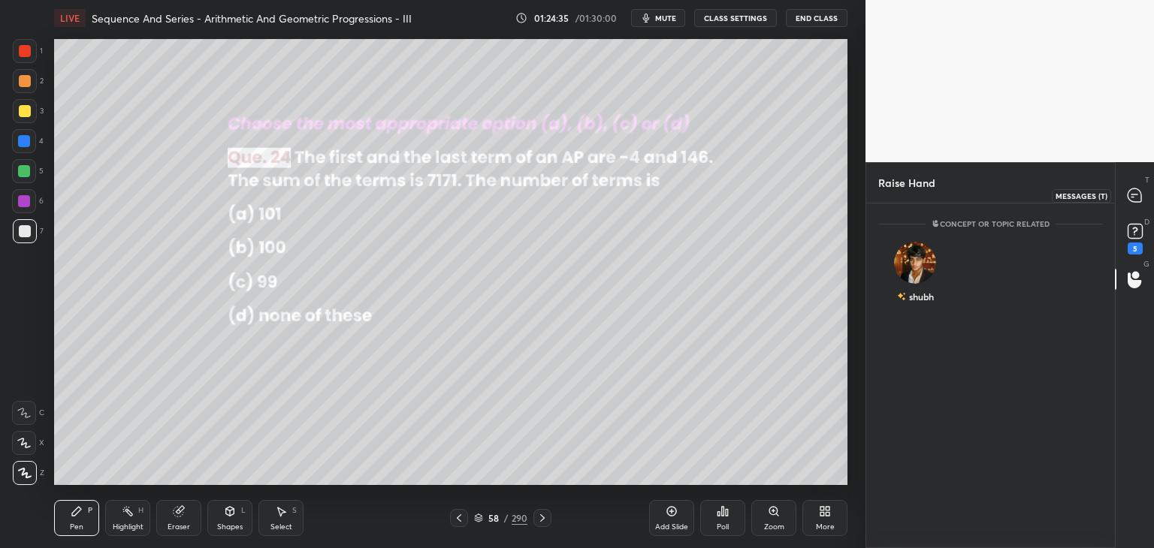
click at [1129, 197] on icon at bounding box center [1135, 196] width 14 height 14
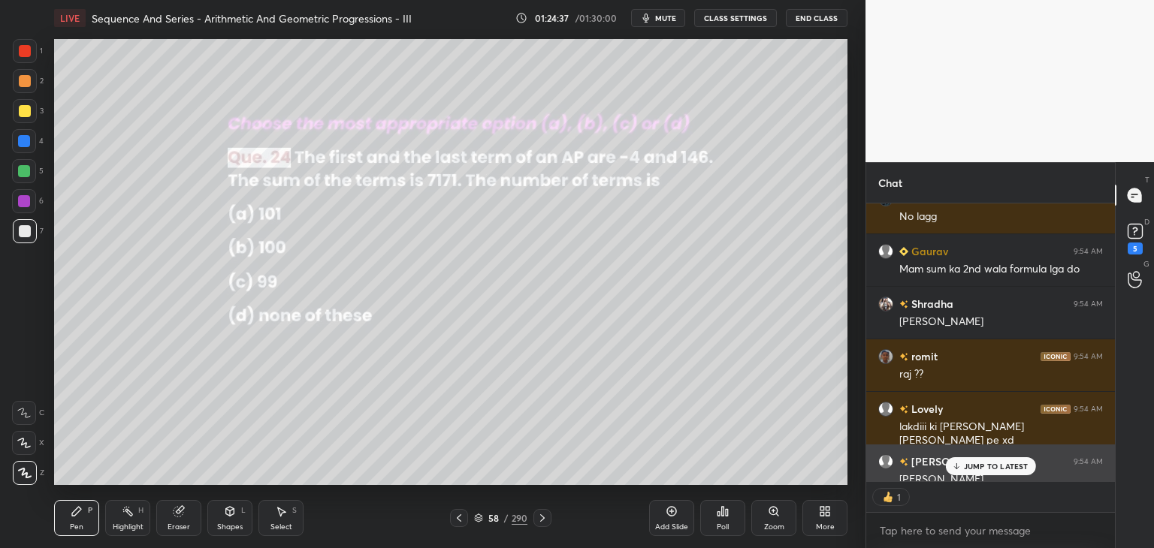
click at [989, 467] on p "JUMP TO LATEST" at bounding box center [996, 466] width 65 height 9
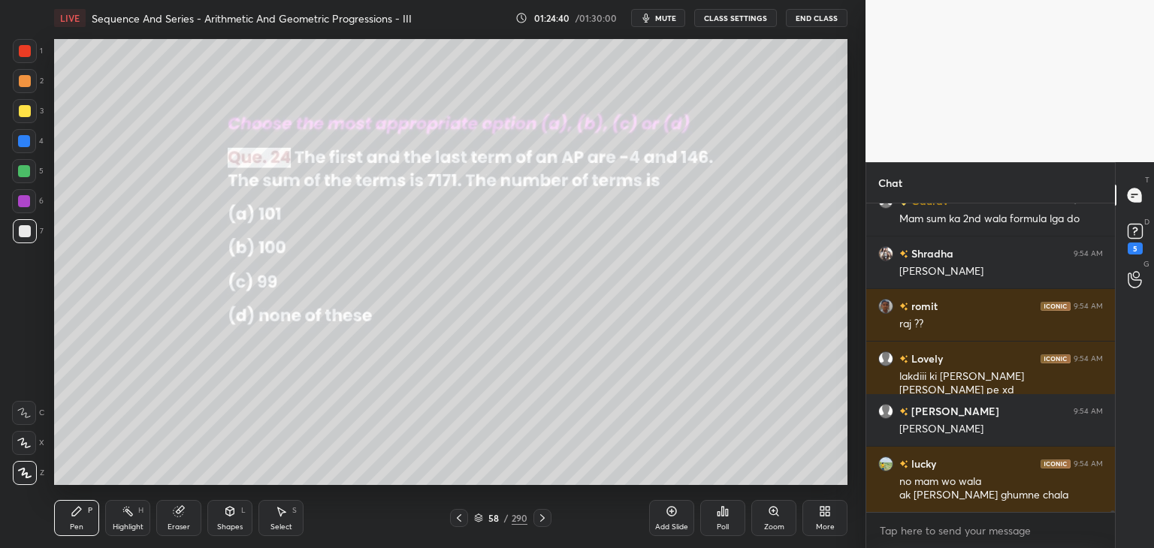
click at [77, 524] on div "Pen" at bounding box center [77, 528] width 14 height 8
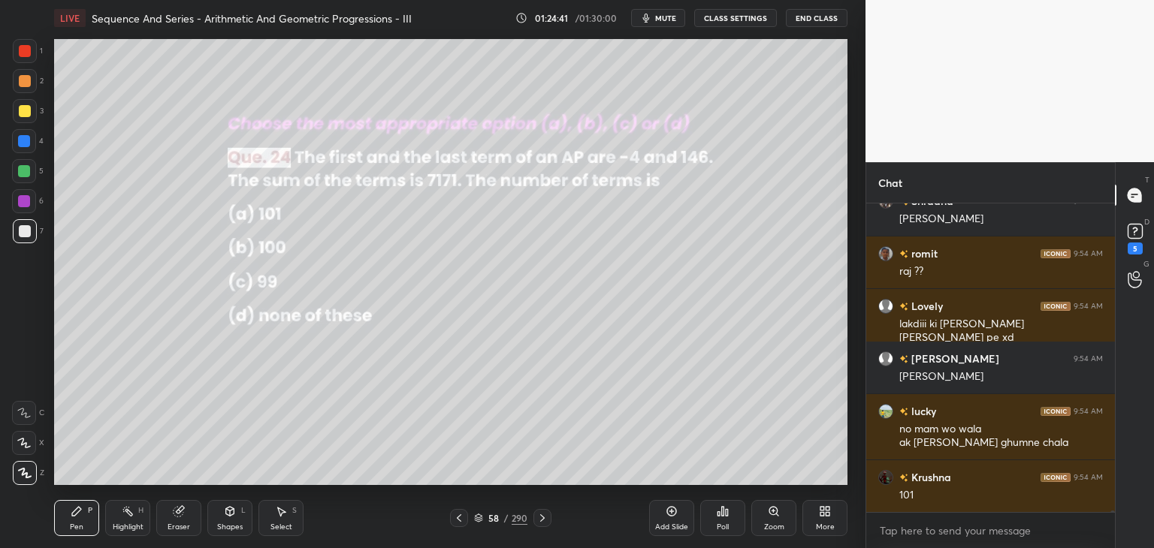
drag, startPoint x: 26, startPoint y: 108, endPoint x: 40, endPoint y: 133, distance: 28.6
click at [26, 108] on div at bounding box center [25, 111] width 12 height 12
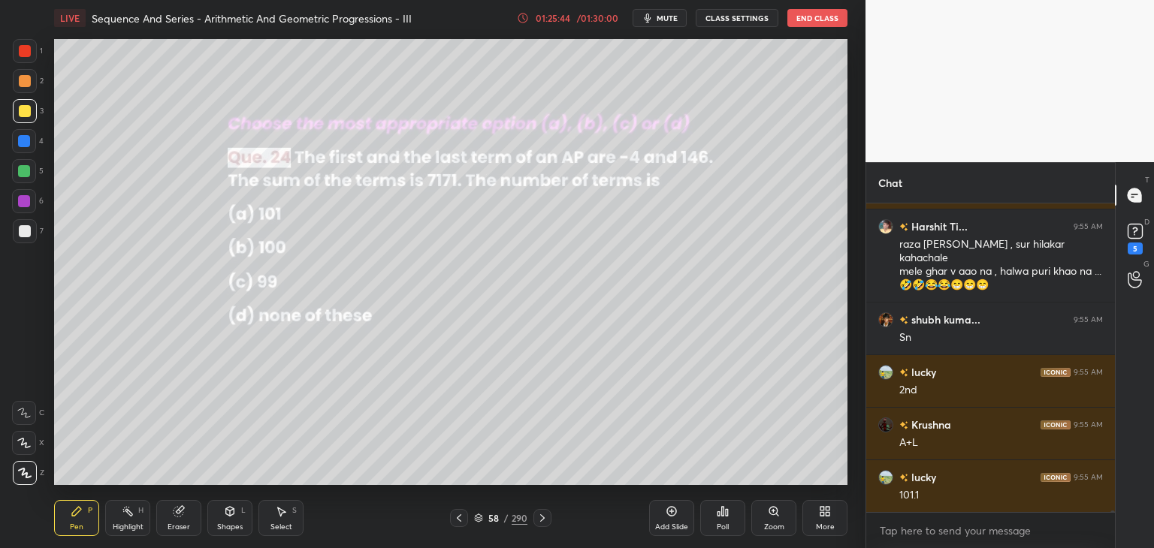
scroll to position [58467, 0]
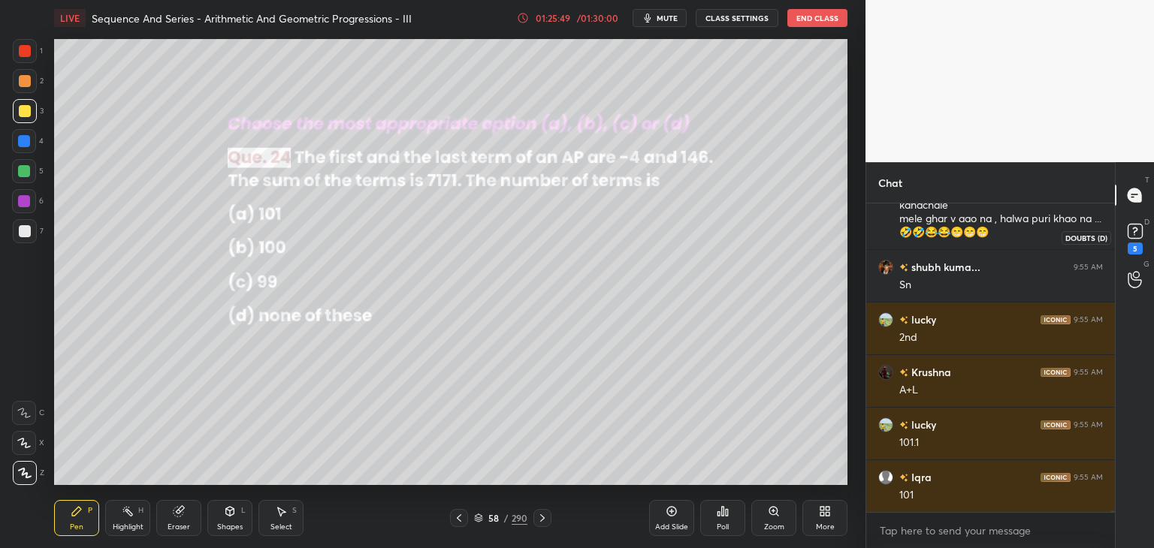
drag, startPoint x: 1128, startPoint y: 232, endPoint x: 1140, endPoint y: 257, distance: 27.9
click at [1128, 232] on rect at bounding box center [1135, 232] width 14 height 14
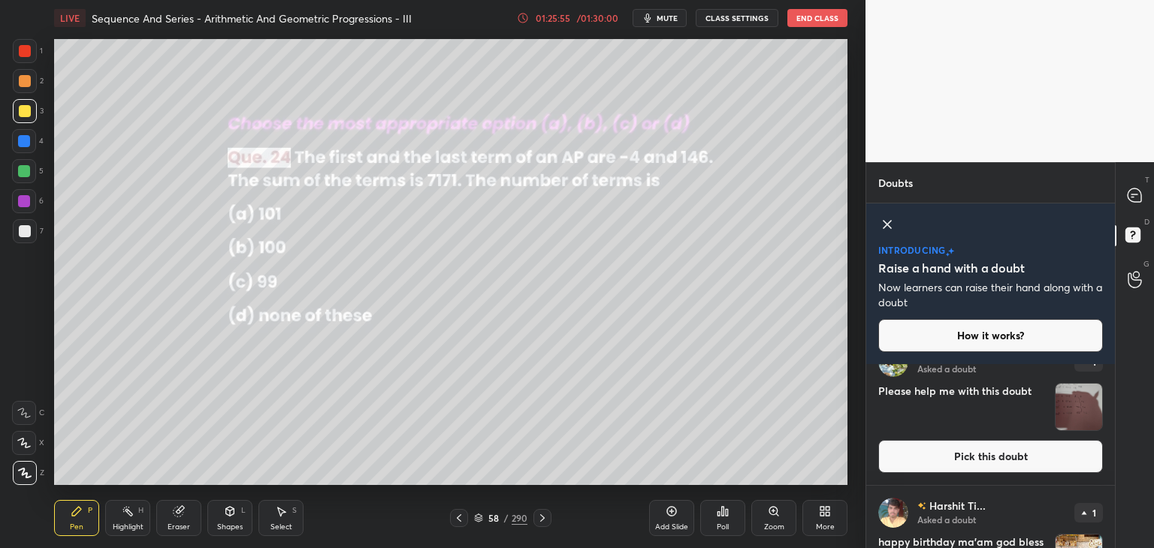
scroll to position [571, 0]
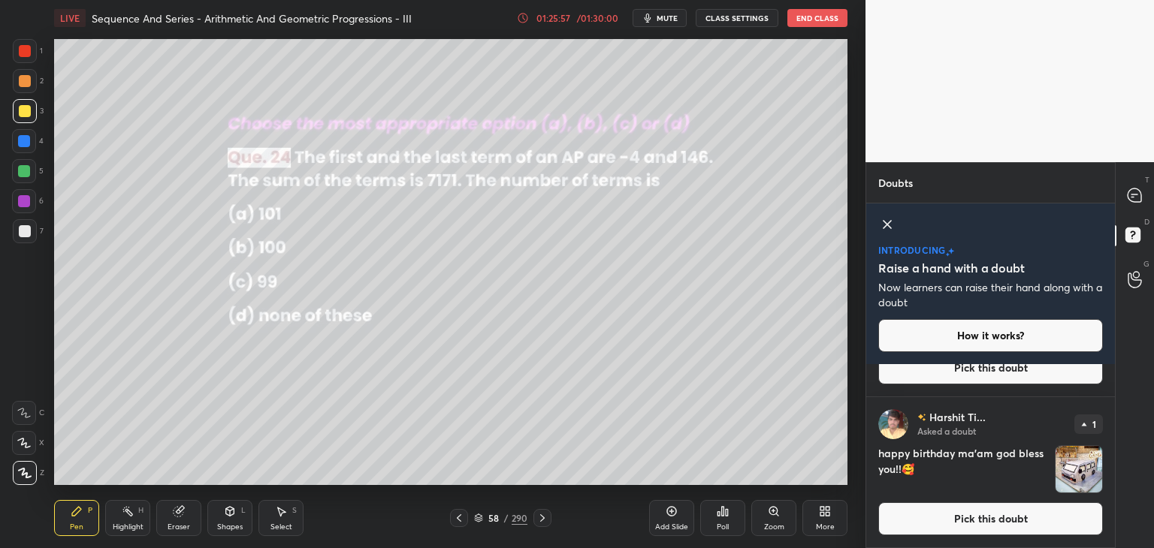
click at [1082, 473] on img "grid" at bounding box center [1078, 469] width 47 height 47
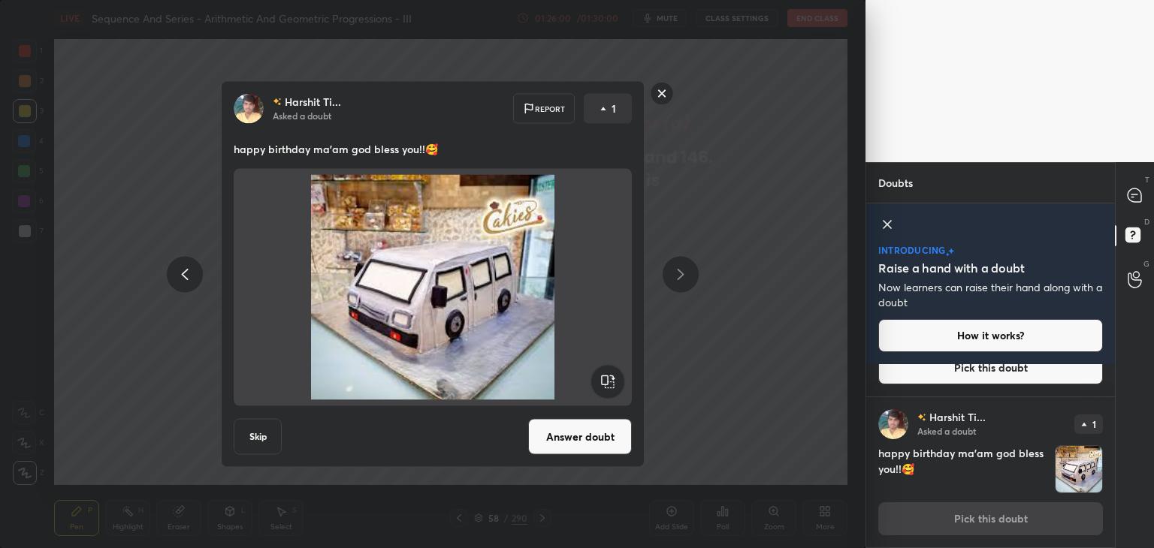
click at [660, 96] on rect at bounding box center [662, 93] width 23 height 23
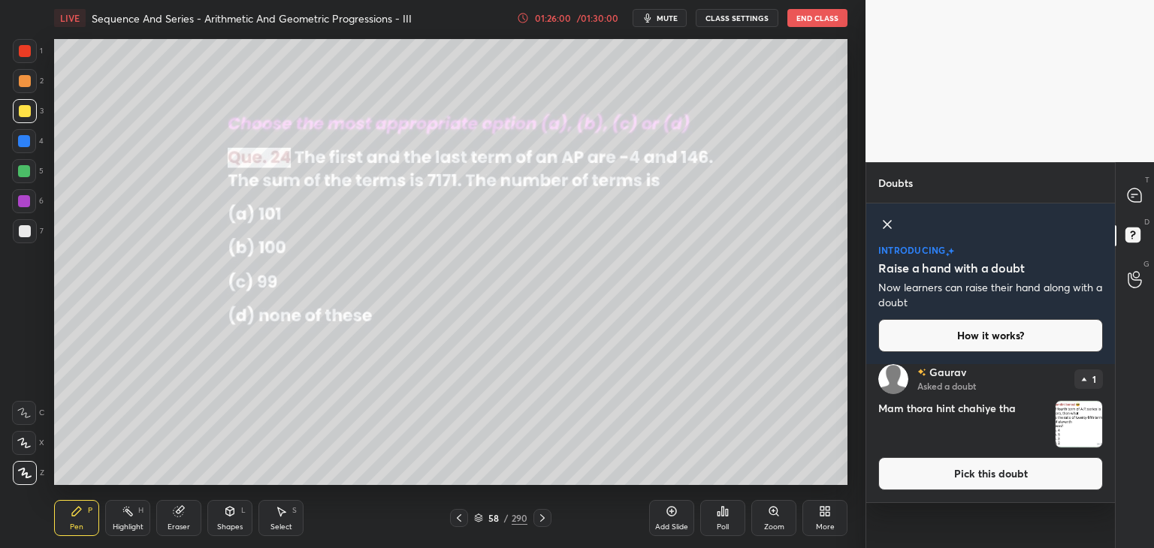
scroll to position [0, 0]
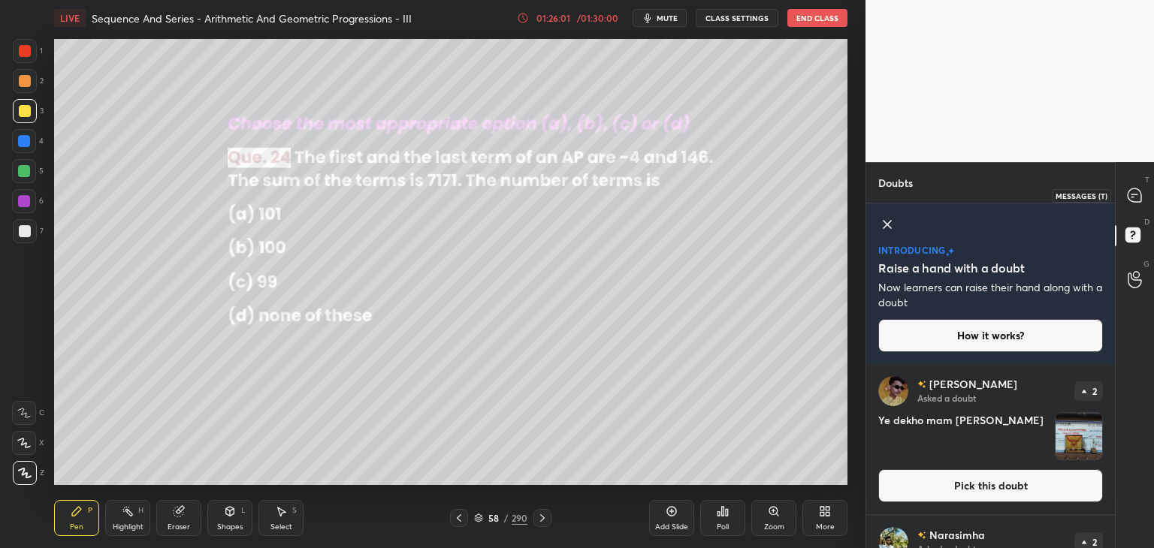
click at [1137, 196] on icon at bounding box center [1135, 196] width 14 height 14
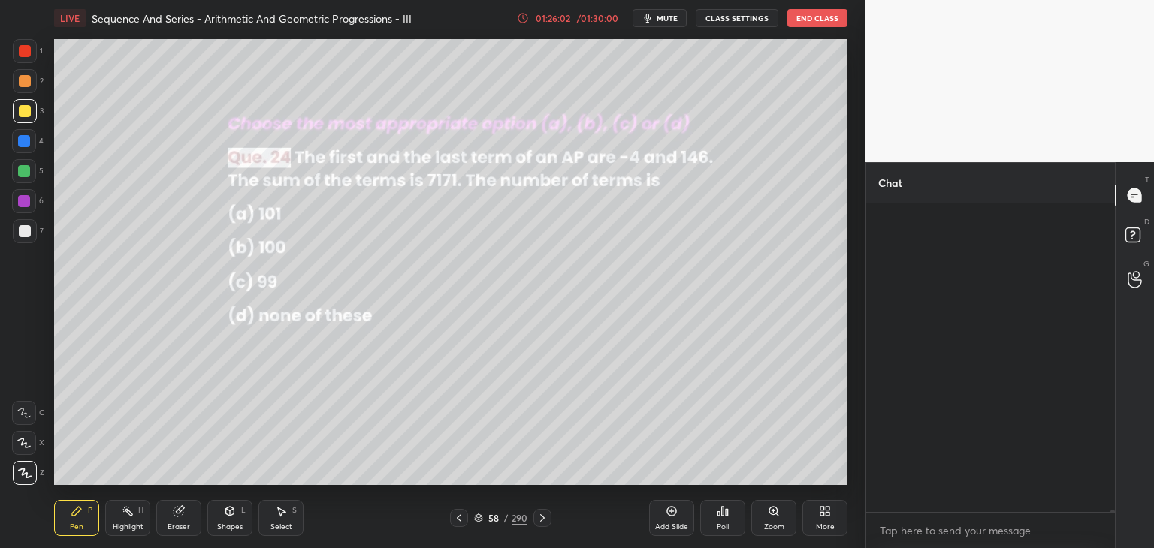
scroll to position [304, 244]
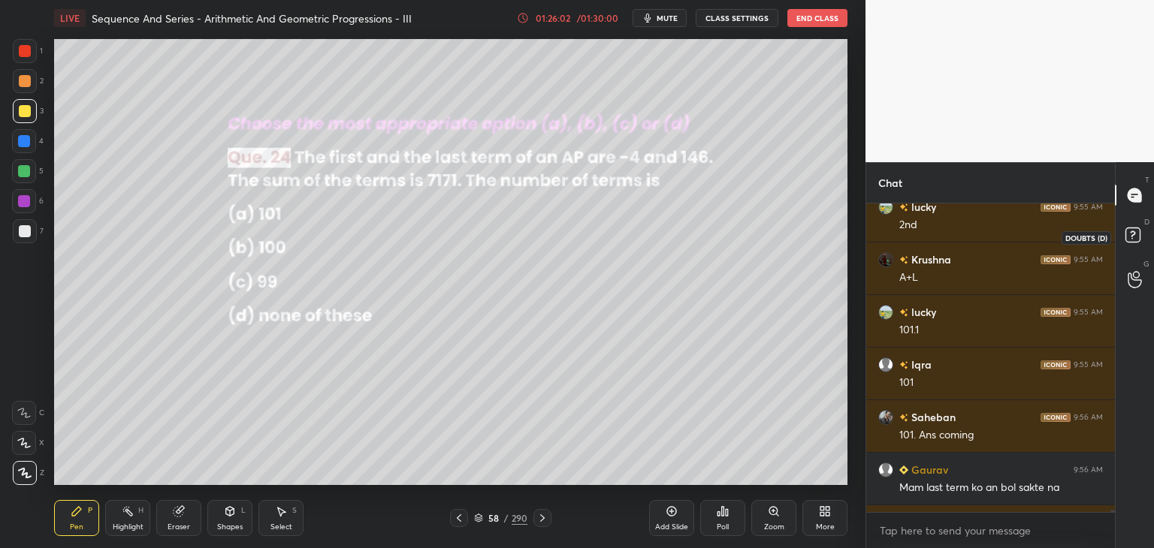
click at [1131, 232] on rect at bounding box center [1132, 235] width 14 height 14
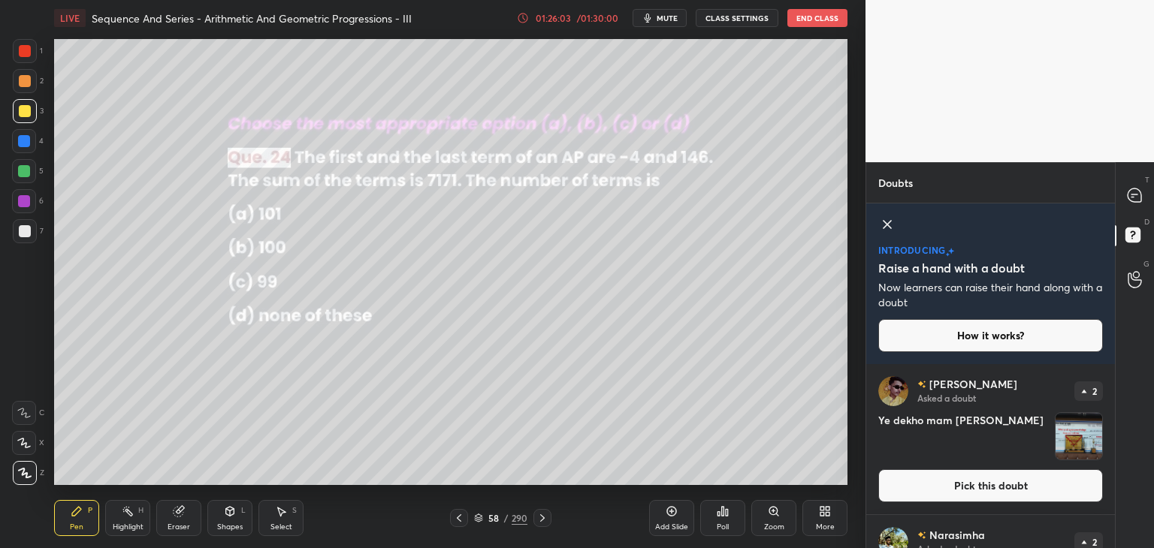
click at [1088, 438] on img "grid" at bounding box center [1078, 436] width 47 height 47
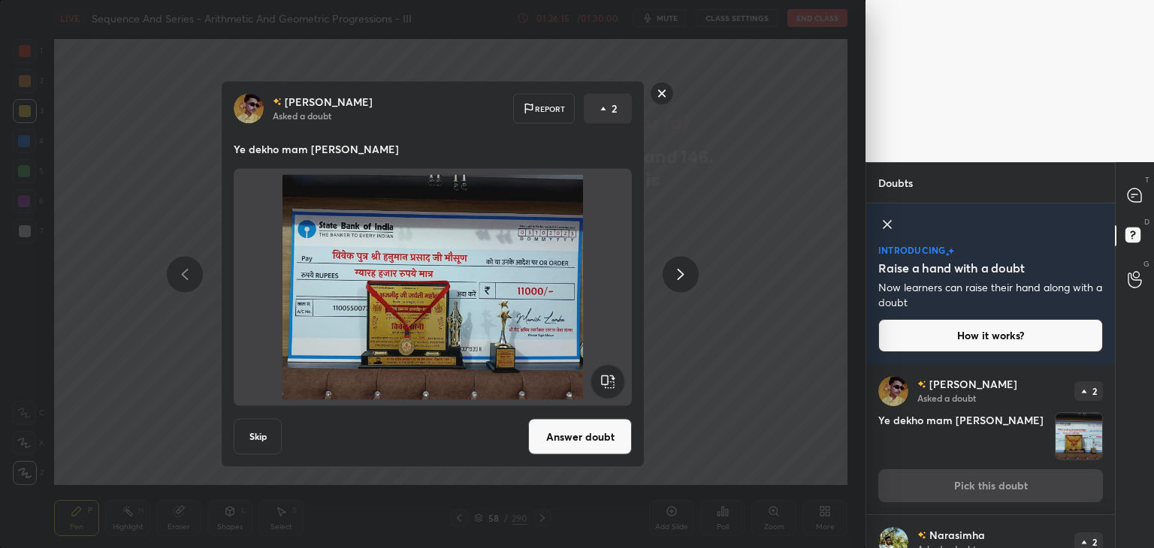
drag, startPoint x: 661, startPoint y: 92, endPoint x: 665, endPoint y: 100, distance: 9.1
click at [660, 92] on rect at bounding box center [662, 93] width 23 height 23
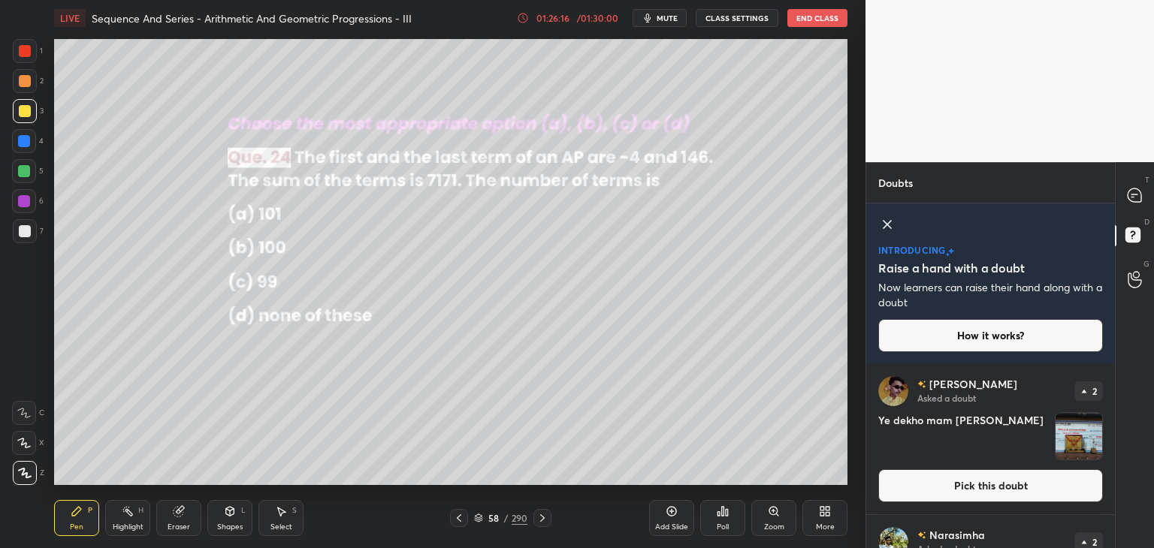
scroll to position [161, 0]
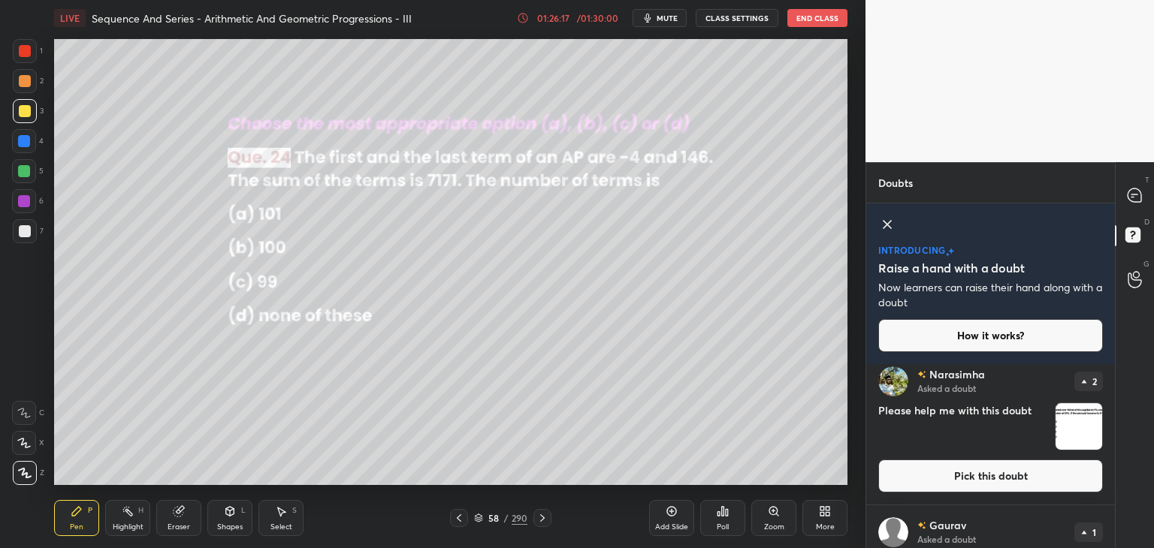
click at [1082, 421] on img "grid" at bounding box center [1078, 426] width 47 height 47
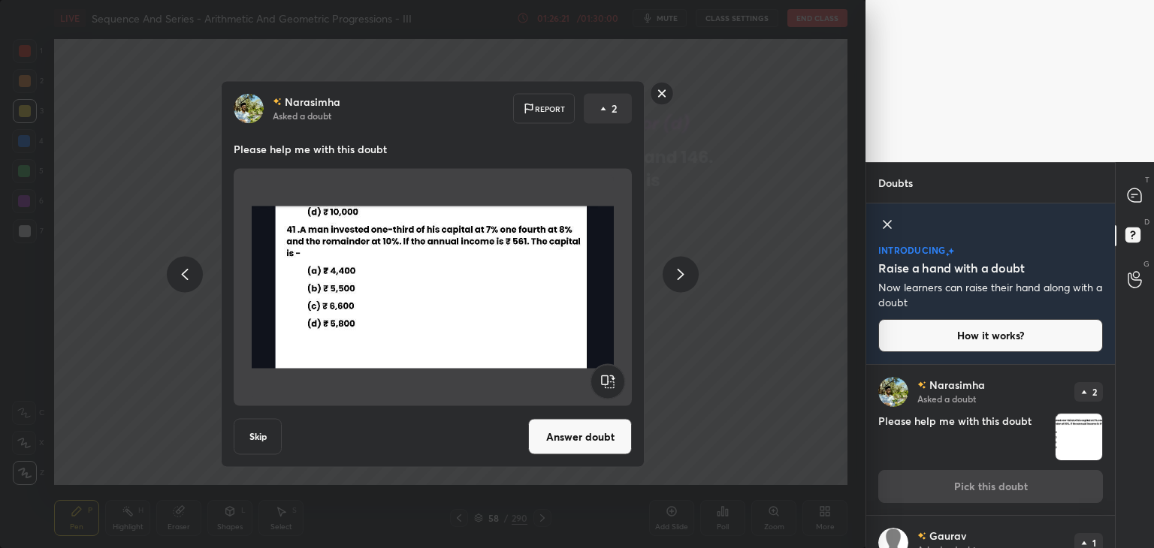
click at [661, 94] on rect at bounding box center [662, 93] width 23 height 23
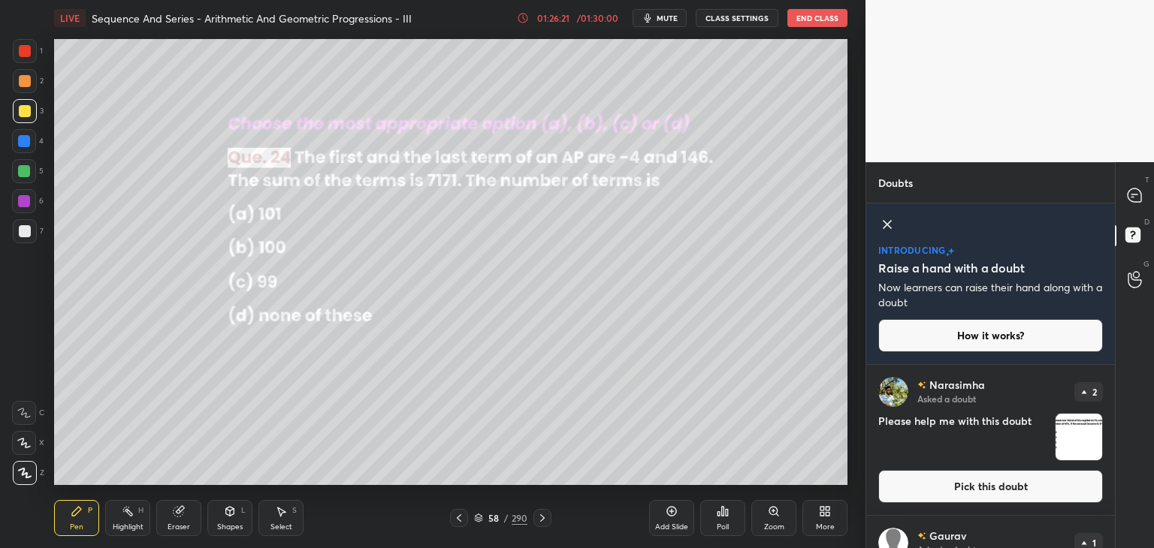
scroll to position [0, 0]
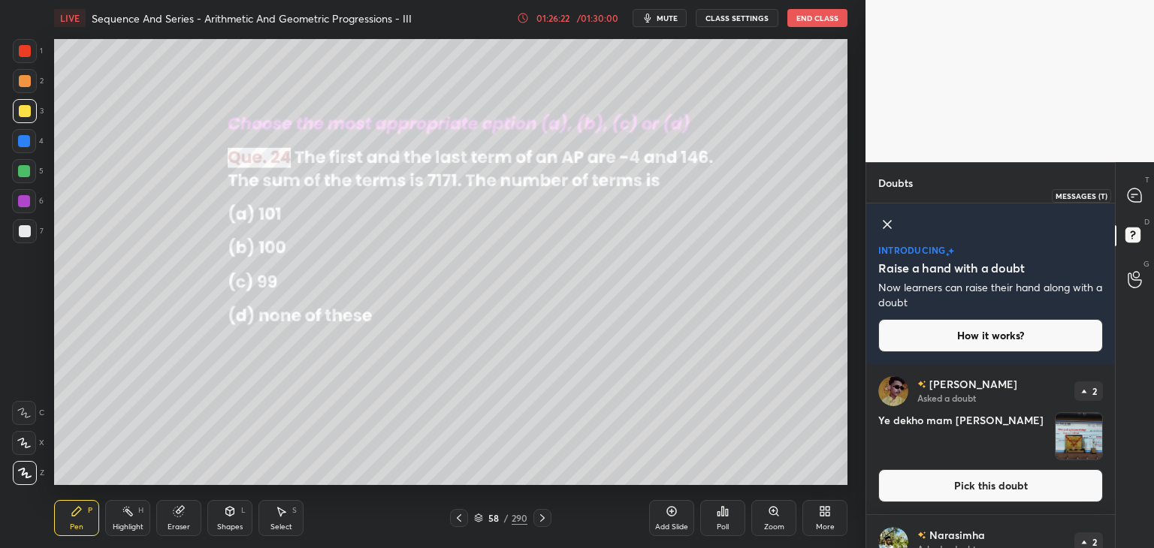
click at [1127, 196] on icon at bounding box center [1135, 196] width 16 height 16
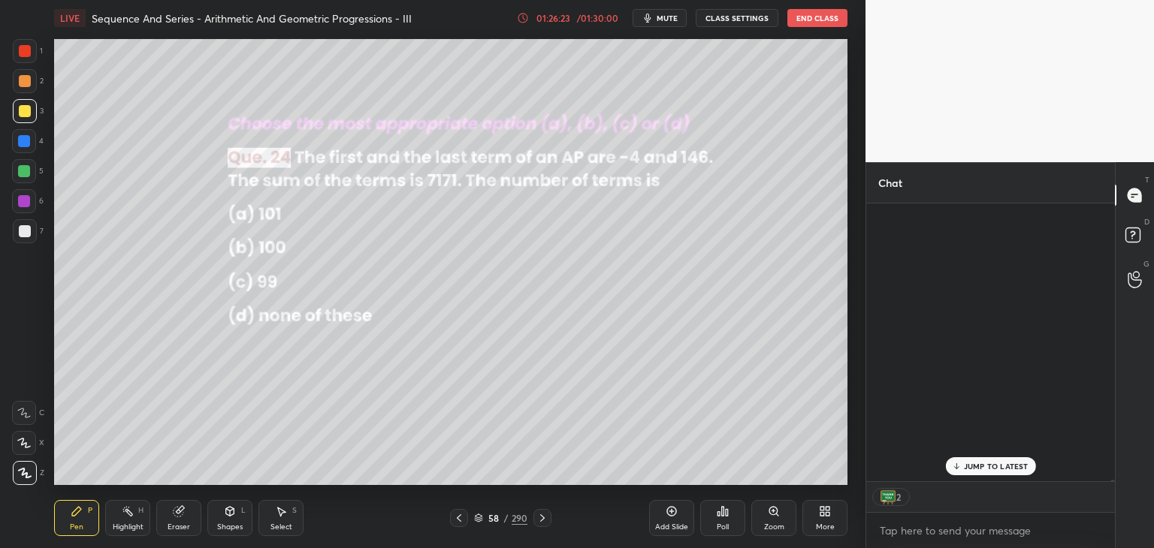
scroll to position [274, 244]
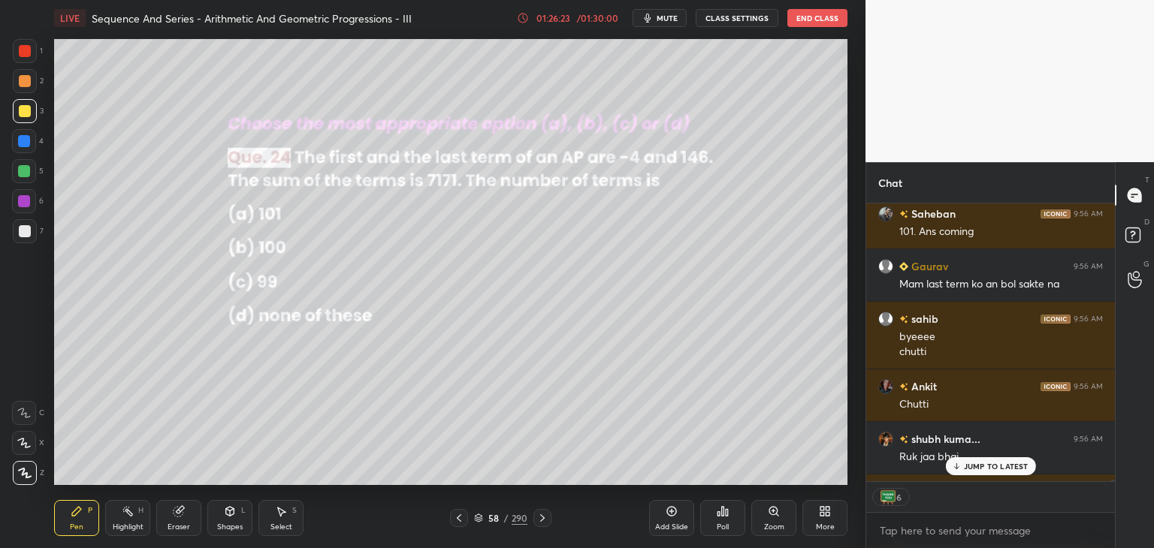
click at [983, 469] on p "JUMP TO LATEST" at bounding box center [996, 466] width 65 height 9
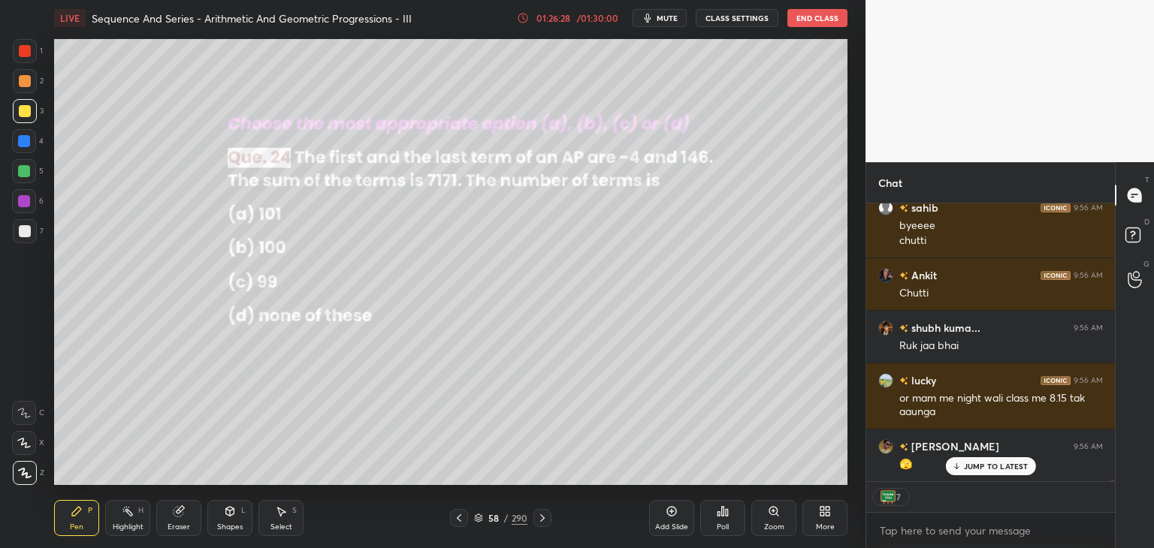
scroll to position [58946, 0]
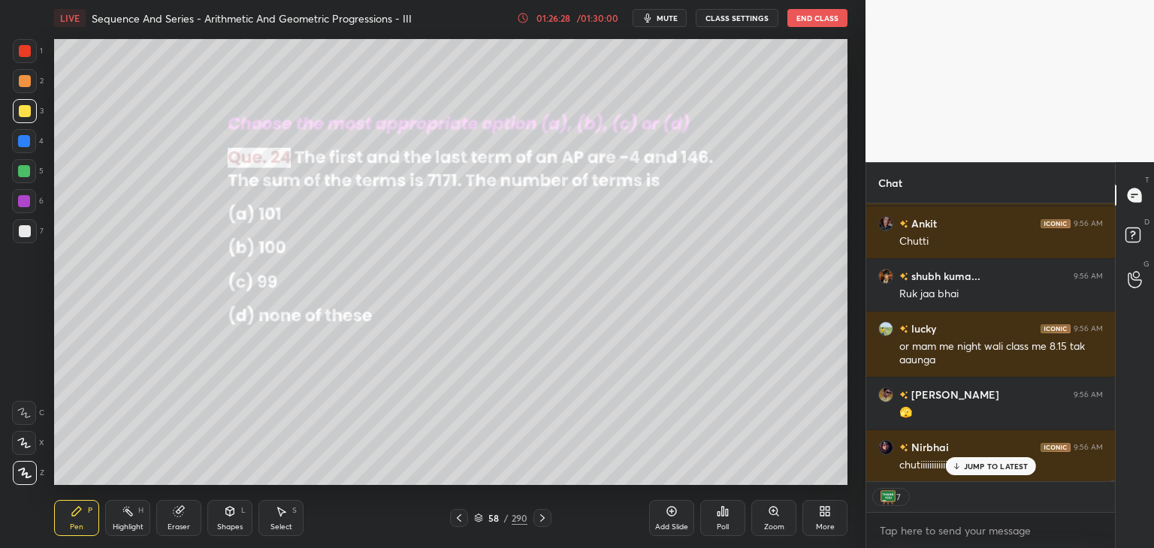
click at [541, 522] on icon at bounding box center [542, 518] width 12 height 12
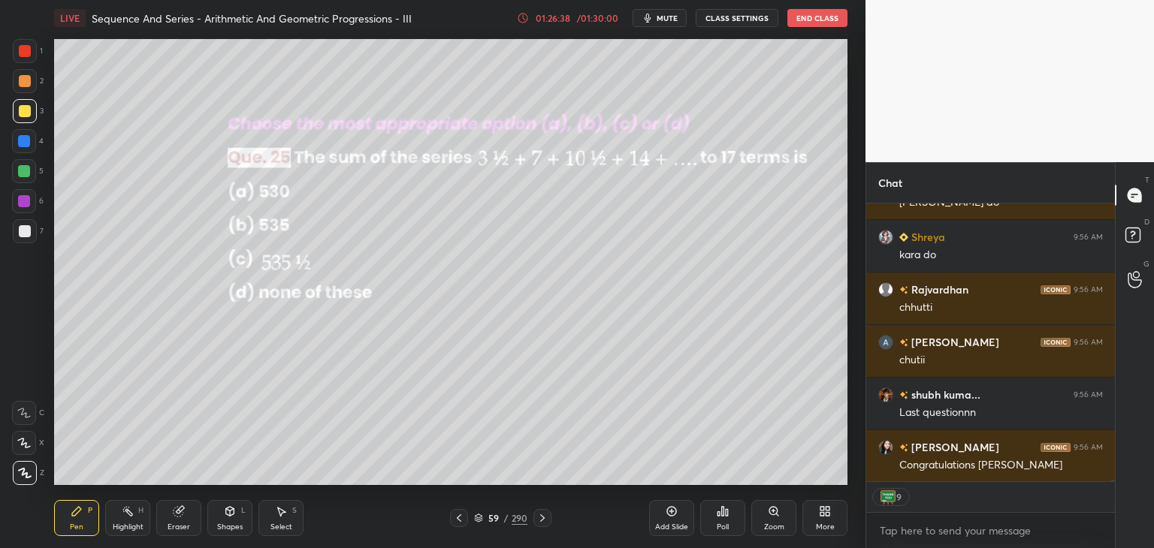
scroll to position [59630, 0]
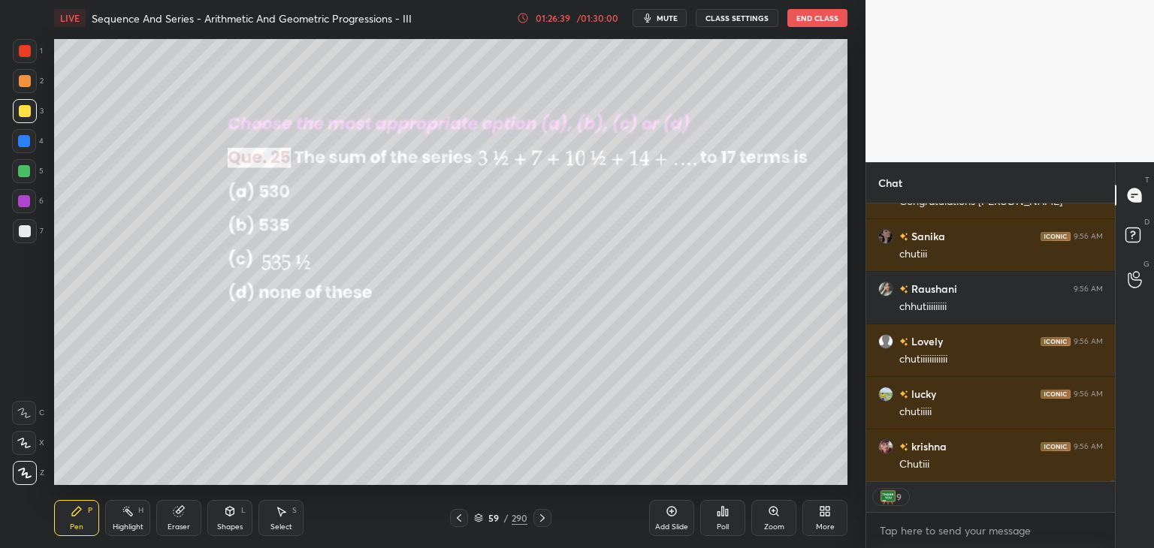
click at [722, 524] on div "Poll" at bounding box center [723, 528] width 12 height 8
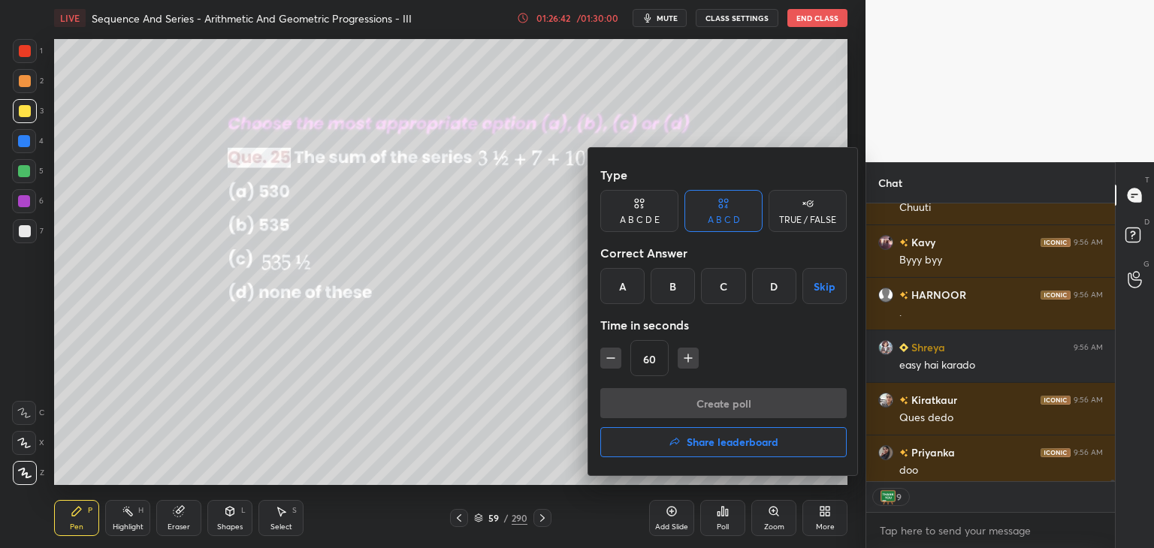
scroll to position [304, 244]
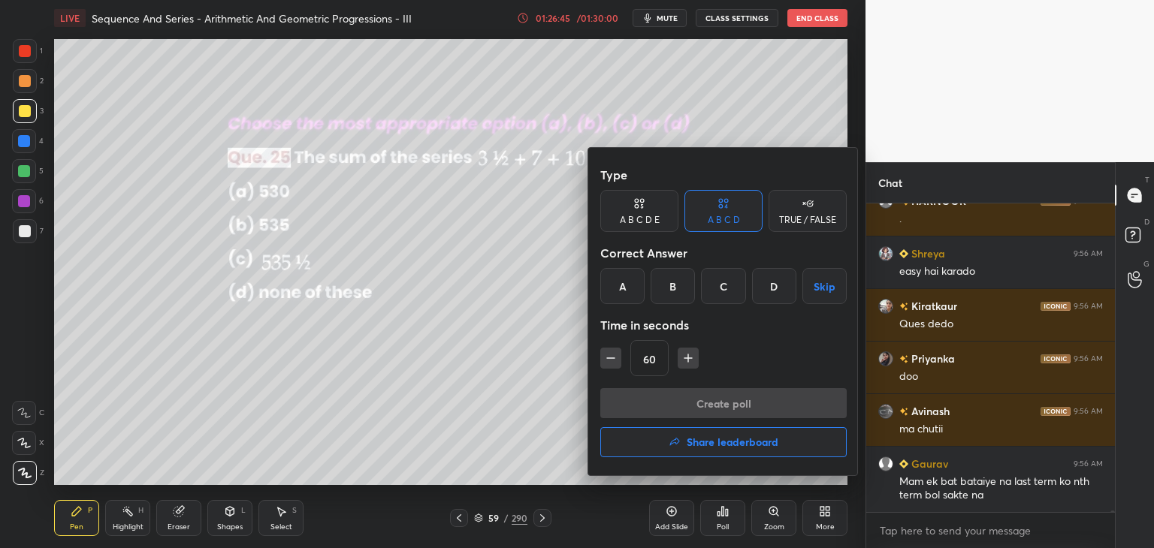
drag, startPoint x: 730, startPoint y: 284, endPoint x: 732, endPoint y: 292, distance: 8.4
click at [731, 285] on div "C" at bounding box center [723, 286] width 44 height 36
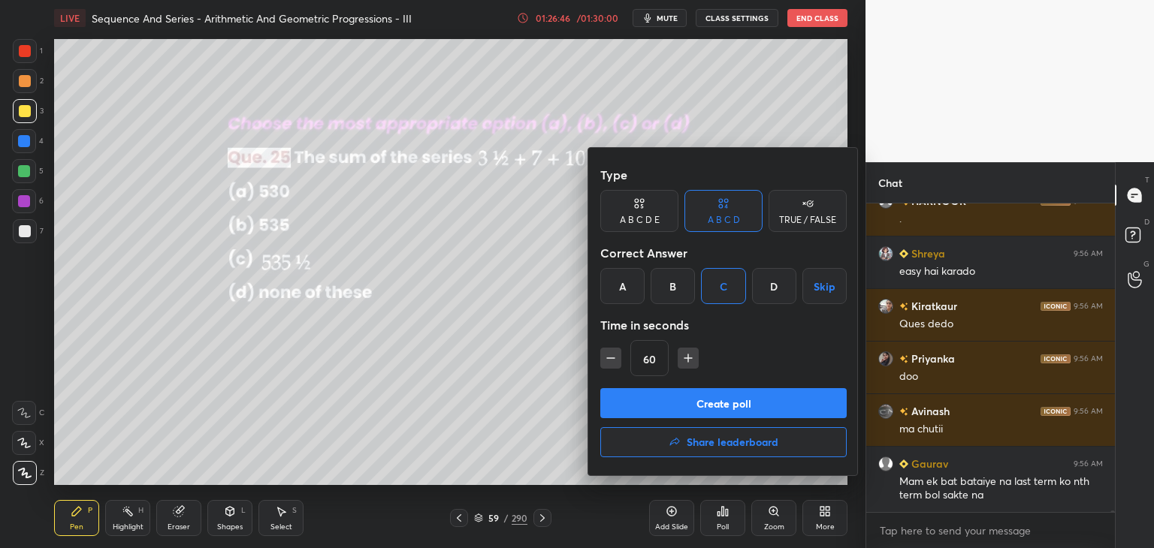
click at [670, 403] on button "Create poll" at bounding box center [723, 403] width 246 height 30
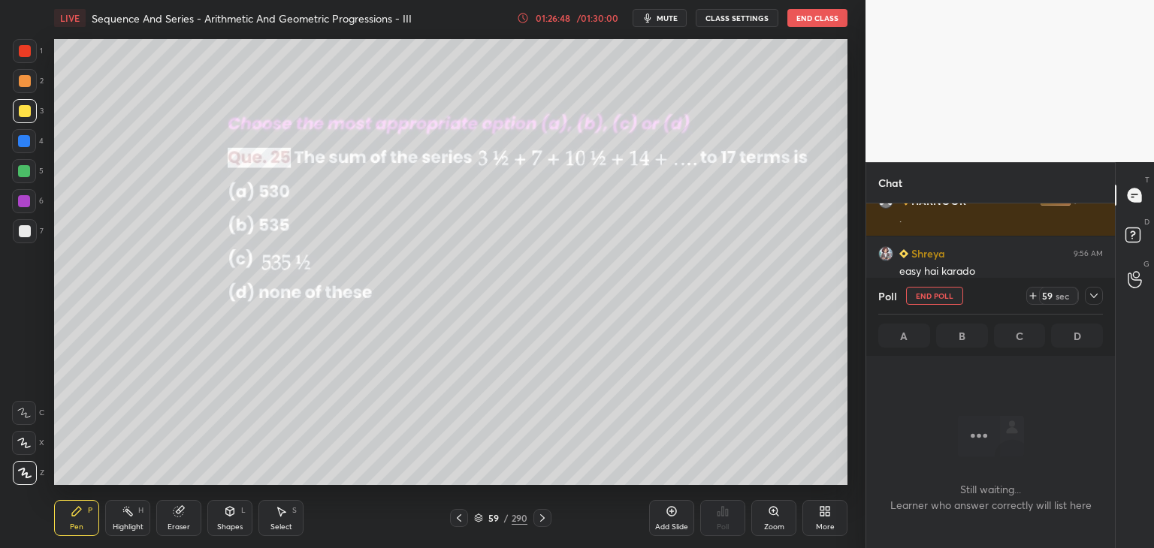
click at [1101, 285] on div "Poll End Poll 59 sec" at bounding box center [990, 296] width 225 height 36
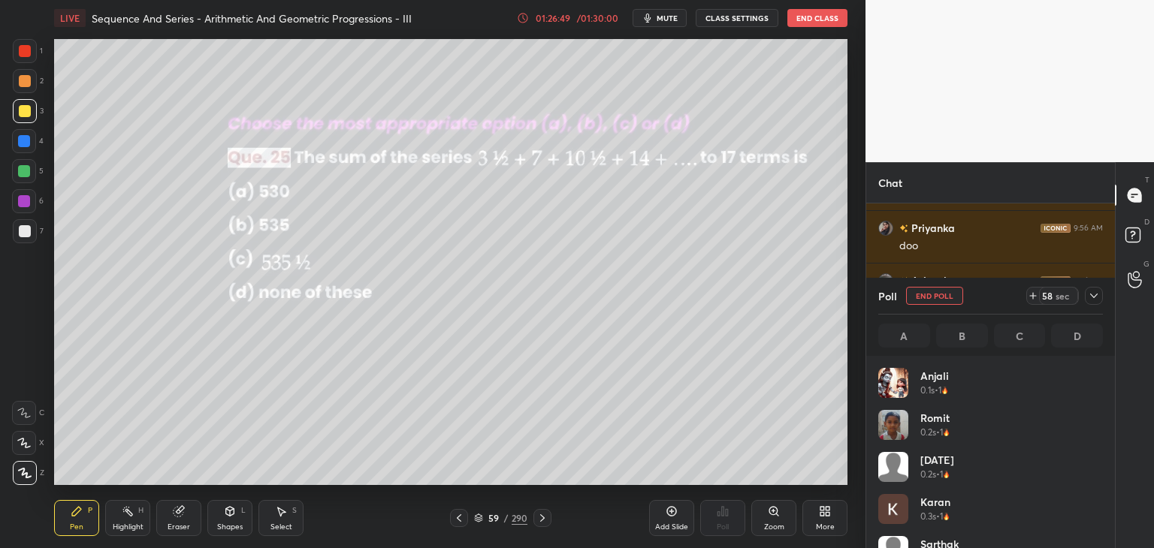
click at [1093, 291] on icon at bounding box center [1094, 296] width 12 height 12
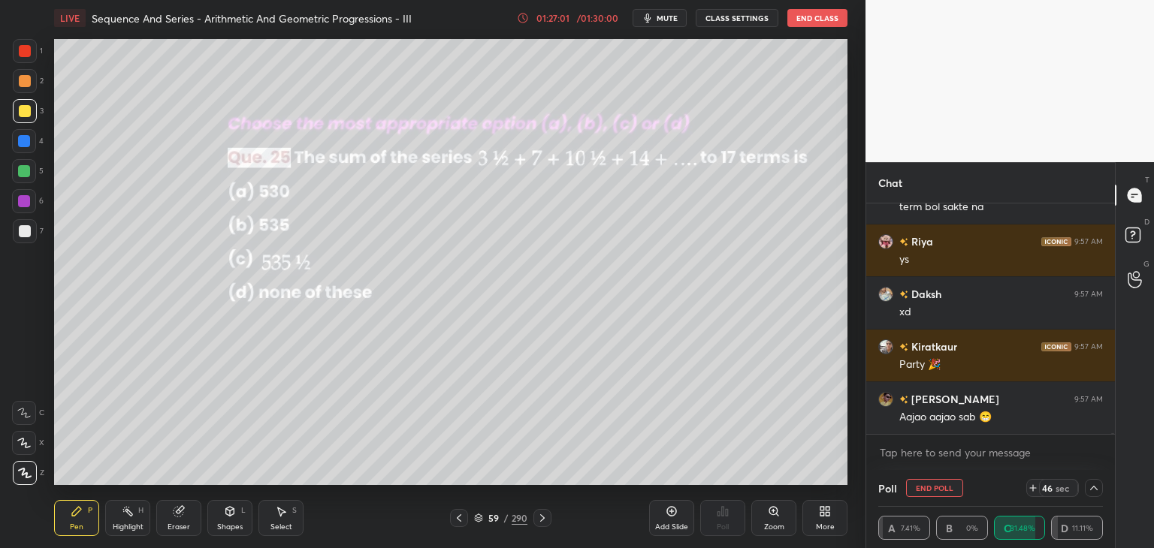
click at [77, 510] on icon at bounding box center [76, 511] width 9 height 9
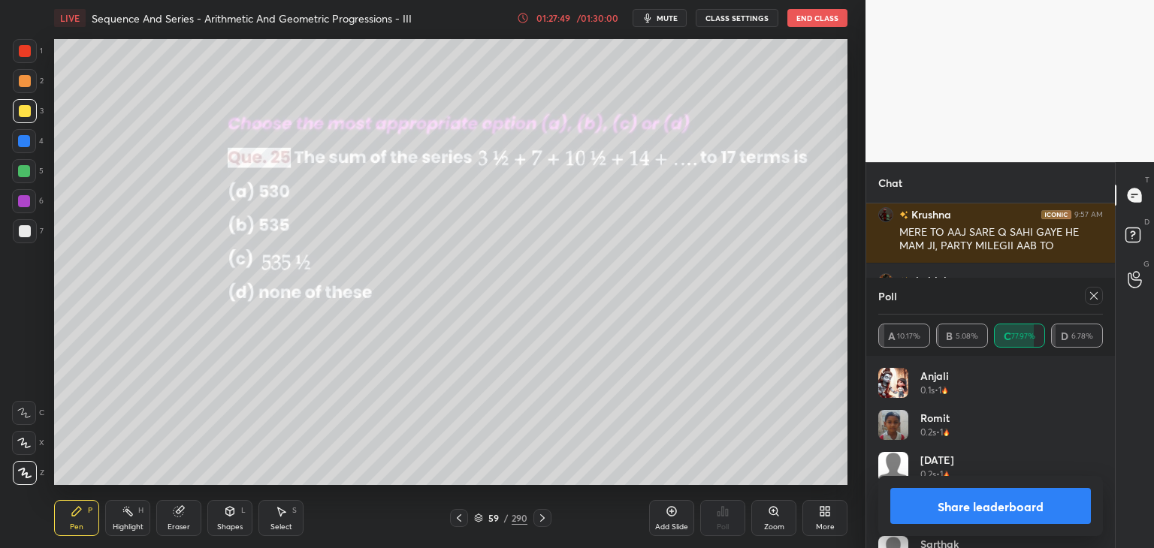
scroll to position [61114, 0]
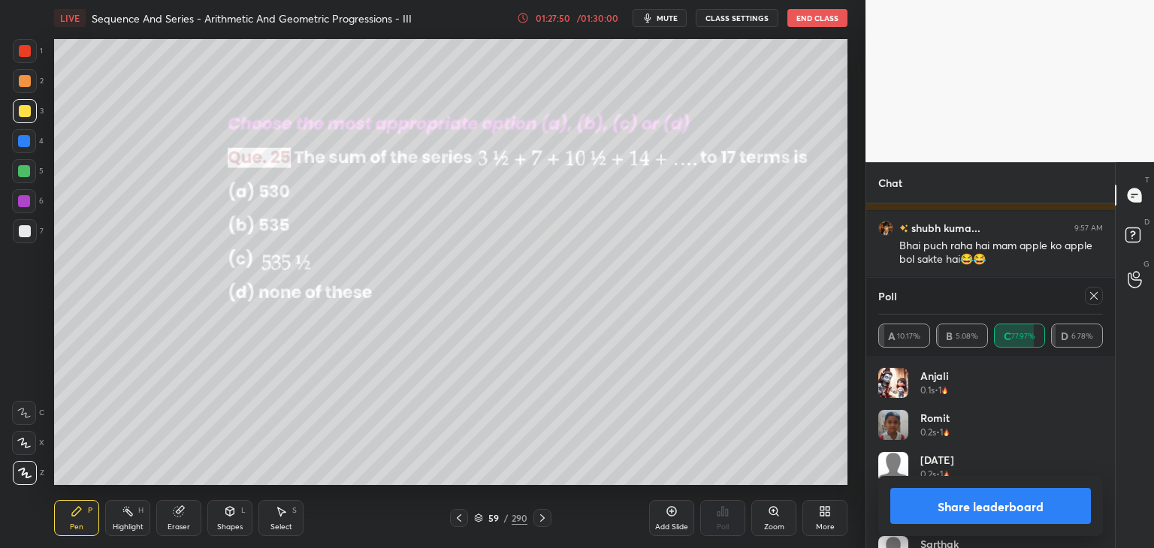
click at [1099, 300] on icon at bounding box center [1094, 296] width 12 height 12
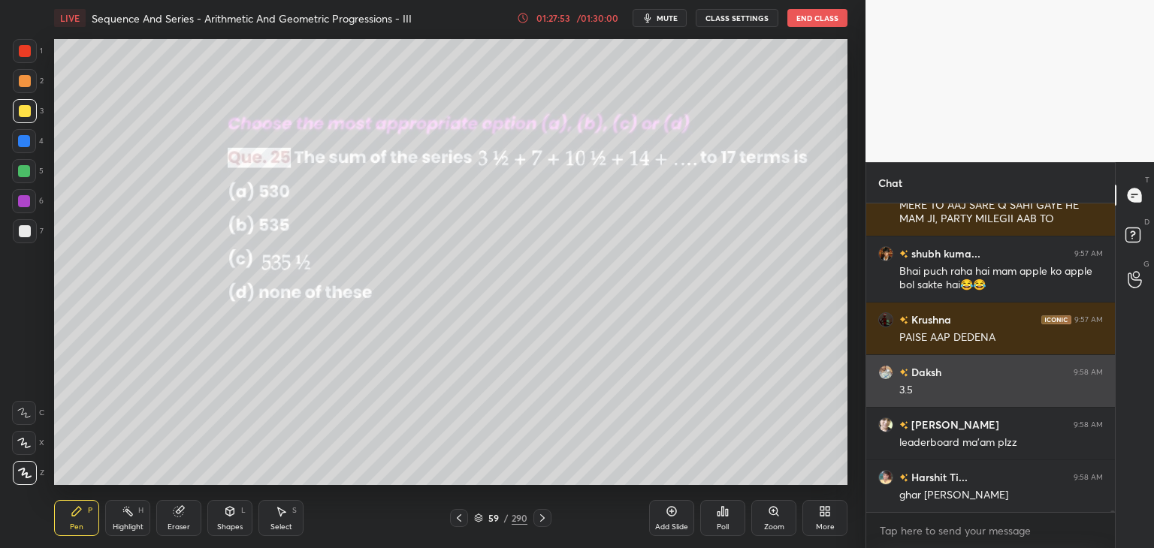
scroll to position [61154, 0]
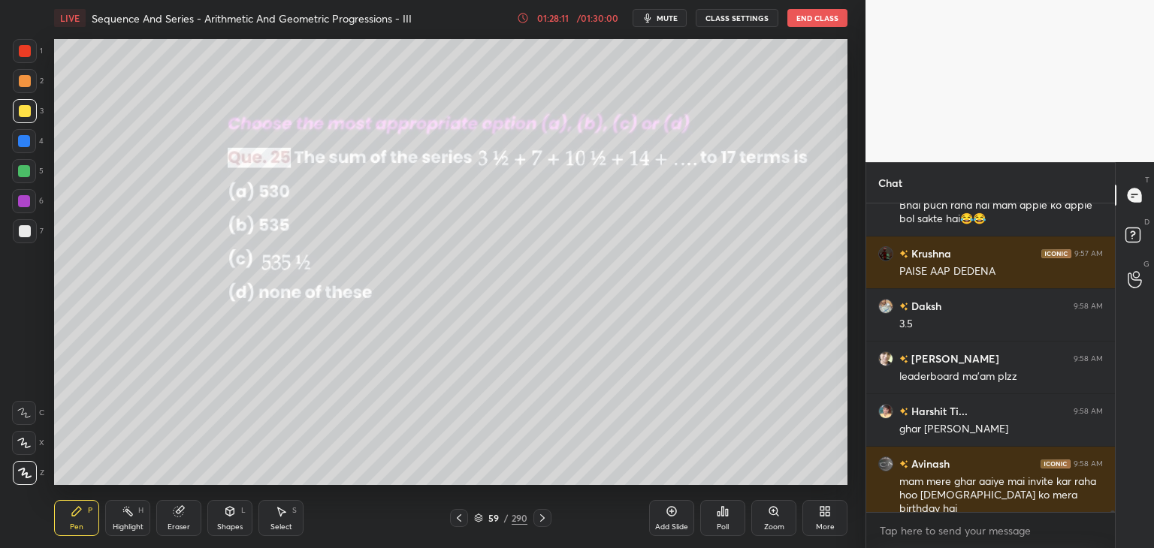
click at [225, 524] on div "Shapes" at bounding box center [230, 528] width 26 height 8
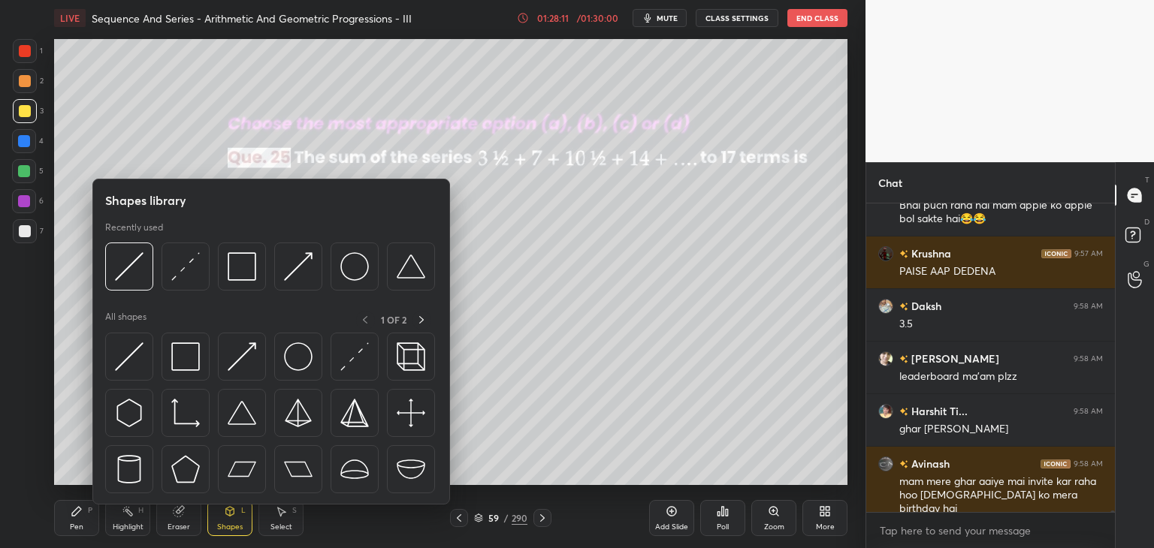
scroll to position [61207, 0]
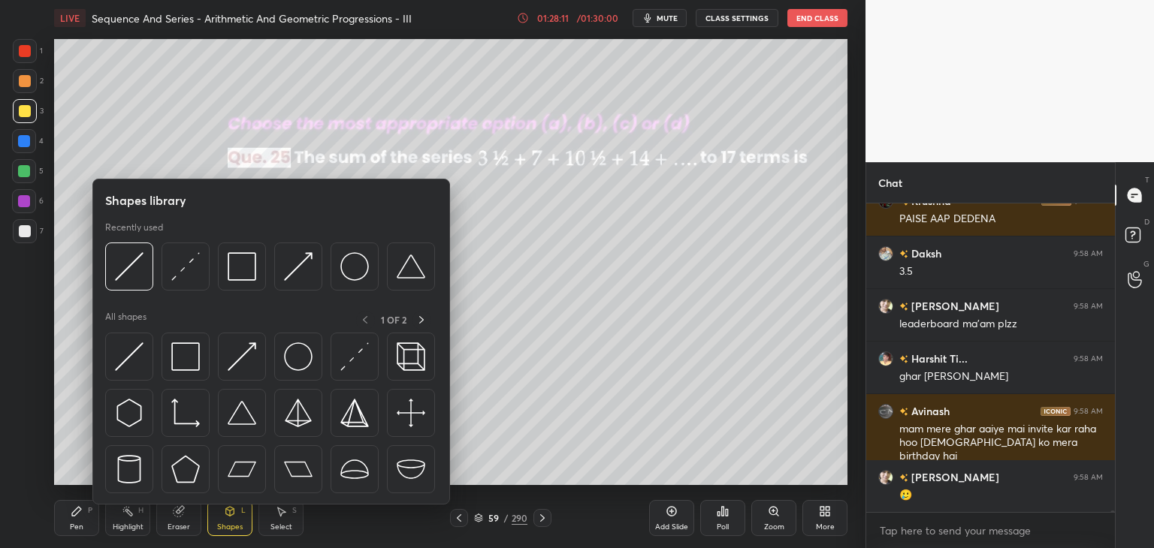
click at [171, 527] on div "Eraser" at bounding box center [179, 528] width 23 height 8
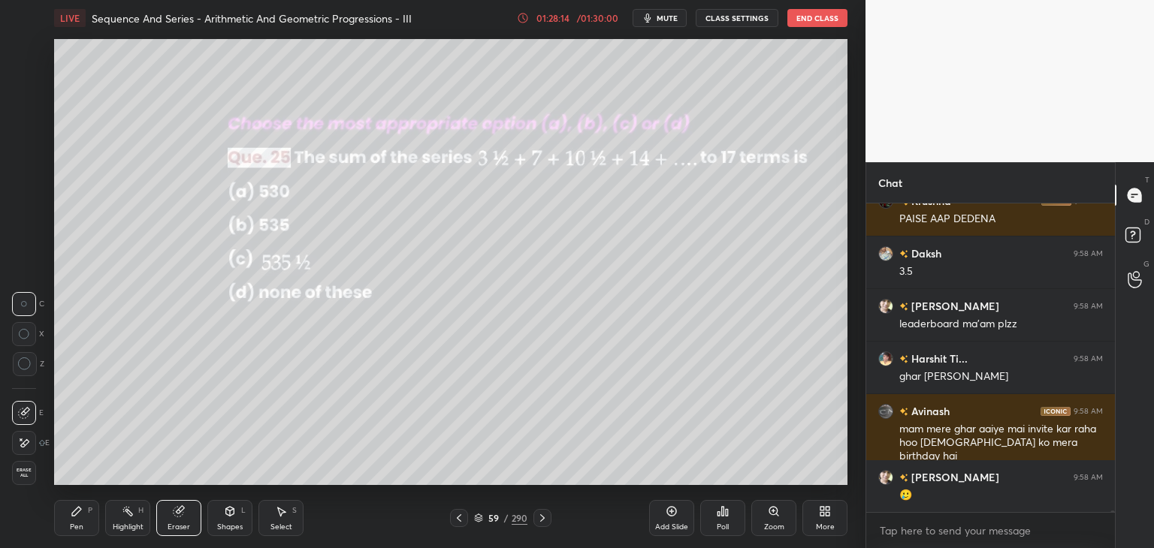
click at [74, 527] on div "Pen" at bounding box center [77, 528] width 14 height 8
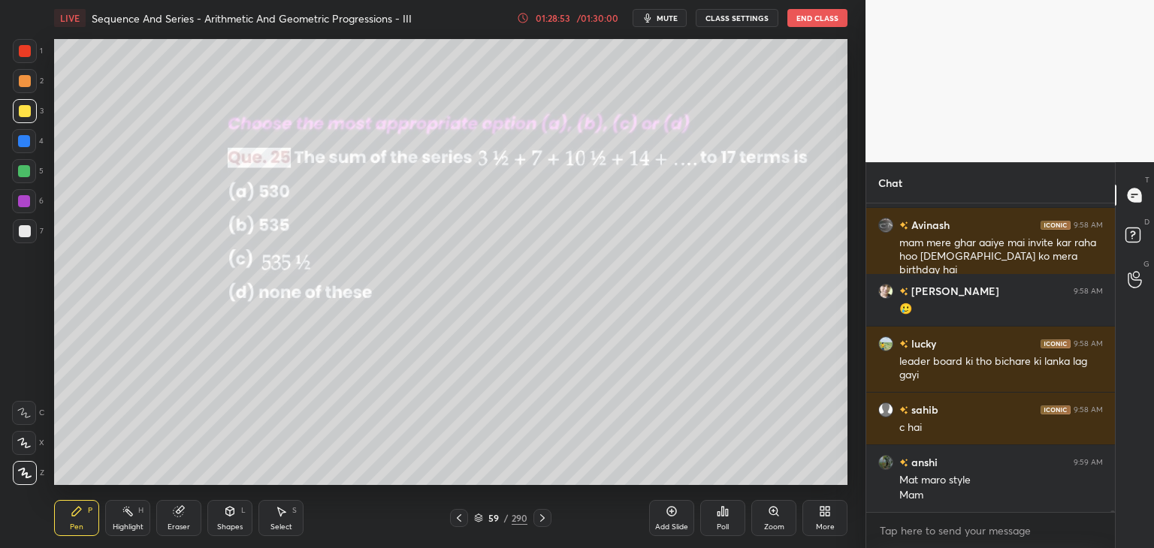
scroll to position [61446, 0]
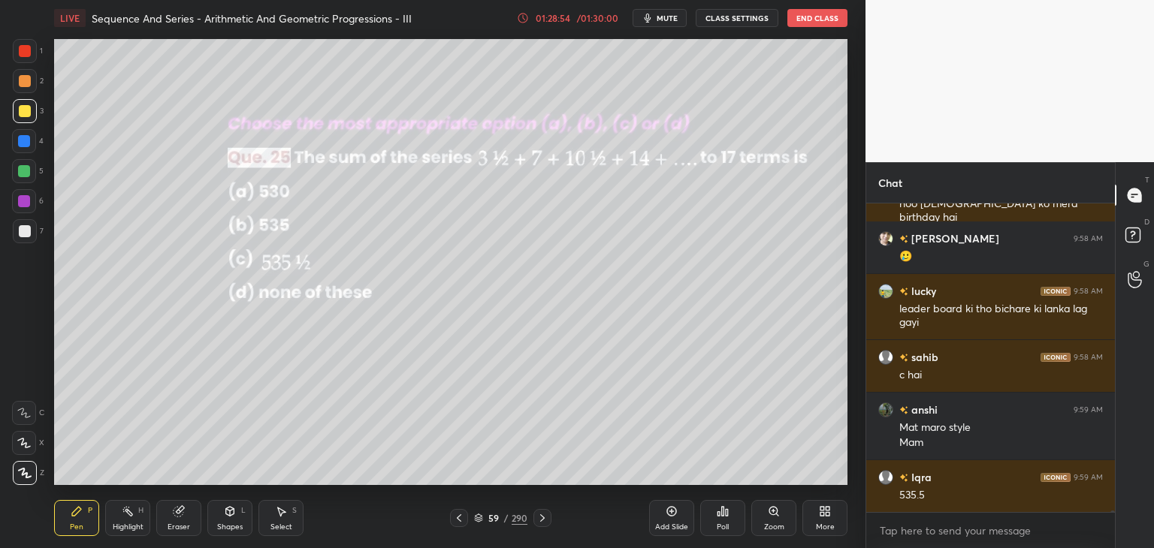
click at [541, 519] on icon at bounding box center [542, 518] width 12 height 12
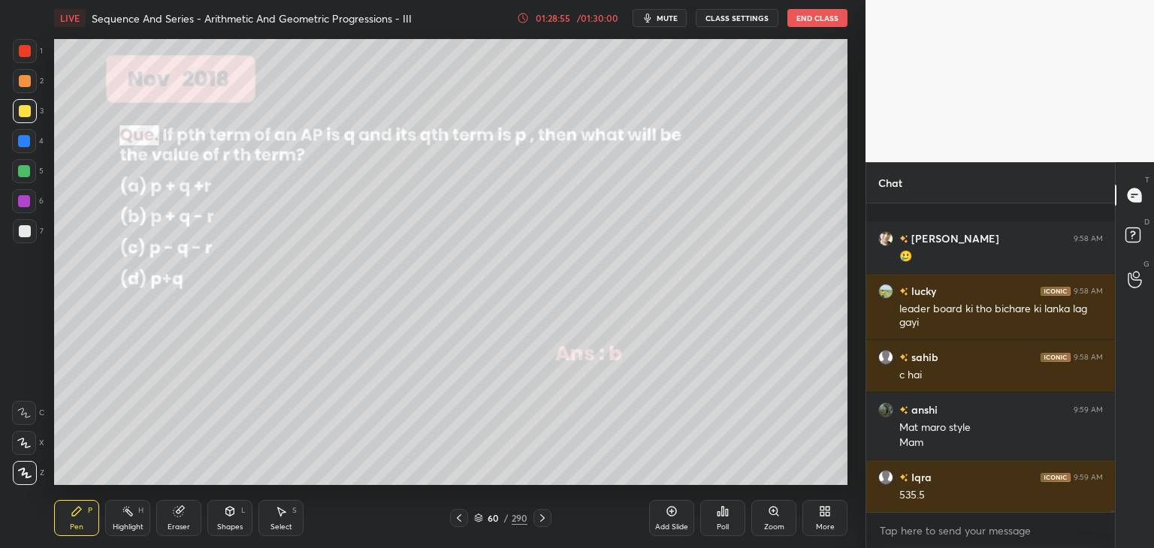
scroll to position [61525, 0]
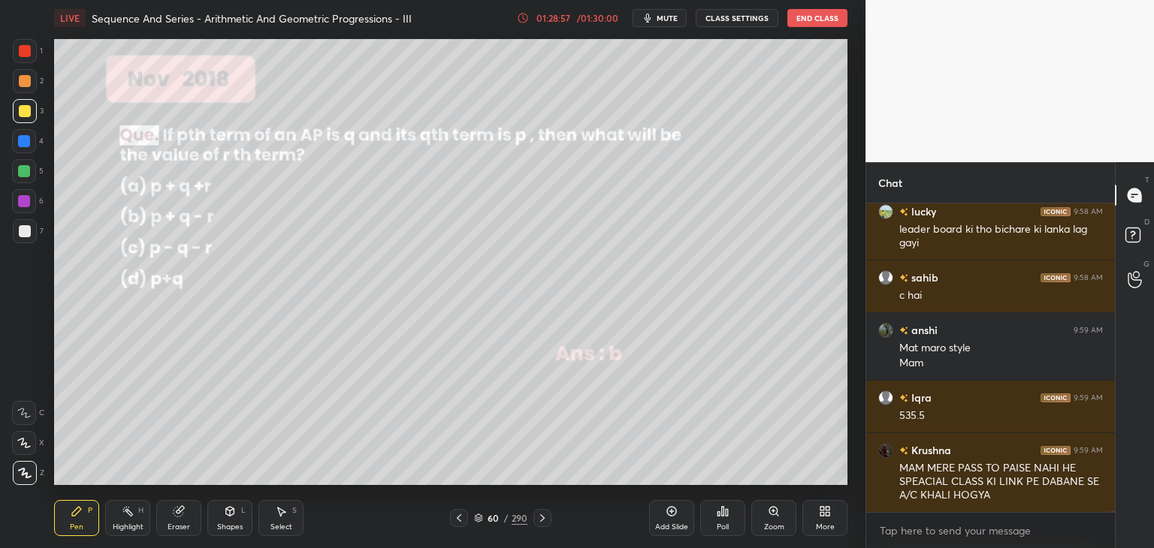
click at [455, 525] on div at bounding box center [459, 518] width 18 height 18
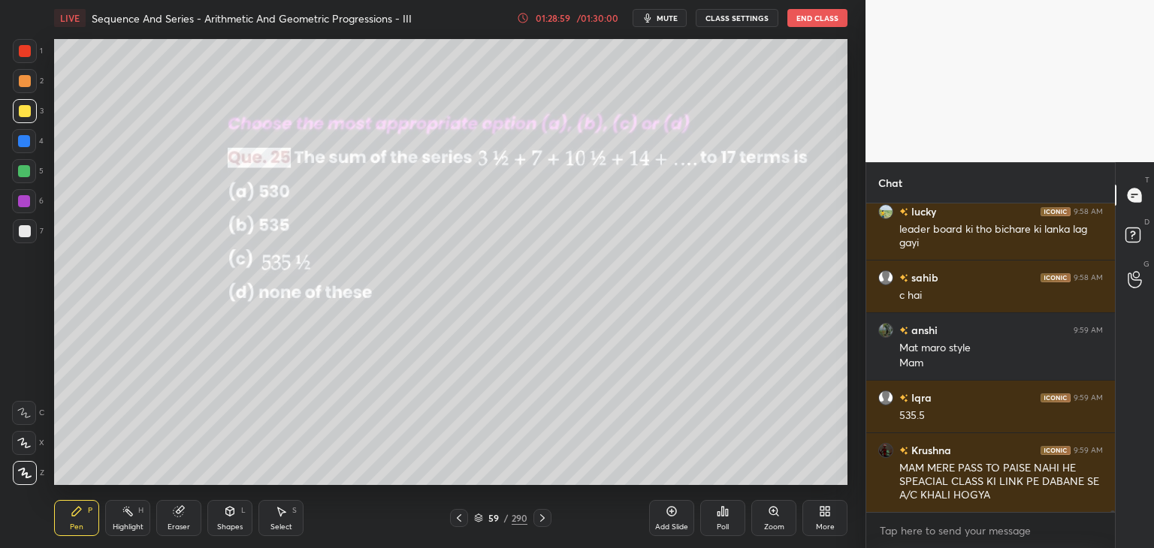
scroll to position [61578, 0]
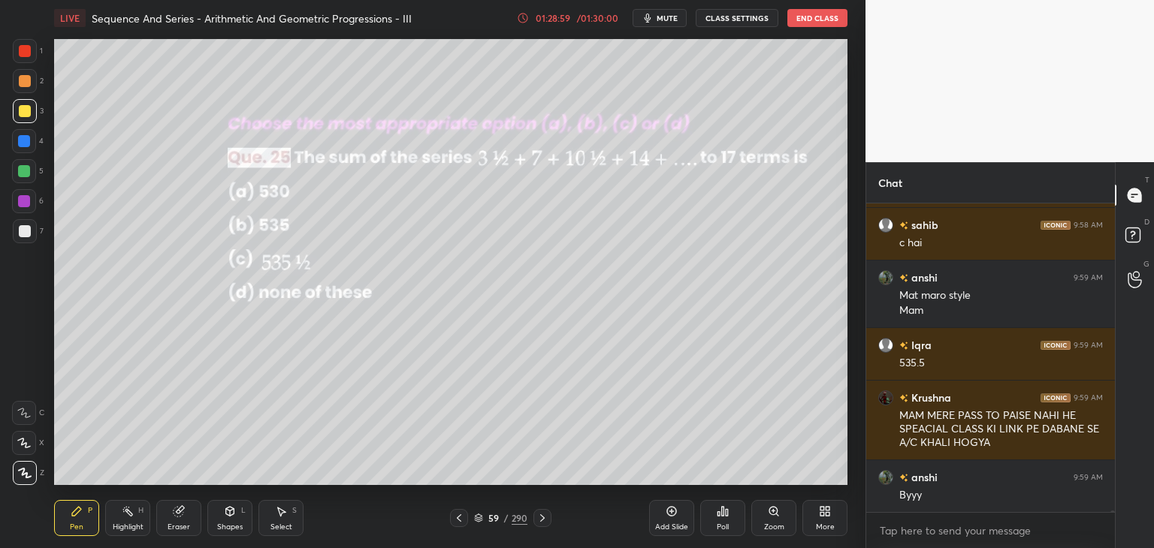
click at [463, 518] on icon at bounding box center [459, 518] width 12 height 12
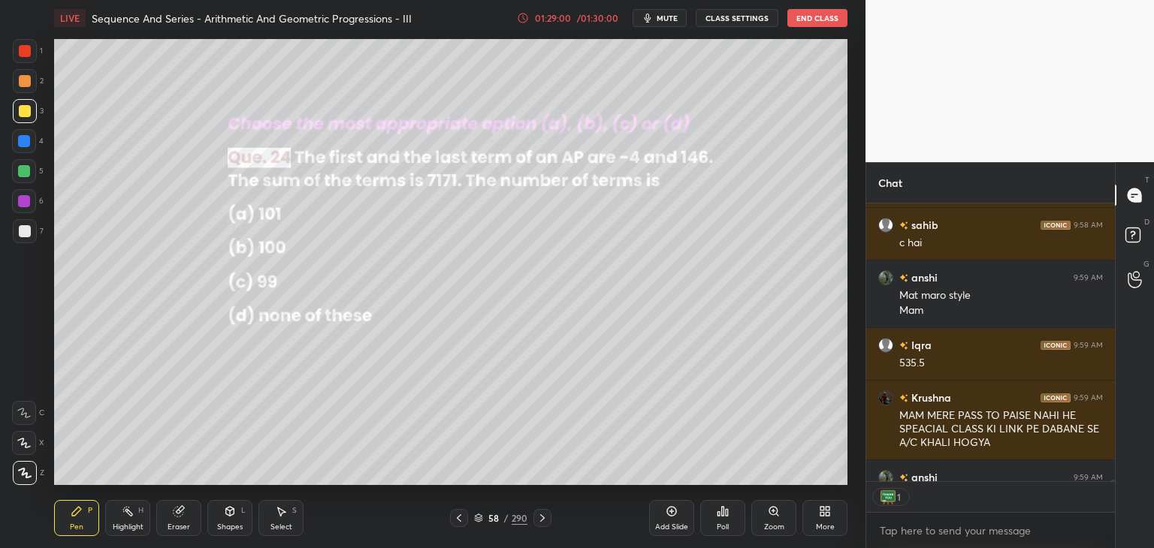
scroll to position [5, 5]
click at [461, 518] on icon at bounding box center [459, 518] width 12 height 12
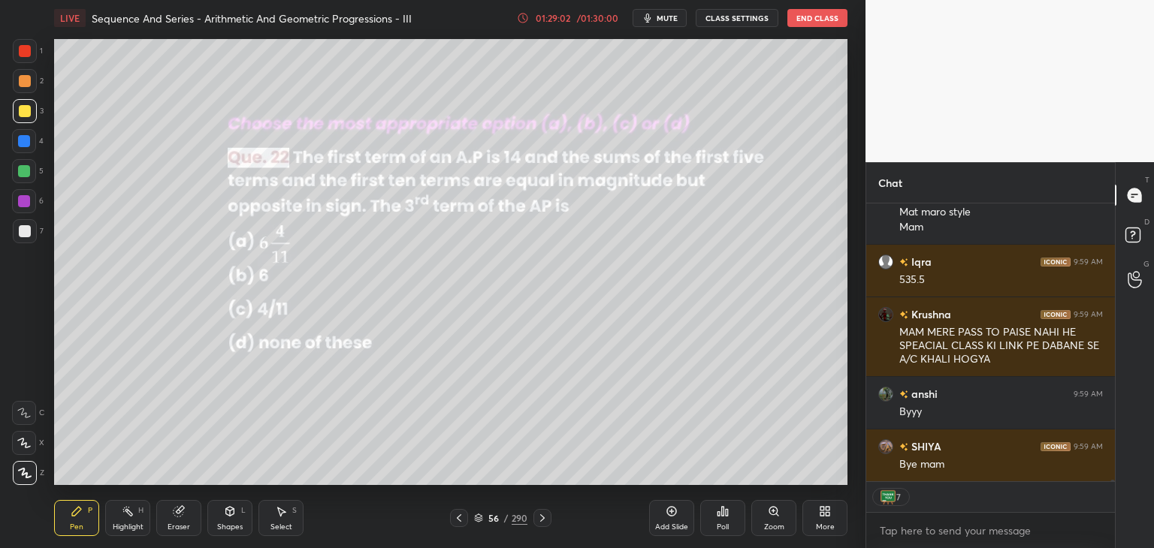
click at [463, 519] on icon at bounding box center [459, 518] width 12 height 12
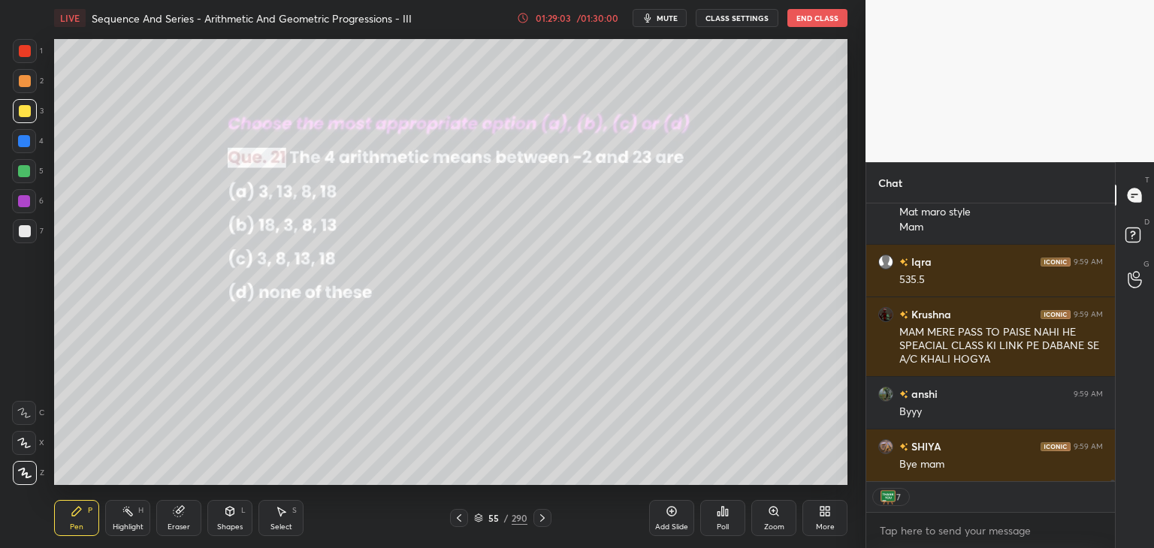
click at [464, 520] on div at bounding box center [459, 518] width 18 height 18
click at [465, 518] on div at bounding box center [459, 518] width 18 height 18
click at [466, 518] on div at bounding box center [459, 518] width 18 height 18
click at [467, 518] on div at bounding box center [459, 518] width 18 height 18
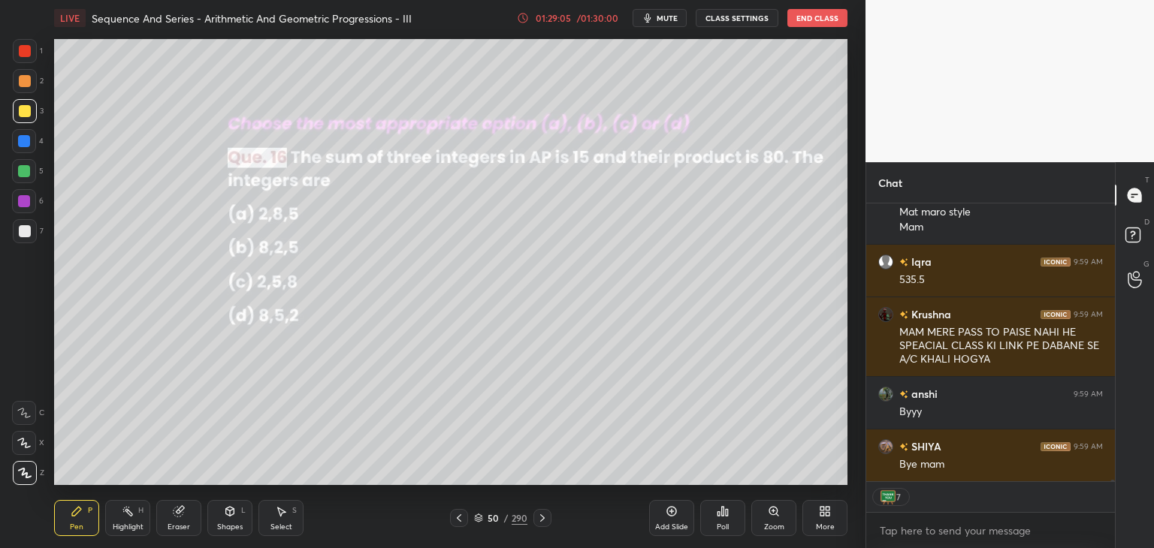
click at [467, 519] on div at bounding box center [459, 518] width 18 height 18
click at [468, 519] on div "48 / 290" at bounding box center [500, 518] width 101 height 18
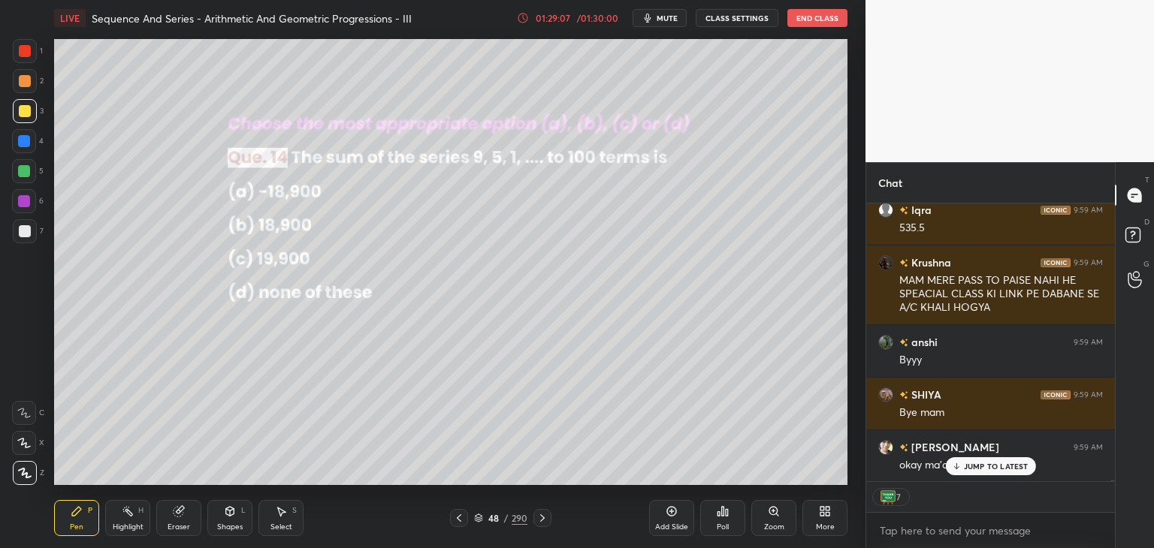
click at [469, 519] on div "48 / 290" at bounding box center [500, 518] width 101 height 18
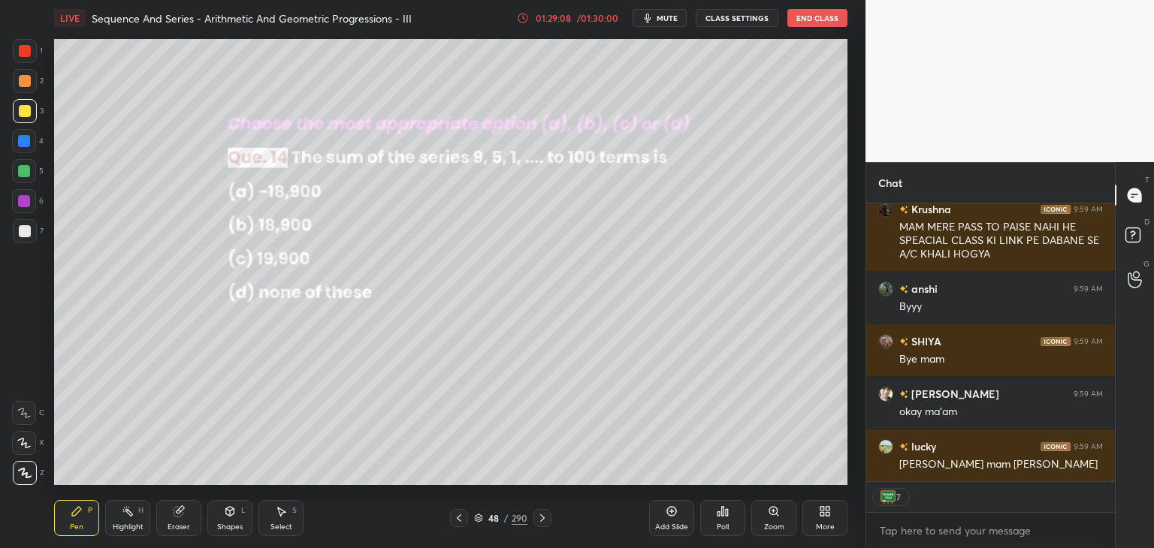
click at [460, 521] on icon at bounding box center [459, 519] width 5 height 8
click at [461, 521] on icon at bounding box center [459, 518] width 12 height 12
click at [463, 521] on icon at bounding box center [459, 518] width 12 height 12
click at [463, 523] on icon at bounding box center [459, 518] width 12 height 12
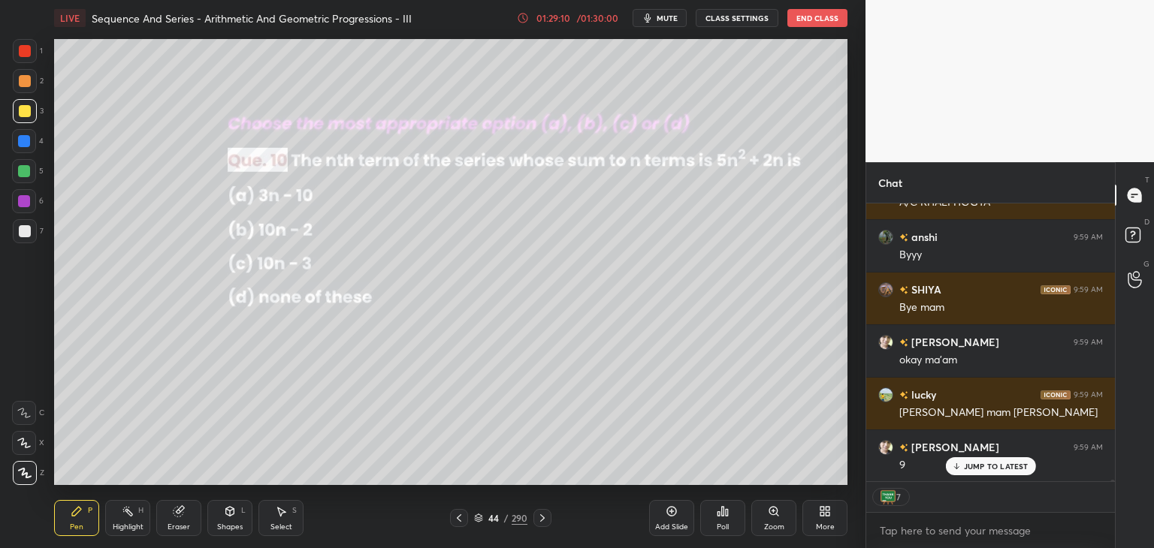
click at [465, 523] on div at bounding box center [459, 518] width 18 height 18
click at [466, 523] on div at bounding box center [459, 518] width 18 height 18
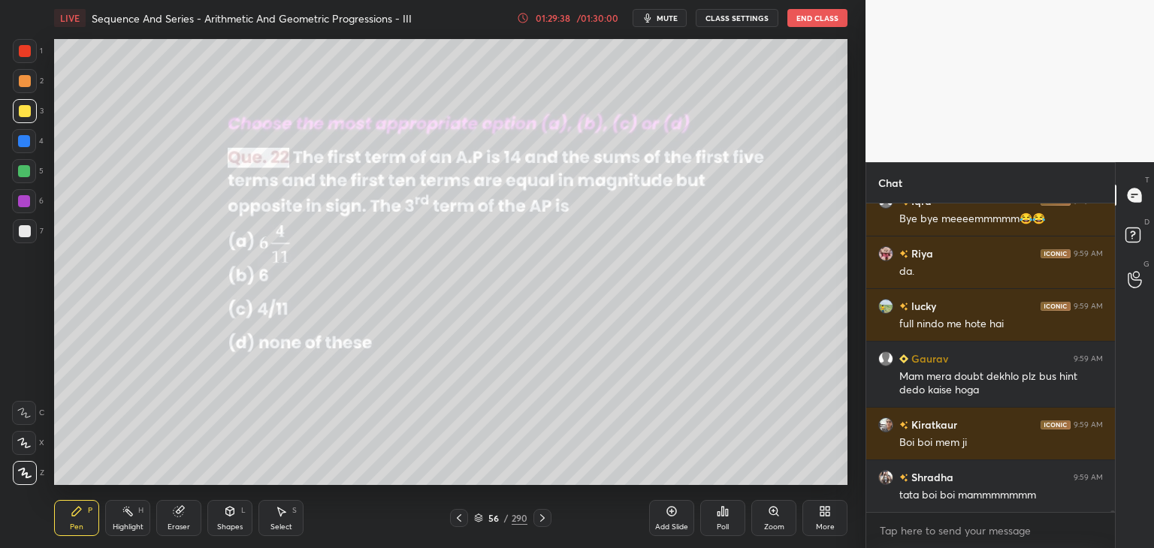
scroll to position [61362, 0]
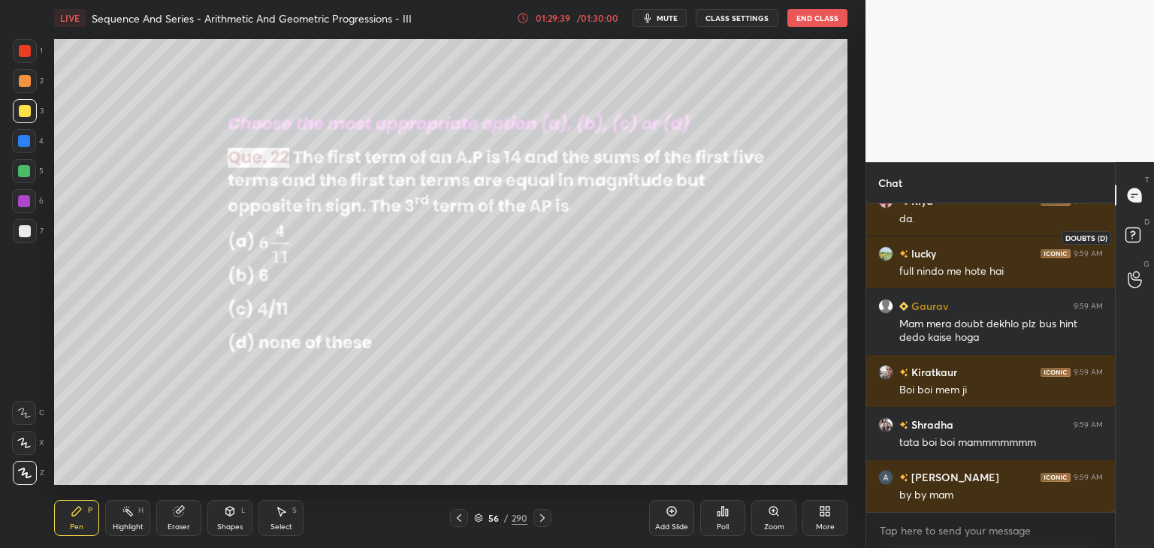
click at [1134, 228] on rect at bounding box center [1132, 235] width 14 height 14
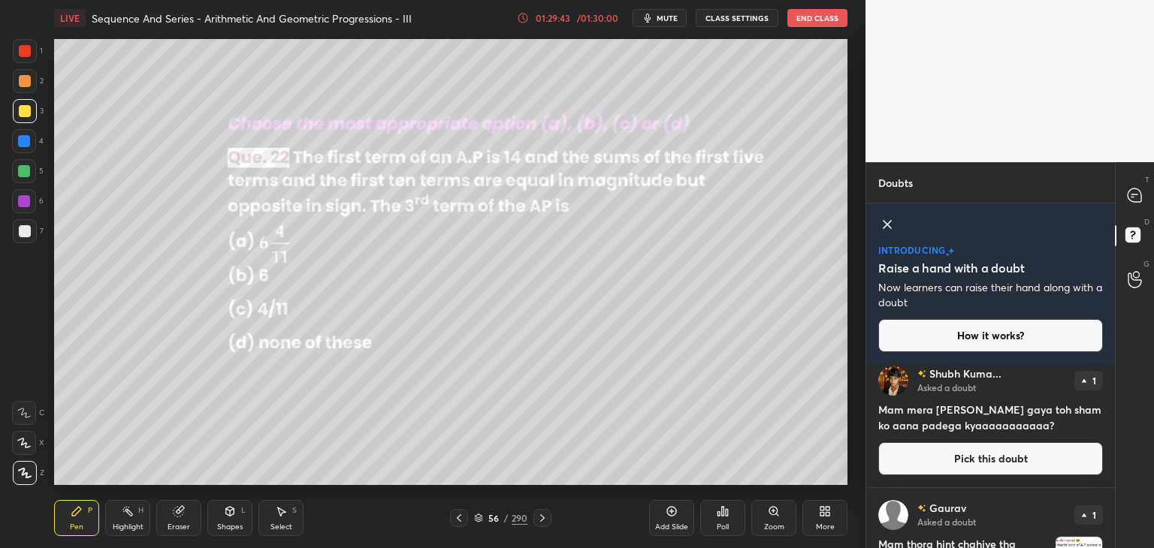
scroll to position [322, 0]
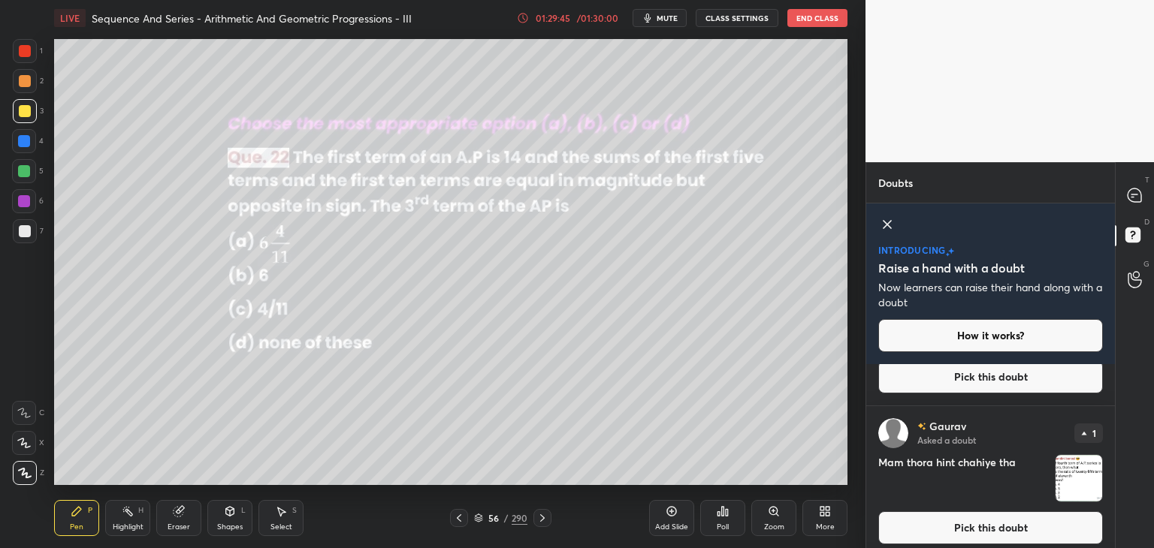
click at [1074, 478] on img "grid" at bounding box center [1078, 478] width 47 height 47
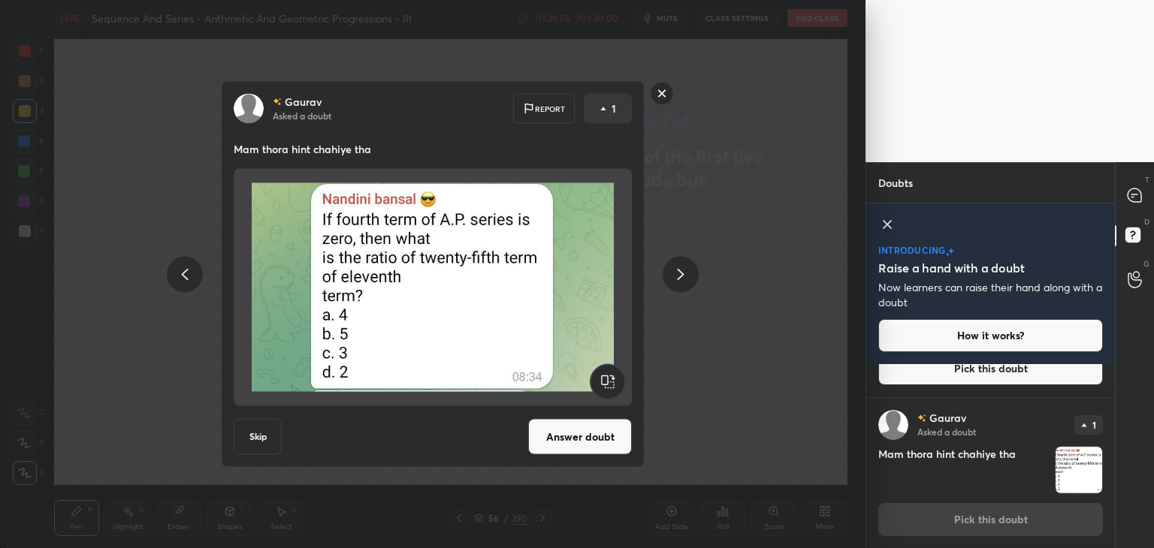
click at [660, 97] on rect at bounding box center [662, 93] width 23 height 23
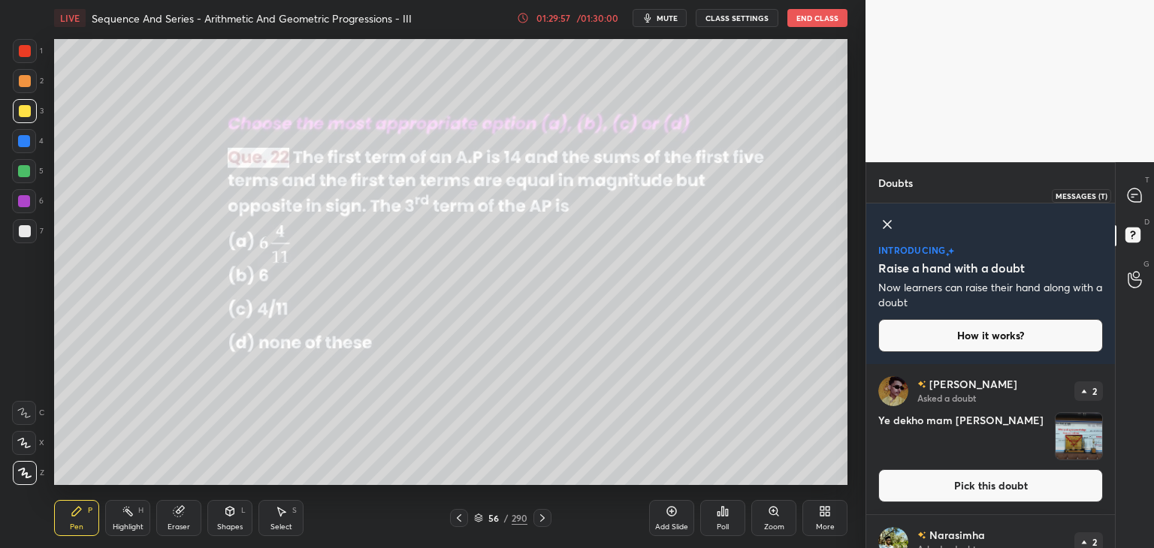
click at [1139, 205] on div at bounding box center [1135, 195] width 30 height 27
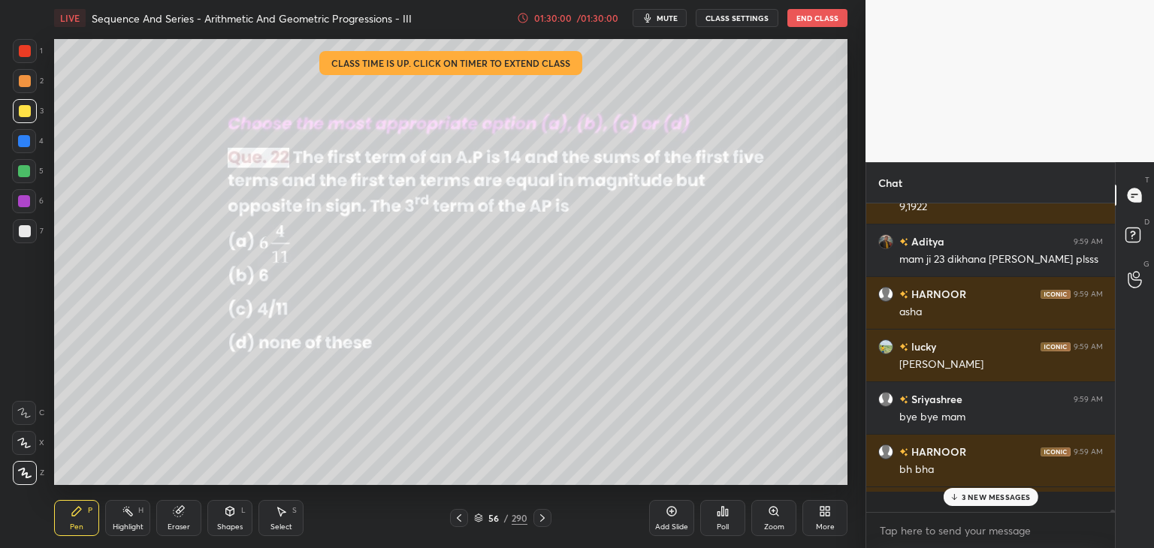
scroll to position [304, 244]
click at [1019, 463] on div "bh bha" at bounding box center [1001, 470] width 204 height 15
click at [977, 497] on p "4 NEW MESSAGES" at bounding box center [996, 497] width 70 height 9
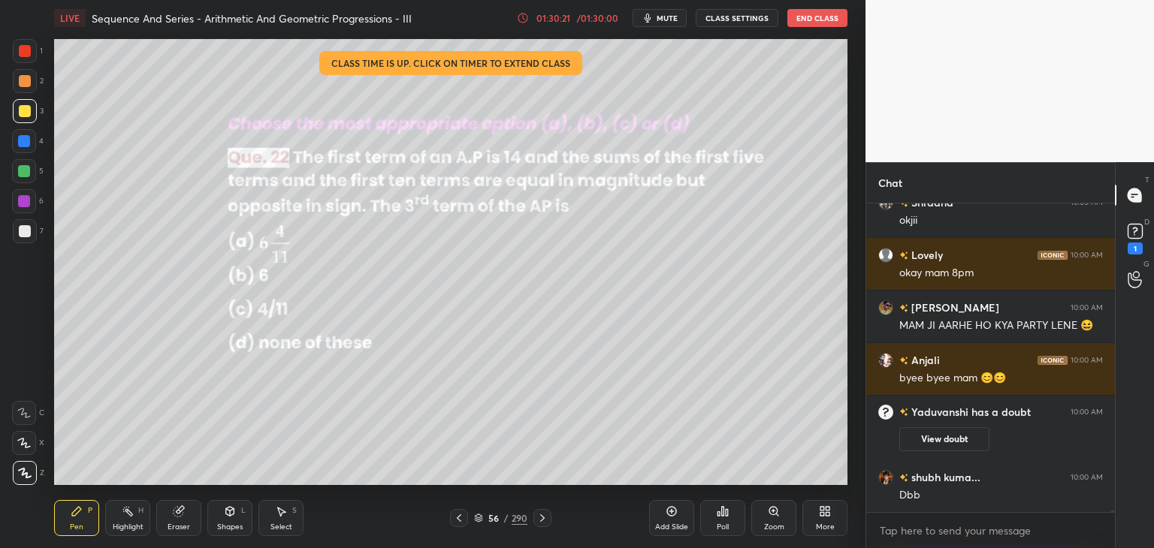
click at [801, 11] on button "End Class" at bounding box center [817, 18] width 60 height 18
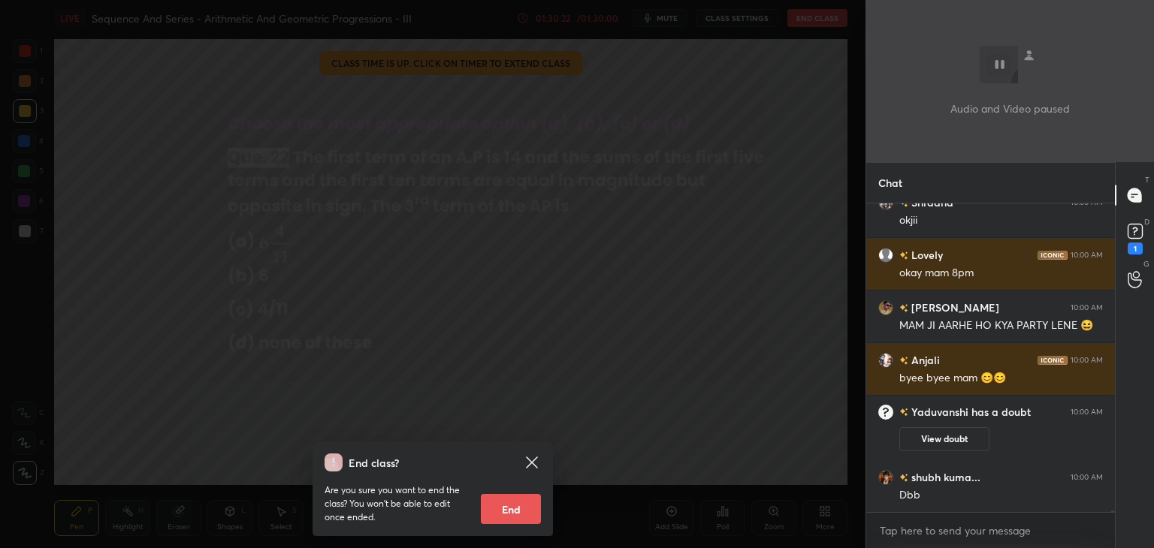
scroll to position [62018, 0]
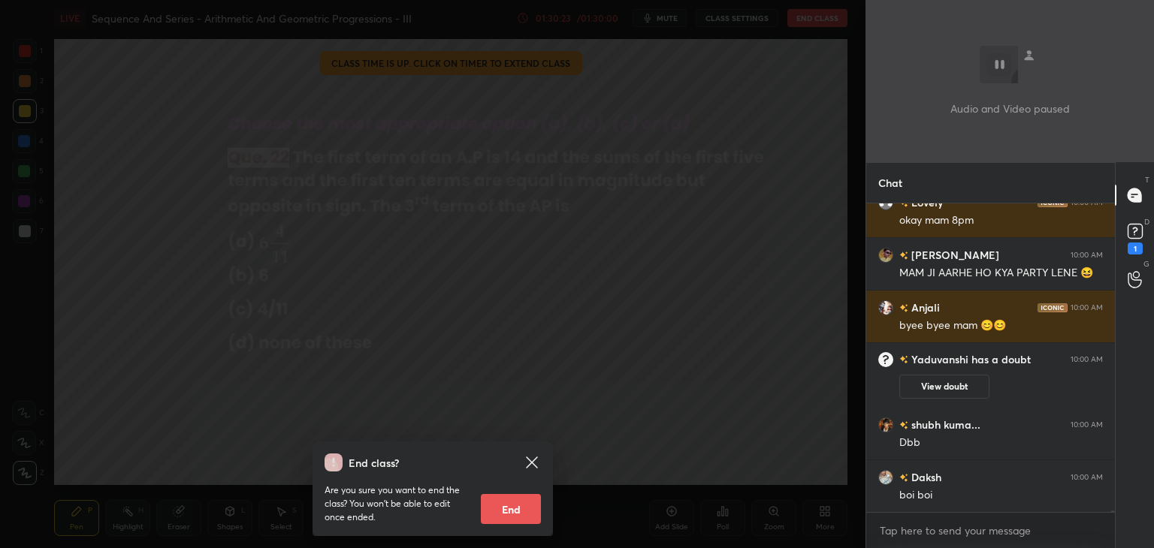
click at [515, 509] on button "End" at bounding box center [511, 509] width 60 height 30
type textarea "x"
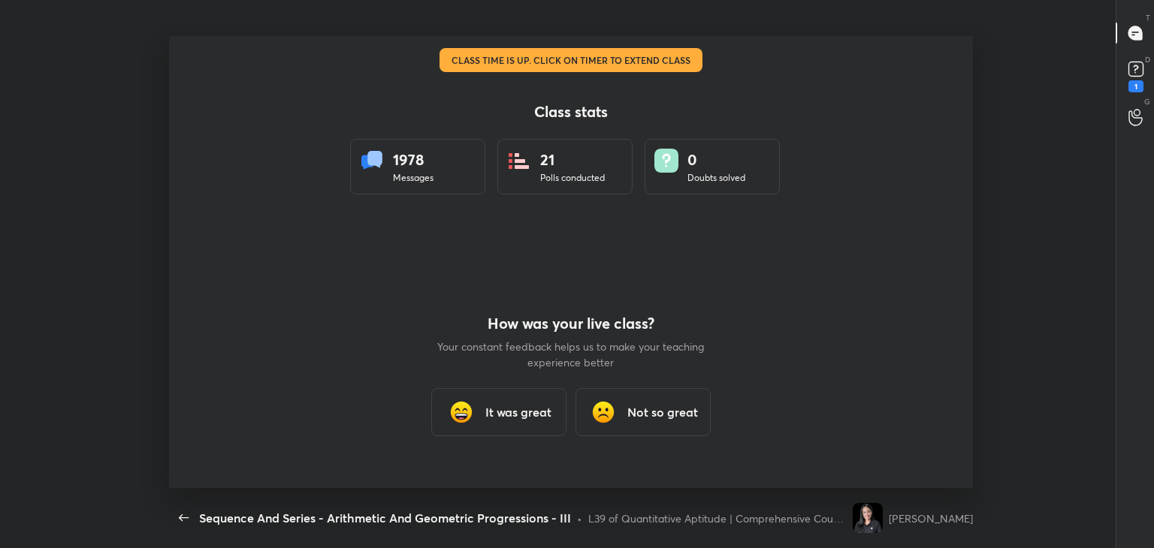
scroll to position [0, 0]
click at [504, 424] on div "It was great" at bounding box center [498, 412] width 135 height 48
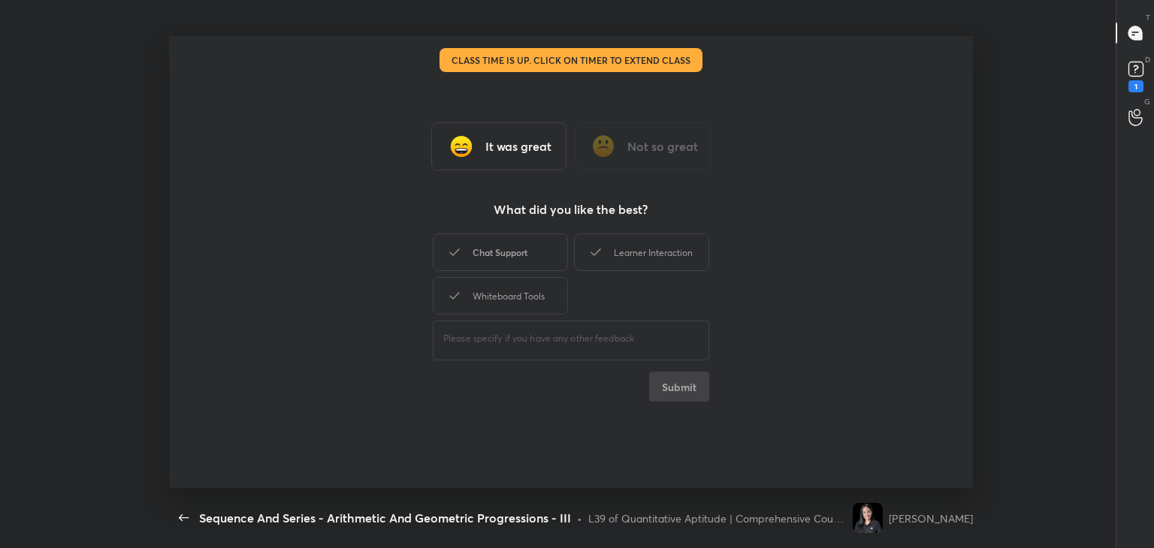
click at [481, 243] on div "Chat Support" at bounding box center [500, 253] width 135 height 38
click at [506, 292] on div "Whiteboard Tools" at bounding box center [500, 296] width 135 height 38
